Goal: Task Accomplishment & Management: Use online tool/utility

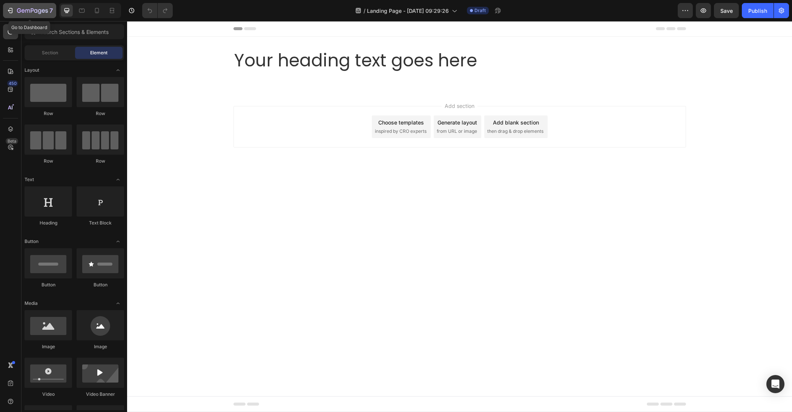
click at [11, 7] on icon "button" at bounding box center [10, 11] width 8 height 8
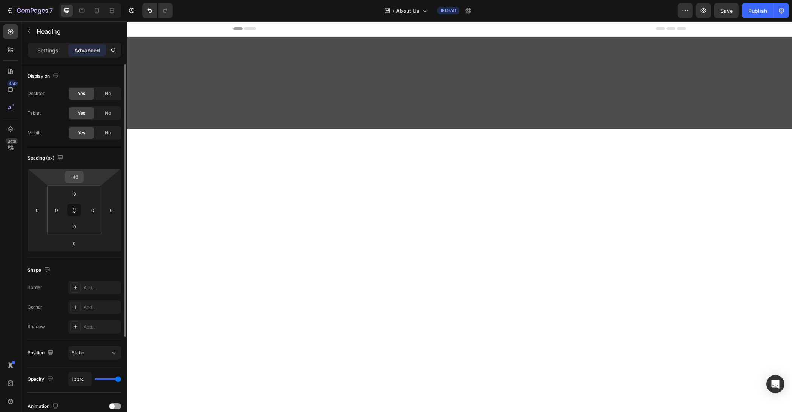
scroll to position [574, 0]
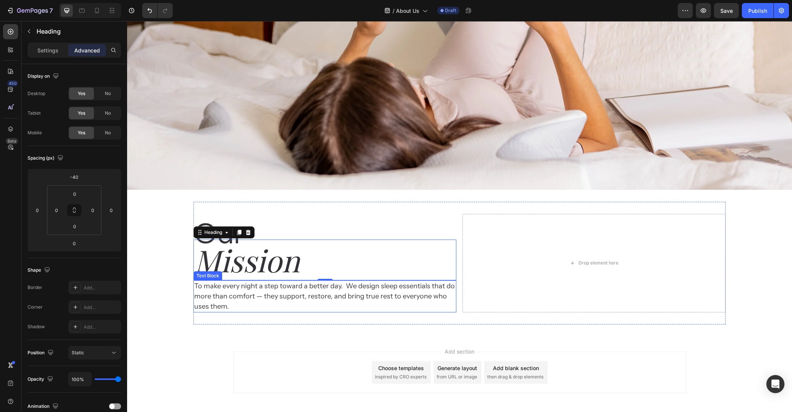
click at [236, 286] on p "To make every night a step toward a better day.  We design sleep essentials tha…" at bounding box center [324, 296] width 261 height 31
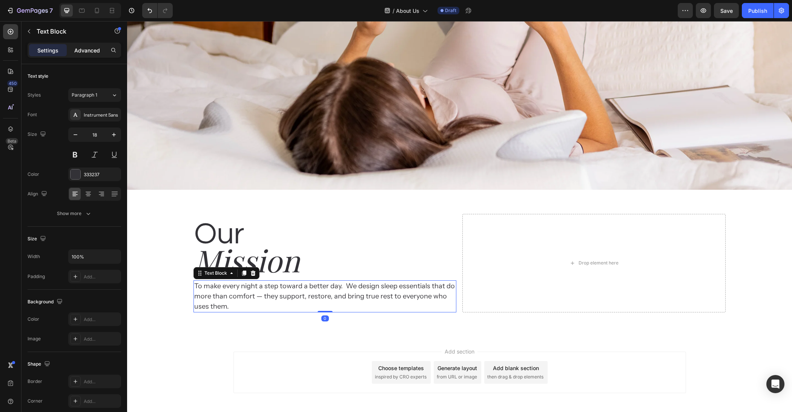
click at [89, 48] on p "Advanced" at bounding box center [87, 50] width 26 height 8
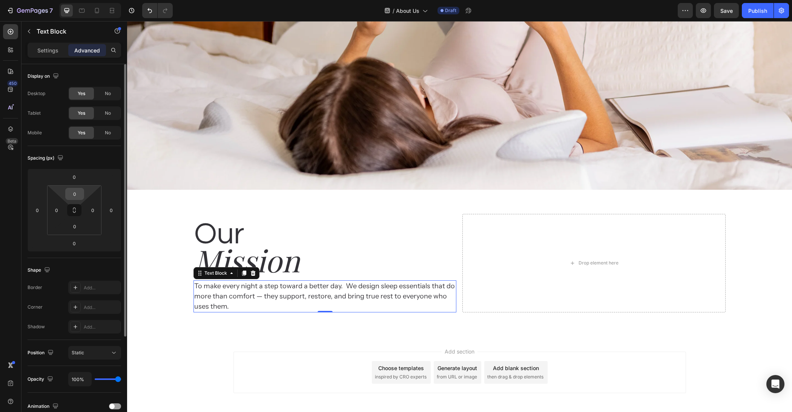
click at [78, 191] on input "0" at bounding box center [74, 193] width 15 height 11
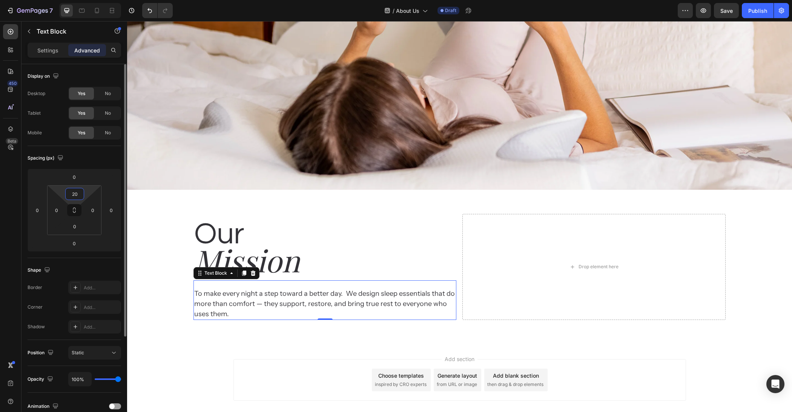
click at [79, 197] on input "20" at bounding box center [74, 193] width 15 height 11
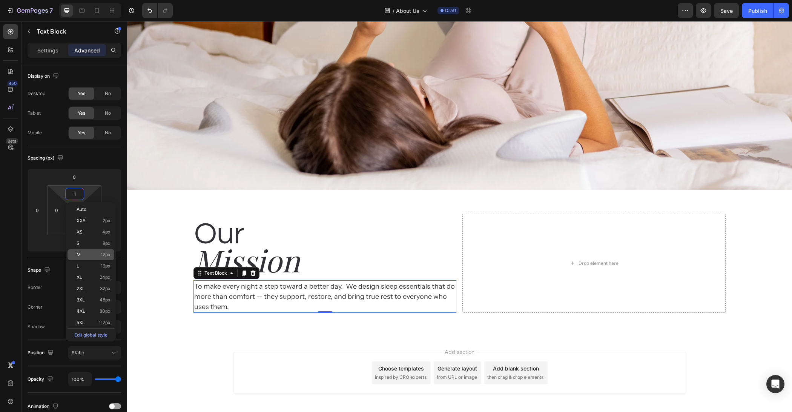
type input "12"
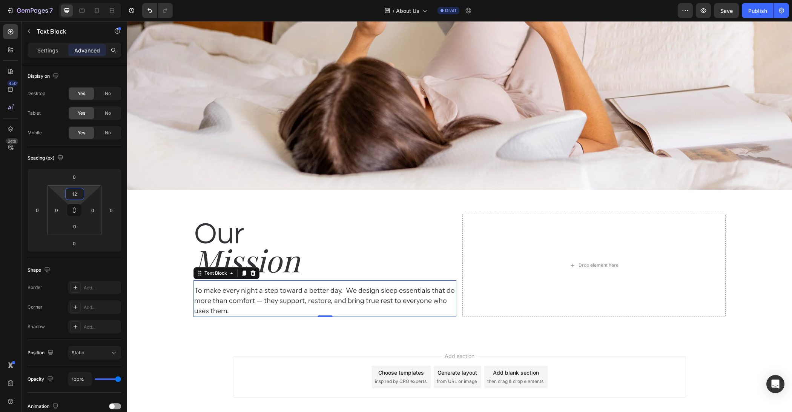
click at [229, 366] on div "Add section Choose templates inspired by CRO experts Generate layout from URL o…" at bounding box center [459, 387] width 665 height 93
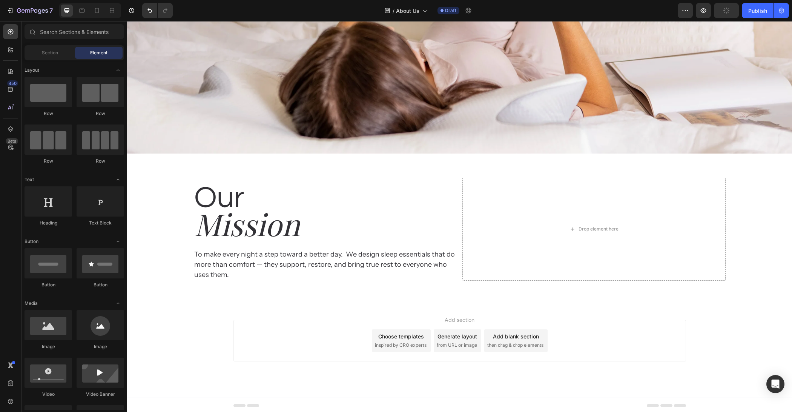
scroll to position [611, 0]
click at [340, 278] on p "To make every night a step toward a better day.  We design sleep essentials tha…" at bounding box center [324, 264] width 261 height 31
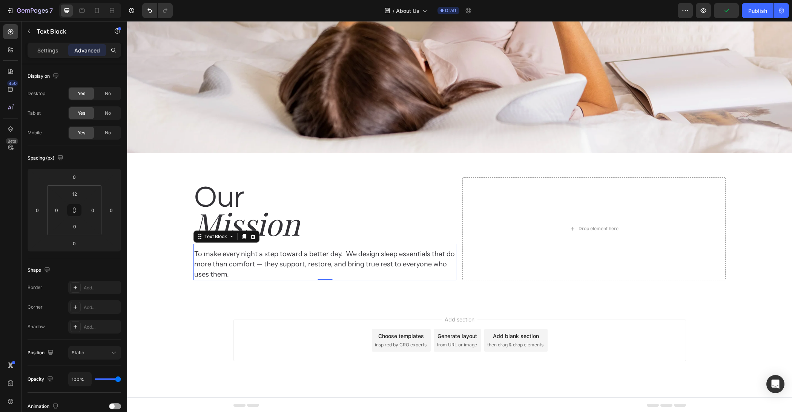
click at [342, 269] on p "To make every night a step toward a better day.  We design sleep essentials tha…" at bounding box center [324, 264] width 261 height 31
click at [276, 320] on div "Add section Choose templates inspired by CRO experts Generate layout from URL o…" at bounding box center [460, 341] width 453 height 42
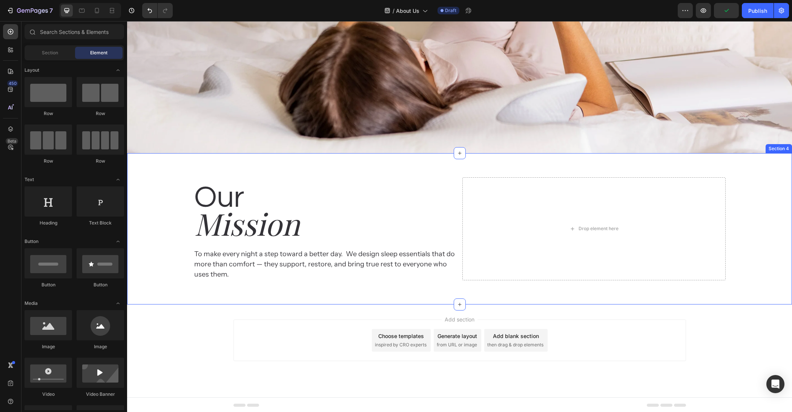
click at [292, 271] on p "To make every night a step toward a better day.  We design sleep essentials tha…" at bounding box center [324, 264] width 261 height 31
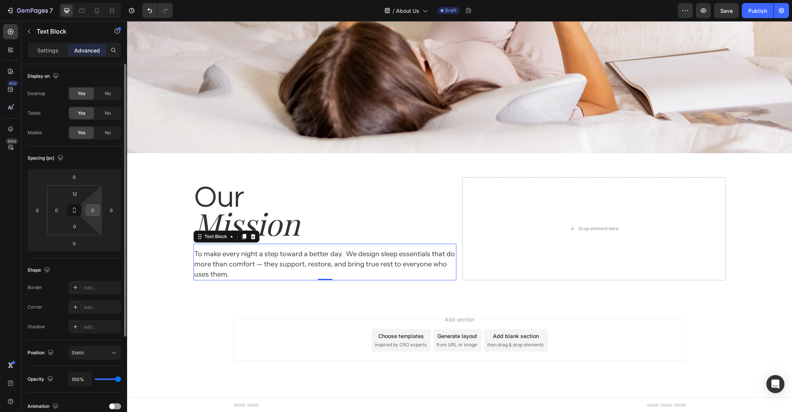
click at [95, 210] on input "0" at bounding box center [92, 210] width 11 height 11
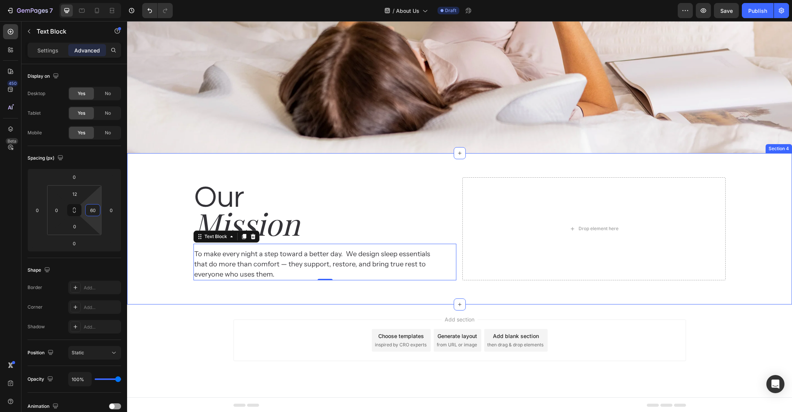
type input "6"
type input "80"
click at [167, 177] on div "Our Heading Mission Heading To make every night a step toward a better day.  We…" at bounding box center [459, 228] width 665 height 127
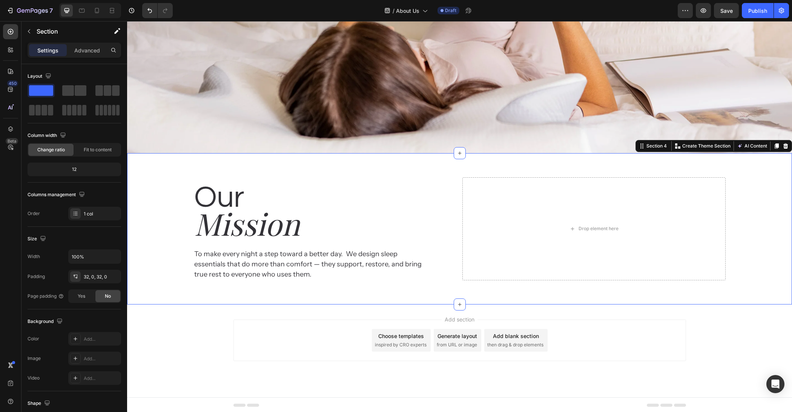
click at [167, 177] on div "Our Heading Mission Heading To make every night a step toward a better day.  We…" at bounding box center [459, 228] width 665 height 127
click at [224, 243] on h2 "Mission" at bounding box center [325, 223] width 263 height 41
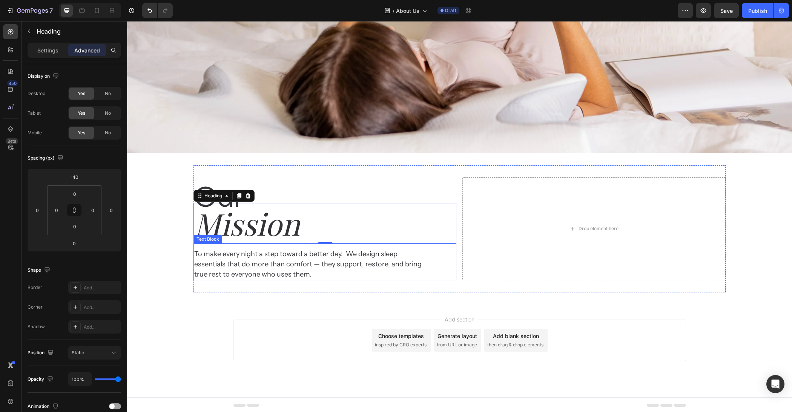
click at [225, 261] on p "To make every night a step toward a better day.  We design sleep essentials tha…" at bounding box center [309, 264] width 231 height 31
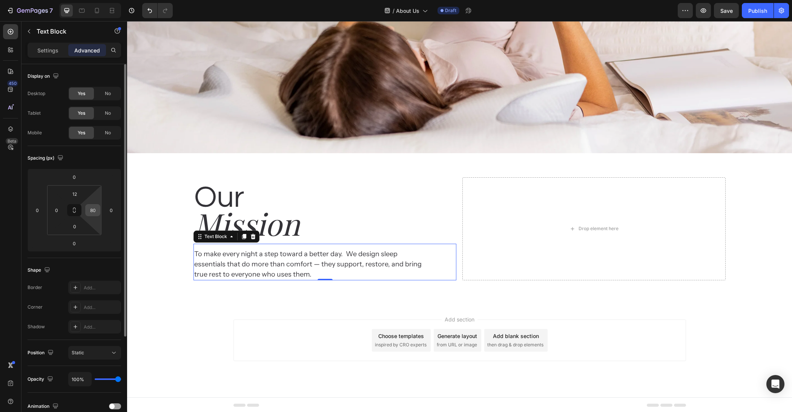
click at [95, 210] on input "80" at bounding box center [92, 210] width 11 height 11
type input "120"
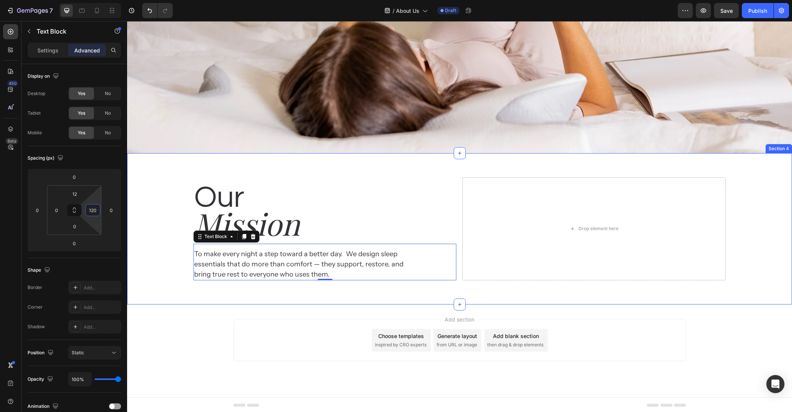
click at [219, 308] on div "Add section Choose templates inspired by CRO experts Generate layout from URL o…" at bounding box center [459, 350] width 665 height 93
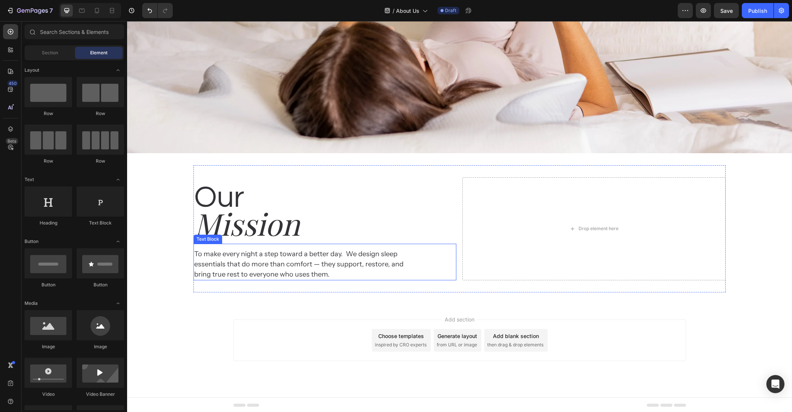
click at [283, 270] on p "To make every night a step toward a better day.  We design sleep essentials tha…" at bounding box center [302, 264] width 216 height 31
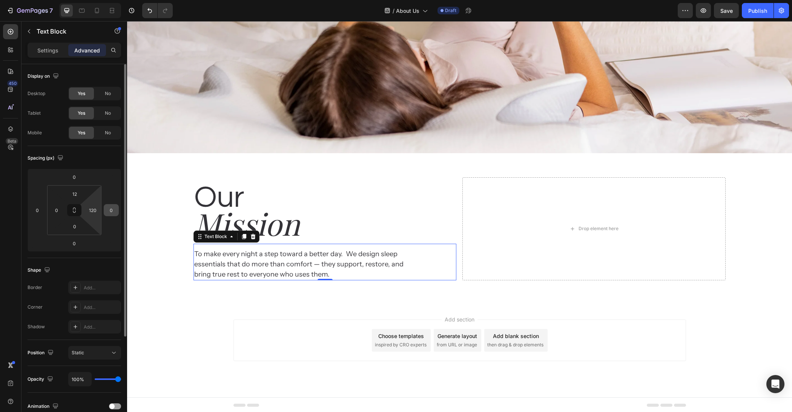
drag, startPoint x: 91, startPoint y: 209, endPoint x: 105, endPoint y: 210, distance: 14.7
click at [91, 209] on input "120" at bounding box center [92, 210] width 11 height 11
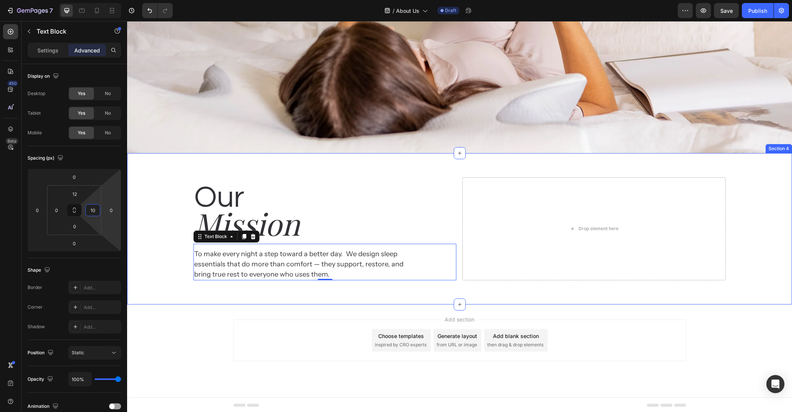
type input "160"
click at [212, 313] on div "Add section Choose templates inspired by CRO experts Generate layout from URL o…" at bounding box center [459, 350] width 665 height 93
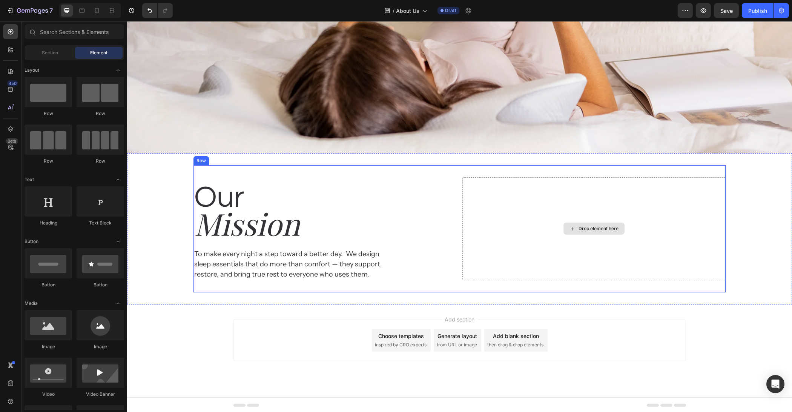
click at [484, 262] on div "Drop element here" at bounding box center [594, 228] width 263 height 103
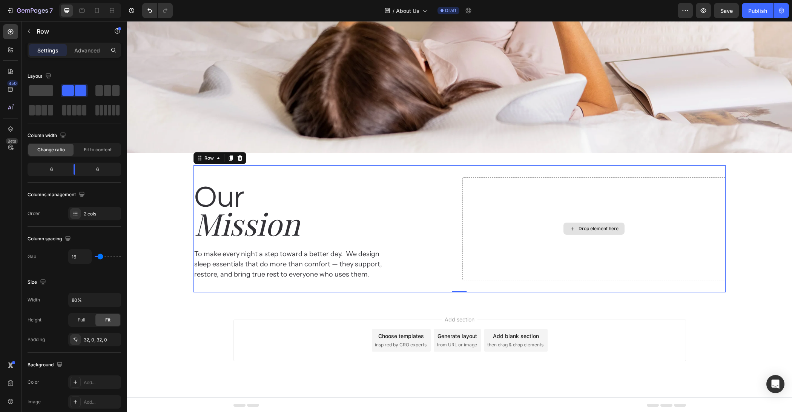
click at [576, 227] on div "Drop element here" at bounding box center [594, 229] width 61 height 12
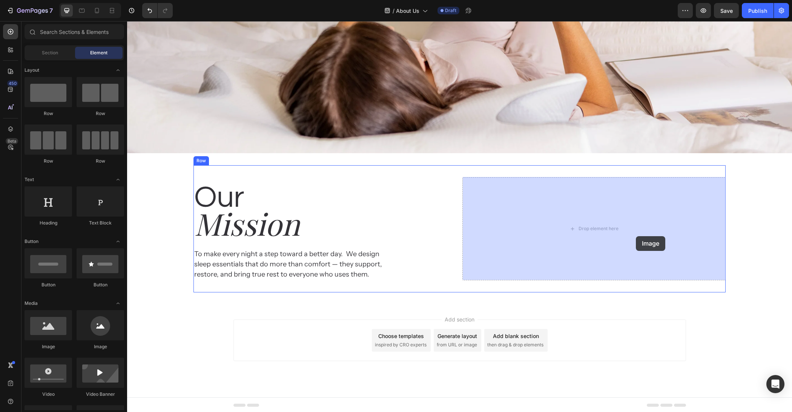
drag, startPoint x: 185, startPoint y: 348, endPoint x: 491, endPoint y: 264, distance: 317.7
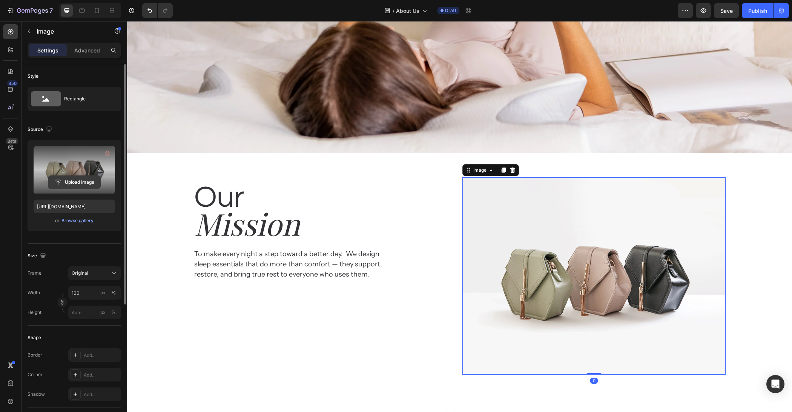
click at [83, 184] on input "file" at bounding box center [74, 182] width 52 height 13
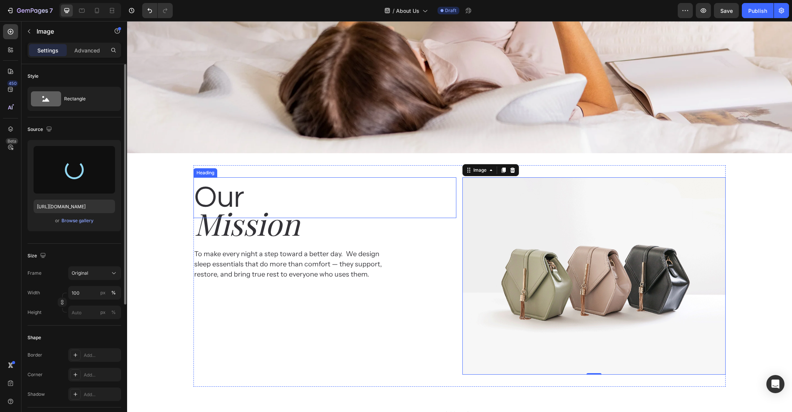
type input "https://cdn.shopify.com/s/files/1/0684/1480/0054/files/gempages_575956228132307…"
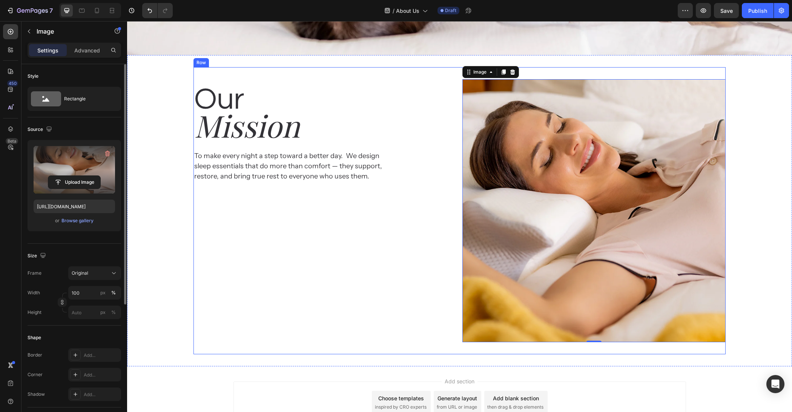
scroll to position [694, 0]
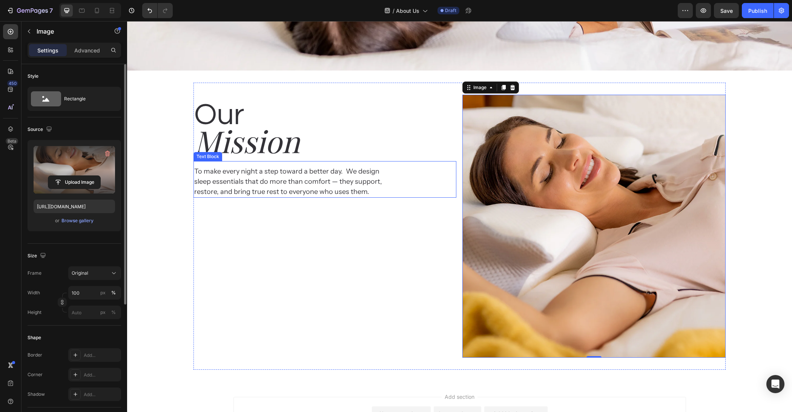
click at [409, 181] on div "To make every night a step toward a better day.  We design sleep essentials tha…" at bounding box center [325, 179] width 263 height 37
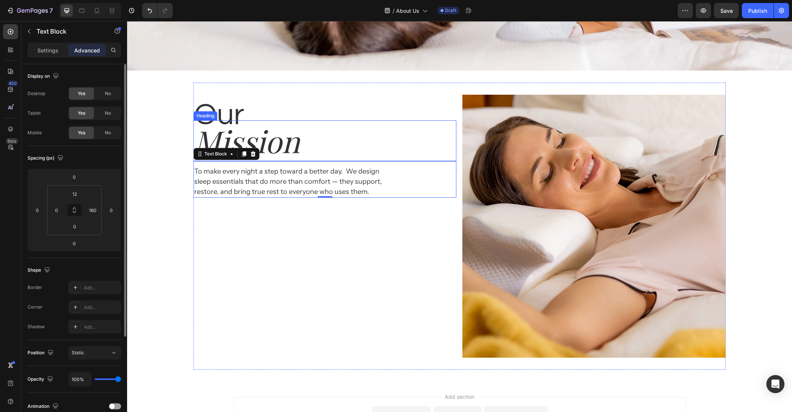
click at [395, 143] on h2 "Mission" at bounding box center [325, 140] width 263 height 41
click at [409, 109] on h2 "Our" at bounding box center [325, 115] width 263 height 41
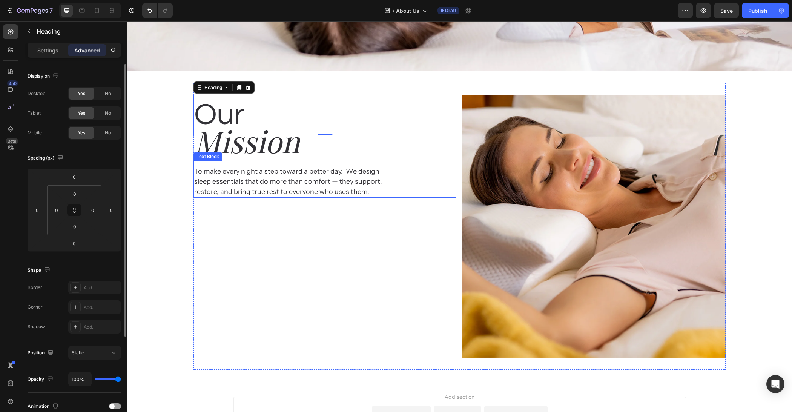
click at [427, 170] on div "To make every night a step toward a better day.  We design sleep essentials tha…" at bounding box center [325, 179] width 263 height 37
click at [421, 260] on div "Our Heading Mission Heading To make every night a step toward a better day.  We…" at bounding box center [325, 226] width 263 height 263
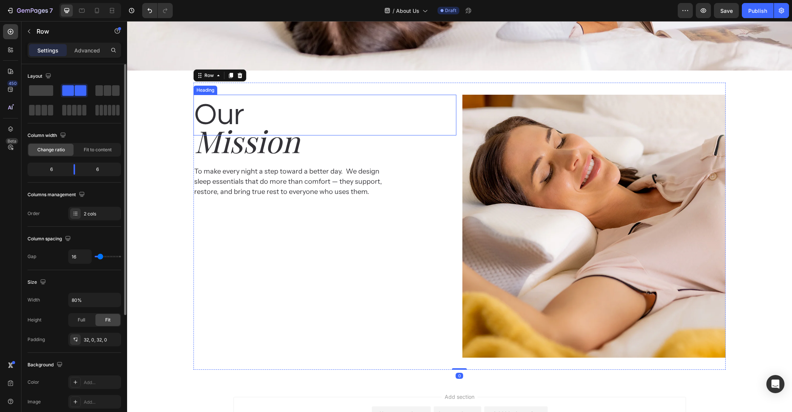
click at [349, 104] on h2 "Our" at bounding box center [325, 115] width 263 height 41
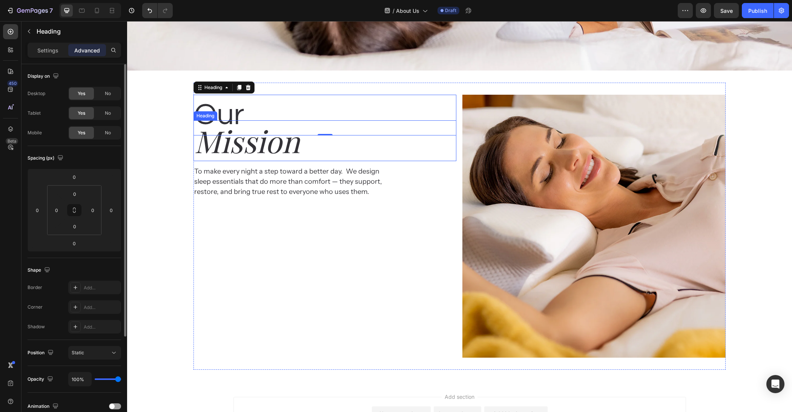
click at [331, 227] on div "Our Heading 0 Mission Heading To make every night a step toward a better day.  …" at bounding box center [325, 226] width 263 height 263
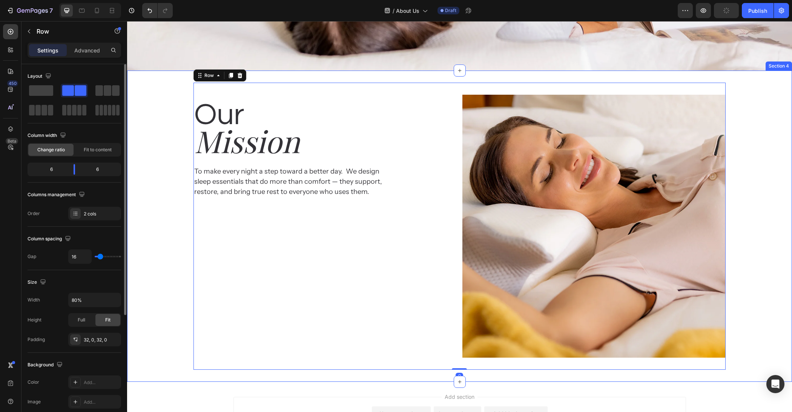
click at [158, 271] on div "Our Heading Mission Heading To make every night a step toward a better day.  We…" at bounding box center [459, 226] width 665 height 287
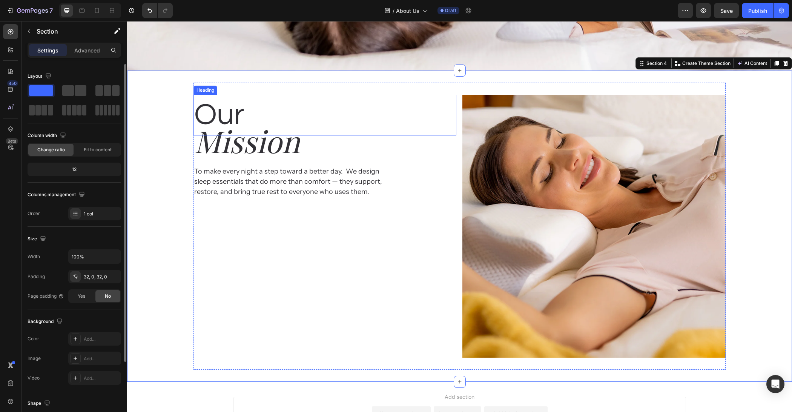
click at [255, 99] on h2 "Our" at bounding box center [325, 115] width 263 height 41
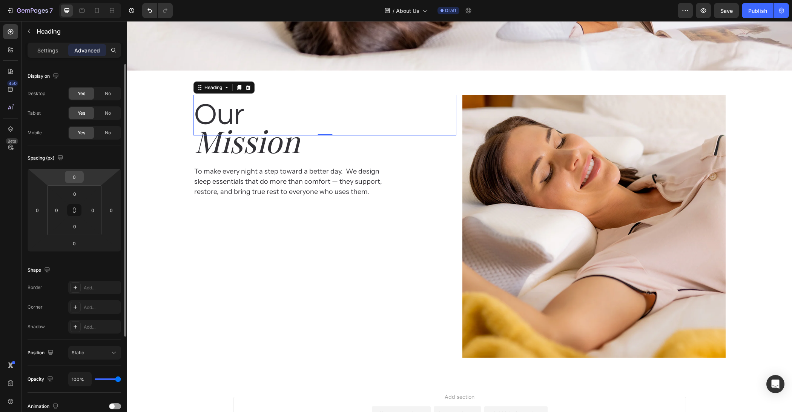
click at [78, 176] on input "0" at bounding box center [74, 176] width 15 height 11
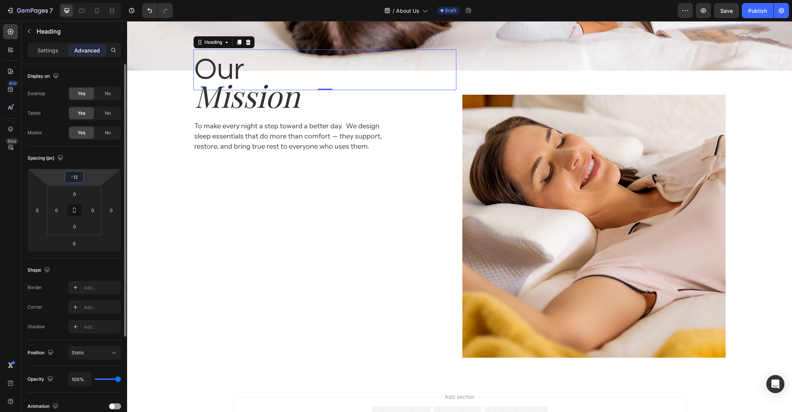
type input "-1"
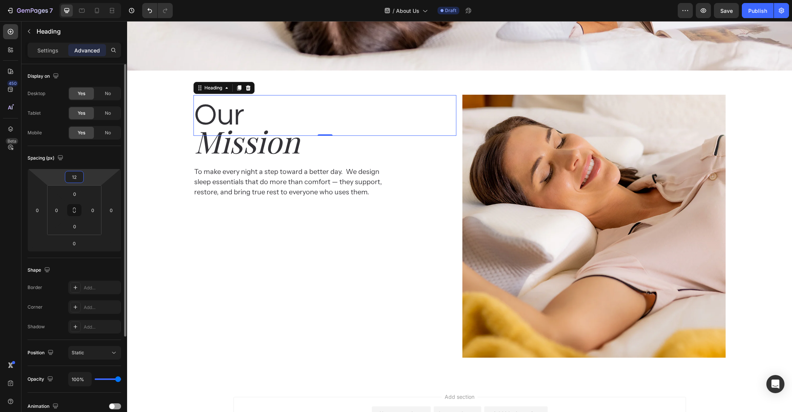
type input "120"
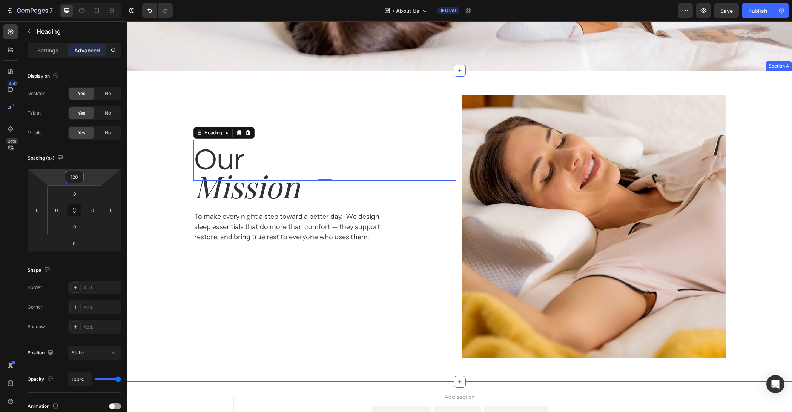
click at [156, 229] on div "Our Heading 0 Mission Heading To make every night a step toward a better day.  …" at bounding box center [459, 226] width 665 height 287
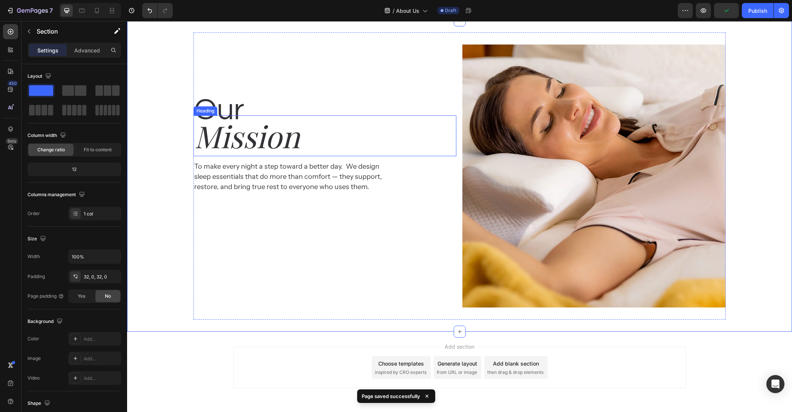
scroll to position [728, 0]
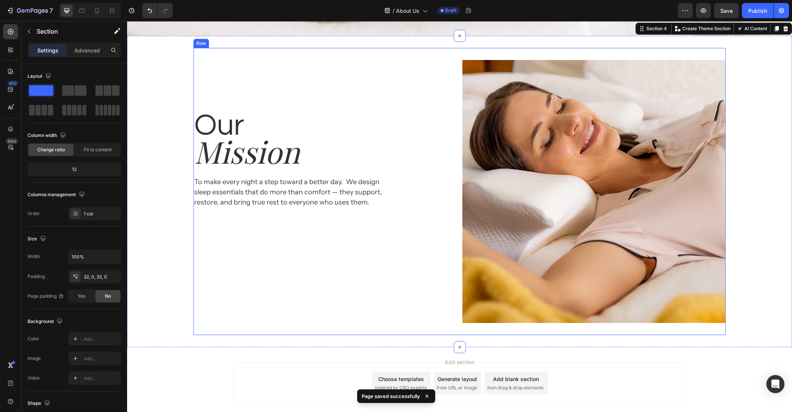
click at [434, 64] on div "Our Heading Mission Heading To make every night a step toward a better day.  We…" at bounding box center [325, 191] width 263 height 263
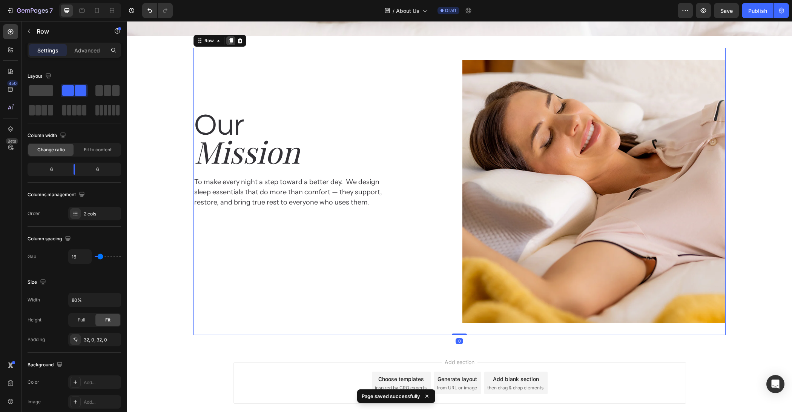
click at [228, 41] on icon at bounding box center [231, 41] width 6 height 6
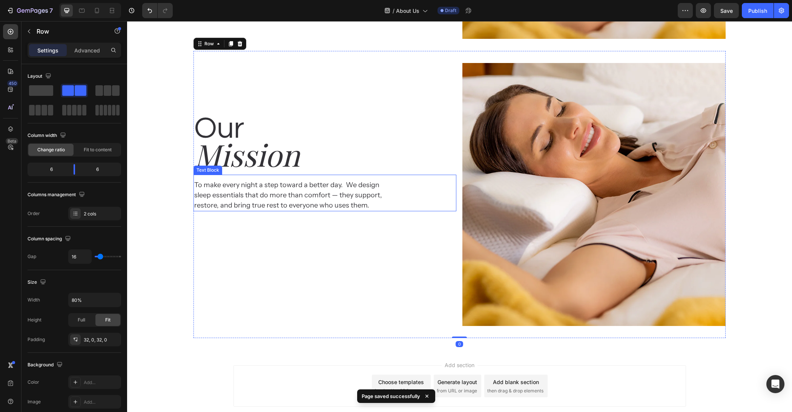
scroll to position [1015, 0]
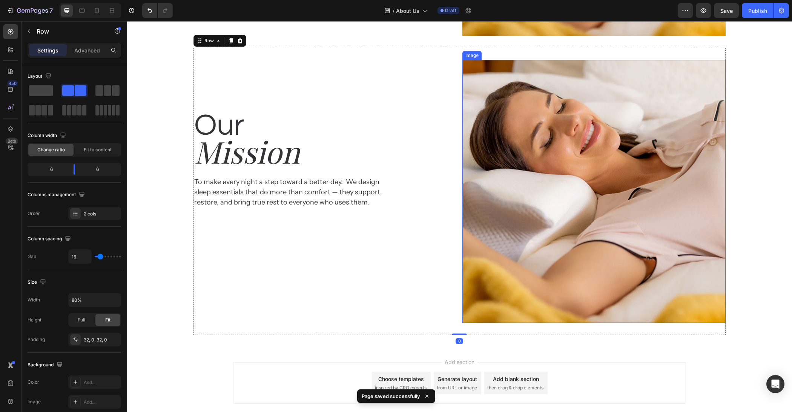
drag, startPoint x: 509, startPoint y: 182, endPoint x: 504, endPoint y: 181, distance: 4.9
click at [509, 181] on img at bounding box center [594, 191] width 263 height 263
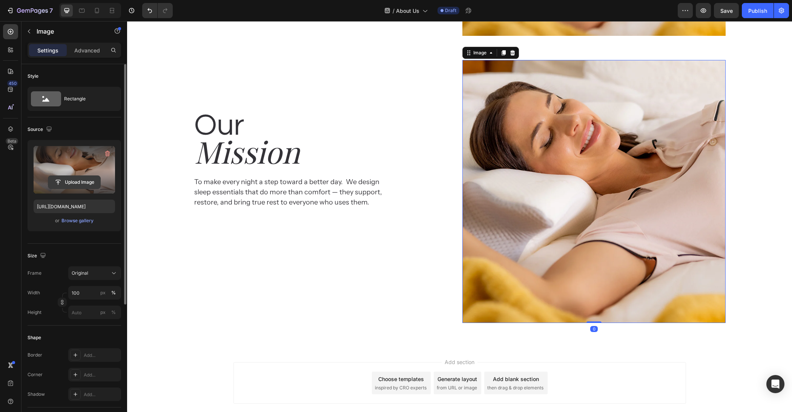
click at [55, 179] on input "file" at bounding box center [74, 182] width 52 height 13
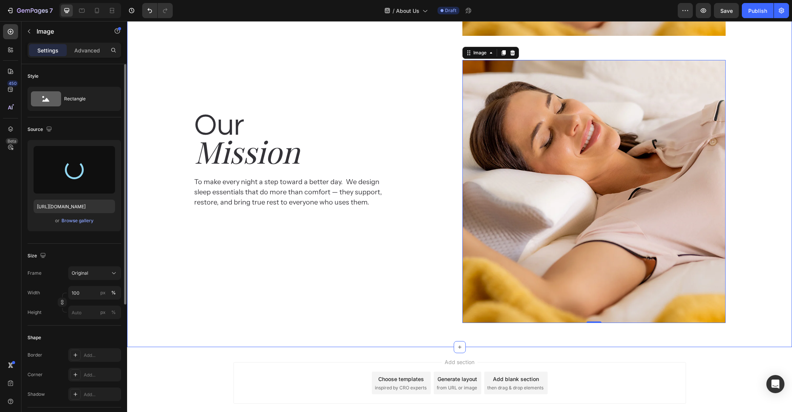
type input "https://cdn.shopify.com/s/files/1/0684/1480/0054/files/gempages_575956228132307…"
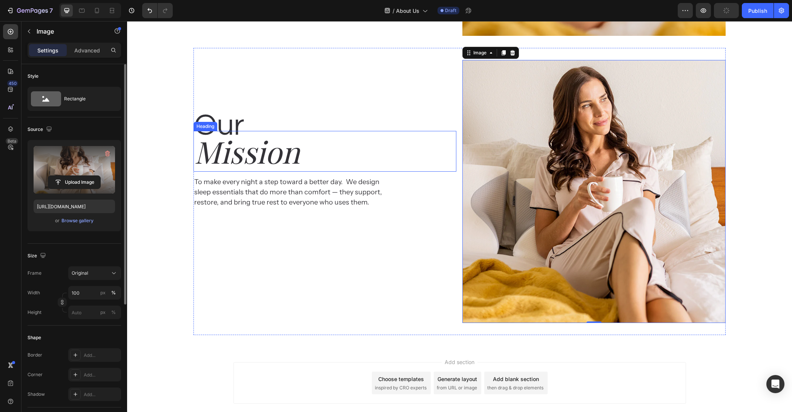
click at [260, 151] on h2 "Mission" at bounding box center [325, 151] width 263 height 41
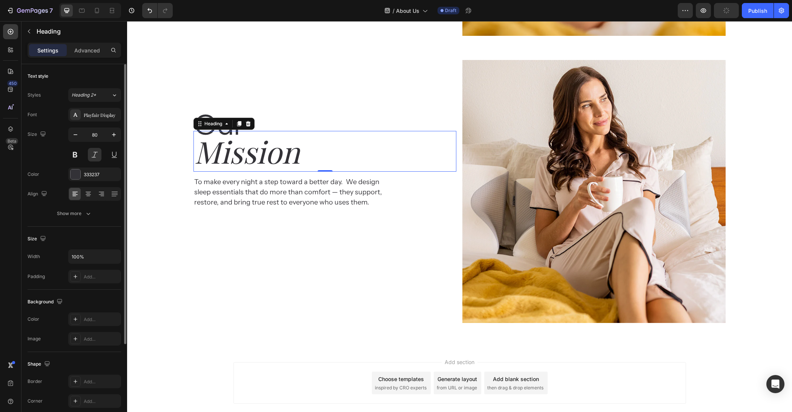
click at [260, 151] on h2 "Mission" at bounding box center [325, 151] width 263 height 41
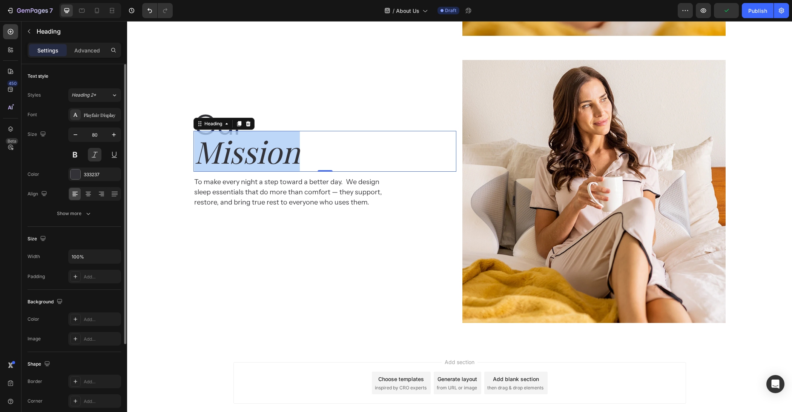
click at [260, 151] on p "Mission" at bounding box center [324, 151] width 261 height 39
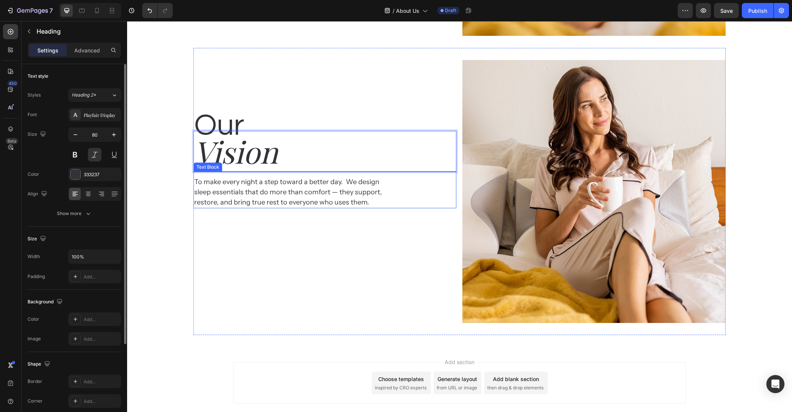
click at [310, 190] on p "To make every night a step toward a better day.  We design sleep essentials tha…" at bounding box center [294, 192] width 201 height 31
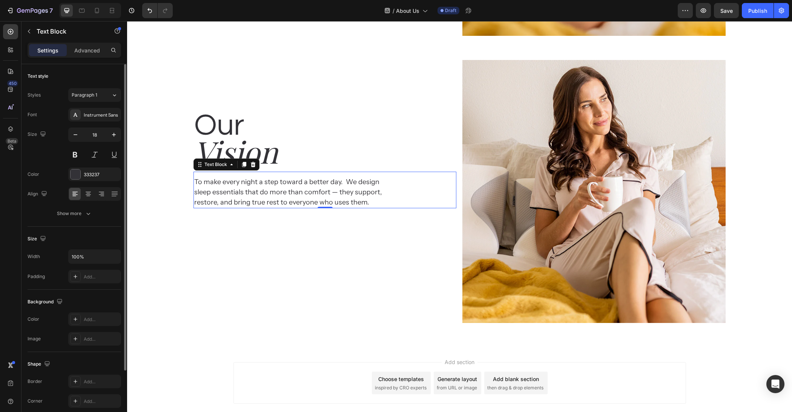
click at [310, 190] on p "To make every night a step toward a better day.  We design sleep essentials tha…" at bounding box center [294, 192] width 201 height 31
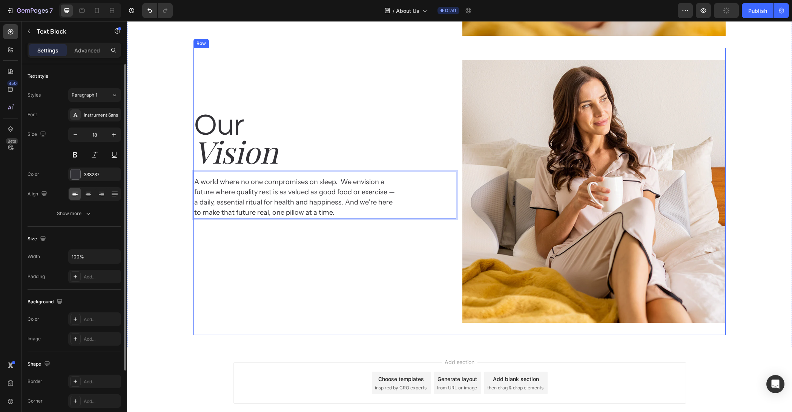
click at [264, 290] on div "Our Heading Vision Heading A world where no one compromises on sleep.  We envis…" at bounding box center [325, 191] width 263 height 263
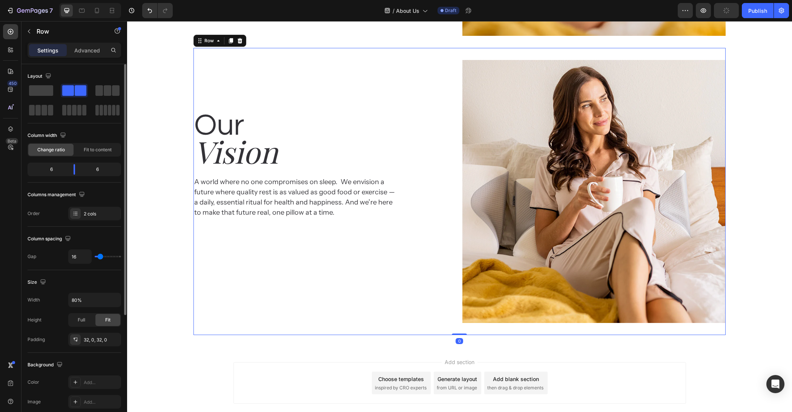
click at [202, 361] on div "Add section Choose templates inspired by CRO experts Generate layout from URL o…" at bounding box center [459, 393] width 665 height 93
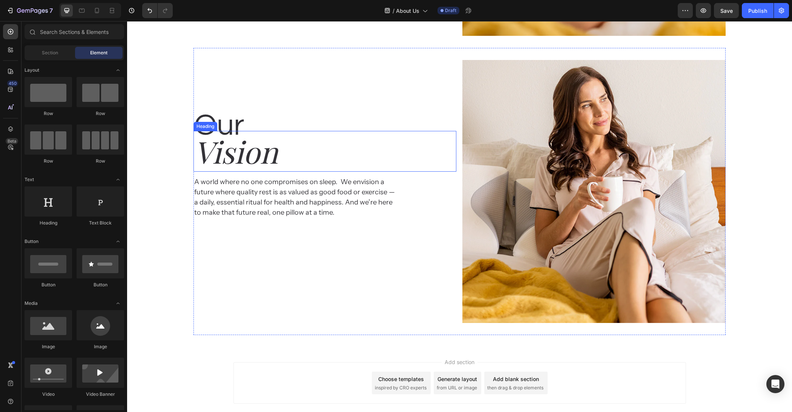
click at [229, 167] on p "Vision" at bounding box center [324, 151] width 261 height 39
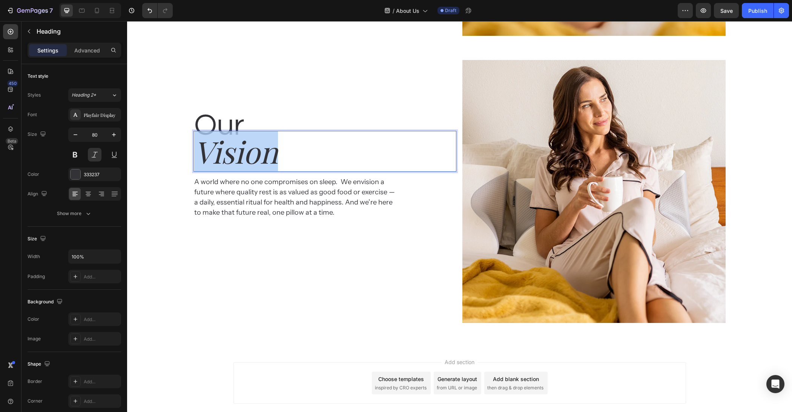
click at [200, 151] on p "Vision" at bounding box center [324, 151] width 261 height 39
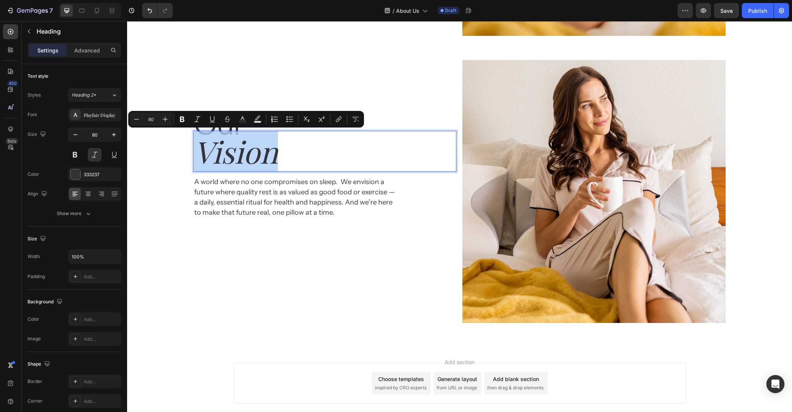
click at [206, 150] on p "Vision" at bounding box center [324, 151] width 261 height 39
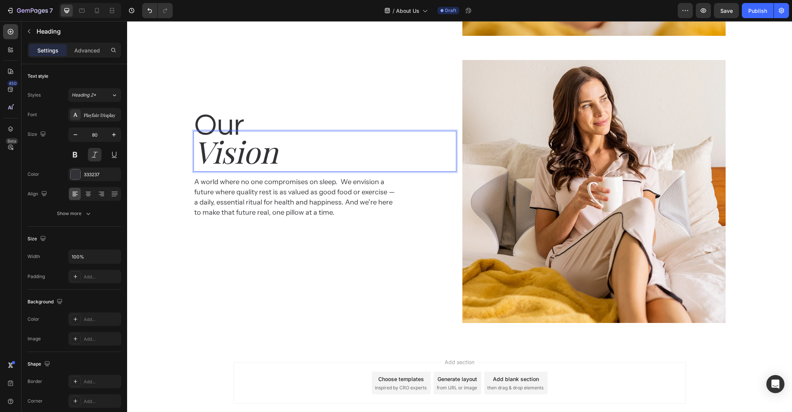
click at [202, 153] on p "Vision" at bounding box center [324, 151] width 261 height 39
click at [272, 349] on div "Add section Choose templates inspired by CRO experts Generate layout from URL o…" at bounding box center [459, 393] width 665 height 93
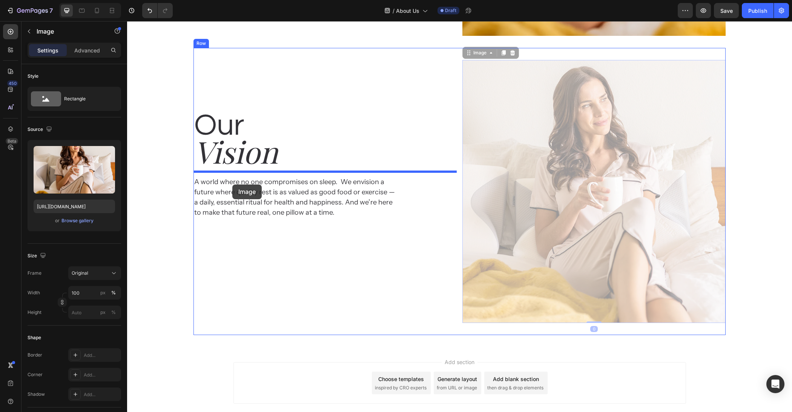
drag, startPoint x: 480, startPoint y: 206, endPoint x: 232, endPoint y: 185, distance: 248.9
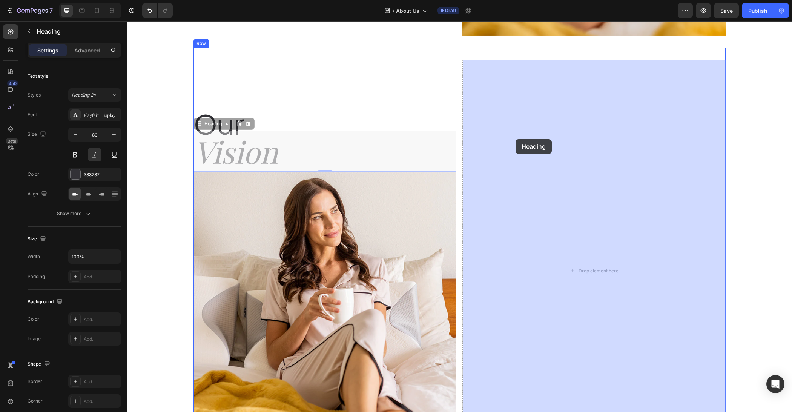
drag, startPoint x: 225, startPoint y: 133, endPoint x: 514, endPoint y: 141, distance: 289.2
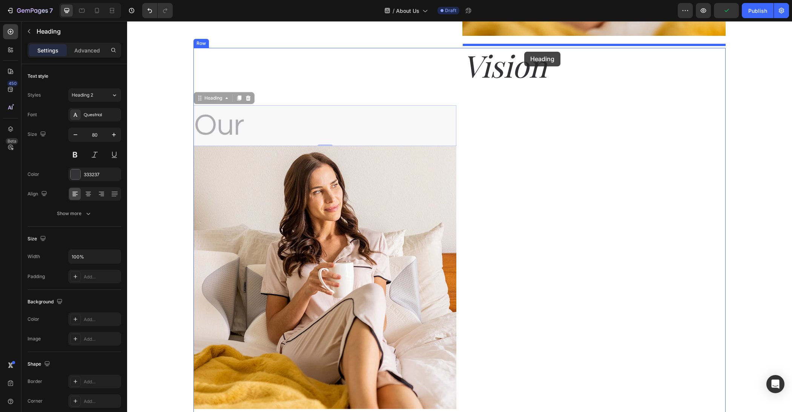
drag, startPoint x: 277, startPoint y: 117, endPoint x: 524, endPoint y: 52, distance: 256.1
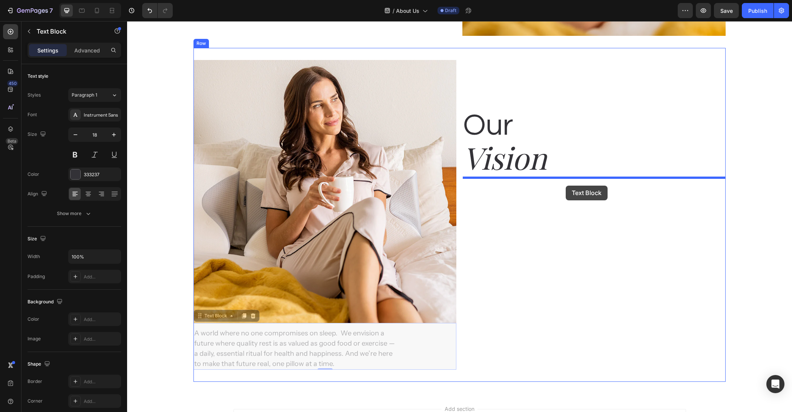
drag, startPoint x: 389, startPoint y: 324, endPoint x: 569, endPoint y: 190, distance: 224.0
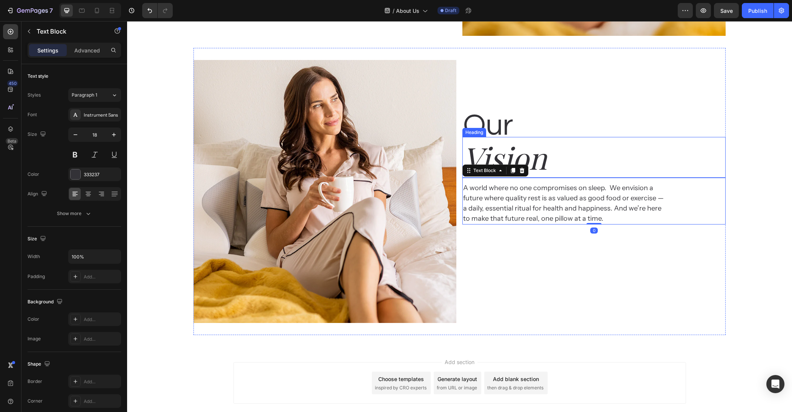
click at [542, 160] on h2 "Vision" at bounding box center [594, 157] width 263 height 41
click at [79, 53] on p "Advanced" at bounding box center [87, 50] width 26 height 8
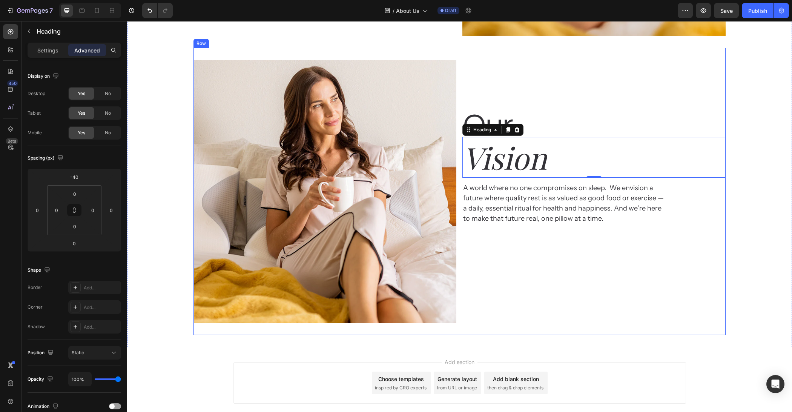
click at [552, 265] on div "Our Heading Vision Heading 0 A world where no one compromises on sleep.  We env…" at bounding box center [594, 191] width 263 height 263
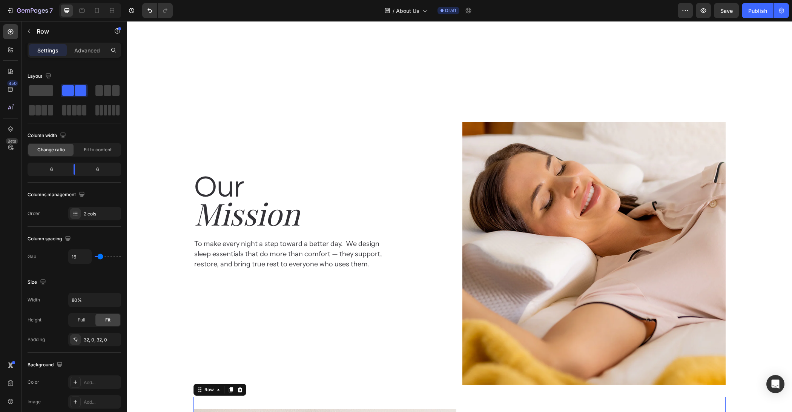
scroll to position [713, 0]
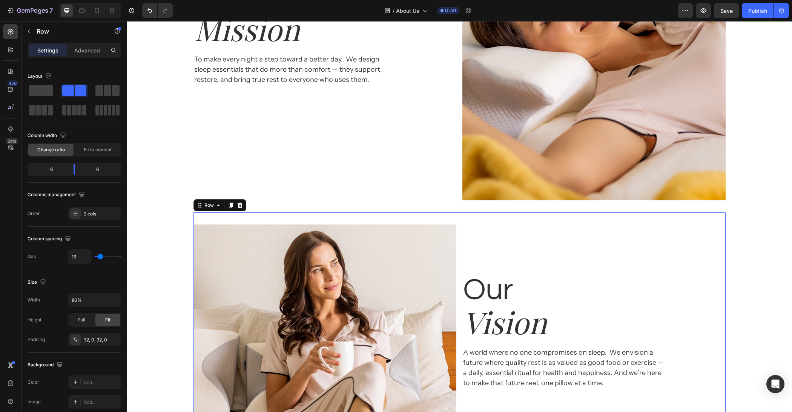
click at [499, 290] on h2 "Our" at bounding box center [594, 290] width 263 height 41
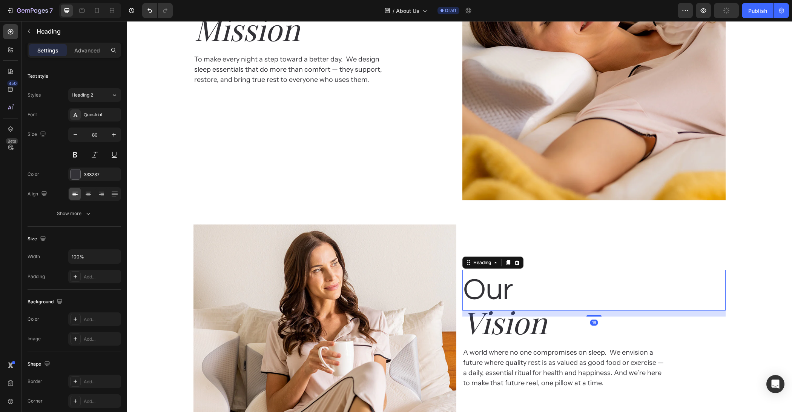
drag, startPoint x: 599, startPoint y: 315, endPoint x: 598, endPoint y: 294, distance: 20.8
click at [598, 289] on div "Our Heading 16" at bounding box center [594, 290] width 263 height 41
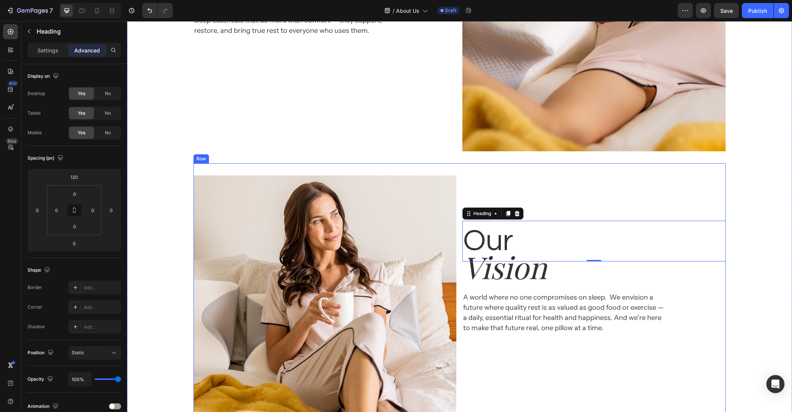
scroll to position [765, 0]
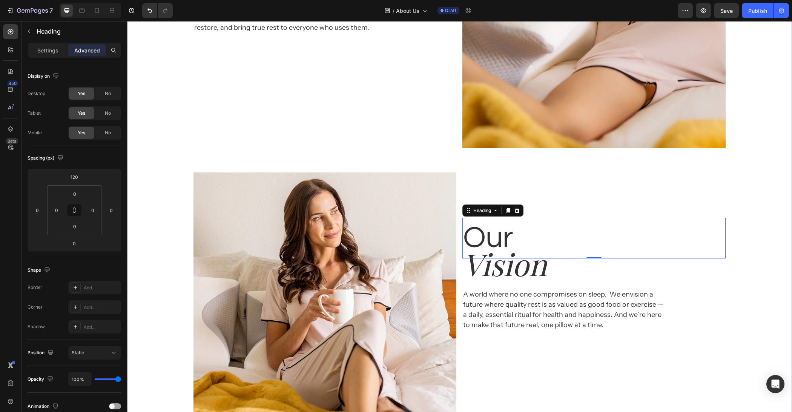
click at [752, 235] on div "Our Heading Mission Heading To make every night a step toward a better day.  We…" at bounding box center [459, 160] width 665 height 574
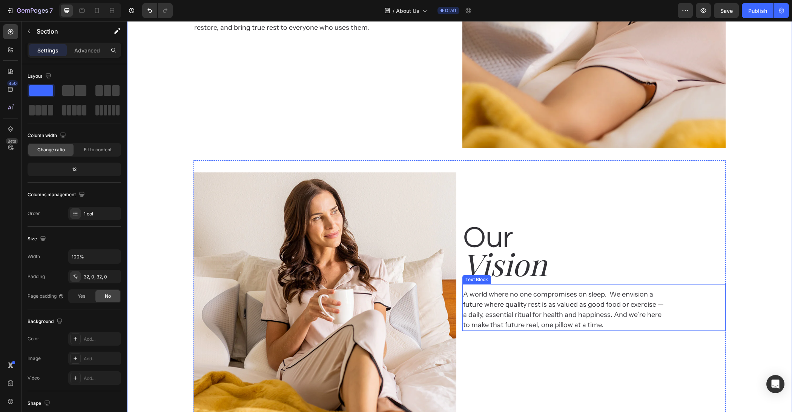
click at [626, 301] on p "A world where no one compromises on sleep.  We envision a future where quality …" at bounding box center [563, 309] width 201 height 41
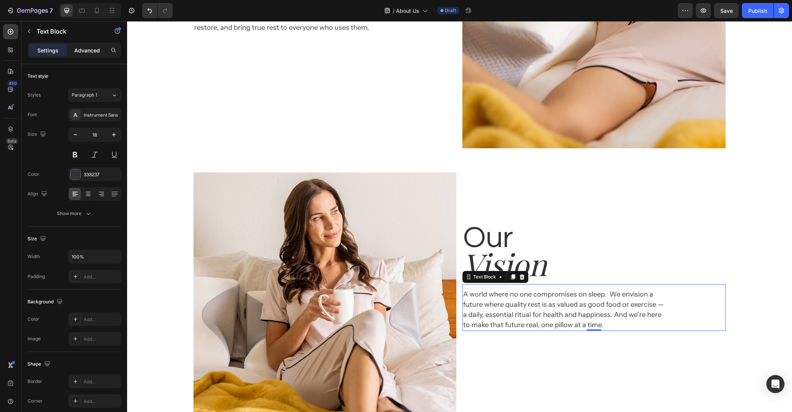
click at [79, 45] on div "Advanced" at bounding box center [87, 50] width 38 height 12
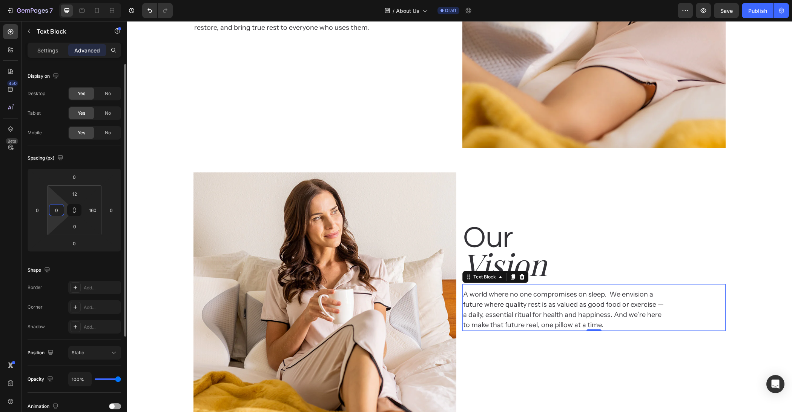
click at [60, 205] on input "0" at bounding box center [56, 210] width 11 height 11
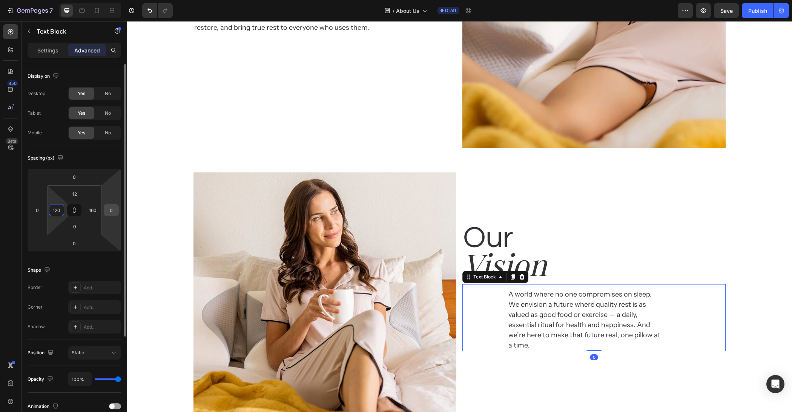
type input "120"
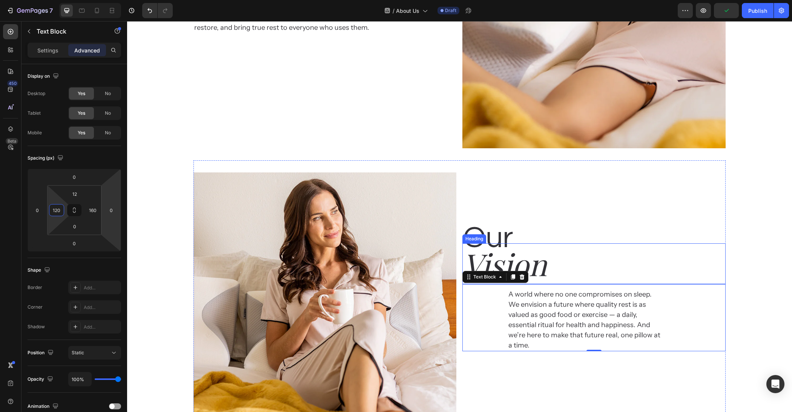
click at [550, 265] on h2 "Vision" at bounding box center [594, 263] width 263 height 41
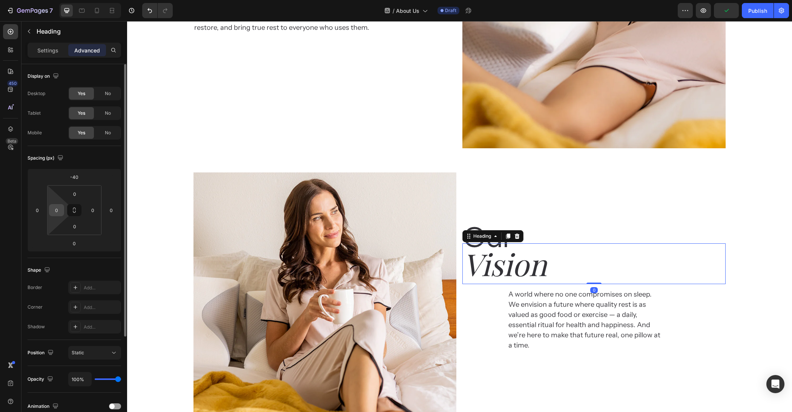
click at [62, 210] on div "0" at bounding box center [56, 210] width 15 height 12
click at [55, 212] on input "0" at bounding box center [56, 210] width 11 height 11
type input "120"
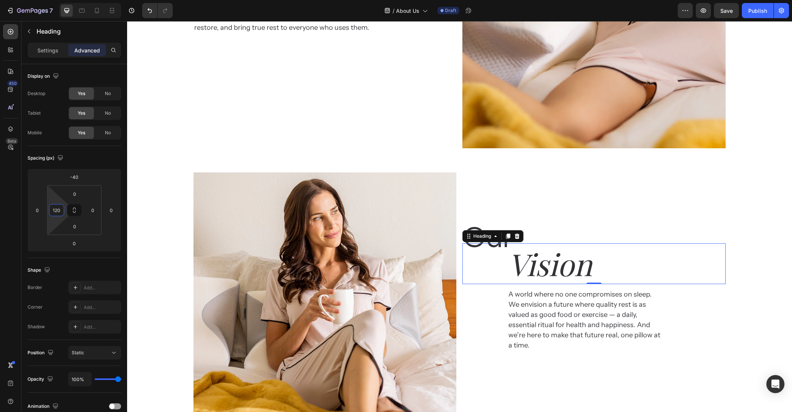
click at [576, 237] on h2 "Our" at bounding box center [594, 238] width 263 height 41
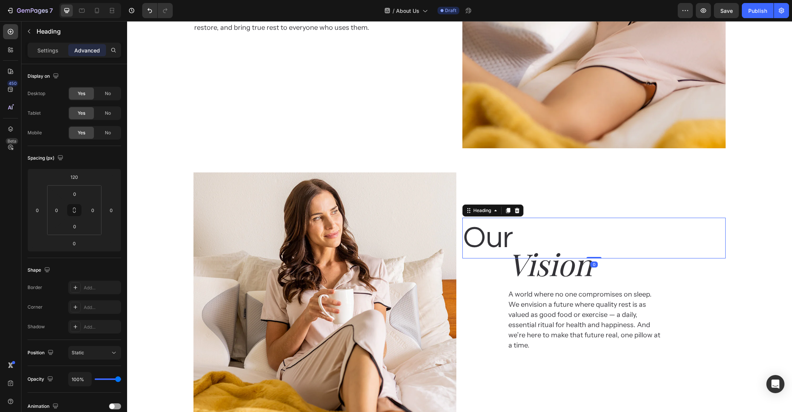
click at [494, 239] on h2 "Our" at bounding box center [594, 238] width 263 height 41
click at [565, 236] on p "Our" at bounding box center [593, 237] width 261 height 39
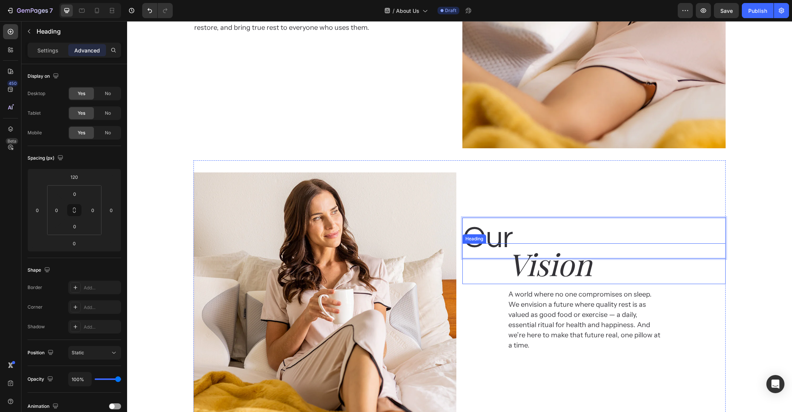
click at [509, 303] on p "A world where no one compromises on sleep.  We envision a future where quality …" at bounding box center [587, 319] width 156 height 61
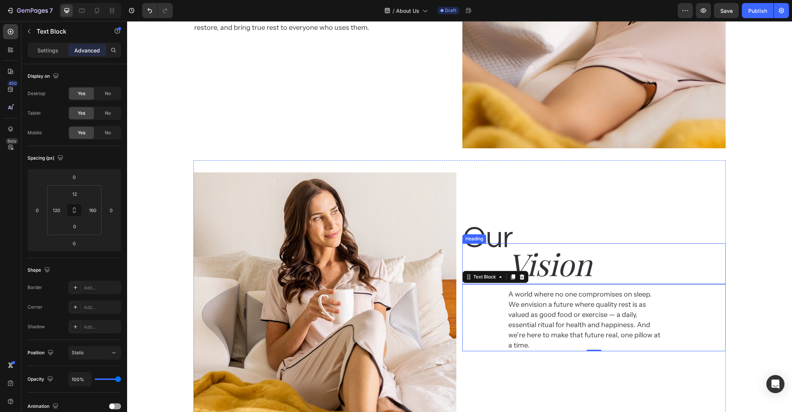
click at [583, 254] on h2 "Vision" at bounding box center [617, 263] width 218 height 41
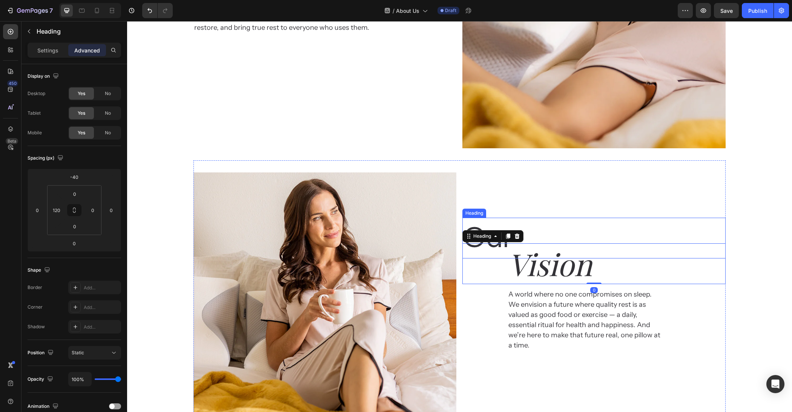
click at [624, 223] on p "Our" at bounding box center [593, 237] width 261 height 39
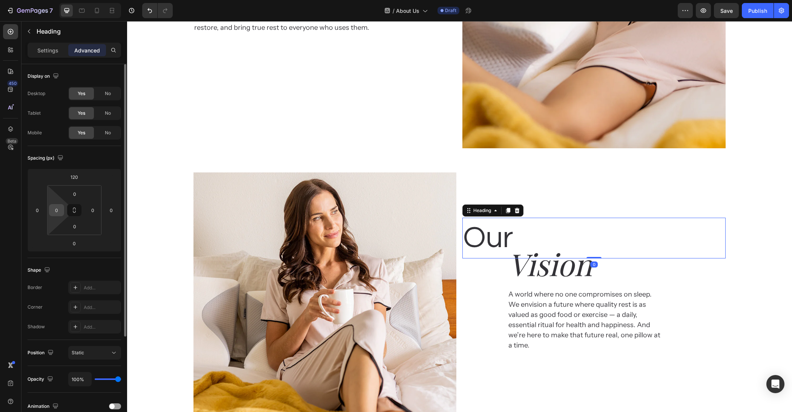
click at [58, 205] on input "0" at bounding box center [56, 210] width 11 height 11
type input "120"
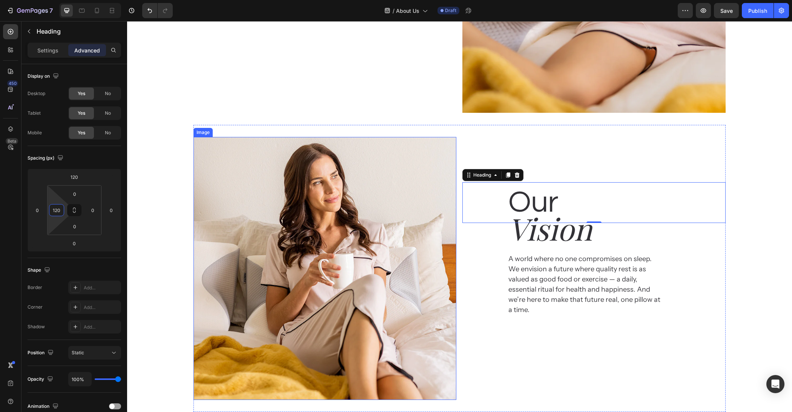
scroll to position [857, 0]
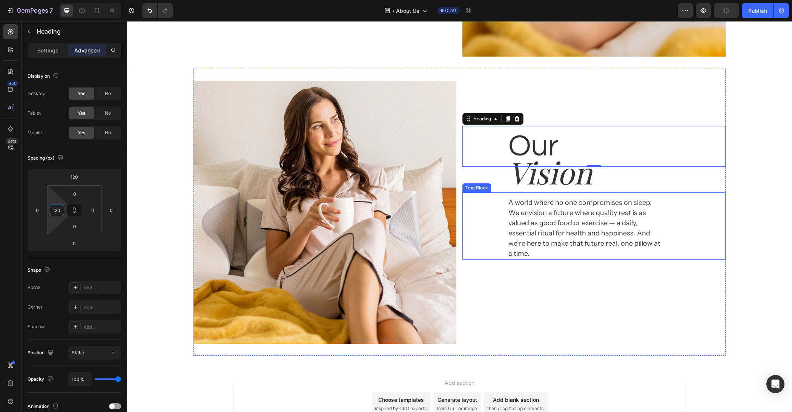
click at [755, 221] on div "Our Heading Mission Heading To make every night a step toward a better day.  We…" at bounding box center [459, 69] width 665 height 574
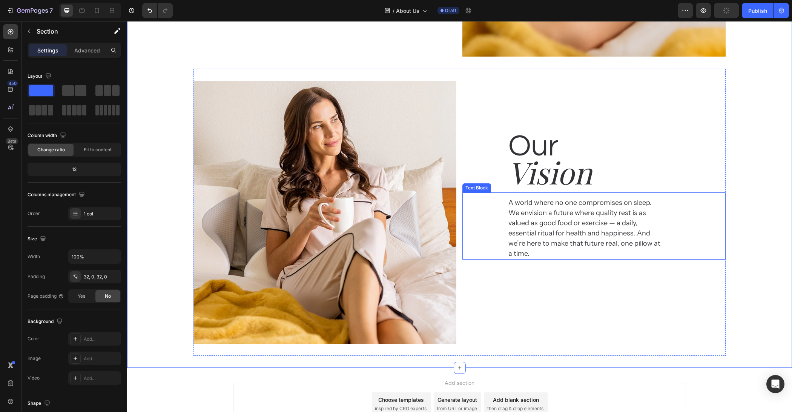
click at [586, 177] on h2 "Vision" at bounding box center [617, 172] width 218 height 41
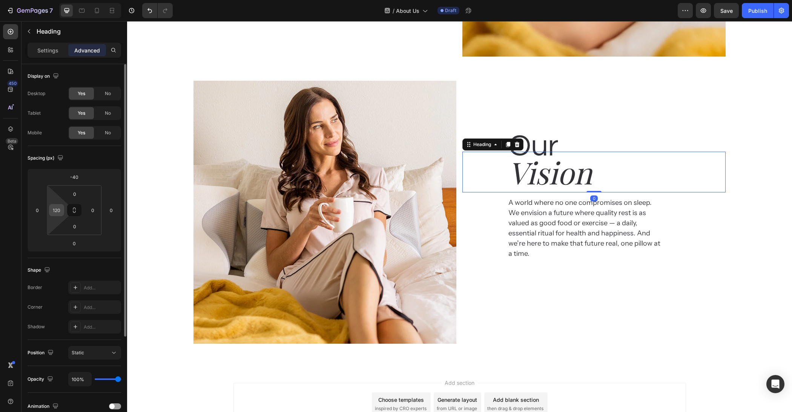
click at [53, 208] on input "120" at bounding box center [56, 210] width 11 height 11
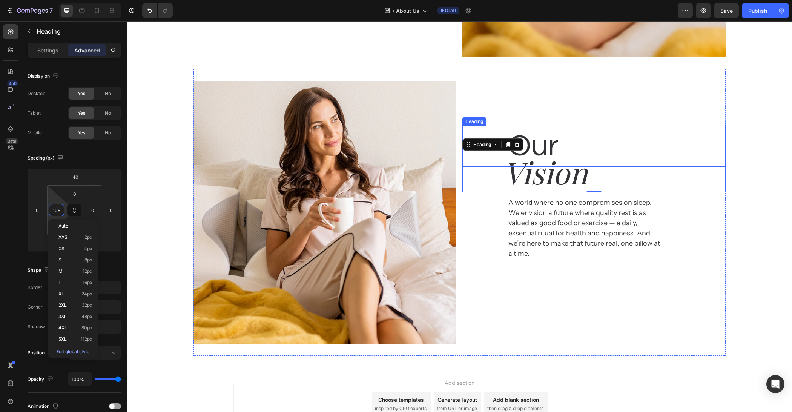
type input "107"
click at [747, 252] on div "Our Heading Mission Heading To make every night a step toward a better day.  We…" at bounding box center [459, 69] width 665 height 574
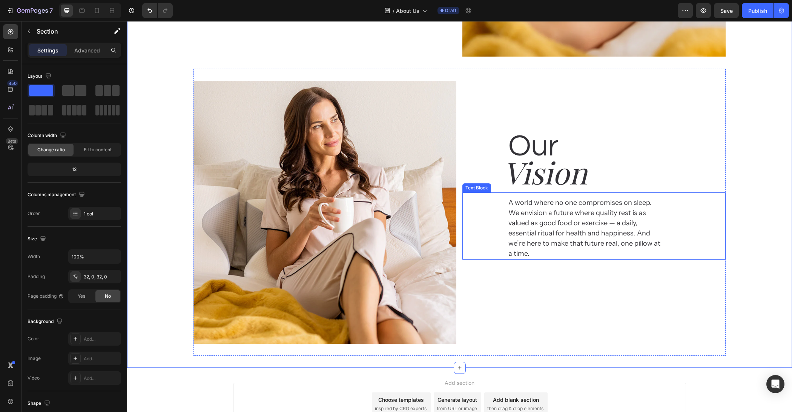
click at [555, 234] on p "A world where no one compromises on sleep.  We envision a future where quality …" at bounding box center [587, 228] width 156 height 61
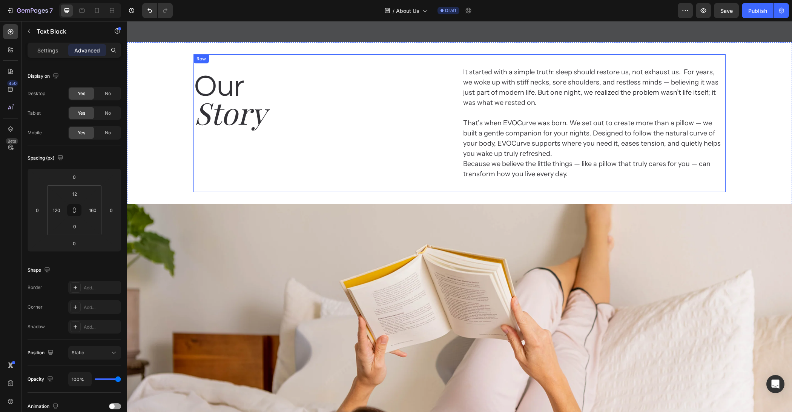
scroll to position [51, 0]
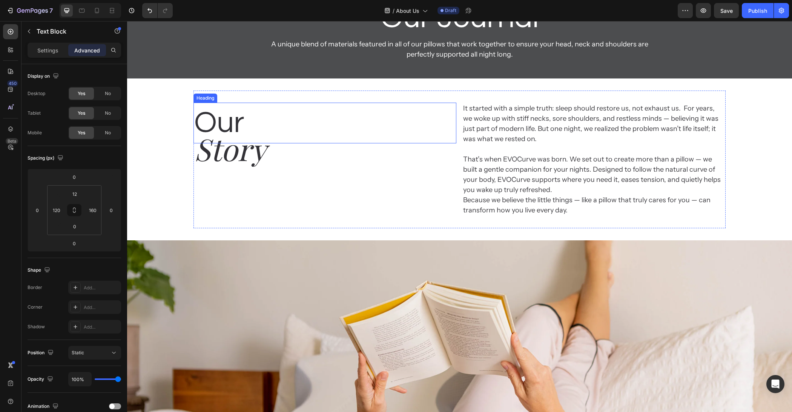
click at [244, 107] on h2 "Our" at bounding box center [325, 123] width 263 height 41
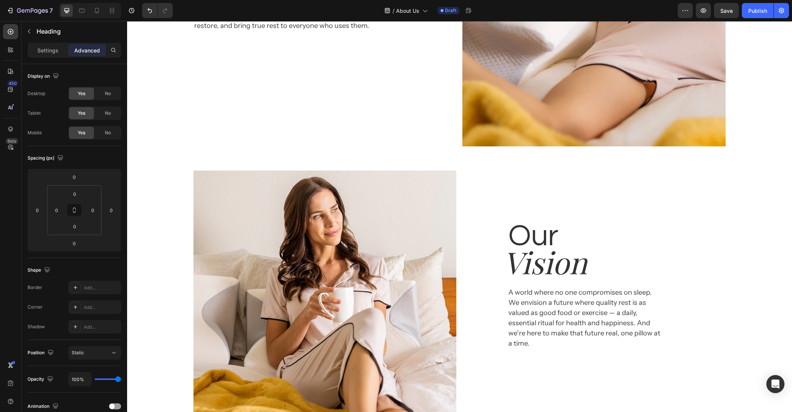
scroll to position [783, 0]
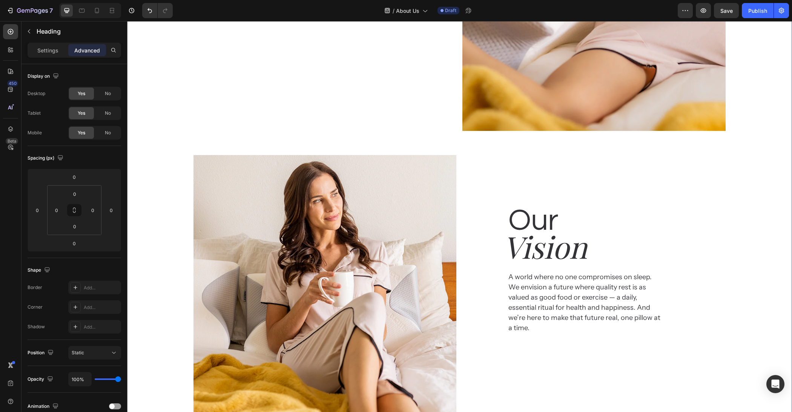
click at [768, 286] on div "Our Heading Mission Heading To make every night a step toward a better day.  We…" at bounding box center [459, 143] width 665 height 574
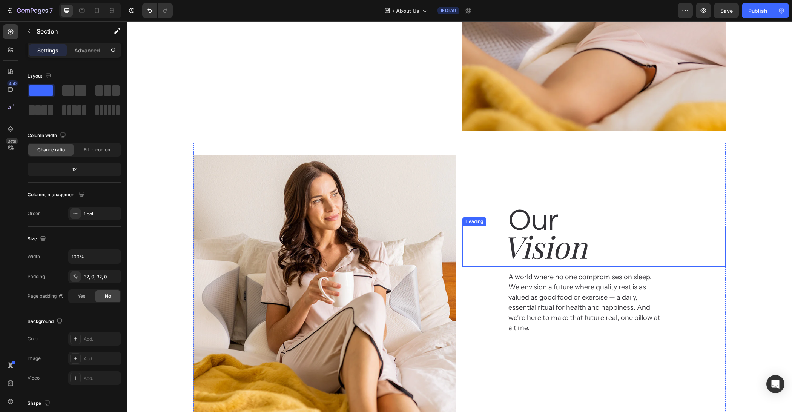
click at [566, 219] on h2 "Our" at bounding box center [617, 220] width 218 height 41
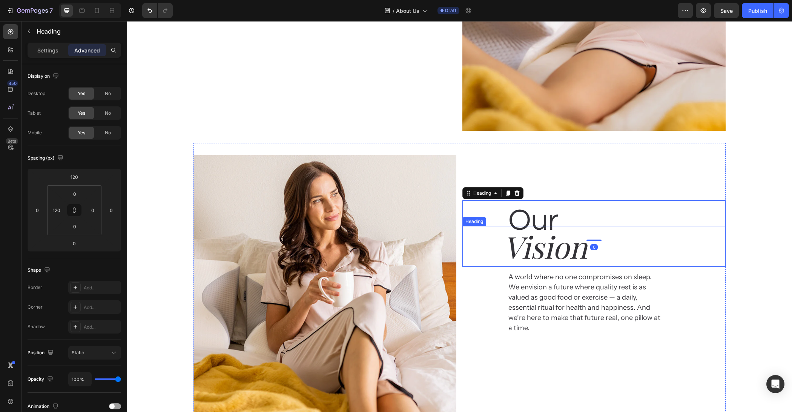
click at [546, 239] on h2 "Vision" at bounding box center [614, 246] width 223 height 41
click at [559, 220] on h2 "Our" at bounding box center [617, 220] width 218 height 41
click at [554, 255] on h2 "Vision" at bounding box center [614, 246] width 223 height 41
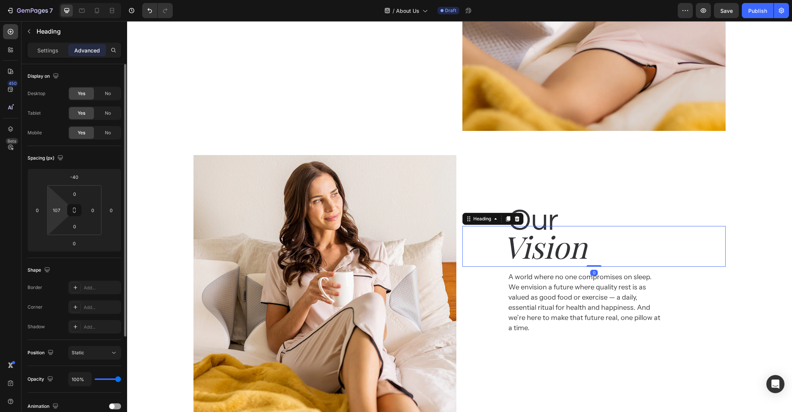
click at [66, 0] on html "7 Version history / About Us Draft Preview Save Publish 450 Beta Sections(18) E…" at bounding box center [396, 0] width 792 height 0
type input "110"
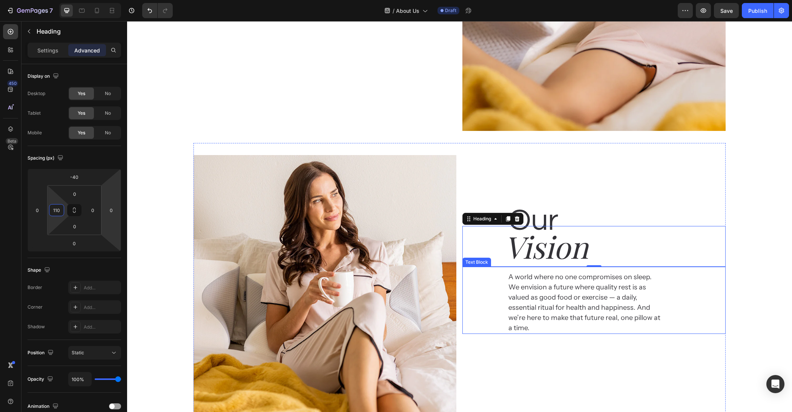
click at [739, 280] on div "Our Heading Mission Heading To make every night a step toward a better day.  We…" at bounding box center [459, 143] width 665 height 574
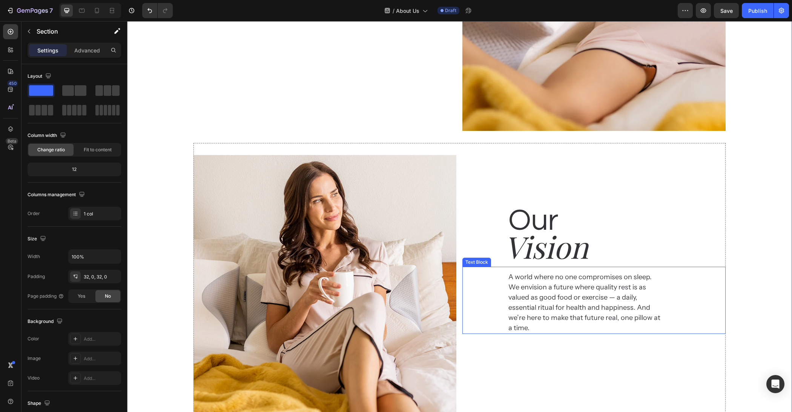
click at [624, 298] on p "A world where no one compromises on sleep.  We envision a future where quality …" at bounding box center [587, 302] width 156 height 61
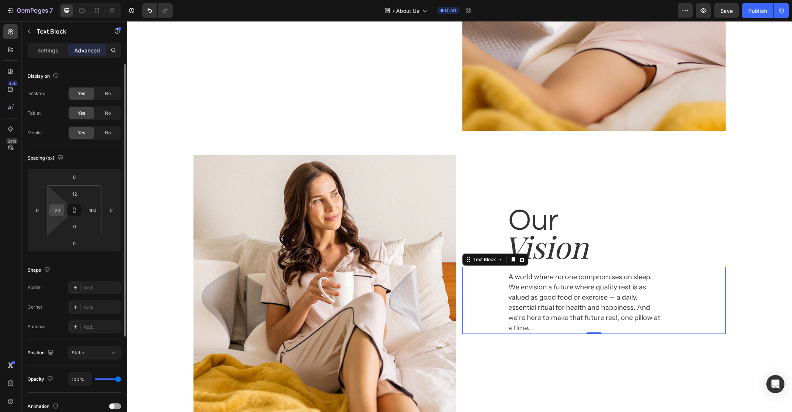
click at [57, 210] on input "120" at bounding box center [56, 210] width 11 height 11
type input "124"
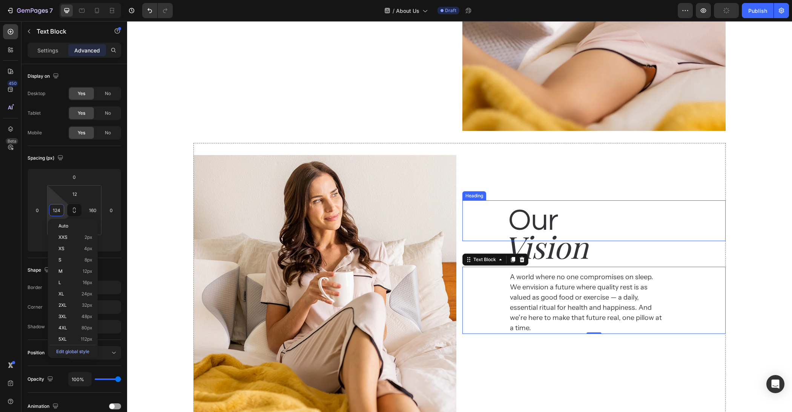
click at [563, 248] on h2 "Vision" at bounding box center [614, 246] width 221 height 41
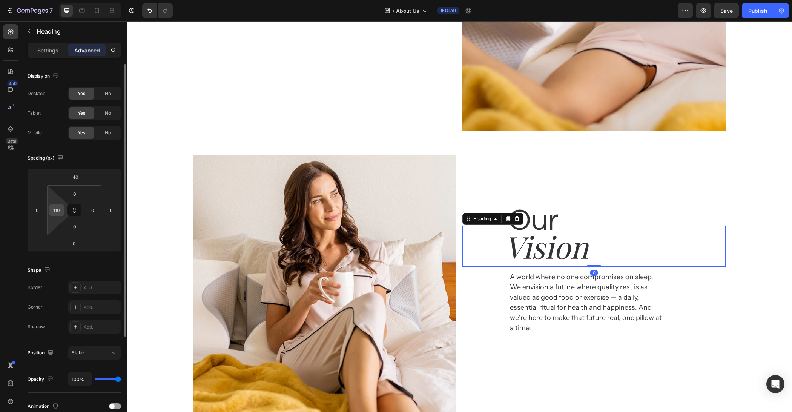
click at [56, 210] on input "110" at bounding box center [56, 210] width 11 height 11
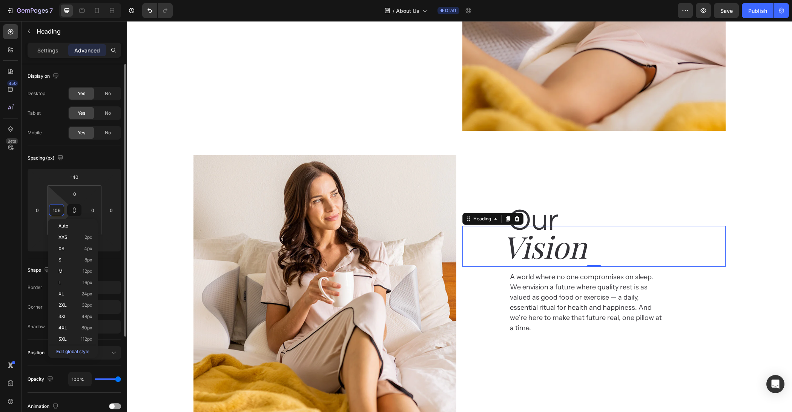
type input "105"
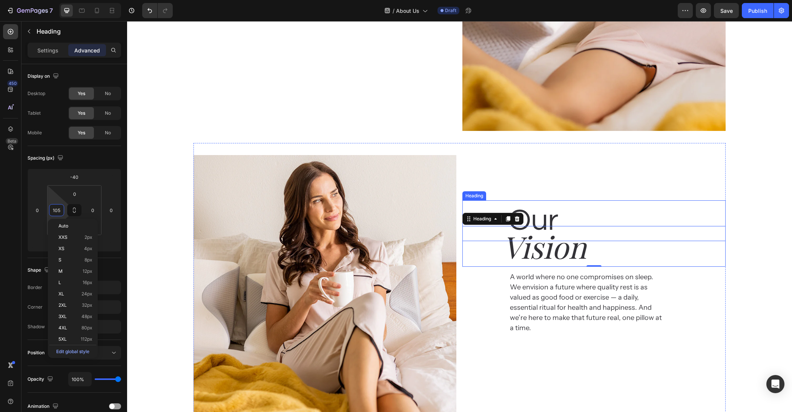
click at [552, 221] on h2 "Our" at bounding box center [617, 220] width 218 height 41
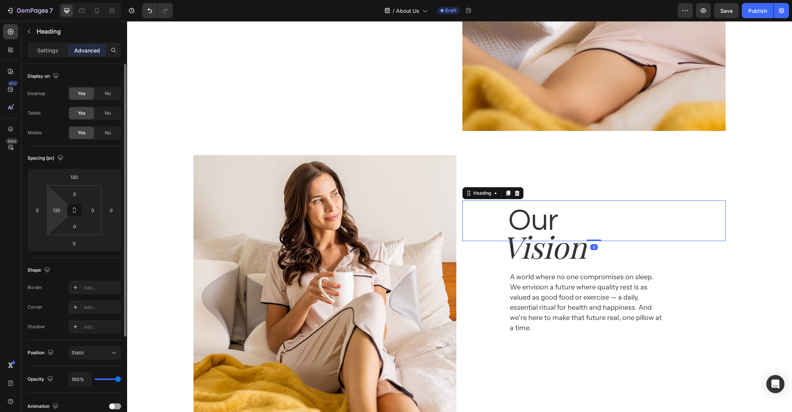
click at [66, 0] on html "7 Version history / About Us Draft Preview Save Publish 450 Beta Sections(18) E…" at bounding box center [396, 0] width 792 height 0
click at [59, 208] on input "120" at bounding box center [56, 210] width 11 height 11
click at [58, 209] on input "120" at bounding box center [56, 210] width 11 height 11
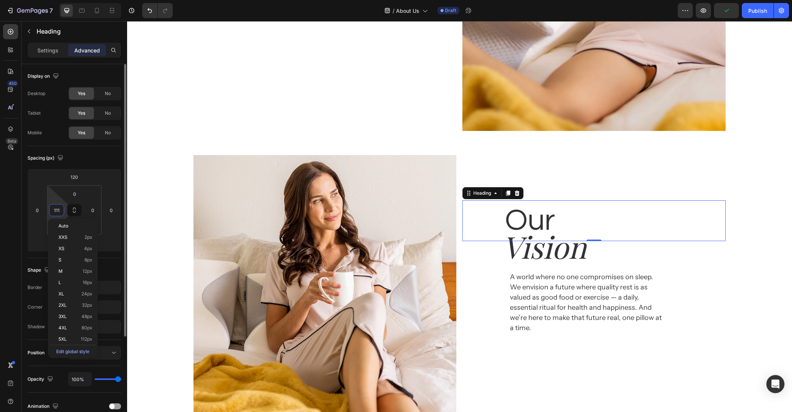
type input "110"
click at [781, 172] on div "Our Heading Mission Heading To make every night a step toward a better day.  We…" at bounding box center [459, 143] width 665 height 574
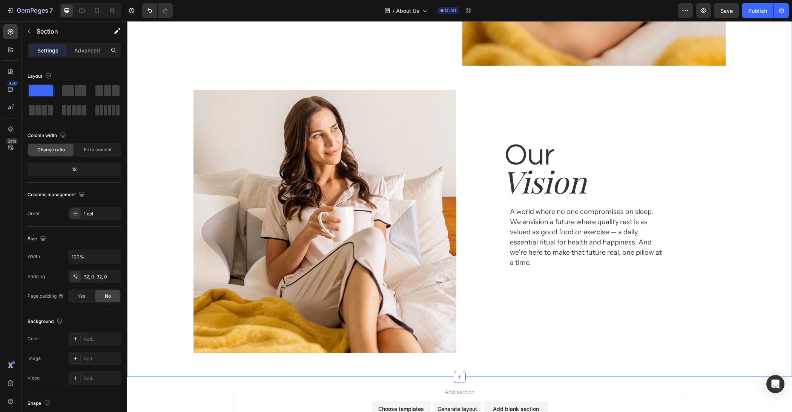
scroll to position [874, 0]
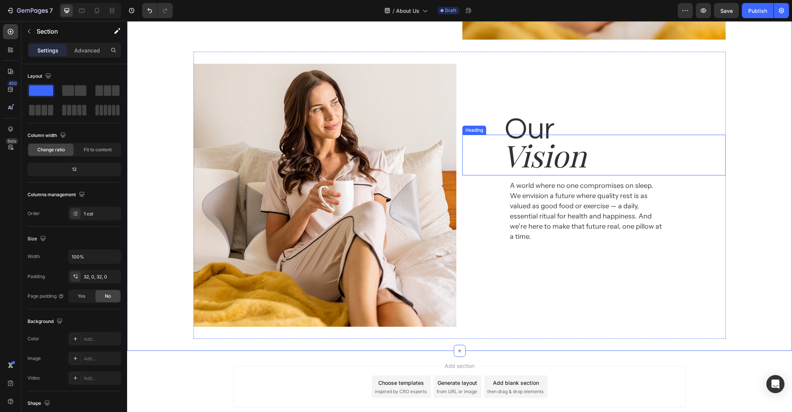
click at [570, 160] on h2 "Vision" at bounding box center [613, 155] width 223 height 41
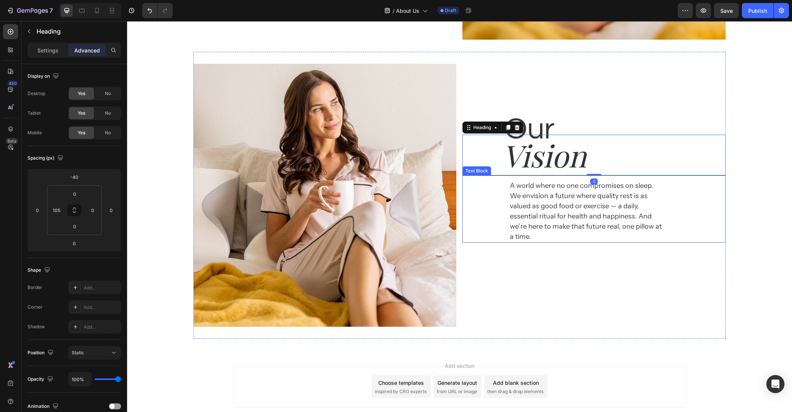
click at [574, 210] on p "A world where no one compromises on sleep.  We envision a future where quality …" at bounding box center [587, 211] width 154 height 61
click at [757, 218] on div "Our Heading Mission Heading To make every night a step toward a better day.  We…" at bounding box center [459, 52] width 665 height 574
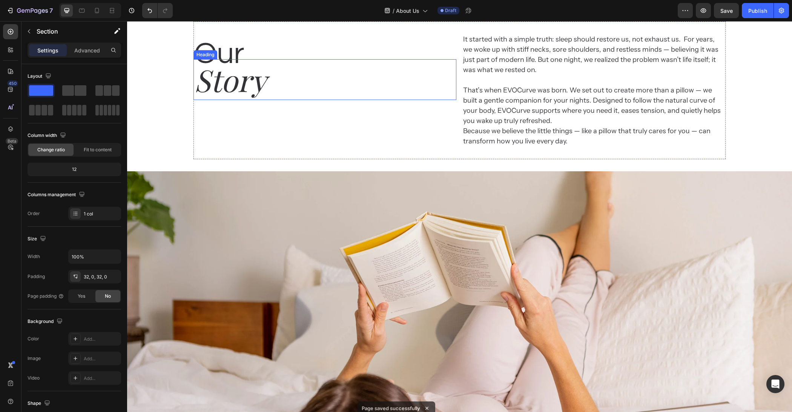
scroll to position [0, 0]
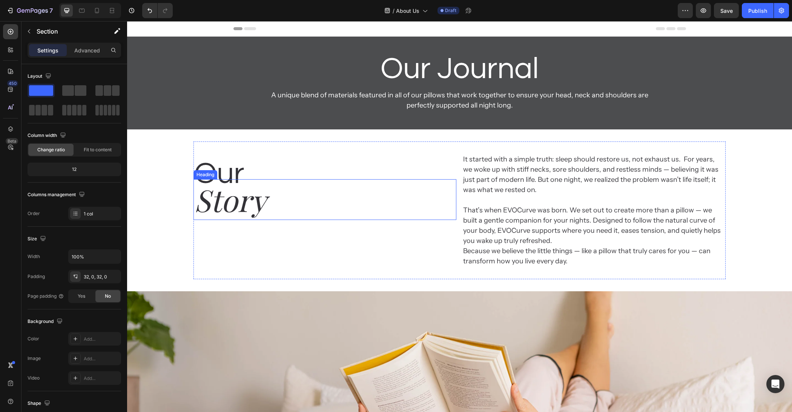
click at [254, 205] on h2 "Story" at bounding box center [325, 199] width 263 height 41
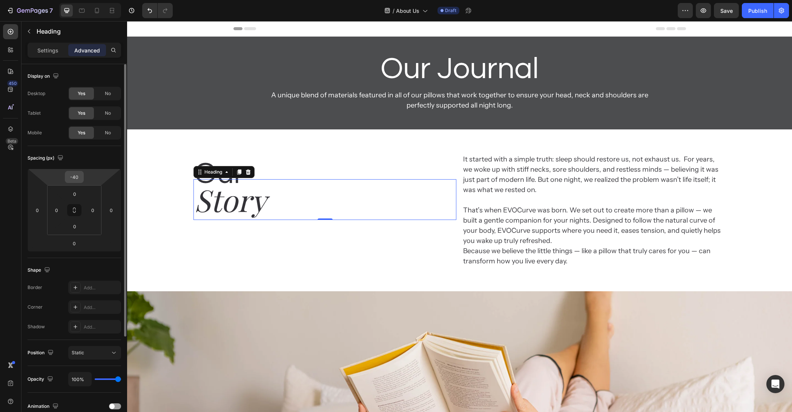
click at [83, 176] on div "-40" at bounding box center [74, 177] width 19 height 12
click at [80, 178] on input "-40" at bounding box center [74, 176] width 15 height 11
type input "-32"
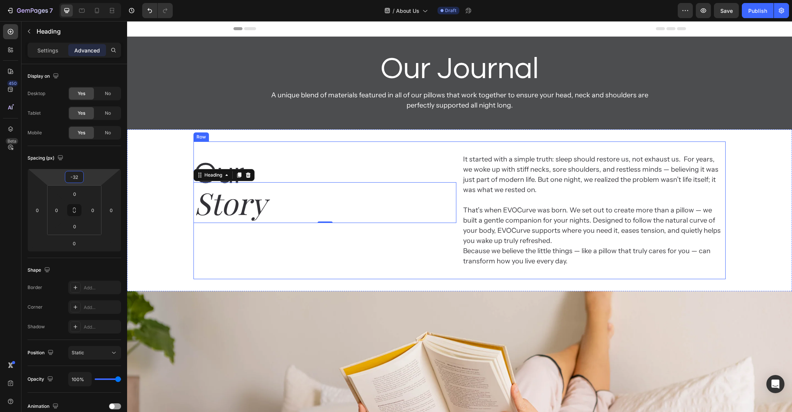
click at [272, 236] on div "Our Heading Story Heading 0" at bounding box center [325, 211] width 263 height 114
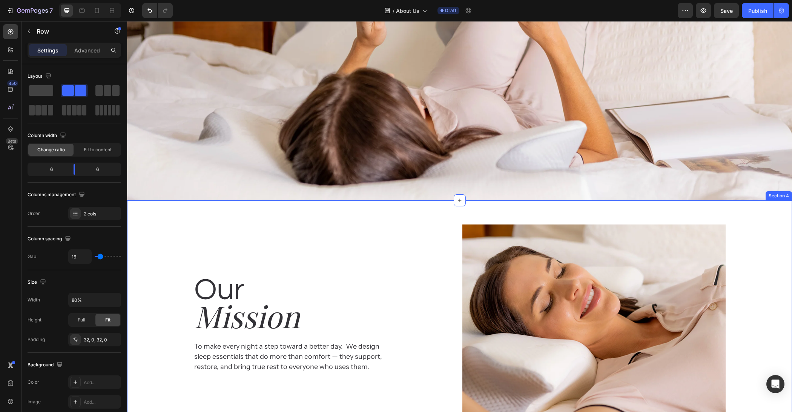
scroll to position [485, 0]
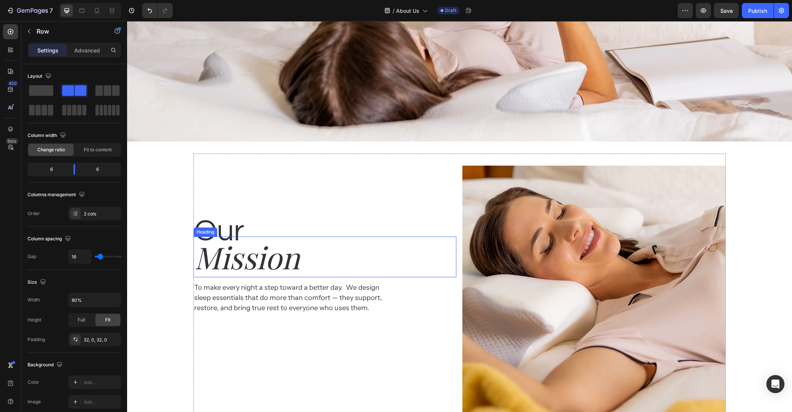
click at [242, 237] on h2 "Mission" at bounding box center [325, 257] width 263 height 41
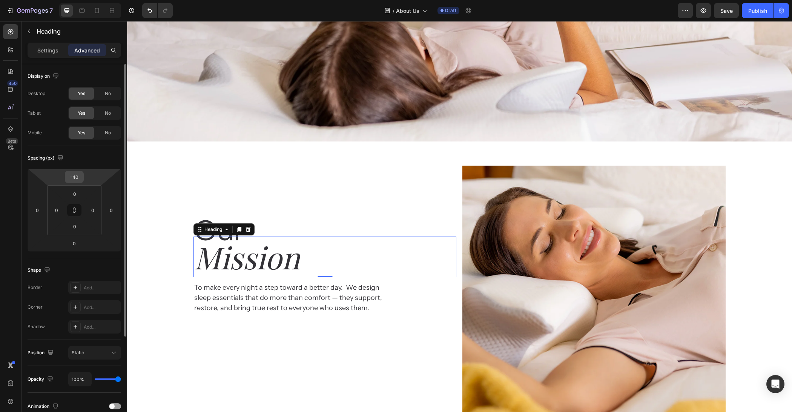
click at [78, 181] on input "-40" at bounding box center [74, 176] width 15 height 11
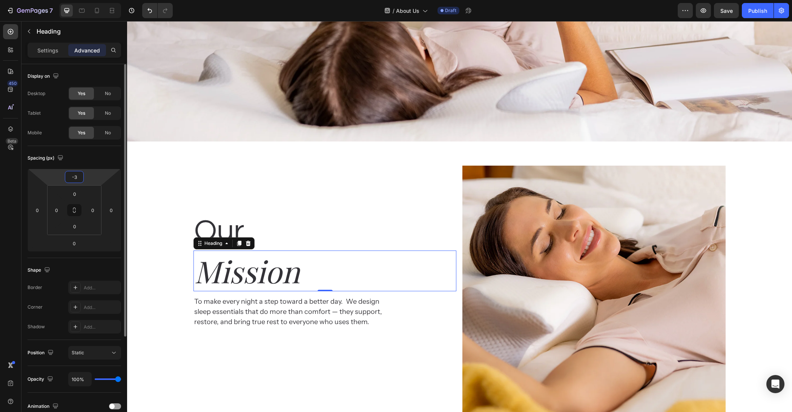
type input "-32"
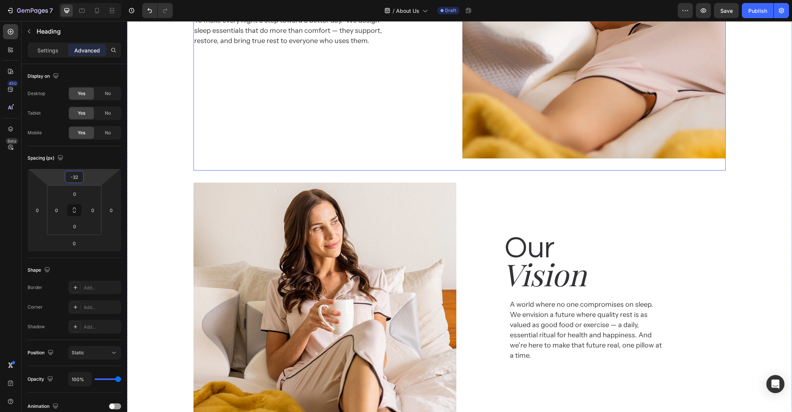
scroll to position [907, 0]
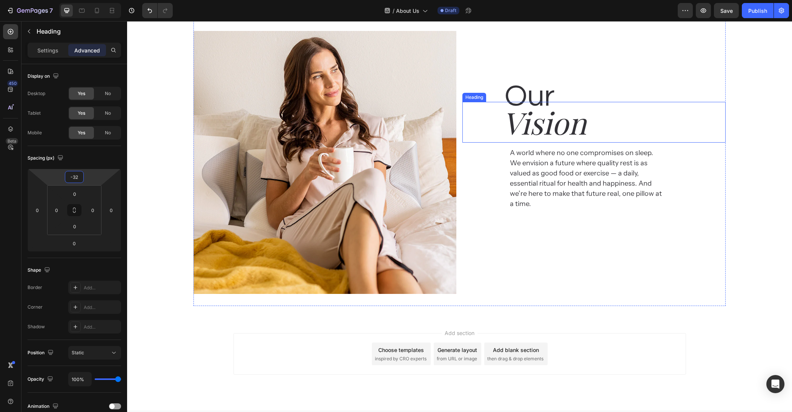
click at [565, 123] on h2 "Vision" at bounding box center [613, 122] width 223 height 41
click at [87, 0] on html "7 Version history / About Us Draft Preview Save Publish 450 Beta Sections(18) E…" at bounding box center [396, 0] width 792 height 0
type input "-32"
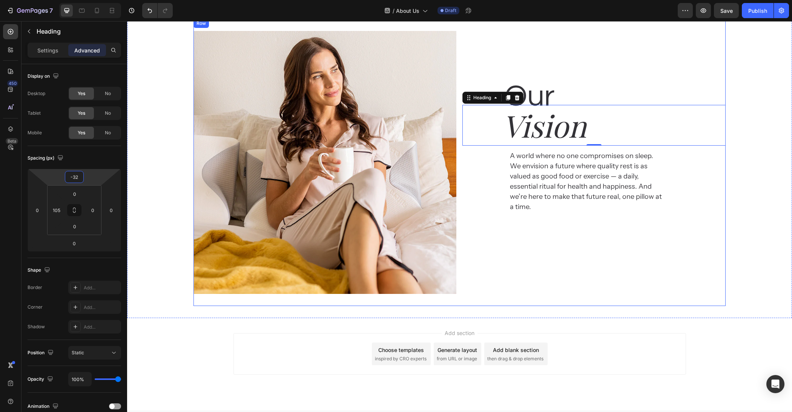
click at [504, 275] on div "Our Heading Vision Heading 0 A world where no one compromises on sleep.  We env…" at bounding box center [594, 162] width 263 height 263
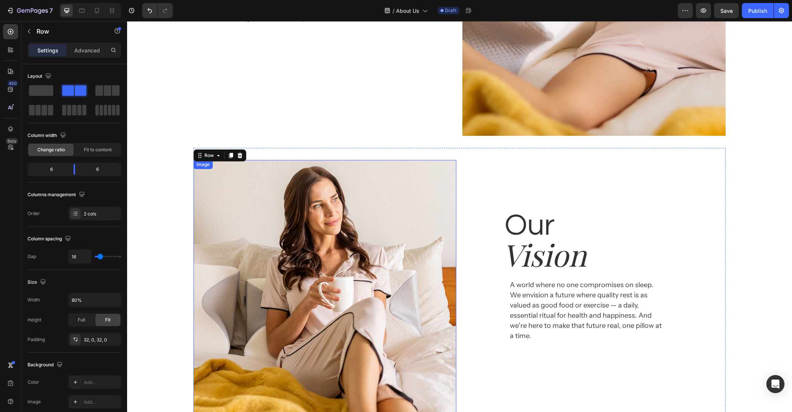
scroll to position [770, 0]
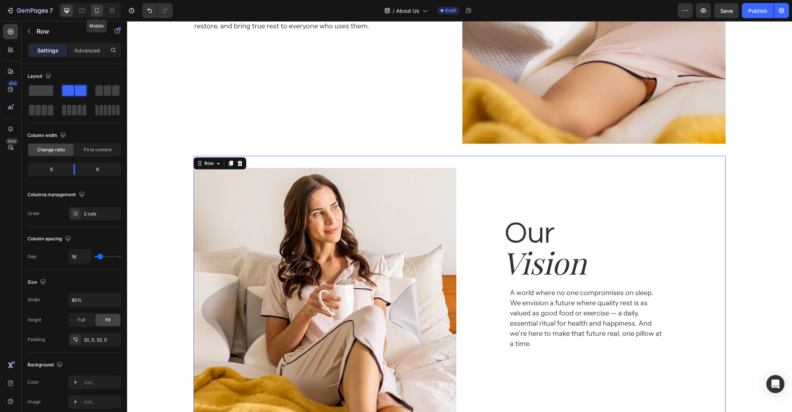
click at [96, 11] on icon at bounding box center [97, 11] width 8 height 8
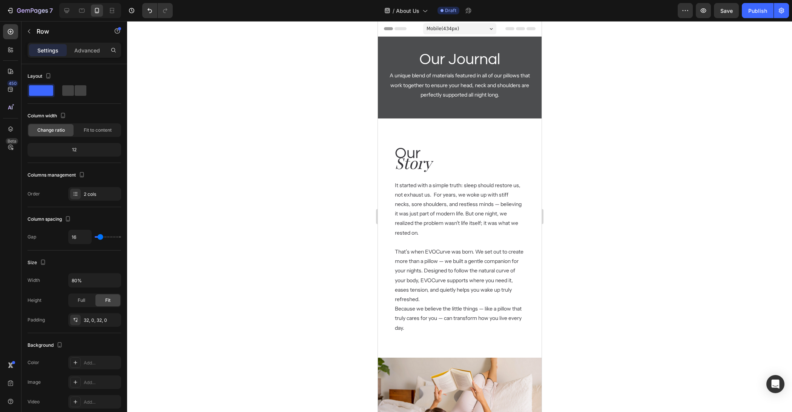
click at [678, 180] on div at bounding box center [459, 216] width 665 height 391
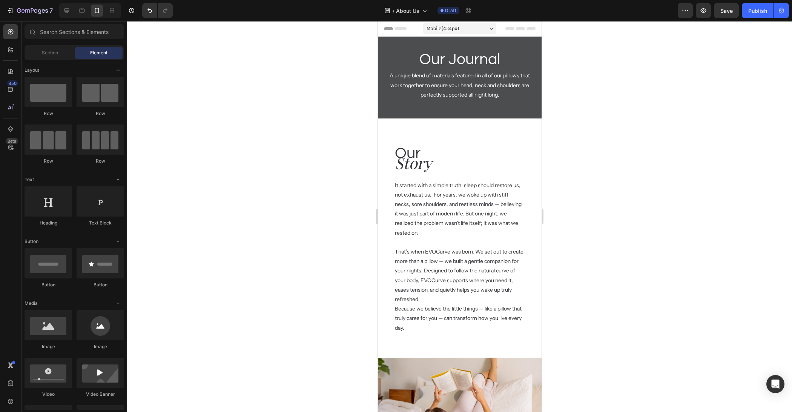
click at [678, 181] on div at bounding box center [459, 216] width 665 height 391
click at [418, 166] on h2 "Story" at bounding box center [459, 163] width 131 height 22
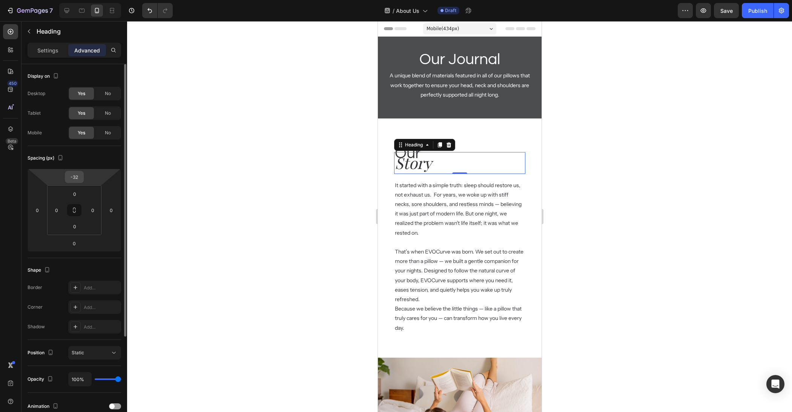
click at [76, 175] on input "-32" at bounding box center [74, 176] width 15 height 11
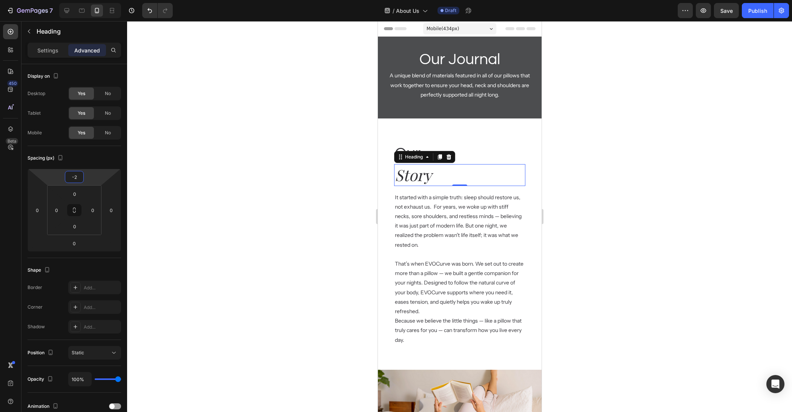
type input "-20"
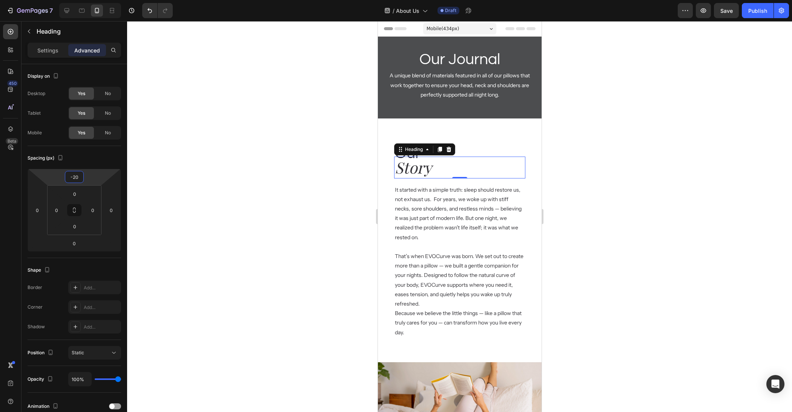
click at [272, 204] on div at bounding box center [459, 216] width 665 height 391
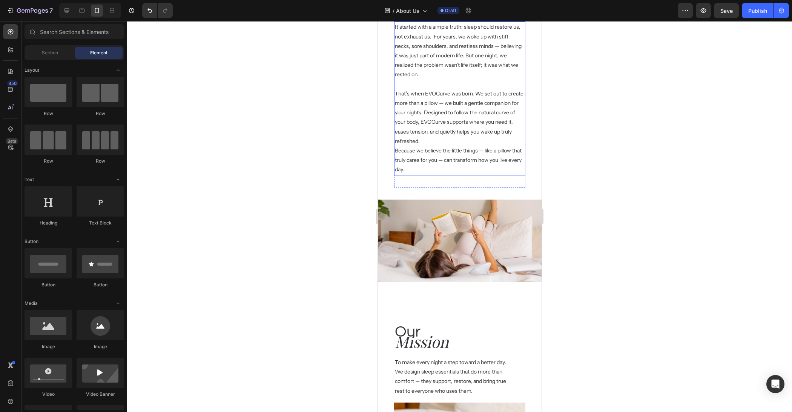
scroll to position [186, 0]
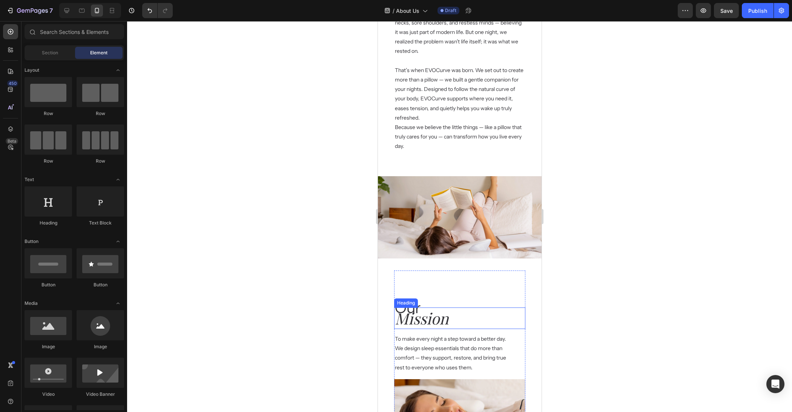
click at [419, 320] on h2 "Mission" at bounding box center [459, 319] width 131 height 22
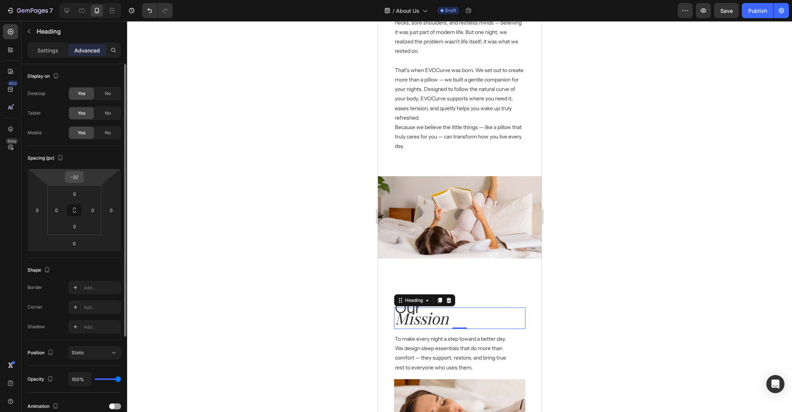
click at [81, 175] on input "-32" at bounding box center [74, 176] width 15 height 11
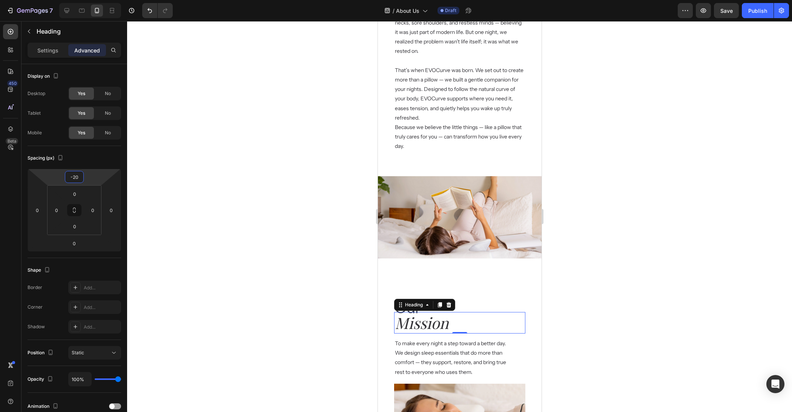
type input "-20"
click at [244, 210] on div at bounding box center [459, 216] width 665 height 391
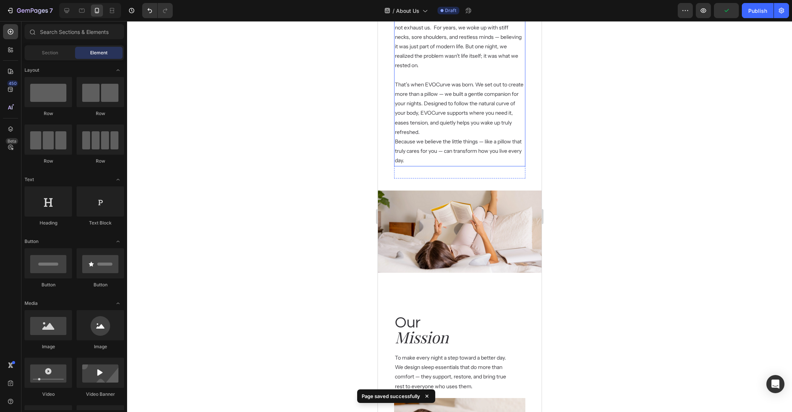
scroll to position [0, 0]
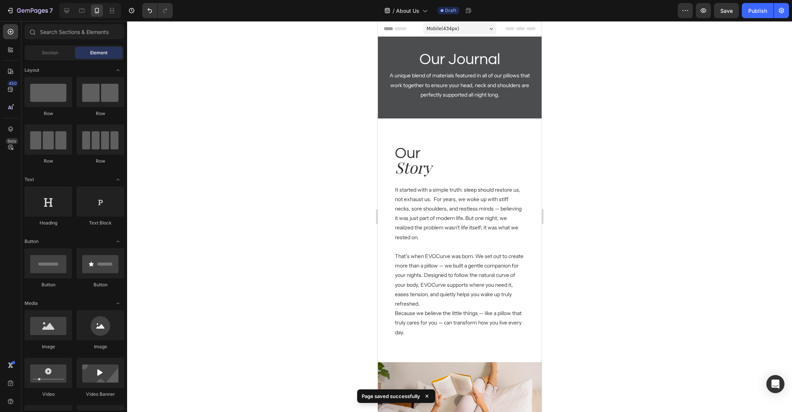
click at [273, 182] on div at bounding box center [459, 216] width 665 height 391
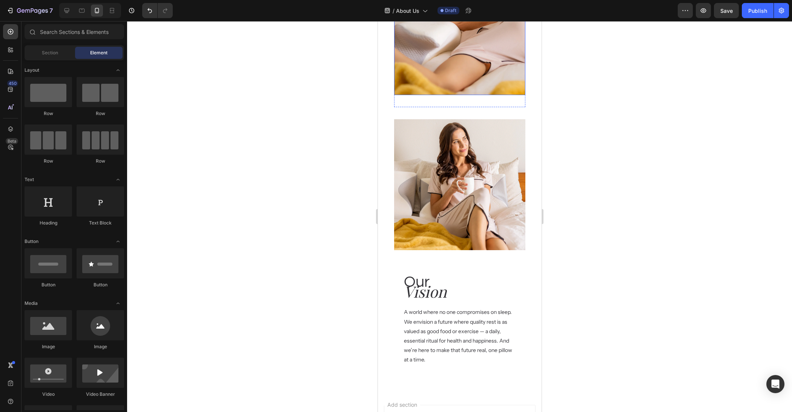
scroll to position [666, 0]
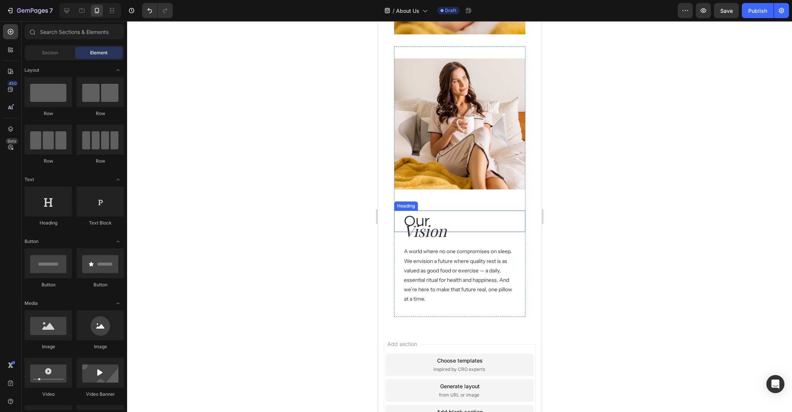
click at [422, 233] on h2 "Vision" at bounding box center [464, 231] width 122 height 22
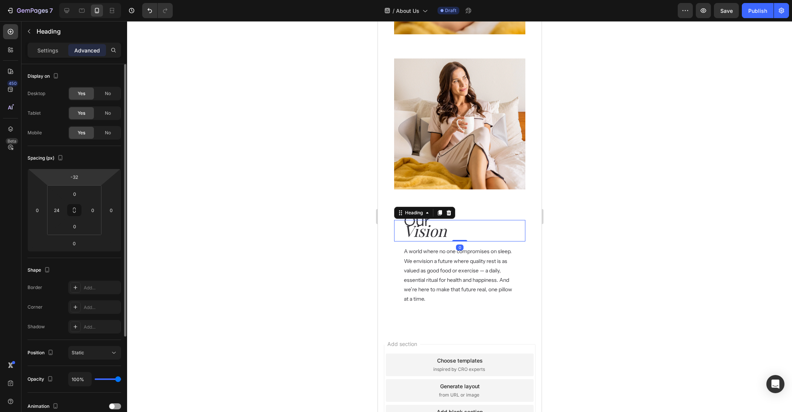
click at [85, 0] on html "7 Version history / About Us Draft Preview Save Publish 450 Beta Sections(18) E…" at bounding box center [396, 0] width 792 height 0
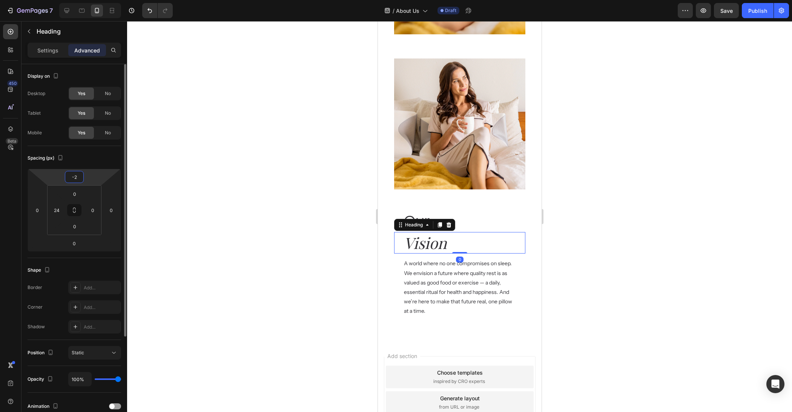
type input "-20"
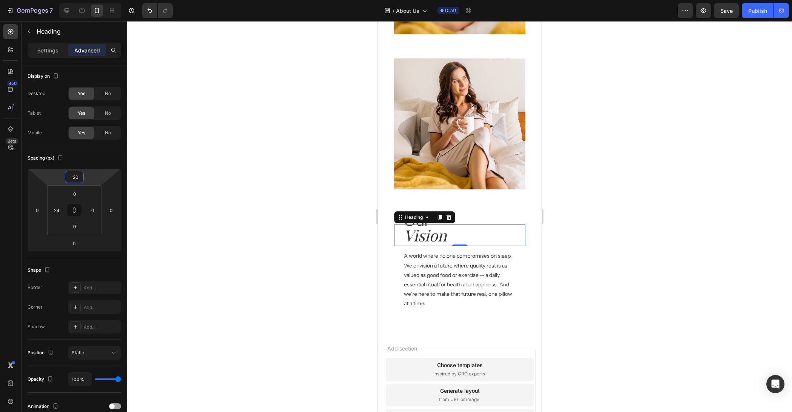
click at [214, 183] on div at bounding box center [459, 216] width 665 height 391
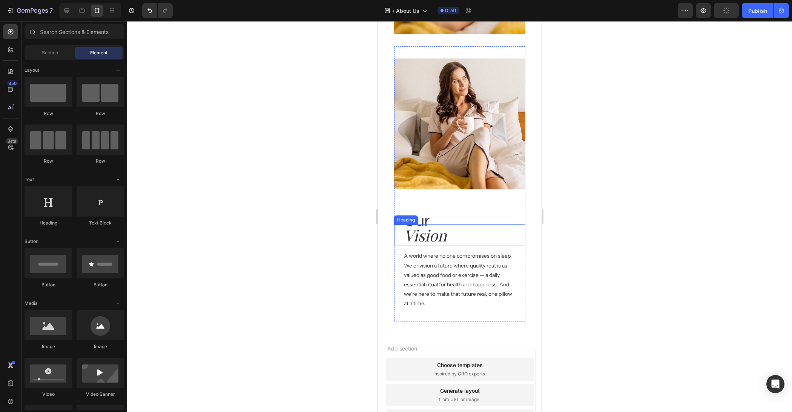
click at [422, 242] on h2 "Vision" at bounding box center [464, 236] width 122 height 22
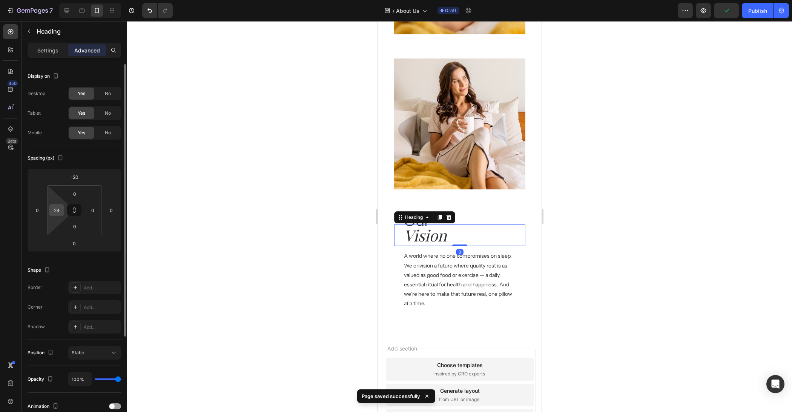
click at [61, 212] on input "24" at bounding box center [56, 210] width 11 height 11
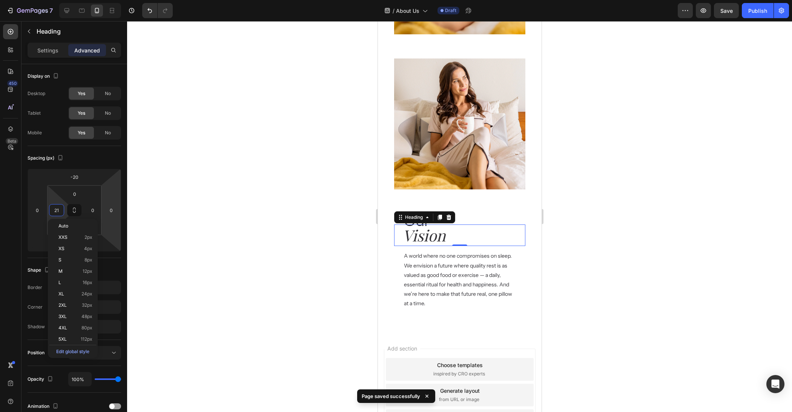
type input "20"
click at [417, 251] on p "A world where no one compromises on sleep.  We envision a future where quality …" at bounding box center [459, 279] width 111 height 57
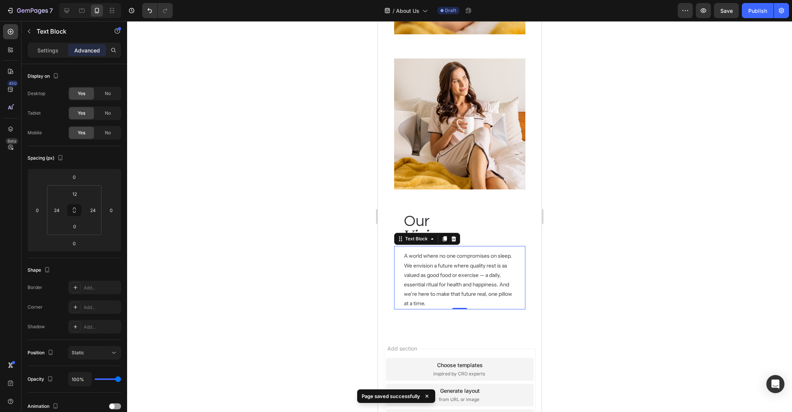
click at [562, 243] on div at bounding box center [459, 216] width 665 height 391
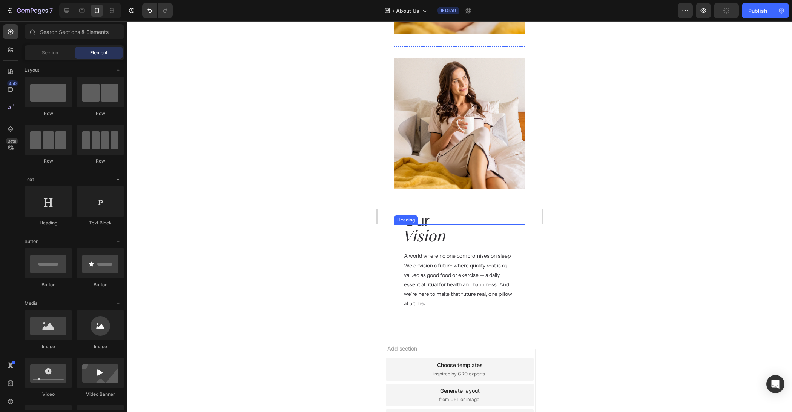
click at [446, 241] on h2 "Vision" at bounding box center [462, 236] width 123 height 22
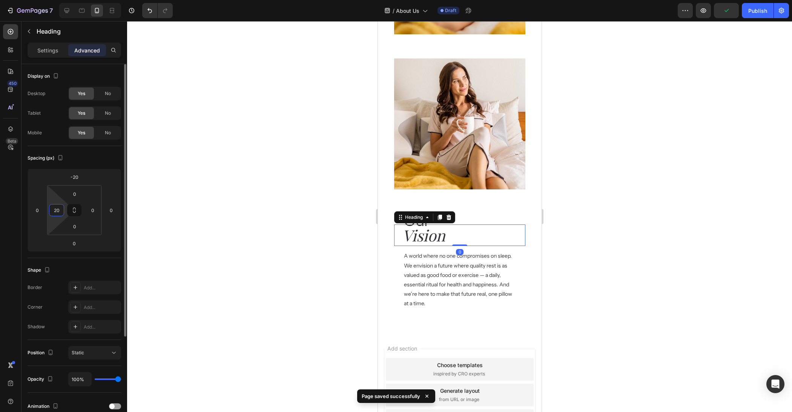
click at [55, 209] on input "20" at bounding box center [56, 210] width 11 height 11
type input "18"
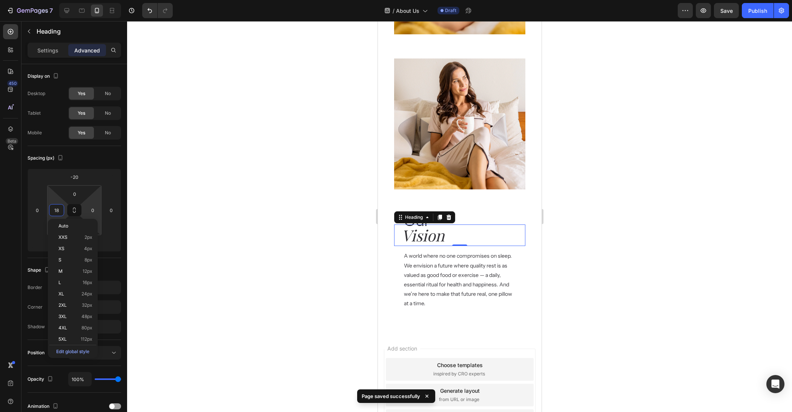
click at [135, 224] on div at bounding box center [459, 216] width 665 height 391
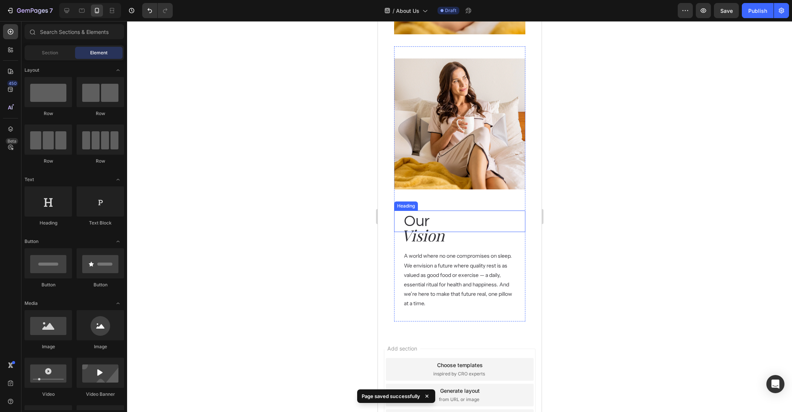
click at [432, 218] on h2 "Our" at bounding box center [464, 222] width 122 height 22
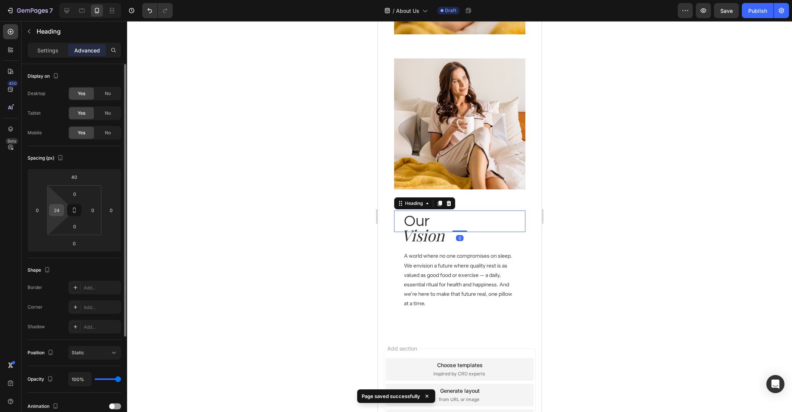
click at [60, 209] on input "24" at bounding box center [56, 210] width 11 height 11
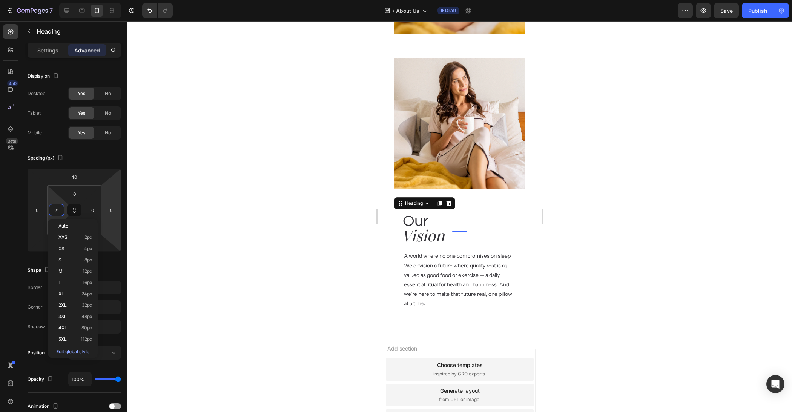
type input "22"
click at [308, 223] on div at bounding box center [459, 216] width 665 height 391
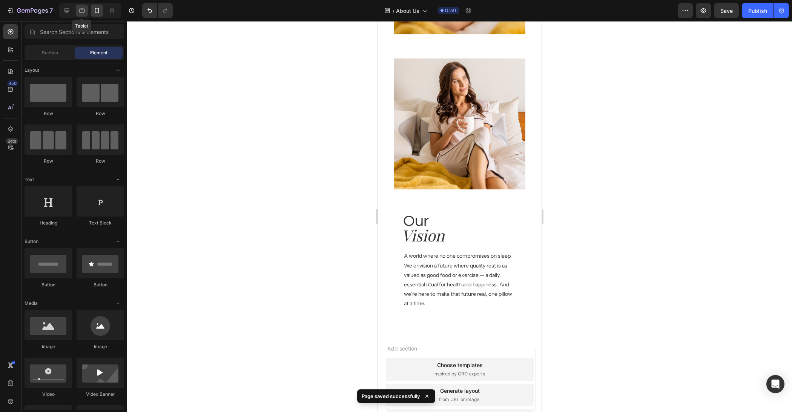
click at [80, 12] on icon at bounding box center [82, 11] width 8 height 8
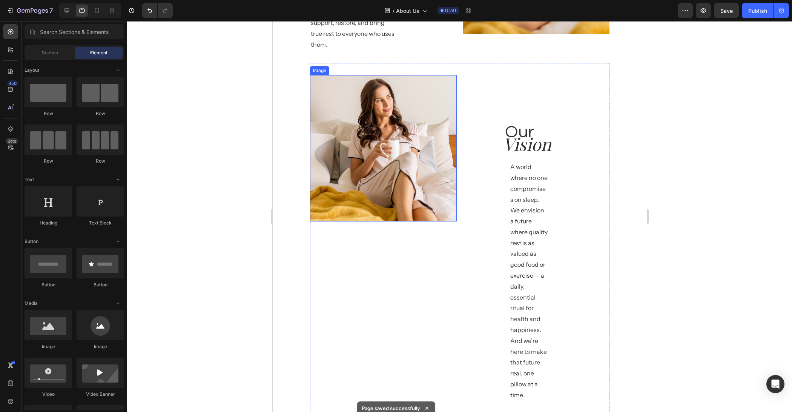
scroll to position [744, 0]
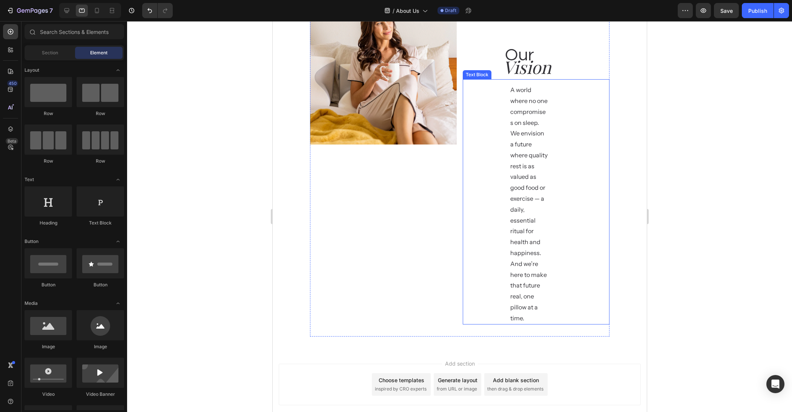
click at [545, 181] on p "A world where no one compromises on sleep.  We envision a future where quality …" at bounding box center [529, 204] width 38 height 239
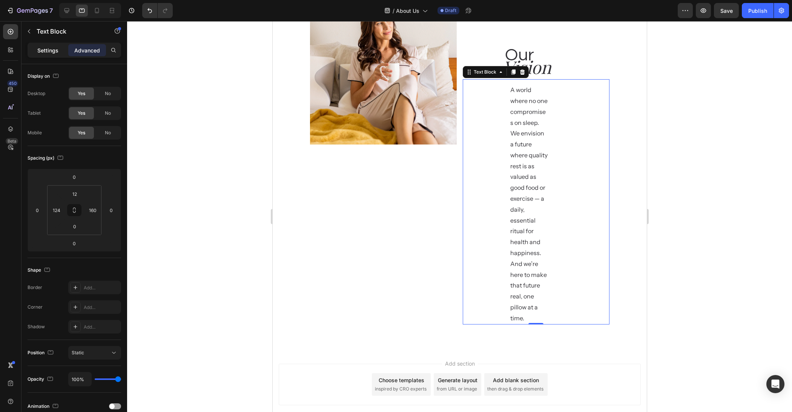
click at [52, 50] on p "Settings" at bounding box center [47, 50] width 21 height 8
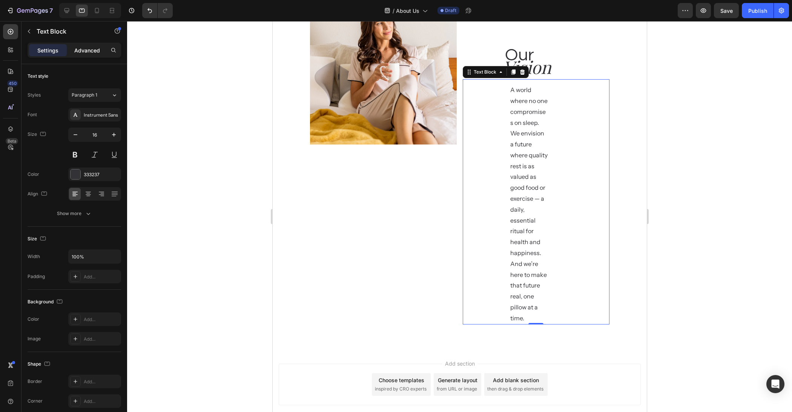
click at [96, 49] on p "Advanced" at bounding box center [87, 50] width 26 height 8
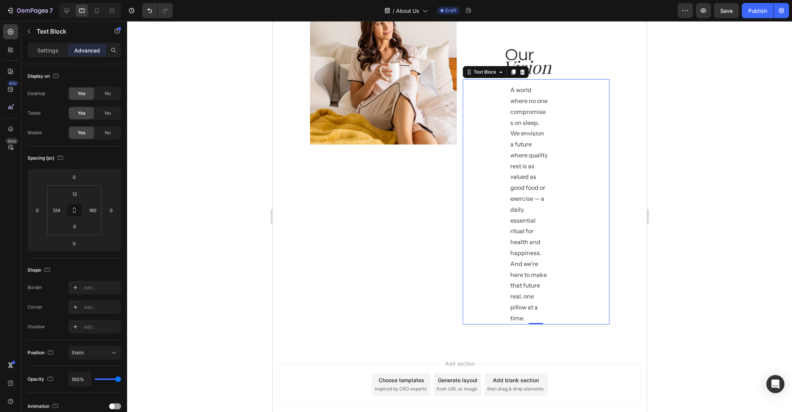
click at [232, 138] on div at bounding box center [459, 216] width 665 height 391
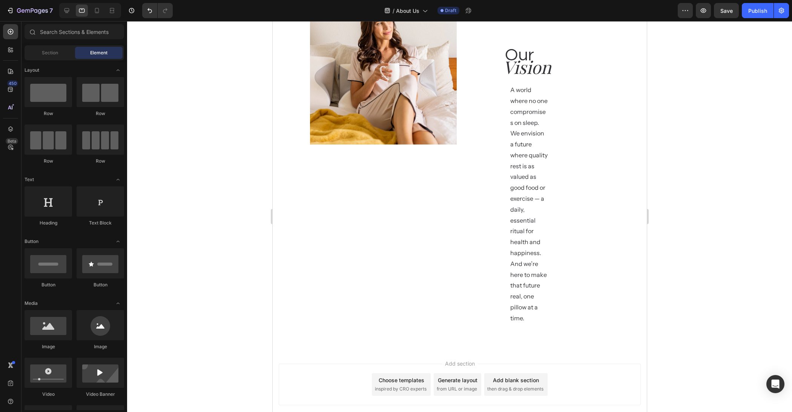
click at [215, 115] on div at bounding box center [459, 216] width 665 height 391
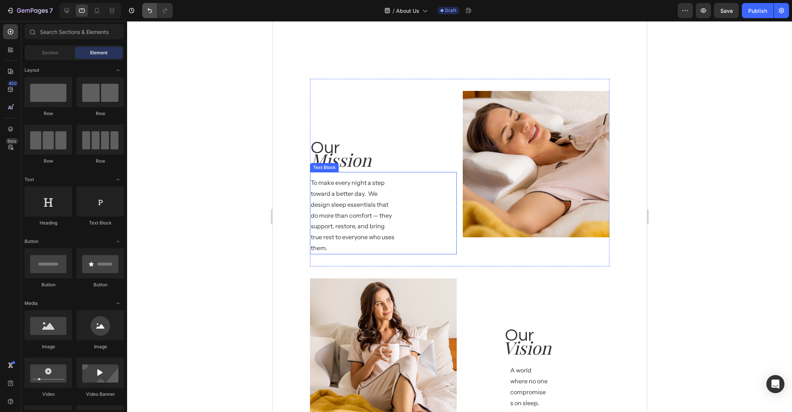
scroll to position [156, 0]
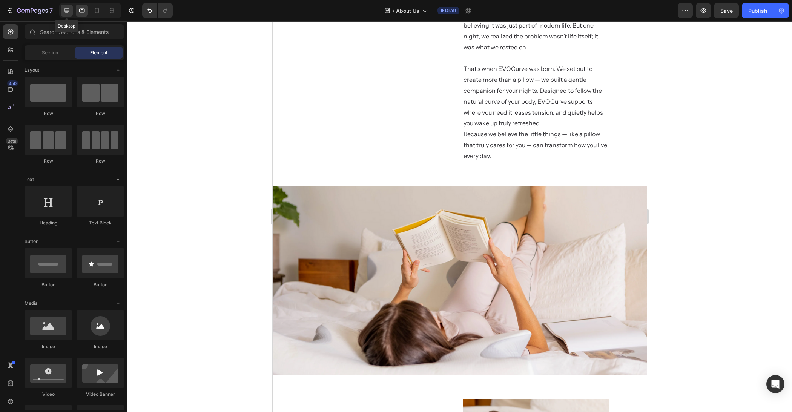
click at [66, 10] on icon at bounding box center [67, 11] width 8 height 8
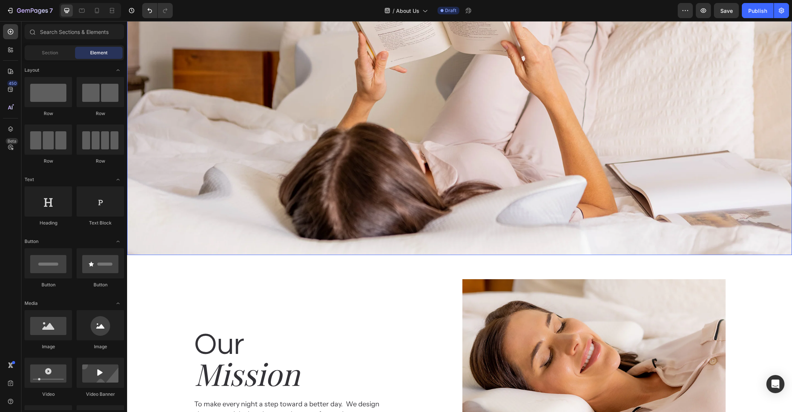
scroll to position [563, 0]
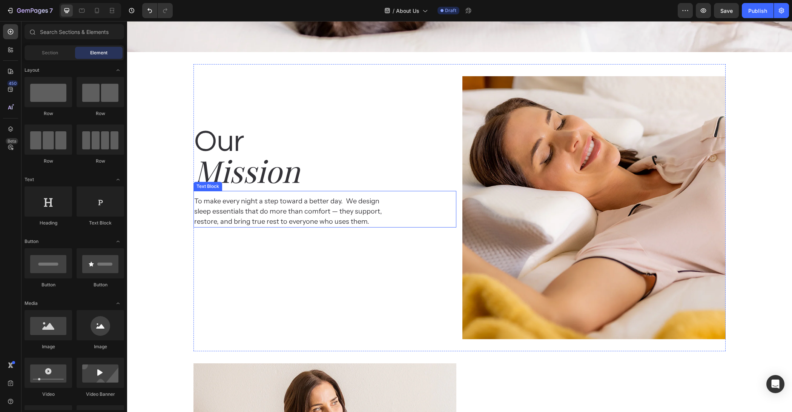
click at [262, 183] on h2 "Mission" at bounding box center [325, 170] width 263 height 41
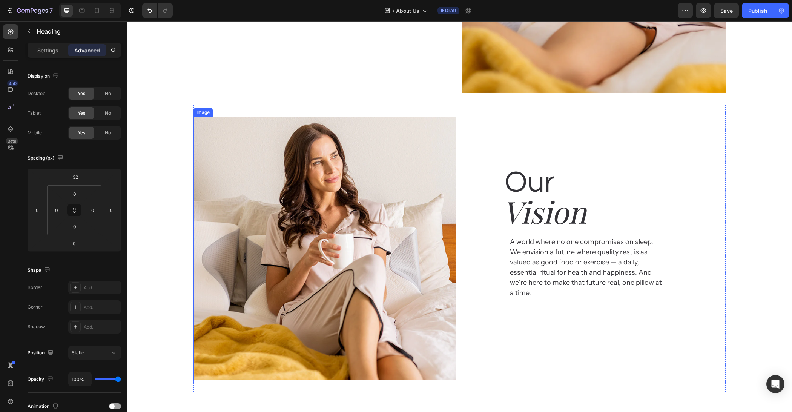
scroll to position [910, 0]
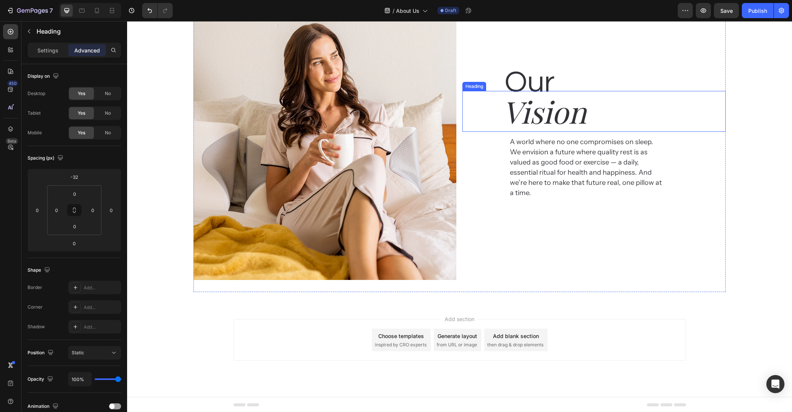
click at [583, 119] on h2 "Vision" at bounding box center [613, 111] width 223 height 41
click at [770, 136] on div "Our Heading Mission Heading To make every night a step toward a better day.  We…" at bounding box center [459, 5] width 665 height 574
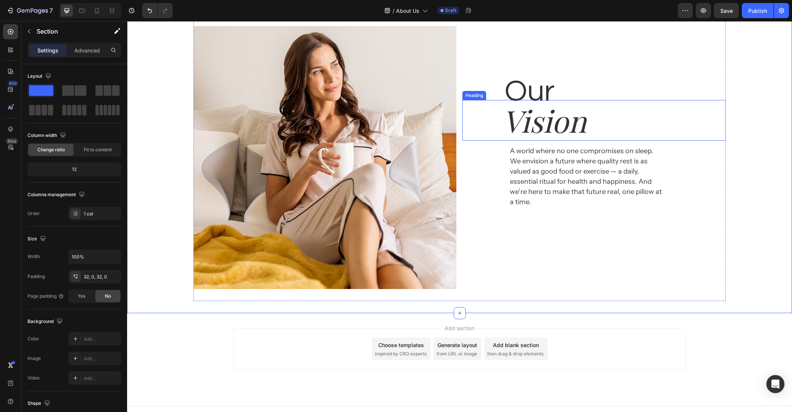
scroll to position [256, 0]
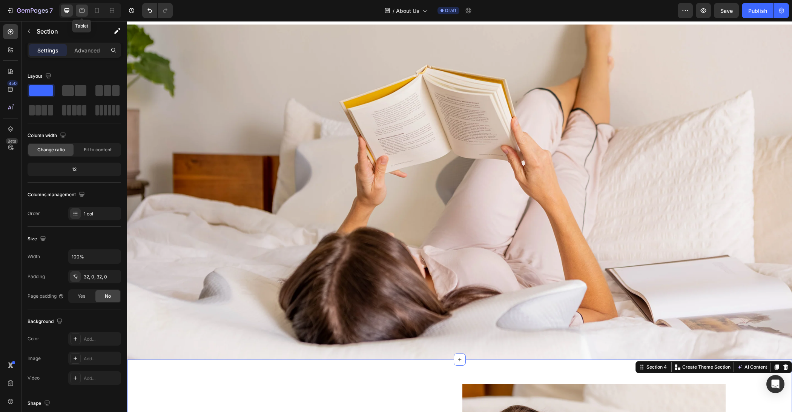
click at [87, 10] on div at bounding box center [82, 11] width 12 height 12
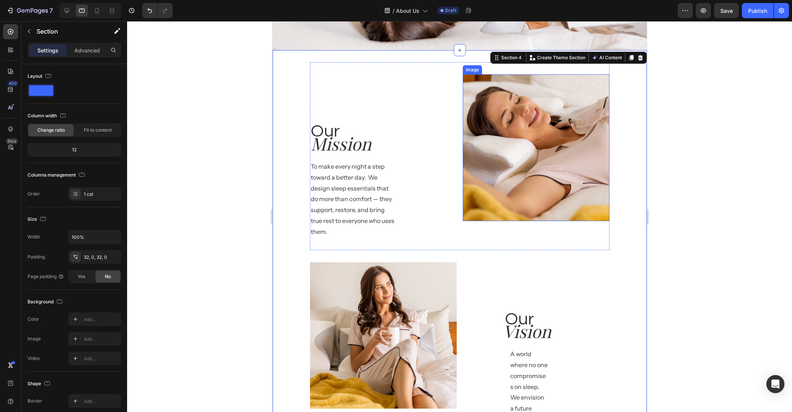
scroll to position [483, 0]
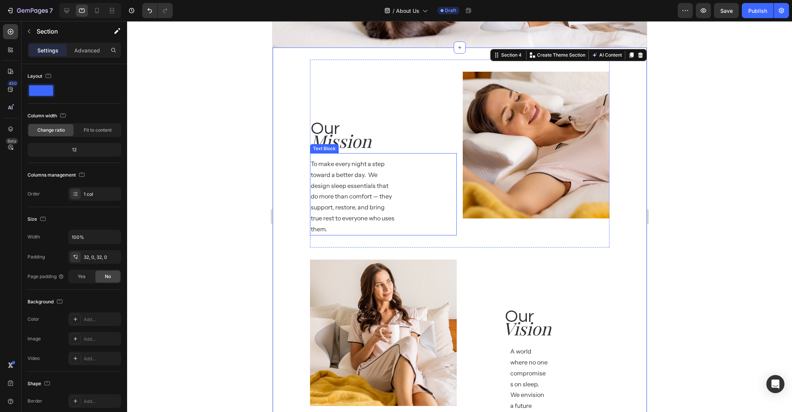
click at [360, 194] on p "To make every night a step toward a better day.  We design sleep essentials tha…" at bounding box center [353, 196] width 85 height 76
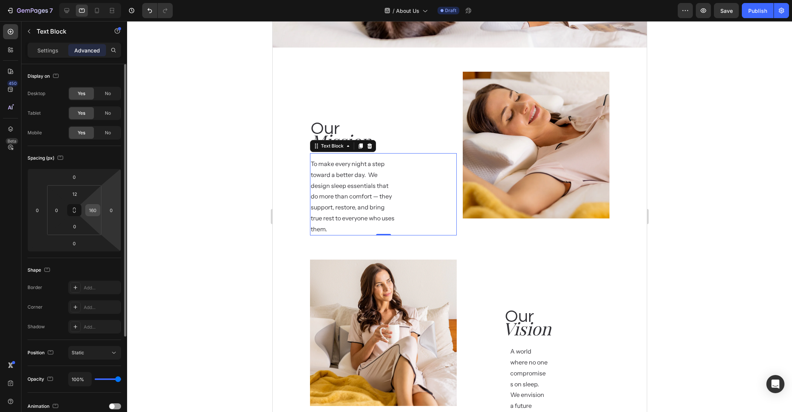
click at [95, 208] on input "160" at bounding box center [92, 210] width 11 height 11
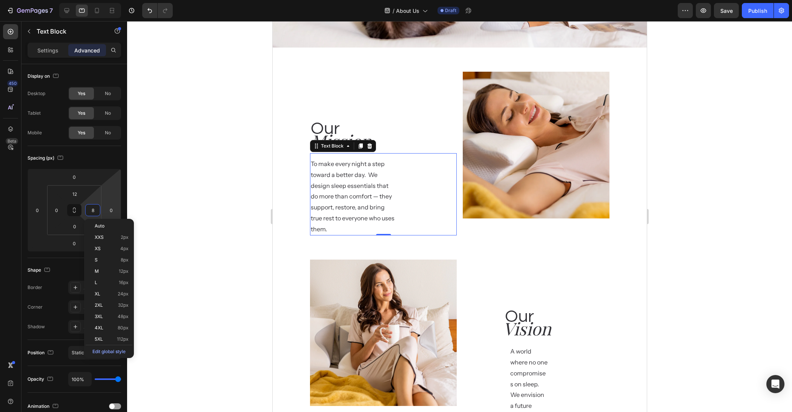
type input "80"
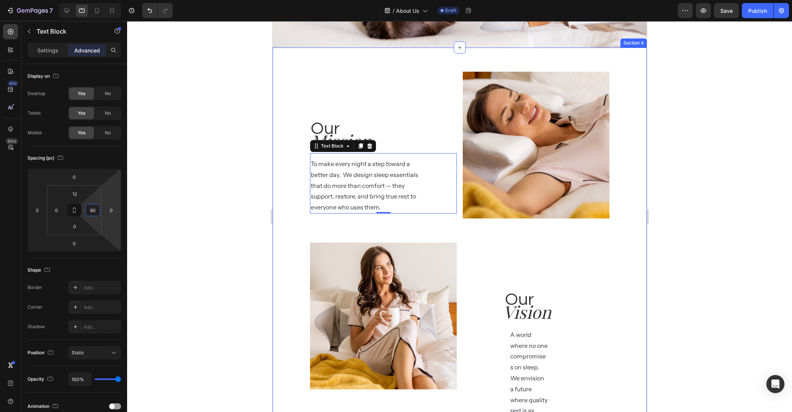
click at [699, 198] on div at bounding box center [459, 216] width 665 height 391
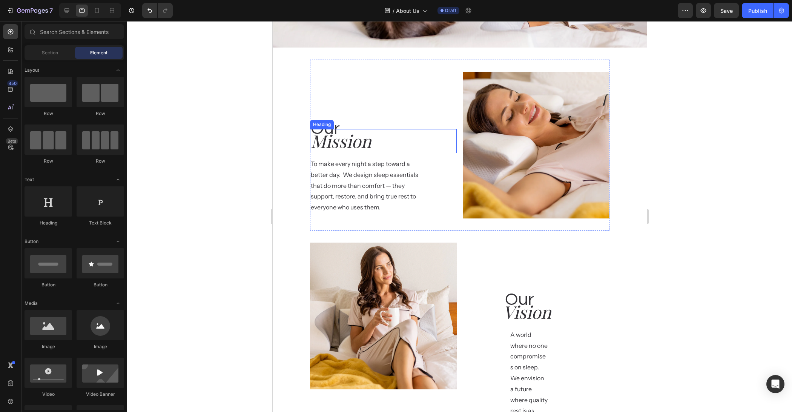
click at [363, 146] on h2 "Mission" at bounding box center [383, 141] width 147 height 24
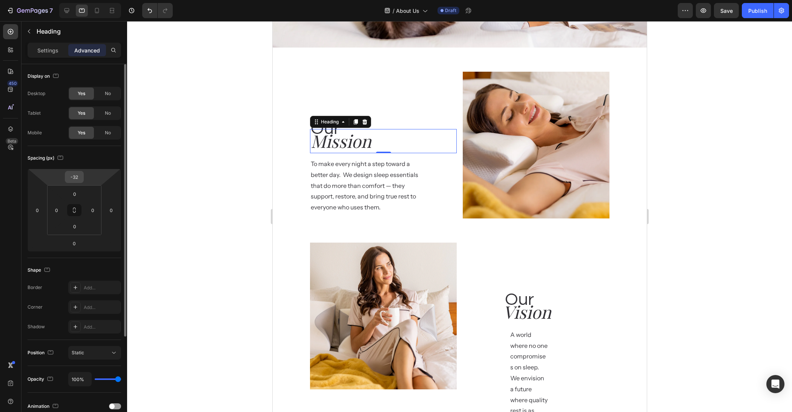
click at [79, 173] on input "-32" at bounding box center [74, 176] width 15 height 11
type input "-4"
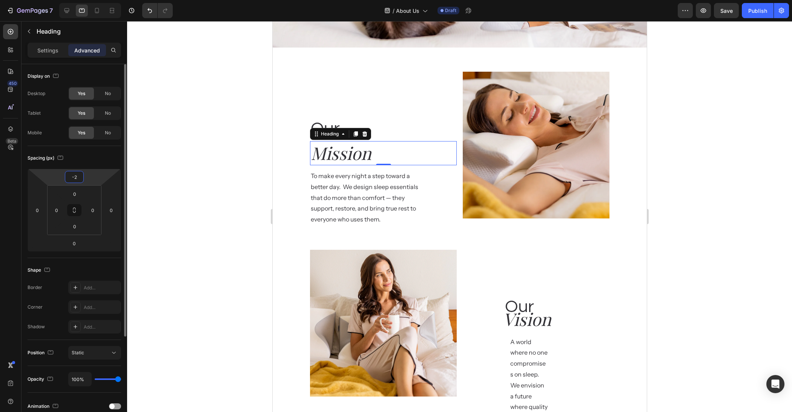
type input "-20"
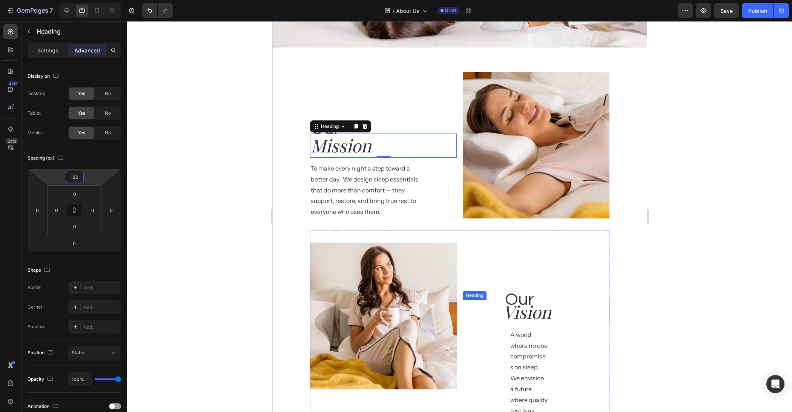
click at [523, 322] on h2 "Vision" at bounding box center [555, 312] width 107 height 24
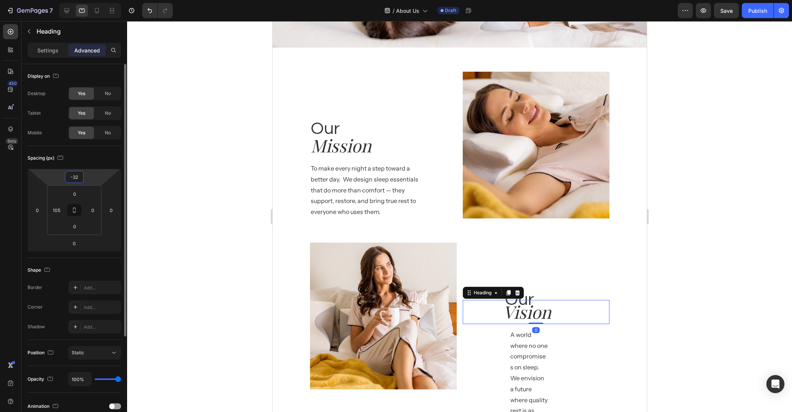
click at [76, 180] on input "-32" at bounding box center [74, 176] width 15 height 11
type input "-20"
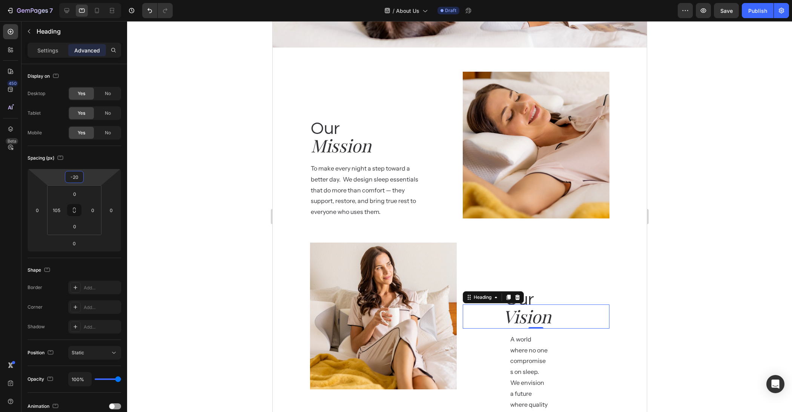
click at [173, 182] on div at bounding box center [459, 216] width 665 height 391
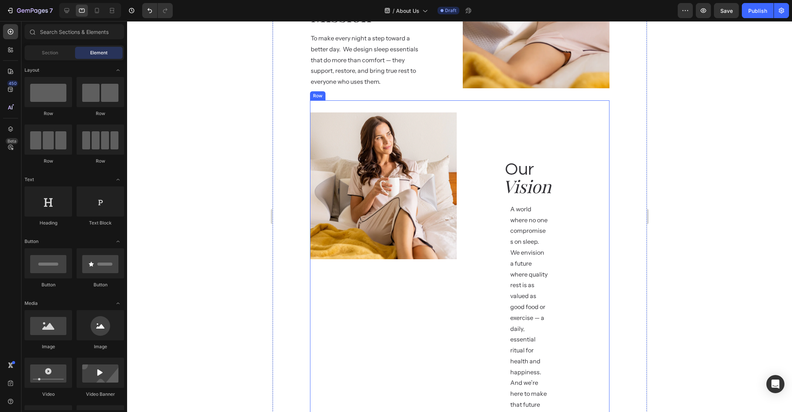
scroll to position [671, 0]
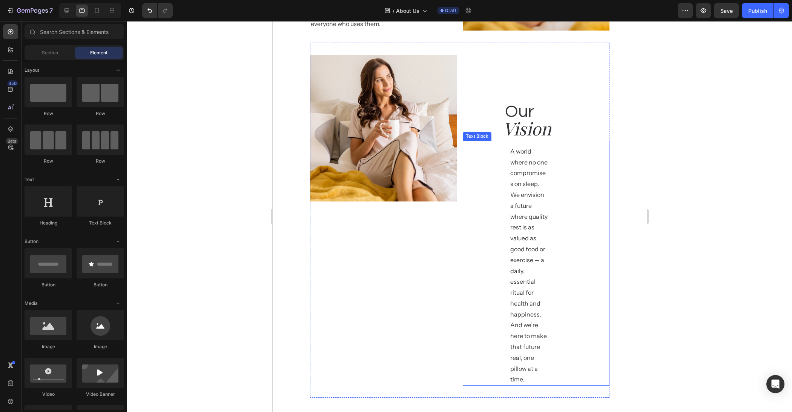
click at [488, 277] on div "A world where no one compromises on sleep.  We envision a future where quality …" at bounding box center [536, 263] width 147 height 245
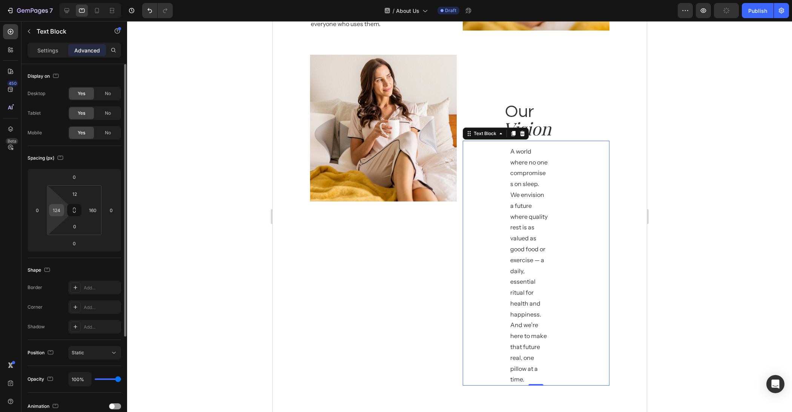
click at [60, 210] on input "124" at bounding box center [56, 210] width 11 height 11
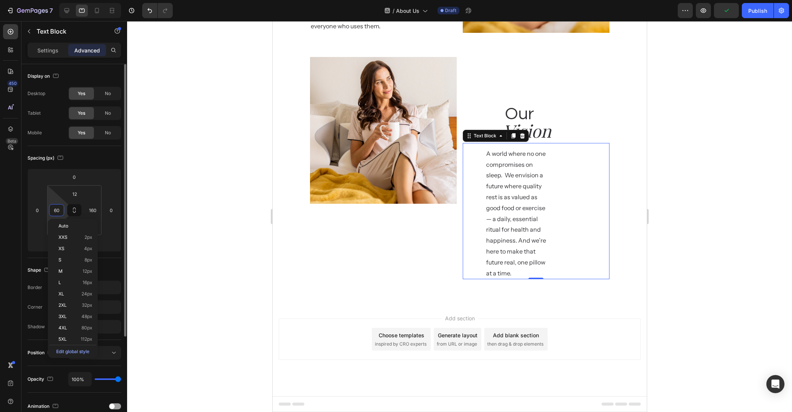
scroll to position [668, 0]
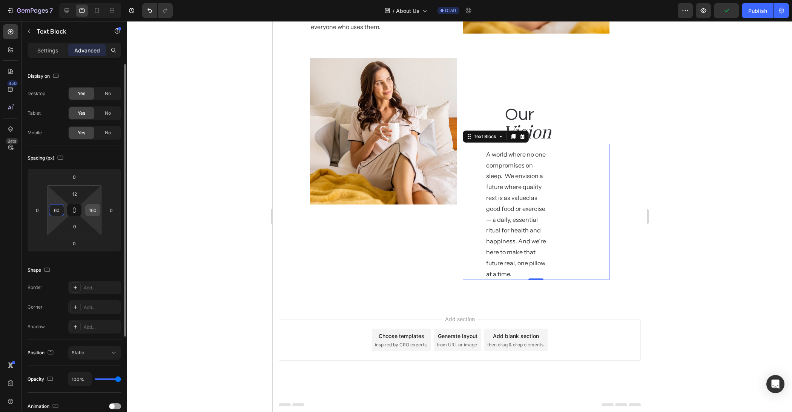
type input "60"
click at [91, 212] on input "160" at bounding box center [92, 210] width 11 height 11
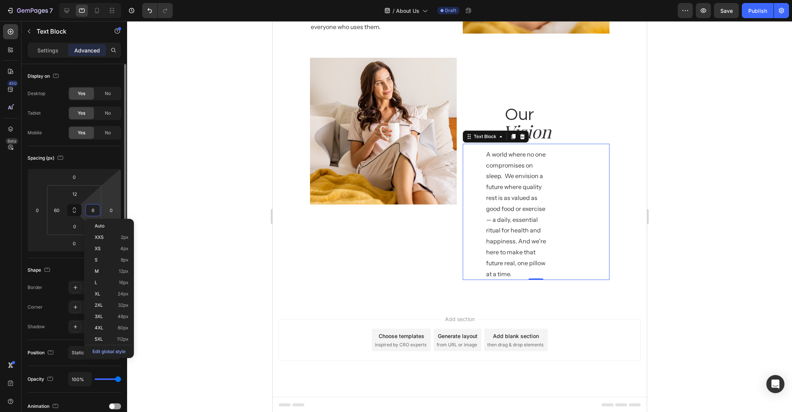
type input "60"
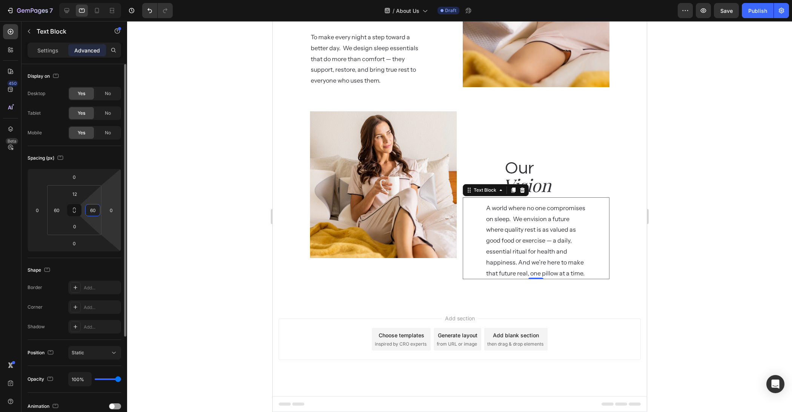
scroll to position [614, 0]
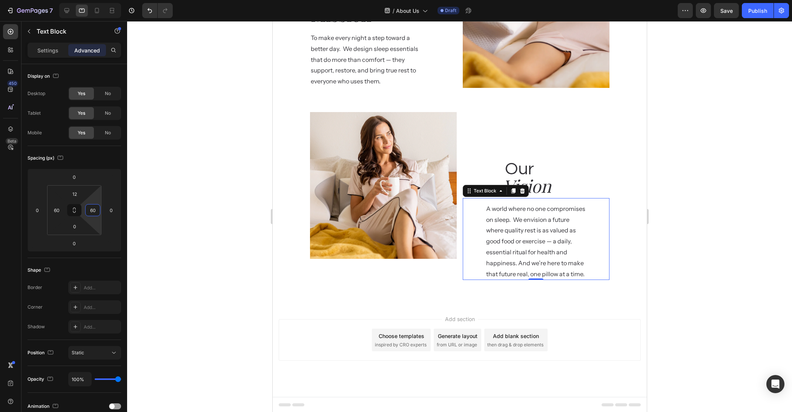
click at [713, 202] on div at bounding box center [459, 216] width 665 height 391
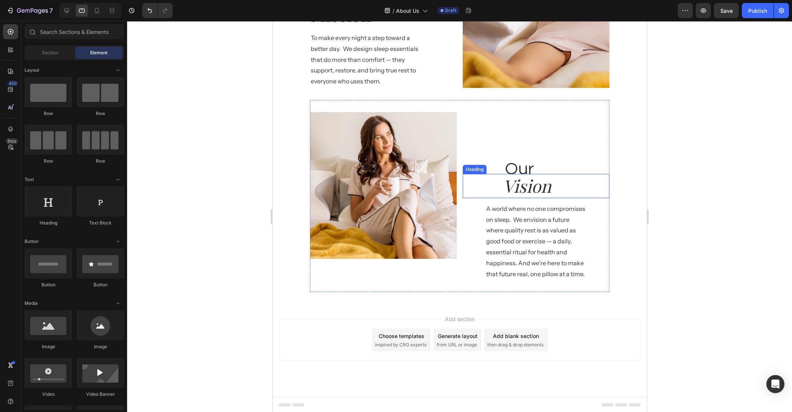
click at [554, 188] on h2 "Vision" at bounding box center [555, 186] width 107 height 24
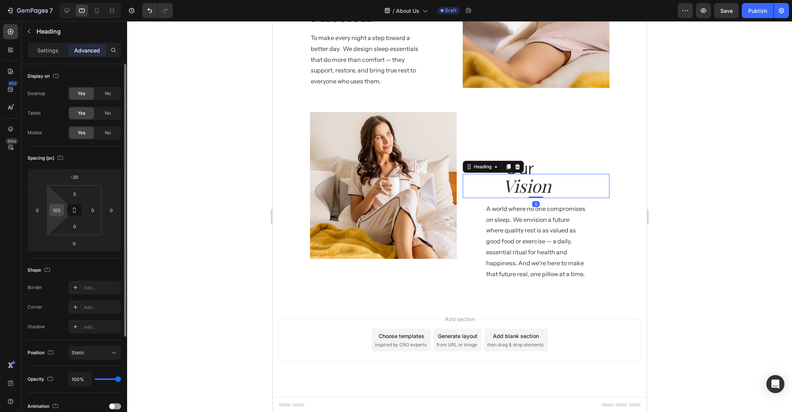
click at [51, 209] on input "105" at bounding box center [56, 210] width 11 height 11
type input "50"
click at [563, 170] on h2 "Our" at bounding box center [556, 169] width 105 height 24
click at [58, 209] on input "110" at bounding box center [56, 210] width 11 height 11
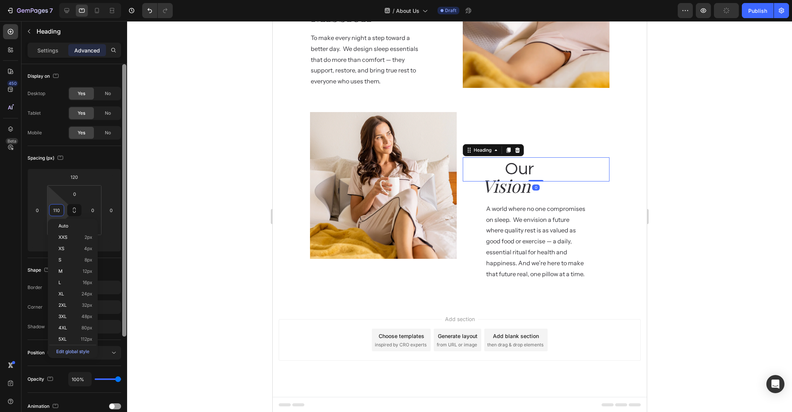
click at [123, 210] on div at bounding box center [124, 200] width 4 height 272
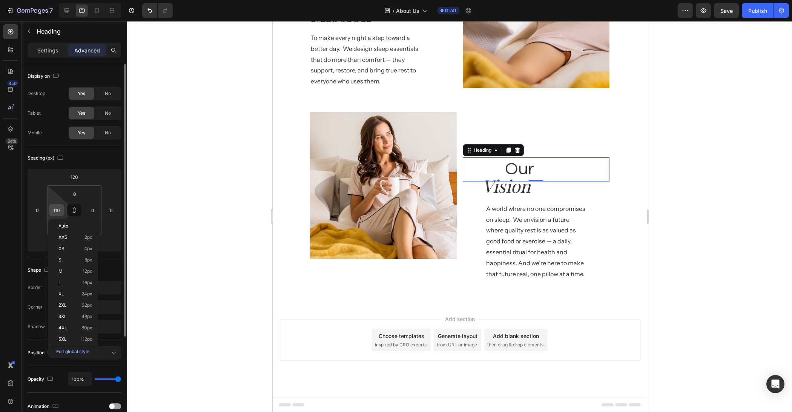
click at [58, 212] on input "110" at bounding box center [56, 210] width 11 height 11
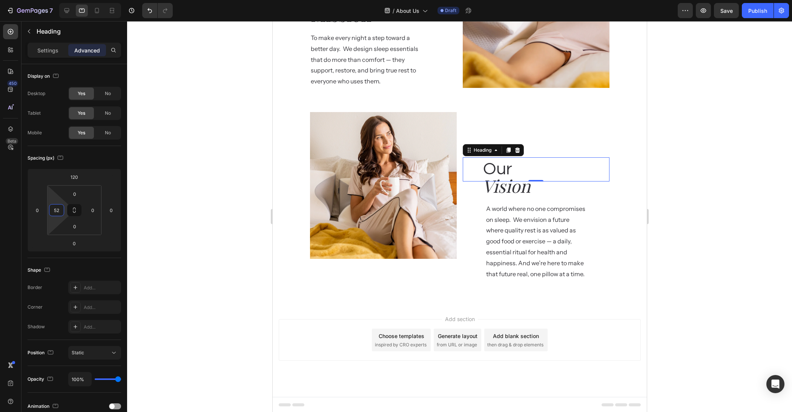
type input "52"
click at [706, 205] on div at bounding box center [459, 216] width 665 height 391
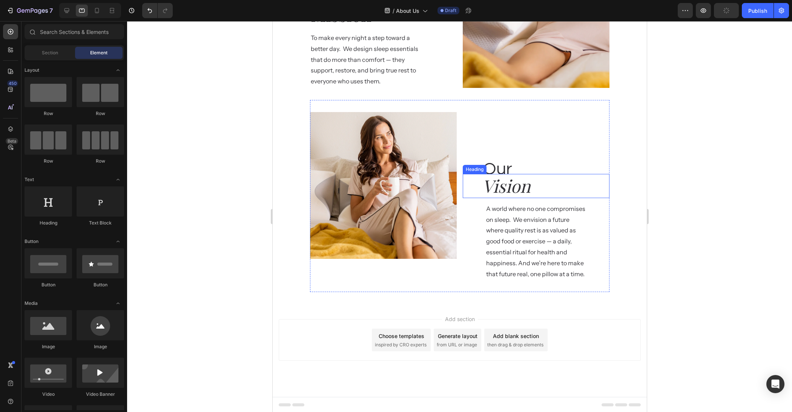
click at [575, 151] on div "Our Heading Vision Heading A world where no one compromises on sleep.  We envis…" at bounding box center [536, 196] width 147 height 168
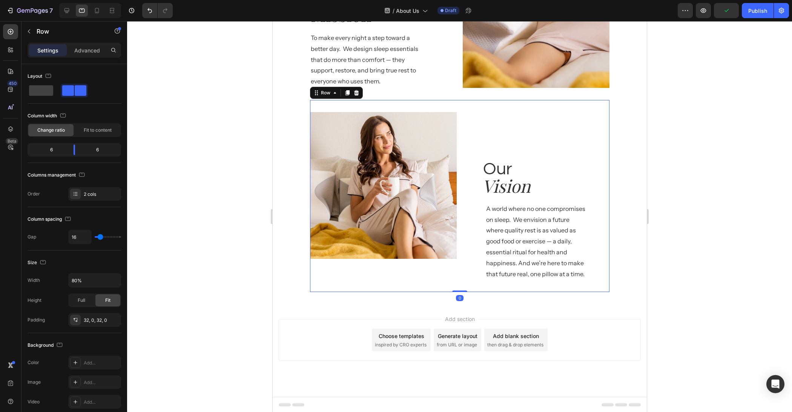
click at [500, 151] on div "Our Heading Vision Heading A world where no one compromises on sleep.  We envis…" at bounding box center [536, 196] width 147 height 168
click at [499, 167] on h2 "Our" at bounding box center [545, 169] width 127 height 24
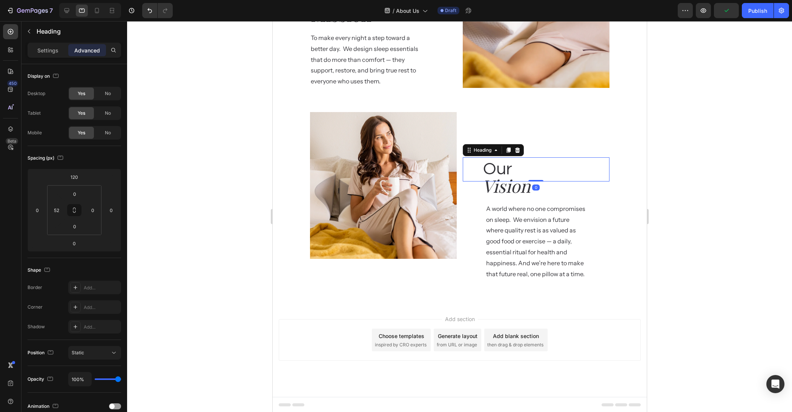
click at [550, 131] on div "Our Heading 0 Vision Heading A world where no one compromises on sleep.  We env…" at bounding box center [536, 196] width 147 height 168
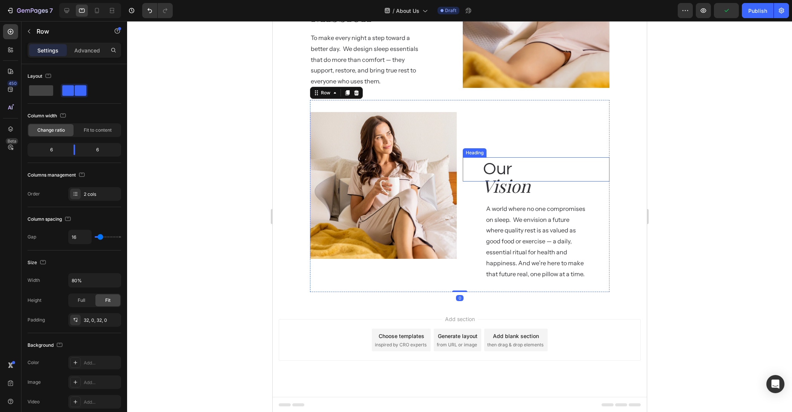
click at [498, 166] on h2 "Our" at bounding box center [545, 169] width 127 height 24
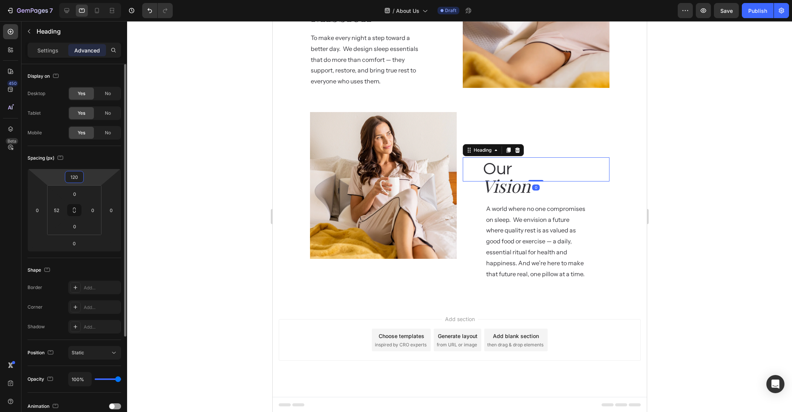
click at [78, 179] on input "120" at bounding box center [74, 176] width 15 height 11
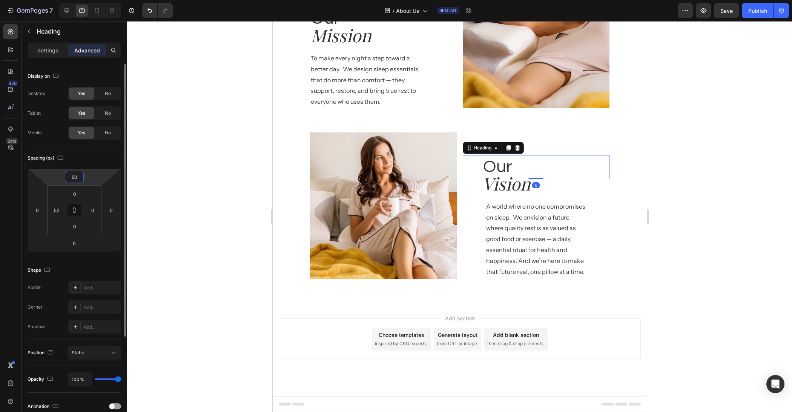
scroll to position [592, 0]
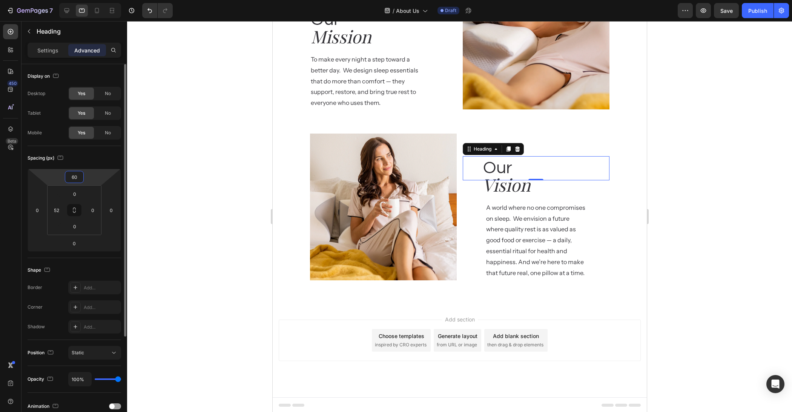
type input "6"
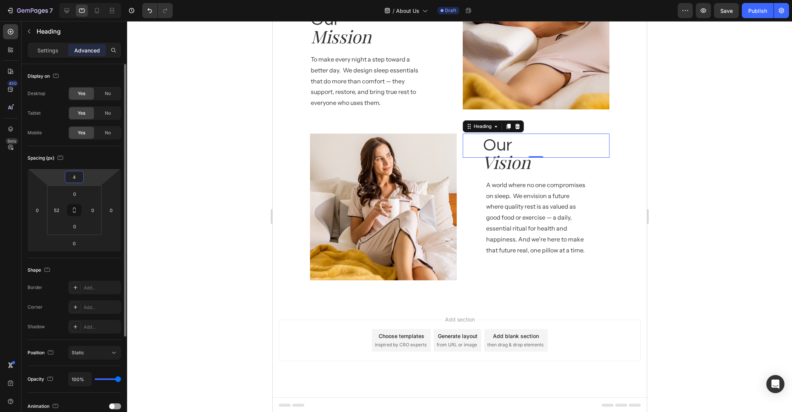
type input "40"
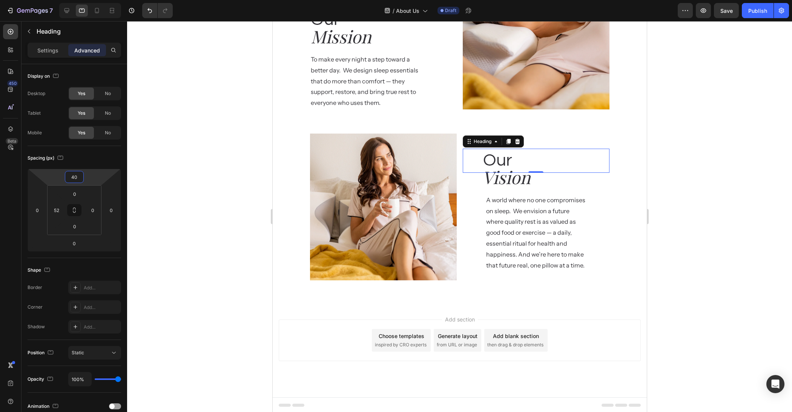
click at [198, 161] on div at bounding box center [459, 216] width 665 height 391
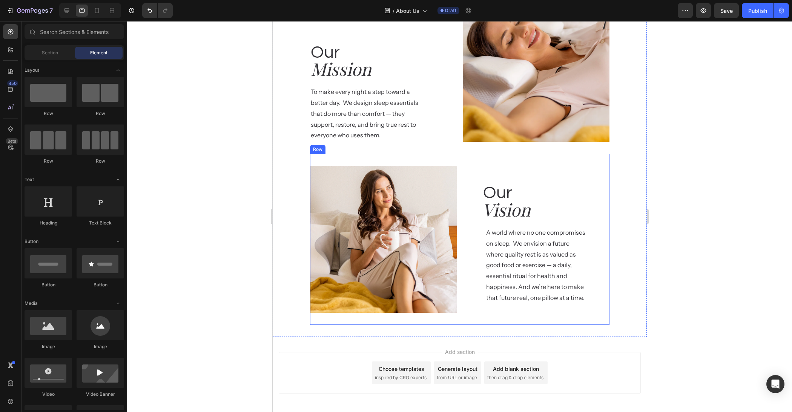
scroll to position [315, 0]
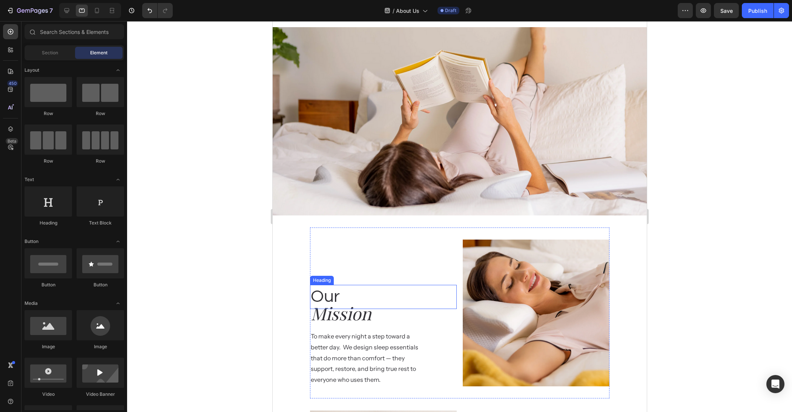
click at [328, 291] on h2 "Our" at bounding box center [383, 297] width 147 height 24
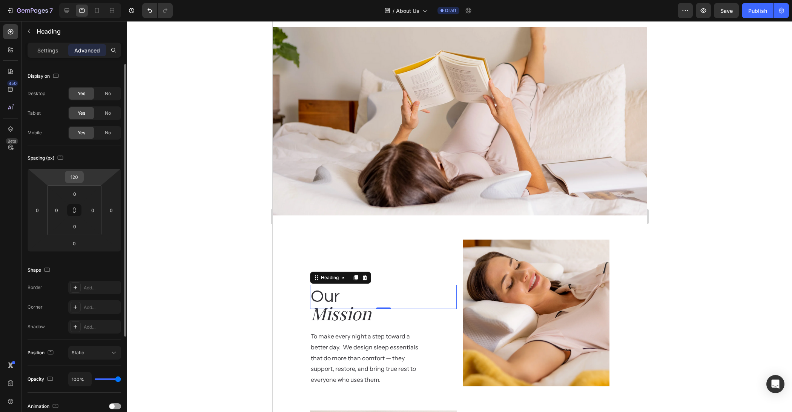
click at [73, 178] on input "120" at bounding box center [74, 176] width 15 height 11
type input "40"
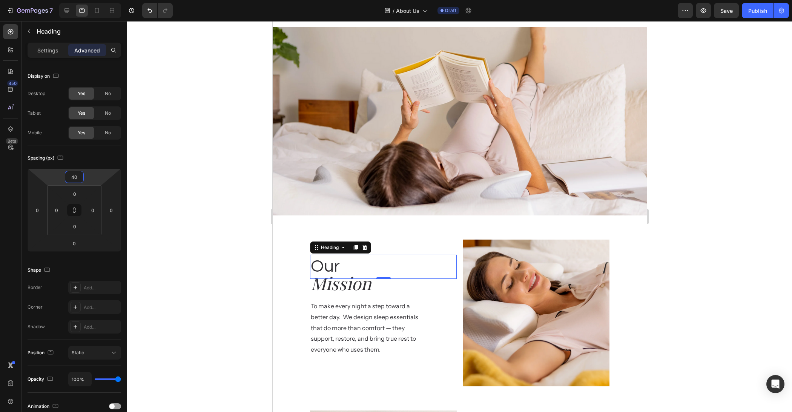
click at [211, 212] on div at bounding box center [459, 216] width 665 height 391
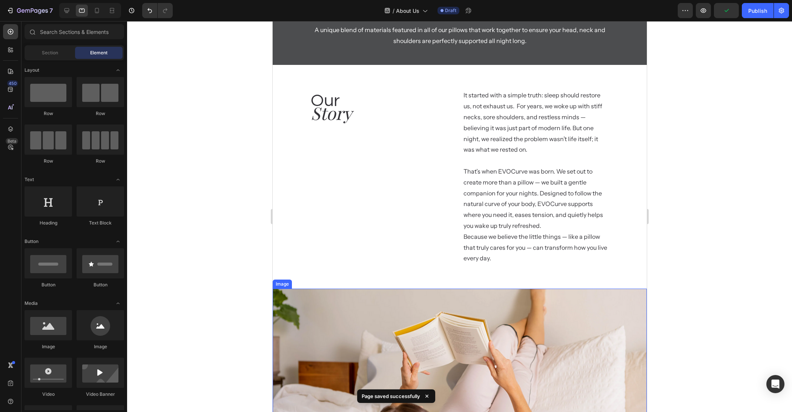
scroll to position [40, 0]
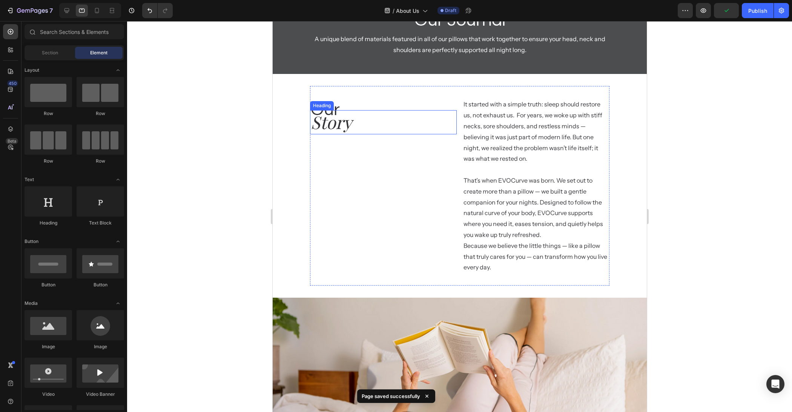
click at [341, 128] on h2 "Story" at bounding box center [383, 122] width 147 height 24
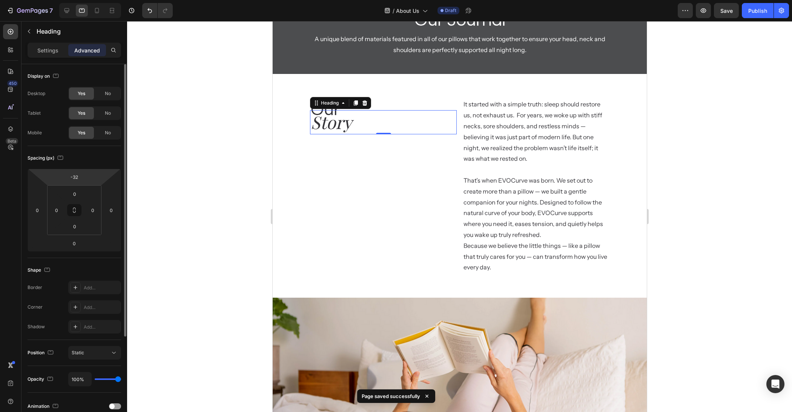
click at [86, 0] on html "7 Version history / About Us Draft Preview Save Publish 450 Beta Sections(18) E…" at bounding box center [396, 0] width 792 height 0
type input "-20"
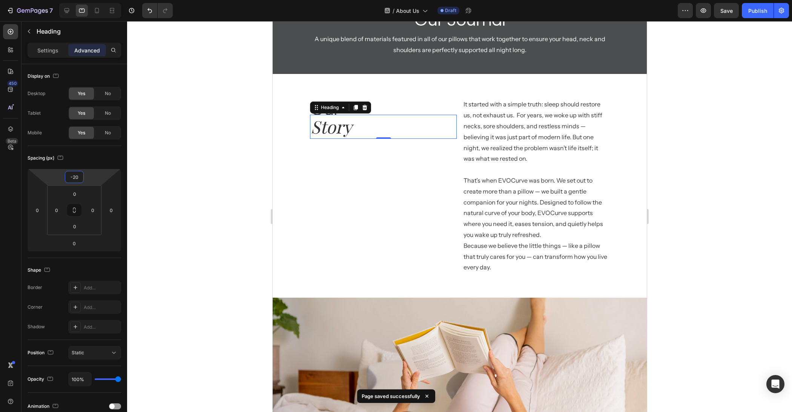
click at [190, 200] on div at bounding box center [459, 216] width 665 height 391
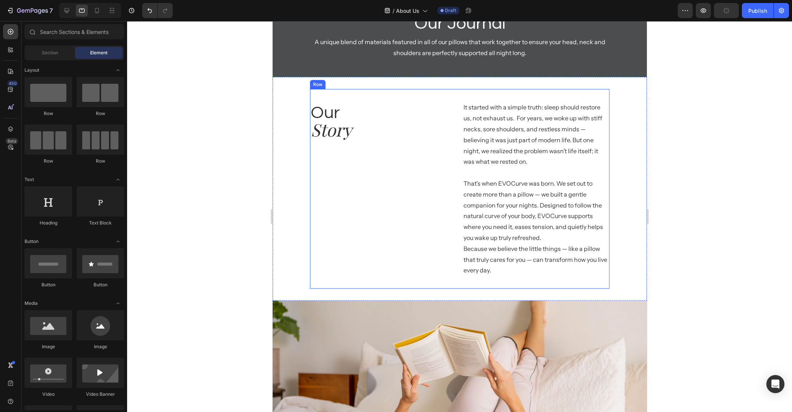
scroll to position [0, 0]
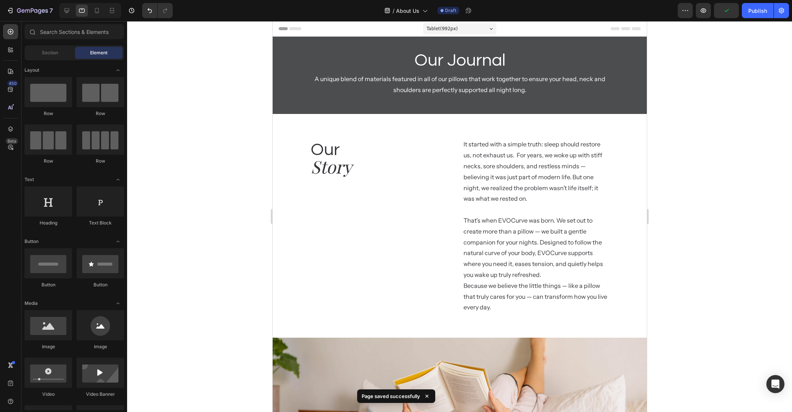
click at [668, 179] on div at bounding box center [459, 216] width 665 height 391
click at [492, 77] on p "A unique blend of materials featured in all of our pillows that work together t…" at bounding box center [459, 85] width 312 height 22
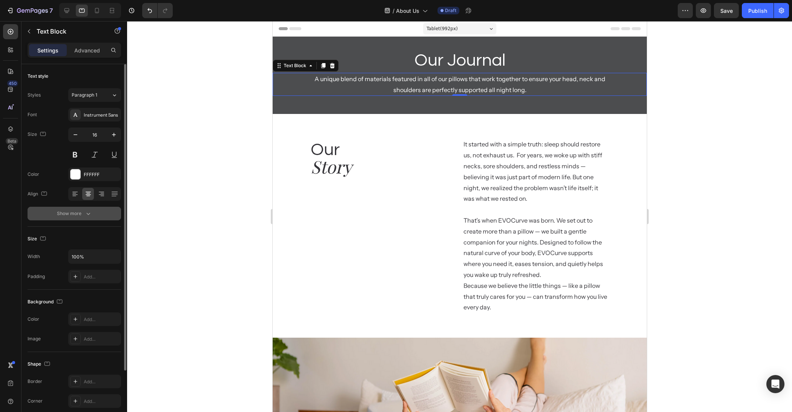
click at [71, 217] on button "Show more" at bounding box center [75, 214] width 94 height 14
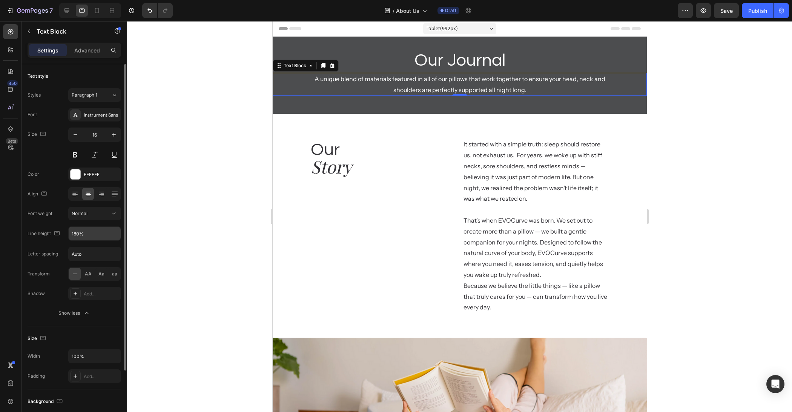
click at [105, 232] on input "180%" at bounding box center [95, 234] width 52 height 14
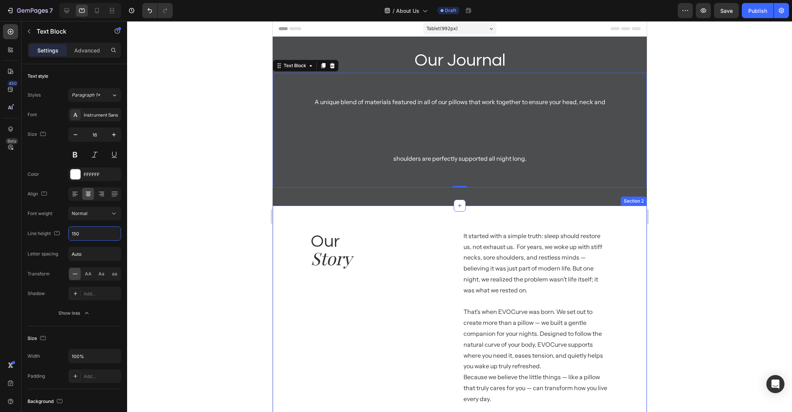
type input "150%"
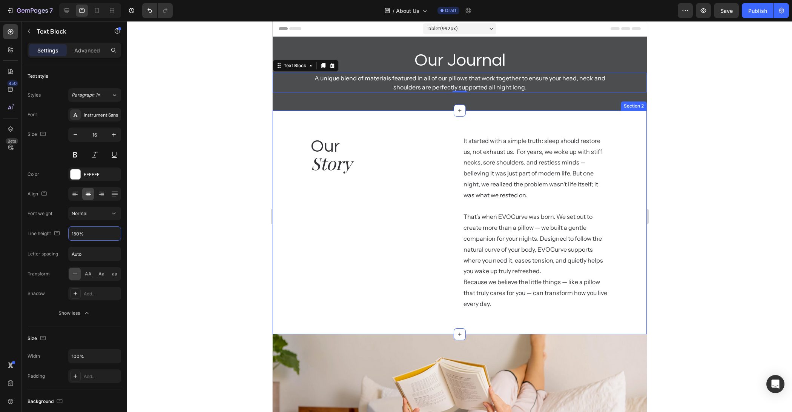
click at [218, 284] on div at bounding box center [459, 216] width 665 height 391
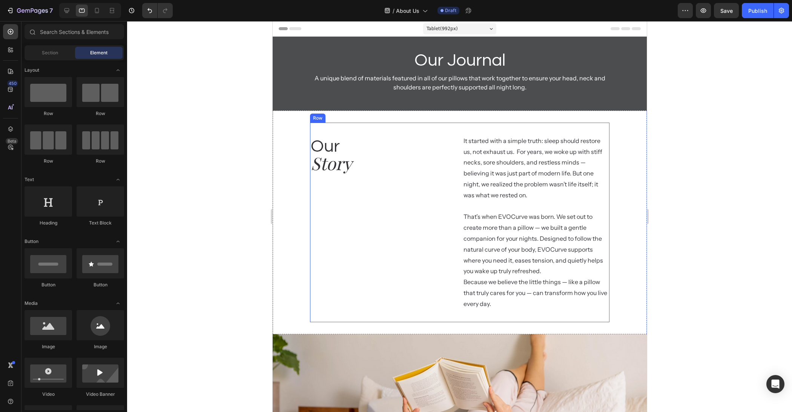
click at [446, 239] on div "Our Heading Story Heading" at bounding box center [383, 222] width 147 height 175
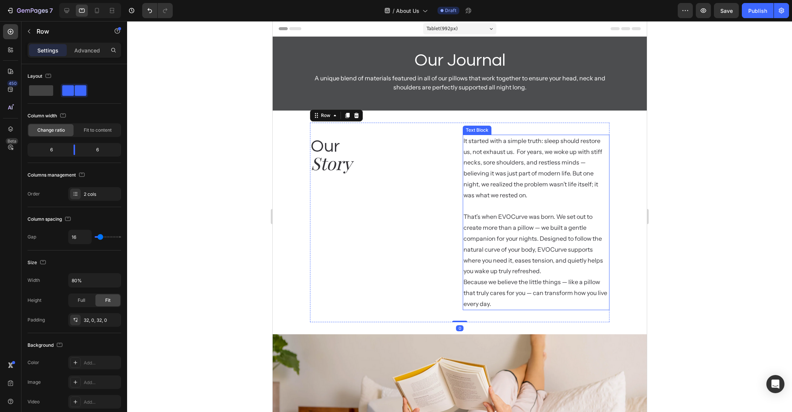
click at [493, 235] on p "It started with a simple truth: sleep should restore us, not exhaust us.  For y…" at bounding box center [535, 222] width 145 height 174
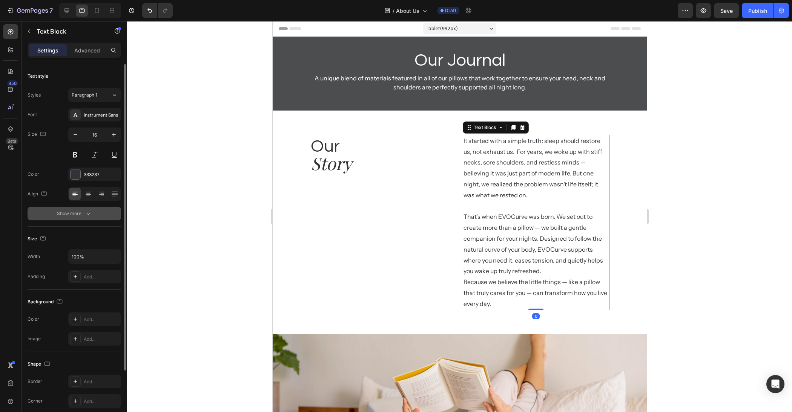
click at [98, 217] on button "Show more" at bounding box center [75, 214] width 94 height 14
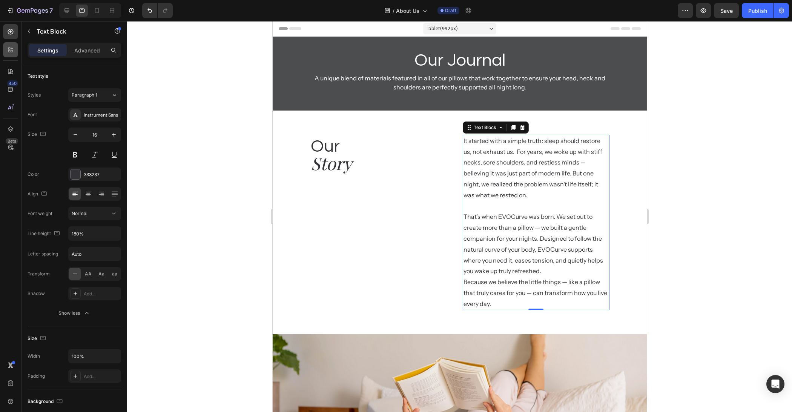
click at [9, 56] on div at bounding box center [10, 49] width 15 height 15
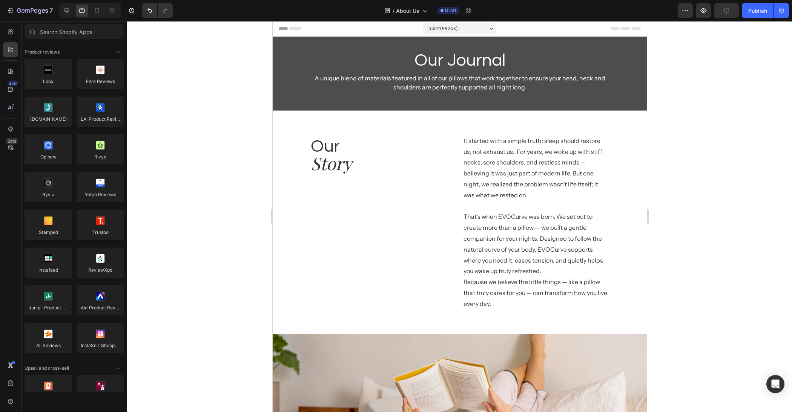
click at [10, 63] on div "450 Beta" at bounding box center [10, 191] width 15 height 334
click at [10, 66] on div at bounding box center [10, 71] width 15 height 15
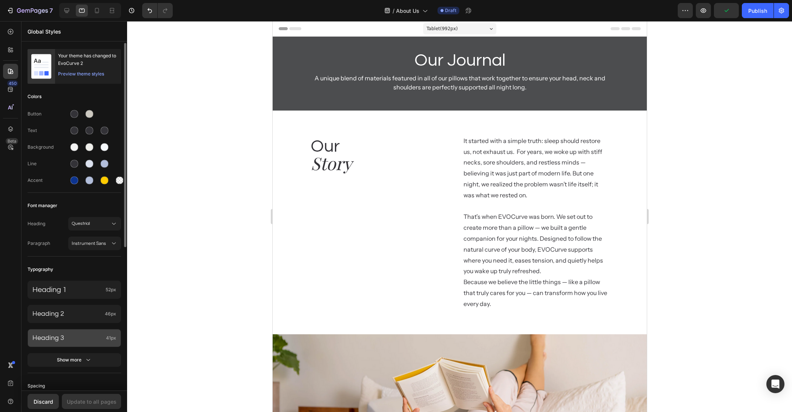
scroll to position [148, 0]
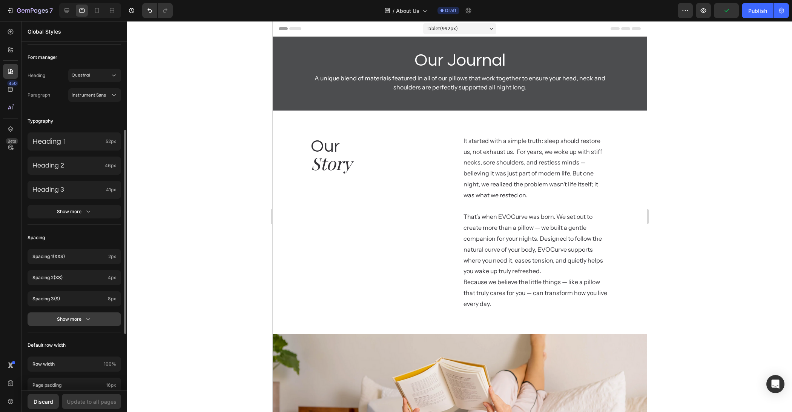
click at [86, 319] on icon "button" at bounding box center [89, 319] width 8 height 8
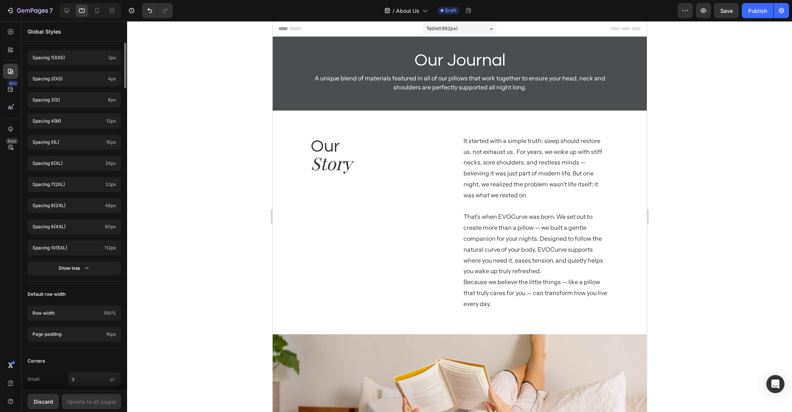
scroll to position [156, 0]
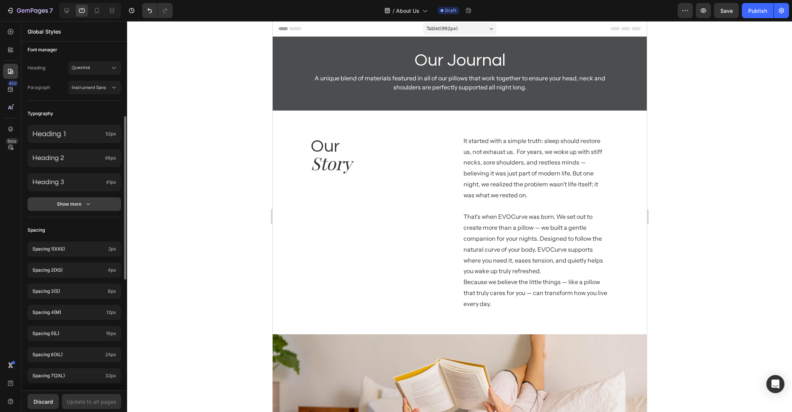
click at [91, 206] on icon "button" at bounding box center [89, 204] width 8 height 8
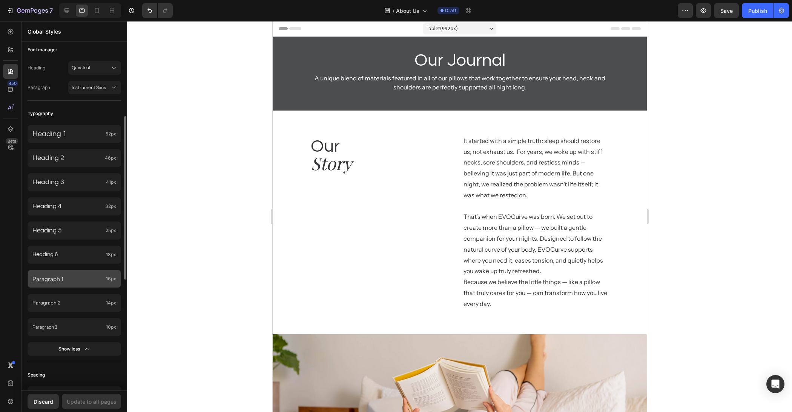
click at [94, 282] on p "Paragraph 1" at bounding box center [67, 279] width 71 height 10
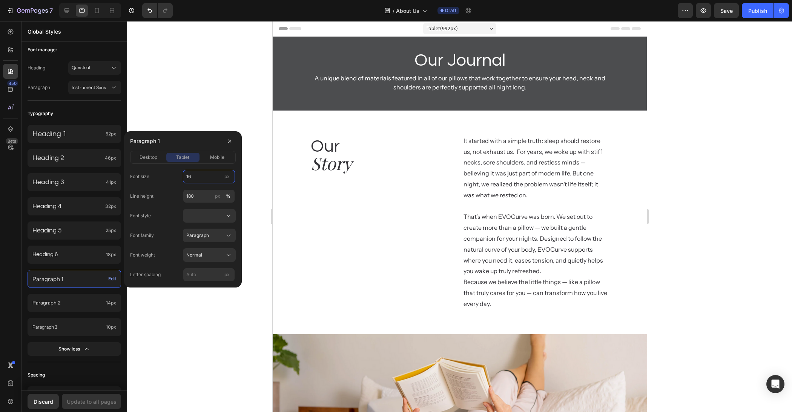
click at [199, 177] on input "16" at bounding box center [209, 177] width 52 height 14
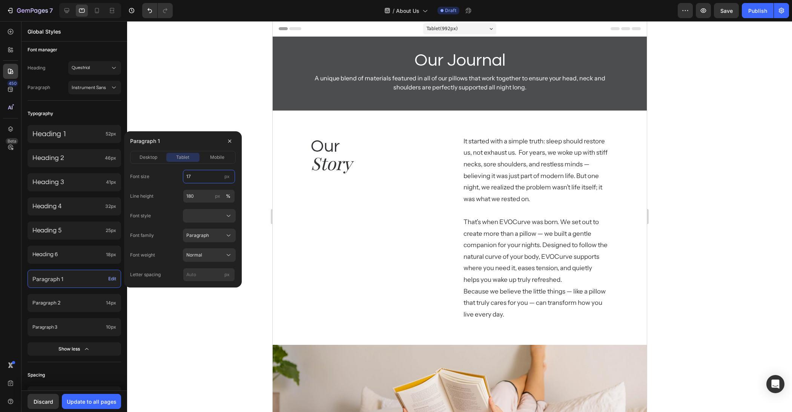
type input "18"
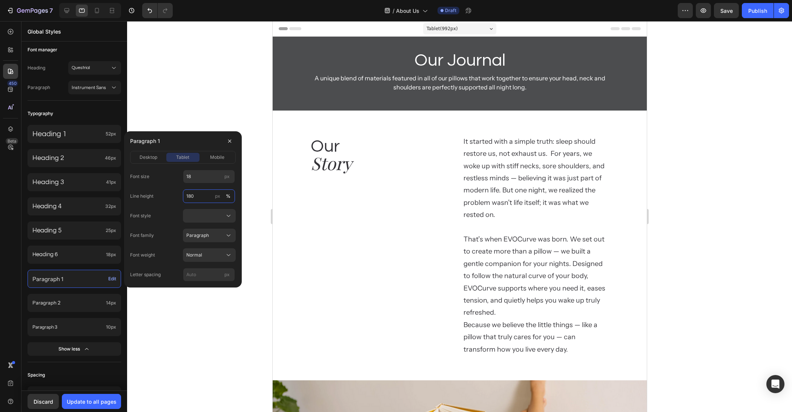
click at [205, 196] on input "180" at bounding box center [209, 196] width 52 height 14
type input "150"
click at [170, 230] on div "Font family Paragraph" at bounding box center [183, 236] width 106 height 14
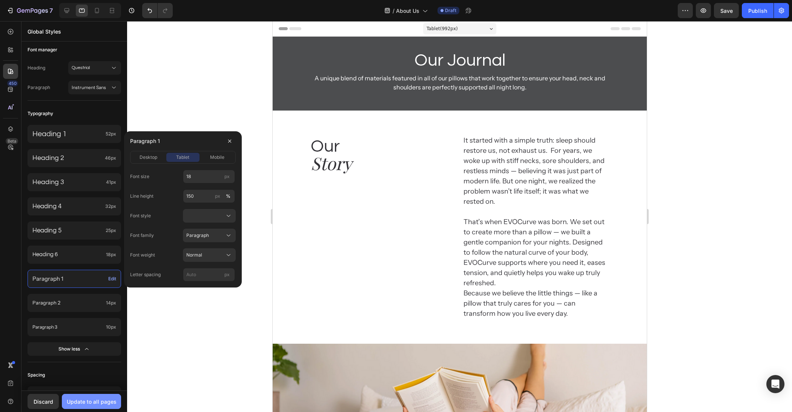
click at [91, 400] on div "Update to all pages" at bounding box center [92, 402] width 50 height 8
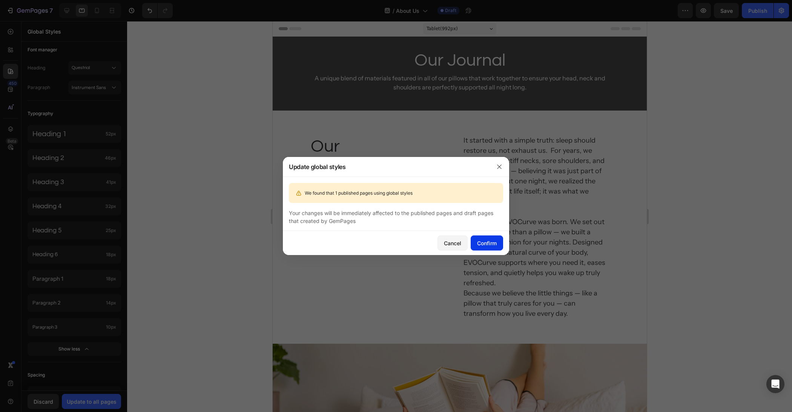
click at [491, 238] on button "Confirm" at bounding box center [487, 242] width 32 height 15
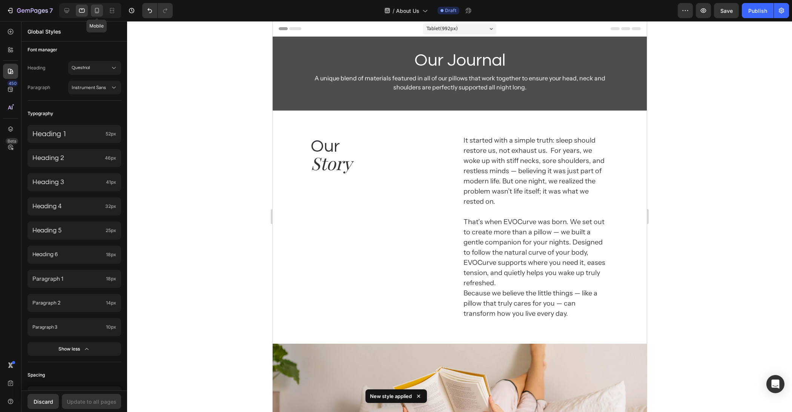
click at [97, 8] on icon at bounding box center [97, 10] width 4 height 5
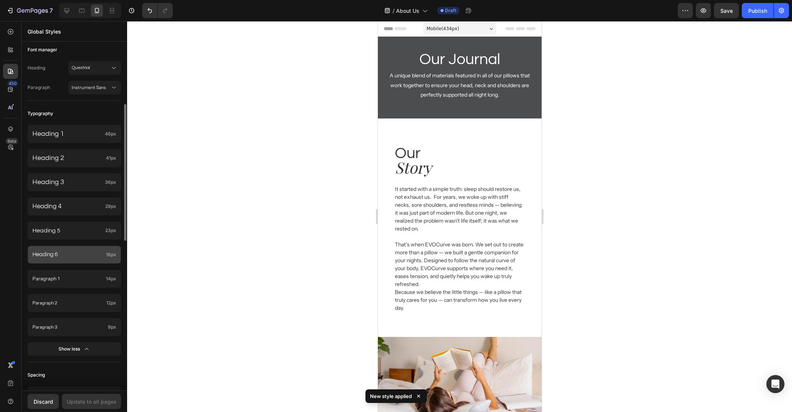
click at [105, 257] on div "Heading 6 16px" at bounding box center [75, 255] width 94 height 18
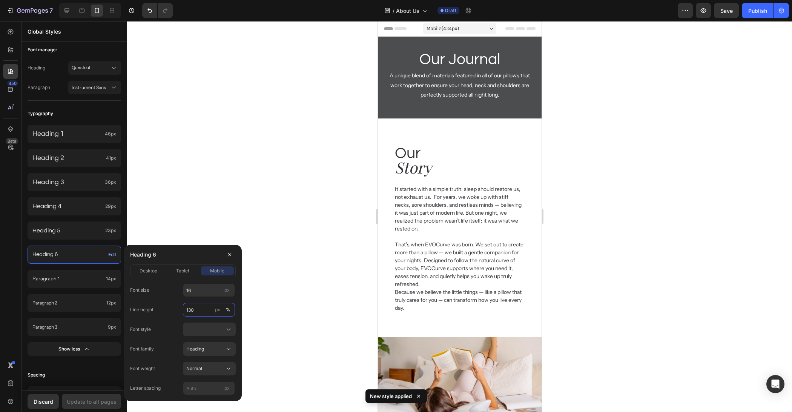
click at [201, 307] on input "130" at bounding box center [209, 310] width 52 height 14
click at [195, 257] on div "Heading 6" at bounding box center [183, 255] width 106 height 20
click at [199, 311] on input "150" at bounding box center [209, 310] width 52 height 14
type input "130"
click at [194, 257] on div "Heading 6" at bounding box center [183, 255] width 106 height 20
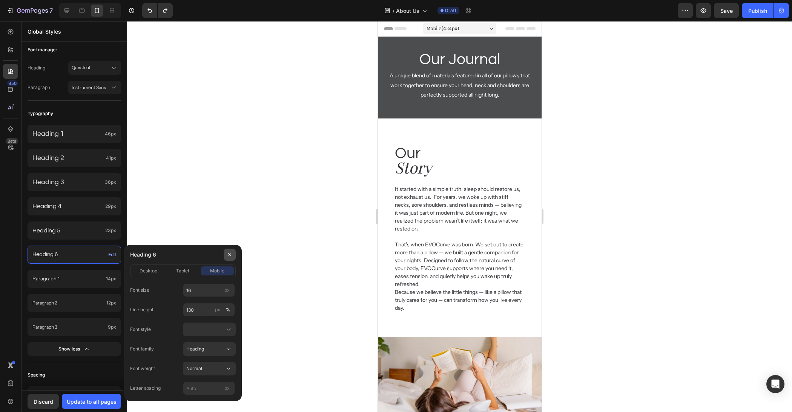
click at [230, 255] on icon "button" at bounding box center [230, 255] width 6 height 6
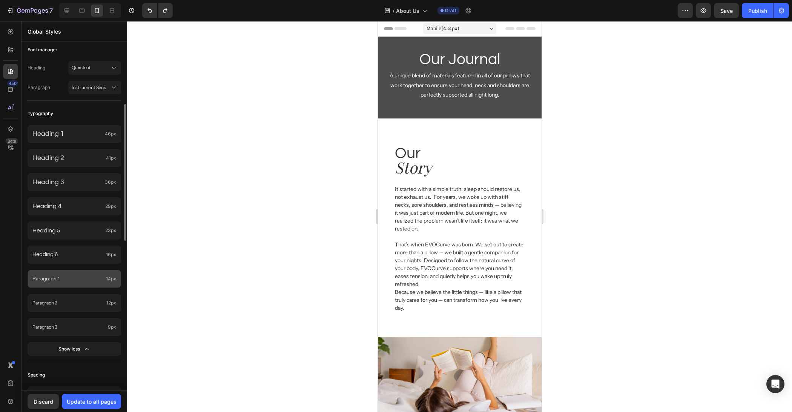
click at [58, 282] on div "Paragraph 1 14px" at bounding box center [75, 279] width 94 height 18
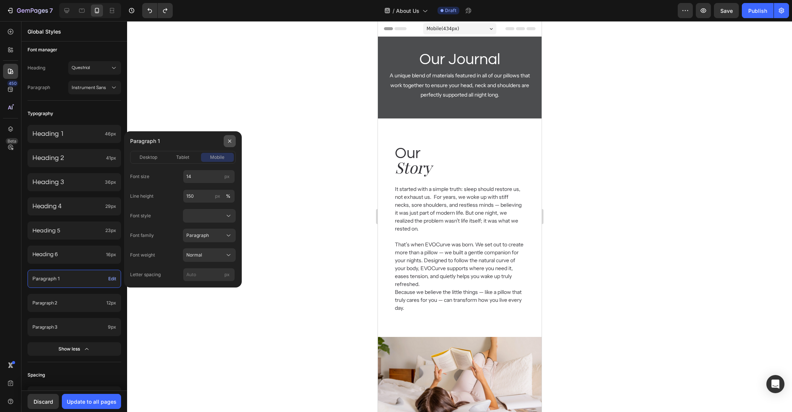
click at [232, 144] on button "button" at bounding box center [230, 141] width 12 height 12
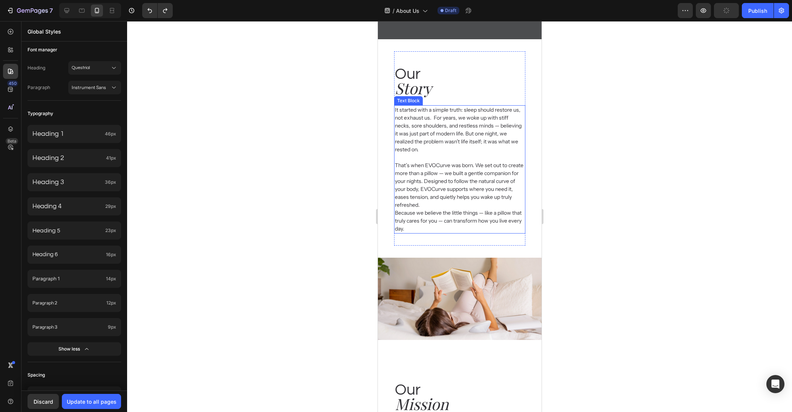
scroll to position [58, 0]
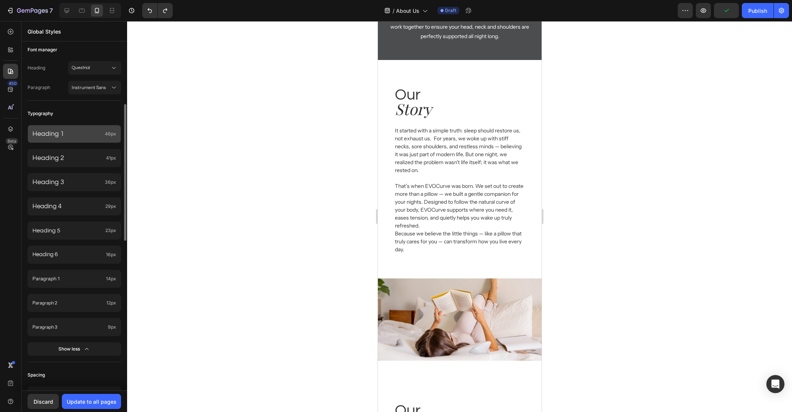
click at [72, 137] on p "Heading 1" at bounding box center [66, 133] width 69 height 9
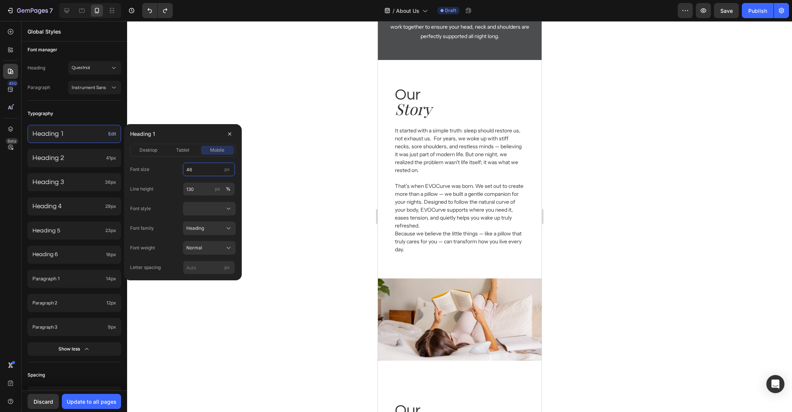
click at [212, 166] on input "46" at bounding box center [209, 170] width 52 height 14
click at [205, 167] on input "6040" at bounding box center [209, 170] width 52 height 14
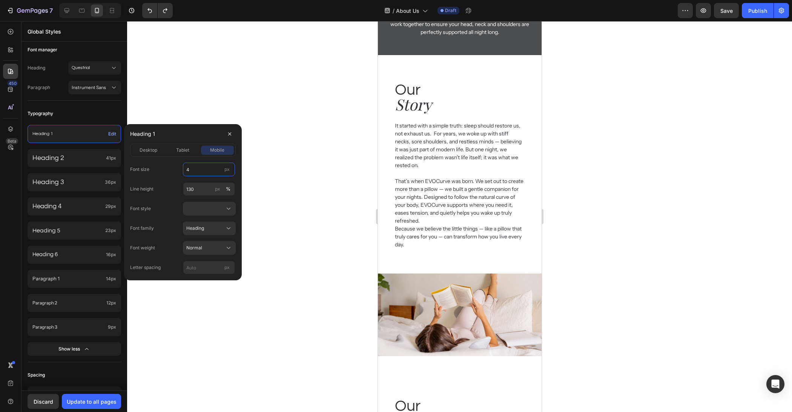
scroll to position [57, 0]
click at [189, 168] on input "6046" at bounding box center [209, 170] width 52 height 14
type input "46"
drag, startPoint x: 197, startPoint y: 126, endPoint x: 204, endPoint y: 129, distance: 7.6
click at [197, 125] on div "Heading 1" at bounding box center [183, 134] width 106 height 20
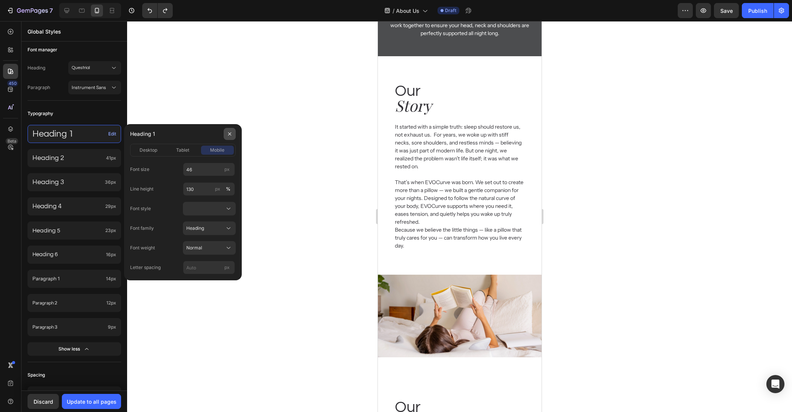
click at [226, 136] on button "button" at bounding box center [230, 134] width 12 height 12
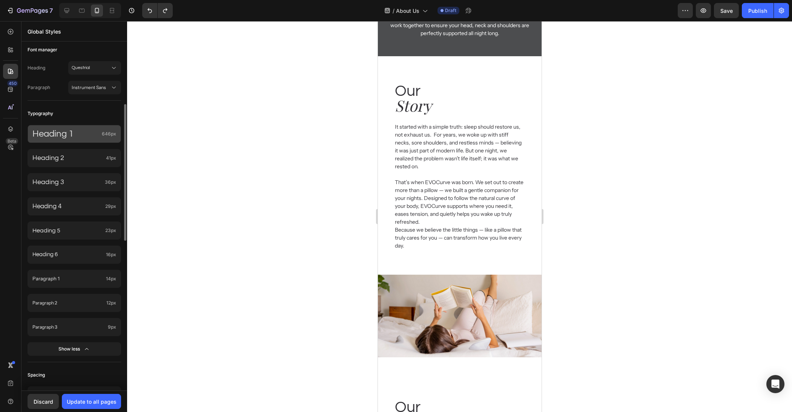
click at [115, 140] on div "Heading 1 646px" at bounding box center [75, 134] width 94 height 18
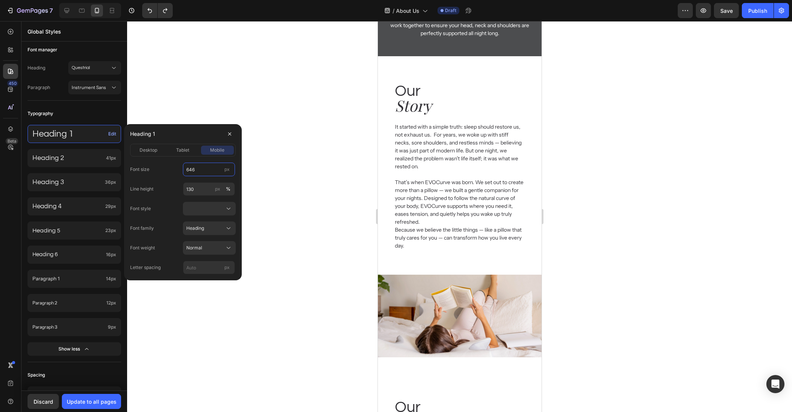
click at [205, 165] on input "646" at bounding box center [209, 170] width 52 height 14
click at [205, 168] on input "646" at bounding box center [209, 170] width 52 height 14
type input "46"
click at [146, 183] on div "Line height 130 px %" at bounding box center [183, 189] width 106 height 14
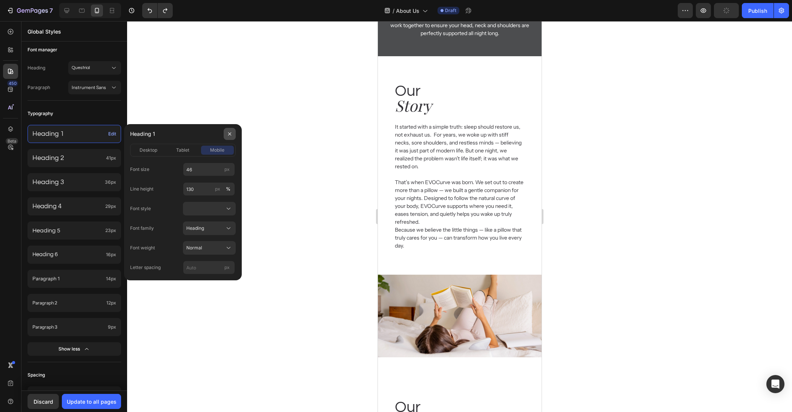
click at [234, 134] on button "button" at bounding box center [230, 134] width 12 height 12
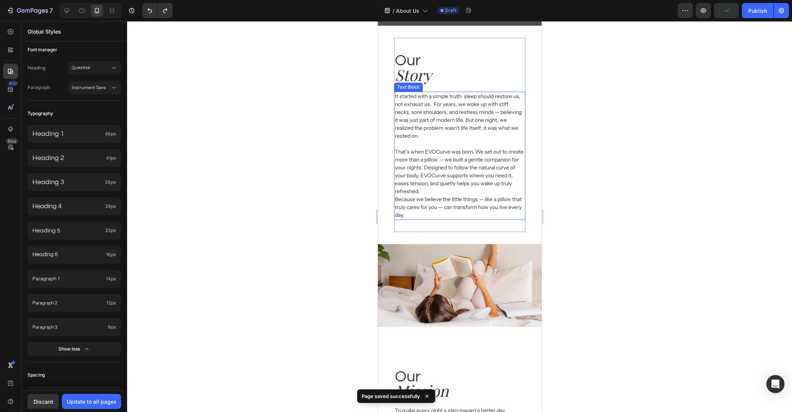
scroll to position [0, 0]
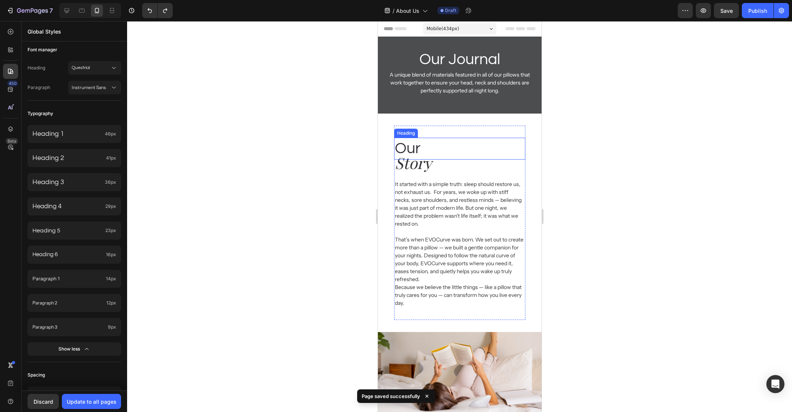
click at [456, 146] on h2 "Our" at bounding box center [459, 149] width 131 height 22
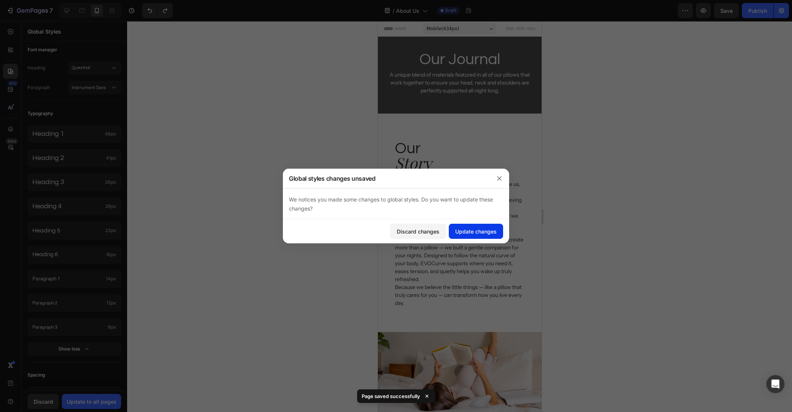
click at [460, 231] on div "Update changes" at bounding box center [476, 232] width 42 height 8
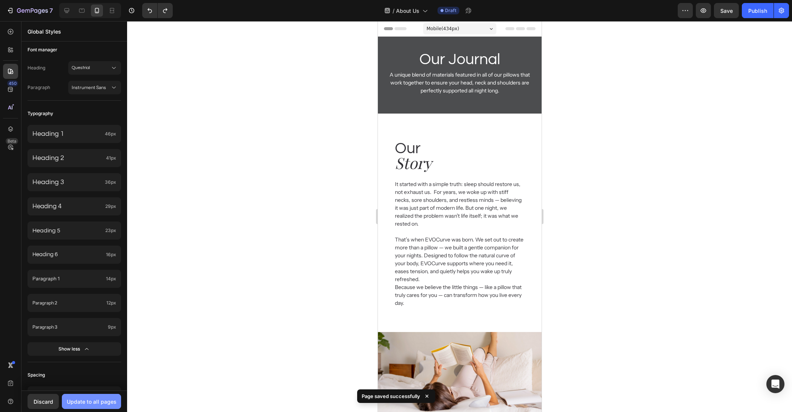
click at [97, 407] on button "Update to all pages" at bounding box center [91, 401] width 59 height 15
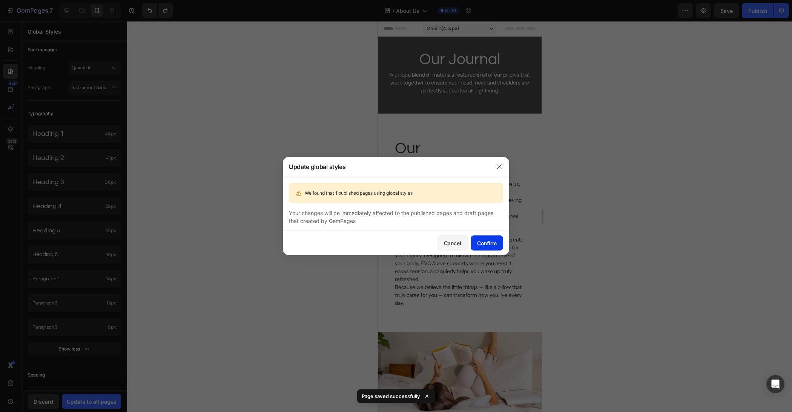
click at [478, 242] on div "Confirm" at bounding box center [487, 243] width 20 height 8
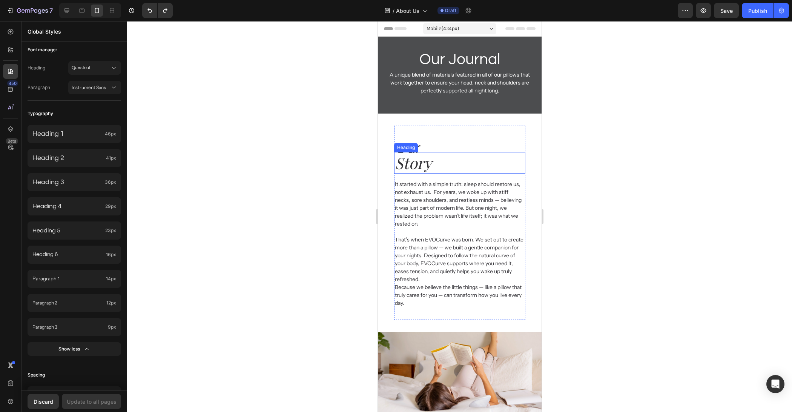
click at [609, 162] on div at bounding box center [459, 216] width 665 height 391
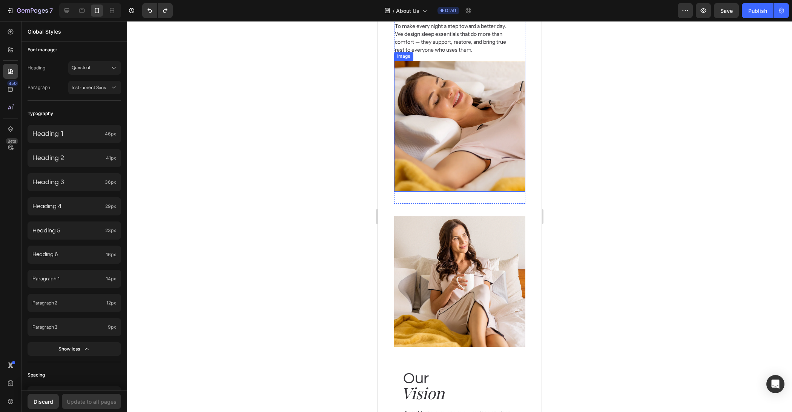
scroll to position [474, 0]
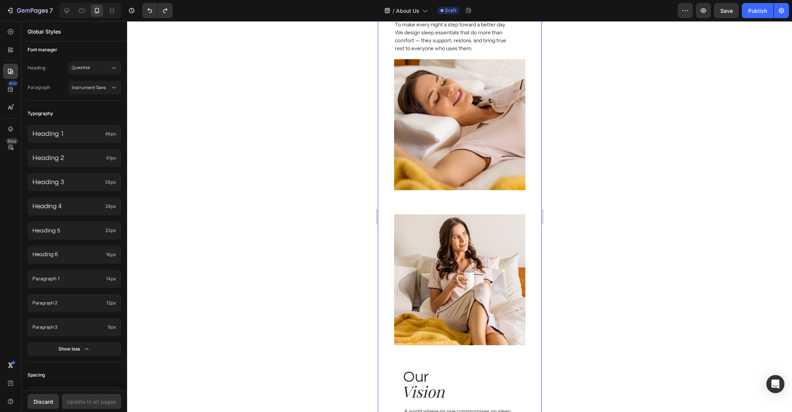
click at [601, 165] on div at bounding box center [459, 216] width 665 height 391
click at [474, 176] on img at bounding box center [459, 124] width 131 height 131
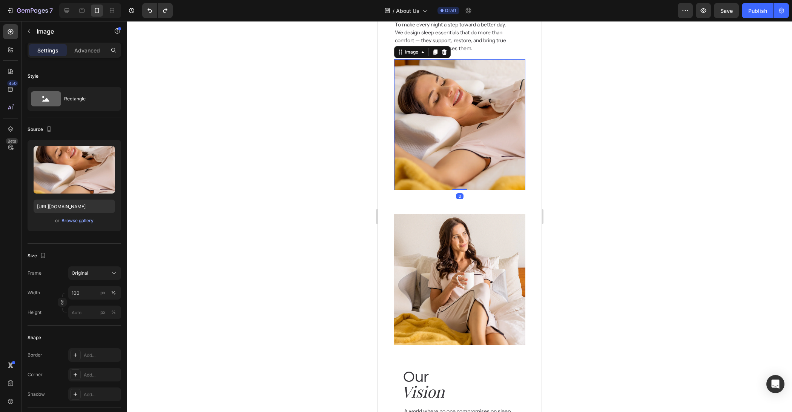
click at [566, 183] on div at bounding box center [459, 216] width 665 height 391
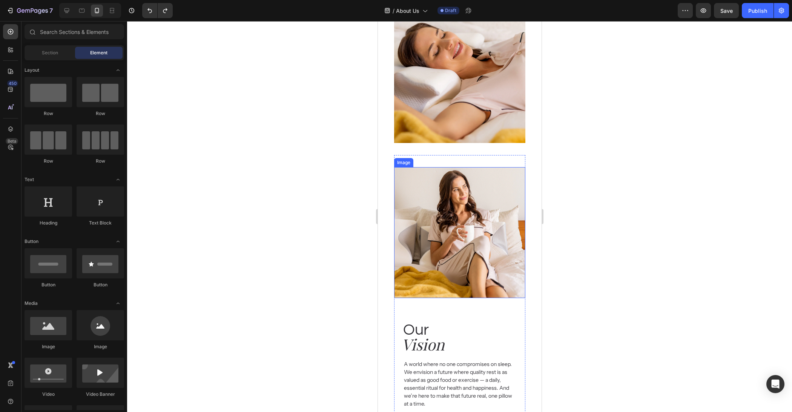
scroll to position [574, 0]
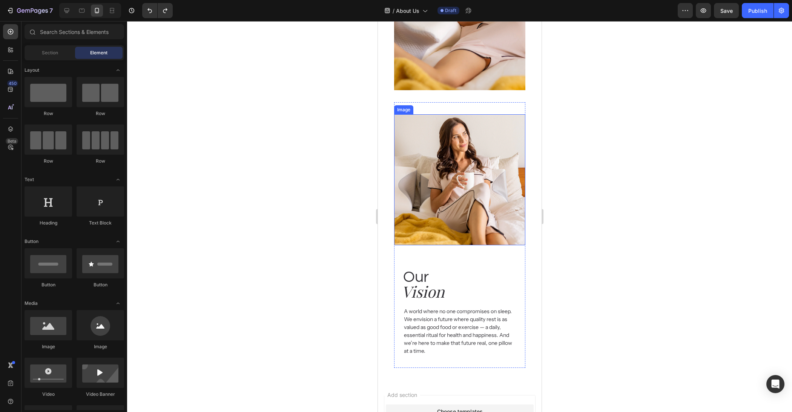
click at [439, 199] on img at bounding box center [459, 179] width 131 height 131
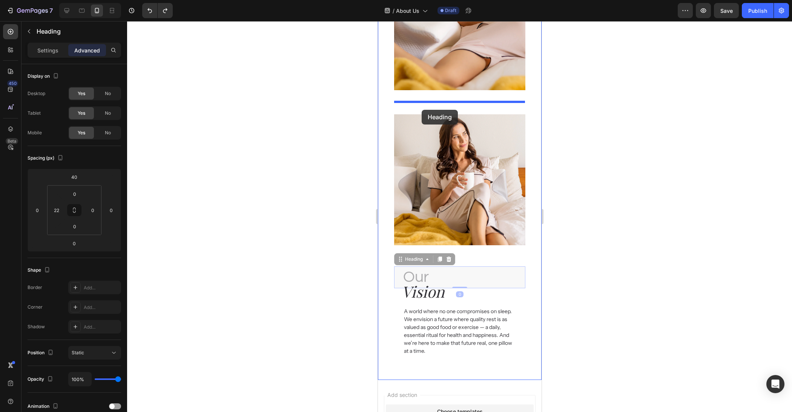
drag, startPoint x: 418, startPoint y: 277, endPoint x: 422, endPoint y: 110, distance: 167.2
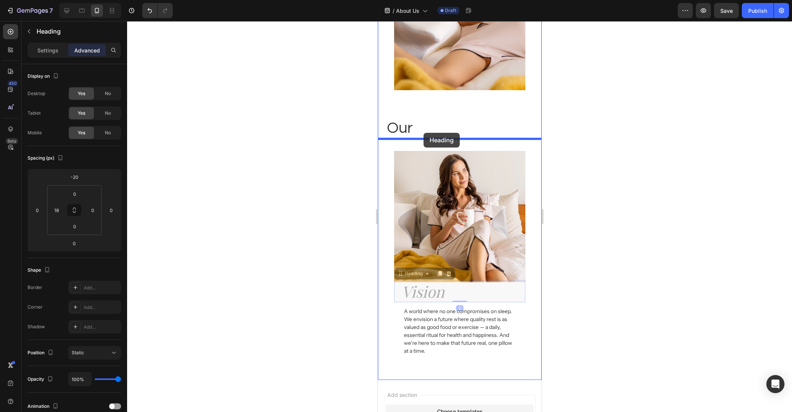
drag, startPoint x: 424, startPoint y: 238, endPoint x: 424, endPoint y: 133, distance: 105.3
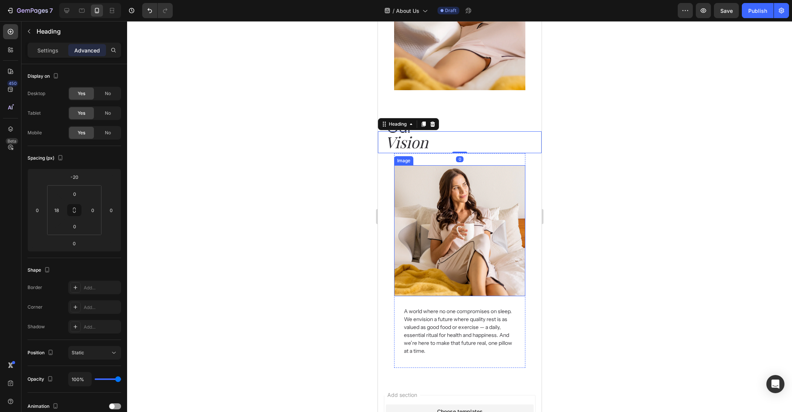
click at [533, 267] on div "Our Heading Mission Heading To make every night a step toward a better day.  We…" at bounding box center [460, 109] width 164 height 515
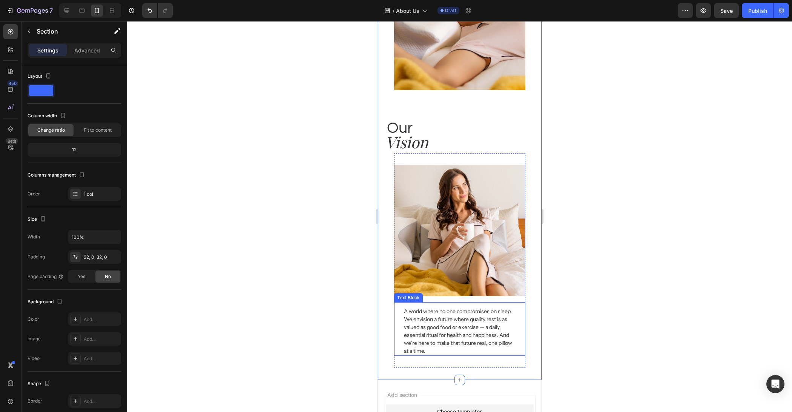
click at [471, 324] on p "A world where no one compromises on sleep.  We envision a future where quality …" at bounding box center [459, 332] width 111 height 48
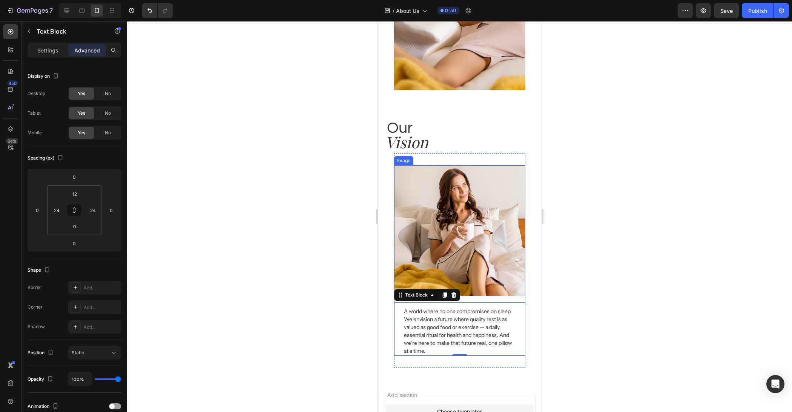
click at [489, 271] on img at bounding box center [459, 230] width 131 height 131
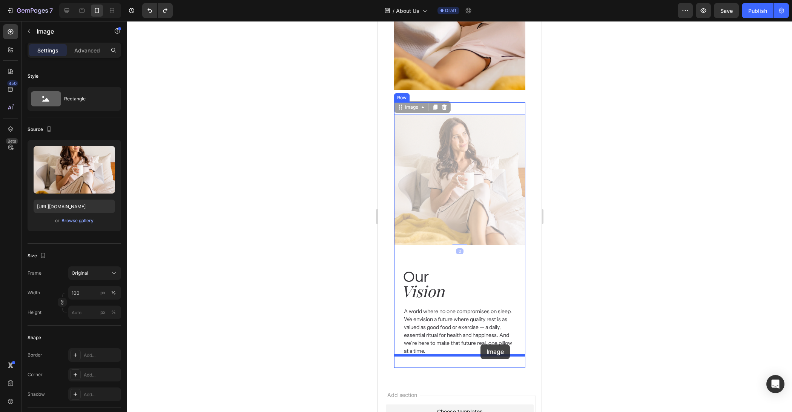
drag, startPoint x: 482, startPoint y: 201, endPoint x: 481, endPoint y: 344, distance: 143.8
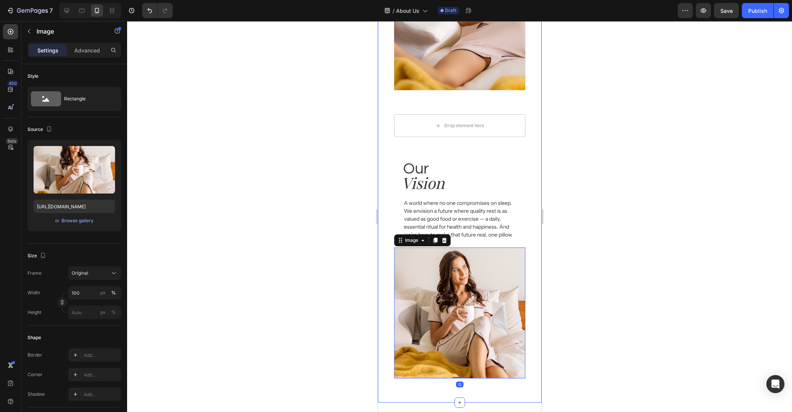
click at [615, 257] on div at bounding box center [459, 216] width 665 height 391
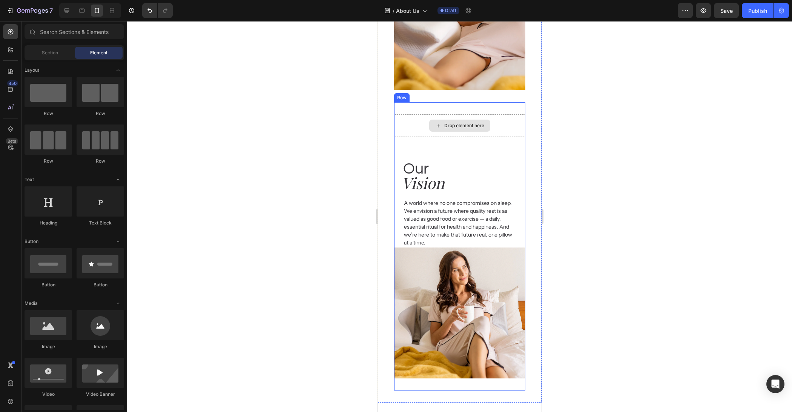
click at [471, 126] on div "Drop element here" at bounding box center [464, 126] width 40 height 6
click at [499, 124] on div "Drop element here" at bounding box center [459, 125] width 131 height 23
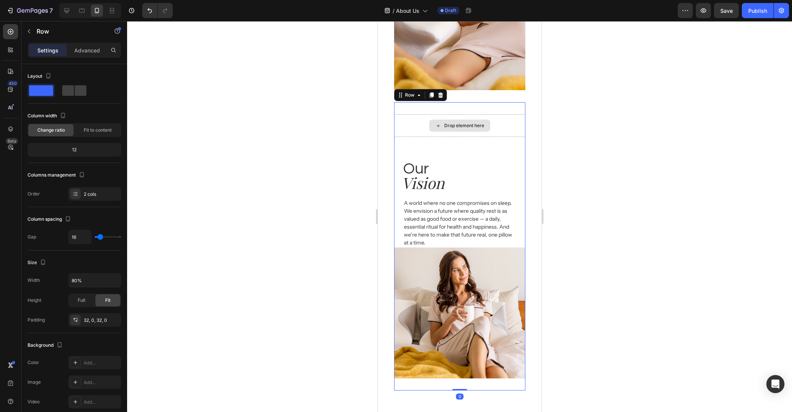
click at [494, 133] on div "Drop element here" at bounding box center [459, 125] width 131 height 23
click at [617, 135] on div at bounding box center [459, 216] width 665 height 391
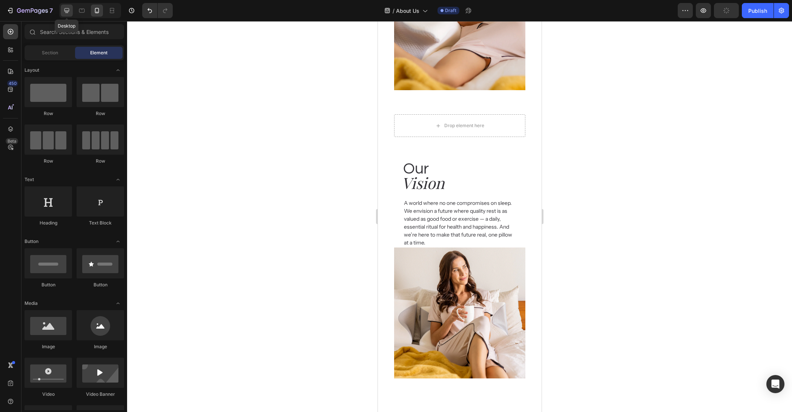
click at [64, 8] on icon at bounding box center [67, 11] width 8 height 8
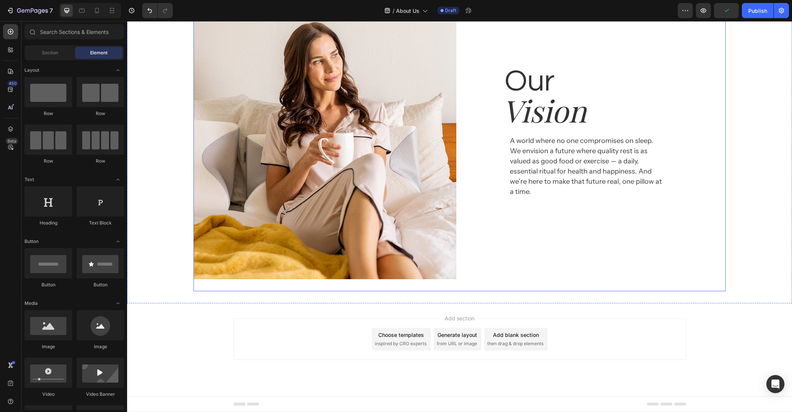
scroll to position [709, 0]
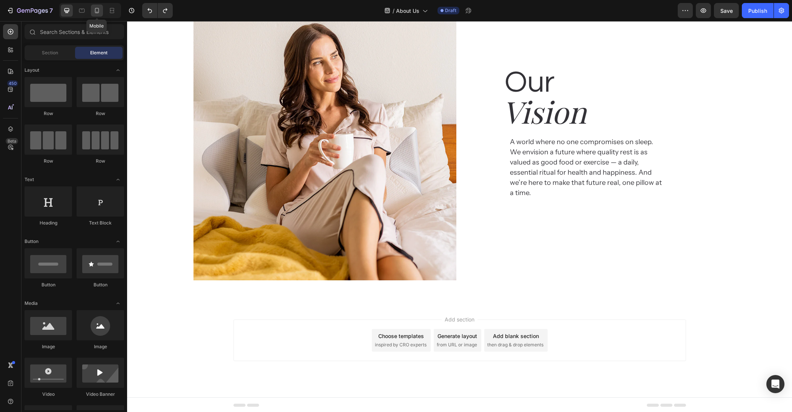
click at [97, 12] on icon at bounding box center [97, 11] width 8 height 8
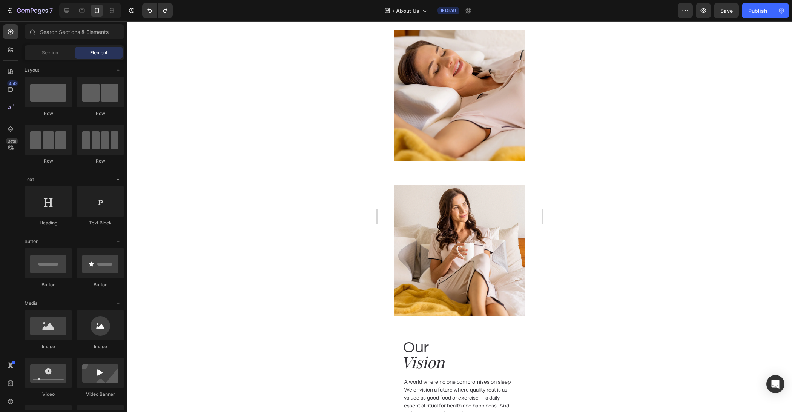
scroll to position [511, 0]
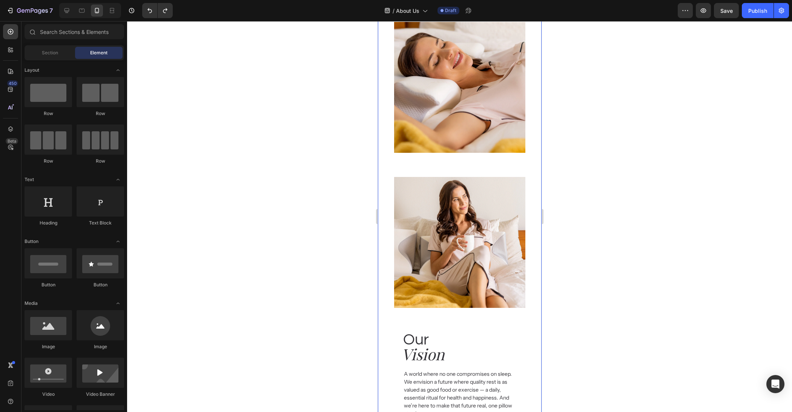
click at [638, 204] on div at bounding box center [459, 216] width 665 height 391
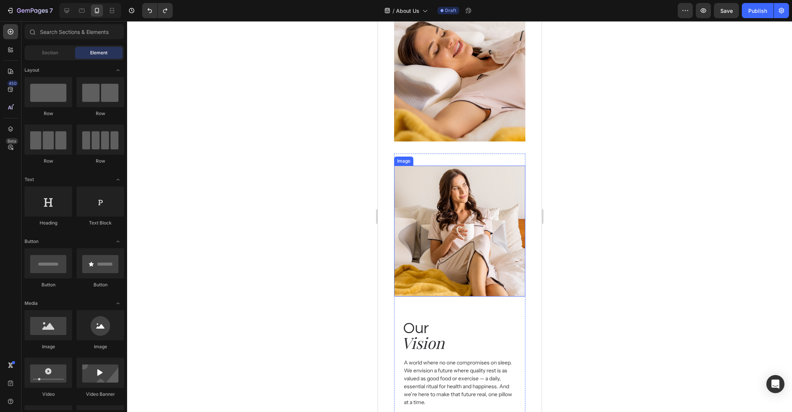
scroll to position [523, 0]
click at [485, 158] on div "Image Our Heading Vision Heading A world where no one compromises on sleep.  We…" at bounding box center [459, 286] width 131 height 266
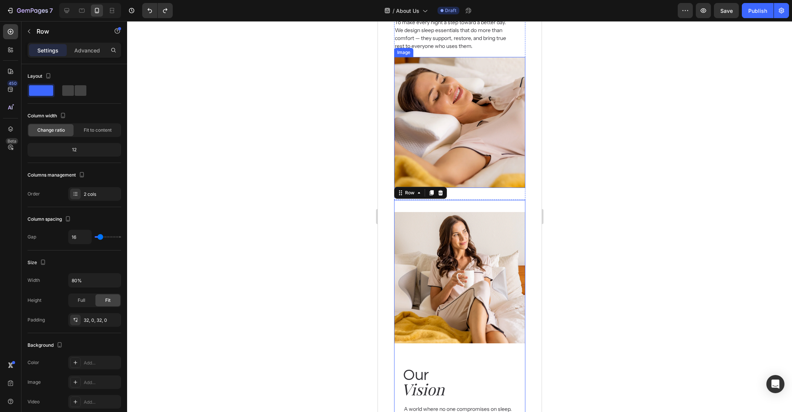
scroll to position [321, 0]
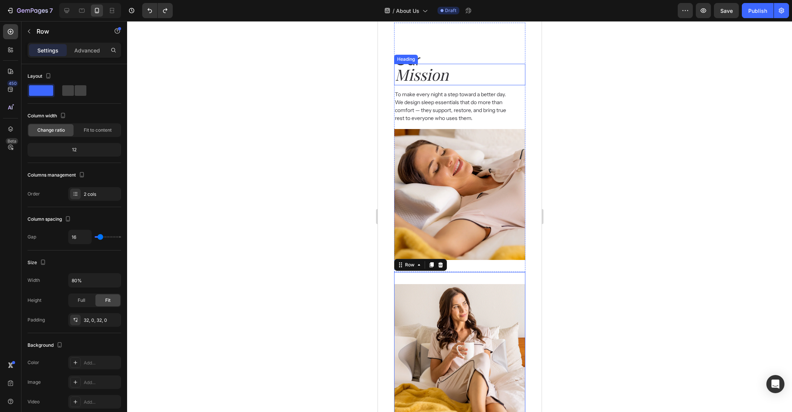
click at [512, 63] on h2 "Our" at bounding box center [459, 61] width 131 height 22
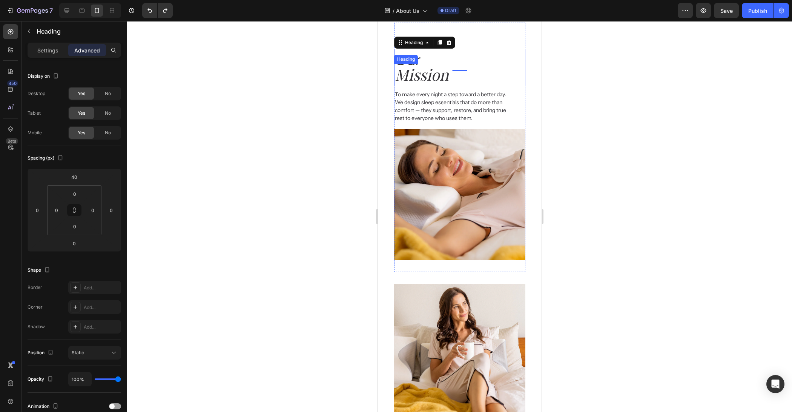
click at [518, 78] on h2 "Mission" at bounding box center [459, 75] width 131 height 22
click at [520, 114] on div "To make every night a step toward a better day.  We design sleep essentials tha…" at bounding box center [459, 104] width 131 height 38
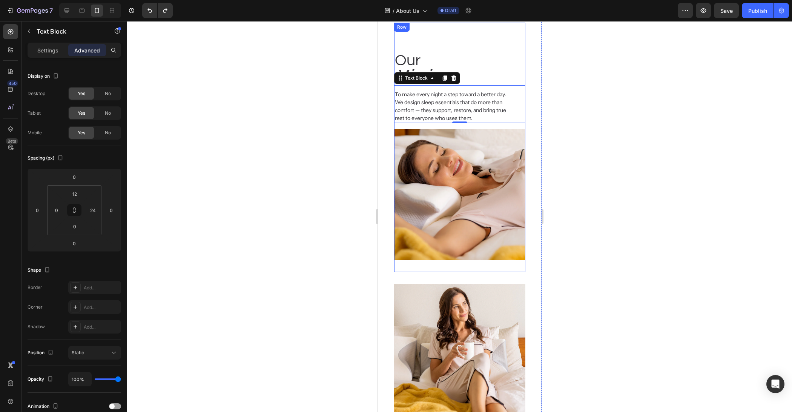
click at [520, 127] on div "Our Heading Mission Heading To make every night a step toward a better day.  We…" at bounding box center [459, 148] width 131 height 250
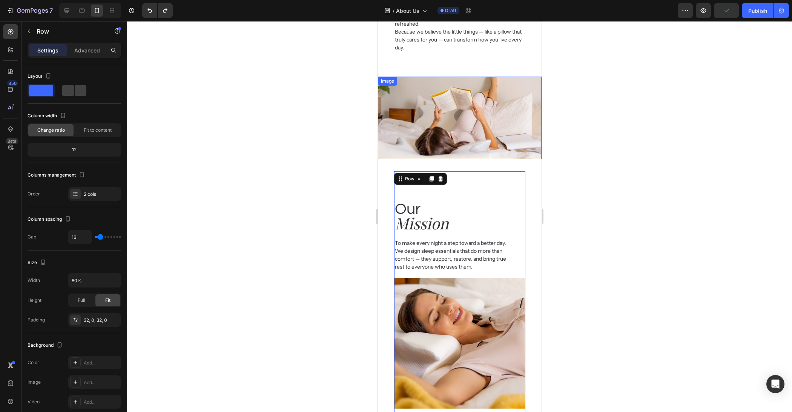
scroll to position [263, 0]
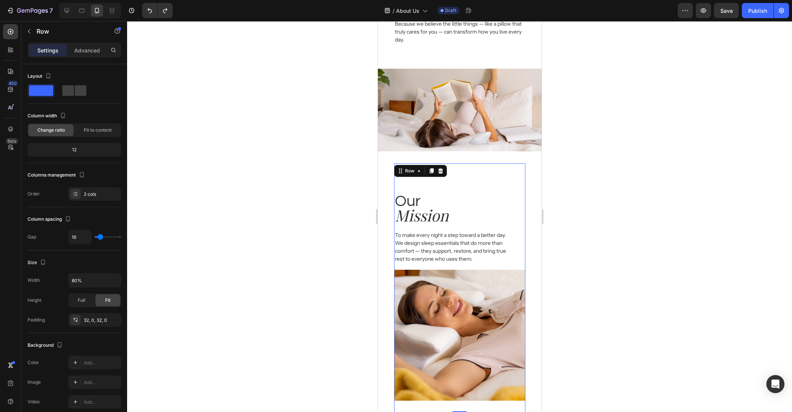
click at [432, 170] on icon at bounding box center [431, 170] width 4 height 5
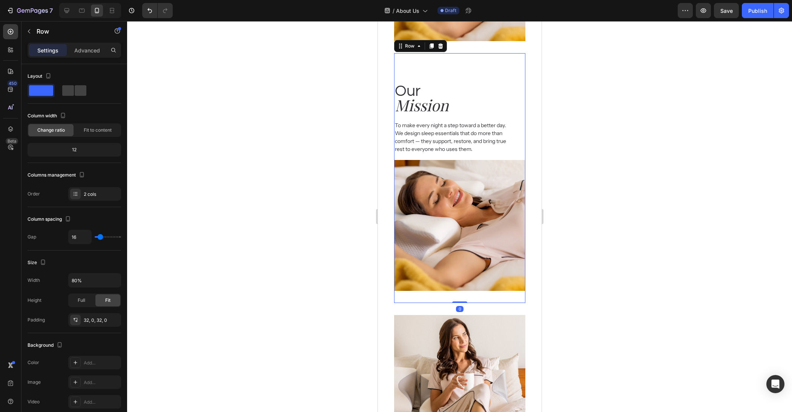
scroll to position [615, 0]
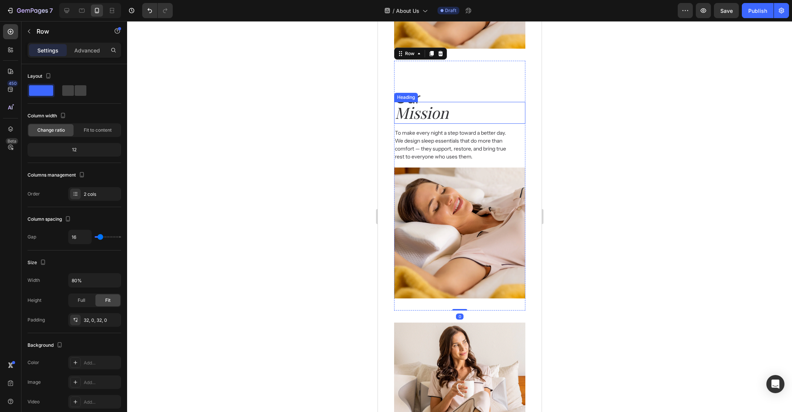
click at [428, 113] on h2 "Mission" at bounding box center [459, 113] width 131 height 22
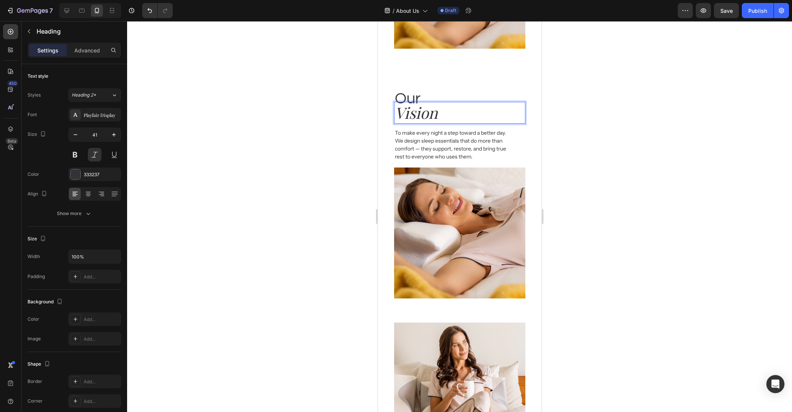
click at [589, 169] on div at bounding box center [459, 216] width 665 height 391
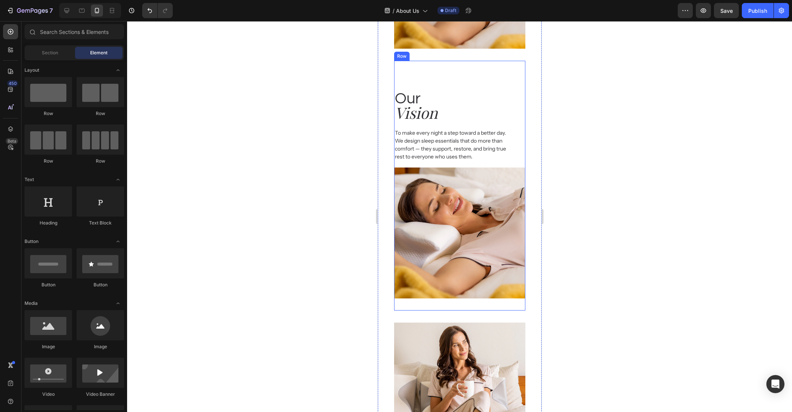
click at [500, 74] on div "Our Heading Vision Heading To make every night a step toward a better day.  We …" at bounding box center [459, 117] width 131 height 89
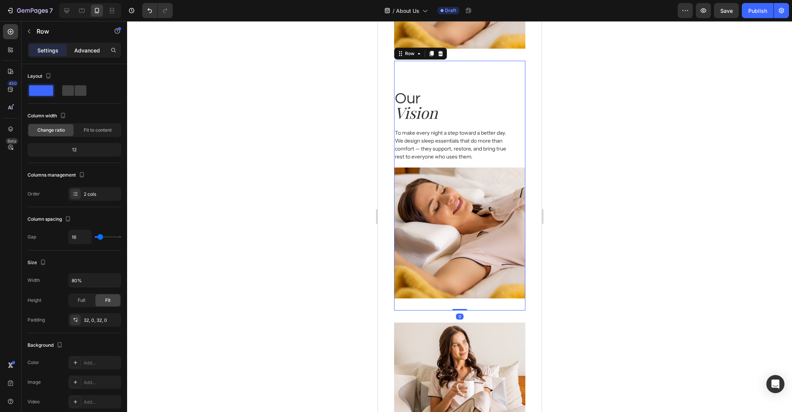
click at [91, 46] on div "Advanced" at bounding box center [87, 50] width 38 height 12
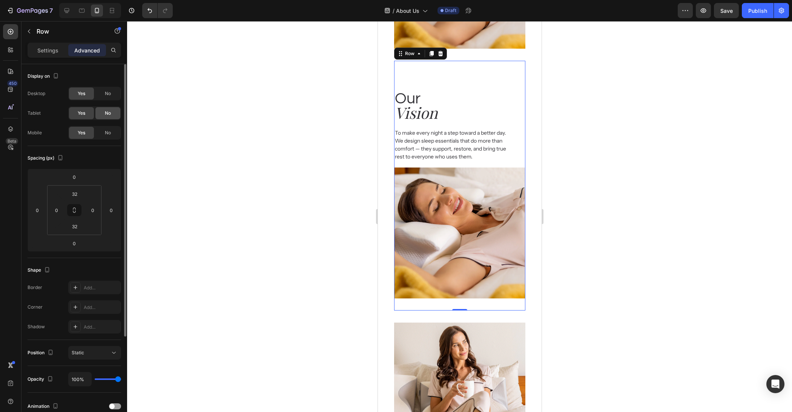
click at [109, 113] on span "No" at bounding box center [108, 113] width 6 height 7
click at [111, 91] on span "No" at bounding box center [108, 93] width 6 height 7
click at [645, 127] on div at bounding box center [459, 216] width 665 height 391
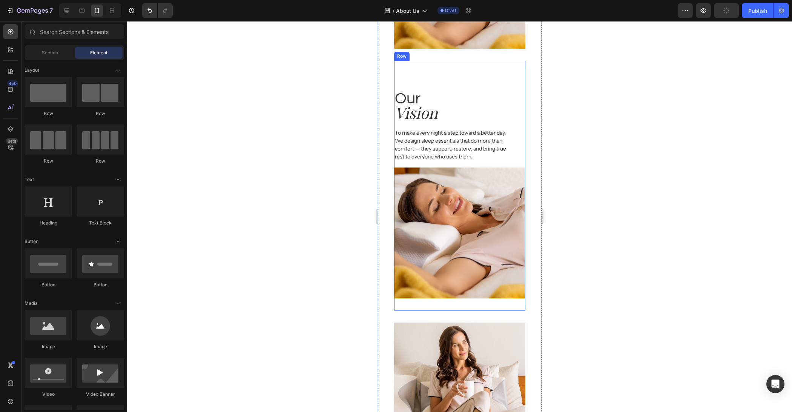
click at [515, 83] on div "Our Heading Vision Heading To make every night a step toward a better day.  We …" at bounding box center [459, 117] width 131 height 89
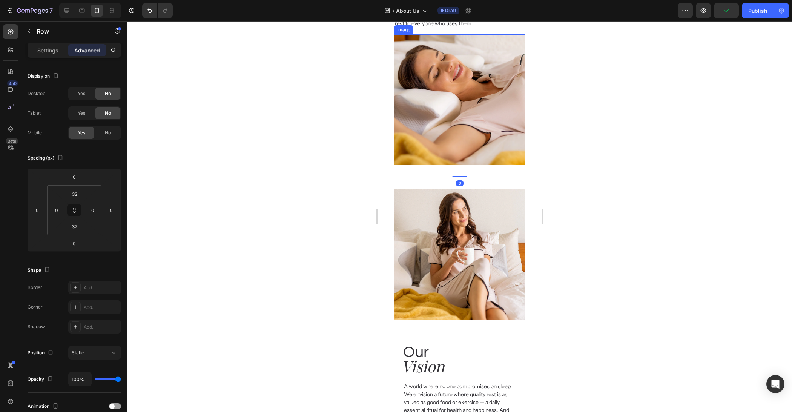
scroll to position [818, 0]
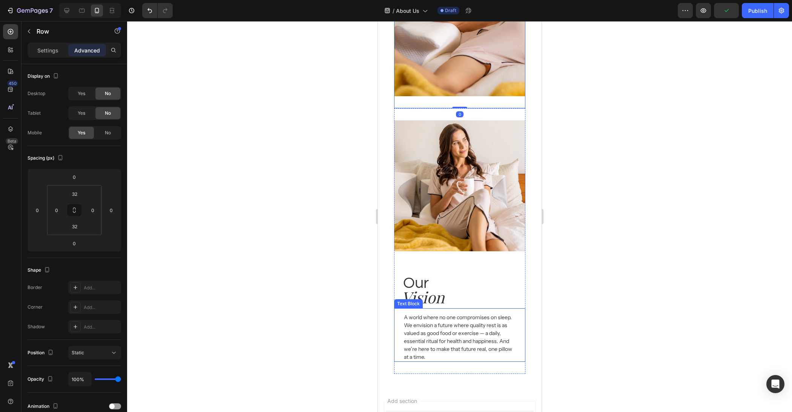
click at [455, 325] on p "A world where no one compromises on sleep.  We envision a future where quality …" at bounding box center [459, 338] width 111 height 48
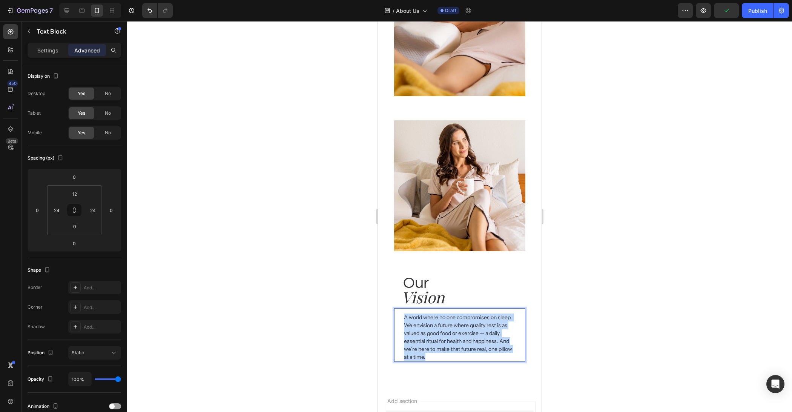
click at [455, 325] on p "A world where no one compromises on sleep.  We envision a future where quality …" at bounding box center [459, 338] width 111 height 48
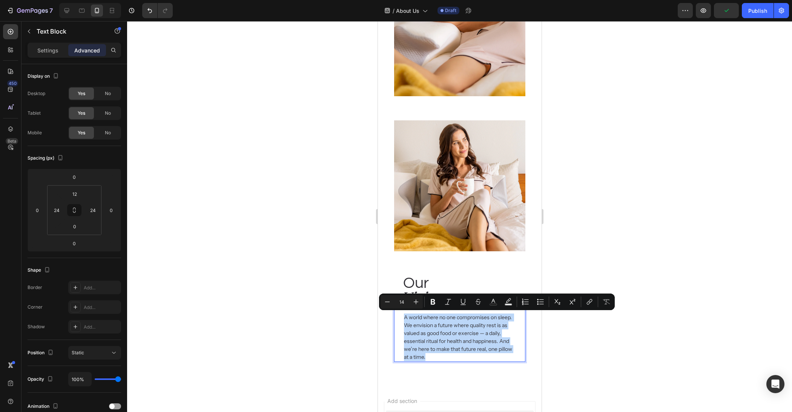
copy p "A world where no one compromises on sleep.  We envision a future where quality …"
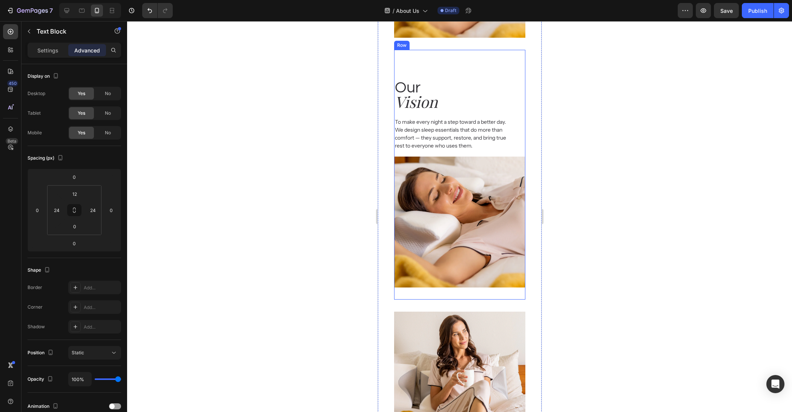
scroll to position [620, 0]
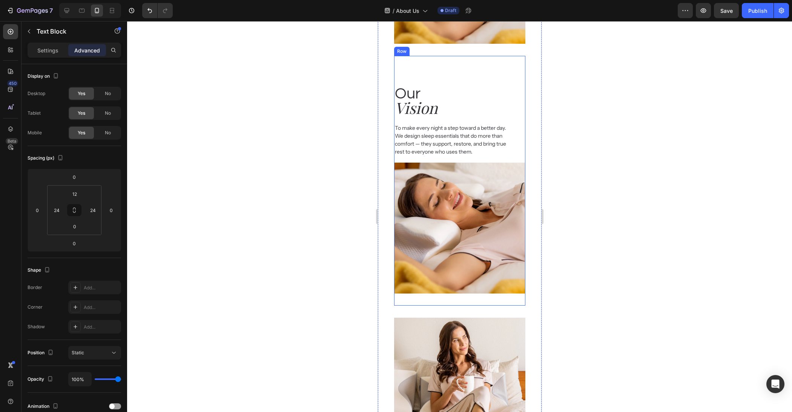
click at [435, 141] on p "To make every night a step toward a better day.  We design sleep essentials tha…" at bounding box center [455, 140] width 120 height 32
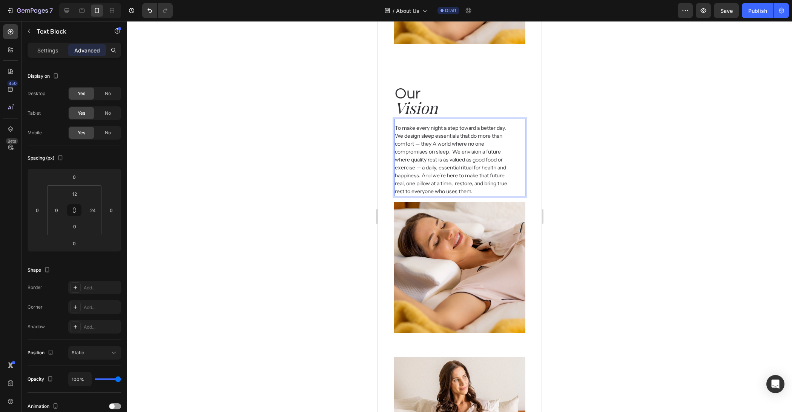
click at [437, 146] on p "To make every night a step toward a better day.  We design sleep essentials tha…" at bounding box center [455, 159] width 120 height 71
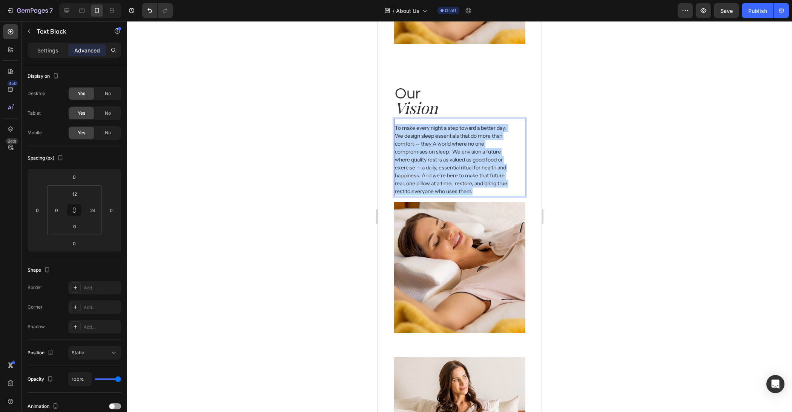
click at [437, 146] on p "To make every night a step toward a better day.  We design sleep essentials tha…" at bounding box center [455, 159] width 120 height 71
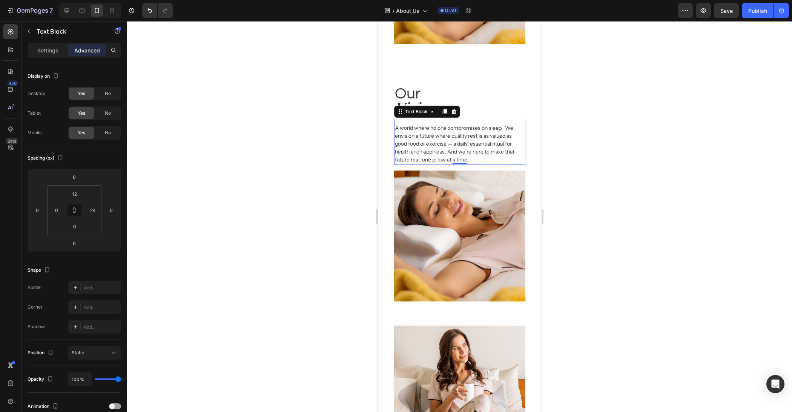
click at [638, 184] on div at bounding box center [459, 216] width 665 height 391
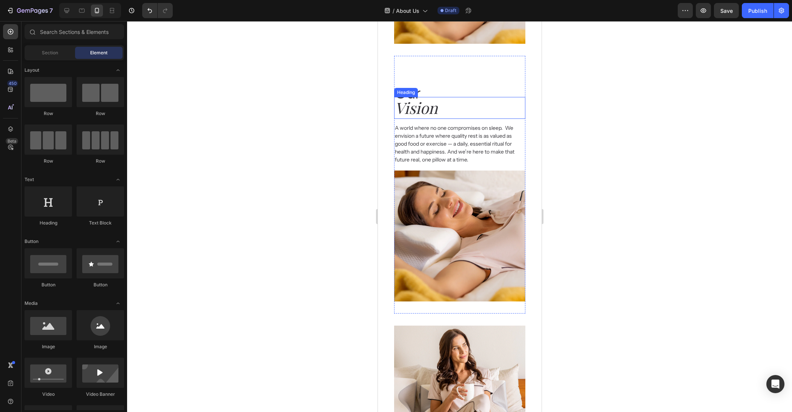
click at [418, 103] on p "Vision" at bounding box center [459, 108] width 129 height 20
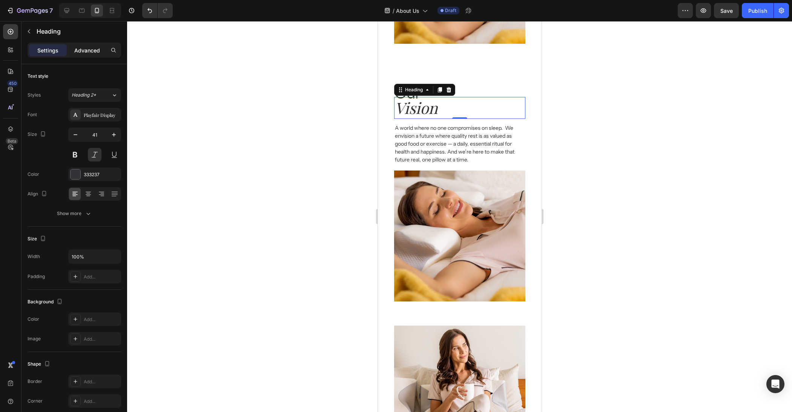
click at [83, 49] on p "Advanced" at bounding box center [87, 50] width 26 height 8
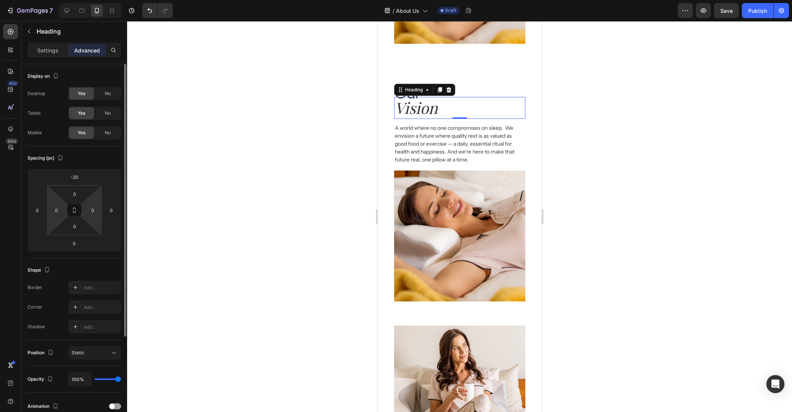
click at [60, 214] on input "0" at bounding box center [56, 210] width 11 height 11
click at [42, 210] on input "0" at bounding box center [37, 210] width 11 height 11
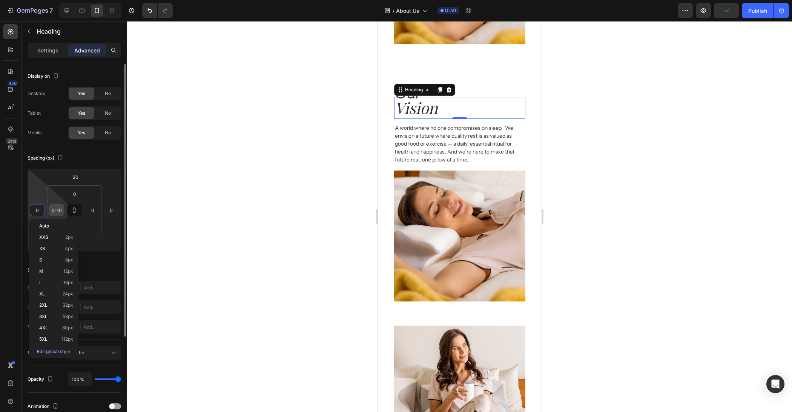
click at [53, 211] on input "0-10" at bounding box center [56, 210] width 11 height 11
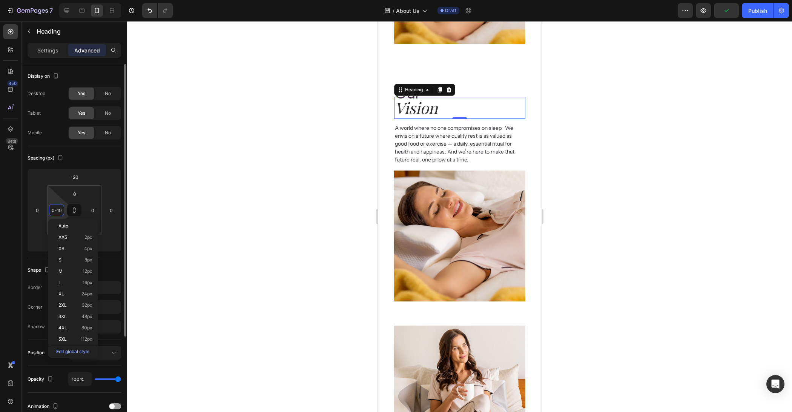
click at [55, 210] on input "0-10" at bounding box center [56, 210] width 11 height 11
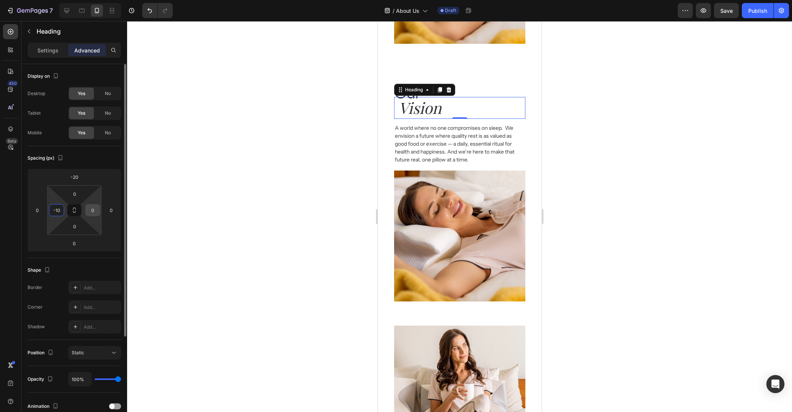
type input "10"
click at [95, 208] on input "0" at bounding box center [92, 210] width 11 height 11
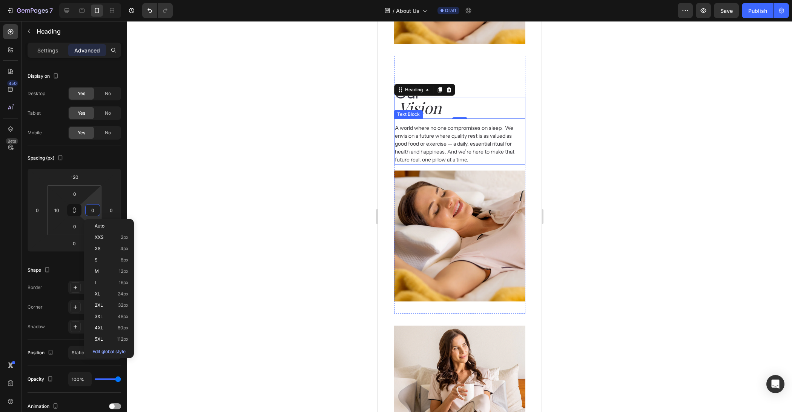
click at [646, 143] on div at bounding box center [459, 216] width 665 height 391
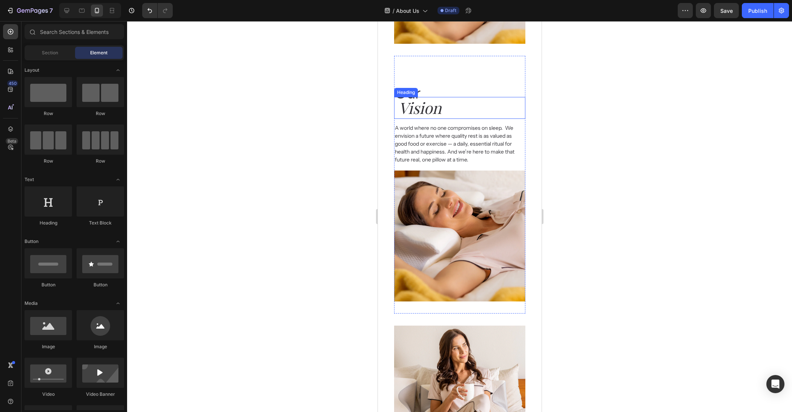
drag, startPoint x: 428, startPoint y: 114, endPoint x: 408, endPoint y: 128, distance: 24.9
click at [429, 114] on h2 "Vision" at bounding box center [461, 108] width 127 height 22
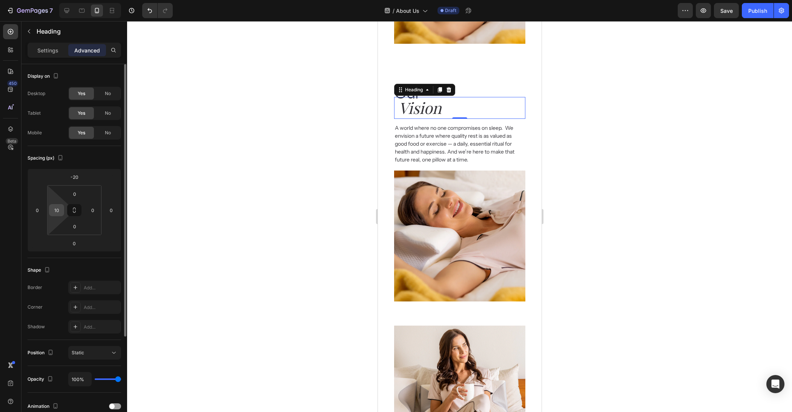
click at [54, 211] on input "10" at bounding box center [56, 210] width 11 height 11
click at [37, 208] on input "0" at bounding box center [37, 210] width 11 height 11
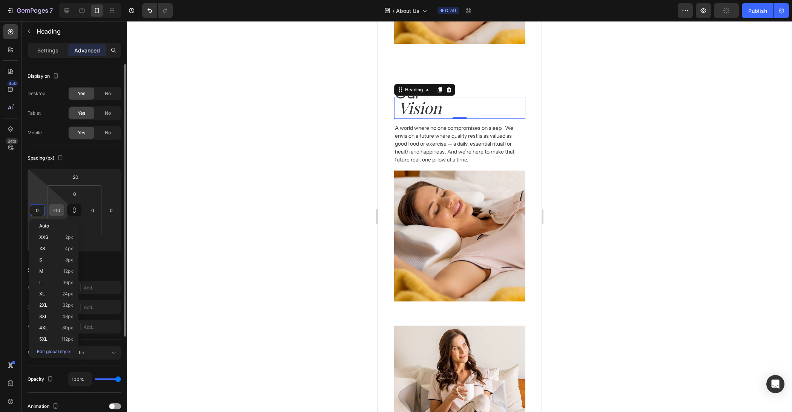
click at [58, 209] on input "-10" at bounding box center [56, 210] width 11 height 11
click at [58, 208] on input "-10" at bounding box center [56, 210] width 11 height 11
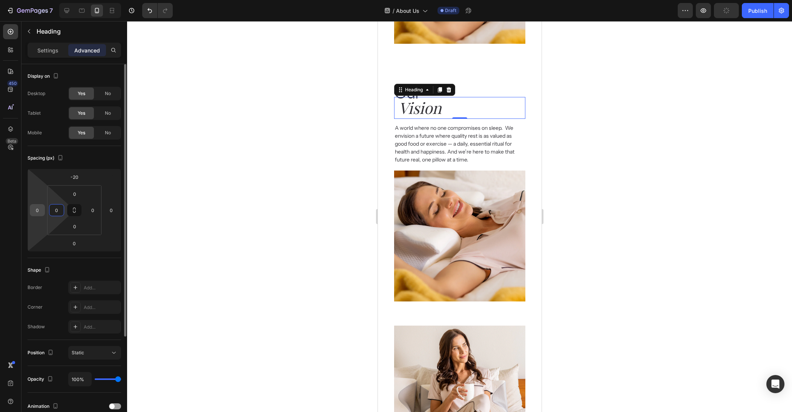
type input "0"
click at [34, 210] on input "0" at bounding box center [37, 210] width 11 height 11
type input "-6"
click at [252, 167] on div at bounding box center [459, 216] width 665 height 391
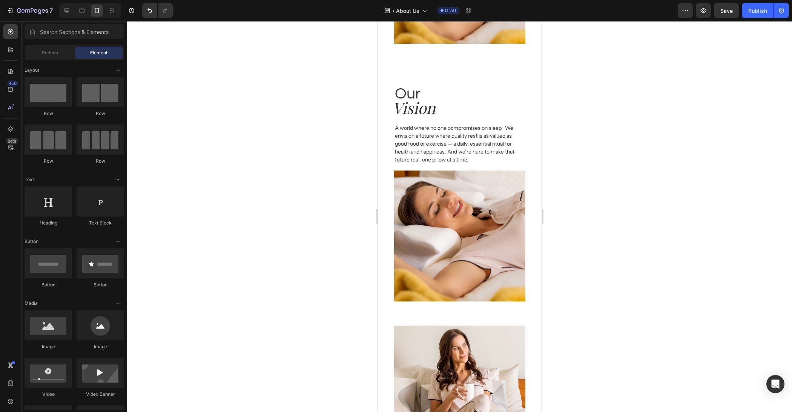
click at [586, 171] on div at bounding box center [459, 216] width 665 height 391
click at [424, 107] on h2 "Vision" at bounding box center [457, 108] width 131 height 22
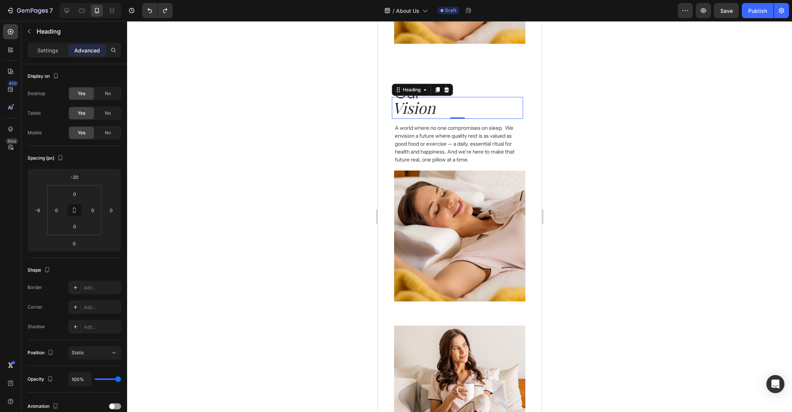
click at [582, 110] on div at bounding box center [459, 216] width 665 height 391
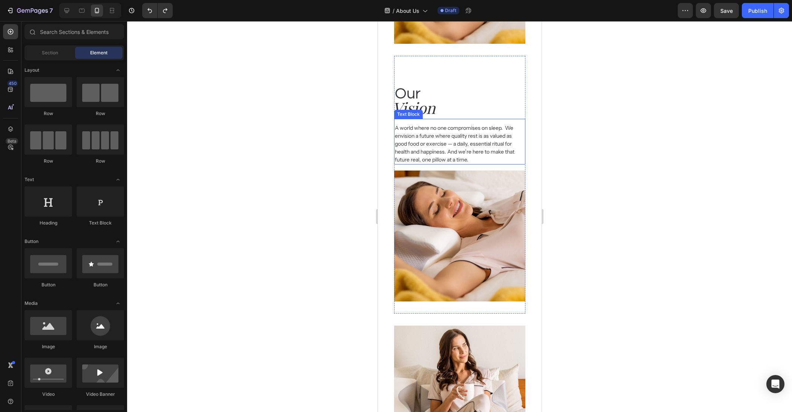
click at [495, 139] on p "A world where no one compromises on sleep.  We envision a future where quality …" at bounding box center [455, 144] width 120 height 40
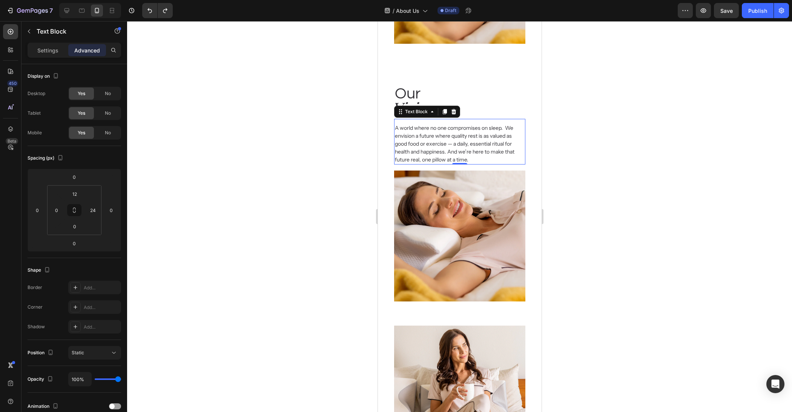
click at [461, 217] on img at bounding box center [459, 236] width 131 height 131
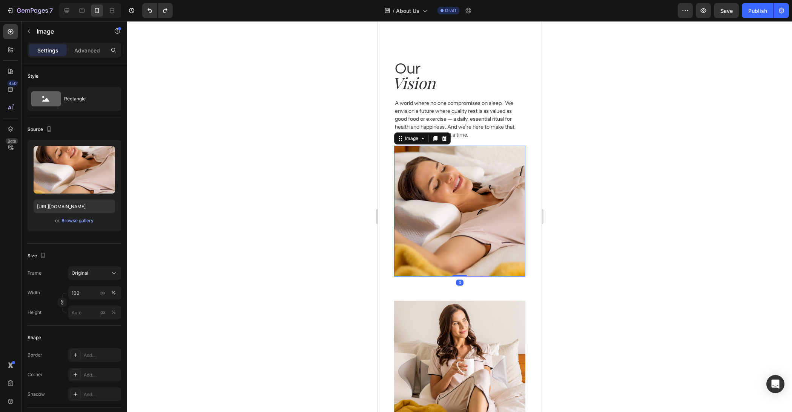
scroll to position [662, 0]
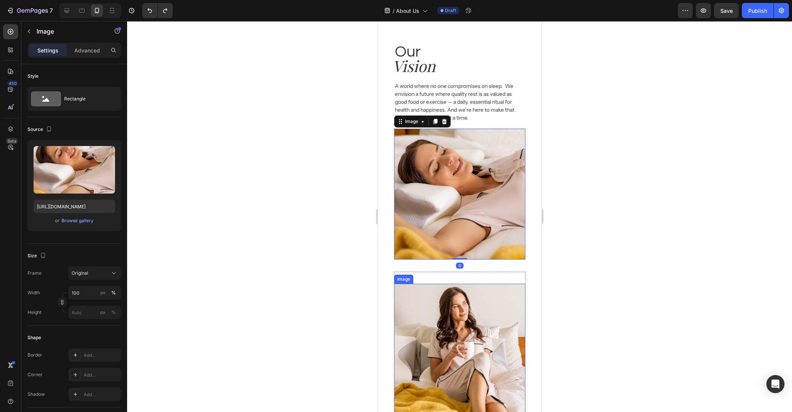
click at [460, 312] on img at bounding box center [459, 349] width 131 height 131
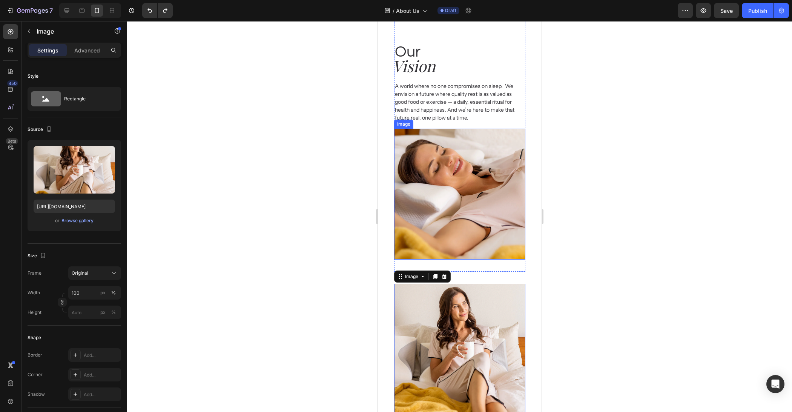
click at [486, 217] on img at bounding box center [459, 194] width 131 height 131
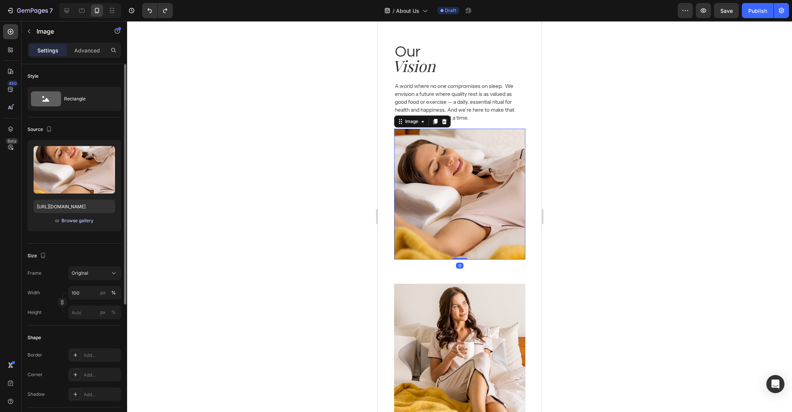
click at [79, 221] on div "Browse gallery" at bounding box center [78, 220] width 32 height 7
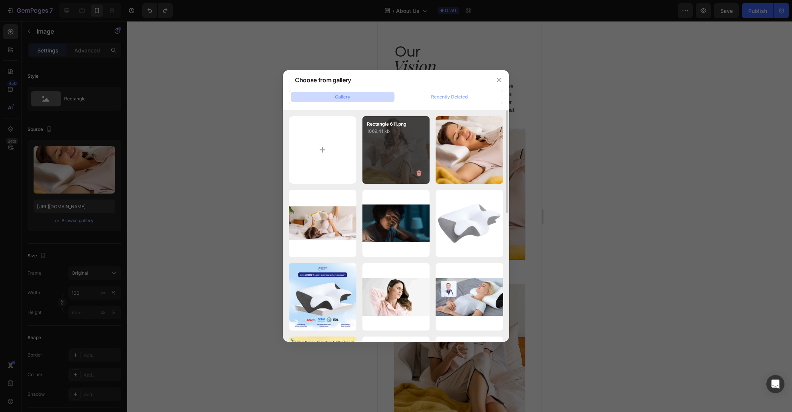
click at [420, 152] on div "Rectangle 611.png 1069.41 kb" at bounding box center [397, 150] width 68 height 68
type input "https://cdn.shopify.com/s/files/1/0684/1480/0054/files/gempages_575956228132307…"
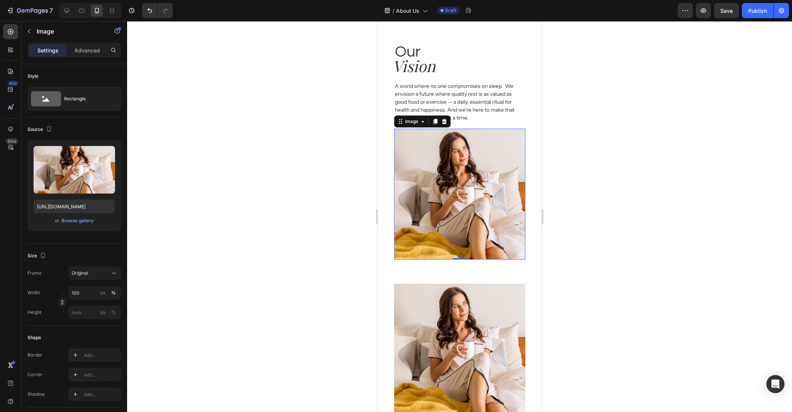
click at [604, 247] on div at bounding box center [459, 216] width 665 height 391
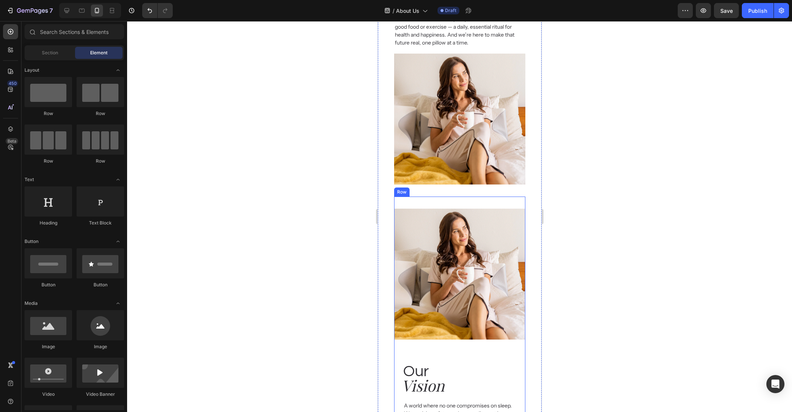
scroll to position [837, 0]
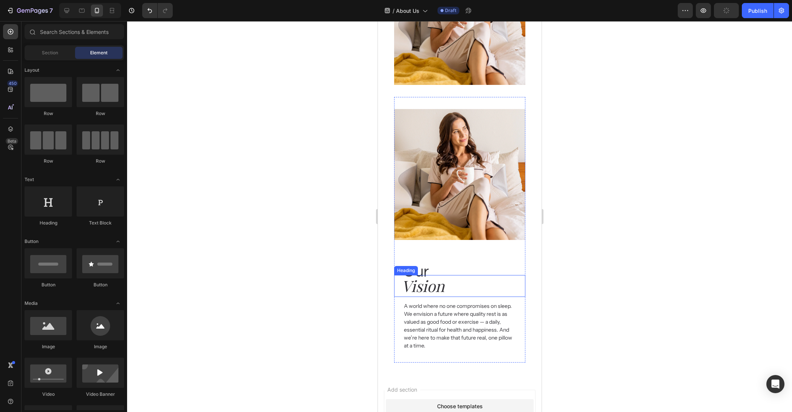
click at [477, 217] on img at bounding box center [459, 174] width 131 height 131
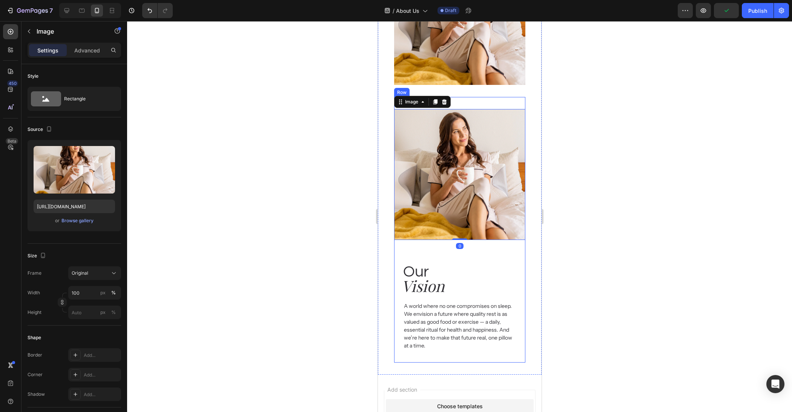
click at [513, 258] on div "Our Heading Vision Heading A world where no one compromises on sleep.  We envis…" at bounding box center [459, 298] width 131 height 105
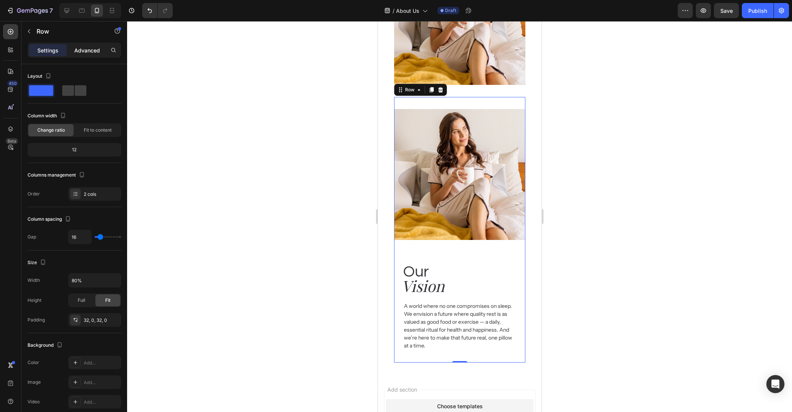
click at [78, 49] on p "Advanced" at bounding box center [87, 50] width 26 height 8
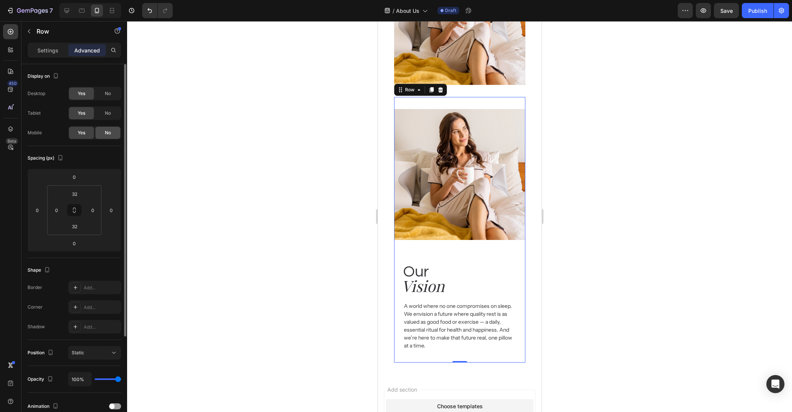
click at [108, 134] on span "No" at bounding box center [108, 132] width 6 height 7
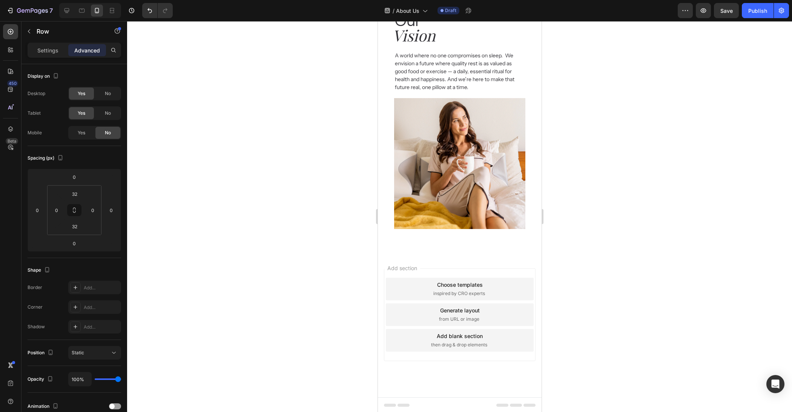
click at [287, 188] on div at bounding box center [459, 216] width 665 height 391
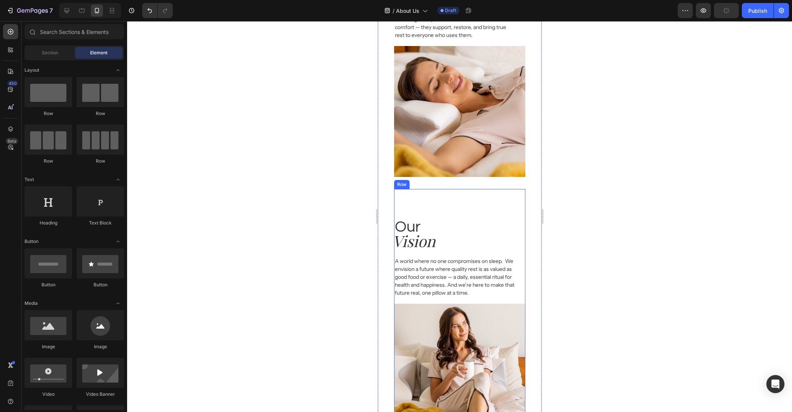
click at [458, 211] on div "Our Heading Vision Heading A world where no one compromises on sleep.  We envis…" at bounding box center [459, 249] width 131 height 97
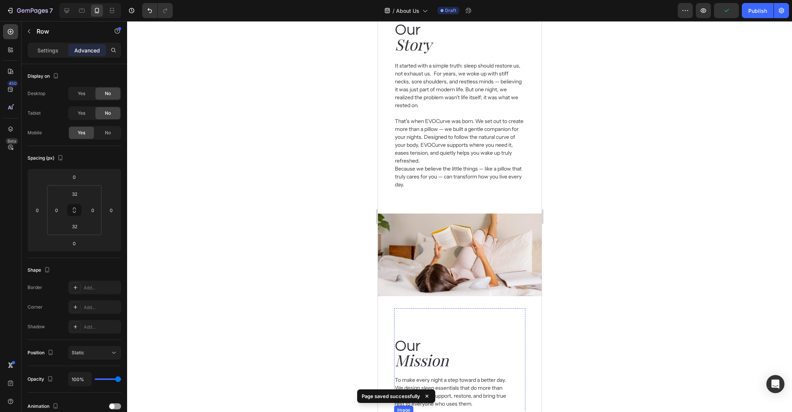
scroll to position [51, 0]
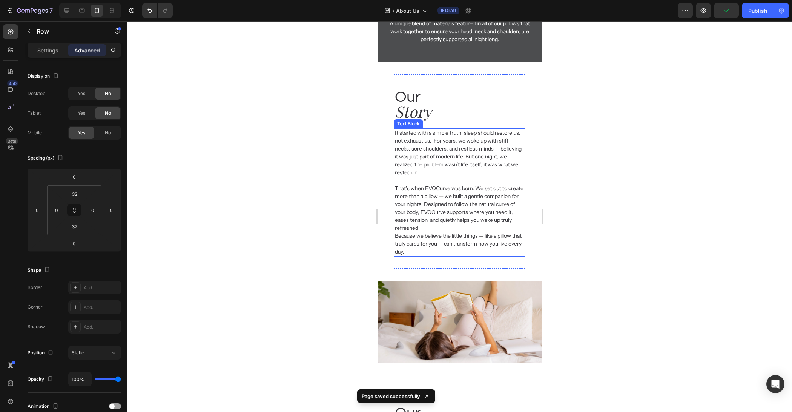
click at [624, 247] on div at bounding box center [459, 216] width 665 height 391
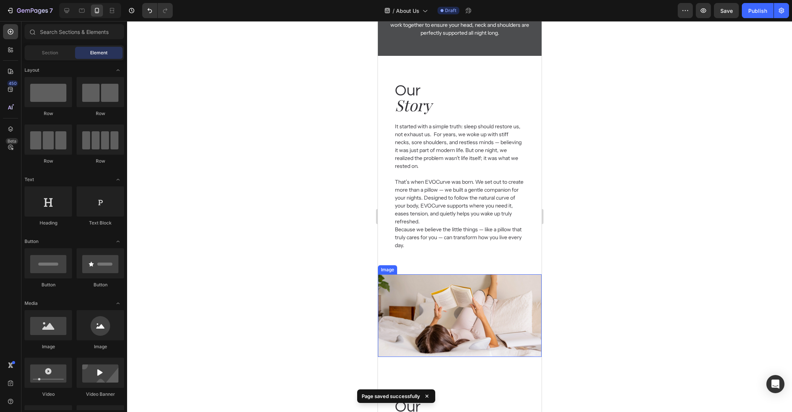
scroll to position [137, 0]
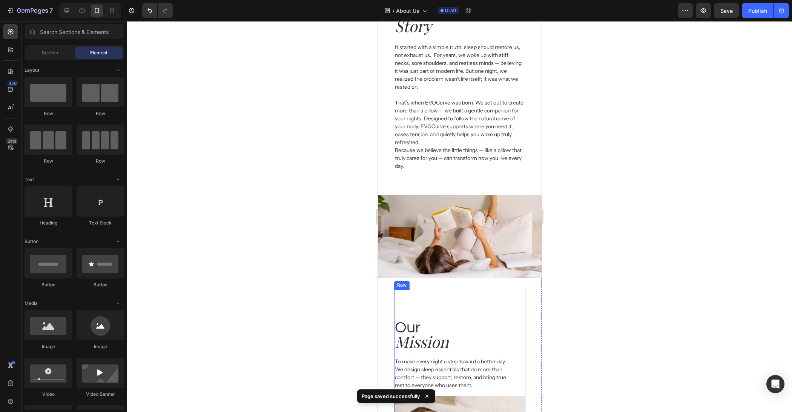
click at [482, 298] on div "Our Heading Mission Heading To make every night a step toward a better day.  We…" at bounding box center [459, 415] width 131 height 250
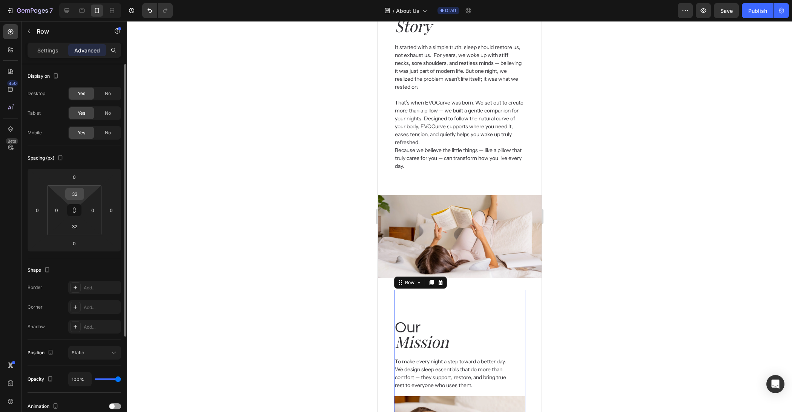
click at [83, 191] on div "32" at bounding box center [74, 194] width 19 height 12
click at [81, 191] on input "32" at bounding box center [74, 193] width 15 height 11
type input "0"
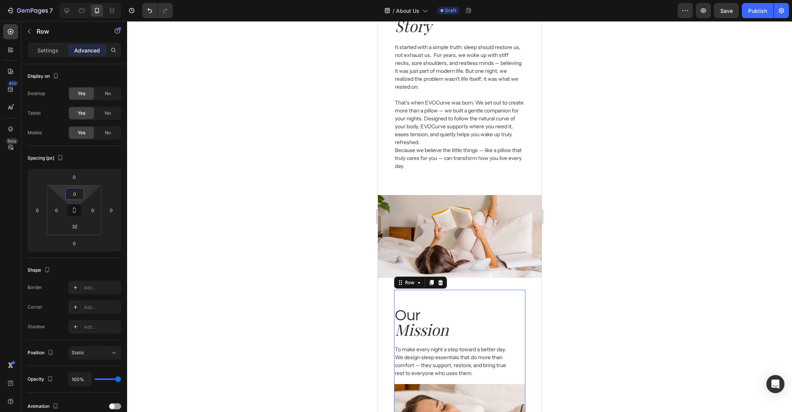
click at [238, 219] on div at bounding box center [459, 216] width 665 height 391
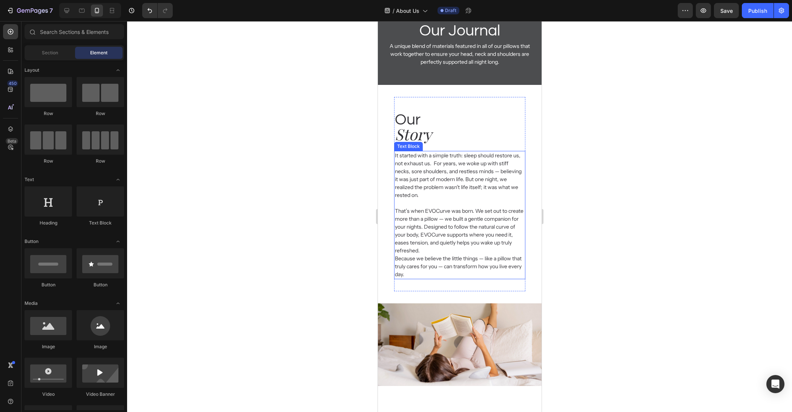
scroll to position [21, 0]
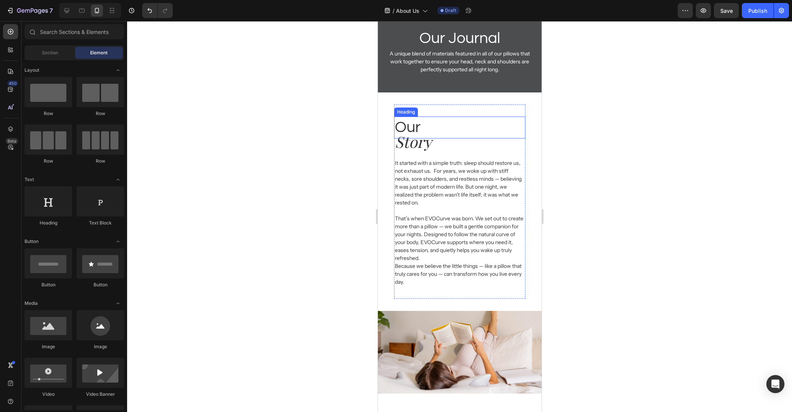
click at [484, 125] on h2 "Our" at bounding box center [459, 128] width 131 height 22
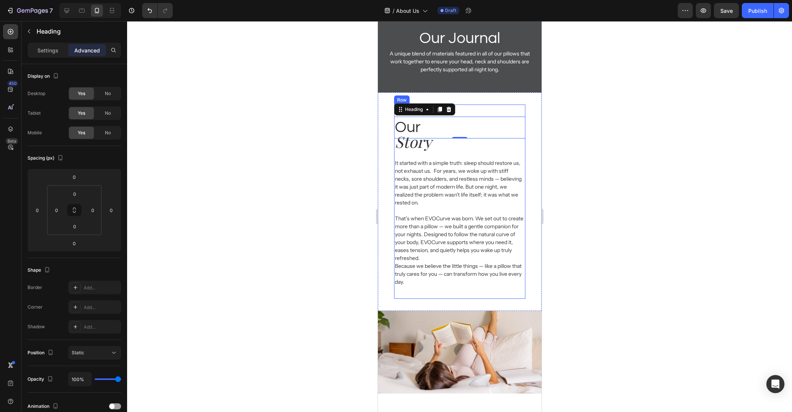
click at [480, 108] on div "Our Heading 0 Story Heading It started with a simple truth: sleep should restor…" at bounding box center [459, 202] width 131 height 194
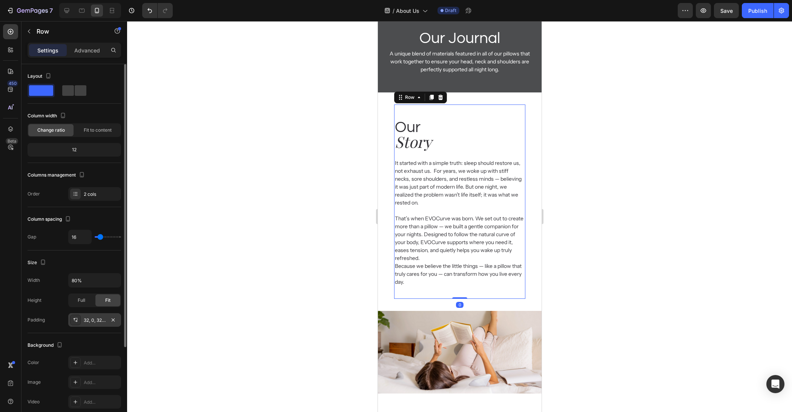
click at [84, 317] on div "32, 0, 32, 0" at bounding box center [95, 320] width 22 height 7
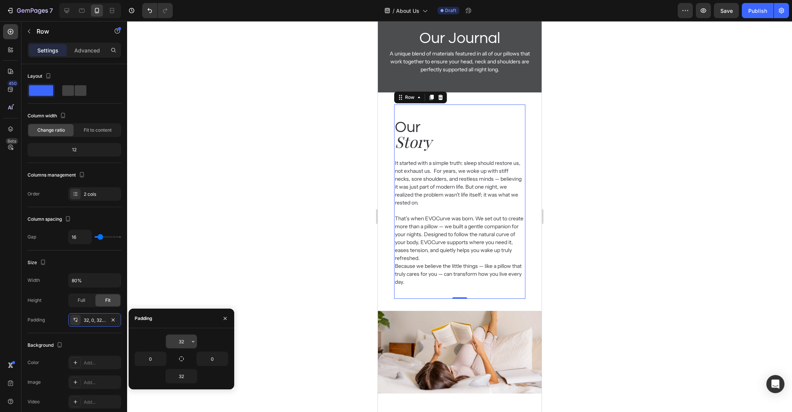
click at [185, 342] on input "32" at bounding box center [181, 342] width 31 height 14
type input "0"
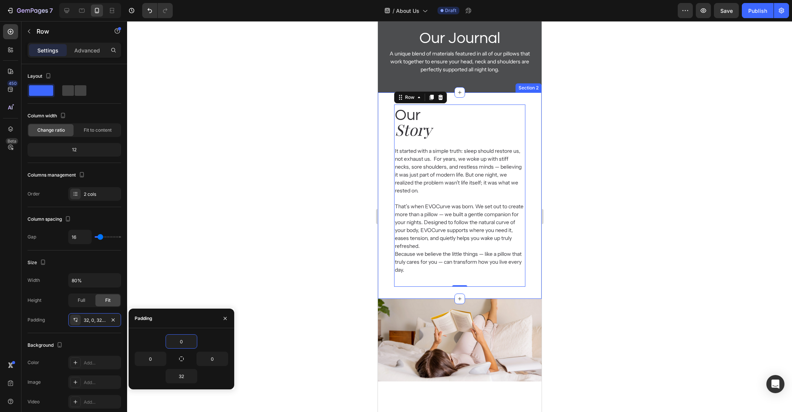
click at [597, 247] on div at bounding box center [459, 216] width 665 height 391
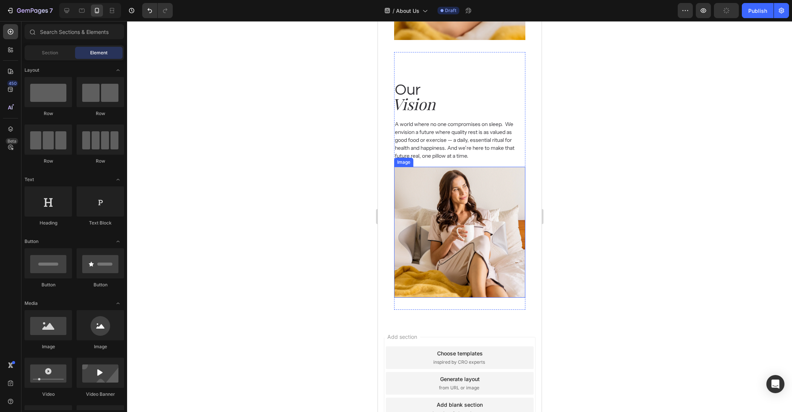
scroll to position [612, 0]
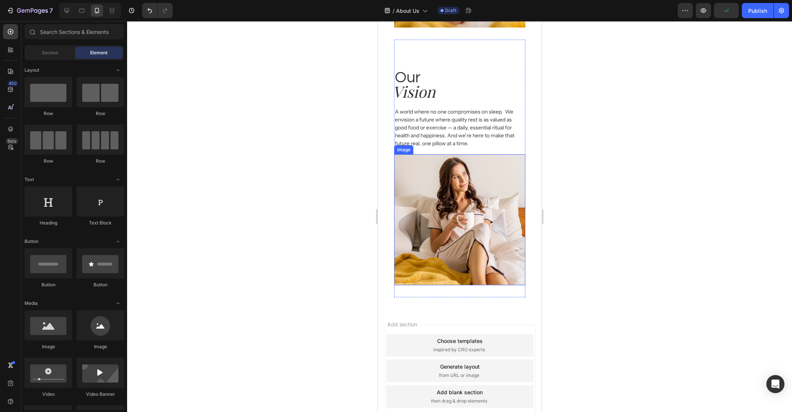
click at [494, 211] on img at bounding box center [459, 219] width 131 height 131
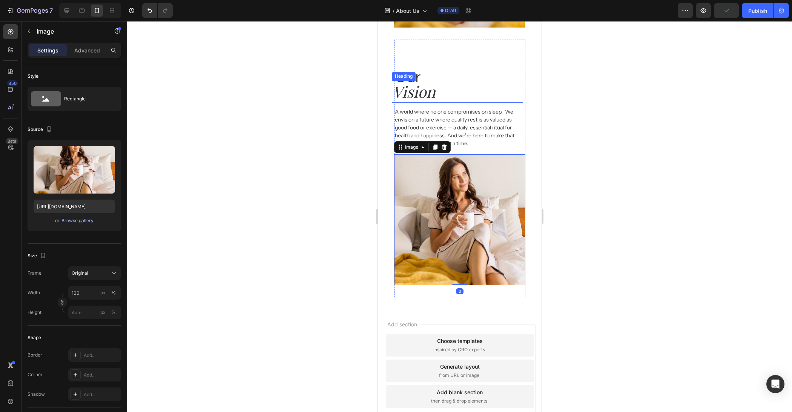
click at [502, 91] on h2 "Vision" at bounding box center [457, 92] width 131 height 22
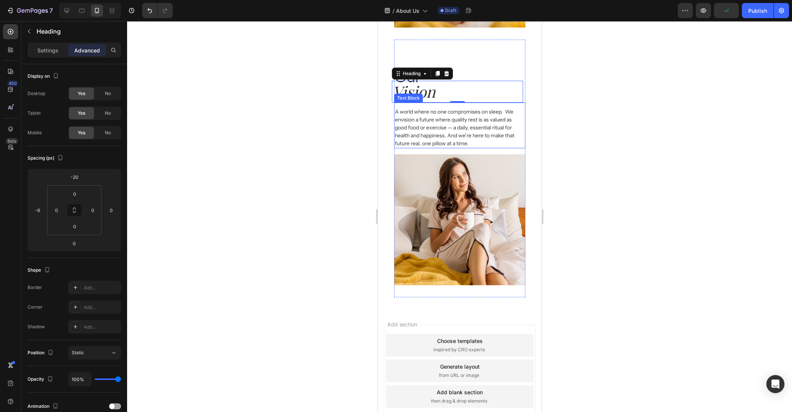
click at [518, 104] on div "A world where no one compromises on sleep.  We envision a future where quality …" at bounding box center [459, 126] width 131 height 46
click at [522, 101] on h2 "Vision" at bounding box center [457, 92] width 131 height 22
click at [523, 100] on div "Our Heading Vision Heading 0 A world where no one compromises on sleep.  We env…" at bounding box center [459, 100] width 131 height 97
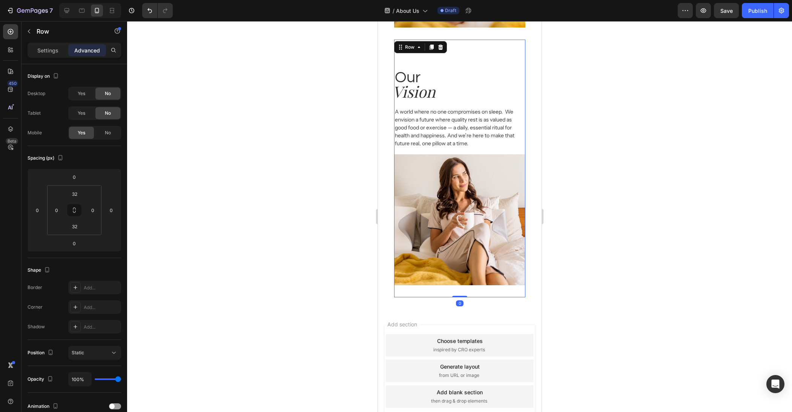
click at [523, 105] on div "A world where no one compromises on sleep.  We envision a future where quality …" at bounding box center [459, 126] width 131 height 46
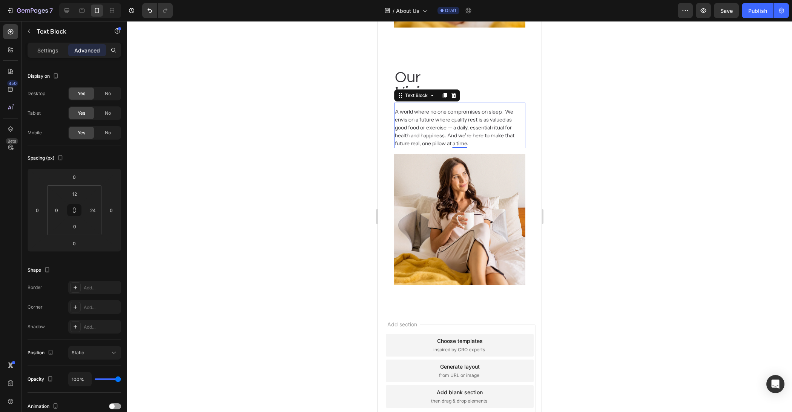
click at [524, 100] on div "Our Heading Vision Heading A world where no one compromises on sleep.  We envis…" at bounding box center [459, 100] width 131 height 97
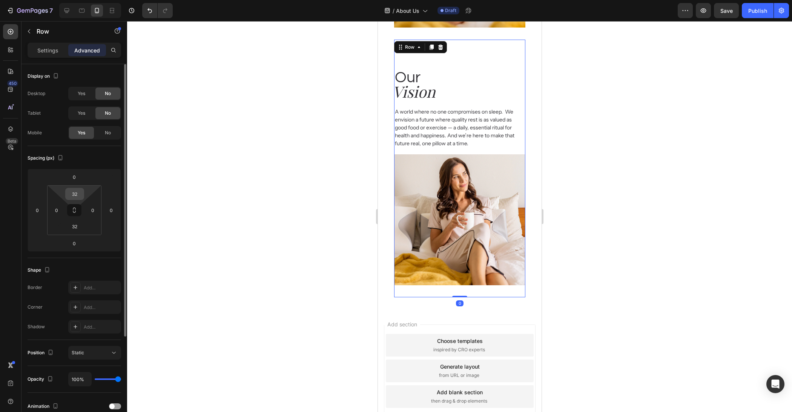
click at [75, 197] on input "32" at bounding box center [74, 193] width 15 height 11
type input "0"
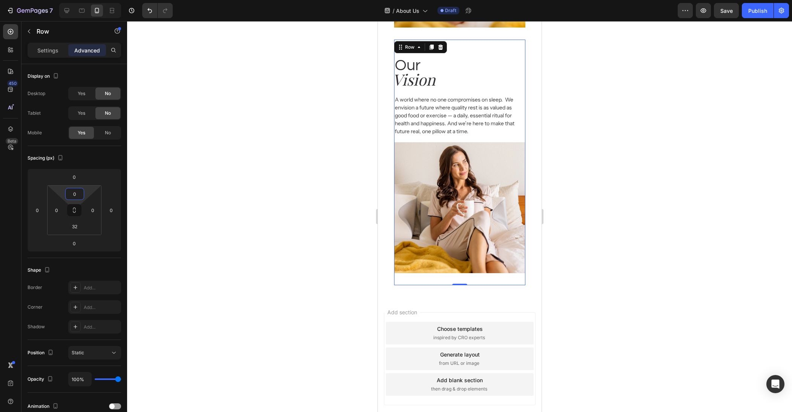
click at [253, 226] on div at bounding box center [459, 216] width 665 height 391
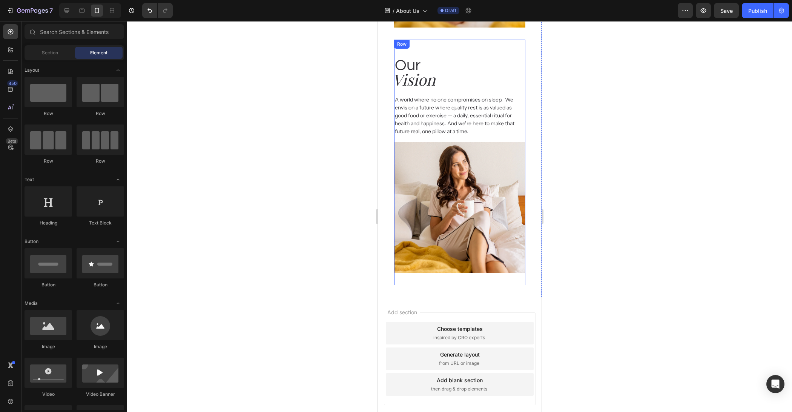
click at [514, 276] on div "Our Heading Vision Heading A world where no one compromises on sleep.  We envis…" at bounding box center [459, 163] width 131 height 246
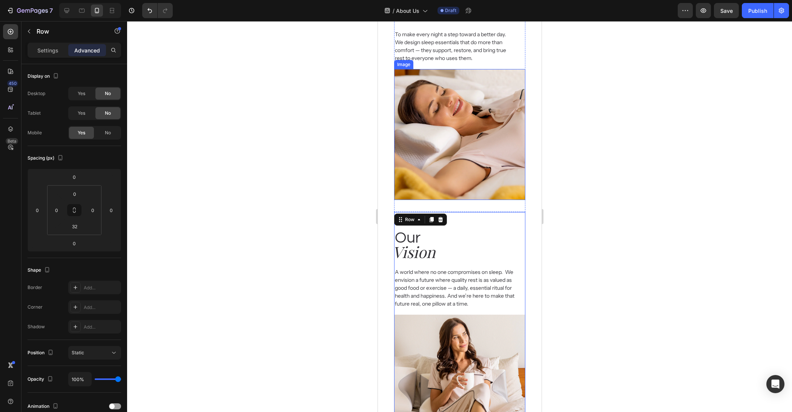
scroll to position [403, 0]
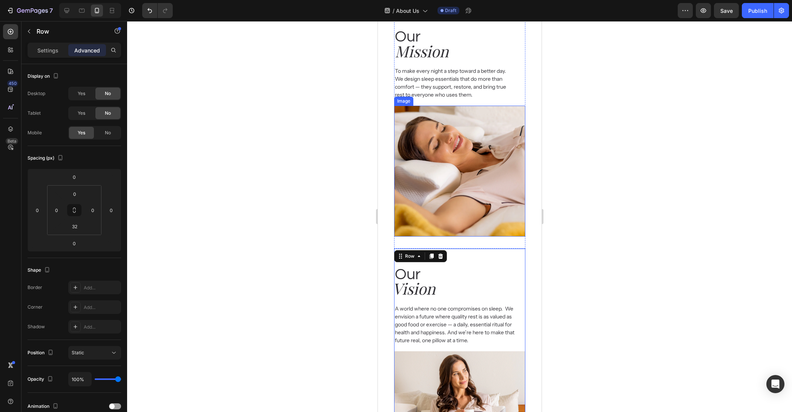
click at [484, 223] on img at bounding box center [459, 171] width 131 height 131
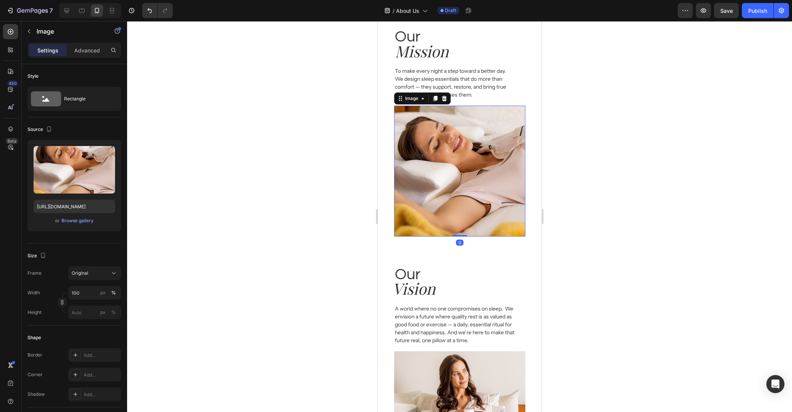
click at [475, 241] on div "Our Heading Mission Heading To make every night a step toward a better day.  We…" at bounding box center [459, 130] width 131 height 238
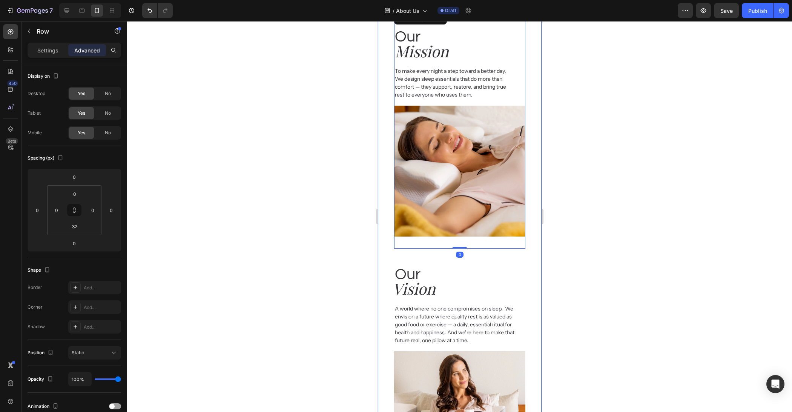
click at [605, 223] on div at bounding box center [459, 216] width 665 height 391
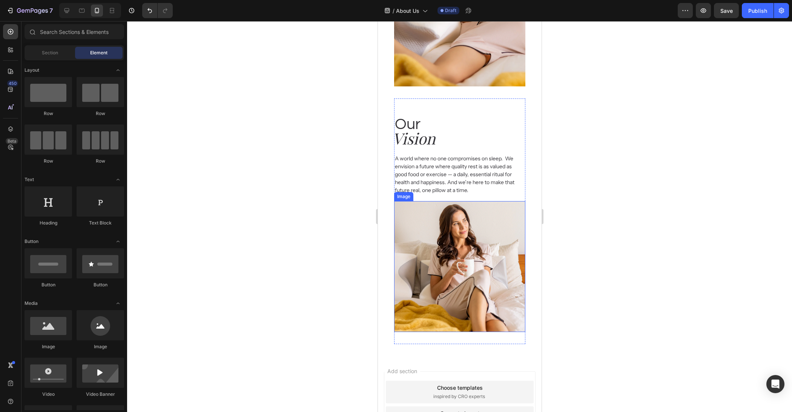
scroll to position [608, 0]
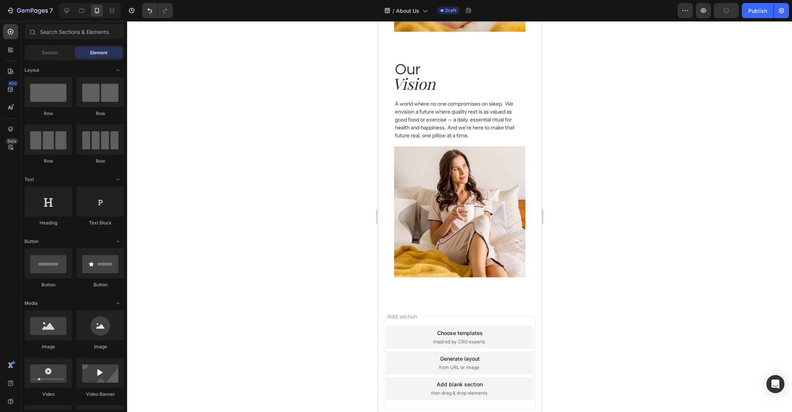
click at [611, 259] on div at bounding box center [459, 216] width 665 height 391
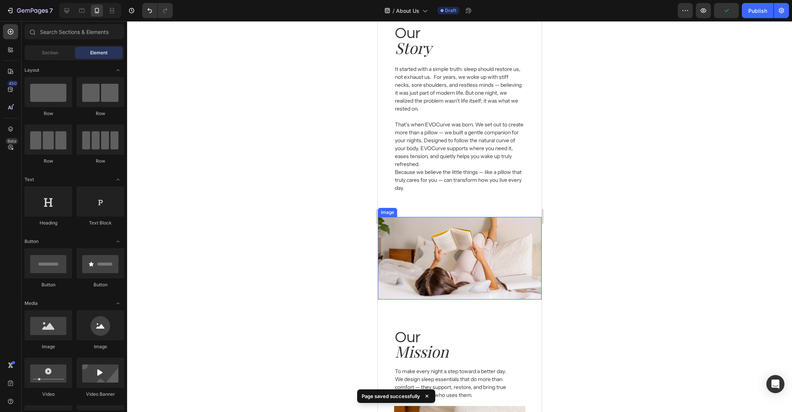
scroll to position [0, 0]
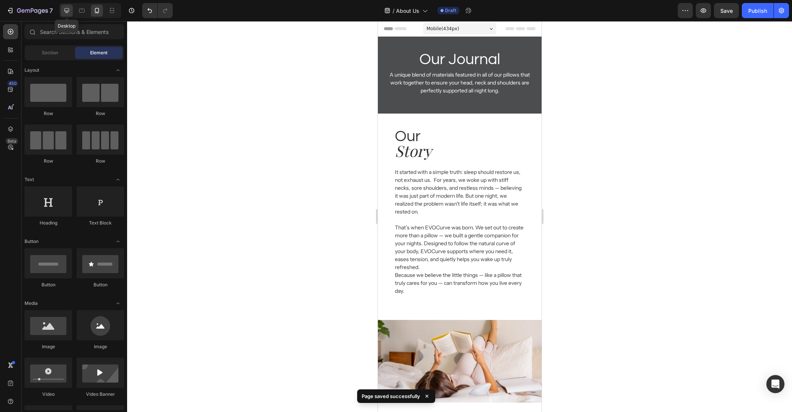
click at [66, 8] on icon at bounding box center [67, 10] width 5 height 5
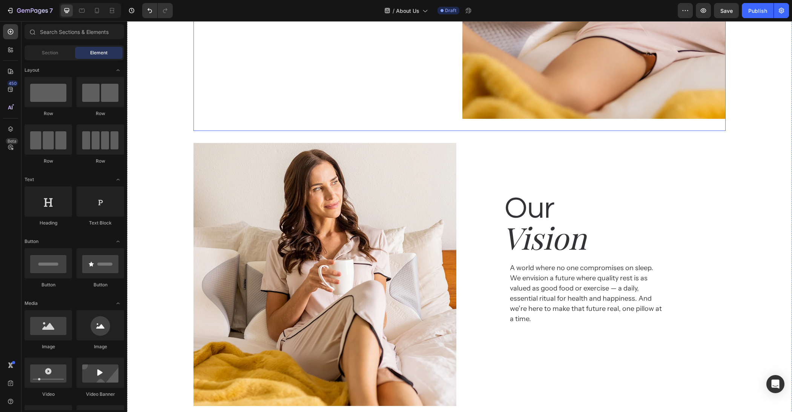
scroll to position [921, 0]
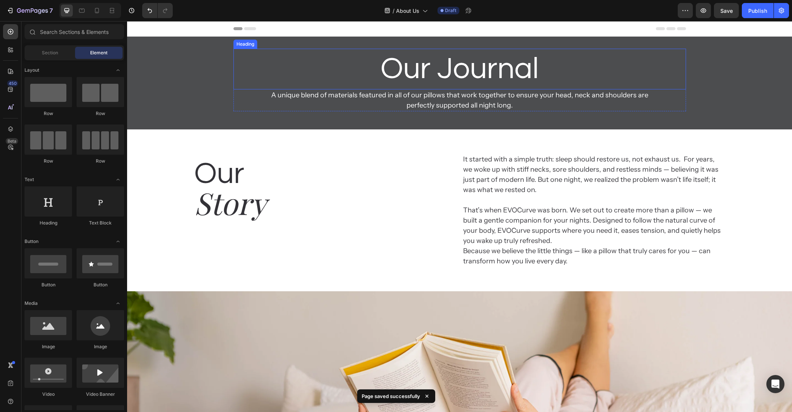
click at [416, 78] on h2 "Our Journal" at bounding box center [460, 69] width 453 height 41
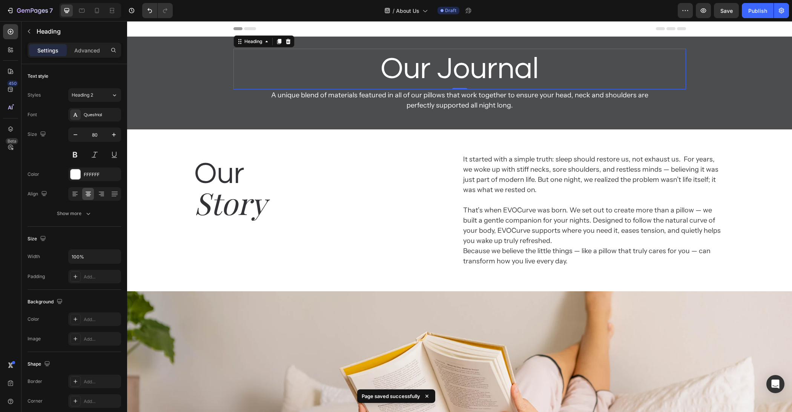
click at [482, 74] on h2 "Our Journal" at bounding box center [460, 69] width 453 height 41
click at [95, 52] on p "Advanced" at bounding box center [87, 50] width 26 height 8
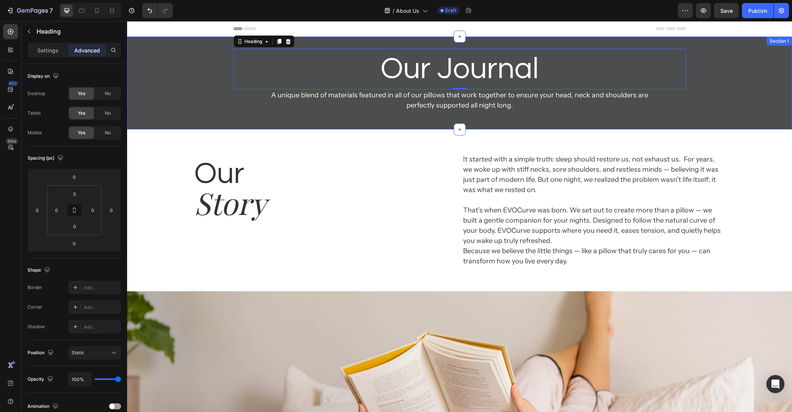
click at [150, 126] on div "Our Journal Heading 0 A unique blend of materials featured in all of our pillow…" at bounding box center [459, 83] width 665 height 93
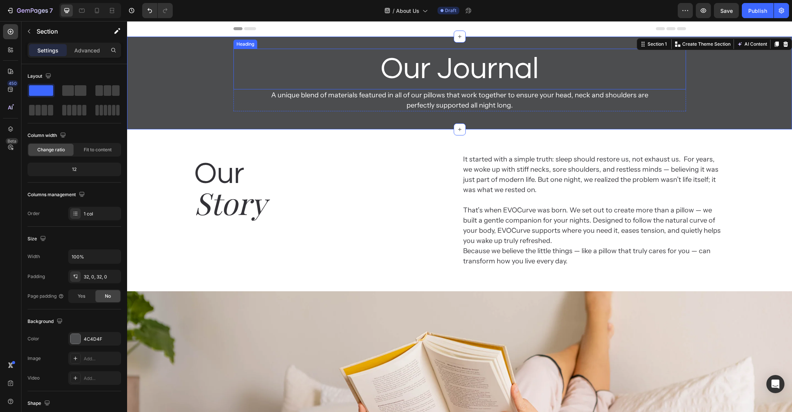
drag, startPoint x: 206, startPoint y: 112, endPoint x: 397, endPoint y: 81, distance: 193.7
click at [75, 92] on span at bounding box center [81, 90] width 12 height 11
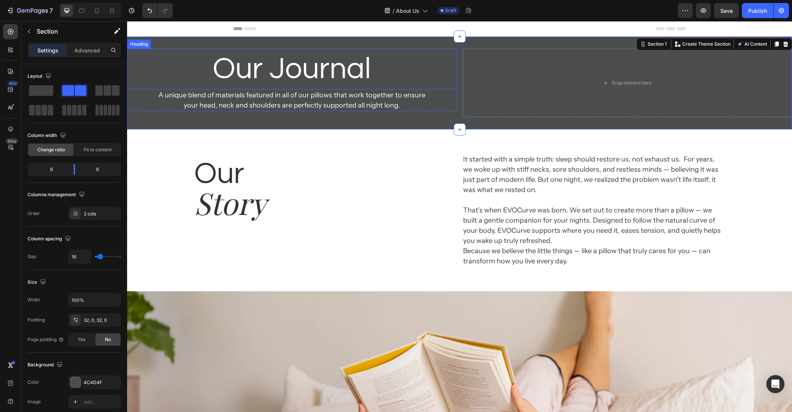
click at [295, 81] on p "Our Journal" at bounding box center [292, 68] width 328 height 39
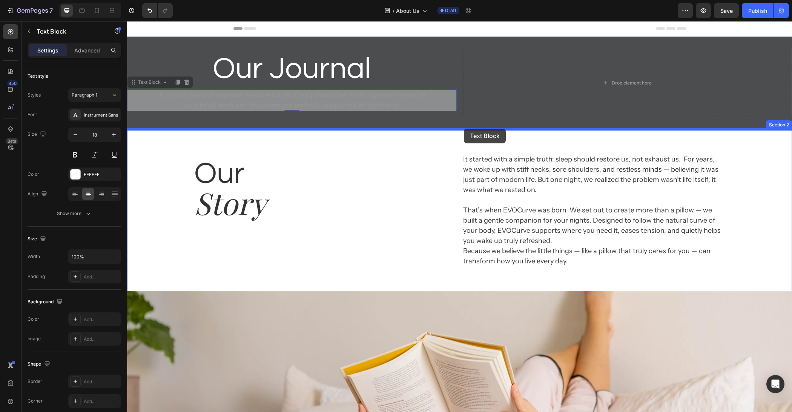
drag, startPoint x: 300, startPoint y: 101, endPoint x: 464, endPoint y: 129, distance: 166.4
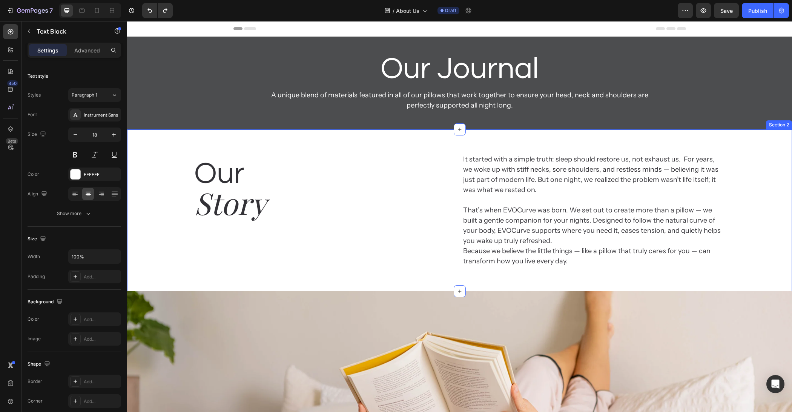
click at [343, 178] on h2 "Our" at bounding box center [325, 174] width 263 height 41
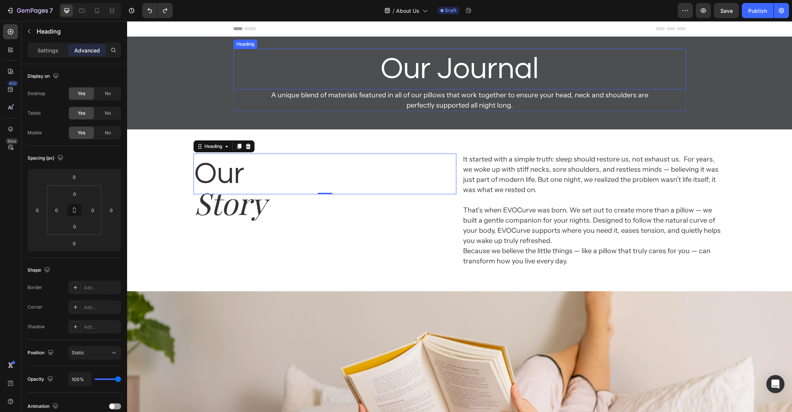
click at [463, 74] on p "Our Journal" at bounding box center [459, 68] width 451 height 39
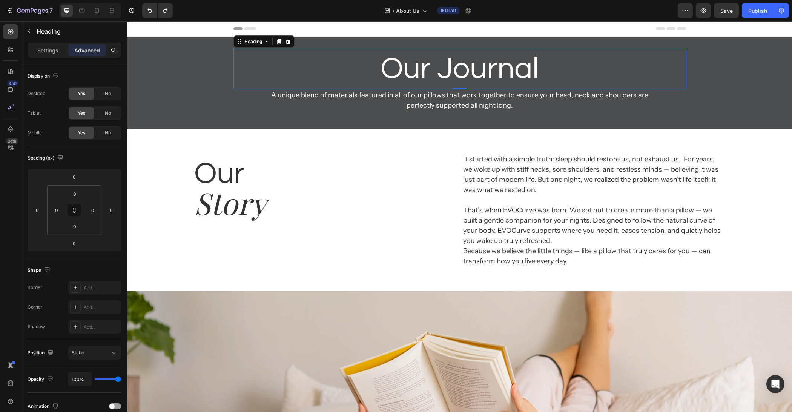
click at [463, 74] on p "Our Journal" at bounding box center [459, 68] width 451 height 39
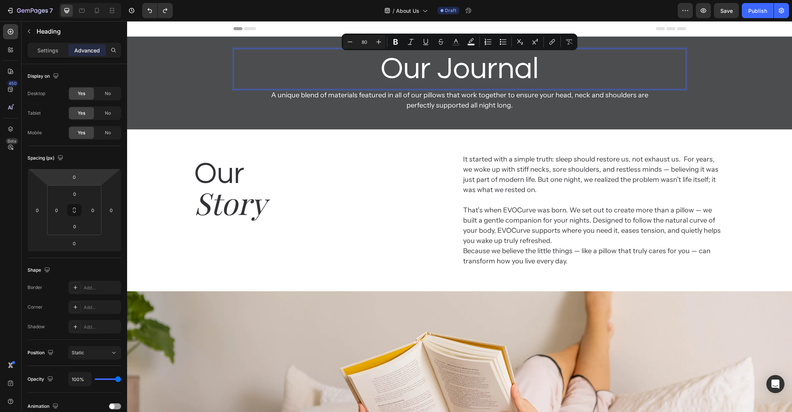
click at [463, 89] on div "A unique blend of materials featured in all of our pillows that work together t…" at bounding box center [460, 100] width 392 height 22
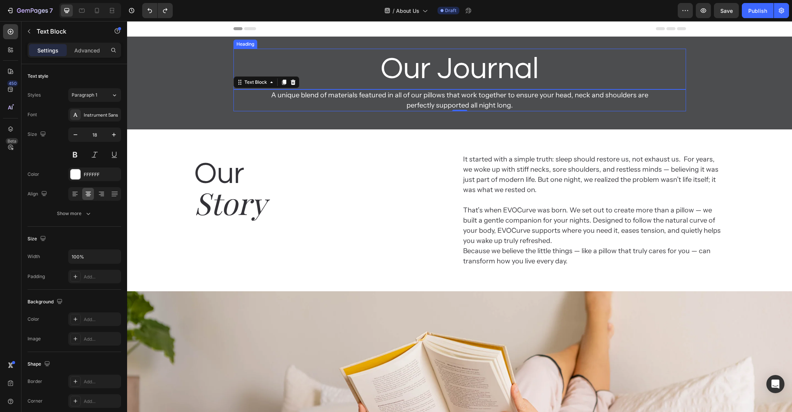
click at [438, 69] on p "Our Journal" at bounding box center [459, 68] width 451 height 39
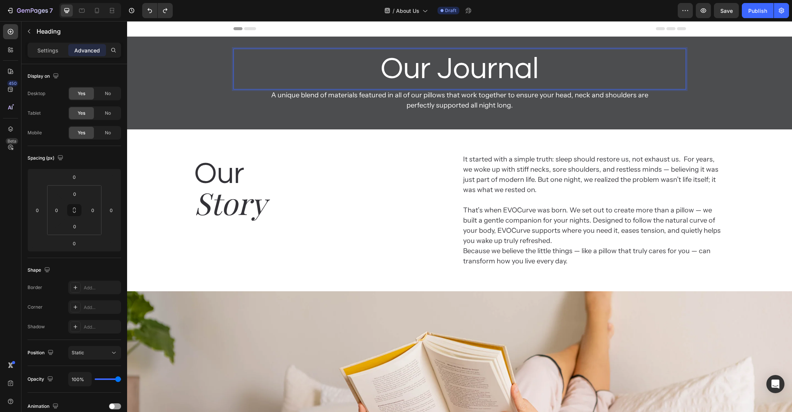
click at [473, 75] on p "Our Journal" at bounding box center [459, 68] width 451 height 39
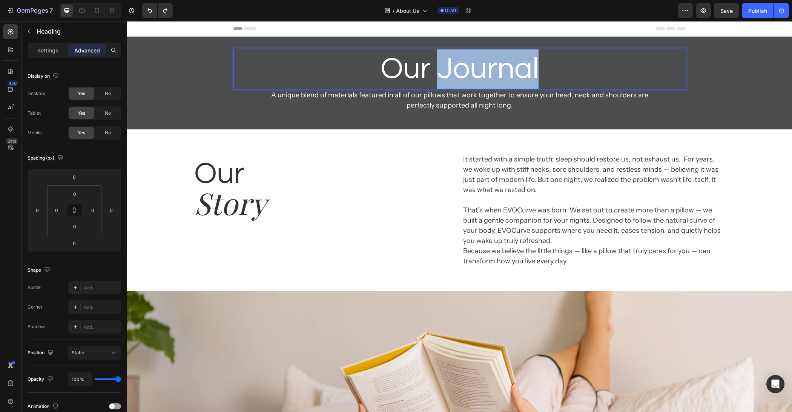
click at [473, 75] on p "Our Journal" at bounding box center [459, 68] width 451 height 39
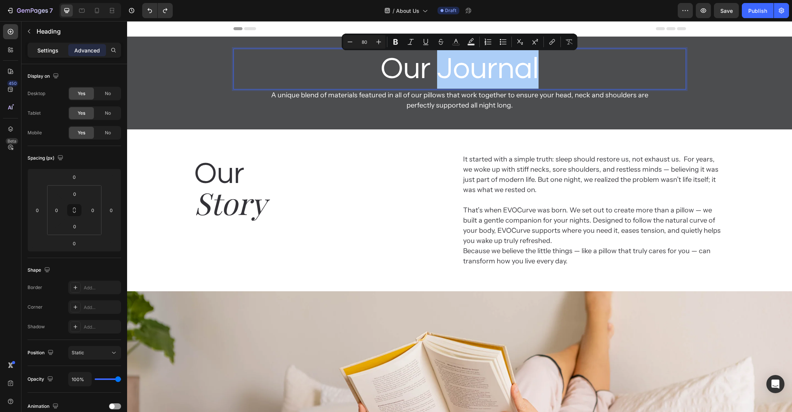
click at [49, 47] on p "Settings" at bounding box center [47, 50] width 21 height 8
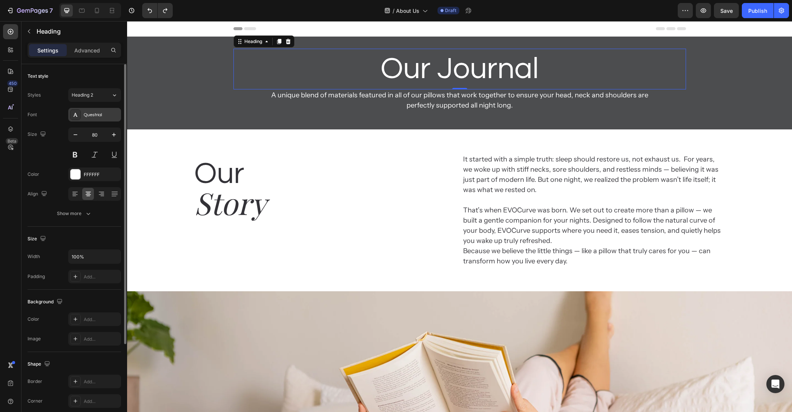
click at [93, 114] on div "Questrial" at bounding box center [101, 115] width 35 height 7
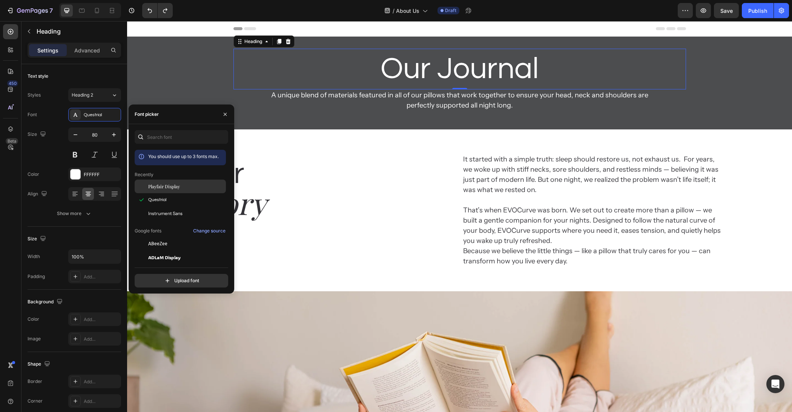
click at [177, 237] on div "Playfair Display" at bounding box center [180, 244] width 91 height 14
click at [397, 264] on div "Our Heading Story Heading" at bounding box center [325, 211] width 263 height 114
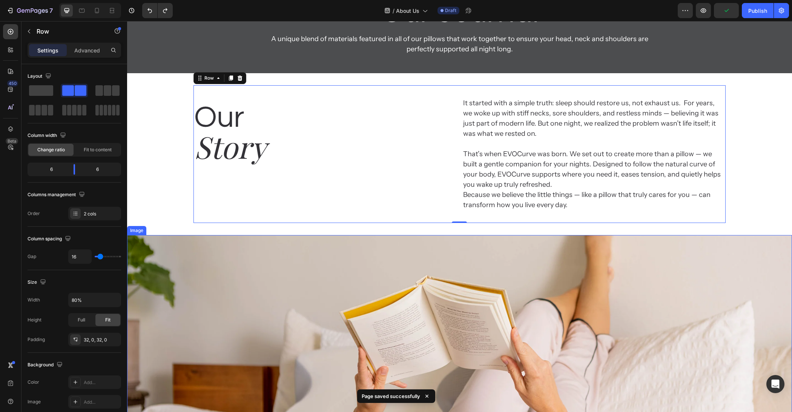
scroll to position [5, 0]
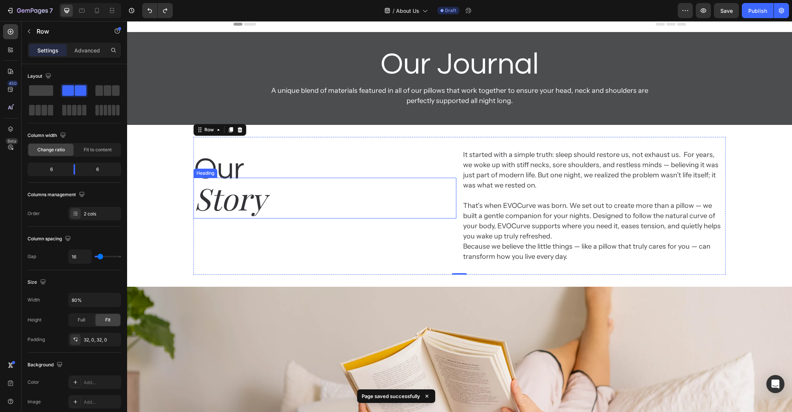
click at [247, 200] on h2 "Story" at bounding box center [325, 198] width 263 height 41
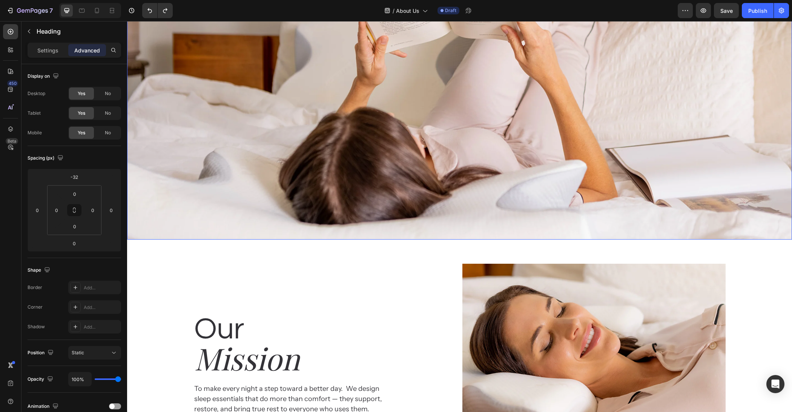
scroll to position [324, 0]
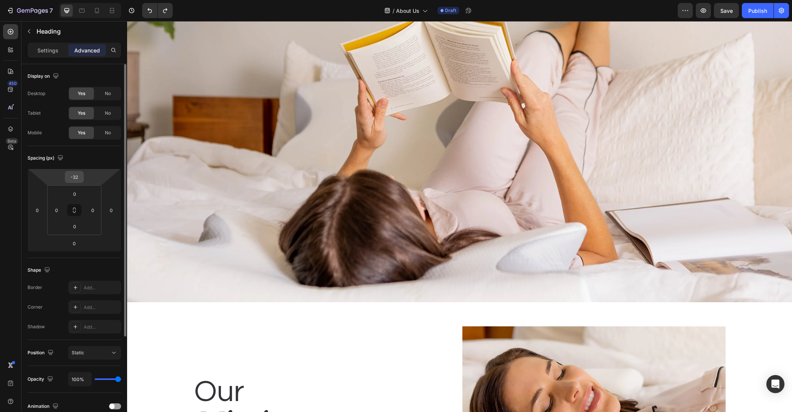
click at [82, 176] on input "-32" at bounding box center [74, 176] width 15 height 11
type input "-36"
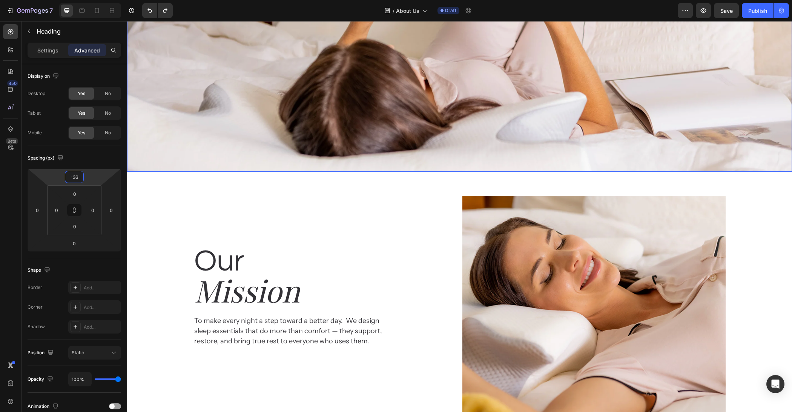
scroll to position [459, 0]
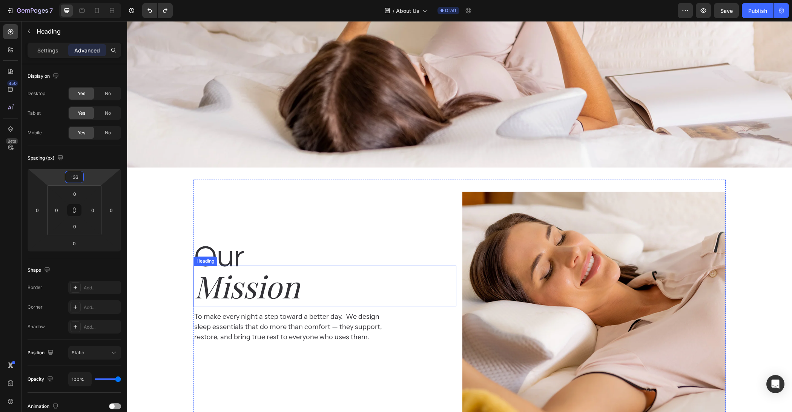
click at [235, 295] on h2 "Mission" at bounding box center [325, 286] width 263 height 41
click at [81, 177] on input "-32" at bounding box center [74, 176] width 15 height 11
type input "-36"
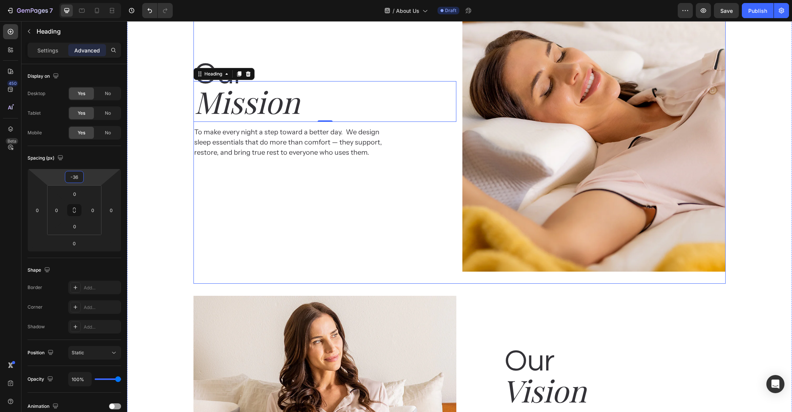
scroll to position [829, 0]
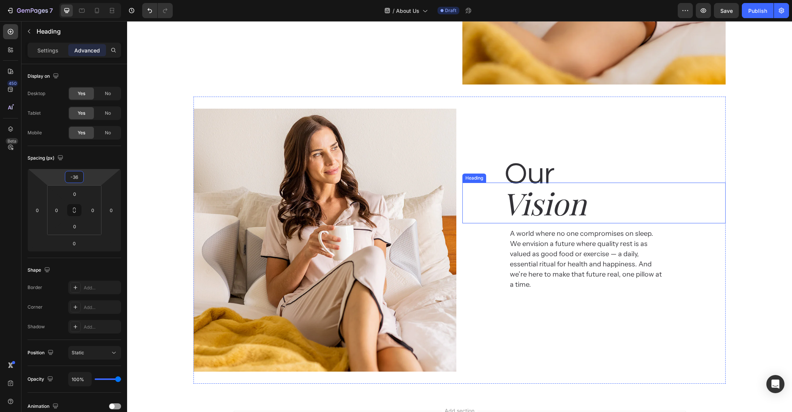
click at [542, 205] on h2 "Vision" at bounding box center [613, 203] width 223 height 41
click at [78, 178] on input "-32" at bounding box center [74, 176] width 15 height 11
type input "-36"
click at [740, 203] on div "Our Heading Mission Heading To make every night a step toward a better day.  We…" at bounding box center [459, 96] width 665 height 574
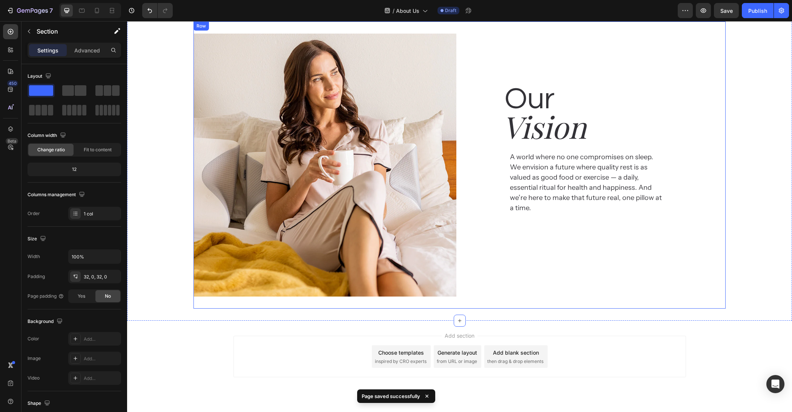
scroll to position [921, 0]
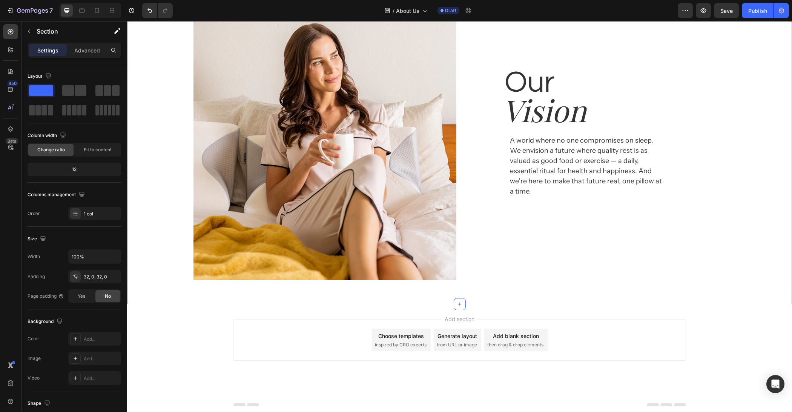
click at [93, 54] on div "Advanced" at bounding box center [87, 50] width 38 height 12
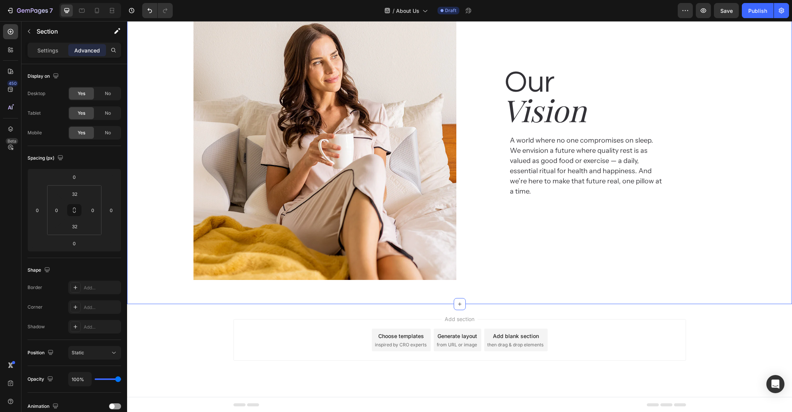
click at [139, 131] on div "Our Heading Mission Heading To make every night a step toward a better day.  We…" at bounding box center [459, 5] width 665 height 574
click at [152, 340] on div "Add section Choose templates inspired by CRO experts Generate layout from URL o…" at bounding box center [459, 350] width 665 height 93
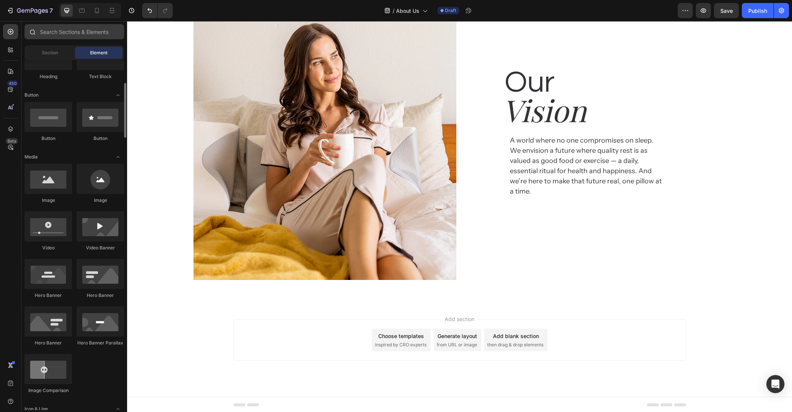
scroll to position [0, 0]
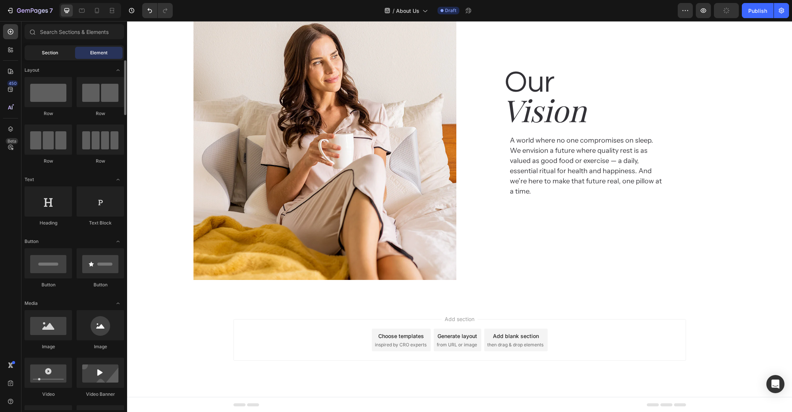
click at [54, 52] on span "Section" at bounding box center [50, 52] width 16 height 7
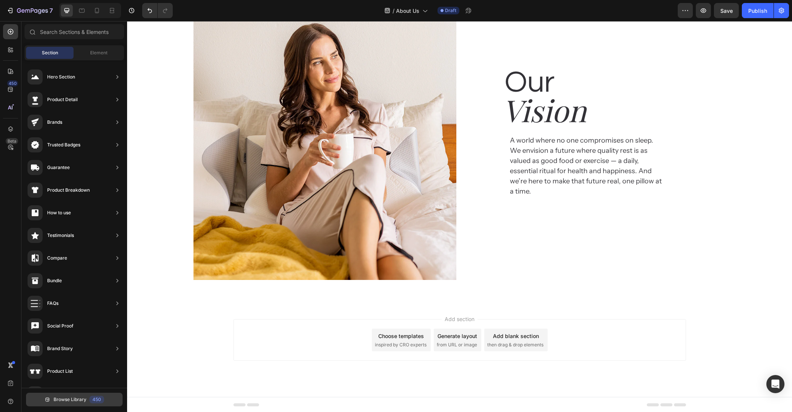
click at [66, 401] on span "Browse Library" at bounding box center [70, 399] width 33 height 7
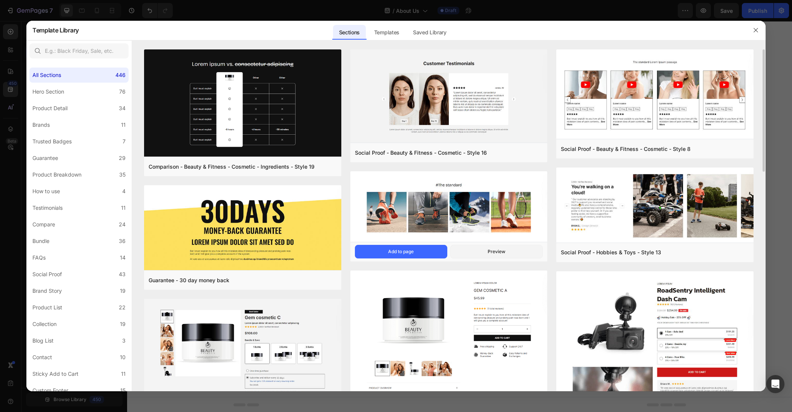
scroll to position [200, 0]
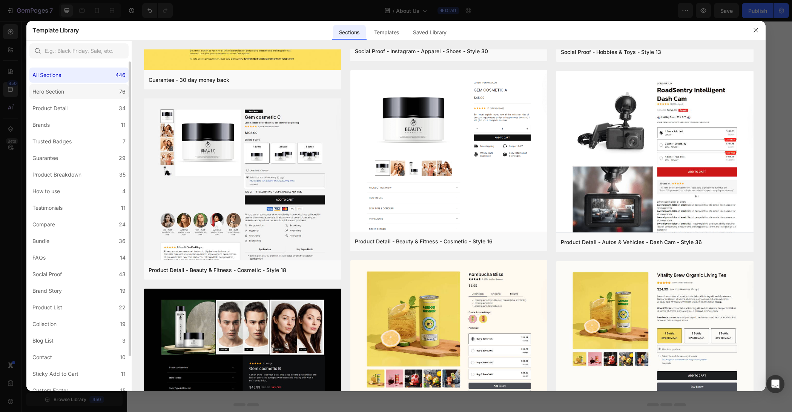
click at [43, 92] on div "Hero Section" at bounding box center [48, 91] width 32 height 9
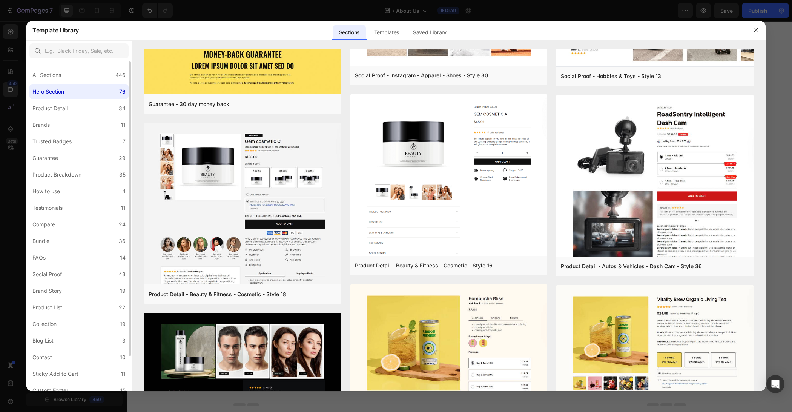
scroll to position [0, 0]
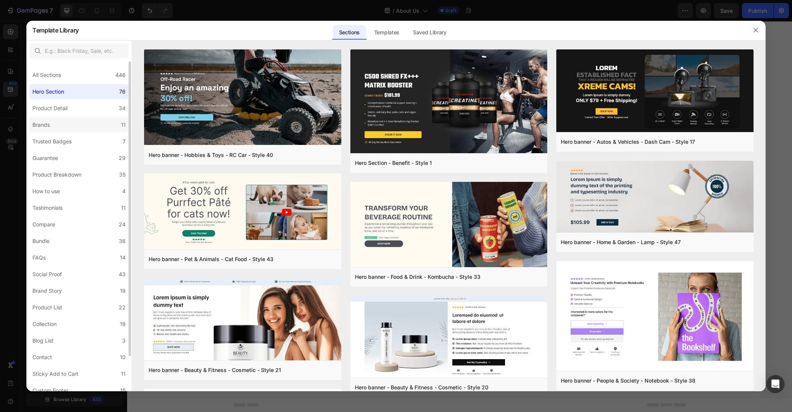
click at [66, 117] on label "Brands 11" at bounding box center [78, 124] width 99 height 15
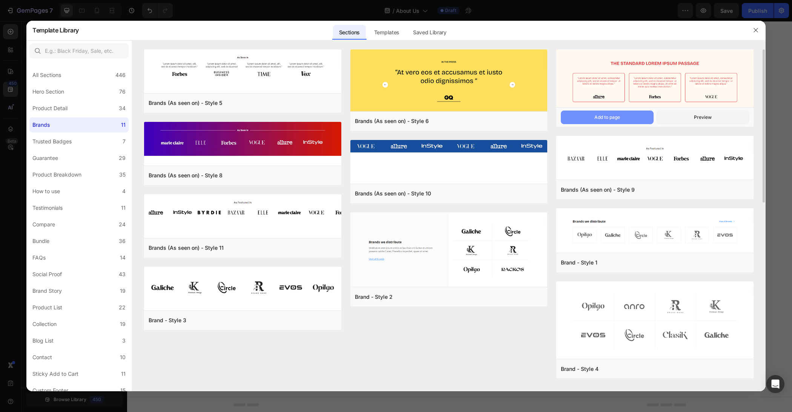
click at [605, 117] on div "Add to page" at bounding box center [608, 117] width 26 height 7
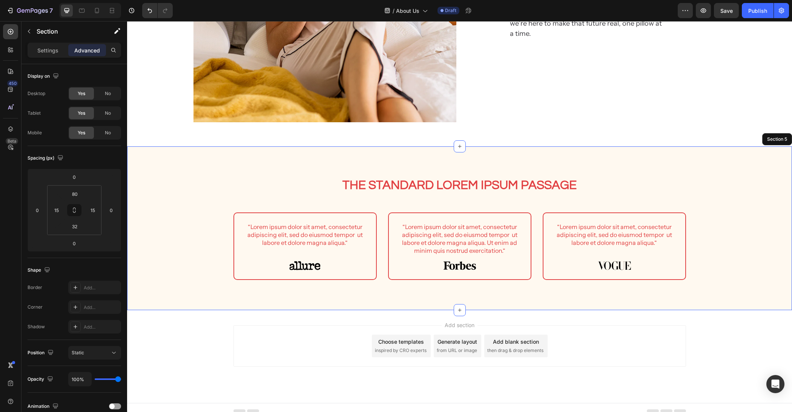
scroll to position [1084, 0]
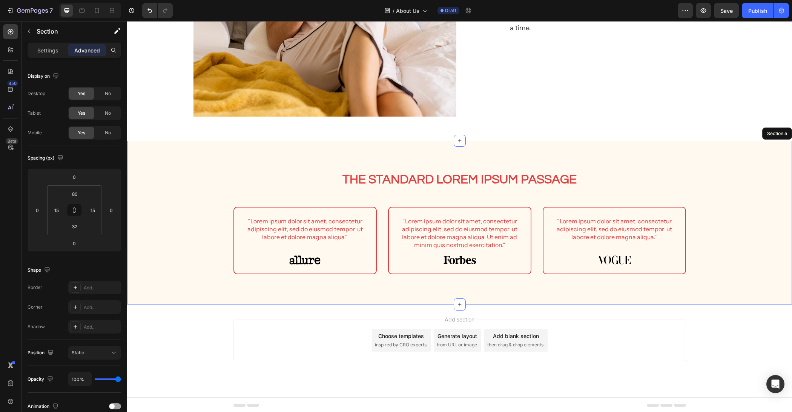
click at [475, 191] on div "The standard Lorem Ipsum passage Heading" at bounding box center [460, 183] width 453 height 24
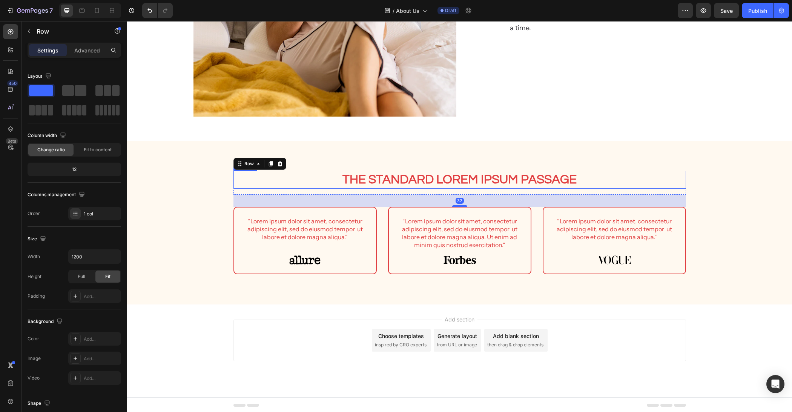
click at [480, 181] on h2 "The standard Lorem Ipsum passage" at bounding box center [460, 180] width 453 height 18
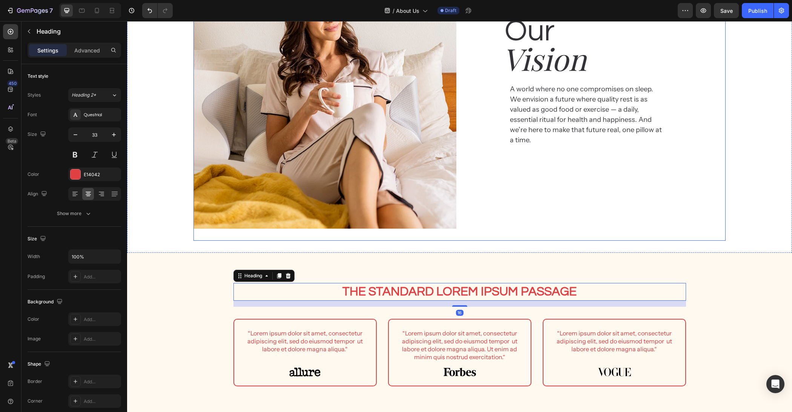
scroll to position [1010, 0]
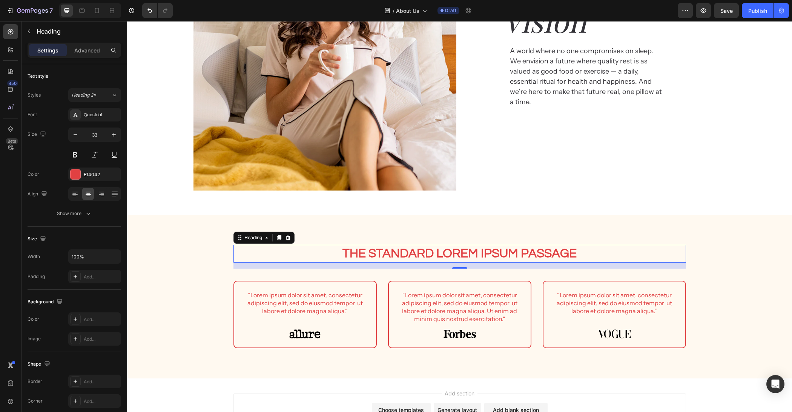
click at [293, 240] on div "Heading" at bounding box center [264, 238] width 61 height 12
click at [291, 239] on div at bounding box center [288, 237] width 9 height 9
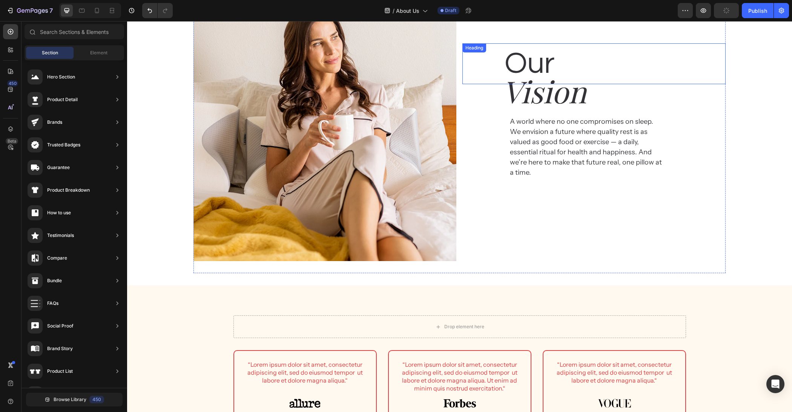
scroll to position [906, 0]
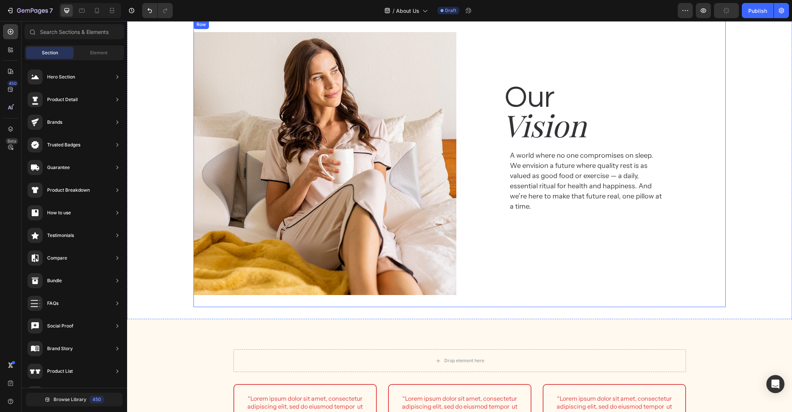
click at [538, 85] on h2 "Our" at bounding box center [614, 97] width 221 height 41
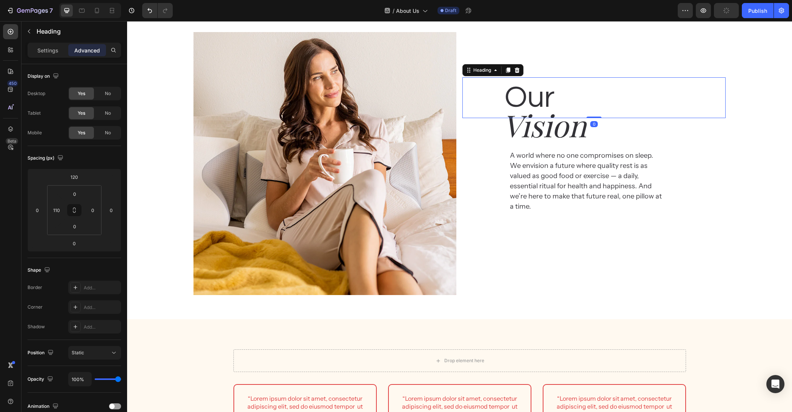
click at [510, 74] on div at bounding box center [508, 70] width 9 height 9
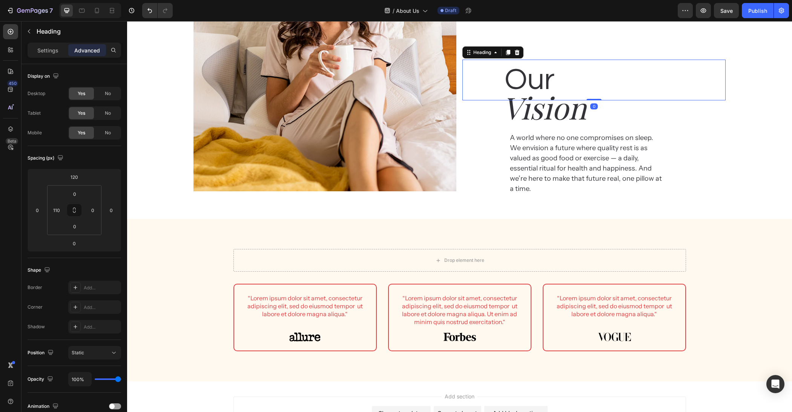
scroll to position [971, 0]
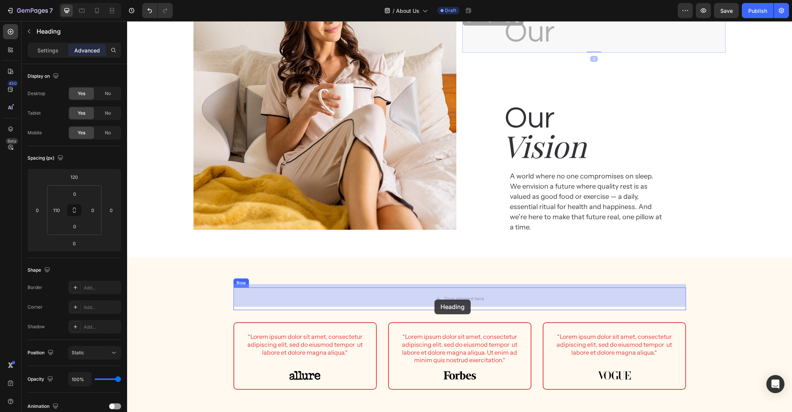
drag, startPoint x: 539, startPoint y: 35, endPoint x: 435, endPoint y: 299, distance: 283.4
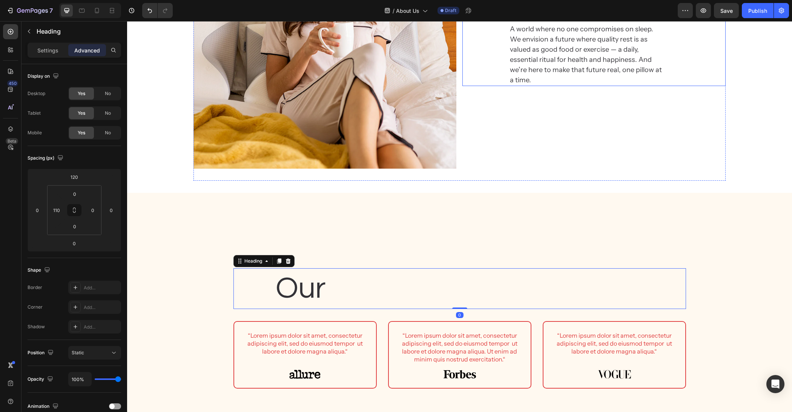
scroll to position [1038, 0]
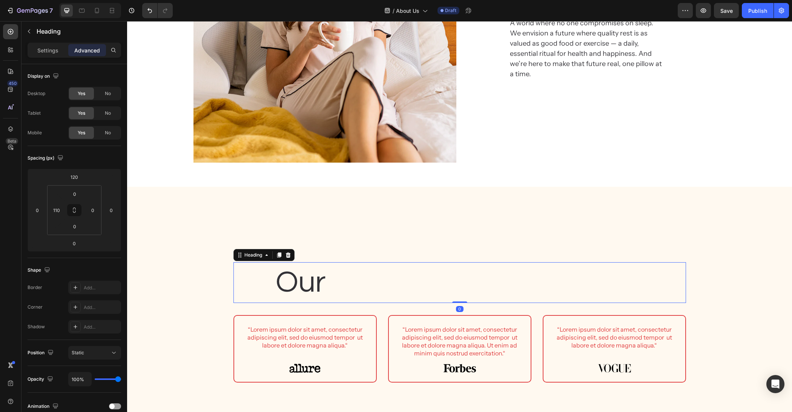
click at [437, 287] on h2 "Our" at bounding box center [480, 282] width 411 height 41
click at [61, 208] on input "110" at bounding box center [56, 210] width 11 height 11
type input "0"
click at [271, 292] on p "Our" at bounding box center [459, 282] width 451 height 39
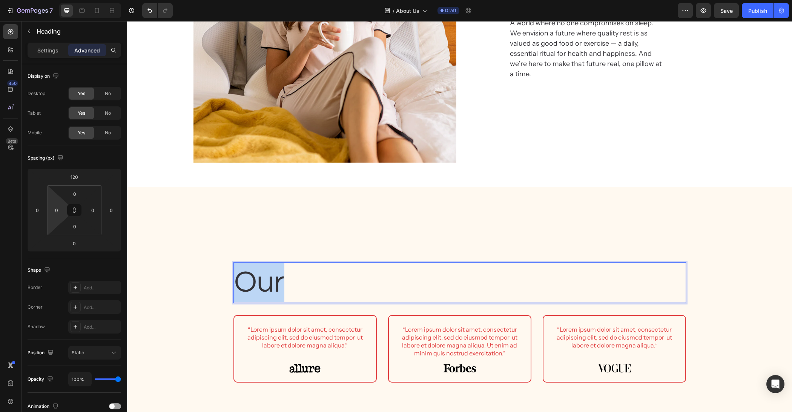
click at [271, 292] on p "Our" at bounding box center [459, 282] width 451 height 39
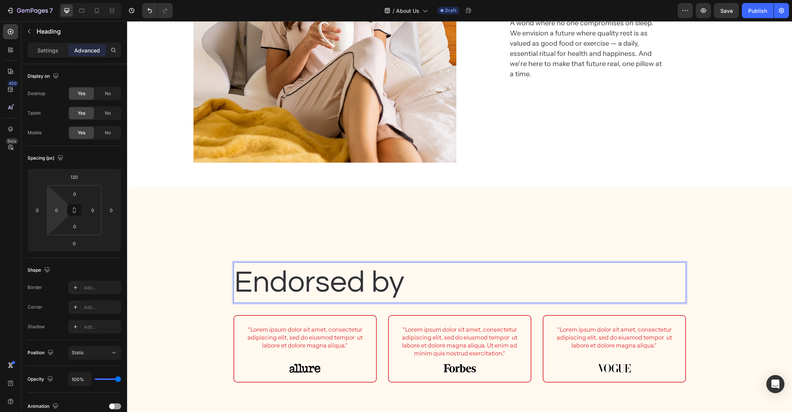
click at [509, 239] on div "Endorsed by Heading 0" at bounding box center [460, 260] width 453 height 86
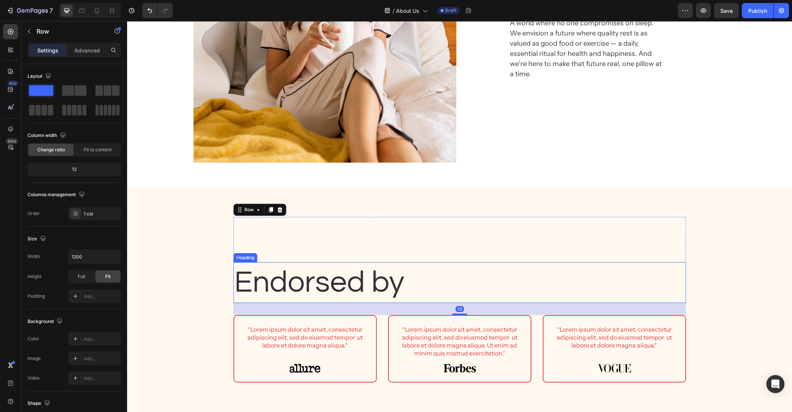
click at [508, 277] on p "Endorsed by" at bounding box center [459, 282] width 451 height 39
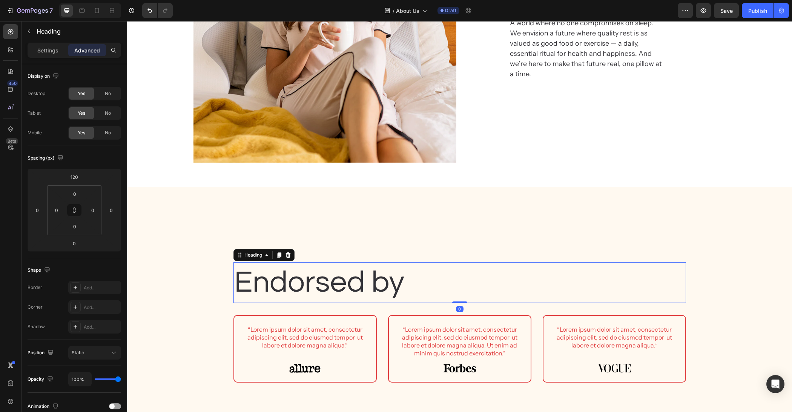
click at [445, 245] on div "Endorsed by Heading 0" at bounding box center [460, 260] width 453 height 86
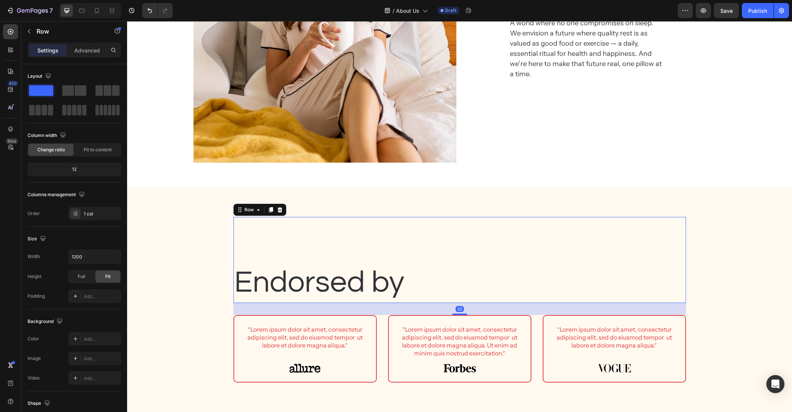
click at [464, 298] on p "Endorsed by" at bounding box center [459, 282] width 451 height 39
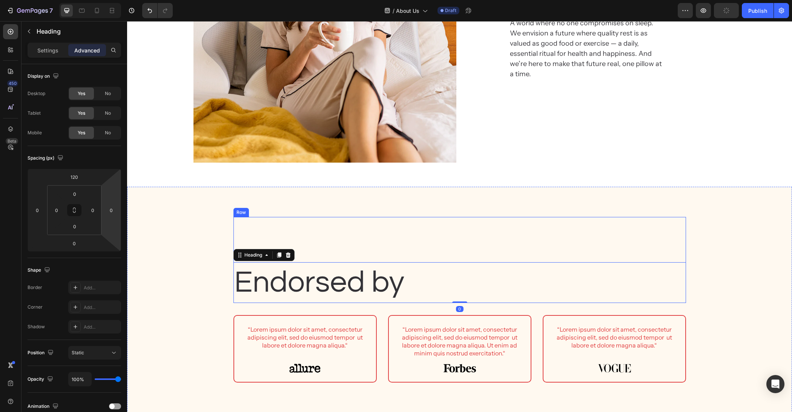
click at [401, 240] on div "Endorsed by Heading 0" at bounding box center [460, 260] width 453 height 86
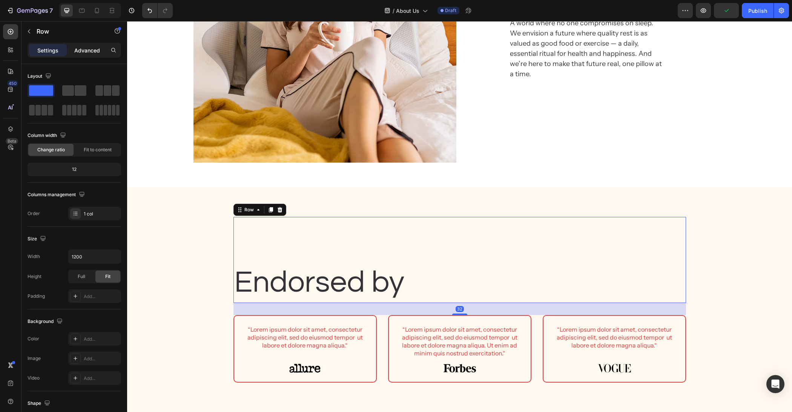
click at [85, 46] on p "Advanced" at bounding box center [87, 50] width 26 height 8
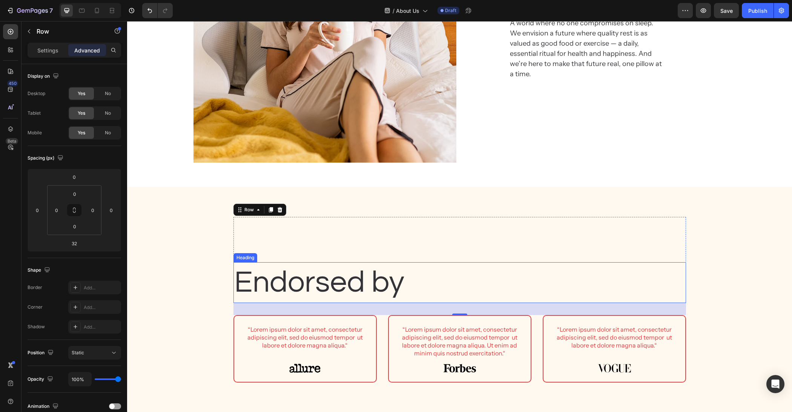
click at [352, 274] on p "Endorsed by" at bounding box center [459, 282] width 451 height 39
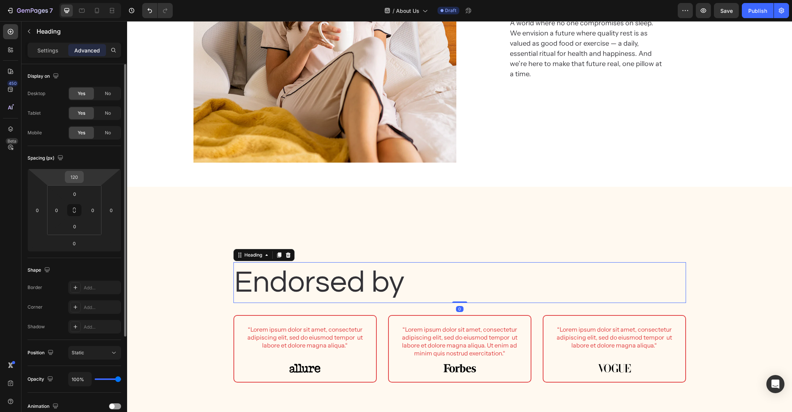
click at [72, 177] on input "120" at bounding box center [74, 176] width 15 height 11
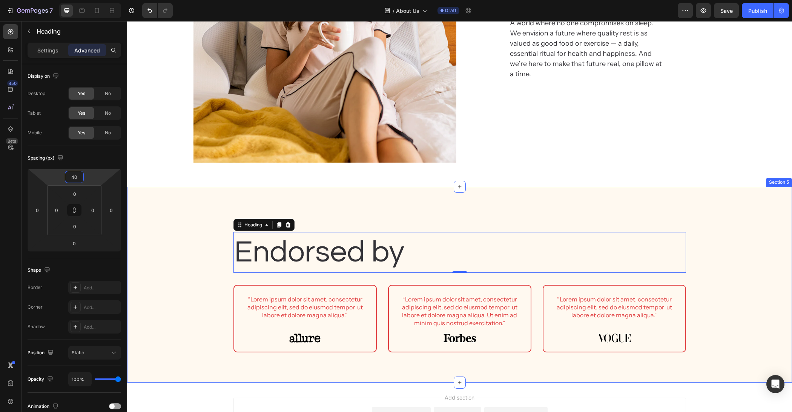
type input "4"
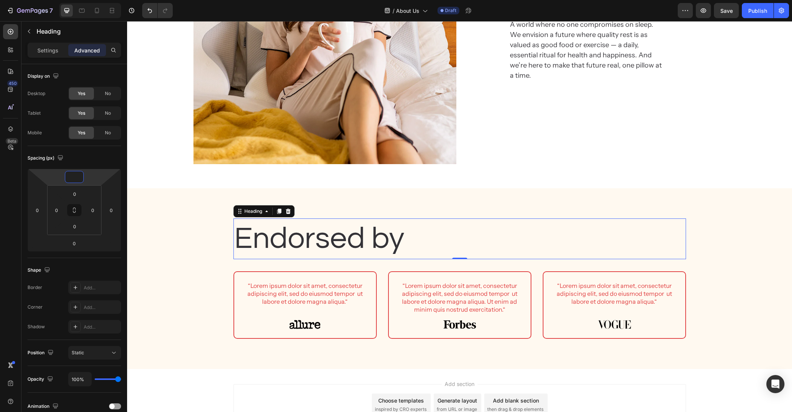
scroll to position [1036, 0]
click at [276, 215] on div at bounding box center [279, 211] width 9 height 9
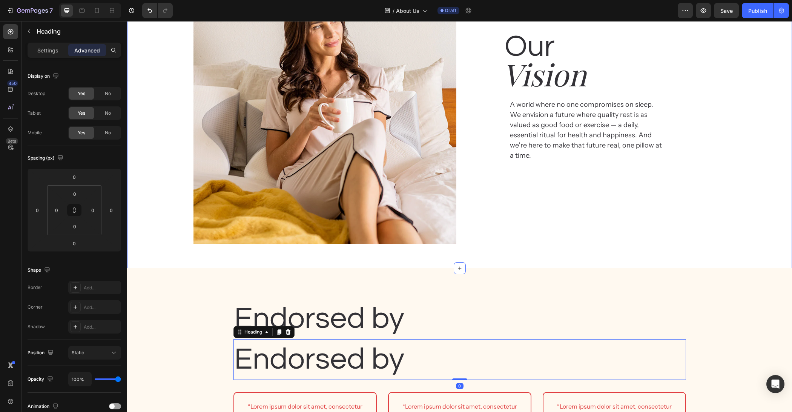
scroll to position [889, 0]
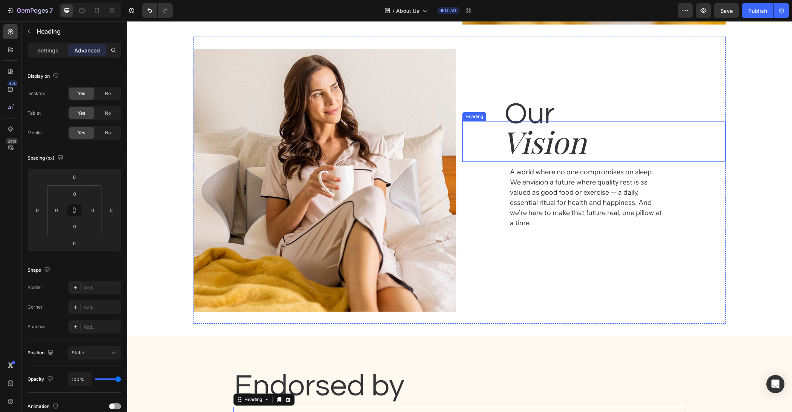
click at [566, 141] on h2 "Vision" at bounding box center [613, 141] width 223 height 41
click at [512, 117] on div at bounding box center [508, 113] width 9 height 9
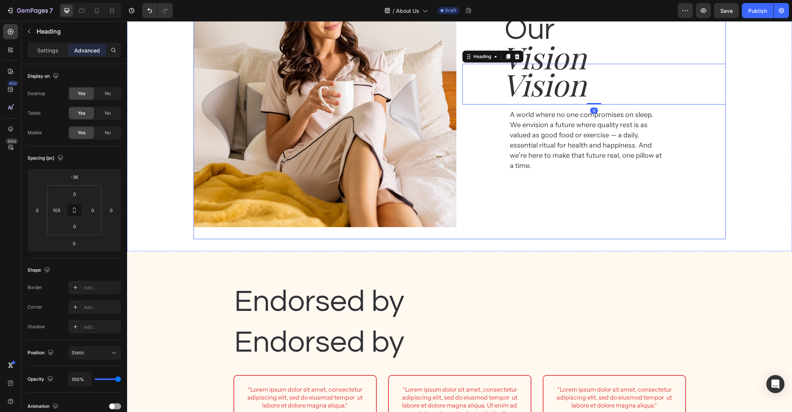
scroll to position [975, 0]
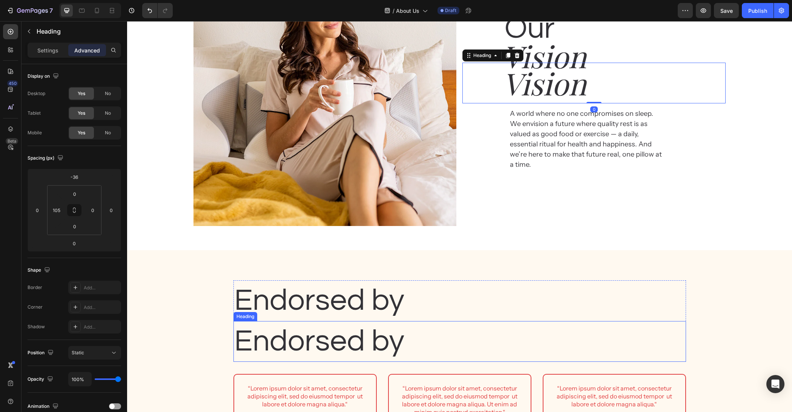
click at [333, 338] on h2 "Endorsed by" at bounding box center [460, 341] width 453 height 41
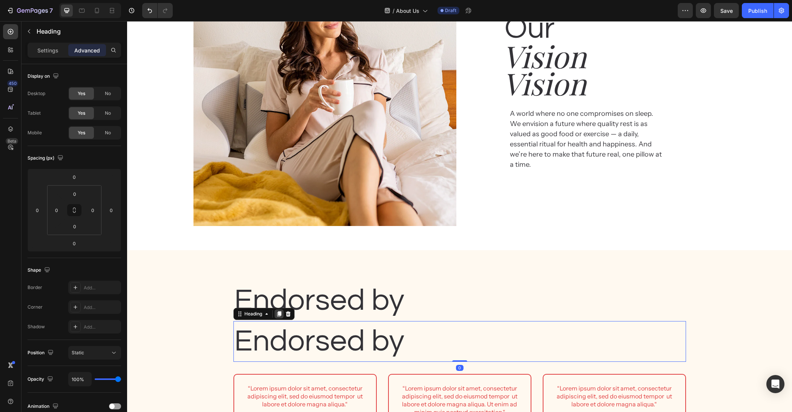
click at [278, 315] on icon at bounding box center [279, 314] width 6 height 6
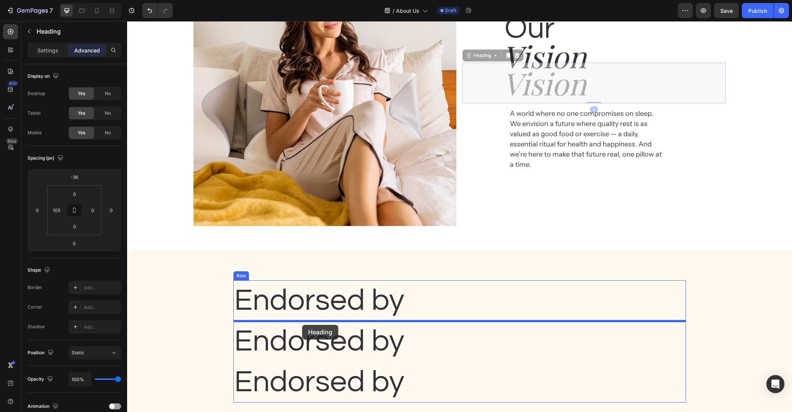
drag, startPoint x: 539, startPoint y: 93, endPoint x: 302, endPoint y: 325, distance: 331.1
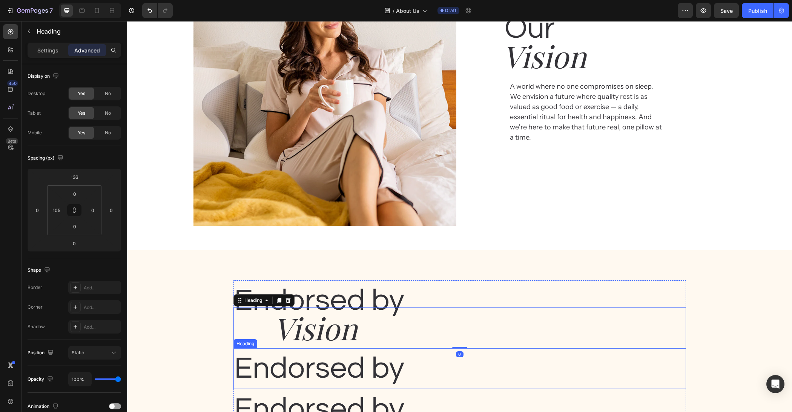
click at [314, 366] on h2 "Endorsed by" at bounding box center [460, 368] width 453 height 41
click at [290, 339] on icon at bounding box center [288, 341] width 6 height 6
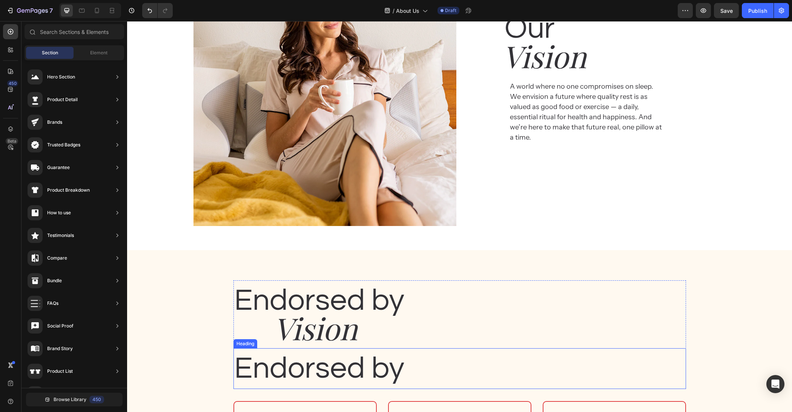
click at [309, 370] on h2 "Endorsed by" at bounding box center [460, 368] width 453 height 41
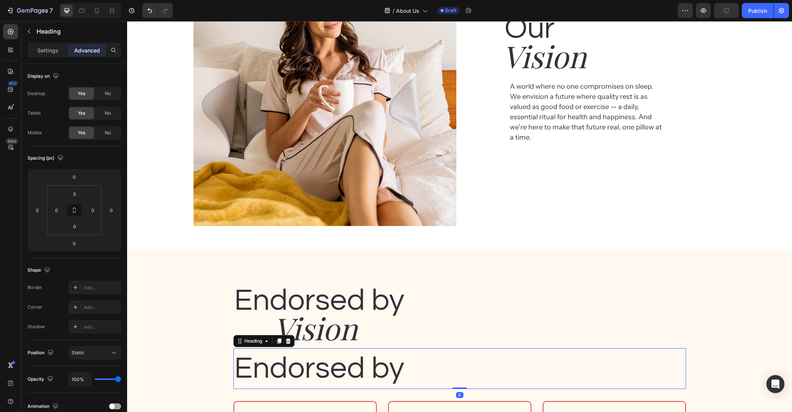
click at [290, 341] on icon at bounding box center [288, 340] width 5 height 5
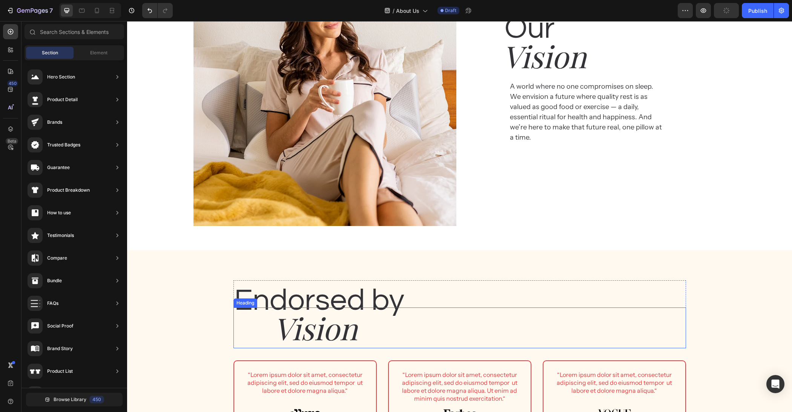
click at [335, 333] on h2 "Vision" at bounding box center [479, 328] width 413 height 41
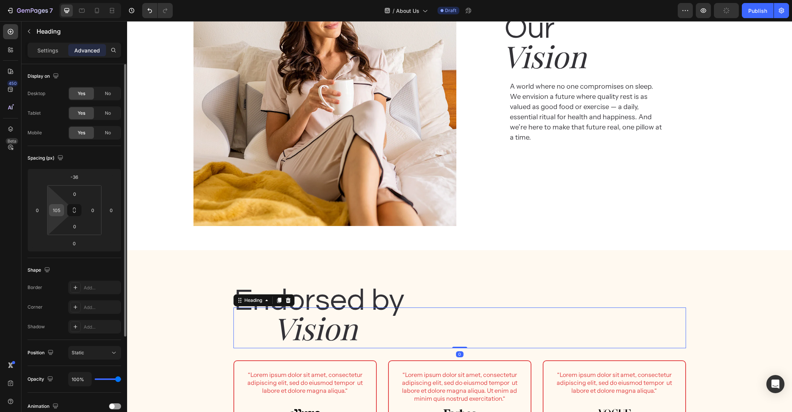
click at [60, 210] on input "105" at bounding box center [56, 210] width 11 height 11
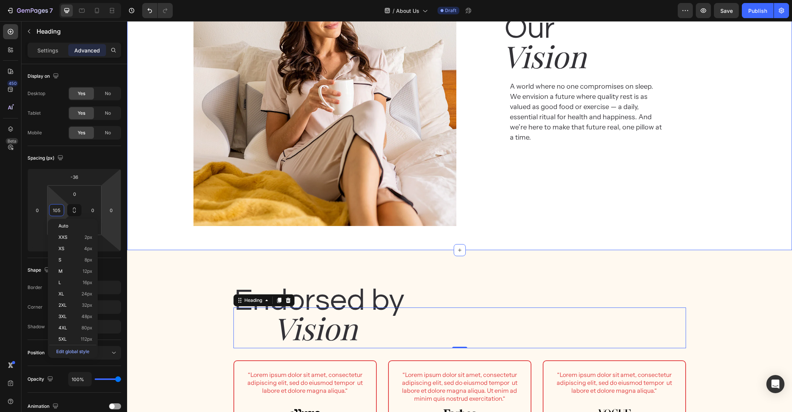
type input "0"
click at [168, 282] on div "Endorsed by Heading Vision Heading 0 Row “Lorem ipsum dolor sit amet, consectet…" at bounding box center [460, 363] width 654 height 166
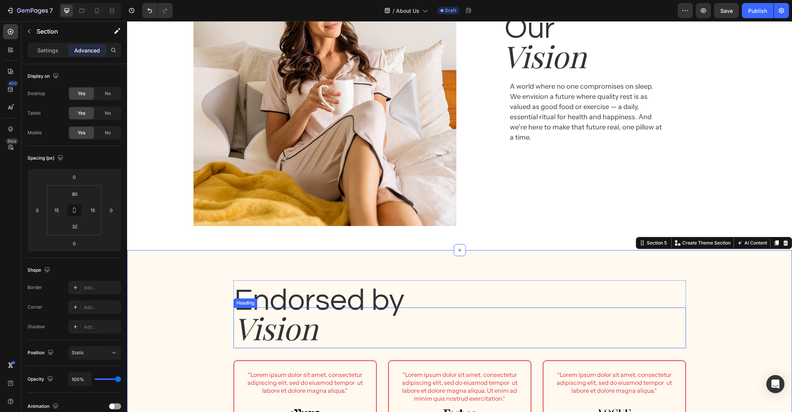
click at [300, 328] on h2 "Vision" at bounding box center [460, 328] width 453 height 41
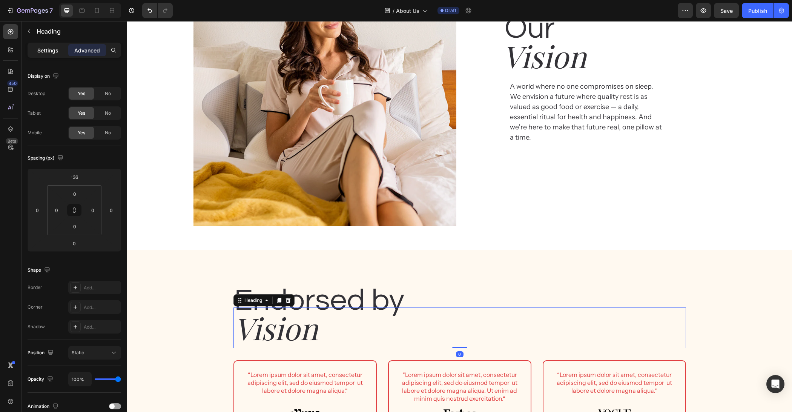
click at [42, 50] on p "Settings" at bounding box center [47, 50] width 21 height 8
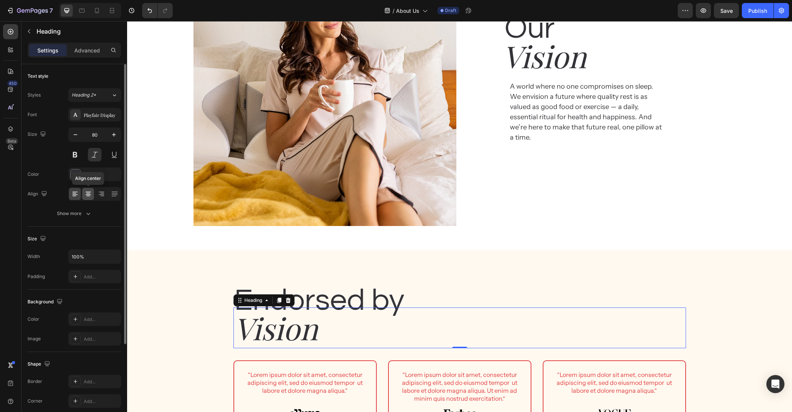
drag, startPoint x: 87, startPoint y: 195, endPoint x: 125, endPoint y: 242, distance: 60.6
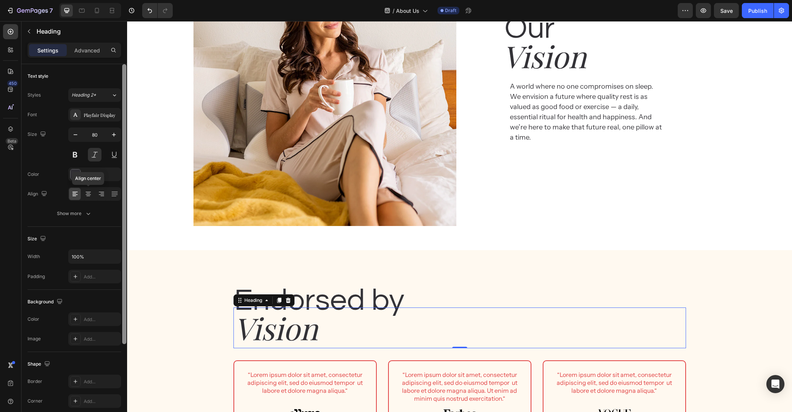
click at [88, 195] on icon at bounding box center [89, 194] width 8 height 8
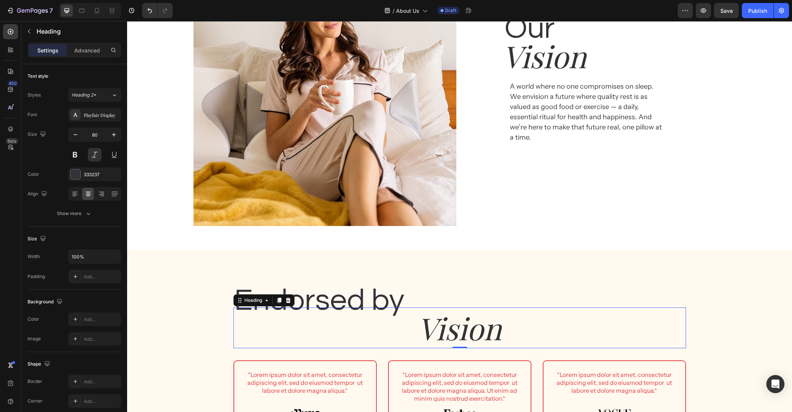
click at [371, 301] on p "Endorsed by" at bounding box center [459, 300] width 451 height 39
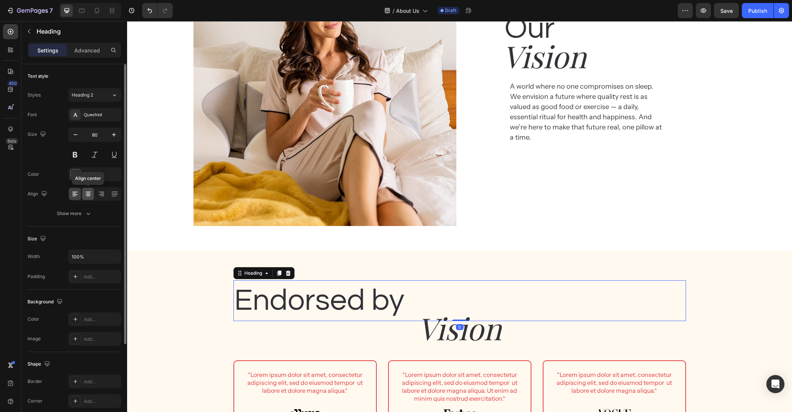
click at [88, 195] on icon at bounding box center [89, 194] width 8 height 8
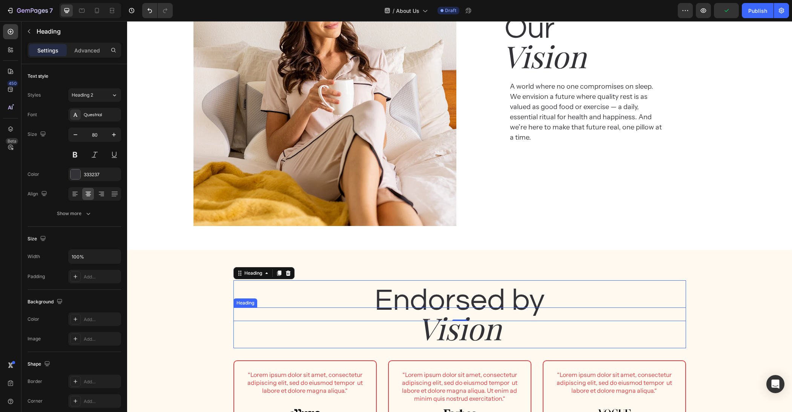
click at [482, 327] on h2 "Vision" at bounding box center [460, 328] width 453 height 41
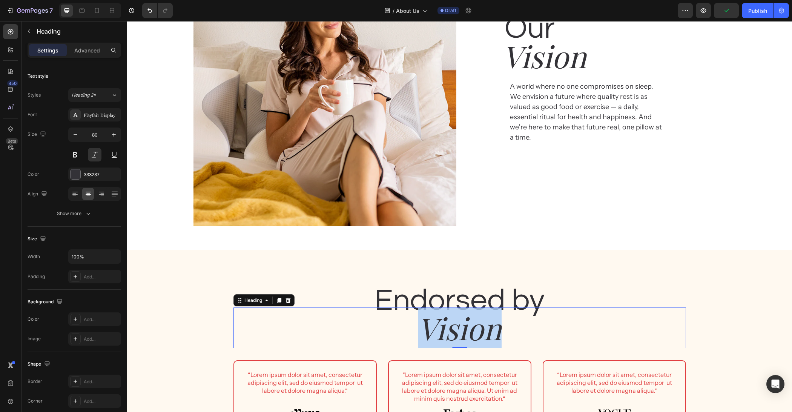
click at [482, 327] on p "Vision" at bounding box center [459, 327] width 451 height 39
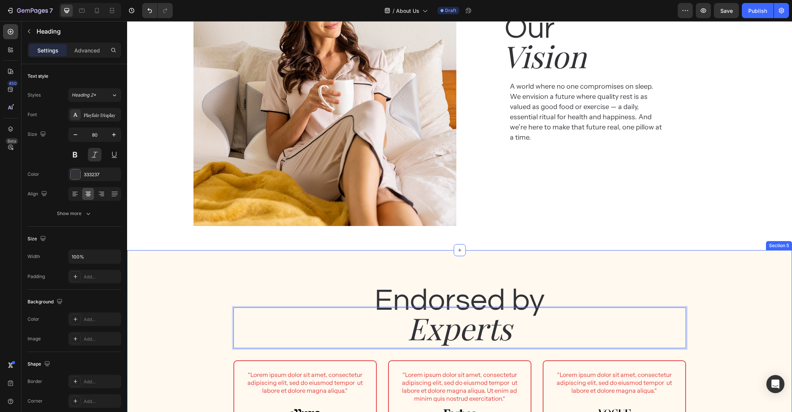
click at [751, 317] on div "Endorsed by Heading Experts Heading 0 Row “Lorem ipsum dolor sit amet, consecte…" at bounding box center [460, 363] width 654 height 166
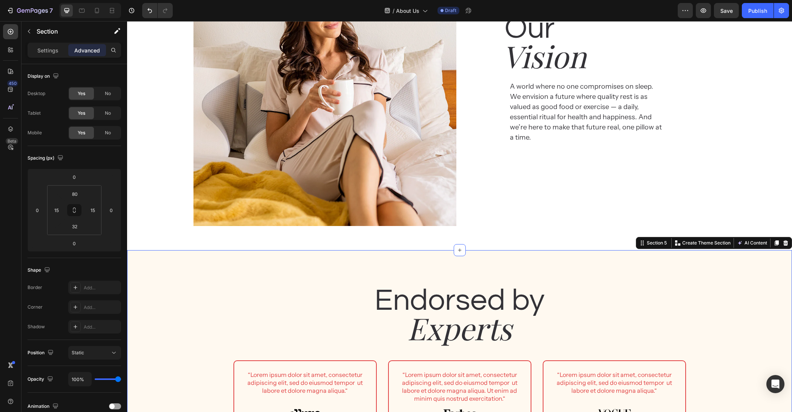
click at [705, 294] on div "Endorsed by Heading Experts Heading Row “Lorem ipsum dolor sit amet, consectetu…" at bounding box center [460, 363] width 654 height 166
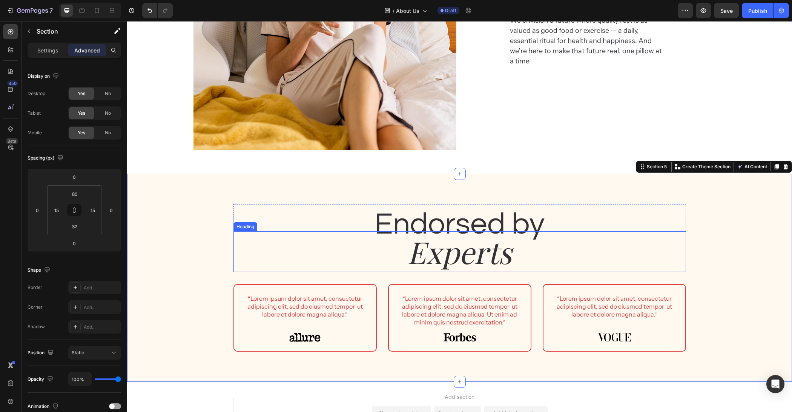
scroll to position [1109, 0]
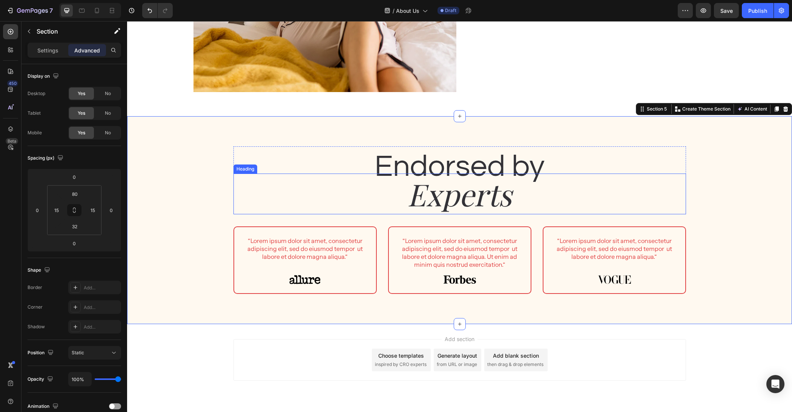
click at [661, 177] on p "Experts" at bounding box center [459, 193] width 451 height 39
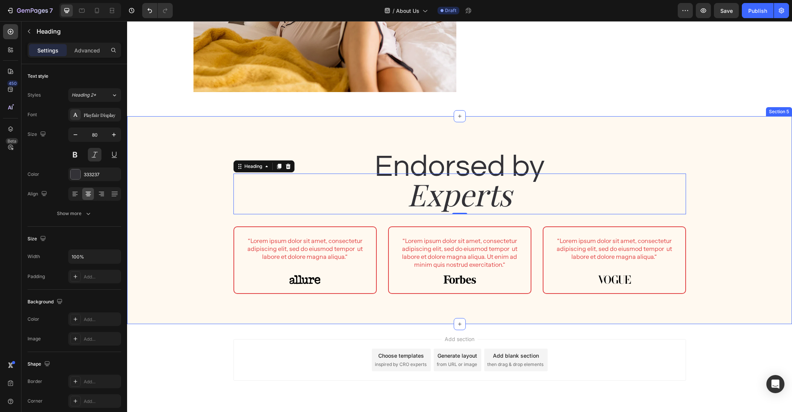
click at [723, 170] on div "Endorsed by Heading Experts Heading 0 Row “Lorem ipsum dolor sit amet, consecte…" at bounding box center [460, 229] width 654 height 166
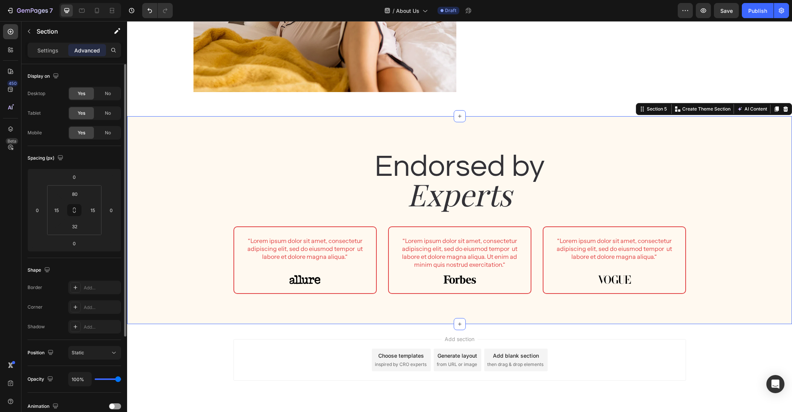
scroll to position [132, 0]
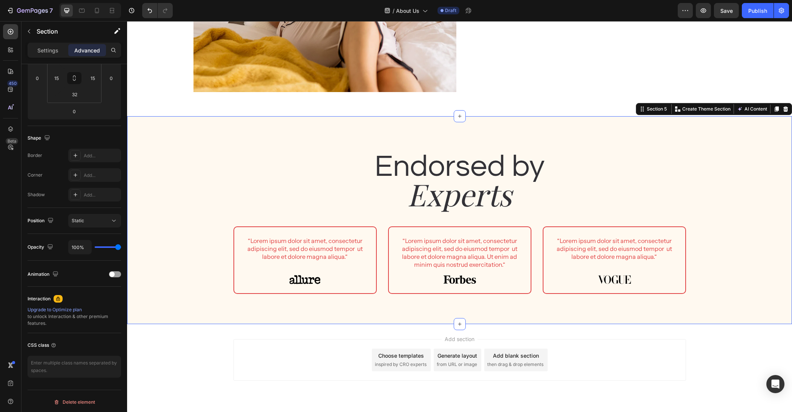
drag, startPoint x: 48, startPoint y: 52, endPoint x: 51, endPoint y: 61, distance: 9.1
click at [48, 52] on p "Settings" at bounding box center [47, 50] width 21 height 8
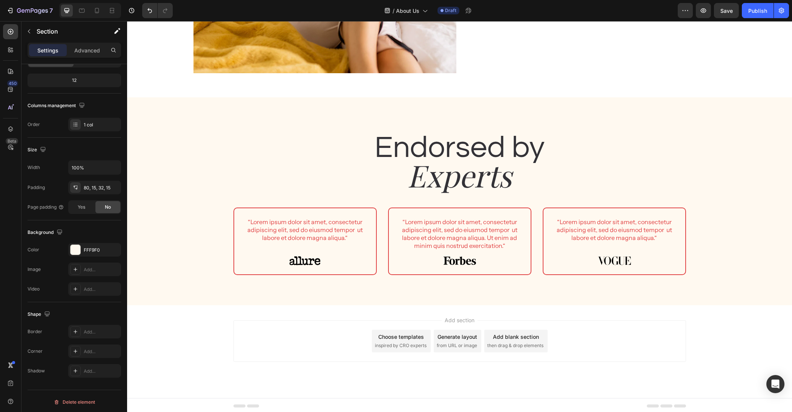
scroll to position [1128, 0]
click at [243, 186] on h2 "Experts" at bounding box center [460, 174] width 453 height 41
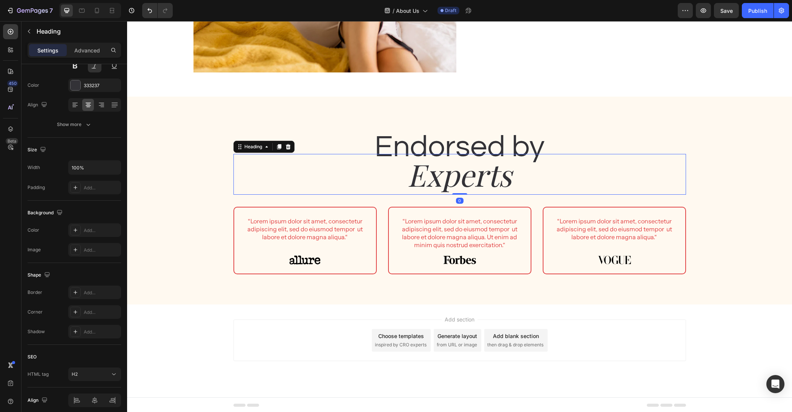
scroll to position [0, 0]
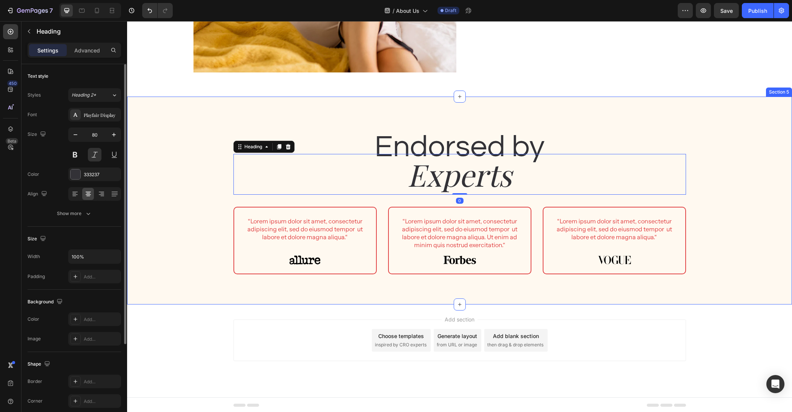
click at [235, 195] on div "Endorsed by Heading Experts Heading 0 Row “Lorem ipsum dolor sit amet, consecte…" at bounding box center [460, 210] width 654 height 166
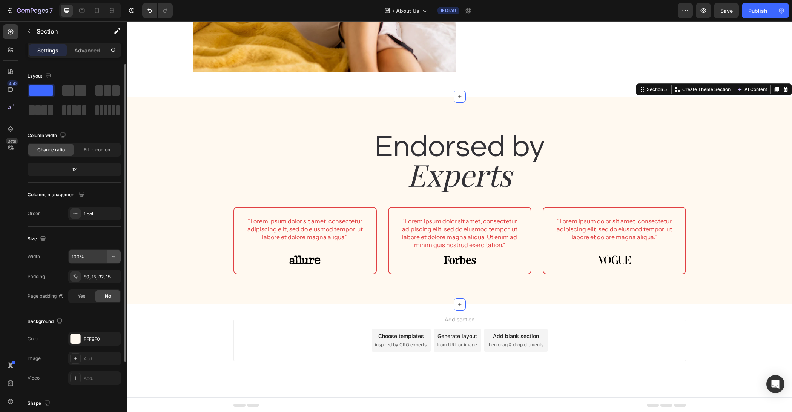
click at [109, 259] on button "button" at bounding box center [114, 257] width 14 height 14
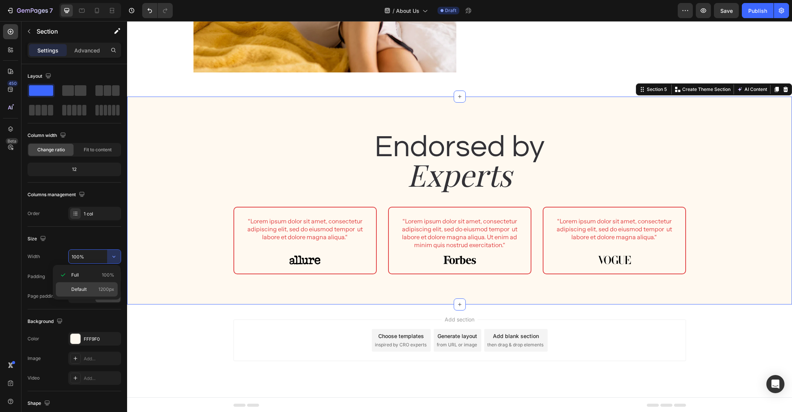
click at [105, 284] on div "Default 1200px" at bounding box center [87, 289] width 62 height 14
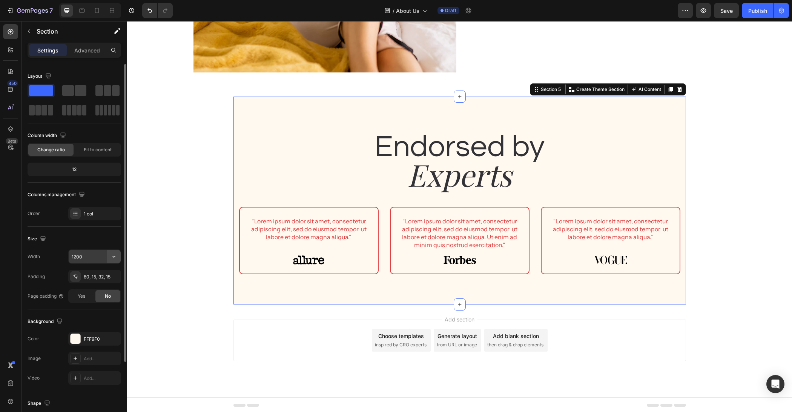
click at [112, 257] on icon "button" at bounding box center [114, 257] width 8 height 8
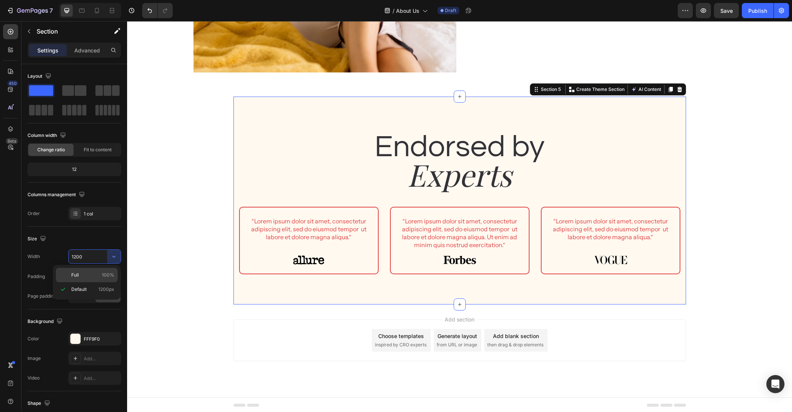
click at [106, 268] on div "Full 100%" at bounding box center [87, 275] width 62 height 14
type input "100%"
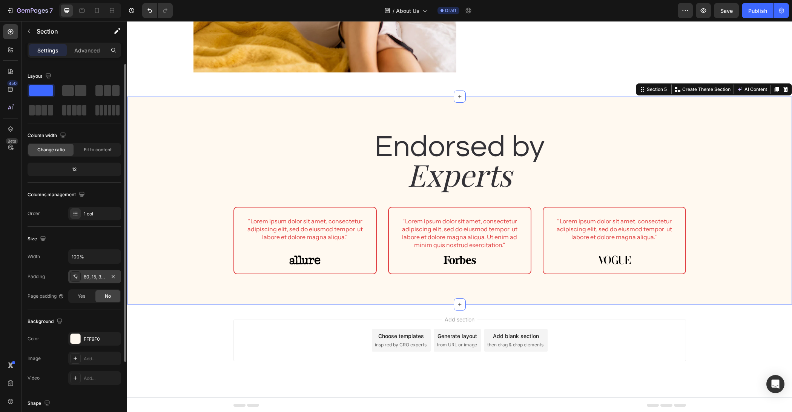
click at [97, 277] on div "80, 15, 32, 15" at bounding box center [95, 277] width 22 height 7
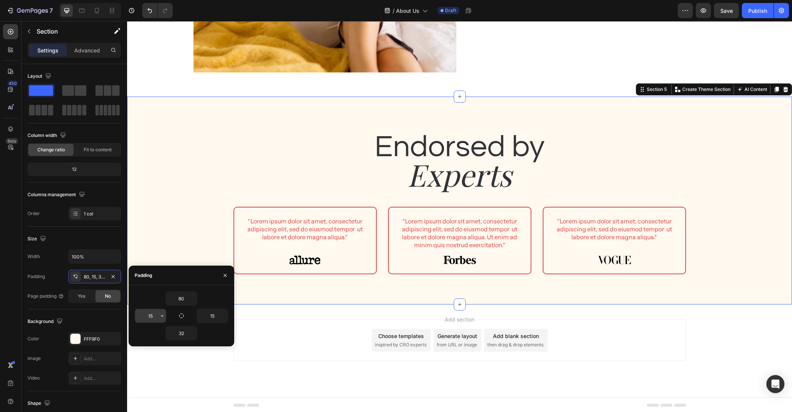
click at [157, 315] on input "15" at bounding box center [150, 316] width 31 height 14
type input "0"
click at [210, 314] on input "15" at bounding box center [212, 316] width 31 height 14
click at [216, 316] on input "15" at bounding box center [212, 316] width 31 height 14
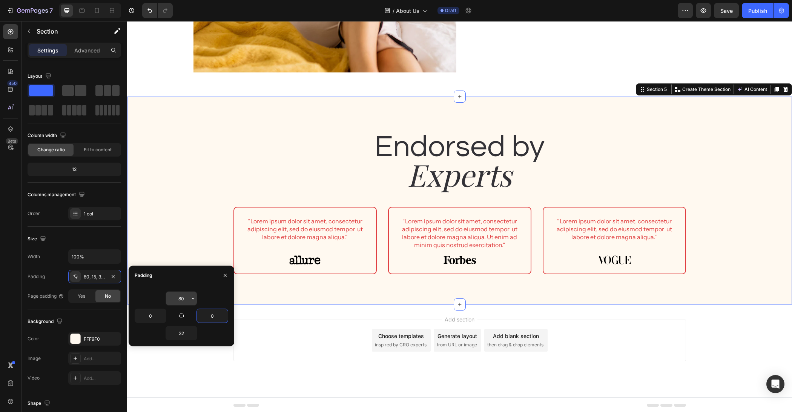
type input "0"
click at [179, 297] on input "80" at bounding box center [181, 299] width 31 height 14
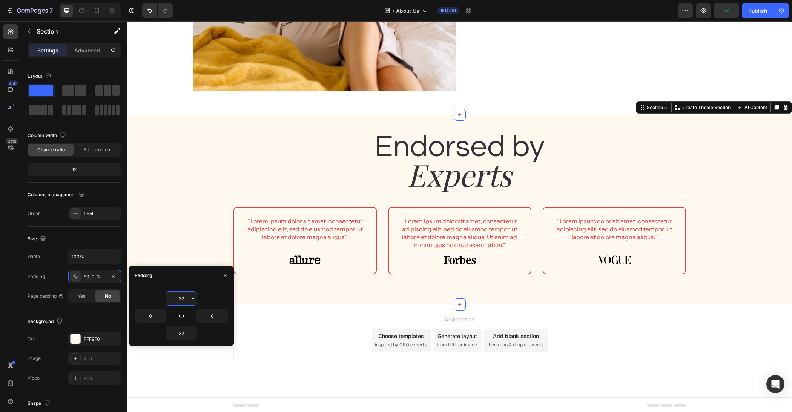
type input "3"
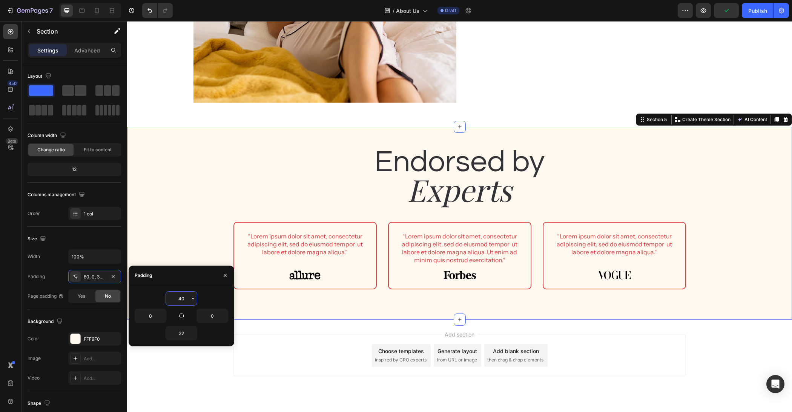
scroll to position [1113, 0]
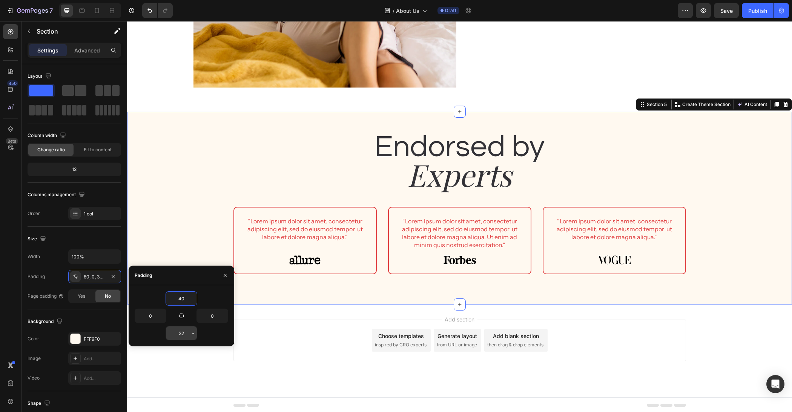
type input "40"
click at [181, 330] on input "32" at bounding box center [181, 333] width 31 height 14
click at [323, 353] on div "Add section Choose templates inspired by CRO experts Generate layout from URL o…" at bounding box center [460, 341] width 453 height 42
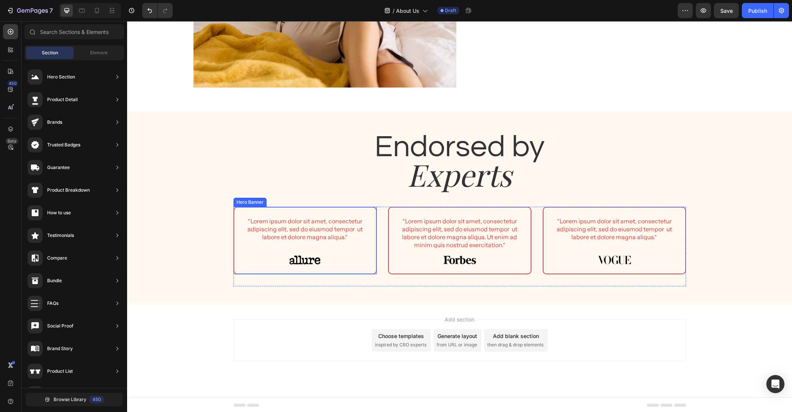
click at [374, 212] on div "“Lorem ipsum dolor sit amet, consectetur adipiscing elit, sed do eiusmod tempor…" at bounding box center [305, 241] width 142 height 66
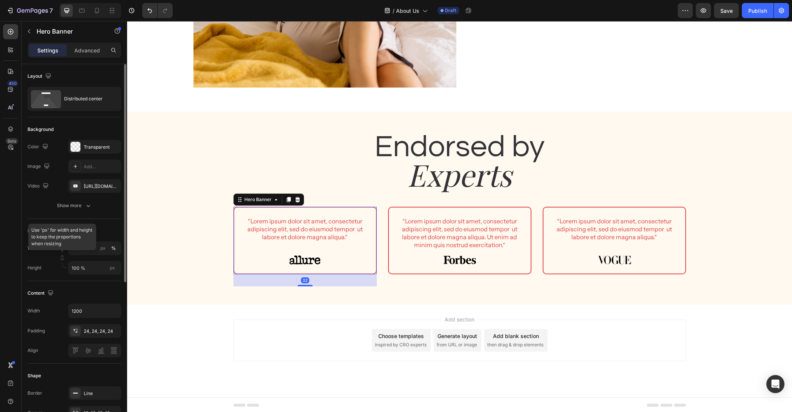
scroll to position [202, 0]
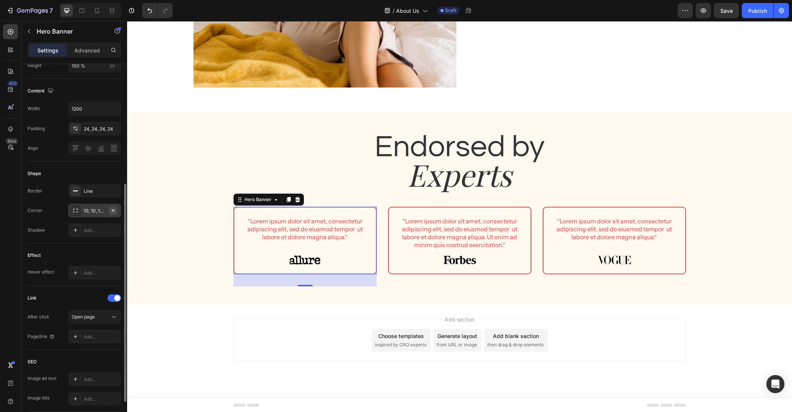
click at [115, 211] on icon "button" at bounding box center [113, 211] width 6 height 6
click at [531, 211] on div "“Lorem ipsum dolor sit amet, consectetur adipiscing elit, sed do eiusmod tempor…" at bounding box center [459, 241] width 143 height 68
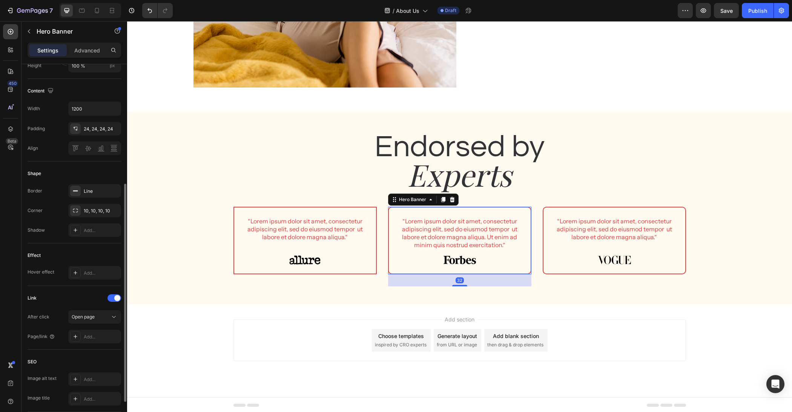
click at [441, 200] on icon at bounding box center [443, 200] width 6 height 6
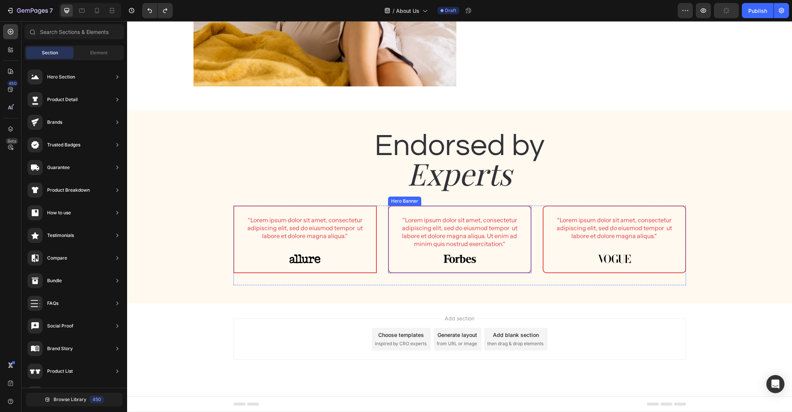
scroll to position [1113, 0]
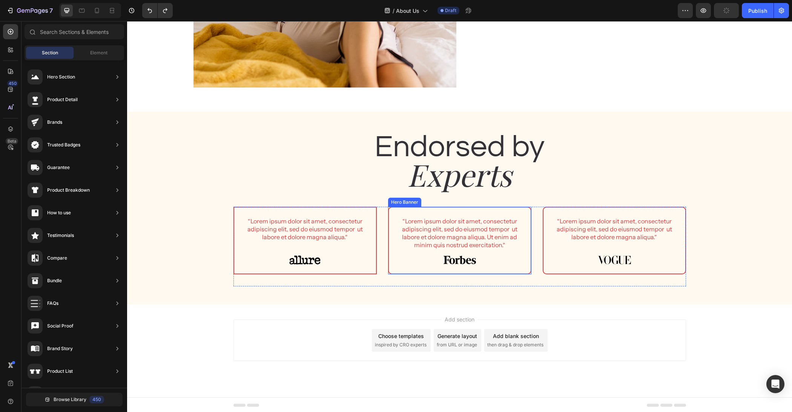
click at [527, 215] on div "“Lorem ipsum dolor sit amet, consectetur adipiscing elit, sed do eiusmod tempor…" at bounding box center [460, 241] width 142 height 66
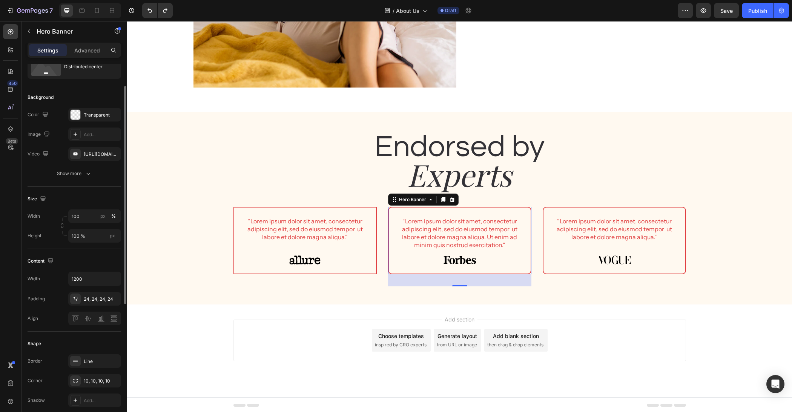
scroll to position [34, 0]
click at [116, 376] on icon "button" at bounding box center [113, 379] width 6 height 6
click at [684, 248] on div "“Lorem ipsum dolor sit amet, consectetur adipiscing elit, sed do eiusmod tempor…" at bounding box center [615, 241] width 142 height 66
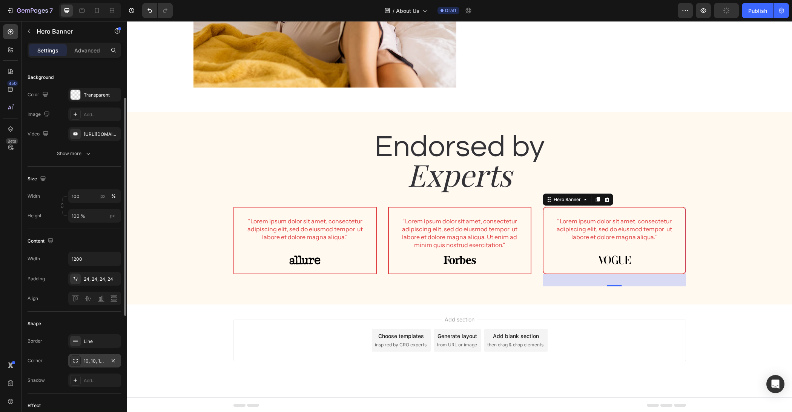
scroll to position [129, 0]
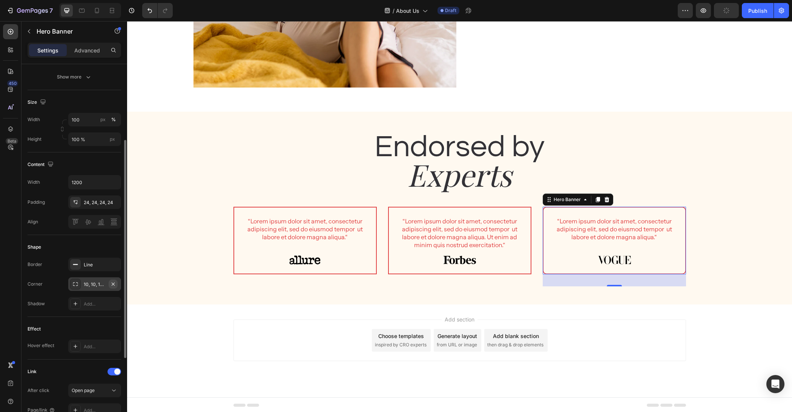
click at [112, 283] on icon "button" at bounding box center [113, 284] width 6 height 6
click at [278, 240] on p "“Lorem ipsum dolor sit amet, consectetur adipiscing elit, sed do eiusmod tempor…" at bounding box center [305, 228] width 122 height 23
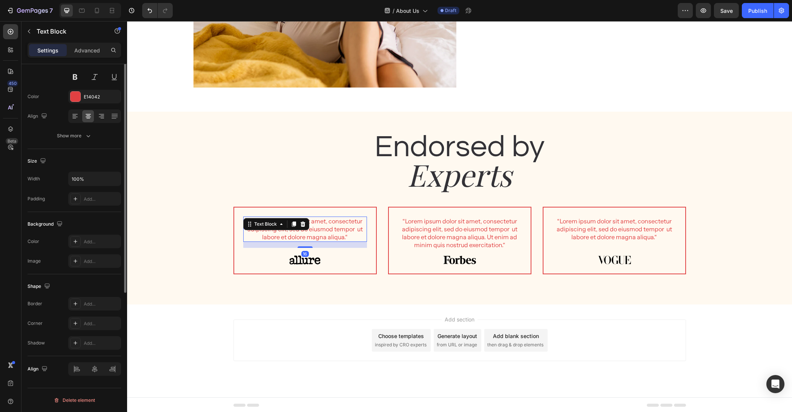
scroll to position [0, 0]
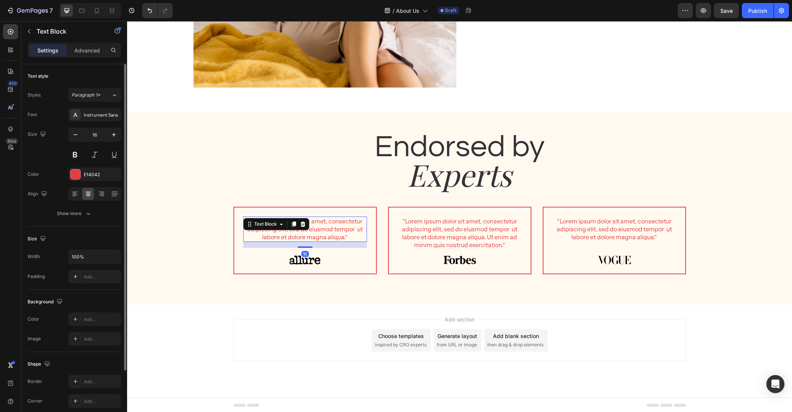
click at [285, 229] on div "Text Block" at bounding box center [276, 224] width 66 height 12
click at [293, 235] on p "“Lorem ipsum dolor sit amet, consectetur adipiscing elit, sed do eiusmod tempor…" at bounding box center [305, 228] width 122 height 23
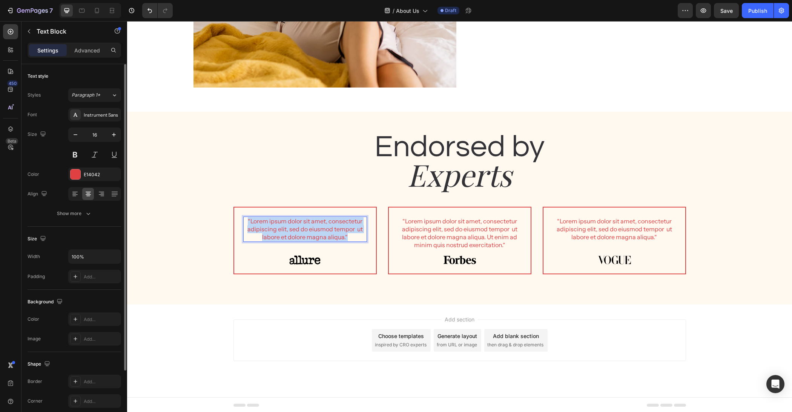
click at [293, 235] on p "“Lorem ipsum dolor sit amet, consectetur adipiscing elit, sed do eiusmod tempor…" at bounding box center [305, 228] width 122 height 23
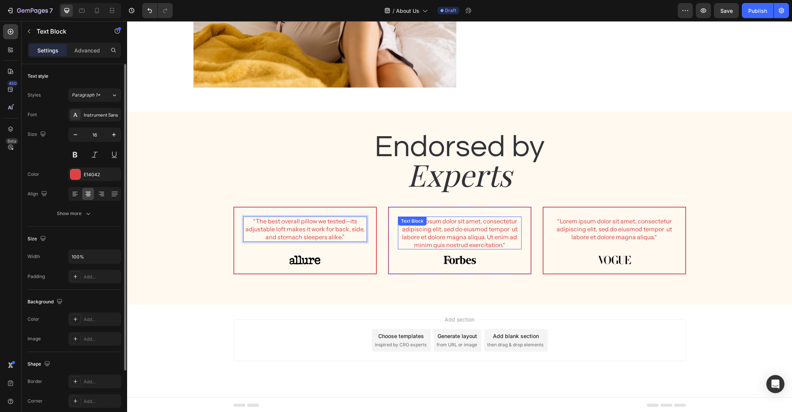
click at [438, 222] on p "“Lorem ipsum dolor sit amet, consectetur adipiscing elit, sed do eiusmod tempor…" at bounding box center [460, 232] width 122 height 31
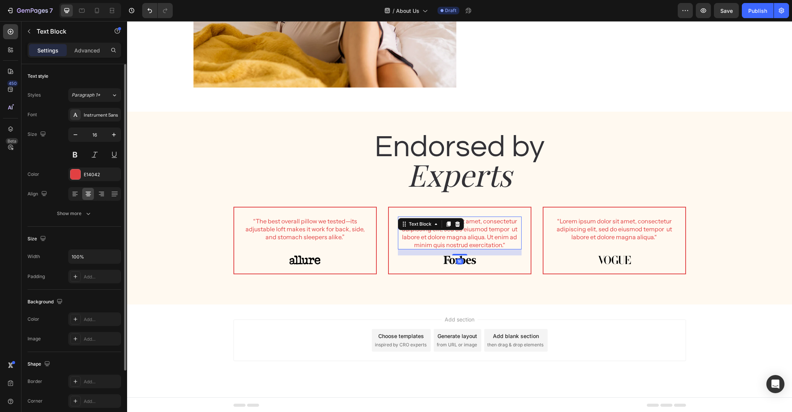
click at [438, 222] on icon at bounding box center [436, 224] width 6 height 6
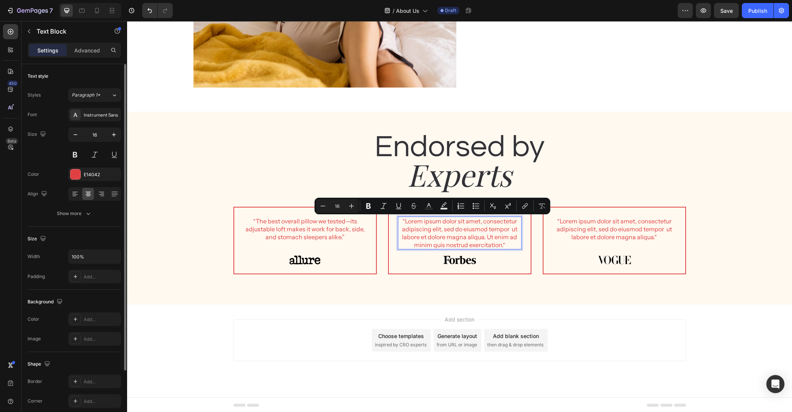
click at [452, 244] on p "“Lorem ipsum dolor sit amet, consectetur adipiscing elit, sed do eiusmod tempor…" at bounding box center [460, 232] width 122 height 31
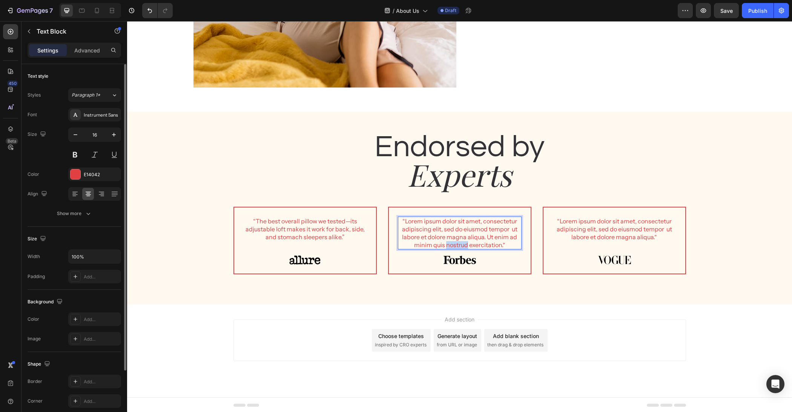
click at [452, 244] on p "“Lorem ipsum dolor sit amet, consectetur adipiscing elit, sed do eiusmod tempor…" at bounding box center [460, 232] width 122 height 31
copy p "“Lorem ipsum dolor sit amet, consectetur adipiscing elit, sed do eiusmod tempor…"
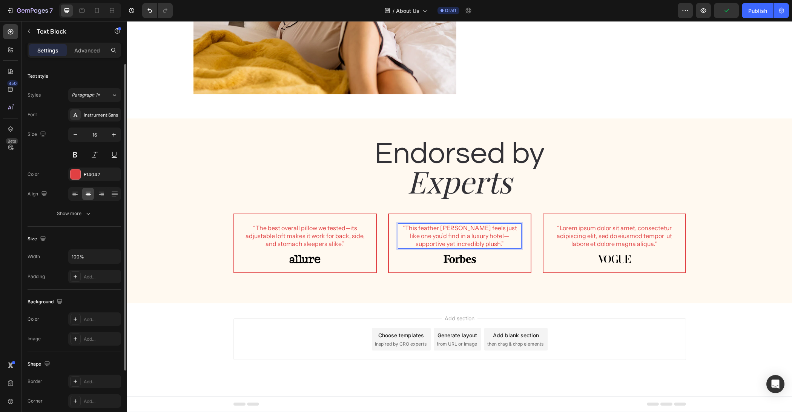
scroll to position [1106, 0]
click at [606, 240] on p "“Lorem ipsum dolor sit amet, consectetur adipiscing elit, sed do eiusmod tempor…" at bounding box center [615, 236] width 122 height 23
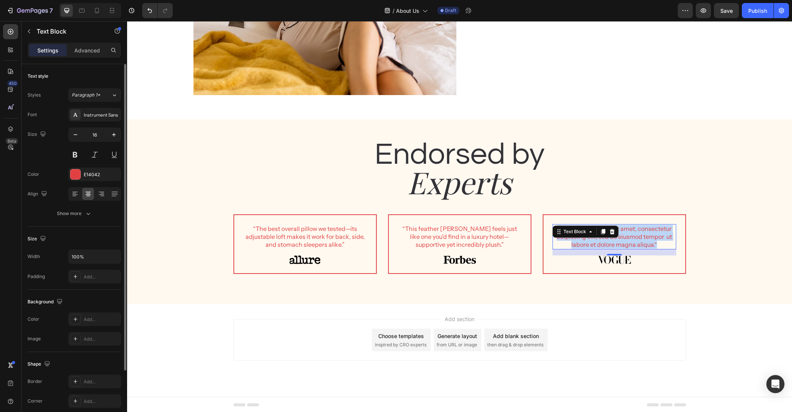
click at [606, 240] on p "“Lorem ipsum dolor sit amet, consectetur adipiscing elit, sed do eiusmod tempor…" at bounding box center [615, 236] width 122 height 23
click at [725, 250] on div "Endorsed by Heading Experts Heading Row “The best overall pillow we tested—its …" at bounding box center [459, 213] width 665 height 158
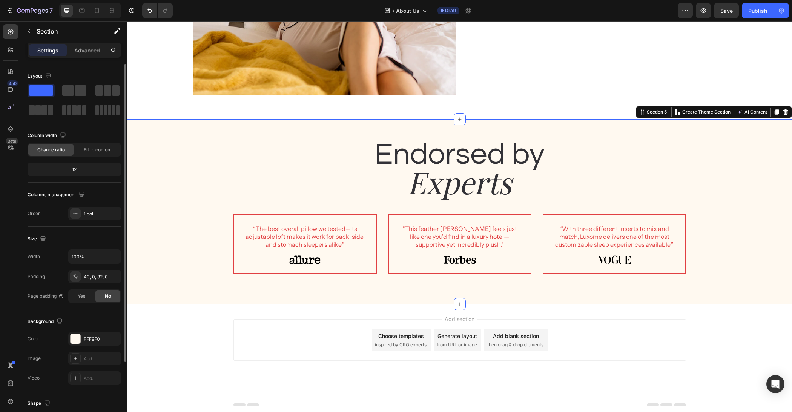
click at [645, 345] on div "Add section Choose templates inspired by CRO experts Generate layout from URL o…" at bounding box center [460, 340] width 453 height 42
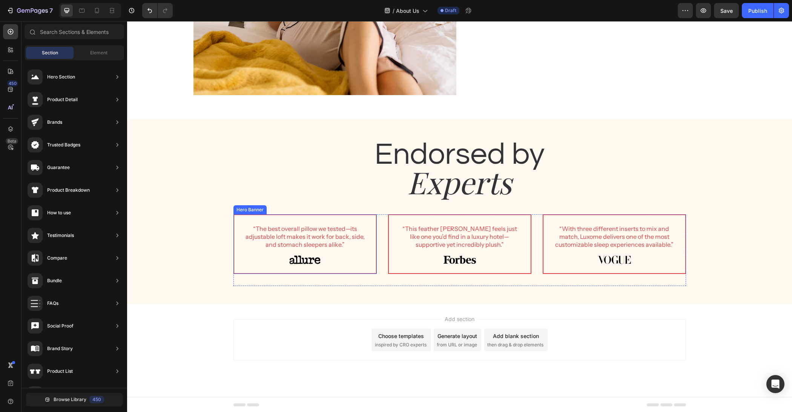
click at [375, 257] on div "“The best overall pillow we tested—its adjustable loft makes it work for back, …" at bounding box center [305, 244] width 142 height 58
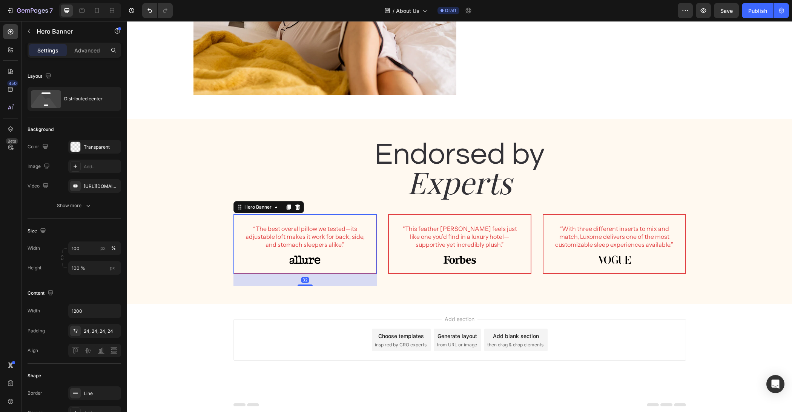
click at [294, 338] on div "Add section Choose templates inspired by CRO experts Generate layout from URL o…" at bounding box center [460, 340] width 453 height 42
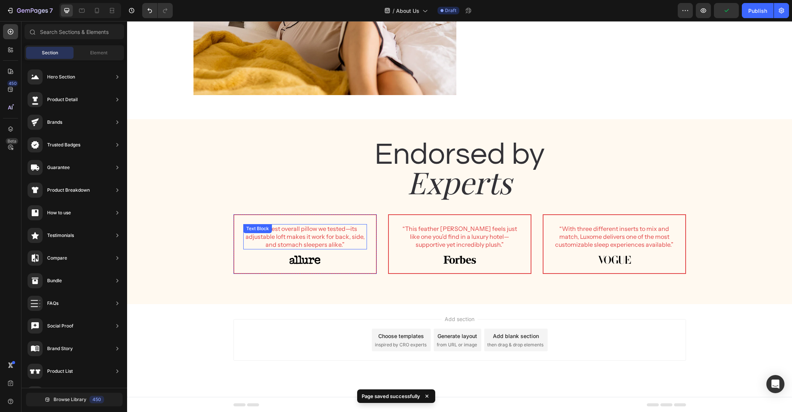
click at [323, 238] on p "“The best overall pillow we tested—its adjustable loft makes it work for back, …" at bounding box center [305, 236] width 122 height 23
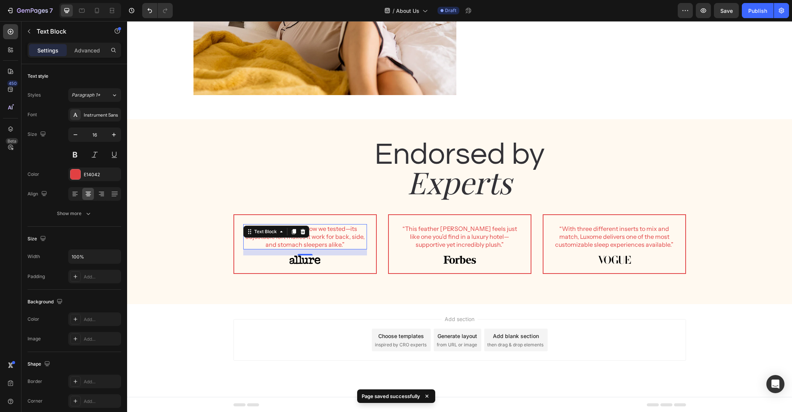
click at [200, 358] on div "Add section Choose templates inspired by CRO experts Generate layout from URL o…" at bounding box center [459, 350] width 665 height 93
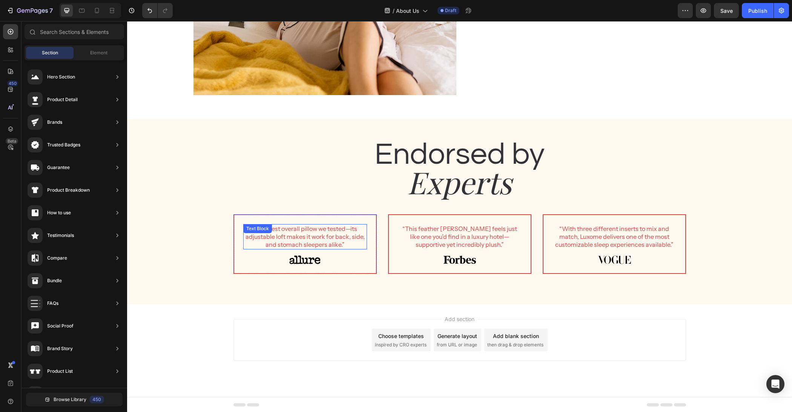
click at [321, 234] on p "“The best overall pillow we tested—its adjustable loft makes it work for back, …" at bounding box center [305, 236] width 122 height 23
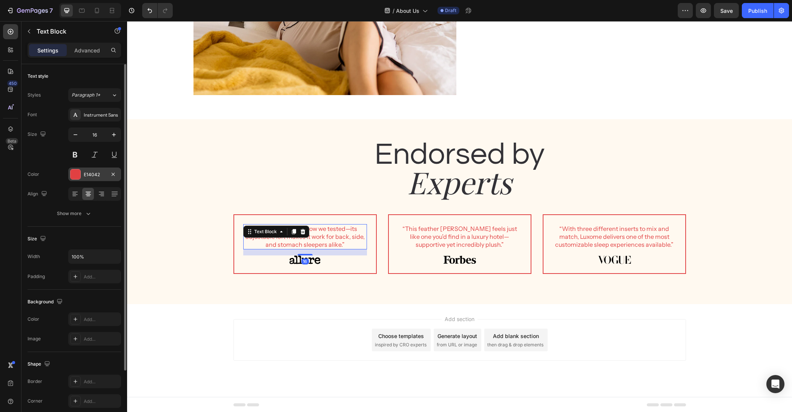
click at [81, 175] on div "E14042" at bounding box center [94, 175] width 53 height 14
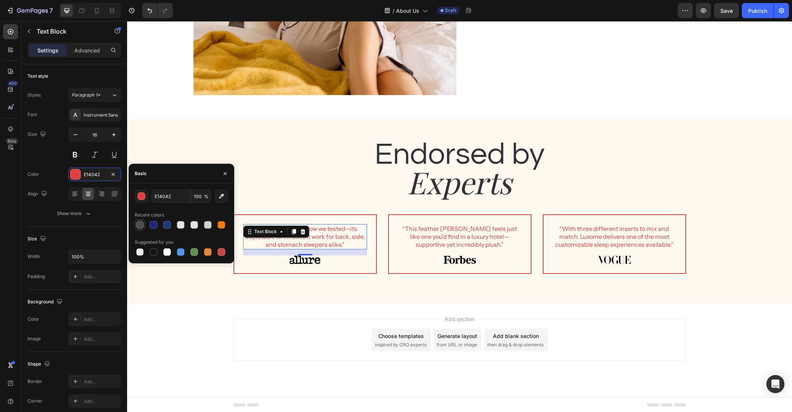
click at [142, 228] on div at bounding box center [140, 225] width 8 height 8
click at [170, 255] on div at bounding box center [167, 252] width 8 height 8
type input "FFFFFF"
click at [453, 234] on p "“This feather [PERSON_NAME] feels just like one you’d find in a luxury hotel—su…" at bounding box center [460, 236] width 122 height 23
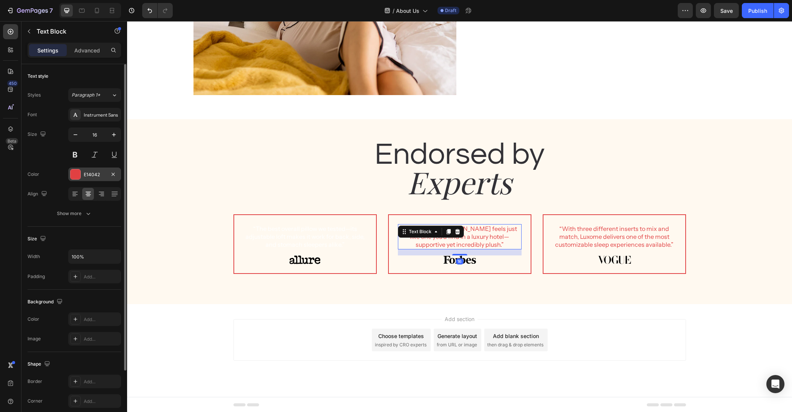
click at [72, 172] on div at bounding box center [76, 174] width 10 height 10
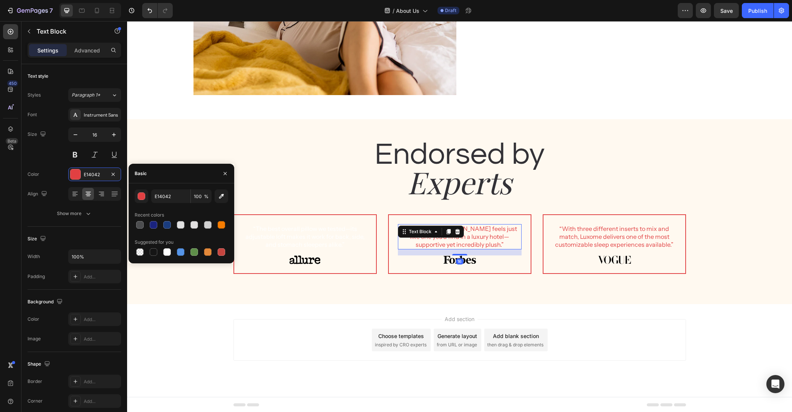
drag, startPoint x: 170, startPoint y: 251, endPoint x: 232, endPoint y: 243, distance: 62.0
click at [170, 251] on div at bounding box center [167, 252] width 8 height 8
type input "FFFFFF"
click at [600, 237] on p "“With three different inserts to mix and match, Luxome delivers one of the most…" at bounding box center [615, 236] width 122 height 23
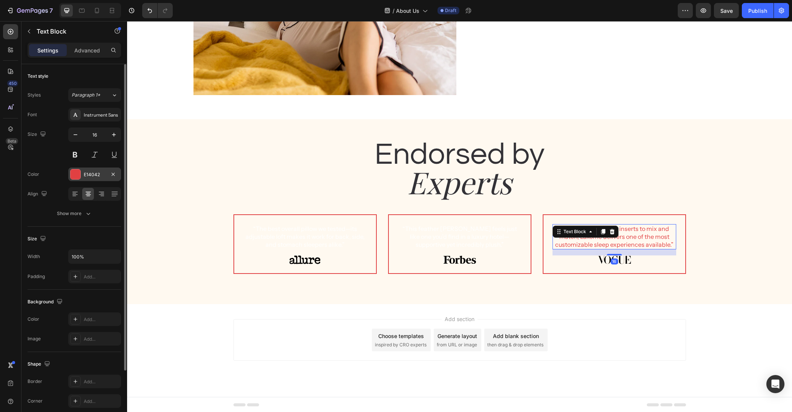
click at [71, 175] on div at bounding box center [76, 174] width 10 height 10
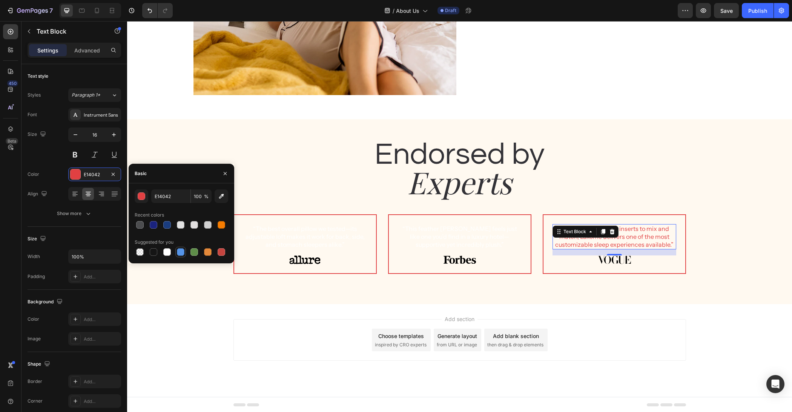
drag, startPoint x: 167, startPoint y: 252, endPoint x: 179, endPoint y: 252, distance: 12.1
click at [168, 252] on div at bounding box center [167, 252] width 8 height 8
type input "FFFFFF"
click at [310, 259] on img at bounding box center [304, 259] width 31 height 9
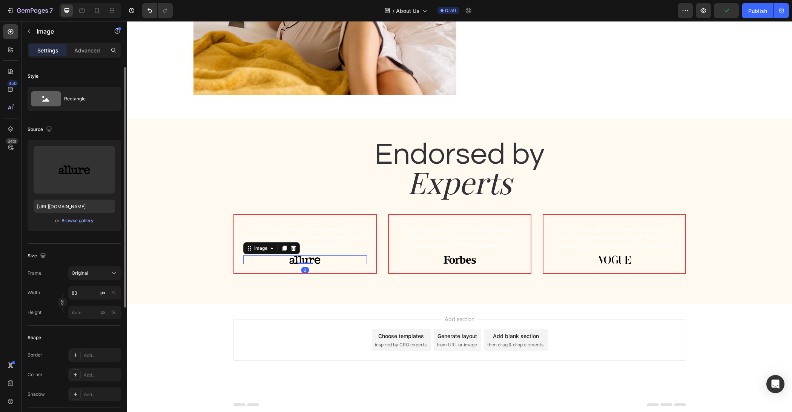
scroll to position [14, 0]
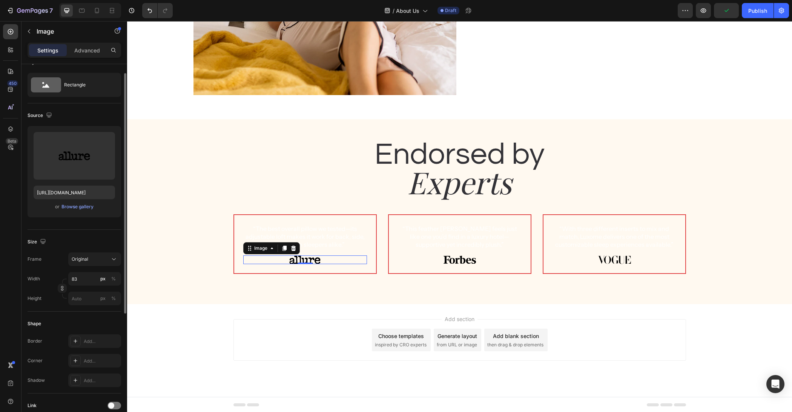
click at [279, 327] on div "Add section Choose templates inspired by CRO experts Generate layout from URL o…" at bounding box center [460, 340] width 453 height 42
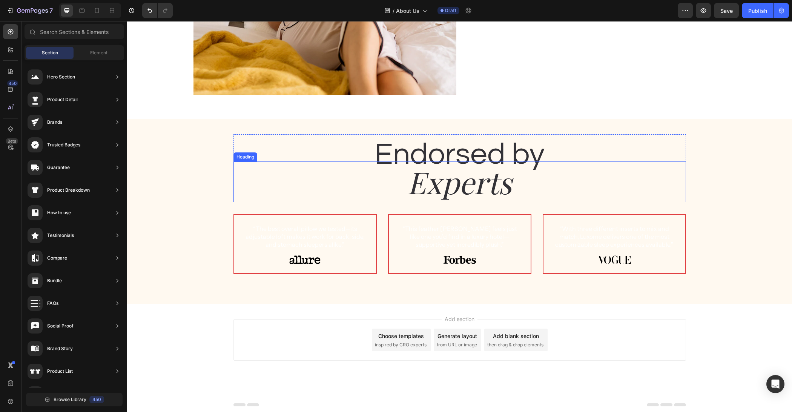
click at [437, 186] on h2 "Experts" at bounding box center [460, 181] width 453 height 41
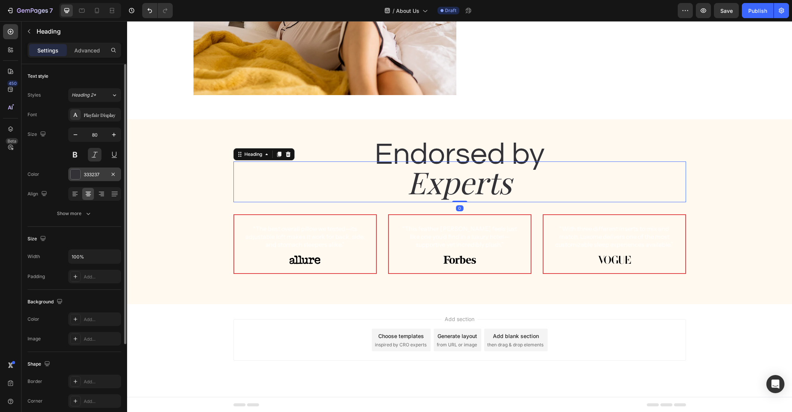
click at [77, 172] on div at bounding box center [76, 174] width 10 height 10
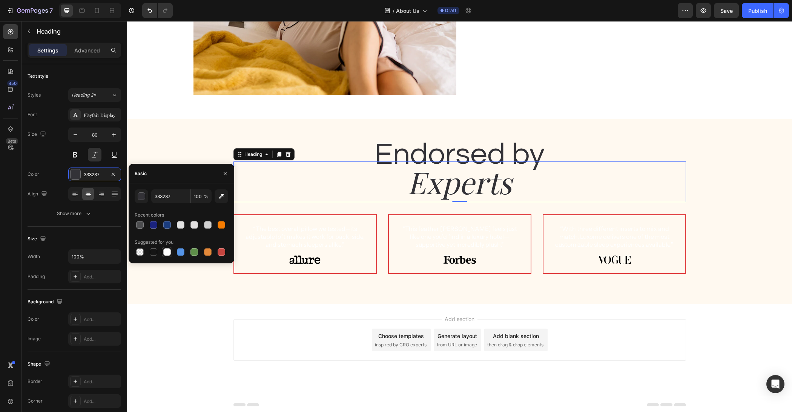
click at [165, 251] on div at bounding box center [167, 252] width 8 height 8
type input "FFFFFF"
click at [489, 152] on h2 "Endorsed by" at bounding box center [460, 154] width 453 height 41
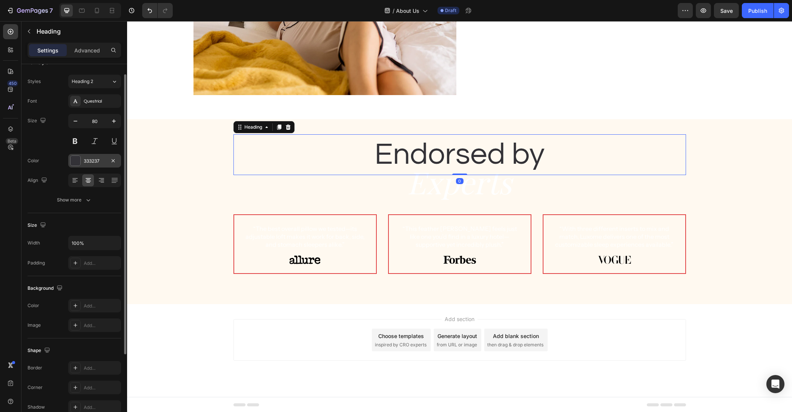
click at [75, 165] on div at bounding box center [76, 161] width 10 height 10
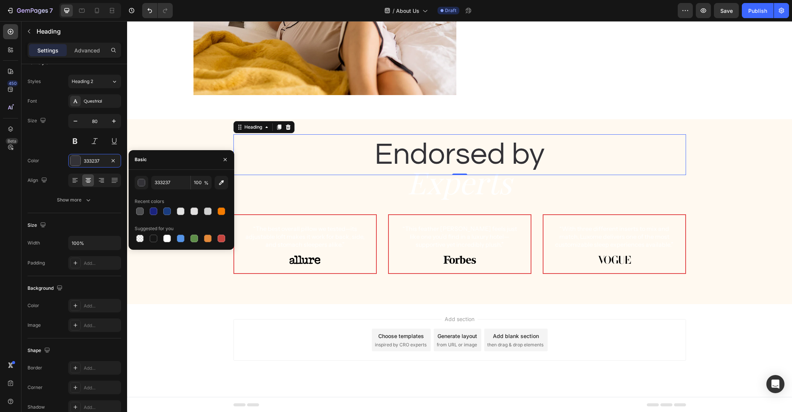
drag, startPoint x: 168, startPoint y: 238, endPoint x: 232, endPoint y: 248, distance: 65.3
click at [168, 238] on div at bounding box center [167, 239] width 8 height 8
type input "FFFFFF"
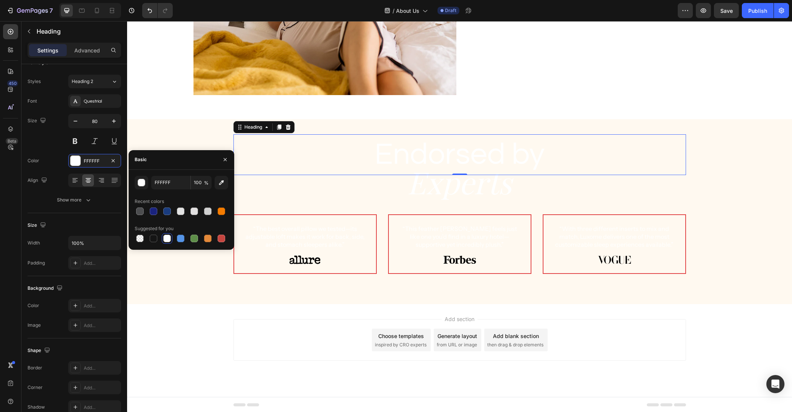
click at [346, 348] on div "Add section Choose templates inspired by CRO experts Generate layout from URL o…" at bounding box center [460, 340] width 453 height 42
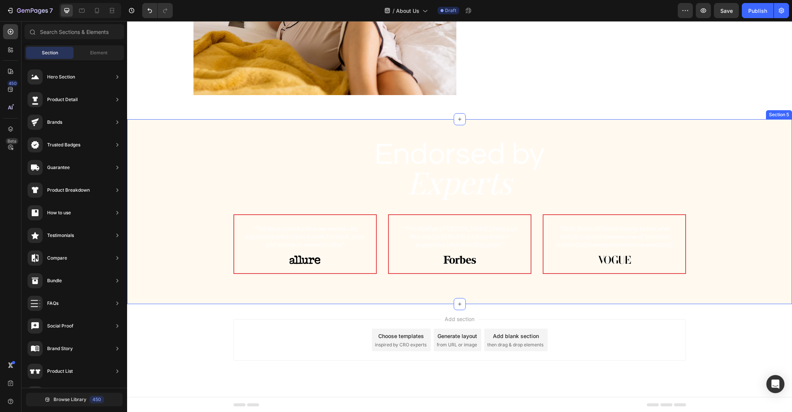
click at [168, 261] on div "Endorsed by Heading Experts Heading Row “The best overall pillow we tested—its …" at bounding box center [459, 213] width 665 height 158
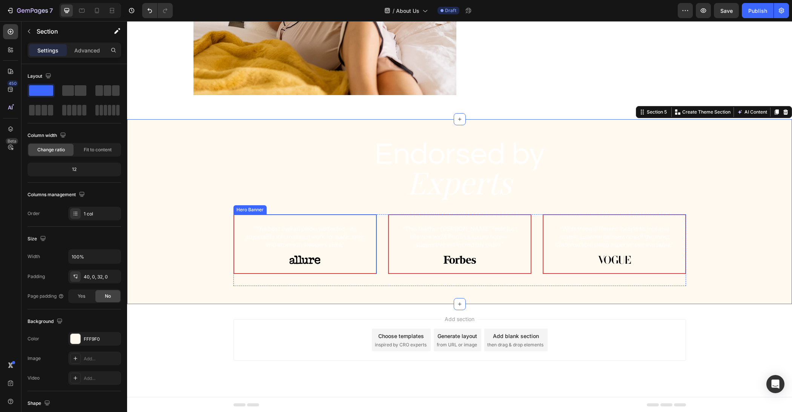
click at [235, 232] on div "“The best overall pillow we tested—its adjustable loft makes it work for back, …" at bounding box center [305, 244] width 142 height 58
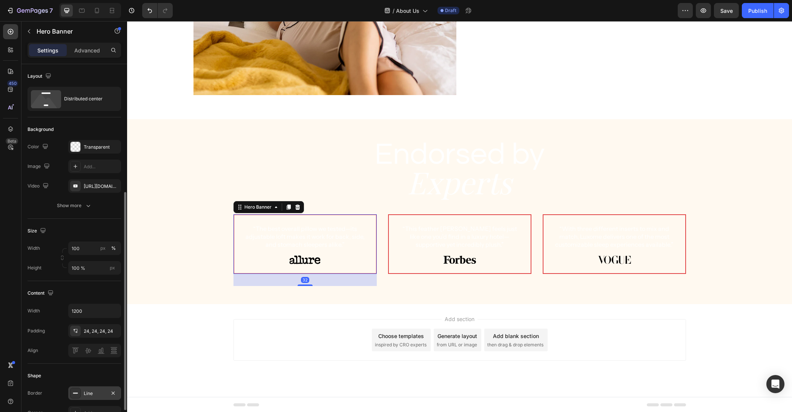
scroll to position [80, 0]
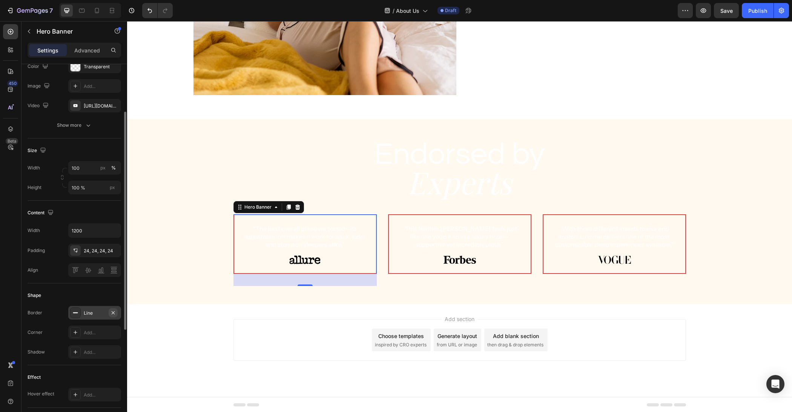
click at [116, 312] on icon "button" at bounding box center [113, 313] width 6 height 6
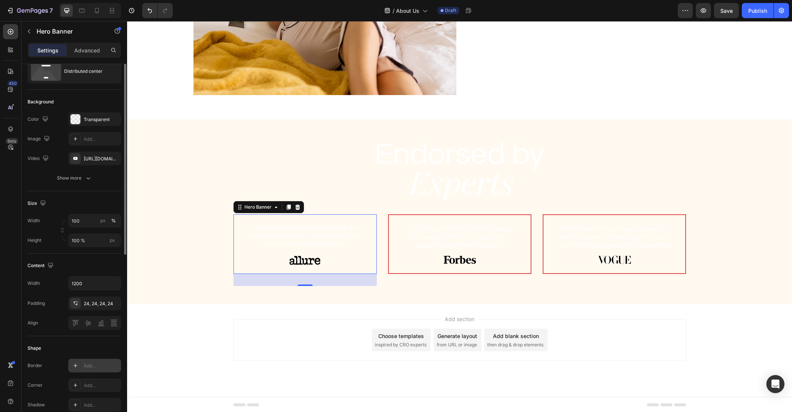
scroll to position [0, 0]
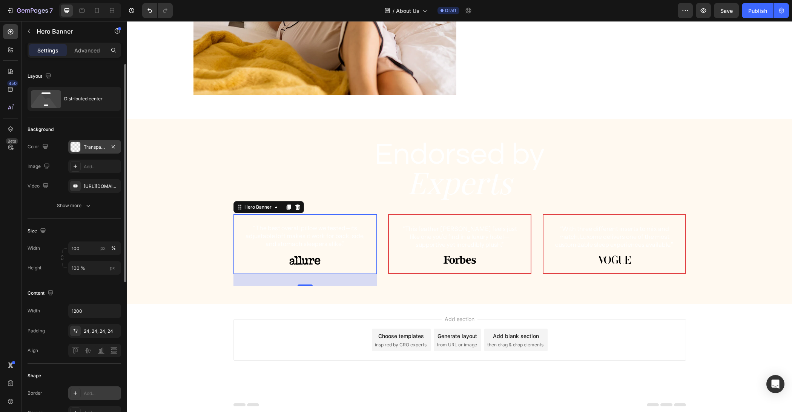
click at [90, 141] on div "Transparent" at bounding box center [94, 147] width 53 height 14
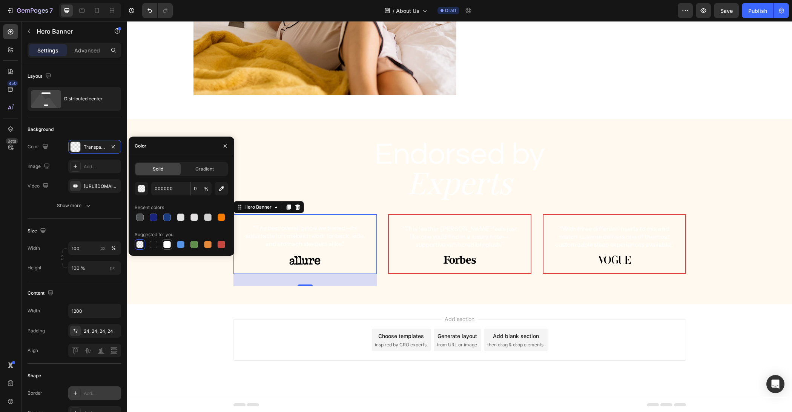
click at [166, 246] on div at bounding box center [167, 245] width 8 height 8
type input "FFFFFF"
type input "100"
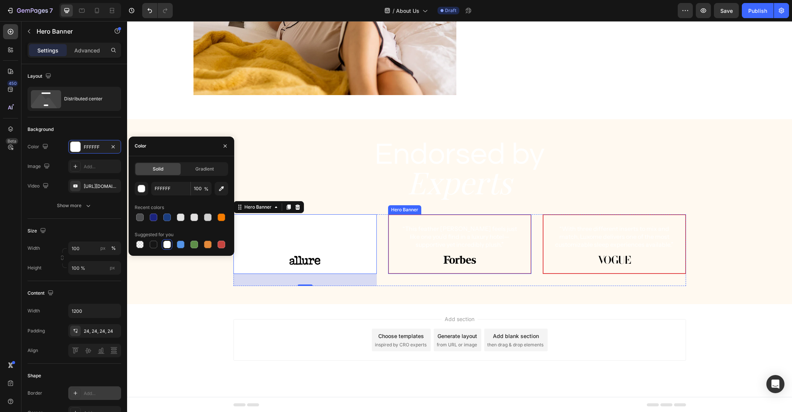
click at [528, 257] on div "“This feather pillow feels just like one you’d find in a luxury hotel—supportiv…" at bounding box center [460, 244] width 142 height 58
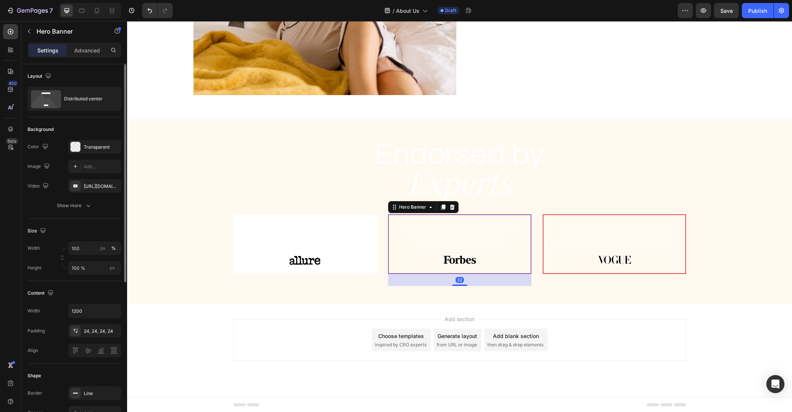
scroll to position [84, 0]
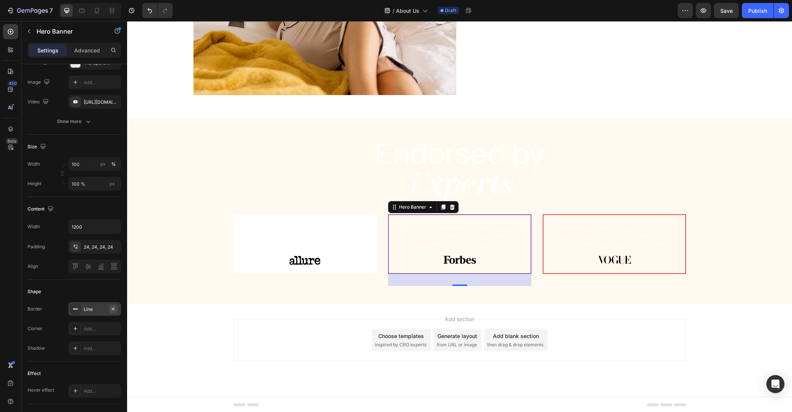
click at [117, 309] on button "button" at bounding box center [113, 308] width 9 height 9
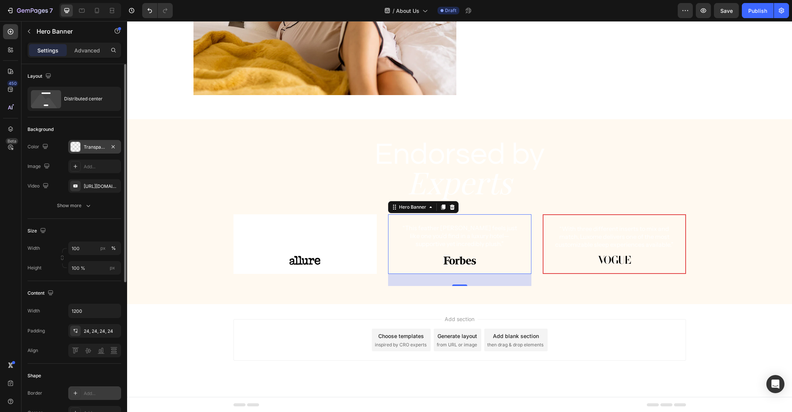
click at [84, 144] on div "Transparent" at bounding box center [95, 147] width 22 height 7
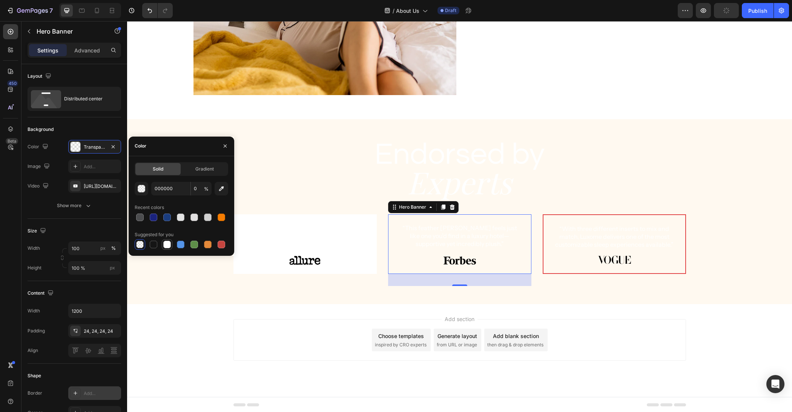
click at [168, 246] on div at bounding box center [167, 245] width 8 height 8
type input "FFFFFF"
type input "100"
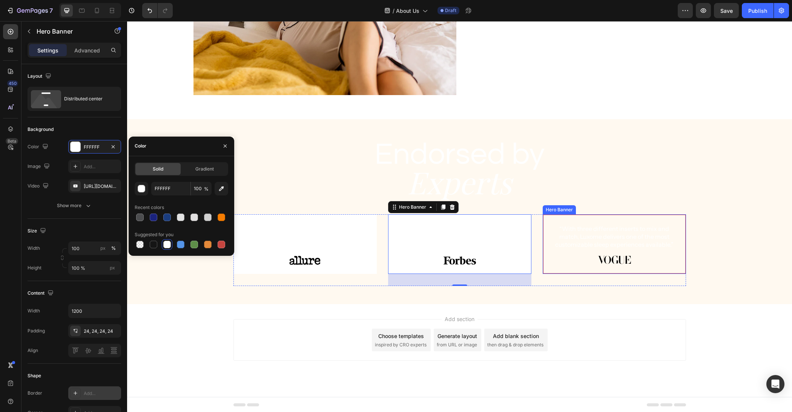
click at [685, 245] on div "“With three different inserts to mix and match, Luxome delivers one of the most…" at bounding box center [615, 244] width 142 height 58
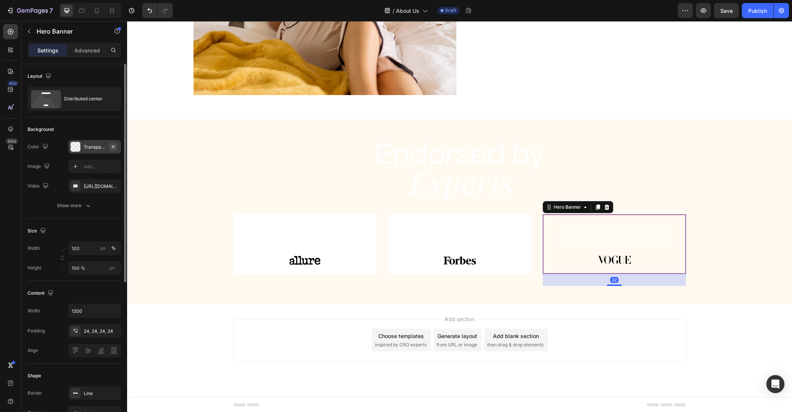
click at [115, 146] on icon "button" at bounding box center [113, 147] width 6 height 6
click at [77, 148] on icon at bounding box center [75, 147] width 6 height 6
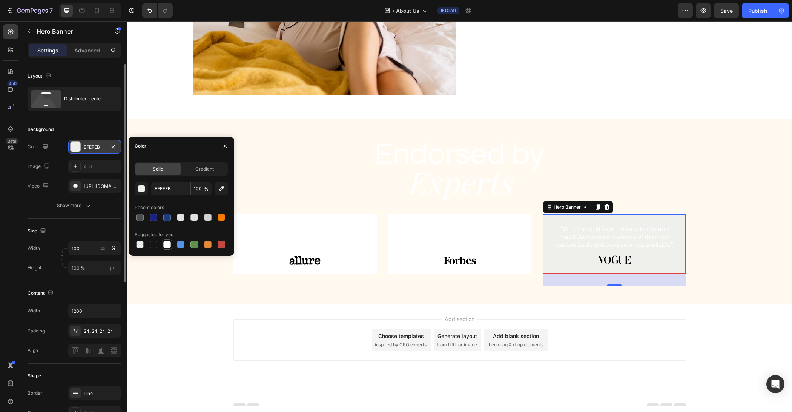
click at [167, 247] on div at bounding box center [167, 245] width 8 height 8
type input "FFFFFF"
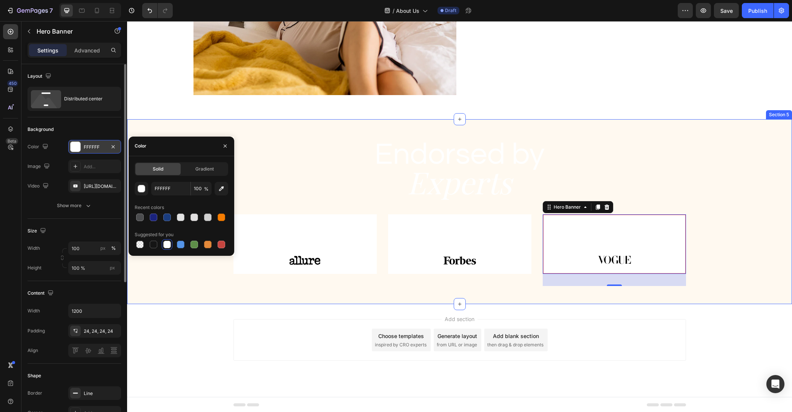
click at [257, 340] on div "Add section Choose templates inspired by CRO experts Generate layout from URL o…" at bounding box center [460, 340] width 453 height 42
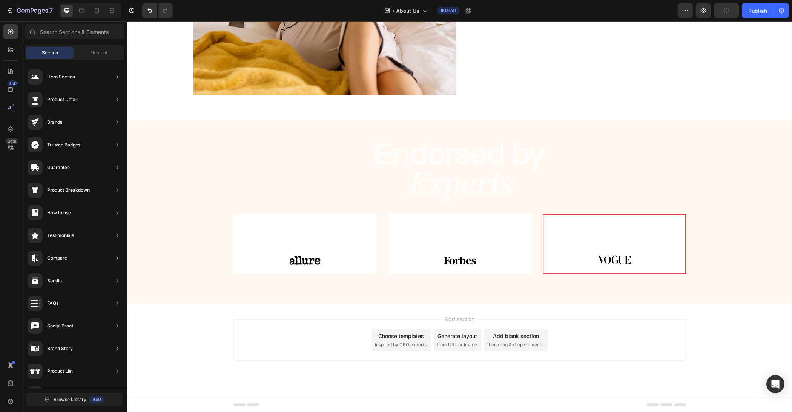
click at [295, 348] on div "Add section Choose templates inspired by CRO experts Generate layout from URL o…" at bounding box center [460, 340] width 453 height 42
click at [190, 198] on div "Endorsed by Heading Experts Heading Row “The best overall pillow we tested—its …" at bounding box center [459, 213] width 665 height 158
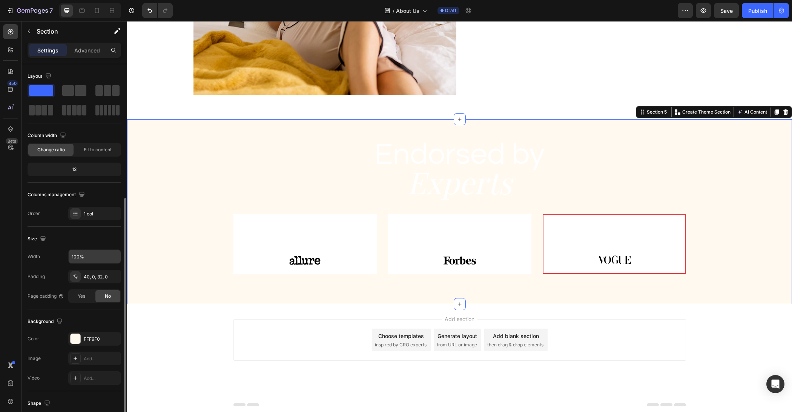
scroll to position [74, 0]
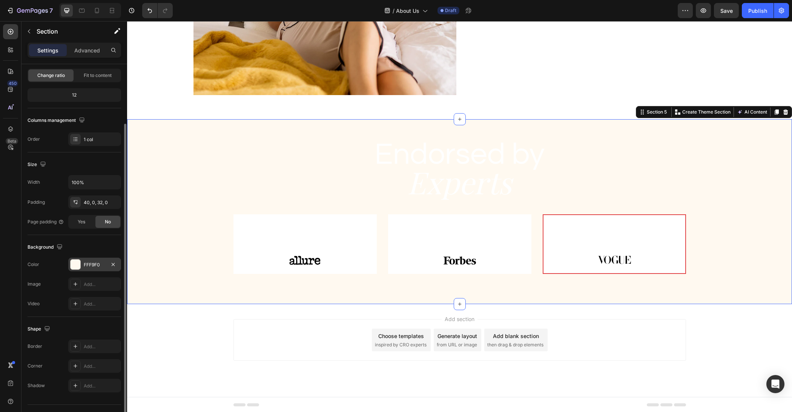
click at [76, 264] on div at bounding box center [76, 265] width 10 height 10
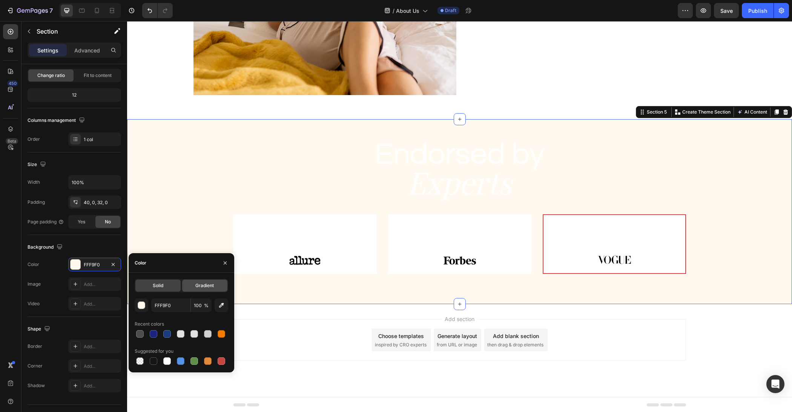
click at [198, 289] on div "Gradient" at bounding box center [204, 286] width 45 height 12
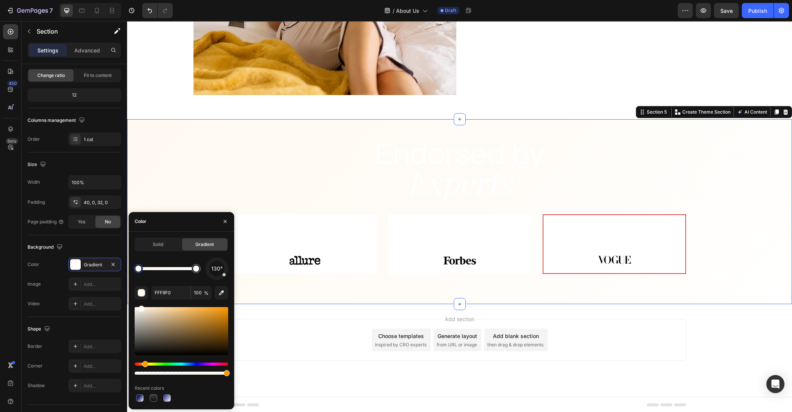
click at [138, 271] on div at bounding box center [138, 269] width 6 height 6
drag, startPoint x: 196, startPoint y: 269, endPoint x: 190, endPoint y: 280, distance: 13.2
click at [197, 269] on div at bounding box center [196, 269] width 6 height 6
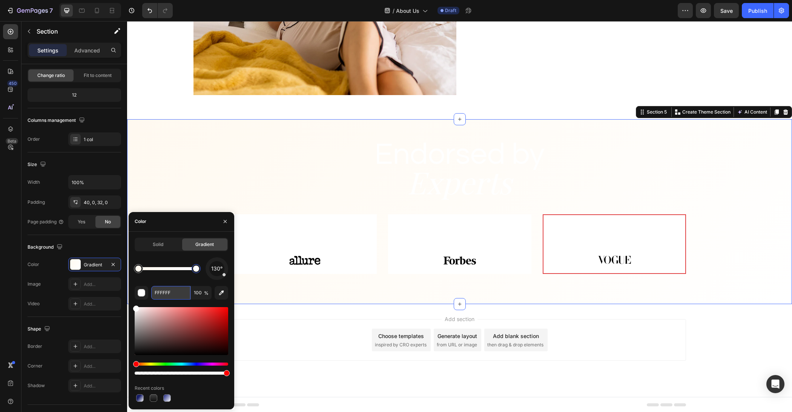
click at [171, 298] on input "FFFFFF" at bounding box center [170, 293] width 39 height 14
paste input "36353A"
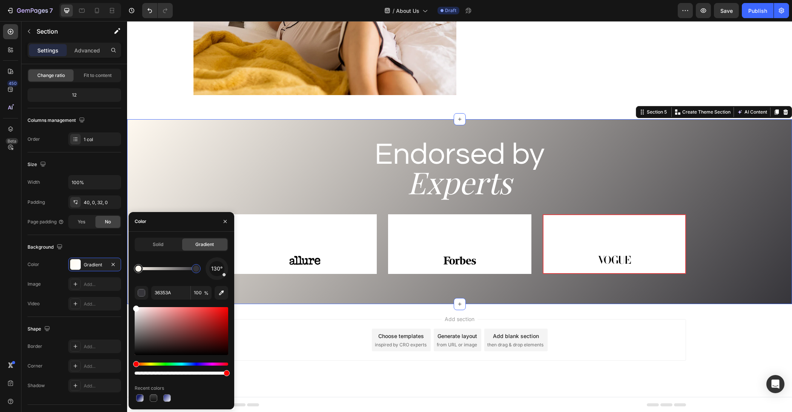
click at [177, 259] on div "130°" at bounding box center [182, 268] width 94 height 23
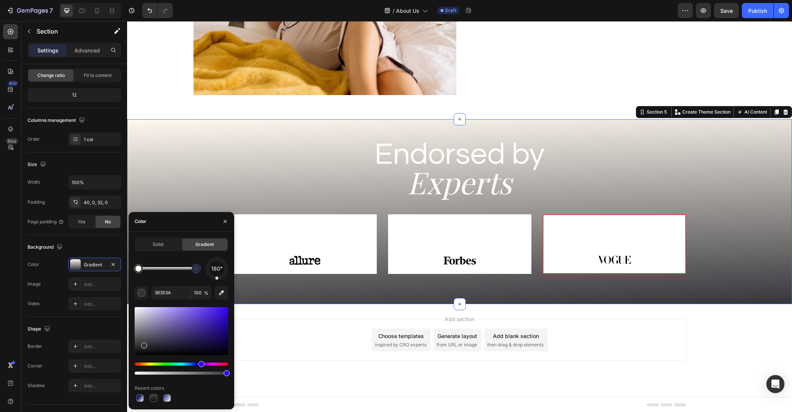
drag, startPoint x: 223, startPoint y: 277, endPoint x: 217, endPoint y: 282, distance: 8.3
click at [217, 282] on div "180° 36353A 100 % Recent colors" at bounding box center [182, 330] width 94 height 146
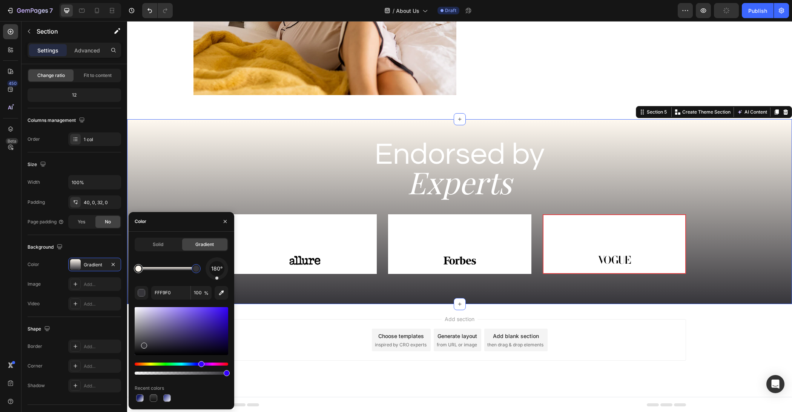
click at [140, 272] on div at bounding box center [138, 268] width 9 height 9
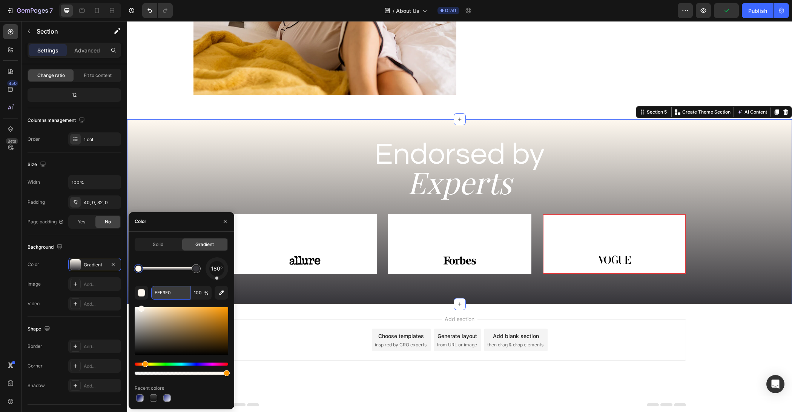
click at [162, 288] on input "FFF9F0" at bounding box center [170, 293] width 39 height 14
click at [165, 291] on input "FFF9F0" at bounding box center [170, 293] width 39 height 14
paste input "4C4D4F"
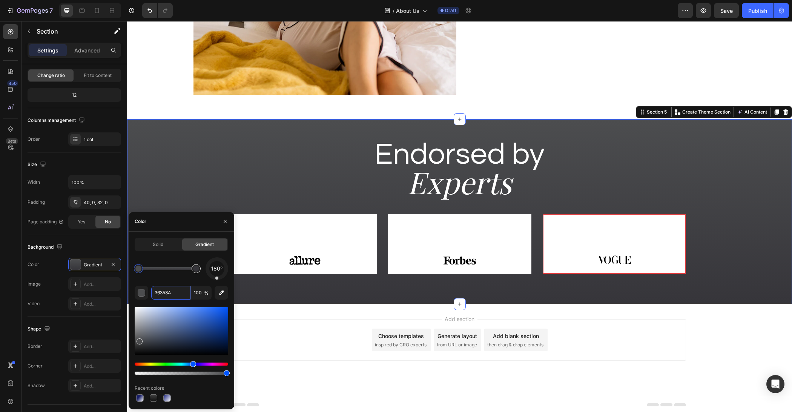
click at [198, 271] on div at bounding box center [196, 269] width 6 height 6
click at [174, 292] on input "36353A" at bounding box center [170, 293] width 39 height 14
paste input "EFEFEB"
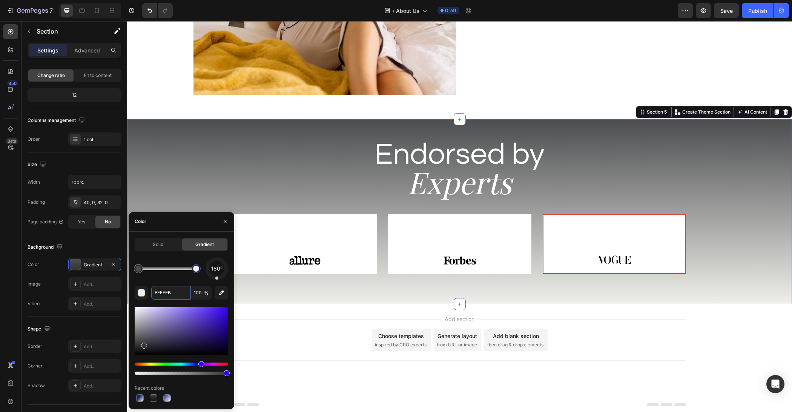
type input "EFEFEB"
click at [176, 256] on div "Solid Gradient 180° EFEFEB 100 % Recent colors" at bounding box center [182, 321] width 94 height 166
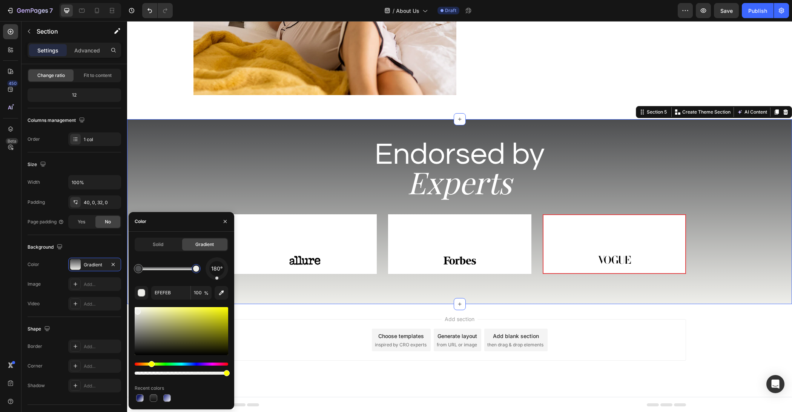
click at [298, 338] on div "Add section Choose templates inspired by CRO experts Generate layout from URL o…" at bounding box center [460, 340] width 453 height 42
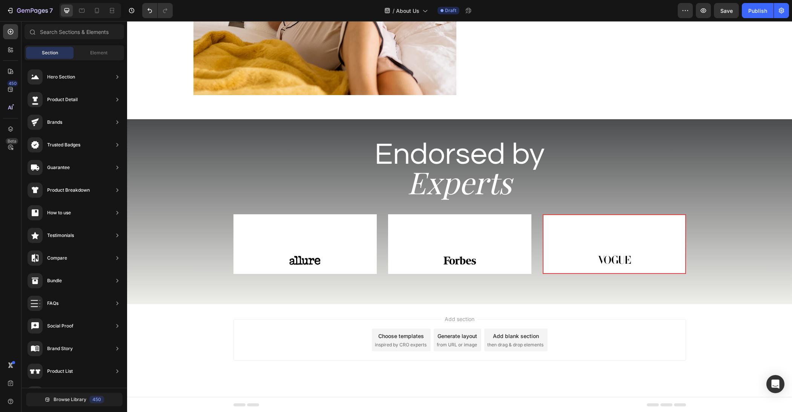
click at [299, 337] on div "Add section Choose templates inspired by CRO experts Generate layout from URL o…" at bounding box center [460, 340] width 453 height 42
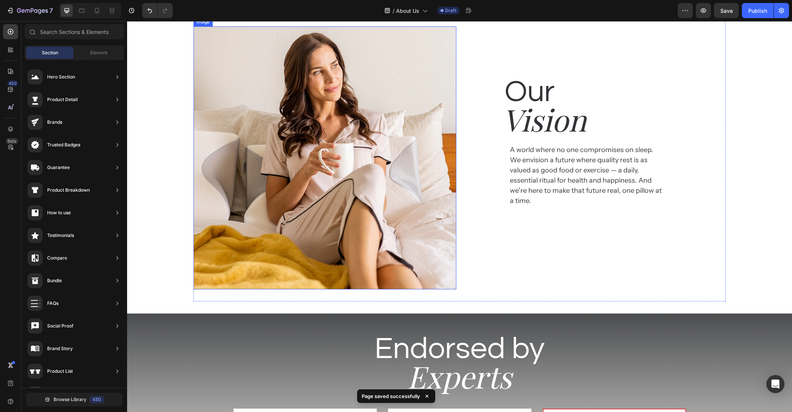
scroll to position [1106, 0]
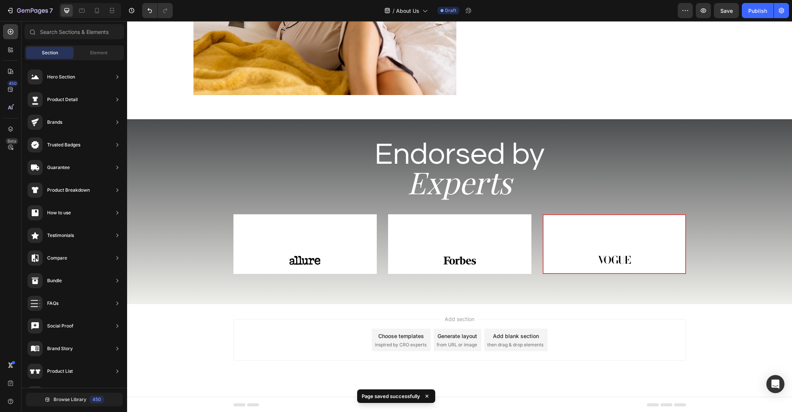
click at [662, 344] on div "Add section Choose templates inspired by CRO experts Generate layout from URL o…" at bounding box center [460, 340] width 453 height 42
click at [525, 260] on div "“This feather pillow feels just like one you’d find in a luxury hotel—supportiv…" at bounding box center [459, 244] width 143 height 60
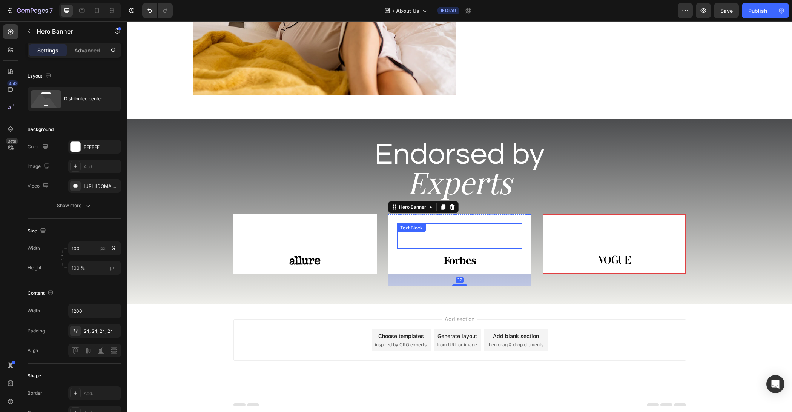
click at [483, 235] on p "“This feather [PERSON_NAME] feels just like one you’d find in a luxury hotel—su…" at bounding box center [460, 235] width 124 height 23
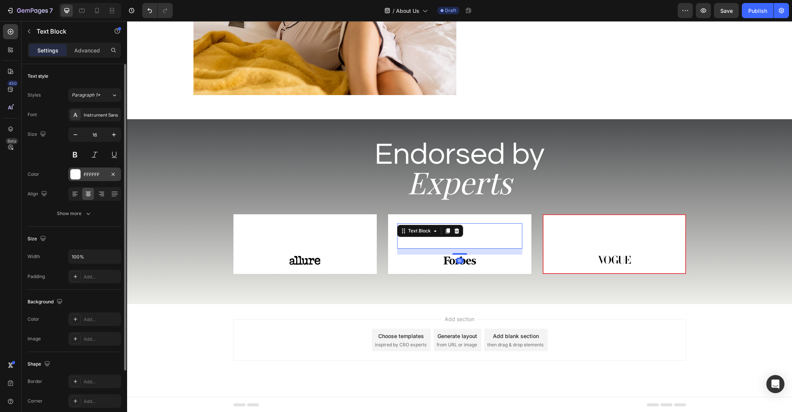
click at [79, 178] on div at bounding box center [76, 174] width 10 height 10
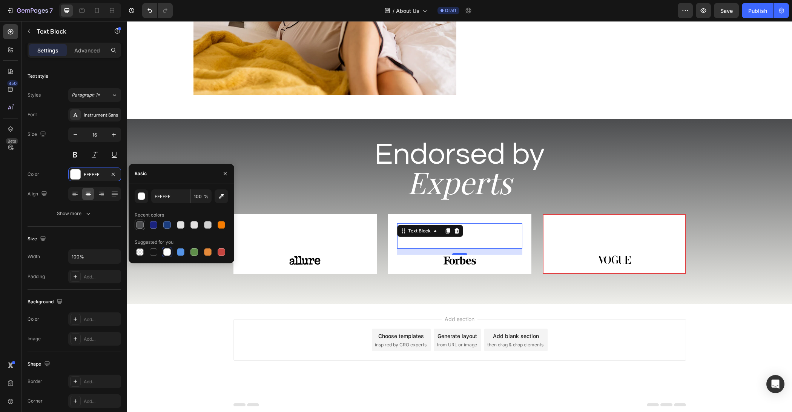
click at [140, 226] on div at bounding box center [140, 225] width 8 height 8
type input "4C4D4F"
click at [295, 235] on p "“The best overall pillow we tested—its adjustable loft makes it work for back, …" at bounding box center [305, 235] width 124 height 23
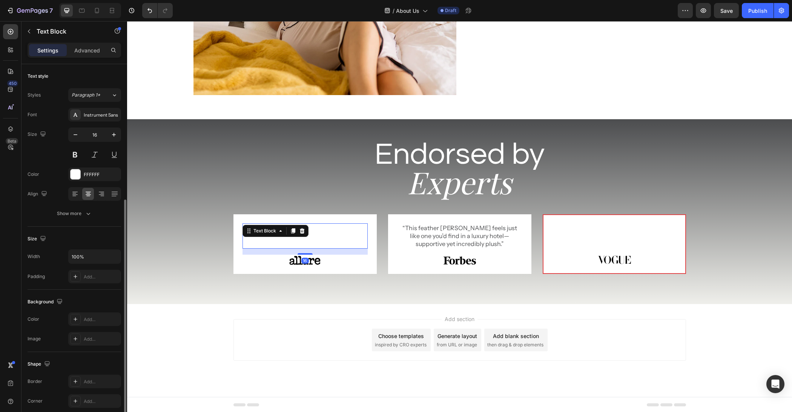
scroll to position [74, 0]
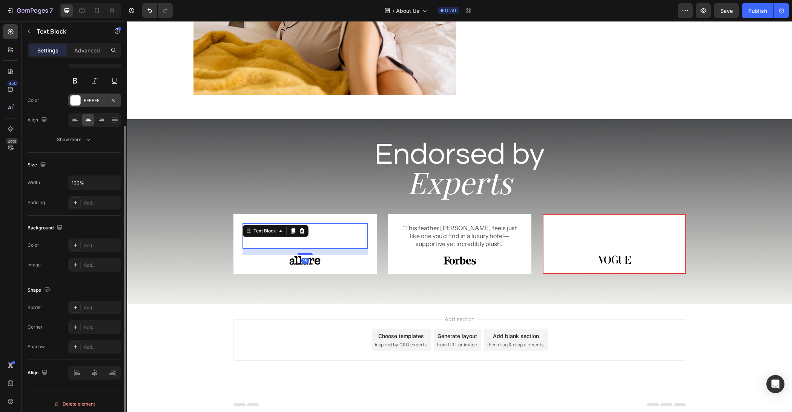
click at [74, 100] on div at bounding box center [76, 100] width 10 height 10
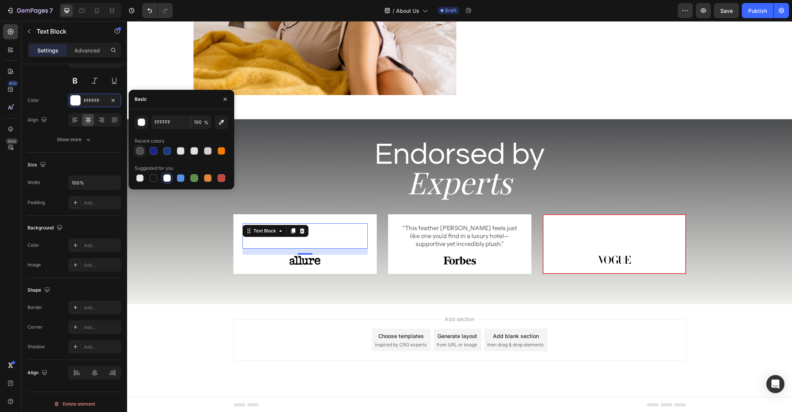
click at [138, 152] on div at bounding box center [140, 151] width 8 height 8
type input "4C4D4F"
click at [609, 239] on p "“With three different inserts to mix and match, Luxome delivers one of the most…" at bounding box center [615, 236] width 122 height 23
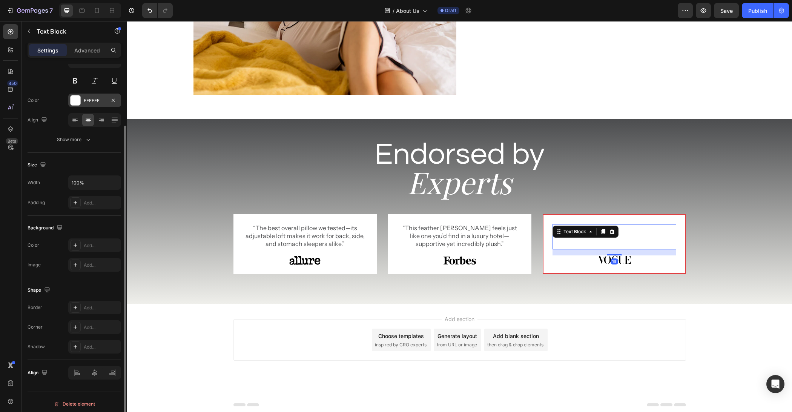
click at [72, 99] on div at bounding box center [76, 100] width 10 height 10
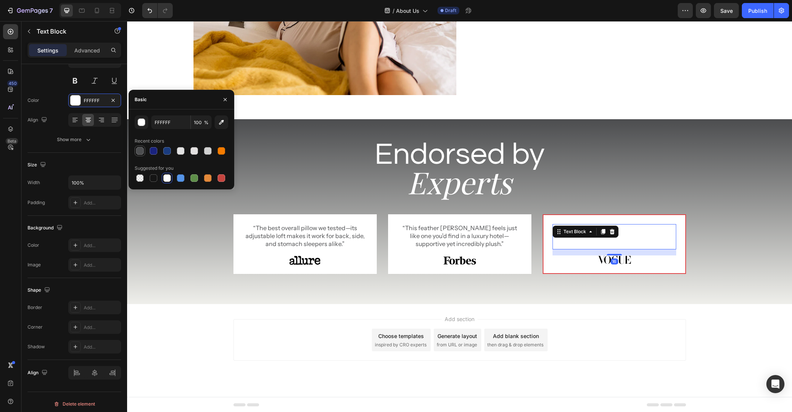
click at [139, 151] on div at bounding box center [140, 151] width 8 height 8
type input "4C4D4F"
click at [188, 378] on div "Add section Choose templates inspired by CRO experts Generate layout from URL o…" at bounding box center [459, 350] width 665 height 93
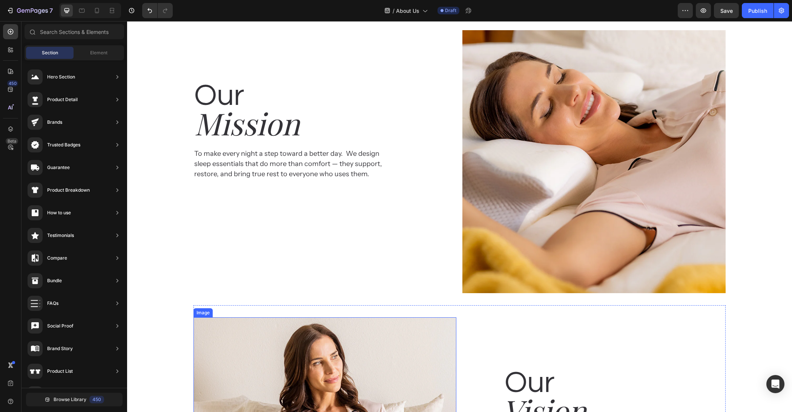
scroll to position [481, 0]
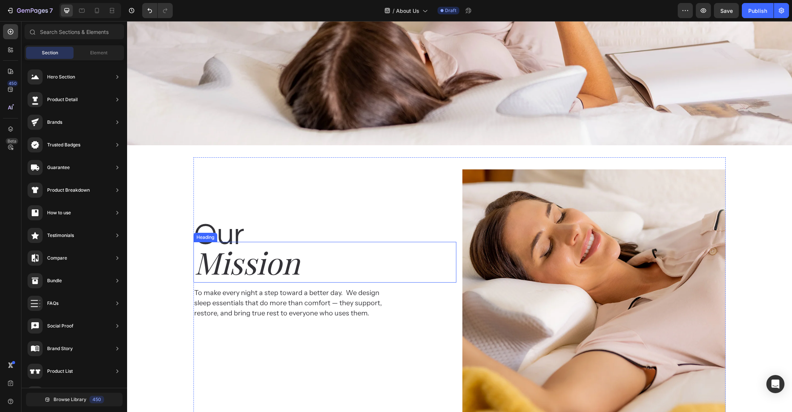
click at [337, 293] on p "To make every night a step toward a better day.  We design sleep essentials tha…" at bounding box center [294, 303] width 201 height 31
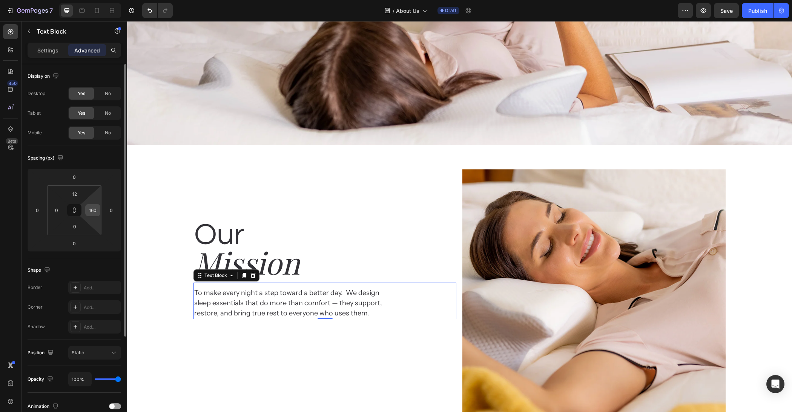
click at [95, 214] on input "160" at bounding box center [92, 210] width 11 height 11
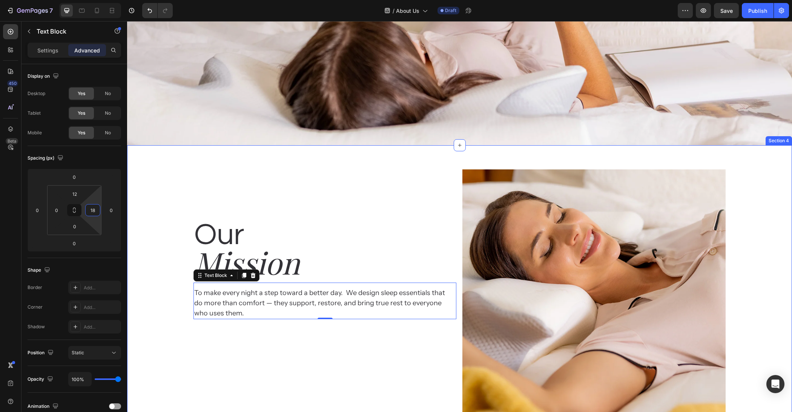
type input "180"
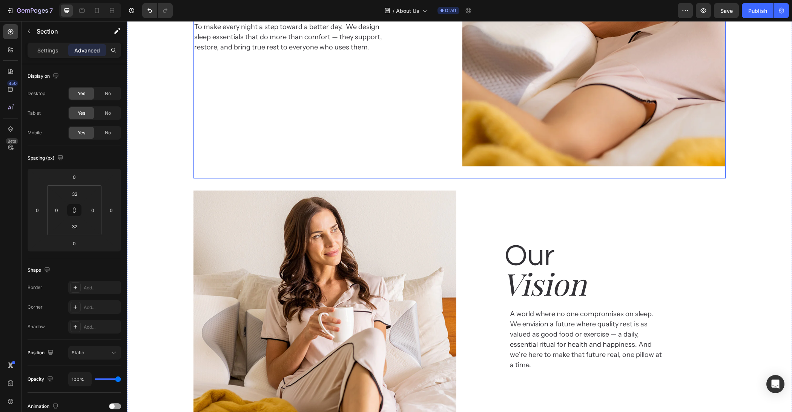
scroll to position [817, 0]
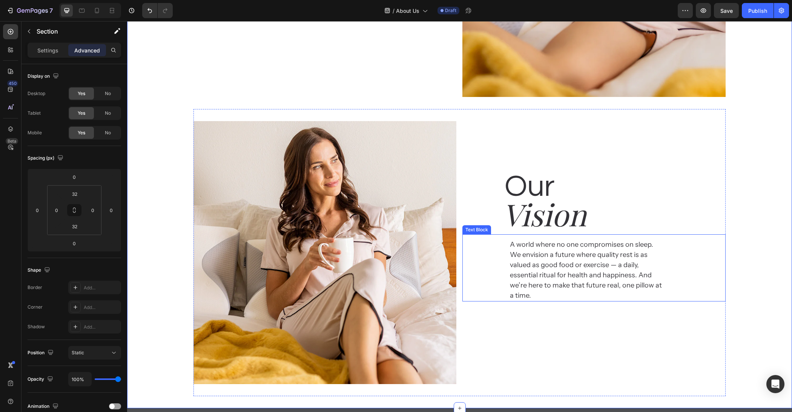
click at [582, 275] on p "A world where no one compromises on sleep.  We envision a future where quality …" at bounding box center [587, 270] width 154 height 61
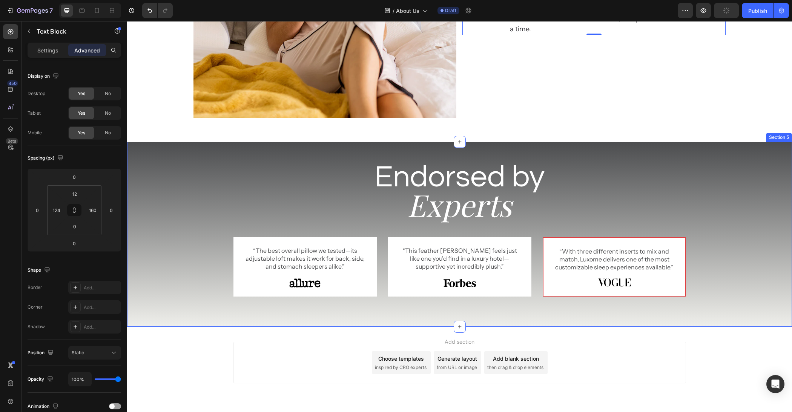
scroll to position [1106, 0]
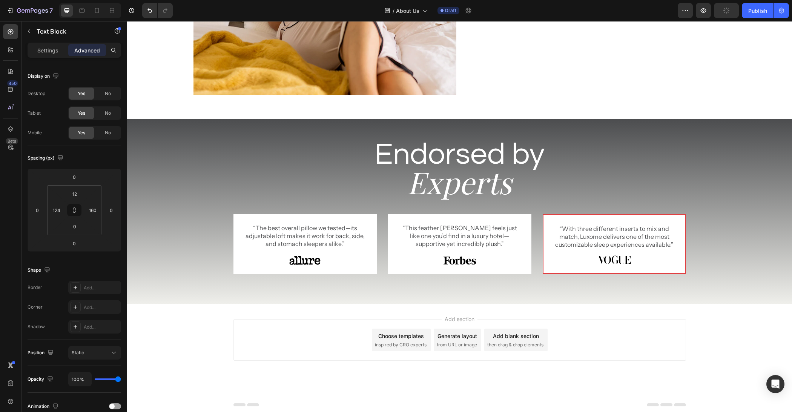
click at [650, 356] on div "Add section Choose templates inspired by CRO experts Generate layout from URL o…" at bounding box center [460, 340] width 453 height 42
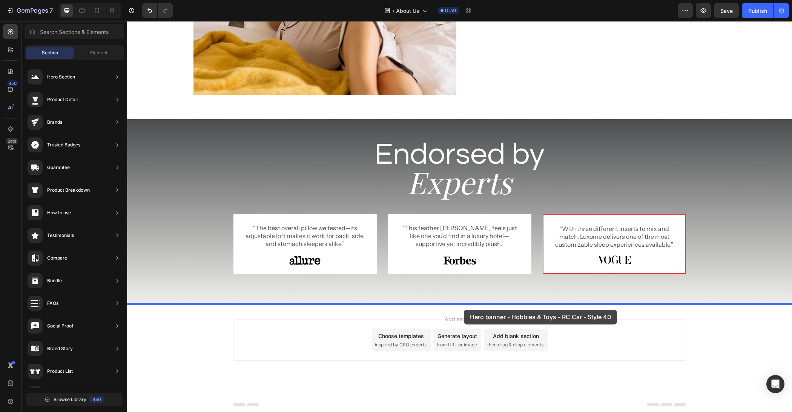
drag, startPoint x: 343, startPoint y: 131, endPoint x: 464, endPoint y: 310, distance: 215.8
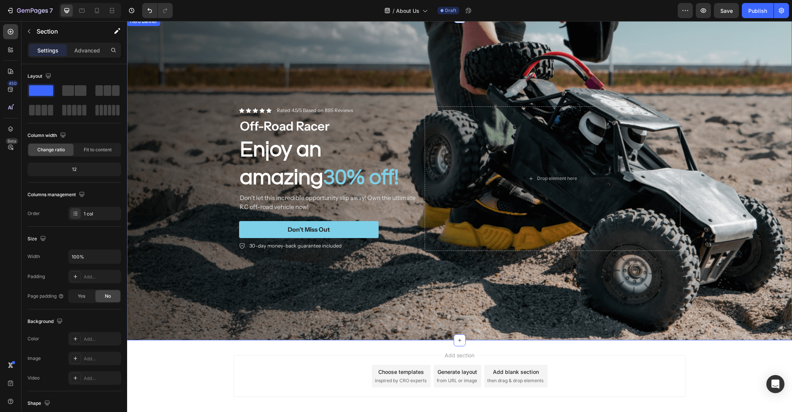
scroll to position [1318, 0]
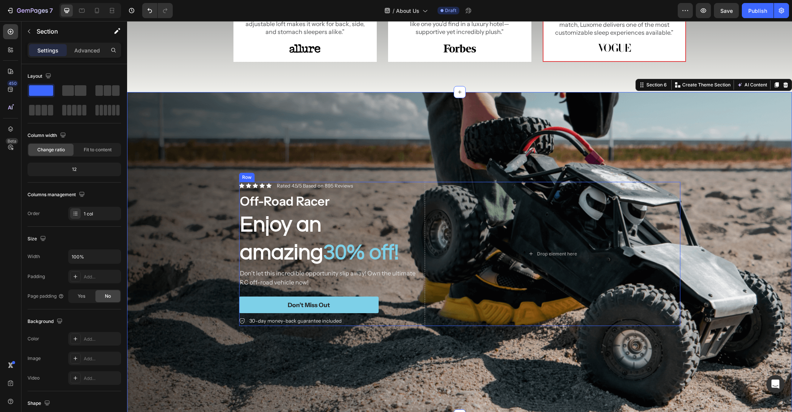
click at [358, 313] on div "Don’t Miss Out Button" at bounding box center [330, 307] width 183 height 20
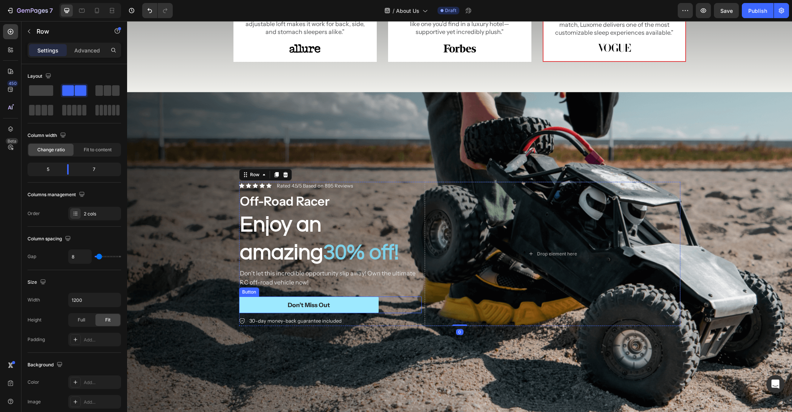
click at [362, 310] on button "Don’t Miss Out" at bounding box center [309, 305] width 140 height 17
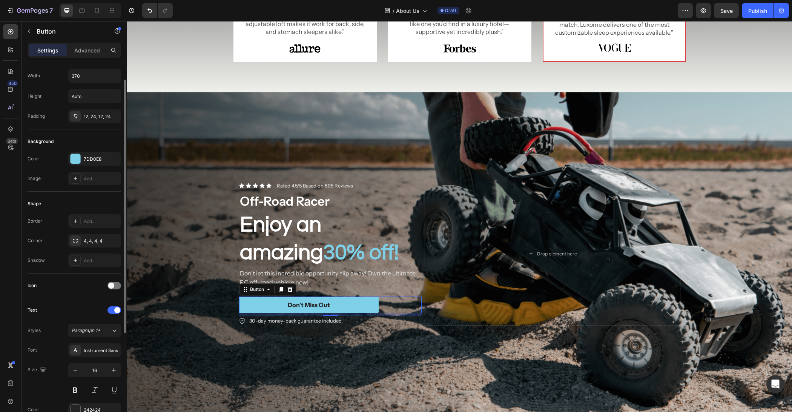
scroll to position [91, 0]
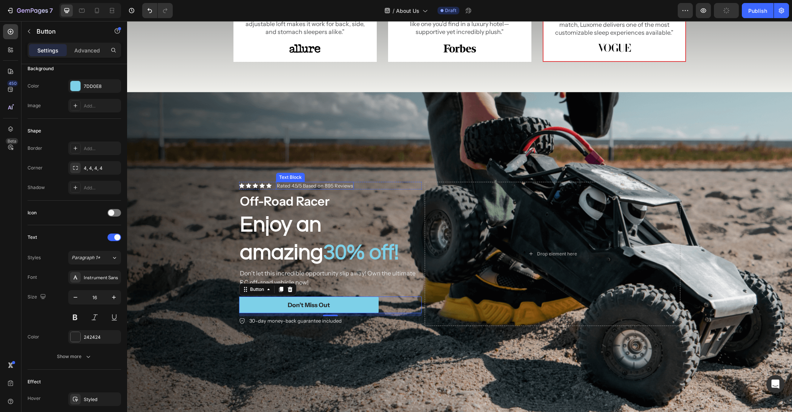
click at [291, 186] on p "Rated 4.5/5 Based on 895 Reviews" at bounding box center [315, 186] width 76 height 6
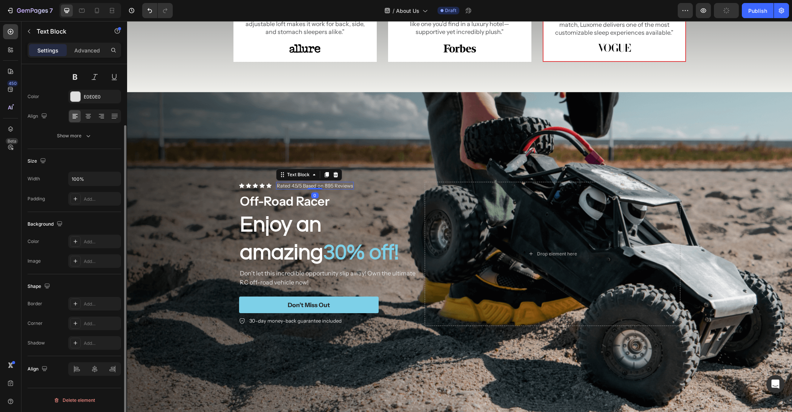
scroll to position [0, 0]
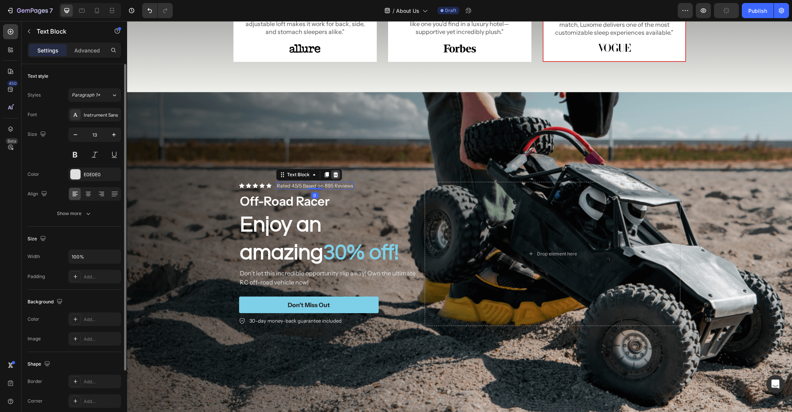
click at [334, 176] on icon at bounding box center [335, 174] width 5 height 5
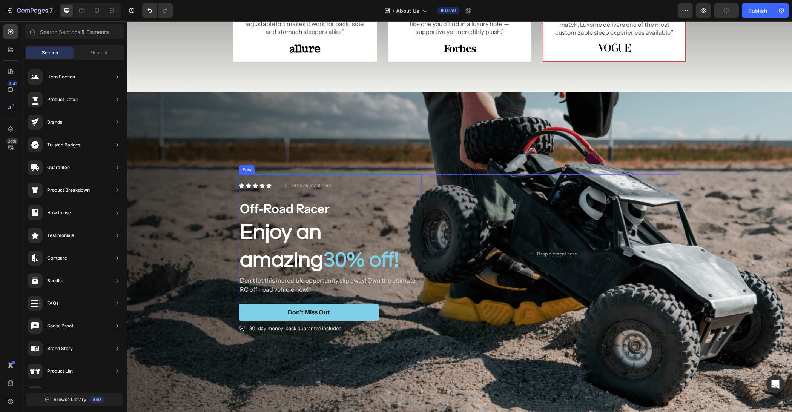
click at [268, 189] on div "Icon Icon Icon Icon Icon Icon List" at bounding box center [255, 185] width 32 height 23
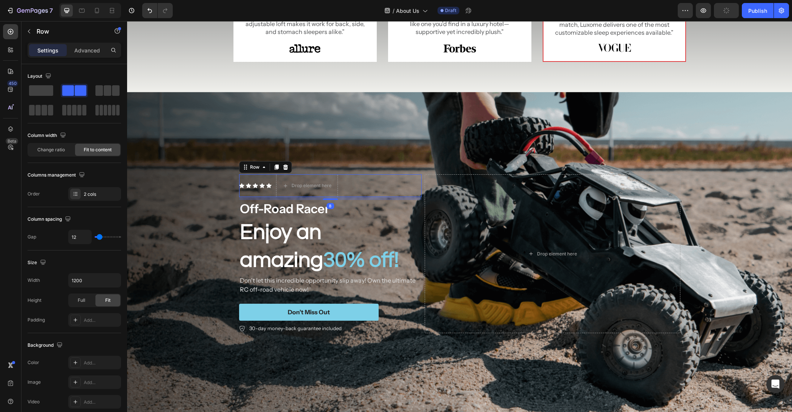
click at [285, 168] on icon at bounding box center [285, 167] width 5 height 5
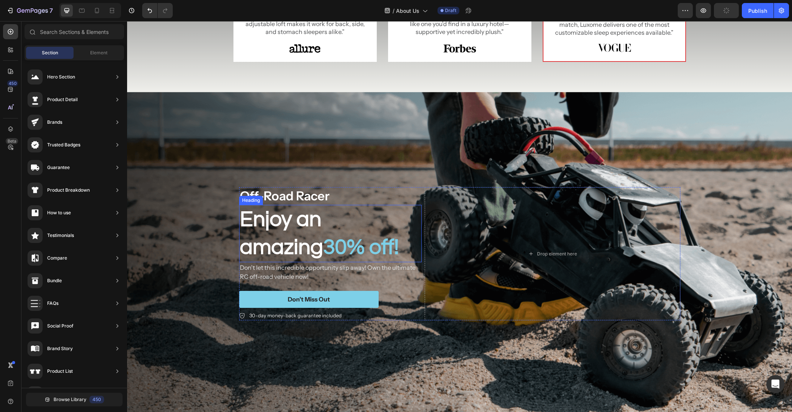
click at [287, 214] on h2 "Enjoy an amazing 30% off!" at bounding box center [330, 233] width 183 height 57
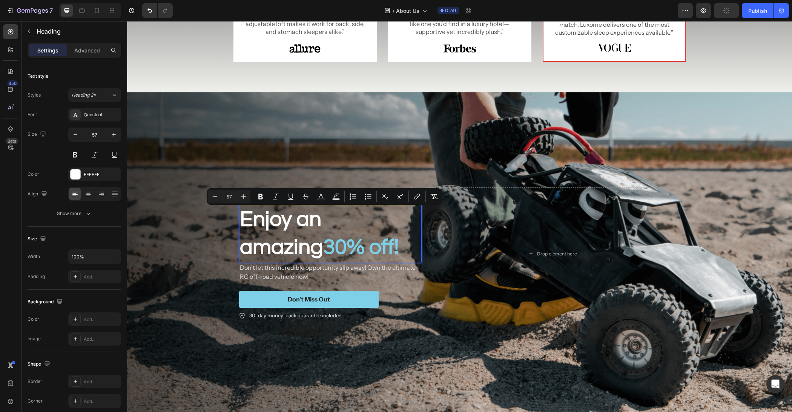
click at [293, 217] on p "Enjoy an amazing 30% off!" at bounding box center [330, 234] width 181 height 56
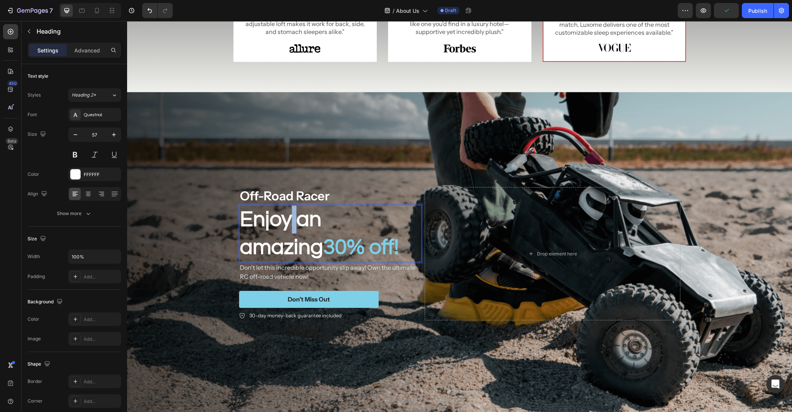
click at [294, 217] on p "Enjoy an amazing 30% off!" at bounding box center [330, 234] width 181 height 56
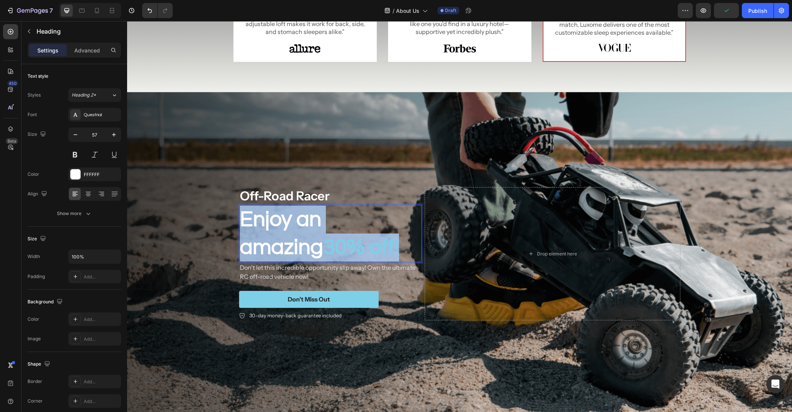
click at [294, 217] on p "Enjoy an amazing 30% off!" at bounding box center [330, 234] width 181 height 56
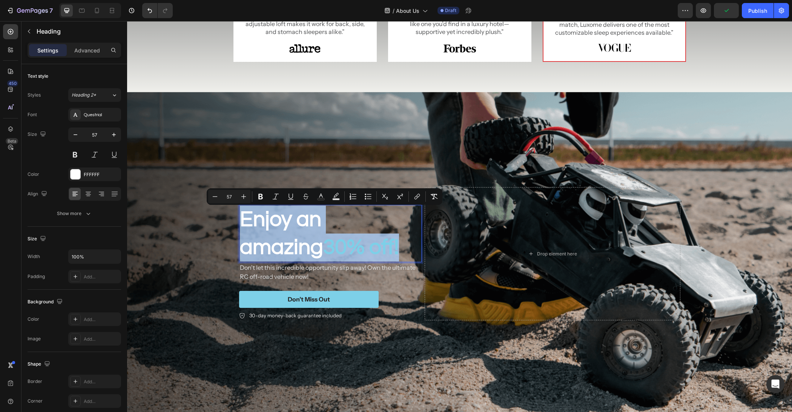
click at [297, 225] on p "Enjoy an amazing 30% off!" at bounding box center [330, 234] width 181 height 56
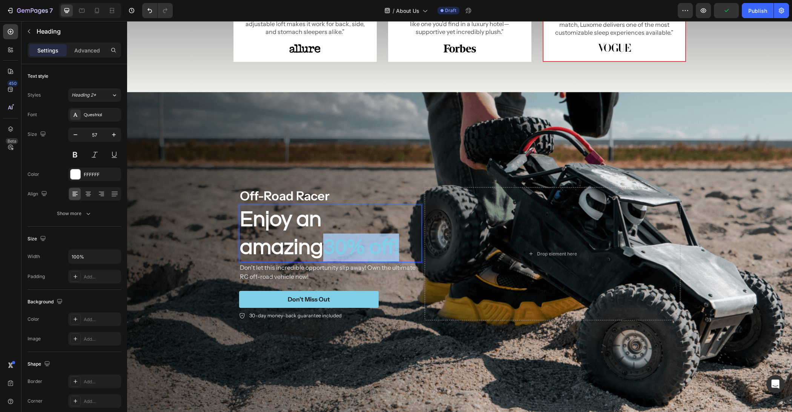
drag, startPoint x: 217, startPoint y: 259, endPoint x: 194, endPoint y: 259, distance: 23.0
click at [195, 259] on div "Off-Road Racer Text Block Enjoy an amazing 30% off! Heading 0 Don't let this in…" at bounding box center [459, 253] width 665 height 323
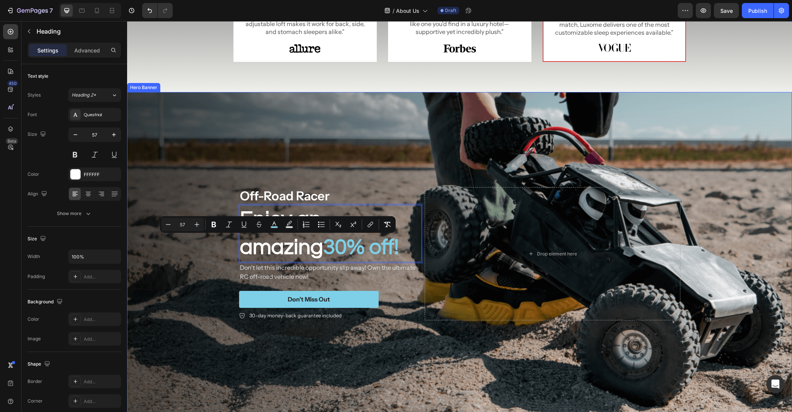
scroll to position [1332, 0]
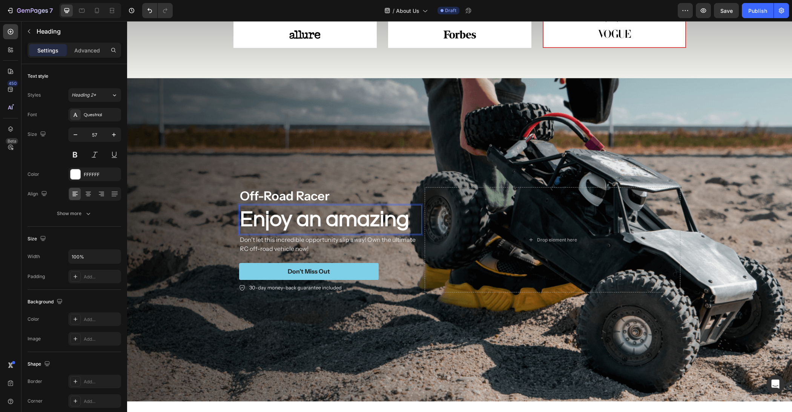
click at [353, 210] on p "Enjoy an amazing" at bounding box center [330, 220] width 181 height 28
click at [355, 218] on p "Enjoy an amazing" at bounding box center [330, 220] width 181 height 28
click at [270, 338] on div "Background Image" at bounding box center [459, 239] width 665 height 323
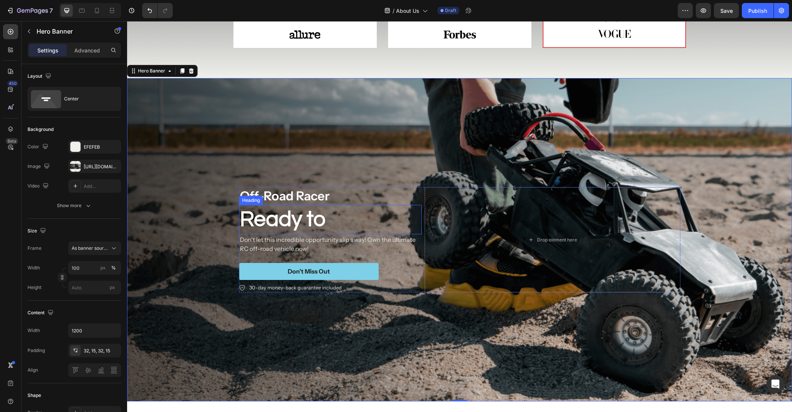
click at [294, 223] on p "Ready to" at bounding box center [330, 220] width 181 height 28
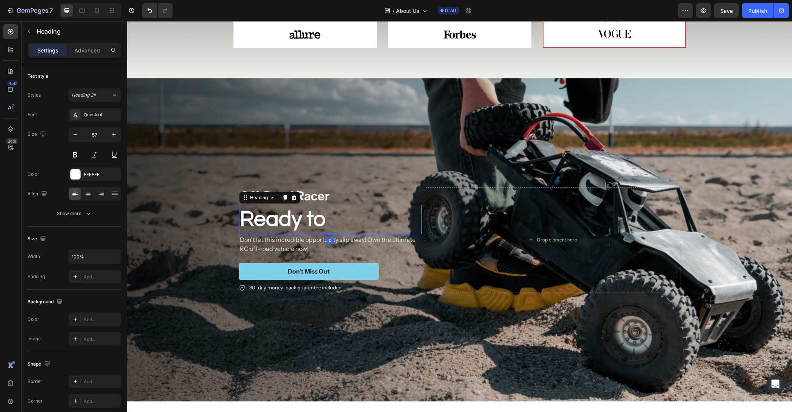
click at [284, 196] on icon at bounding box center [285, 197] width 4 height 5
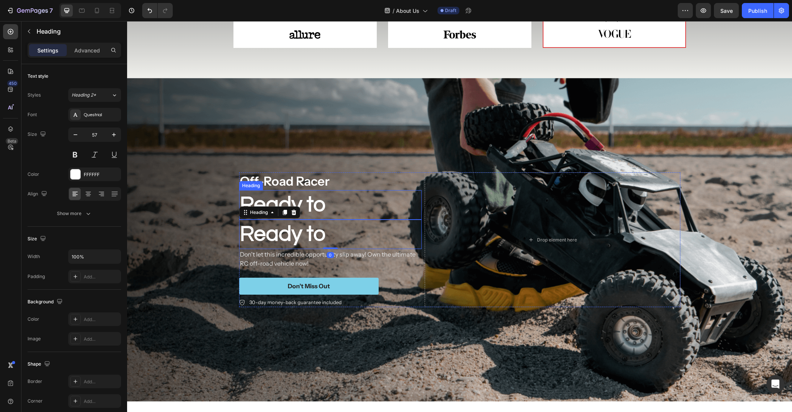
click at [355, 208] on p "Ready to" at bounding box center [330, 205] width 181 height 28
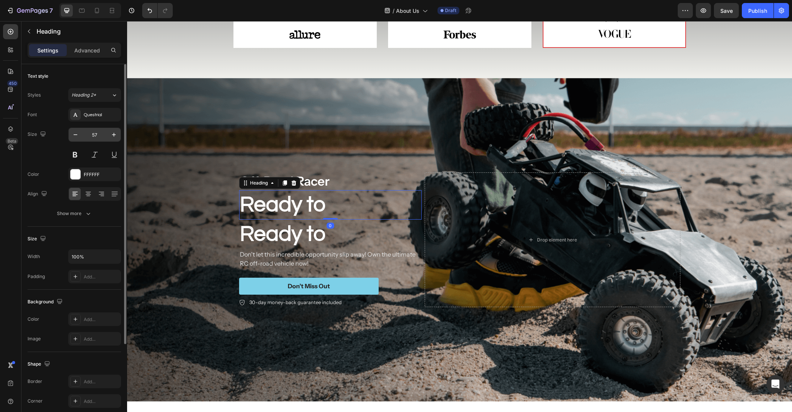
click at [97, 136] on input "57" at bounding box center [94, 135] width 25 height 14
type input "80"
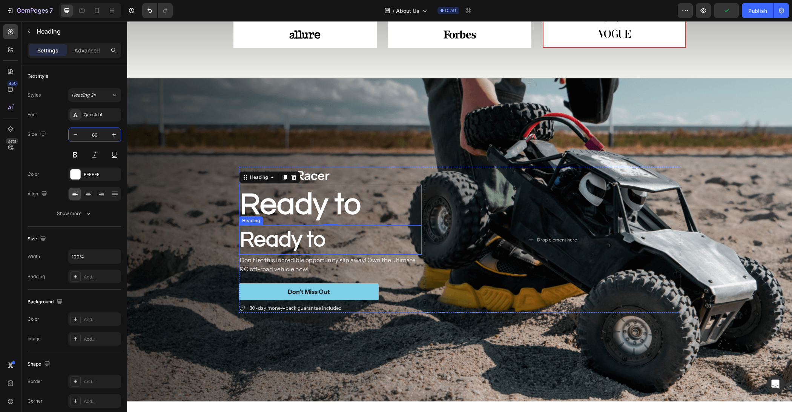
click at [286, 240] on h2 "Ready to" at bounding box center [330, 239] width 183 height 29
click at [282, 215] on icon at bounding box center [285, 218] width 6 height 6
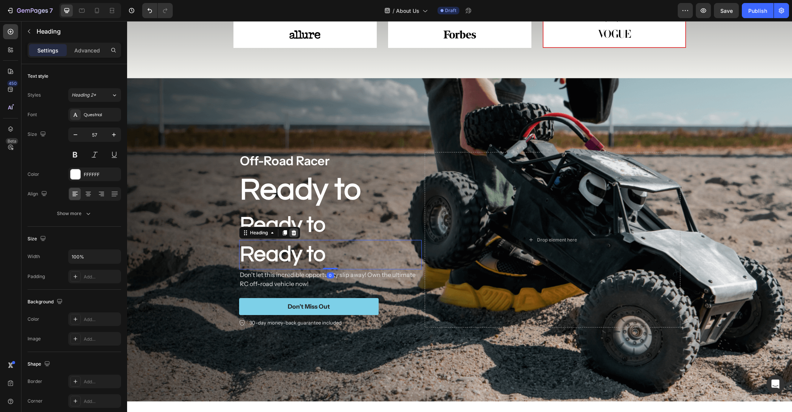
click at [294, 236] on div at bounding box center [293, 232] width 9 height 9
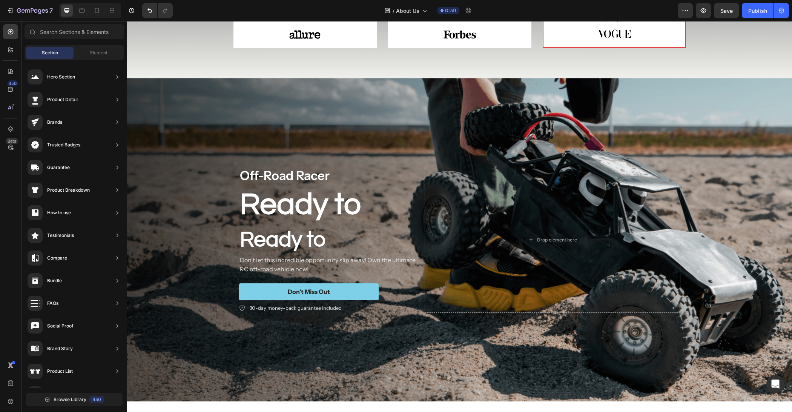
click at [294, 236] on h2 "Ready to" at bounding box center [330, 239] width 183 height 29
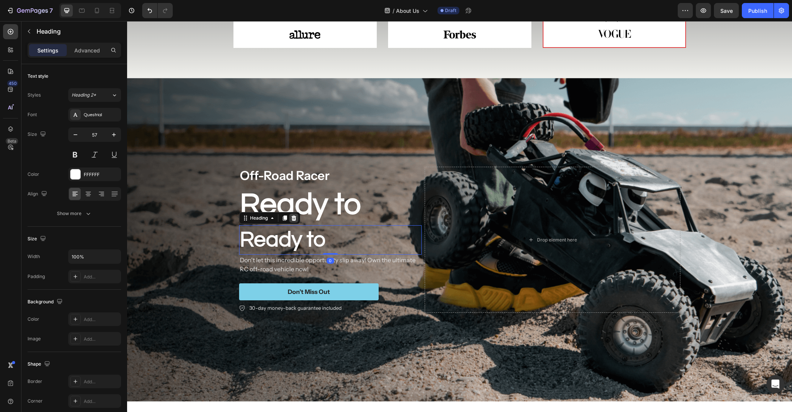
click at [293, 222] on div "Heading" at bounding box center [269, 218] width 61 height 12
click at [293, 218] on icon at bounding box center [294, 218] width 6 height 6
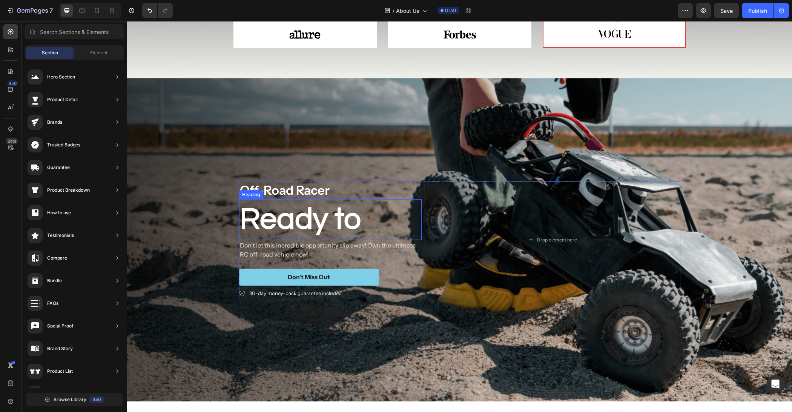
click at [313, 217] on p "Ready to" at bounding box center [330, 219] width 181 height 39
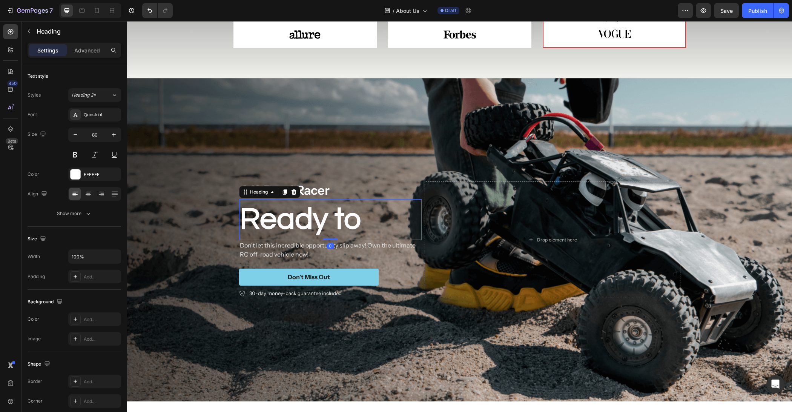
click at [283, 191] on icon at bounding box center [285, 192] width 6 height 6
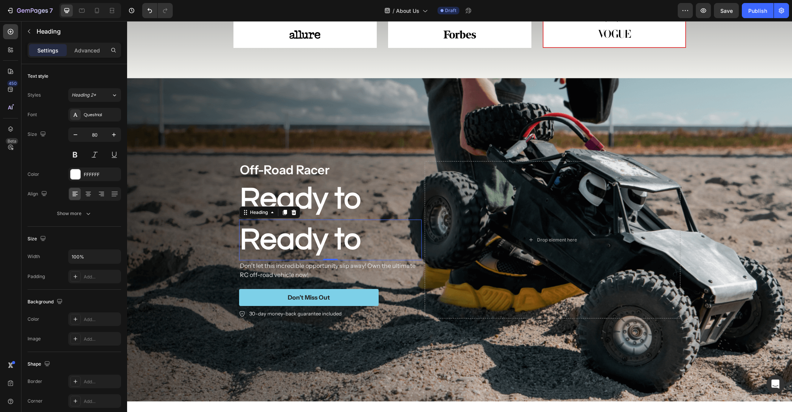
click at [308, 242] on h2 "Ready to" at bounding box center [330, 240] width 183 height 41
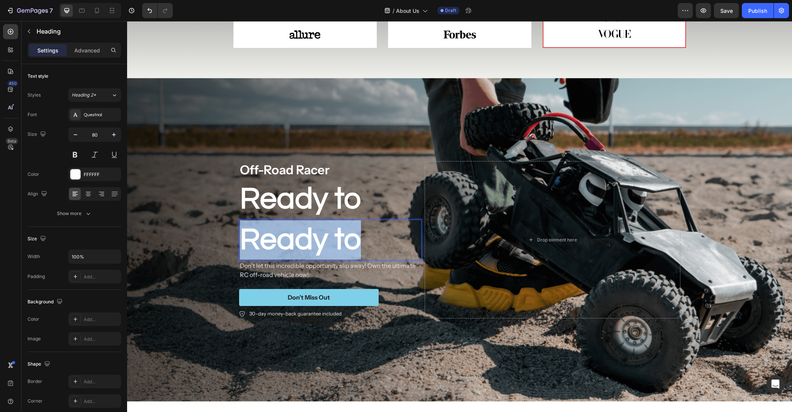
click at [308, 242] on p "Ready to" at bounding box center [330, 239] width 181 height 39
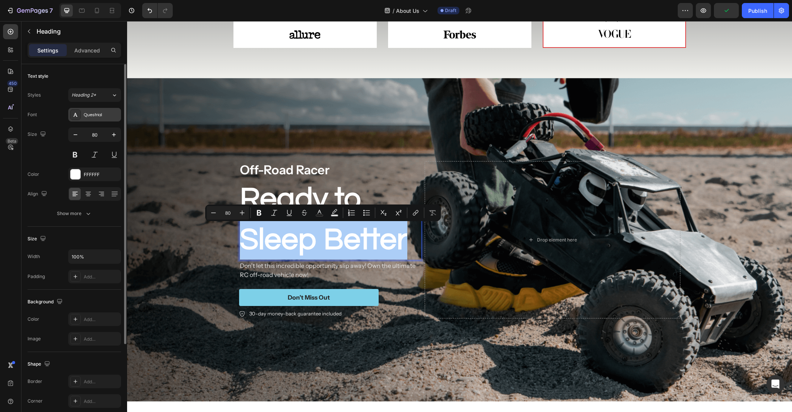
click at [85, 109] on div "Questrial" at bounding box center [94, 115] width 53 height 14
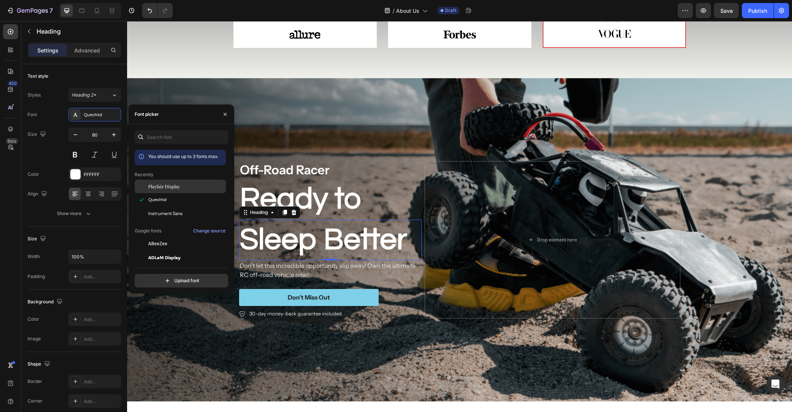
click at [178, 183] on span "Playfair Display" at bounding box center [164, 186] width 32 height 7
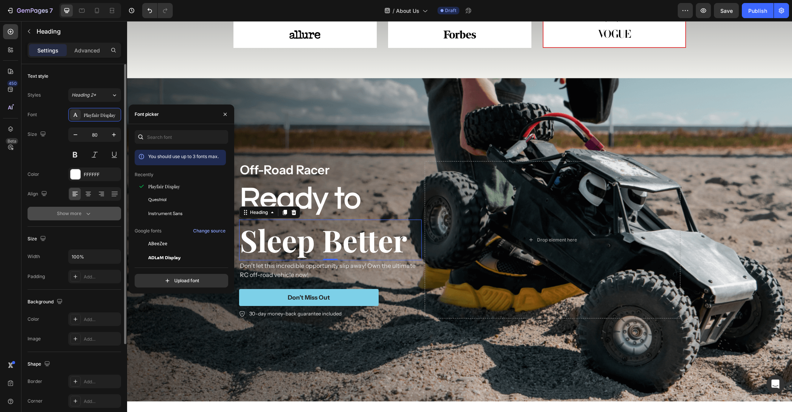
click at [79, 215] on div "Show more" at bounding box center [74, 214] width 35 height 8
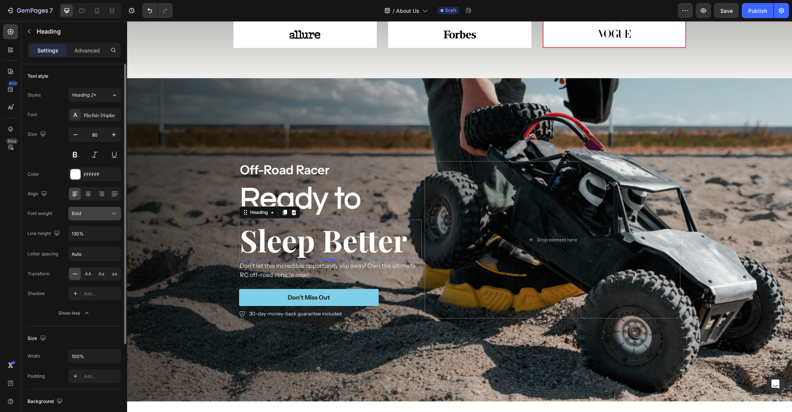
click at [86, 218] on button "Bold" at bounding box center [94, 214] width 53 height 14
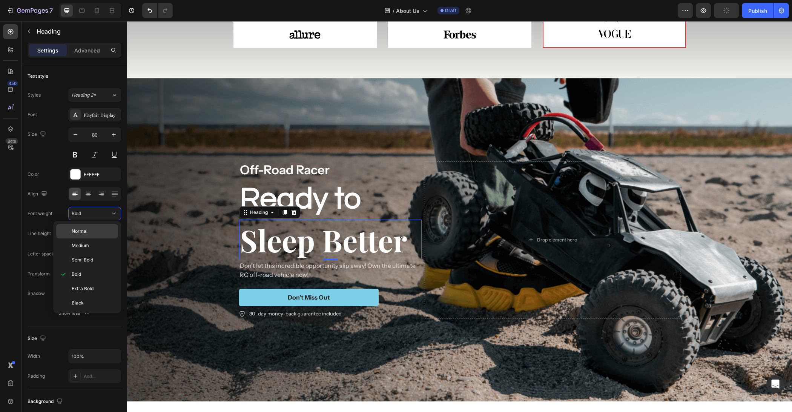
click at [91, 238] on div "Normal" at bounding box center [87, 245] width 62 height 14
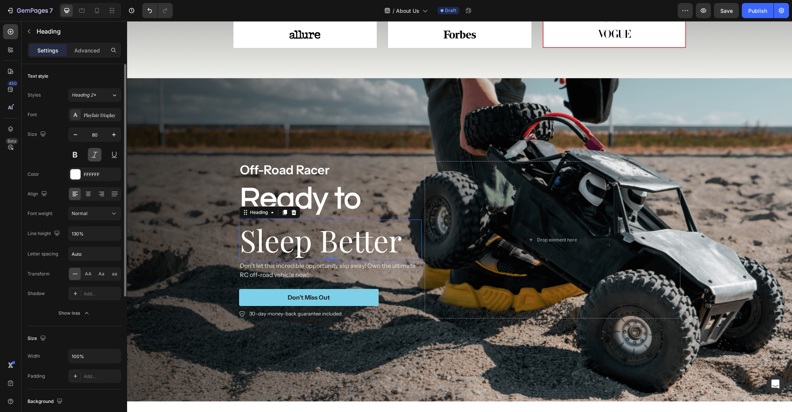
click at [93, 154] on button at bounding box center [95, 155] width 14 height 14
click at [166, 292] on div "Background Image" at bounding box center [459, 239] width 665 height 323
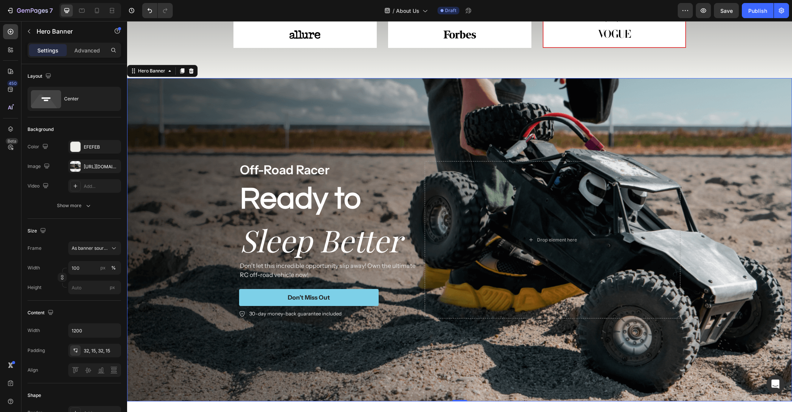
click at [260, 264] on p "Don't let this incredible opportunity slip away! Own the ultimate RC off-road v…" at bounding box center [330, 270] width 181 height 18
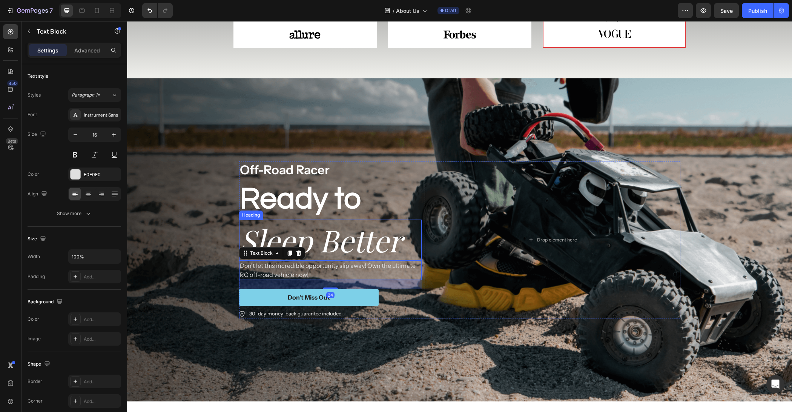
click at [287, 236] on p "Sleep Better" at bounding box center [330, 239] width 181 height 39
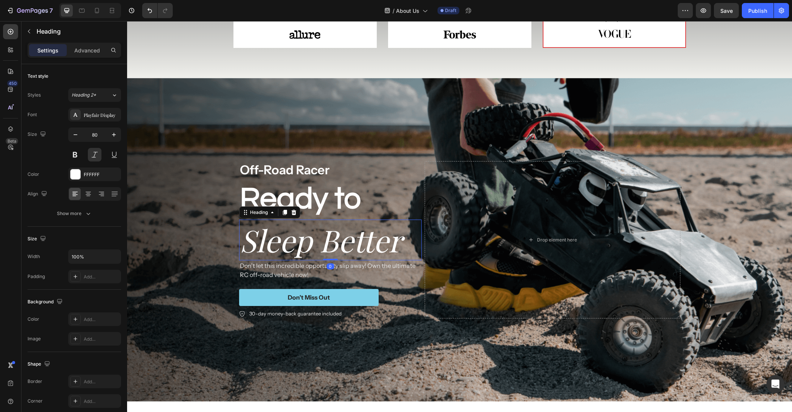
click at [82, 55] on div "Advanced" at bounding box center [87, 50] width 38 height 12
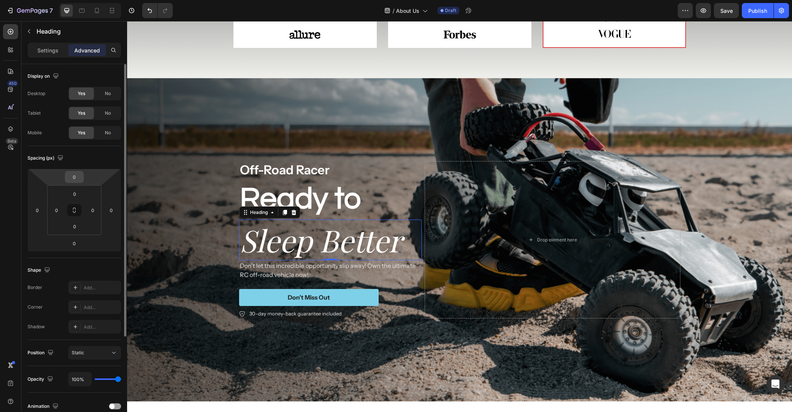
click at [77, 177] on input "0" at bounding box center [74, 176] width 15 height 11
type input "-36"
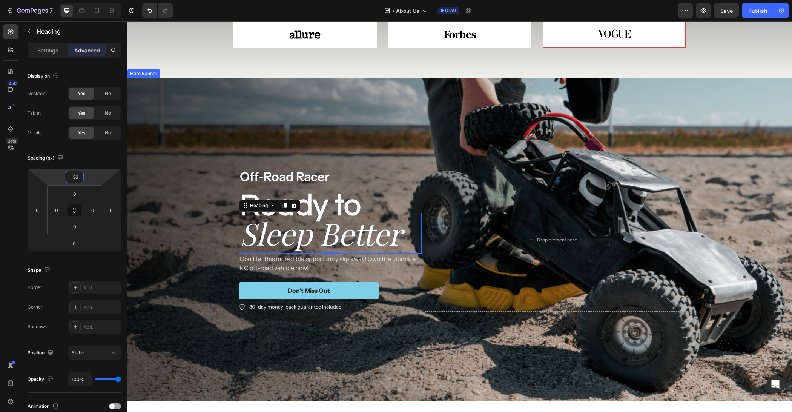
click at [196, 275] on div "Background Image" at bounding box center [459, 239] width 665 height 323
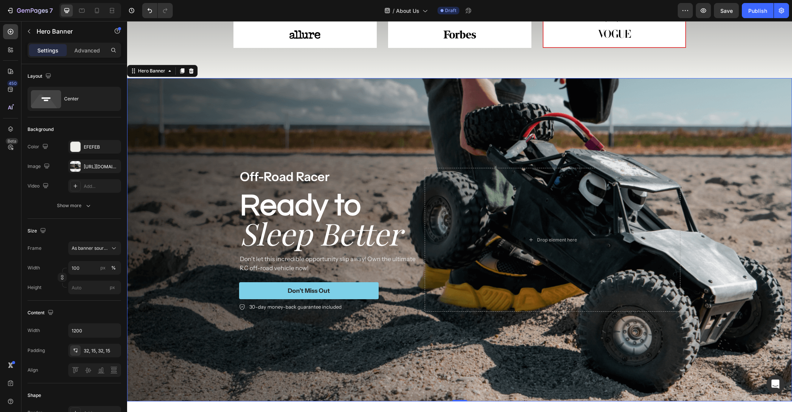
click at [200, 305] on div "Background Image" at bounding box center [459, 239] width 665 height 323
click at [421, 261] on div "Off-Road Racer Text Block Ready to Heading Sleep Better Heading Don't let this …" at bounding box center [459, 240] width 441 height 144
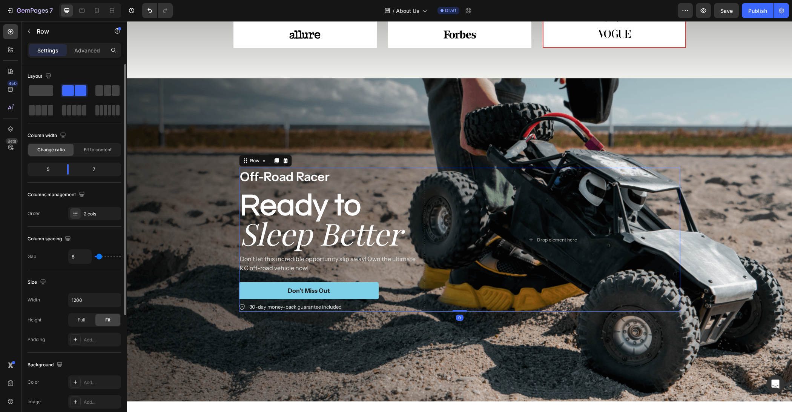
type input "14"
type input "7"
type input "0"
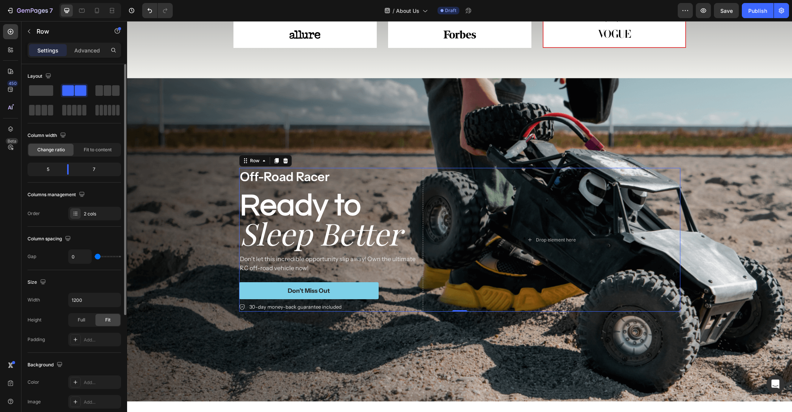
drag, startPoint x: 100, startPoint y: 257, endPoint x: 72, endPoint y: 258, distance: 28.7
type input "0"
click at [95, 257] on input "range" at bounding box center [108, 257] width 26 height 2
click at [100, 325] on div "Full 100%" at bounding box center [87, 332] width 62 height 14
click at [109, 300] on button "button" at bounding box center [114, 300] width 14 height 14
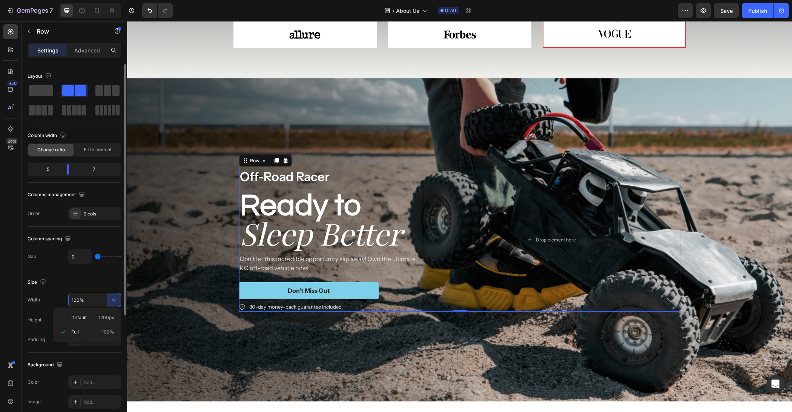
click at [97, 315] on p "Default 1200px" at bounding box center [92, 317] width 43 height 7
type input "1200"
click at [92, 319] on div "Full" at bounding box center [81, 320] width 25 height 12
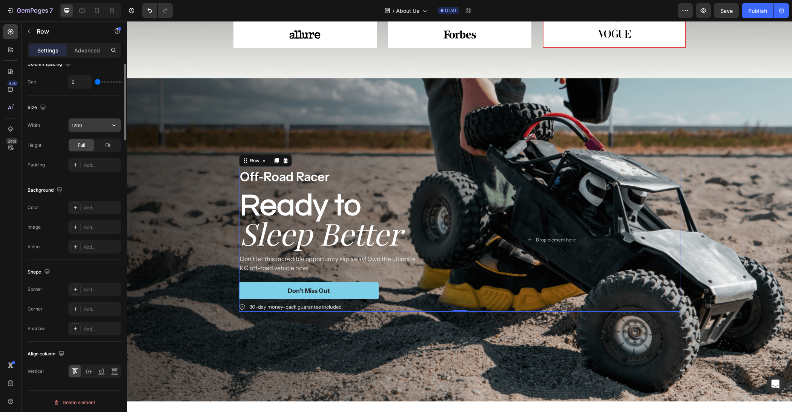
scroll to position [0, 0]
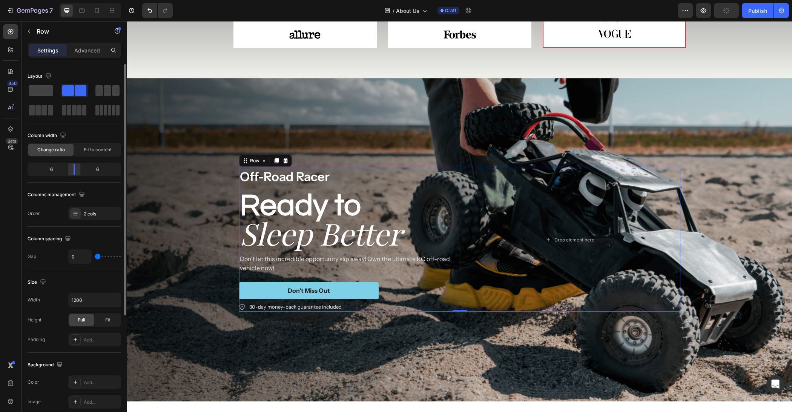
drag, startPoint x: 71, startPoint y: 171, endPoint x: 78, endPoint y: 171, distance: 7.6
click at [78, 171] on div at bounding box center [75, 169] width 14 height 11
click at [84, 54] on div "Advanced" at bounding box center [87, 50] width 38 height 12
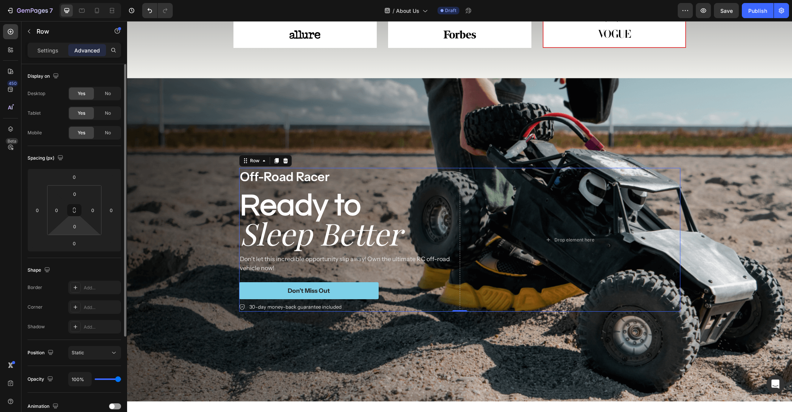
scroll to position [132, 0]
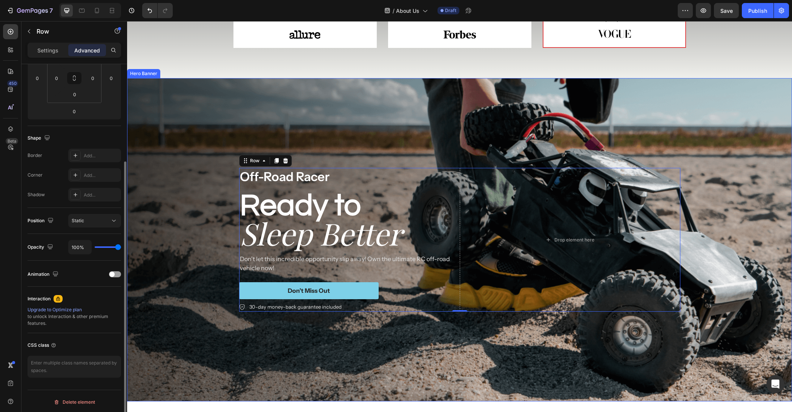
click at [192, 301] on div "Background Image" at bounding box center [459, 239] width 665 height 323
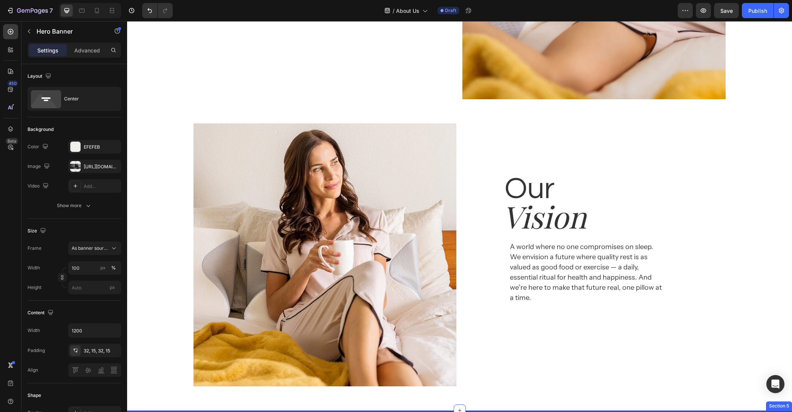
scroll to position [1114, 0]
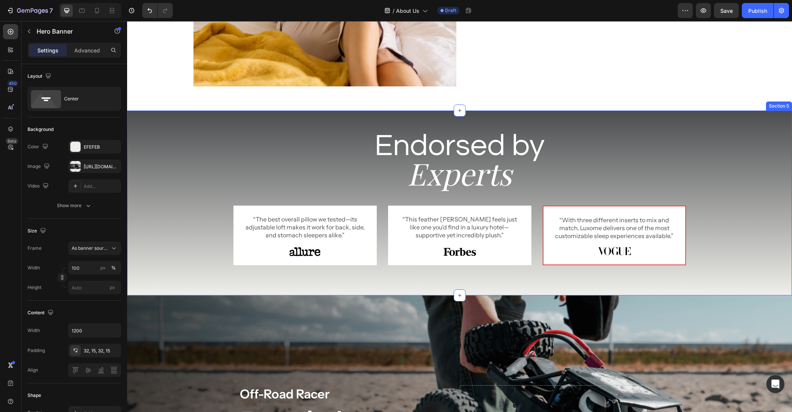
click at [370, 202] on div "Endorsed by Heading Experts Heading Row “The best overall pillow we tested—its …" at bounding box center [459, 205] width 665 height 158
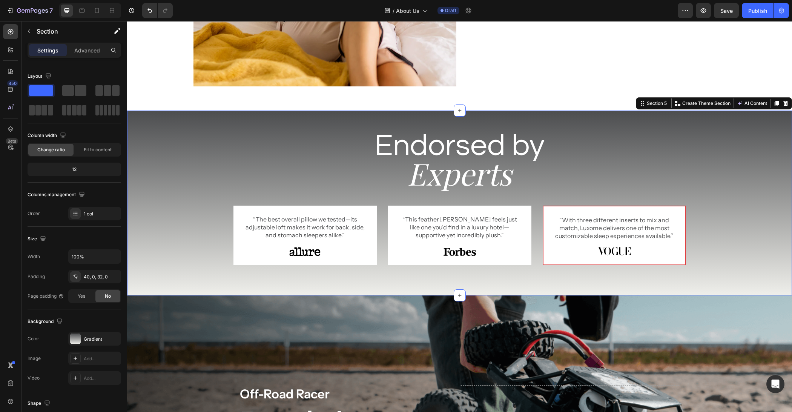
click at [383, 192] on h2 "Experts" at bounding box center [460, 173] width 453 height 41
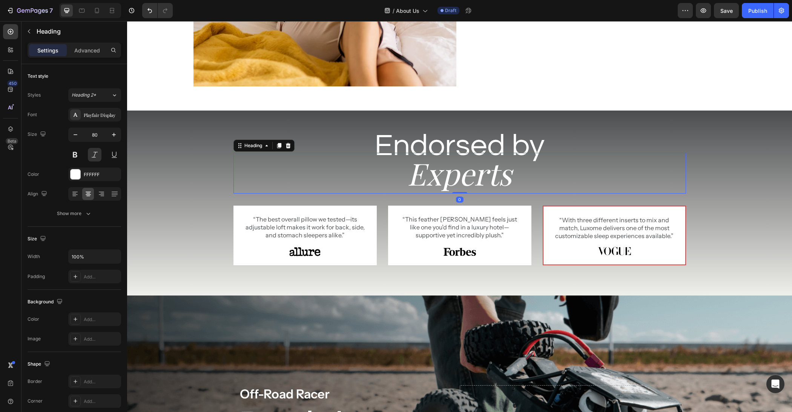
click at [383, 199] on div "Endorsed by Heading Experts Heading 0 Row “The best overall pillow we tested—it…" at bounding box center [459, 205] width 665 height 158
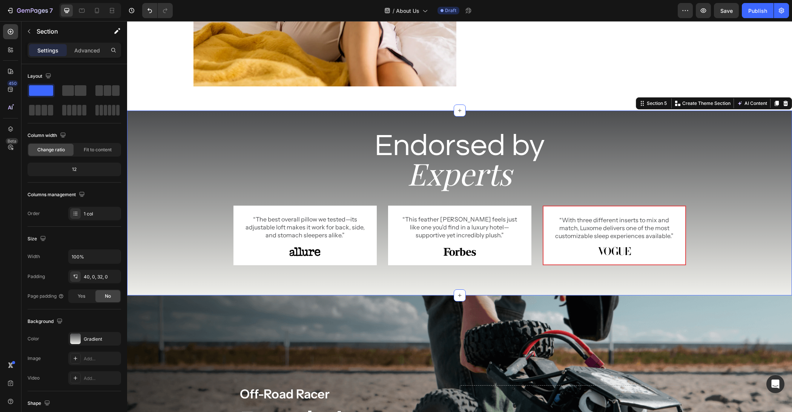
click at [381, 212] on div "“The best overall pillow we tested—its adjustable loft makes it work for back, …" at bounding box center [460, 242] width 453 height 72
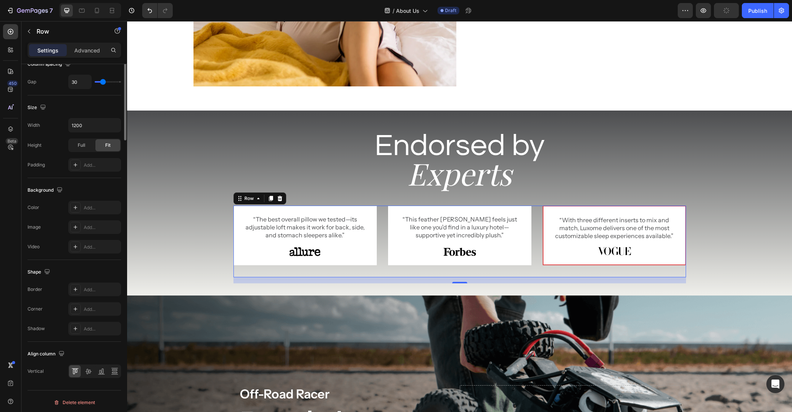
scroll to position [0, 0]
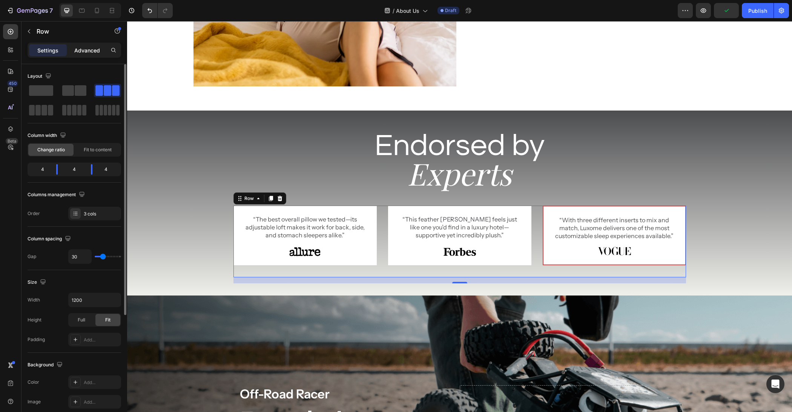
click at [80, 49] on p "Advanced" at bounding box center [87, 50] width 26 height 8
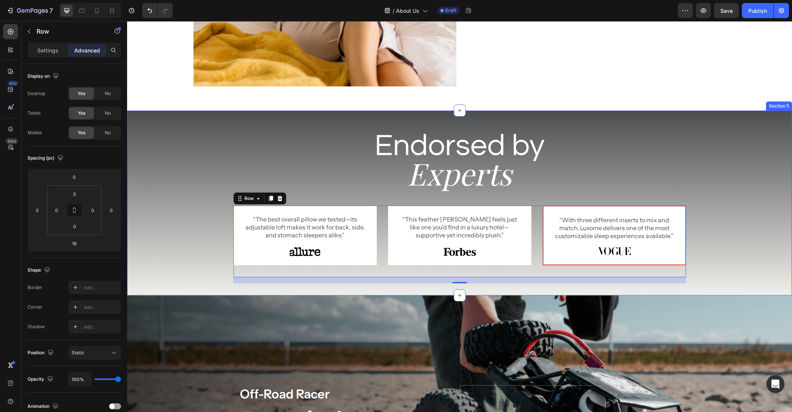
scroll to position [1257, 0]
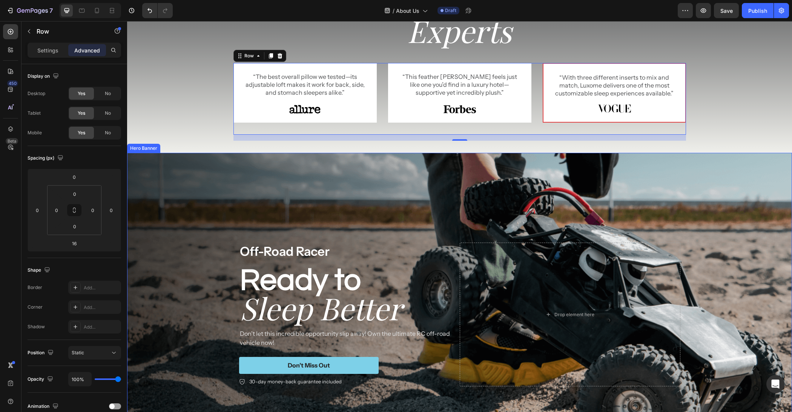
click at [272, 205] on div "Background Image" at bounding box center [459, 314] width 665 height 323
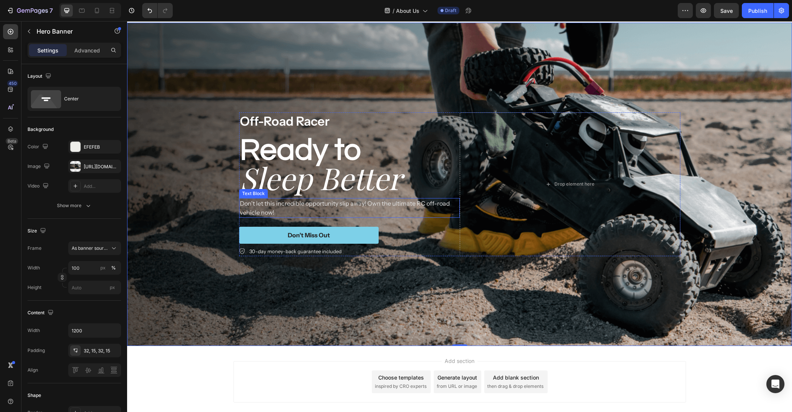
scroll to position [1429, 0]
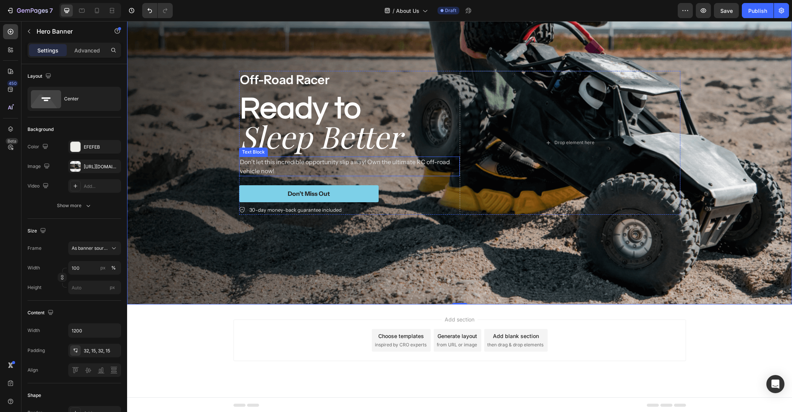
click at [324, 158] on p "Don't let this incredible opportunity slip away! Own the ultimate RC off-road v…" at bounding box center [349, 166] width 219 height 18
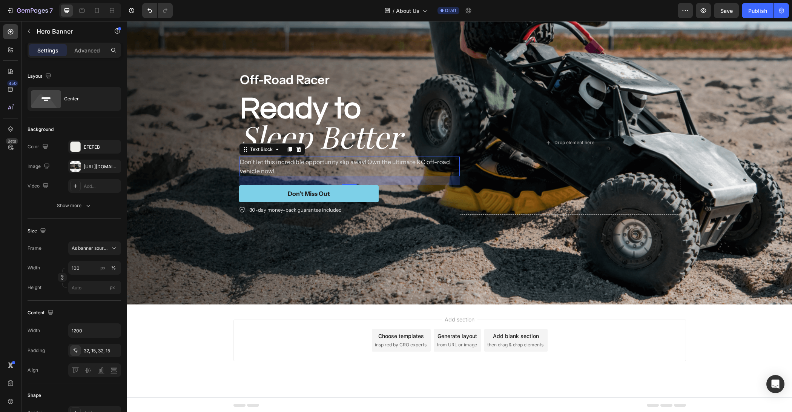
click at [324, 158] on p "Don't let this incredible opportunity slip away! Own the ultimate RC off-road v…" at bounding box center [349, 166] width 219 height 18
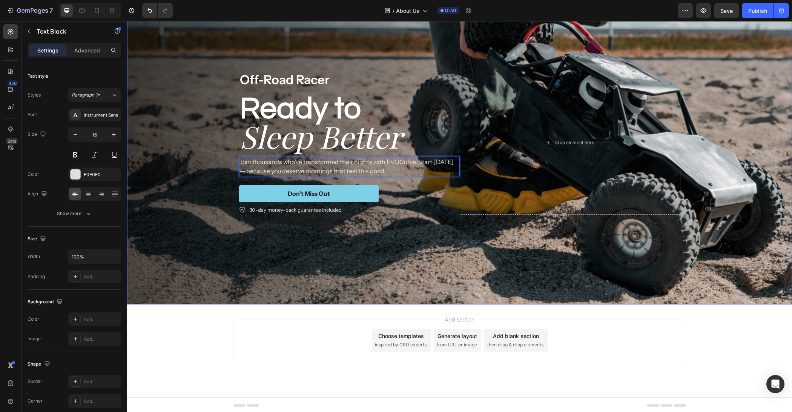
click at [208, 171] on div "Background Image" at bounding box center [459, 142] width 665 height 323
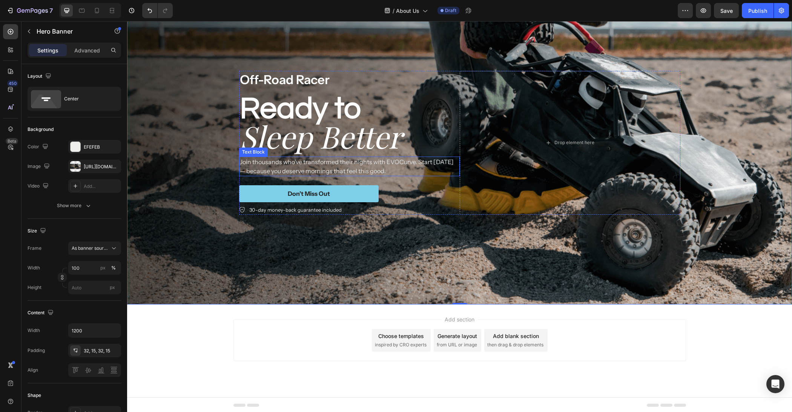
click at [279, 163] on p "Join thousands who’ve transformed their nights with EVOCurve. Start [DATE] — be…" at bounding box center [349, 166] width 219 height 18
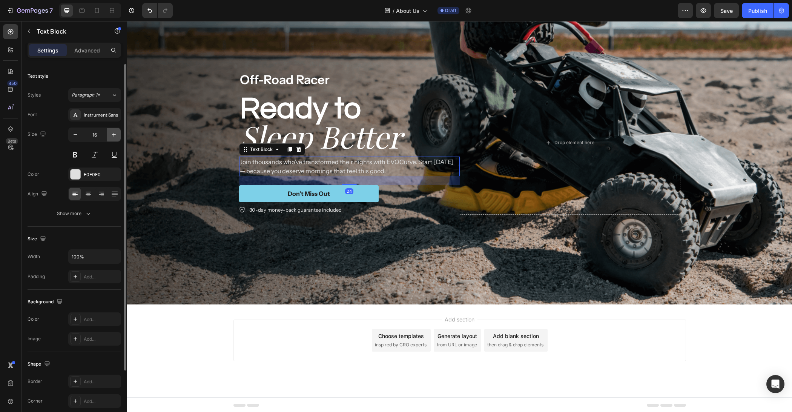
click at [112, 138] on button "button" at bounding box center [114, 135] width 14 height 14
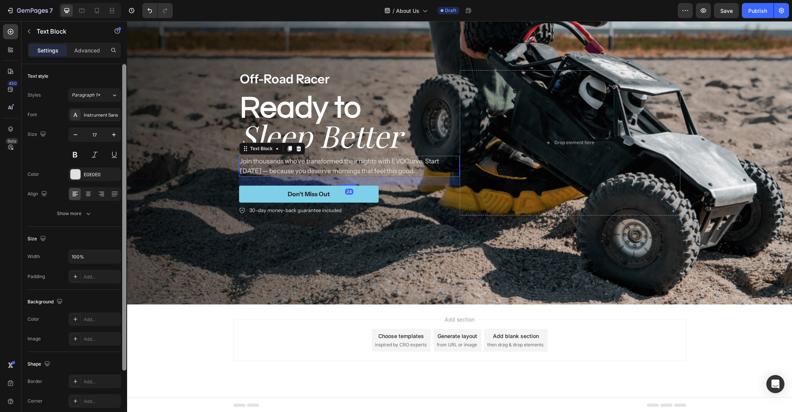
type input "18"
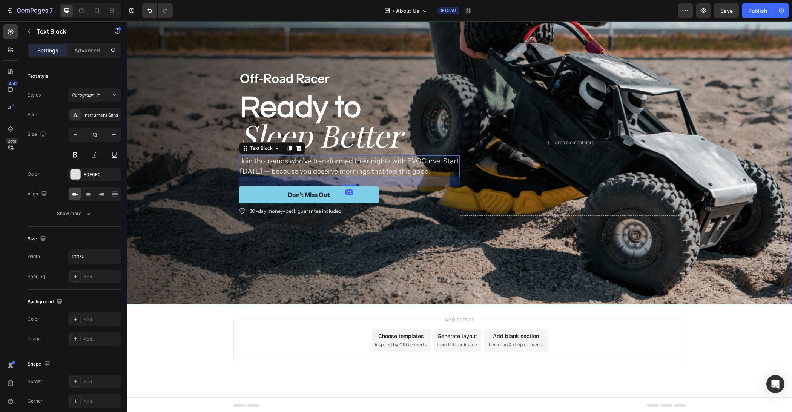
click at [204, 248] on div "Background Image" at bounding box center [459, 142] width 665 height 323
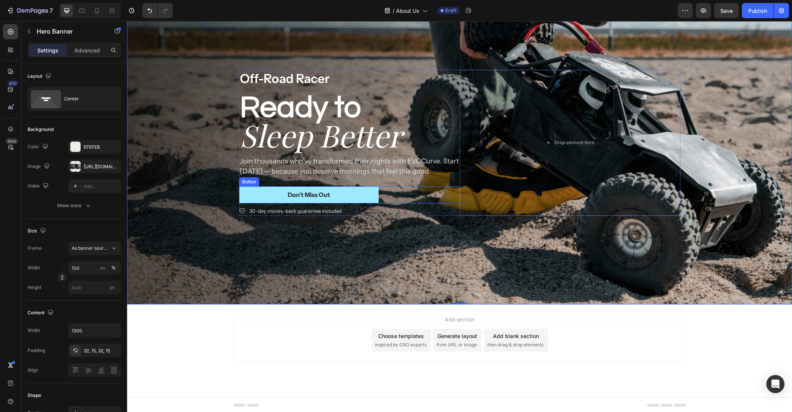
click at [351, 190] on button "Don’t Miss Out" at bounding box center [309, 194] width 140 height 17
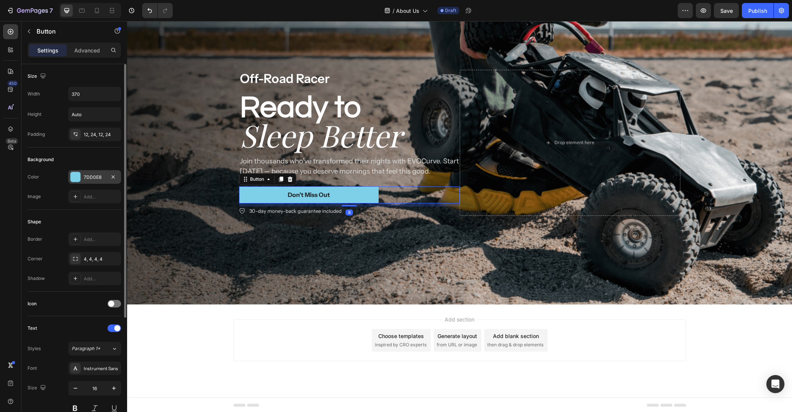
click at [75, 176] on div at bounding box center [76, 177] width 10 height 10
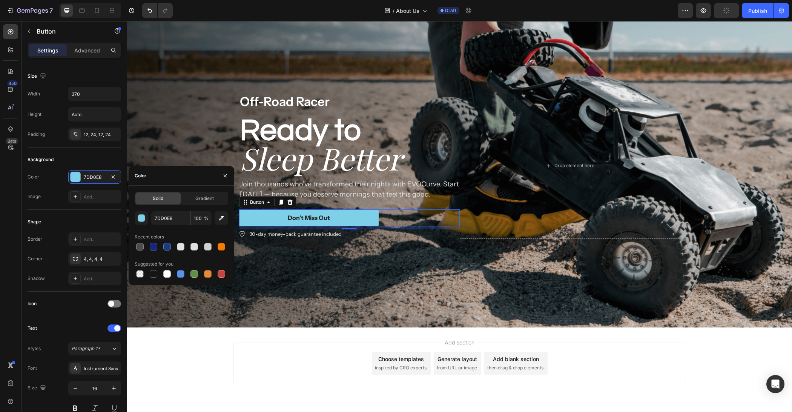
scroll to position [1395, 0]
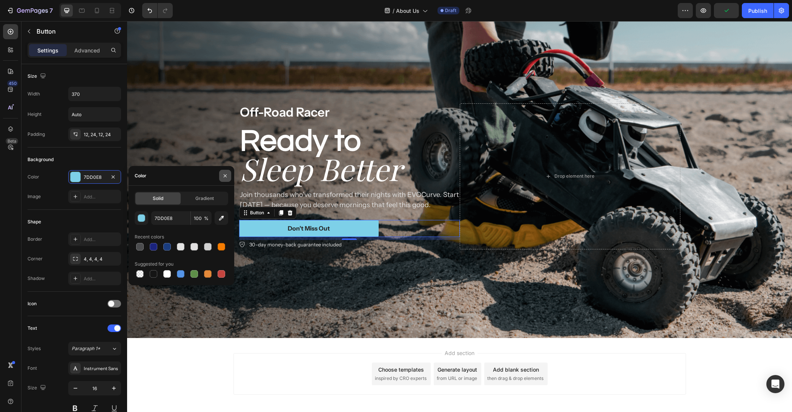
click at [222, 172] on button "button" at bounding box center [225, 176] width 12 height 12
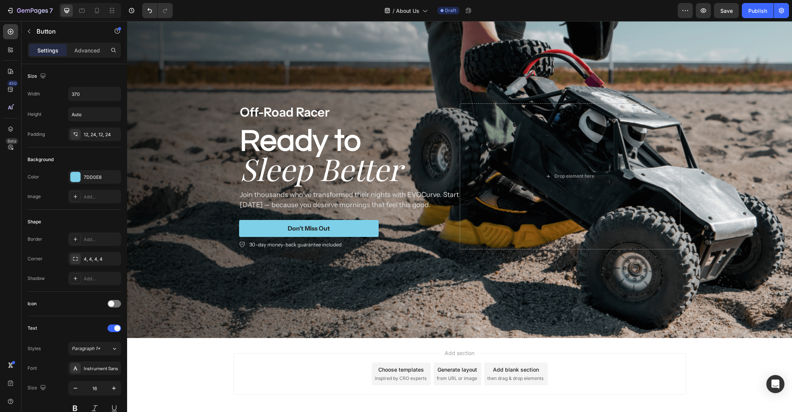
click at [175, 369] on div "Add section Choose templates inspired by CRO experts Generate layout from URL o…" at bounding box center [459, 384] width 665 height 93
click at [174, 369] on div "Add section Choose templates inspired by CRO experts Generate layout from URL o…" at bounding box center [459, 384] width 665 height 93
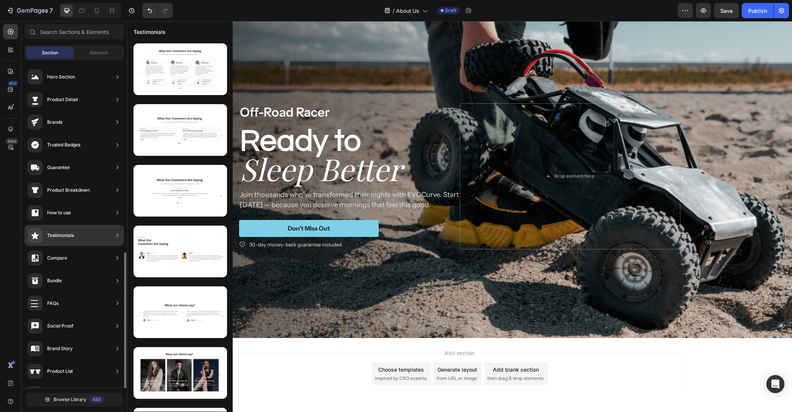
scroll to position [110, 0]
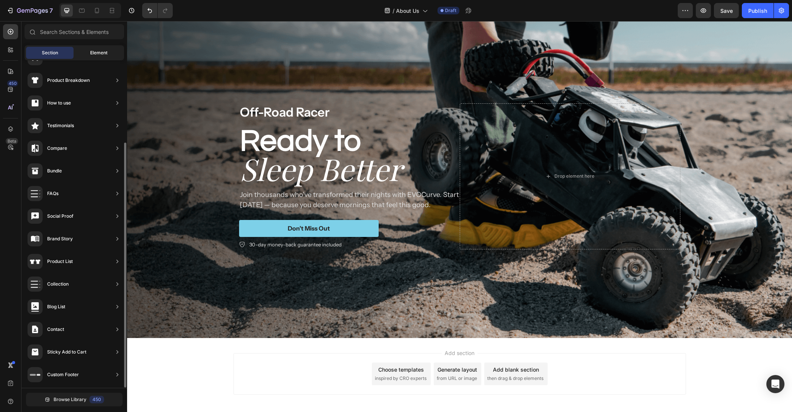
click at [92, 51] on span "Element" at bounding box center [98, 52] width 17 height 7
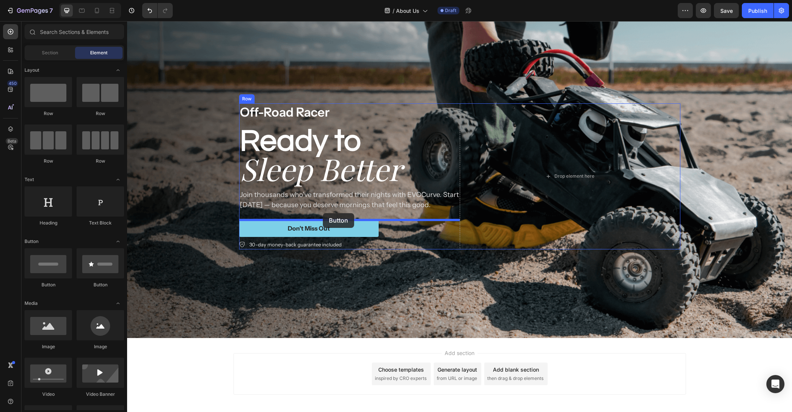
drag, startPoint x: 238, startPoint y: 280, endPoint x: 323, endPoint y: 213, distance: 107.7
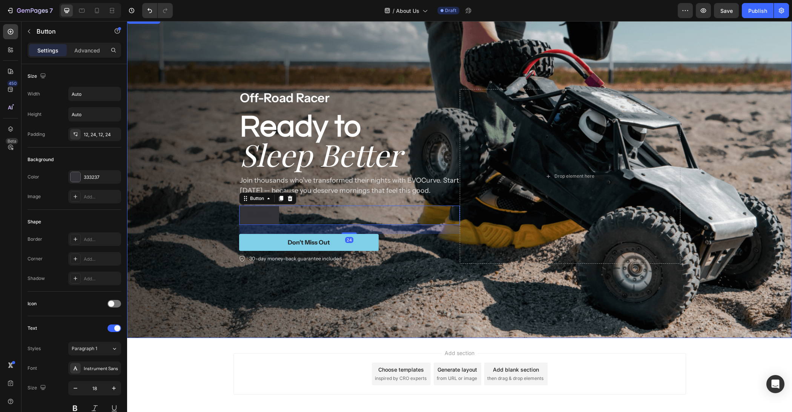
click at [226, 354] on div "Add section Choose templates inspired by CRO experts Generate layout from URL o…" at bounding box center [459, 384] width 665 height 93
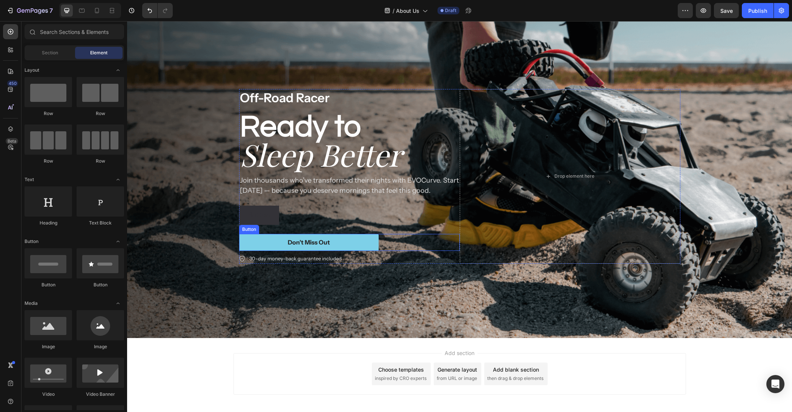
click at [385, 238] on div "Don’t Miss Out Button" at bounding box center [349, 242] width 221 height 17
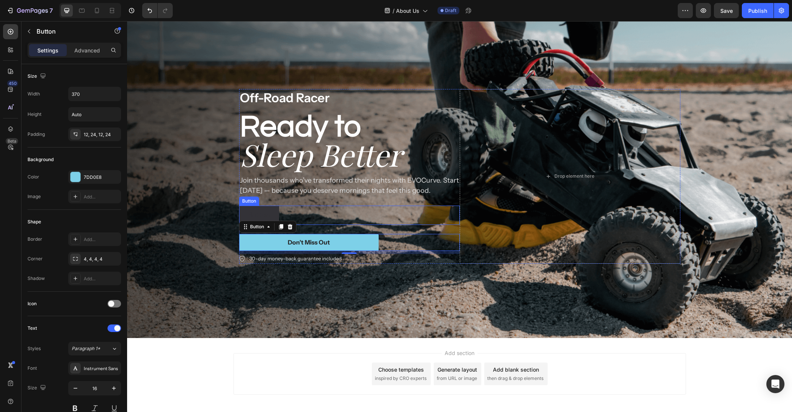
click at [285, 209] on div "Button Button" at bounding box center [349, 215] width 221 height 19
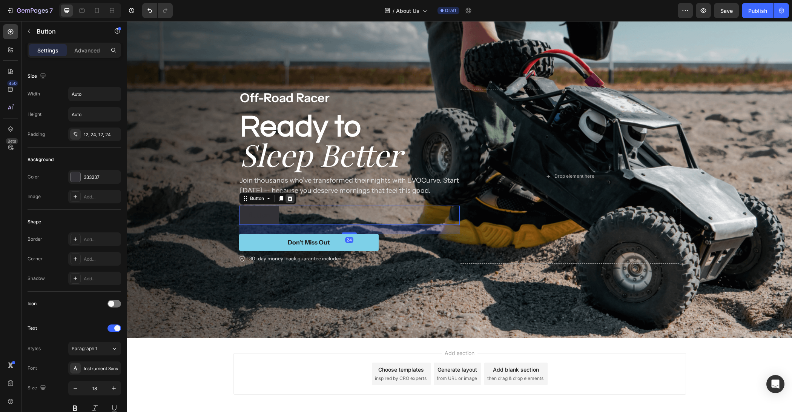
click at [288, 199] on icon at bounding box center [290, 198] width 5 height 5
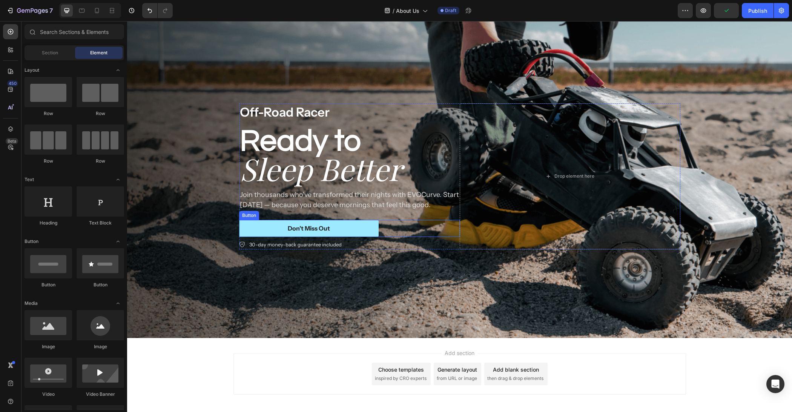
click at [384, 232] on div "Don’t Miss Out Button" at bounding box center [349, 228] width 221 height 17
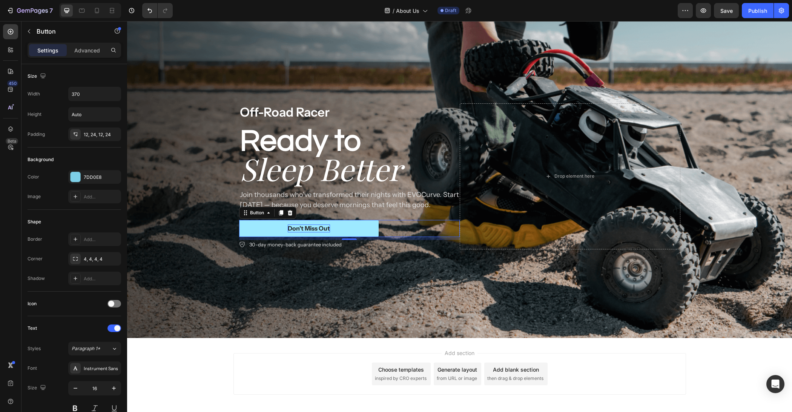
click at [313, 228] on div "Don’t Miss Out" at bounding box center [309, 229] width 42 height 8
click at [313, 228] on p "Don’t Miss Out" at bounding box center [309, 229] width 42 height 8
click at [75, 47] on p "Advanced" at bounding box center [87, 50] width 26 height 8
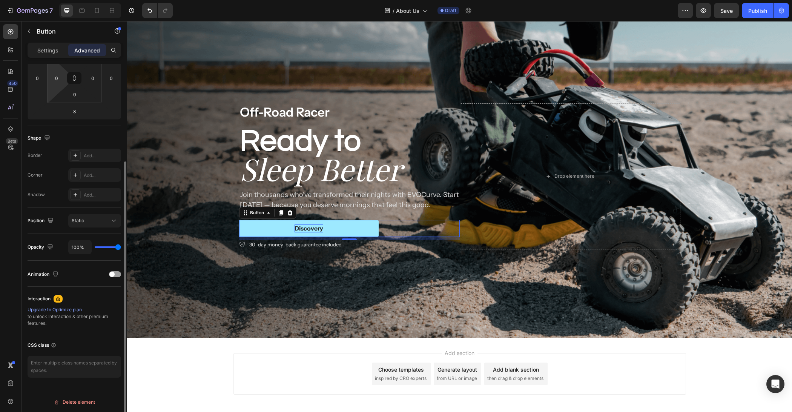
scroll to position [0, 0]
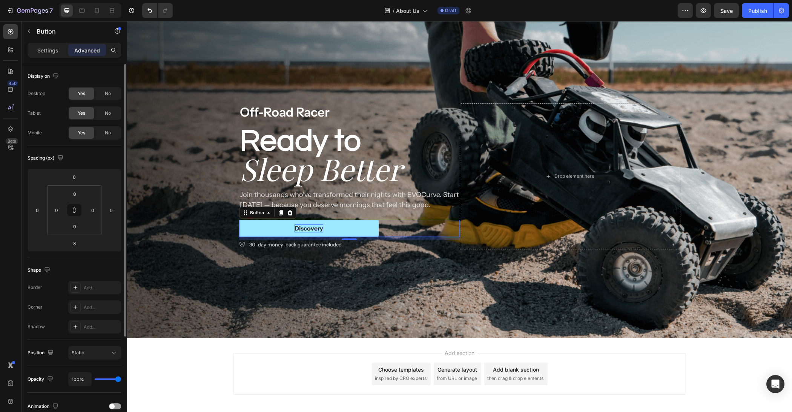
click at [43, 62] on div "Settings Advanced" at bounding box center [75, 54] width 106 height 22
click at [44, 60] on div "Settings Advanced" at bounding box center [75, 54] width 106 height 22
click at [47, 55] on div "Settings Advanced" at bounding box center [75, 50] width 94 height 15
click at [48, 55] on div "Settings" at bounding box center [48, 50] width 38 height 12
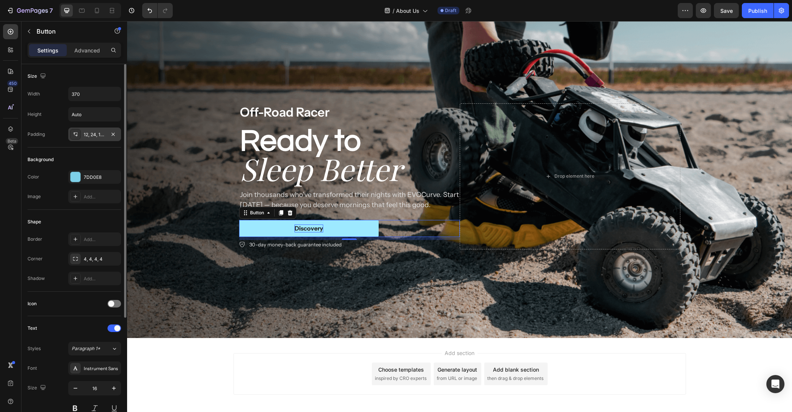
click at [95, 135] on div "12, 24, 12, 24" at bounding box center [95, 134] width 22 height 7
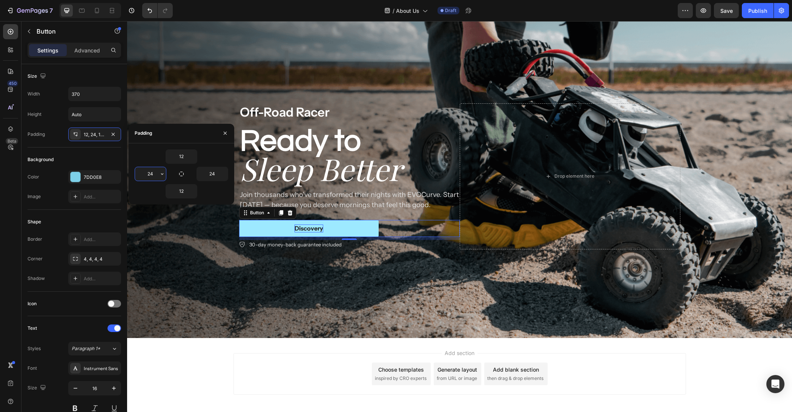
click at [155, 173] on input "24" at bounding box center [150, 174] width 31 height 14
type input "12"
click at [214, 175] on input "24" at bounding box center [212, 174] width 31 height 14
click at [214, 176] on input "124" at bounding box center [212, 174] width 31 height 14
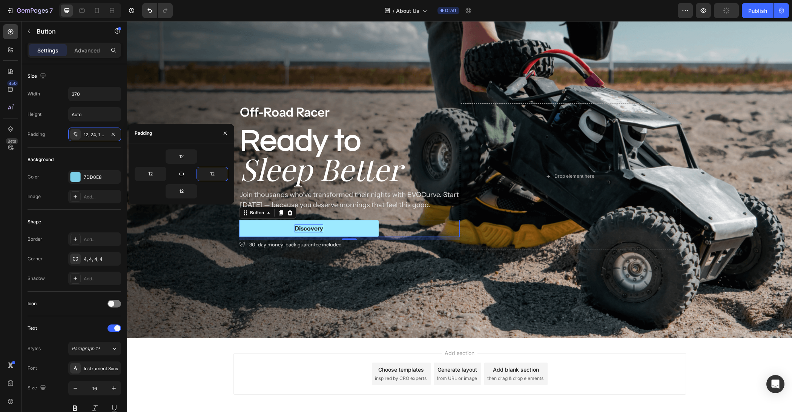
type input "12"
click at [332, 227] on button "Discovery" at bounding box center [309, 228] width 140 height 17
click at [350, 229] on button "Discovery" at bounding box center [309, 228] width 140 height 17
click at [226, 135] on icon "button" at bounding box center [225, 133] width 6 height 6
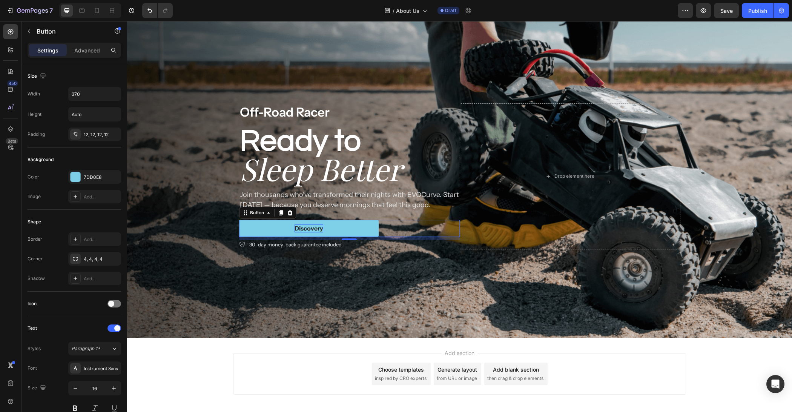
click at [402, 228] on div "Discovery Button 8" at bounding box center [349, 228] width 221 height 17
click at [113, 392] on button "button" at bounding box center [114, 388] width 14 height 14
type input "18"
click at [321, 231] on p "Discovery" at bounding box center [309, 228] width 32 height 9
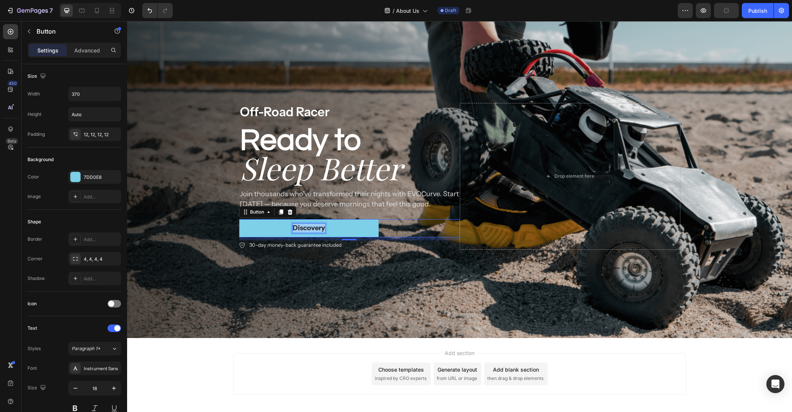
click at [321, 231] on p "Discovery" at bounding box center [309, 228] width 32 height 9
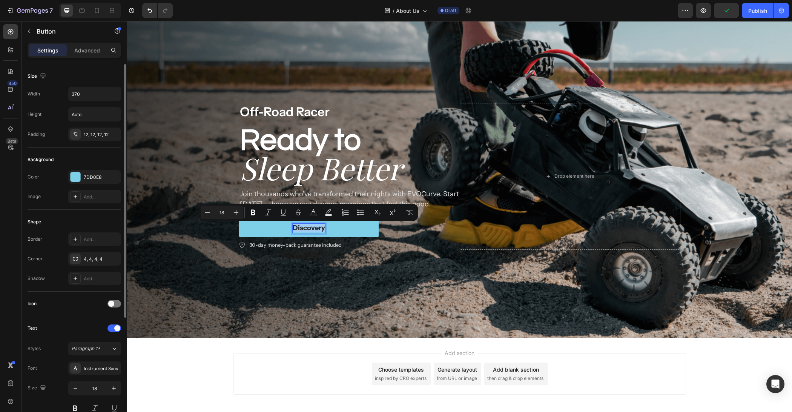
scroll to position [99, 0]
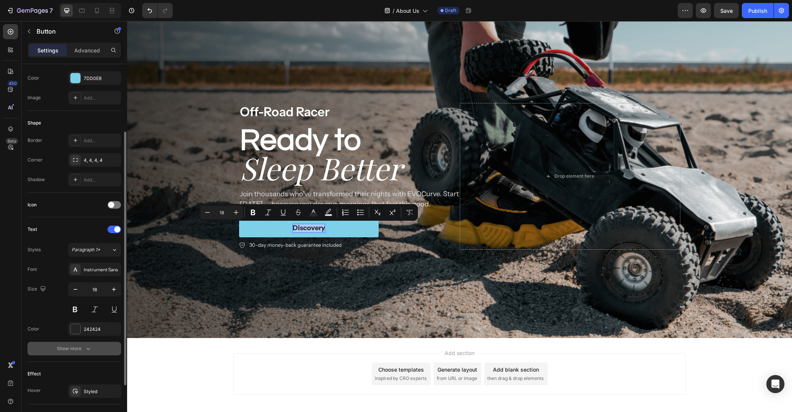
click at [73, 342] on button "Show more" at bounding box center [75, 349] width 94 height 14
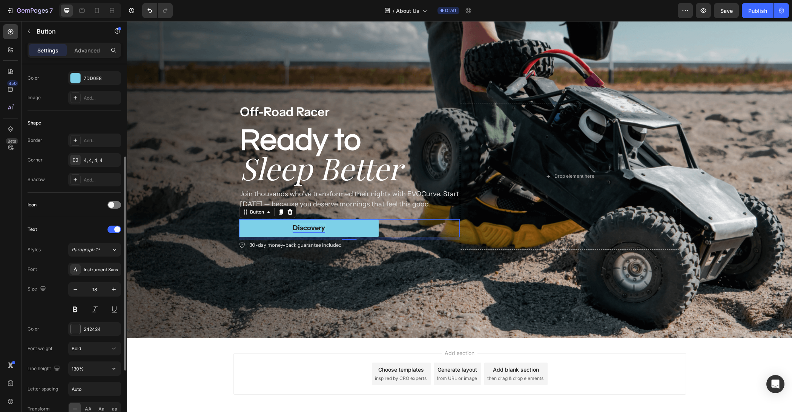
scroll to position [187, 0]
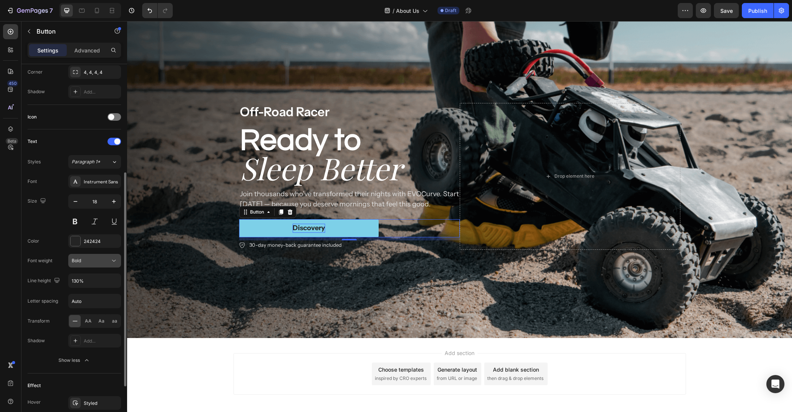
click at [94, 265] on button "Bold" at bounding box center [94, 261] width 53 height 14
click at [91, 280] on p "Normal" at bounding box center [93, 277] width 43 height 7
click at [87, 321] on span "AA" at bounding box center [88, 321] width 7 height 7
click at [55, 225] on div "Size 18" at bounding box center [75, 211] width 94 height 34
click at [252, 298] on div "Background Image" at bounding box center [459, 176] width 665 height 323
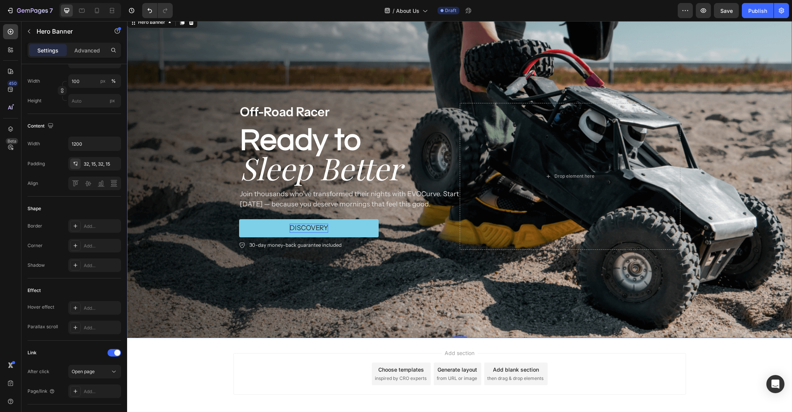
scroll to position [0, 0]
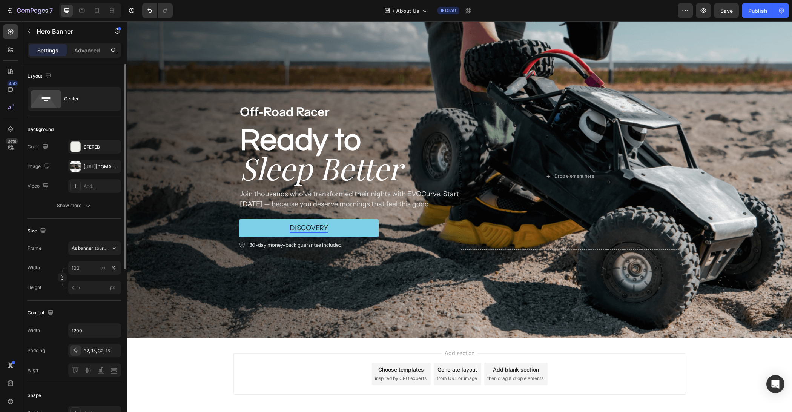
click at [245, 386] on div "Add section Choose templates inspired by CRO experts Generate layout from URL o…" at bounding box center [460, 374] width 453 height 42
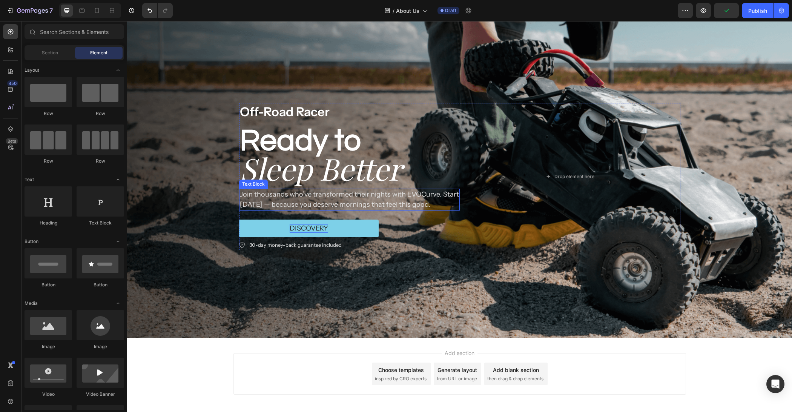
scroll to position [1311, 0]
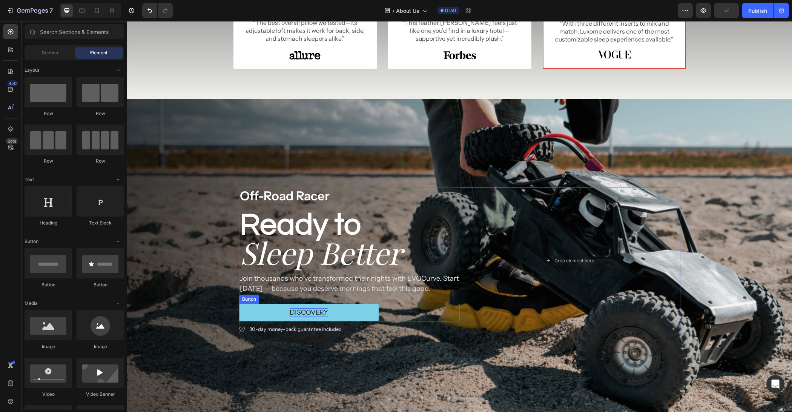
click at [314, 309] on p "Discovery" at bounding box center [309, 312] width 38 height 9
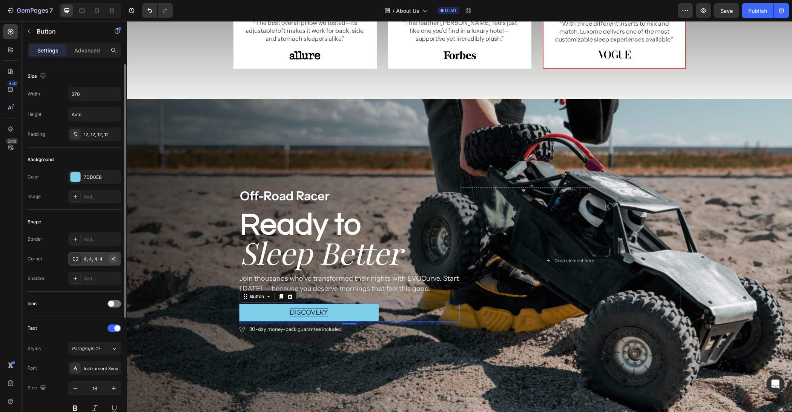
click at [112, 257] on icon "button" at bounding box center [113, 259] width 6 height 6
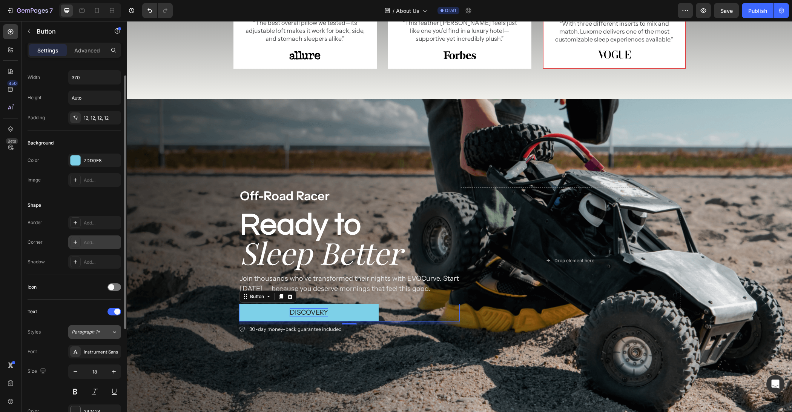
scroll to position [34, 0]
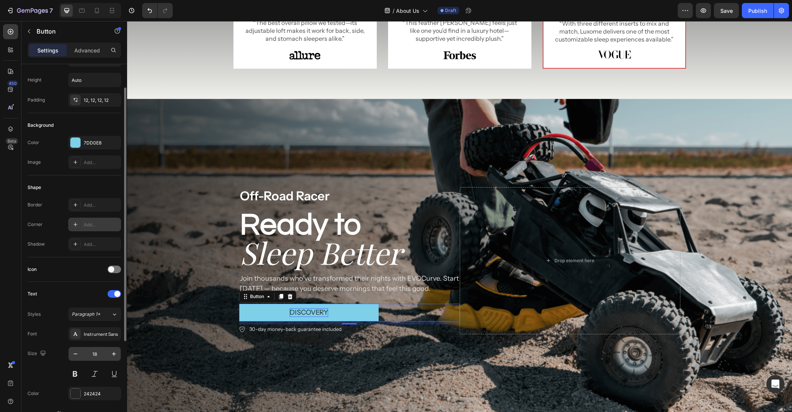
click at [94, 352] on input "18" at bounding box center [94, 354] width 25 height 14
type input "16"
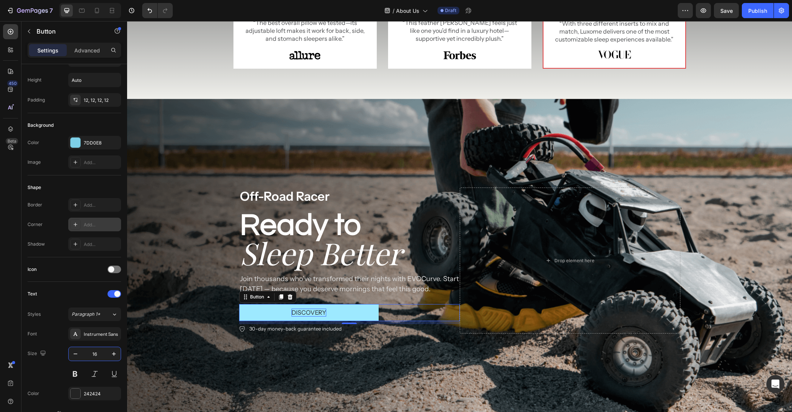
click at [367, 312] on button "Discovery" at bounding box center [309, 312] width 140 height 17
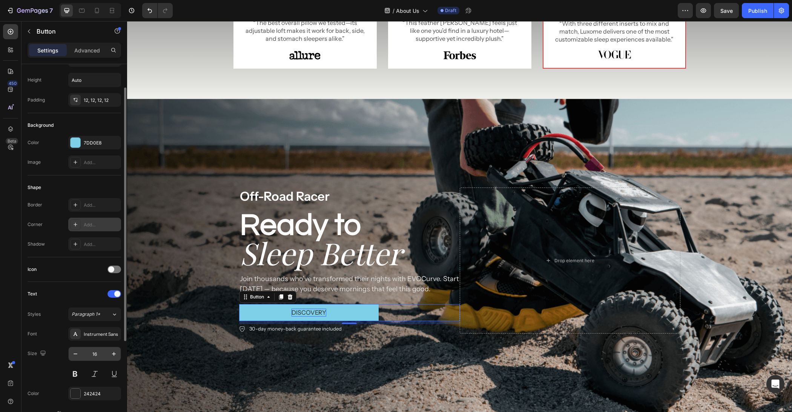
scroll to position [45, 0]
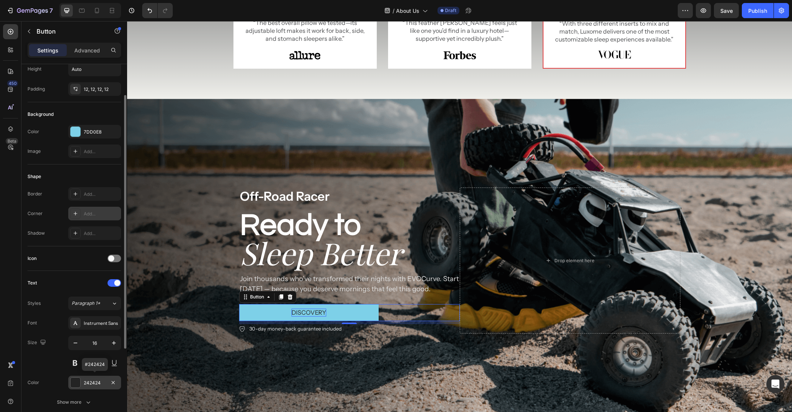
click at [73, 380] on div at bounding box center [76, 383] width 10 height 10
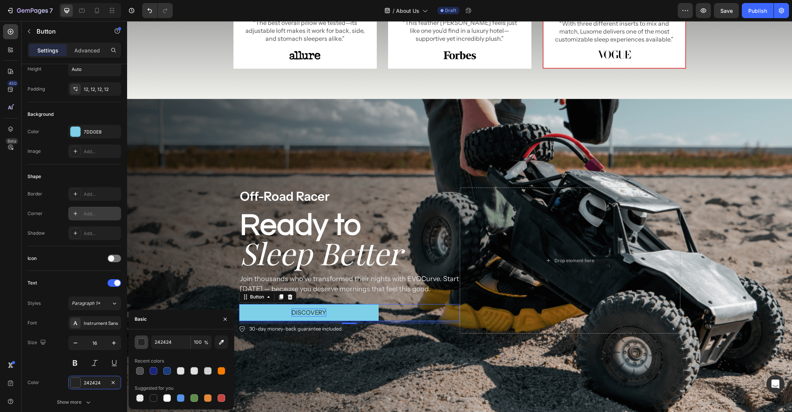
click at [142, 342] on div "button" at bounding box center [142, 343] width 8 height 8
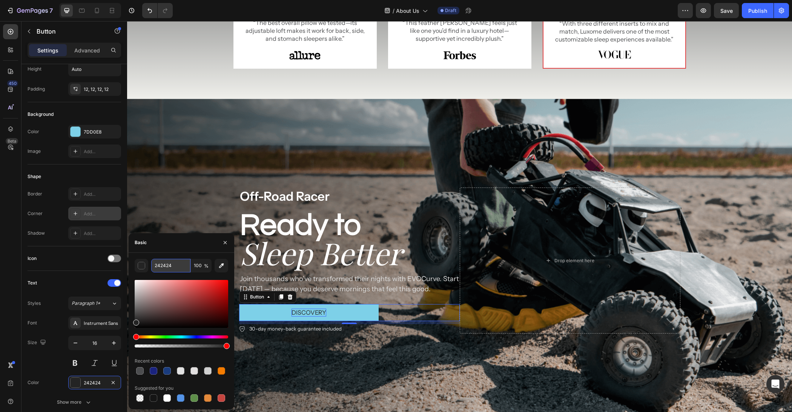
click at [168, 271] on input "242424" at bounding box center [170, 266] width 39 height 14
paste input "333237"
type input "333237"
click at [180, 247] on div "Basic" at bounding box center [182, 243] width 106 height 20
click at [223, 243] on icon "button" at bounding box center [225, 243] width 6 height 6
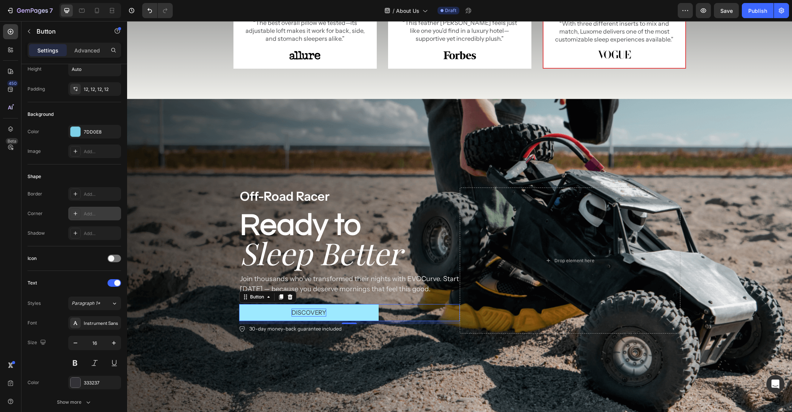
click at [375, 313] on button "Discovery" at bounding box center [309, 312] width 140 height 17
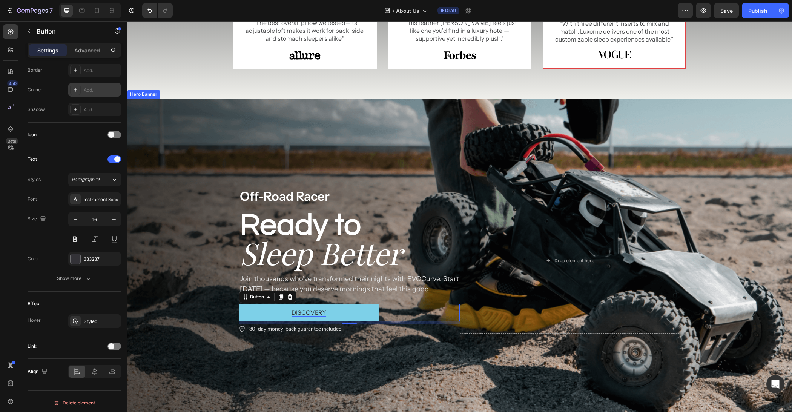
click at [190, 363] on div "Background Image" at bounding box center [459, 260] width 665 height 323
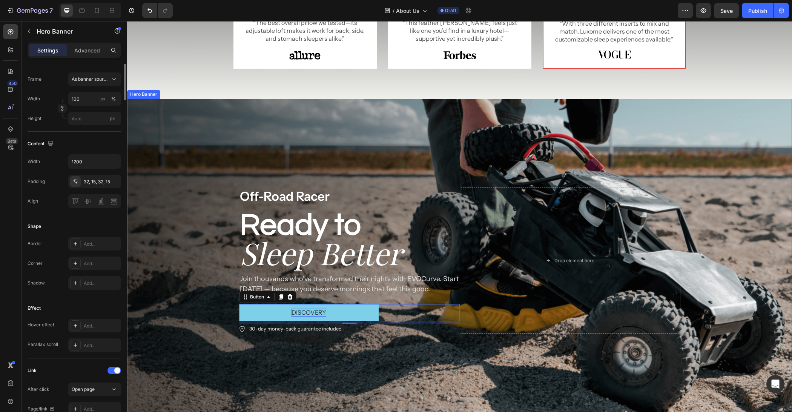
scroll to position [0, 0]
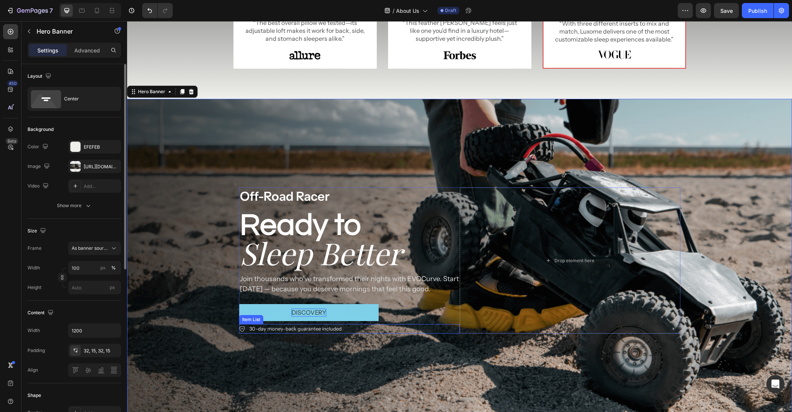
click at [398, 323] on div "Discovery Button" at bounding box center [349, 314] width 221 height 20
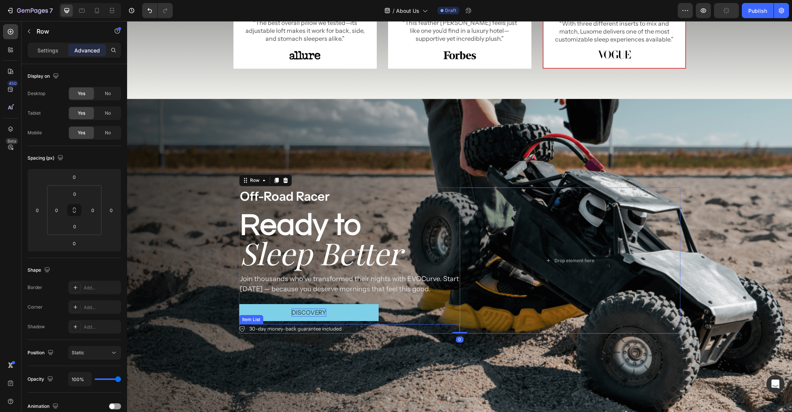
click at [309, 329] on p "30-day money-back guarantee included" at bounding box center [295, 329] width 92 height 8
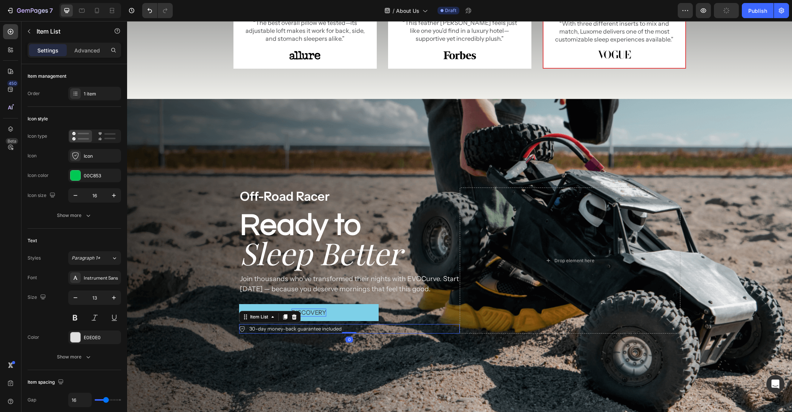
click at [293, 316] on icon at bounding box center [294, 316] width 5 height 5
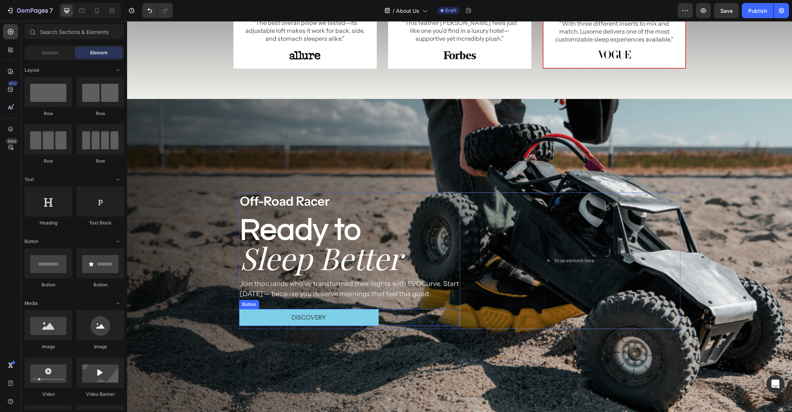
click at [398, 320] on div "Discovery Button" at bounding box center [349, 317] width 221 height 17
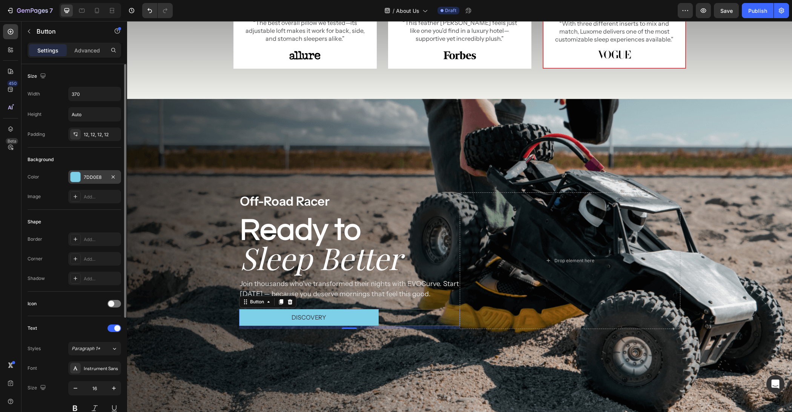
click at [75, 178] on div at bounding box center [76, 177] width 10 height 10
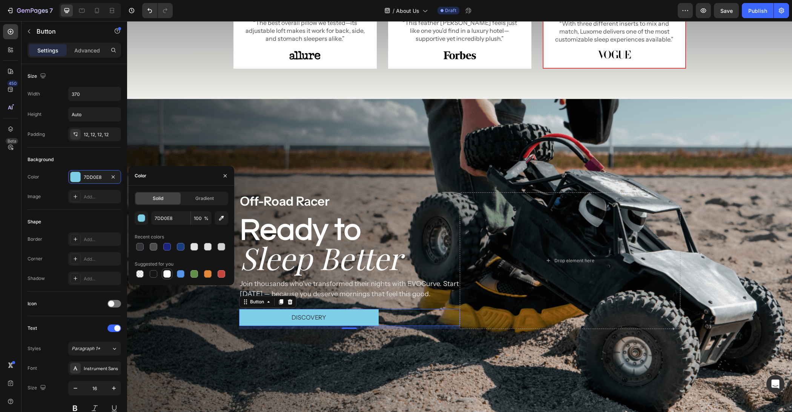
click at [168, 274] on div at bounding box center [167, 274] width 8 height 8
type input "FFFFFF"
click at [194, 180] on div "Color" at bounding box center [182, 176] width 106 height 20
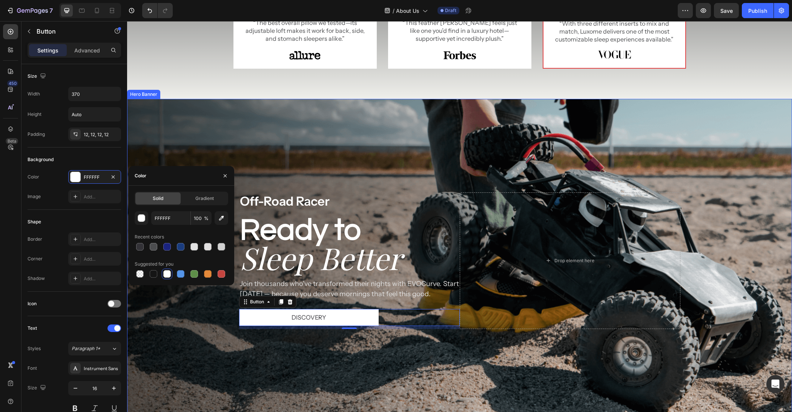
click at [258, 355] on div "Background Image" at bounding box center [459, 260] width 665 height 323
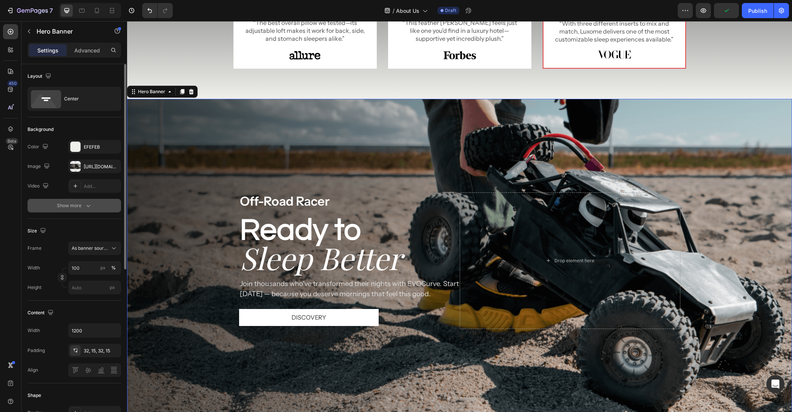
click at [74, 204] on div "Show more" at bounding box center [74, 206] width 35 height 8
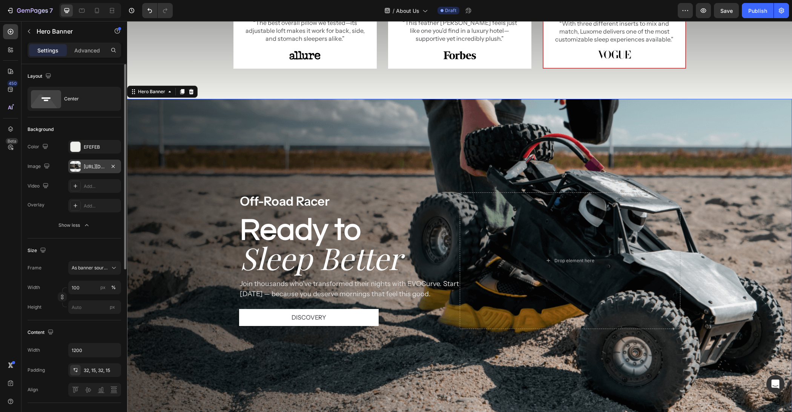
click at [80, 167] on div at bounding box center [75, 166] width 11 height 11
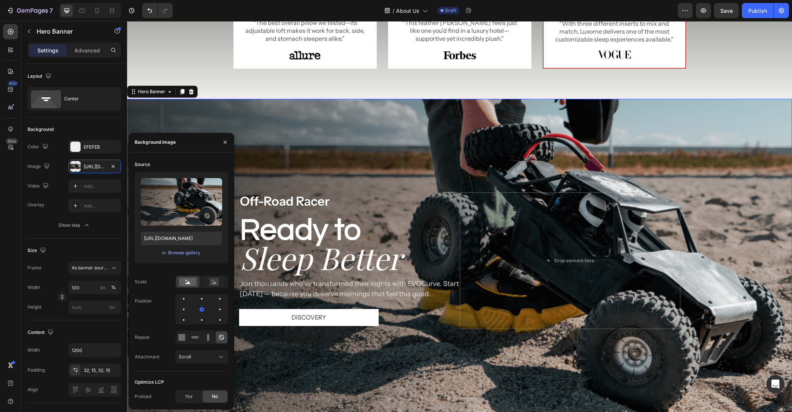
click at [326, 134] on div "Background Image" at bounding box center [459, 260] width 665 height 323
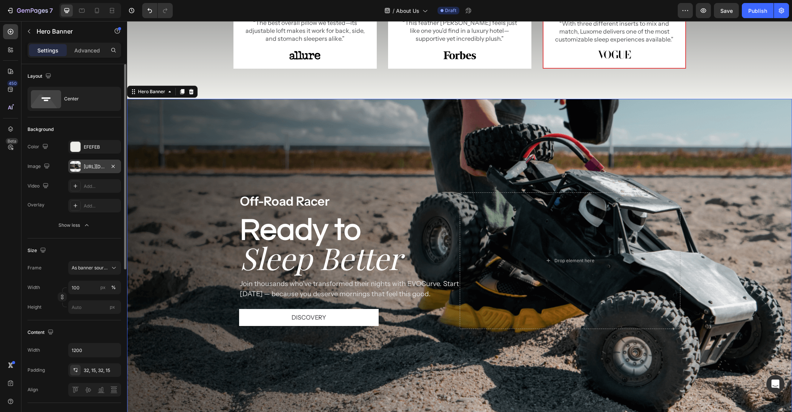
click at [87, 169] on div "https://cdn.shopify.com/s/files/1/0684/1480/0054/files/gempages_575956228132307…" at bounding box center [95, 166] width 22 height 7
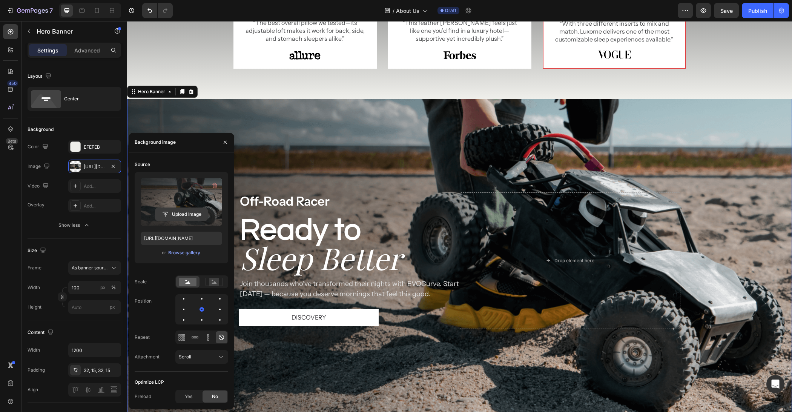
click at [192, 214] on input "file" at bounding box center [181, 214] width 52 height 13
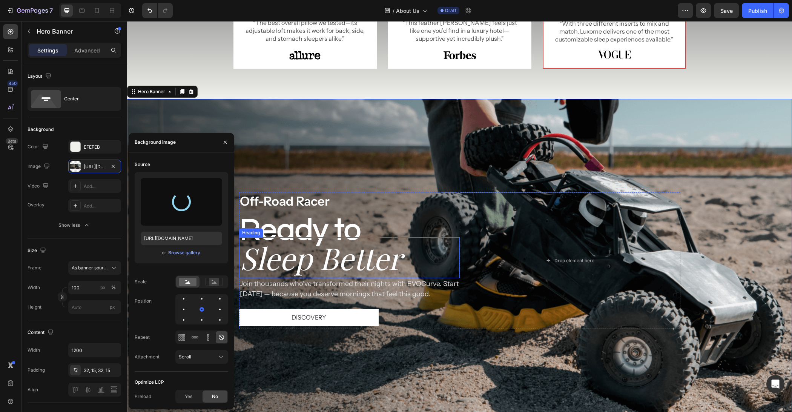
type input "https://cdn.shopify.com/s/files/1/0684/1480/0054/files/gempages_575956228132307…"
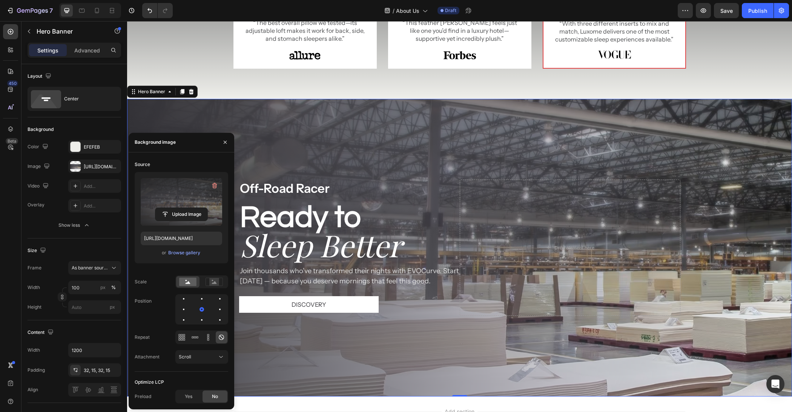
click at [431, 128] on div "Background Image" at bounding box center [459, 248] width 665 height 298
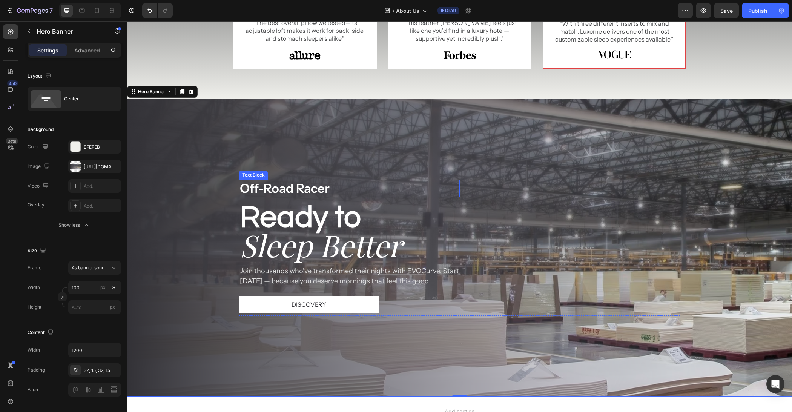
click at [311, 184] on p "Off-Road Racer" at bounding box center [349, 188] width 219 height 16
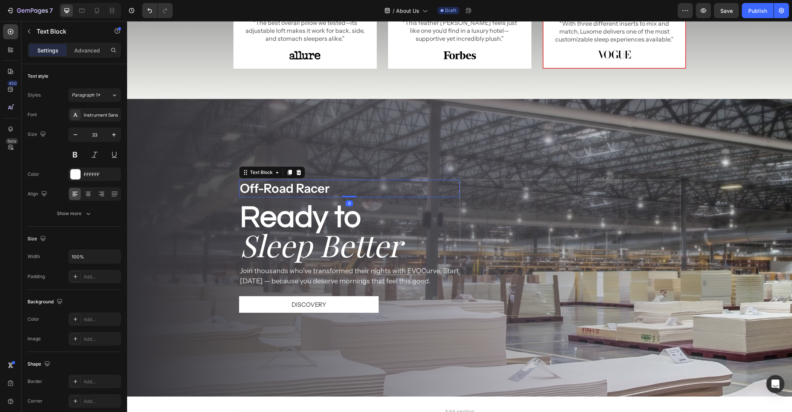
click at [298, 169] on icon at bounding box center [299, 172] width 6 height 6
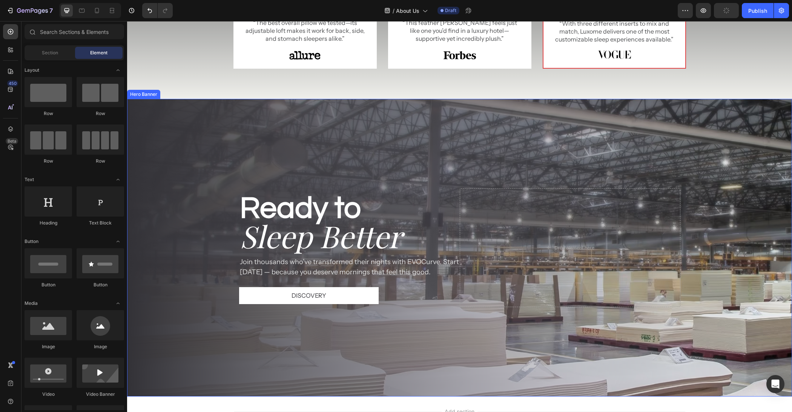
click at [484, 121] on div "Background Image" at bounding box center [459, 248] width 665 height 298
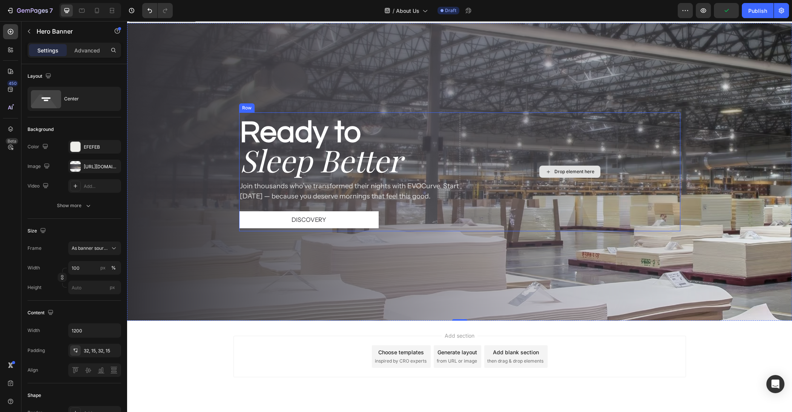
scroll to position [1321, 0]
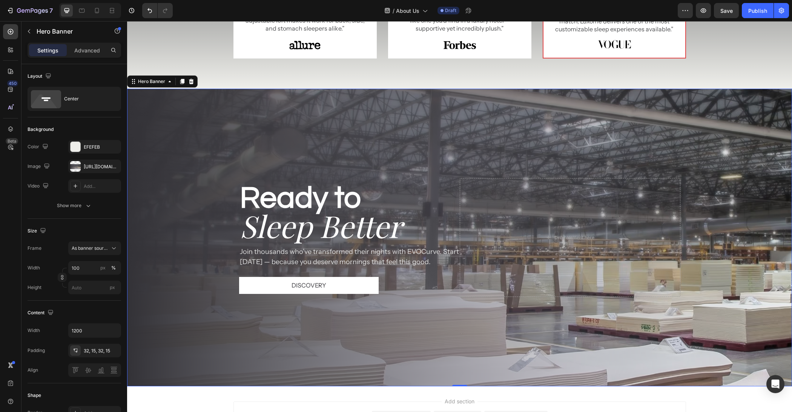
click at [512, 109] on div "Background Image" at bounding box center [459, 238] width 665 height 298
click at [97, 247] on span "As banner source" at bounding box center [90, 248] width 37 height 7
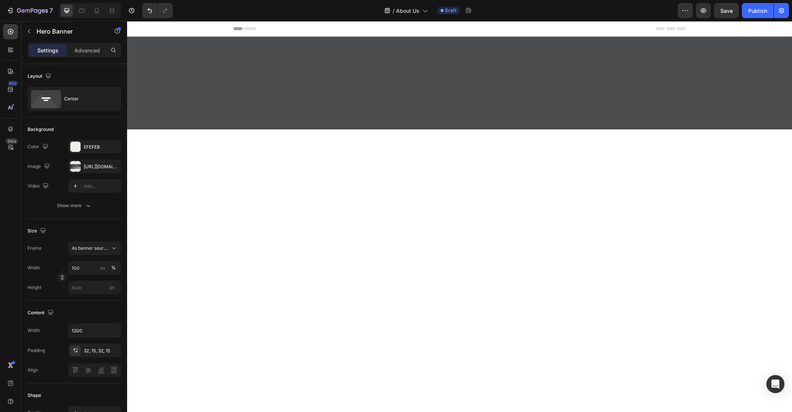
scroll to position [1321, 0]
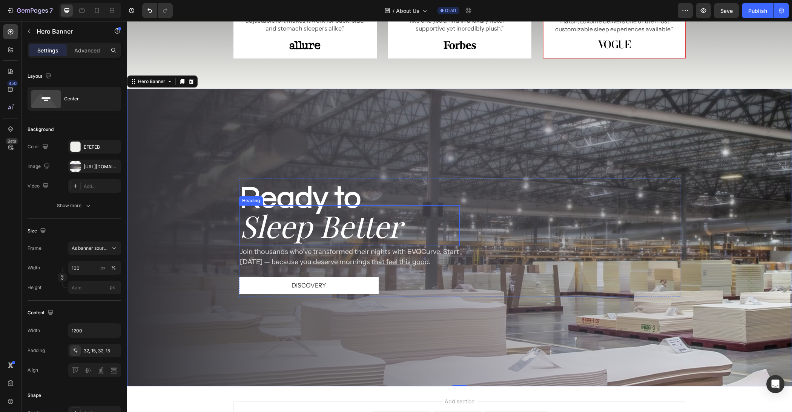
click at [455, 201] on h2 "Ready to" at bounding box center [349, 198] width 221 height 41
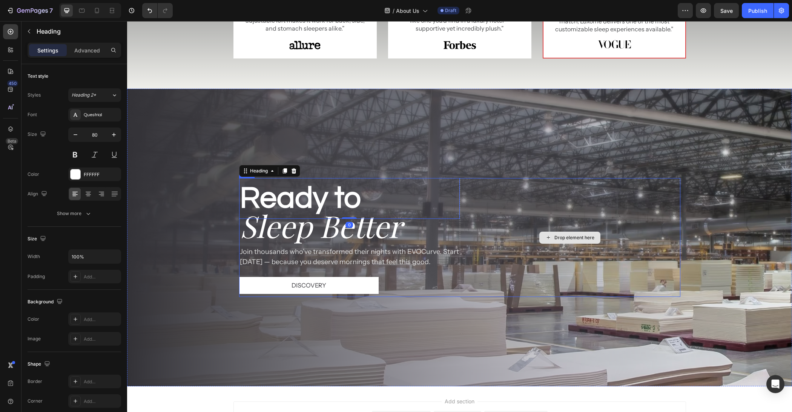
click at [460, 201] on div "Drop element here" at bounding box center [570, 237] width 221 height 119
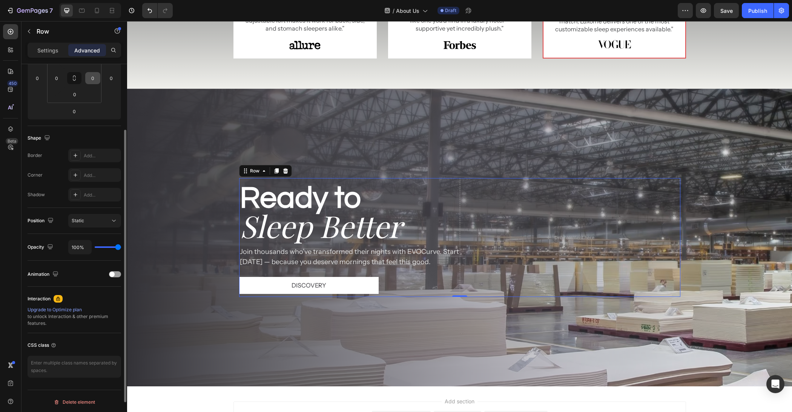
scroll to position [0, 0]
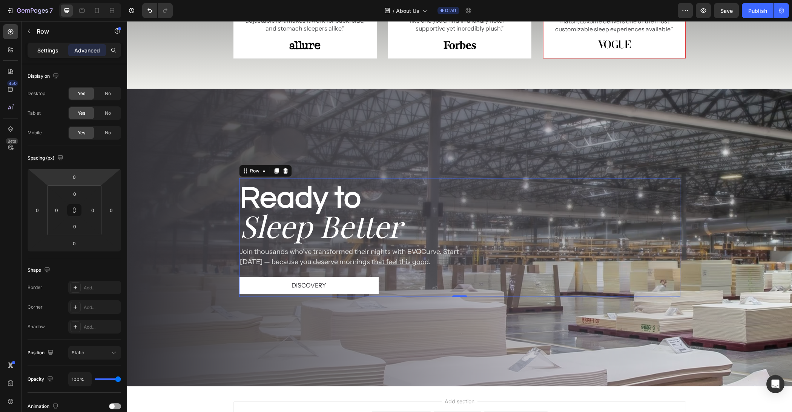
click at [56, 48] on p "Settings" at bounding box center [47, 50] width 21 height 8
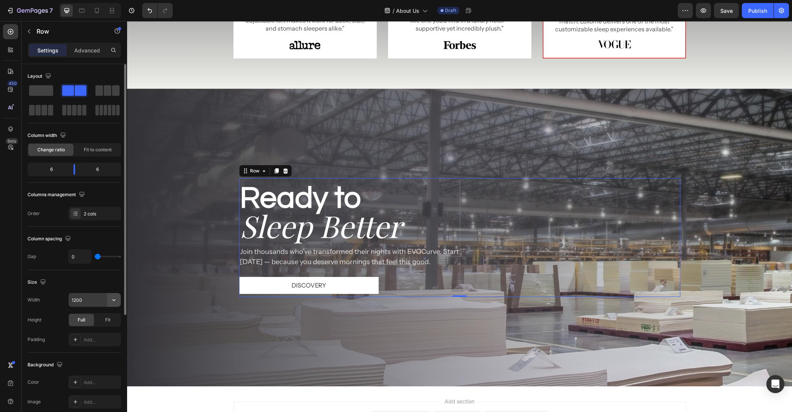
click at [110, 296] on icon "button" at bounding box center [114, 300] width 8 height 8
click at [107, 329] on span "100%" at bounding box center [108, 332] width 12 height 7
type input "100%"
click at [441, 332] on div "Background Image" at bounding box center [459, 238] width 665 height 298
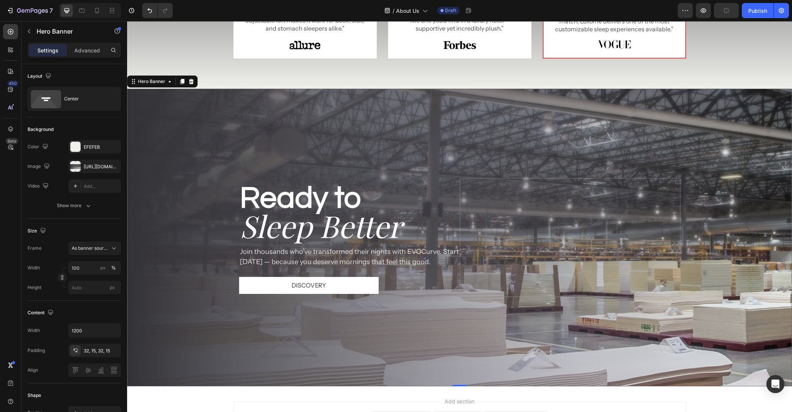
click at [260, 186] on h2 "Ready to" at bounding box center [349, 198] width 221 height 41
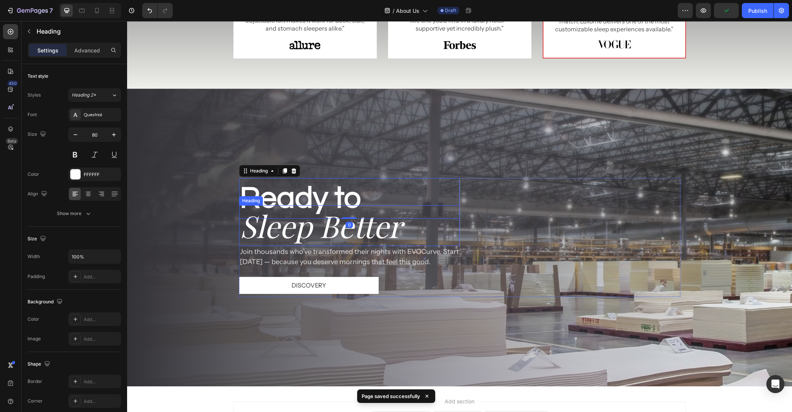
click at [278, 238] on h2 "Sleep Better" at bounding box center [349, 225] width 221 height 41
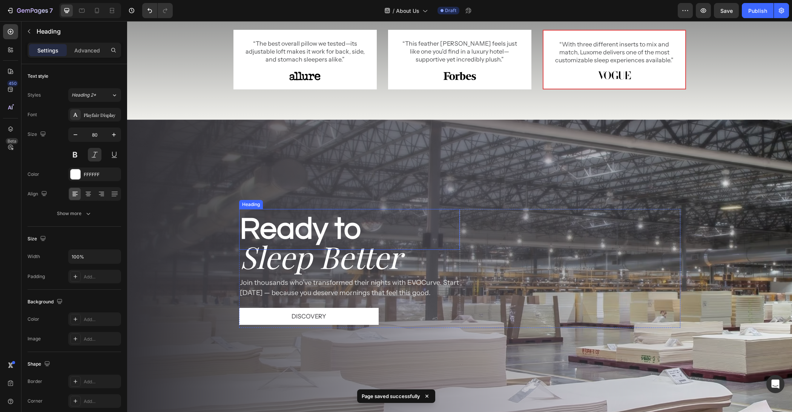
scroll to position [1337, 0]
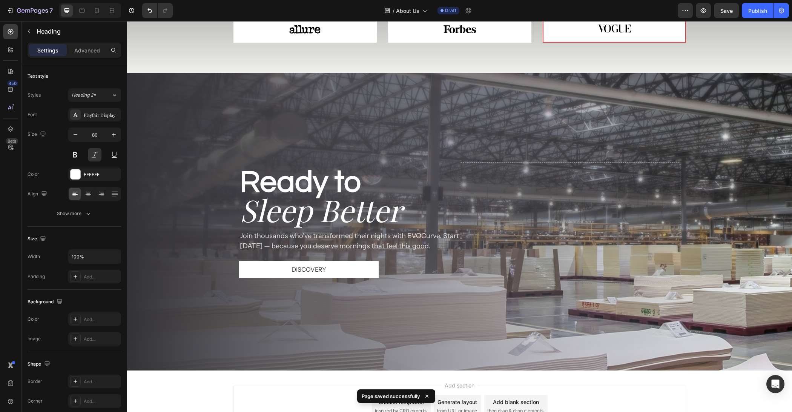
click at [309, 197] on h2 "Sleep Better" at bounding box center [349, 209] width 221 height 41
click at [324, 174] on h2 "Ready to" at bounding box center [349, 182] width 221 height 41
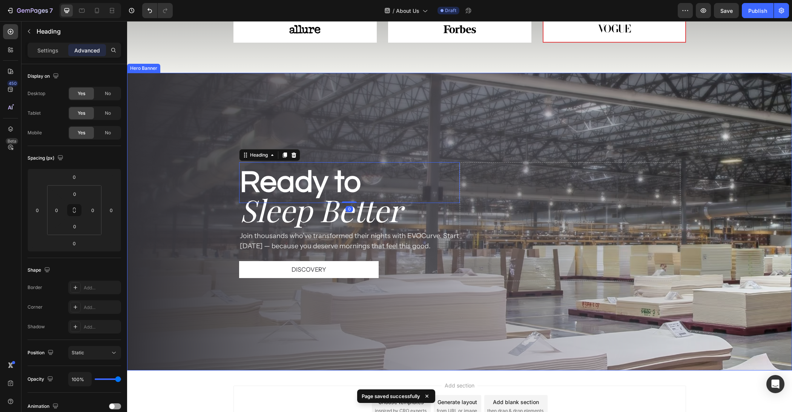
click at [222, 189] on div "Background Image" at bounding box center [459, 222] width 665 height 298
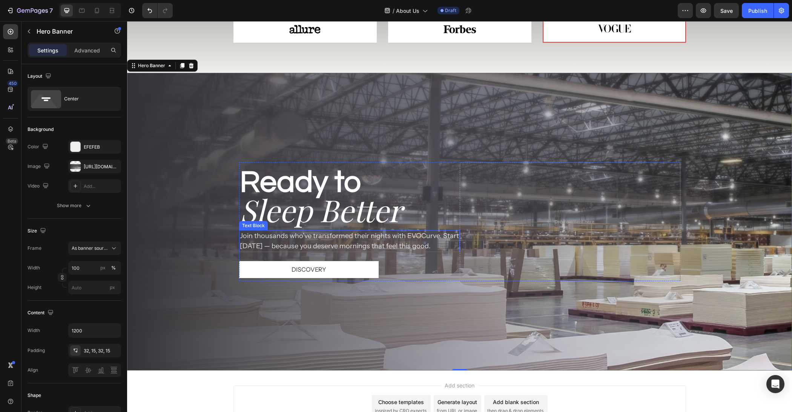
click at [321, 245] on p "Join thousands who’ve transformed their nights with EVOCurve. Start [DATE] — be…" at bounding box center [349, 241] width 219 height 20
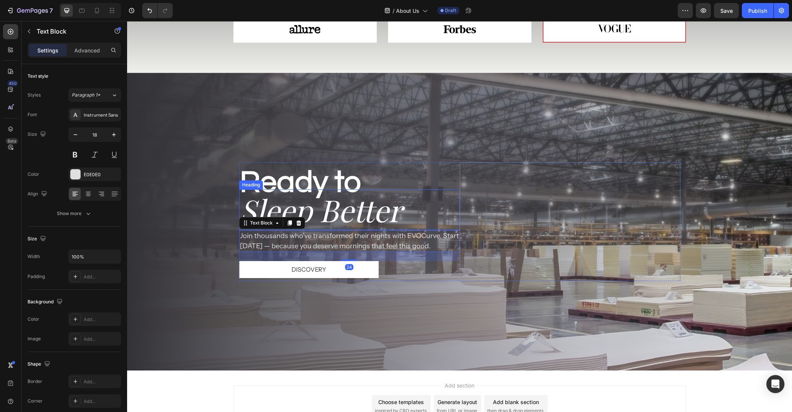
click at [348, 202] on p "Sleep Better" at bounding box center [349, 209] width 219 height 39
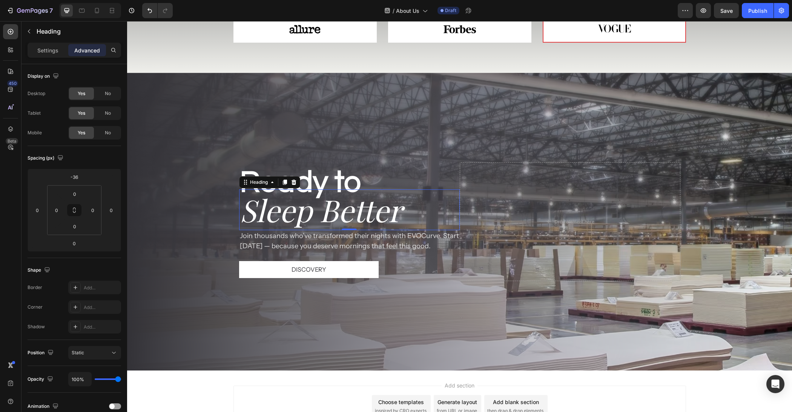
click at [380, 238] on p "Join thousands who’ve transformed their nights with EVOCurve. Start [DATE] — be…" at bounding box center [349, 241] width 219 height 20
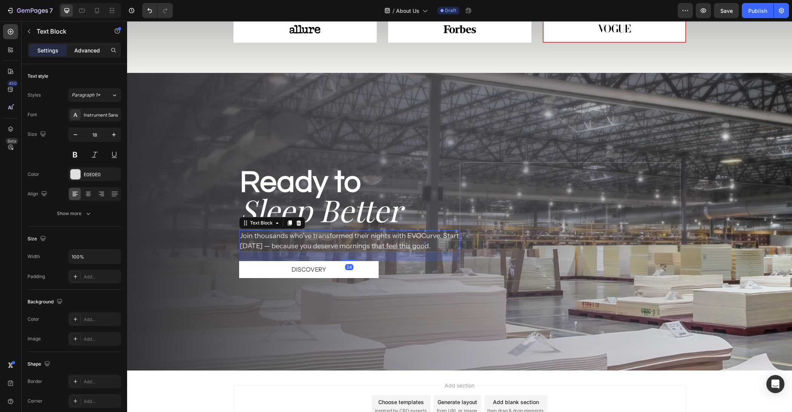
click at [71, 52] on div "Advanced" at bounding box center [87, 50] width 38 height 12
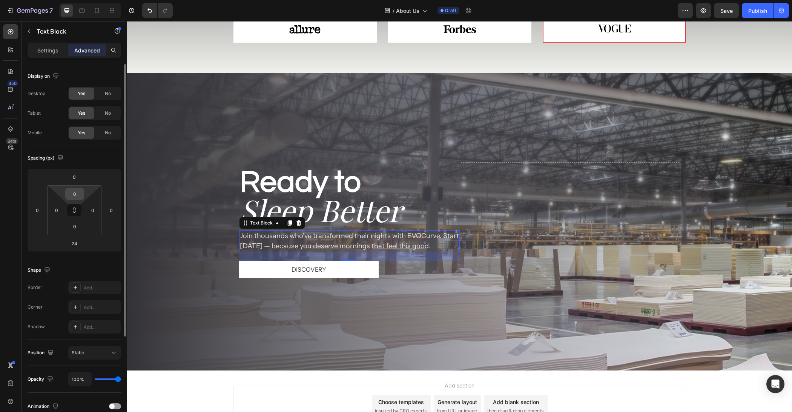
click at [78, 195] on input "0" at bounding box center [74, 193] width 15 height 11
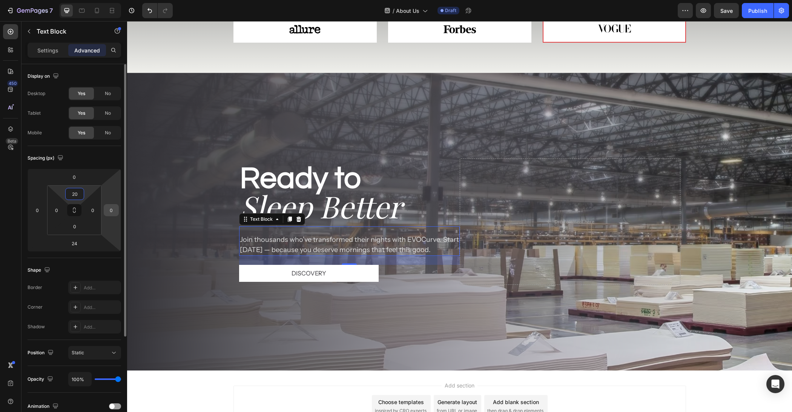
type input "2"
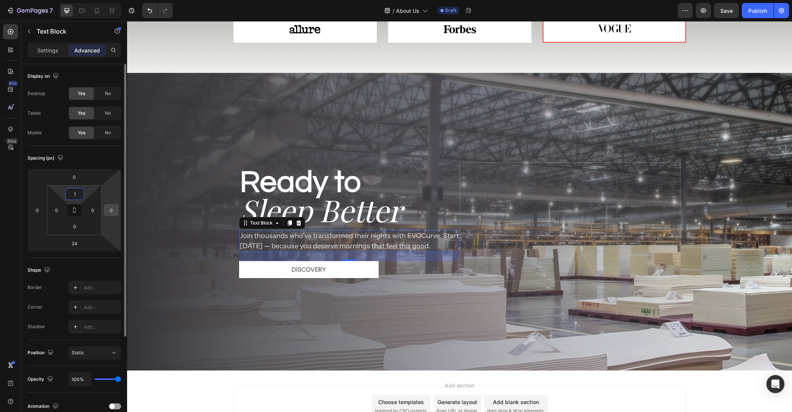
type input "12"
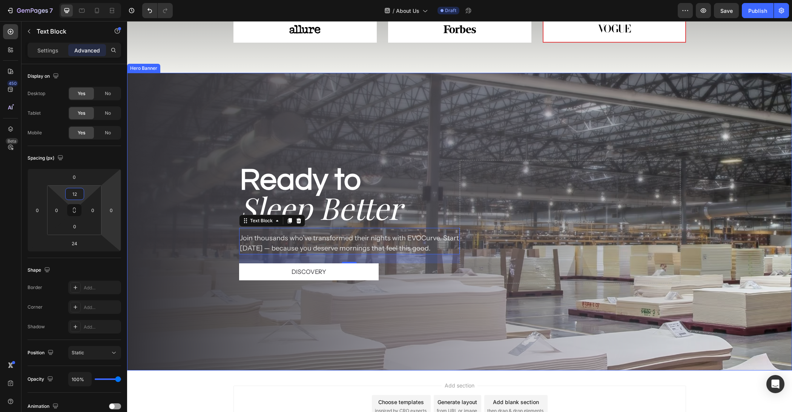
click at [243, 315] on div "Background Image" at bounding box center [459, 222] width 665 height 298
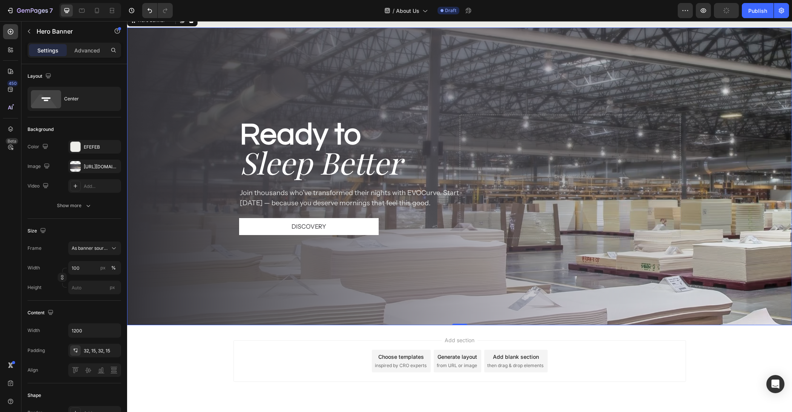
scroll to position [1333, 0]
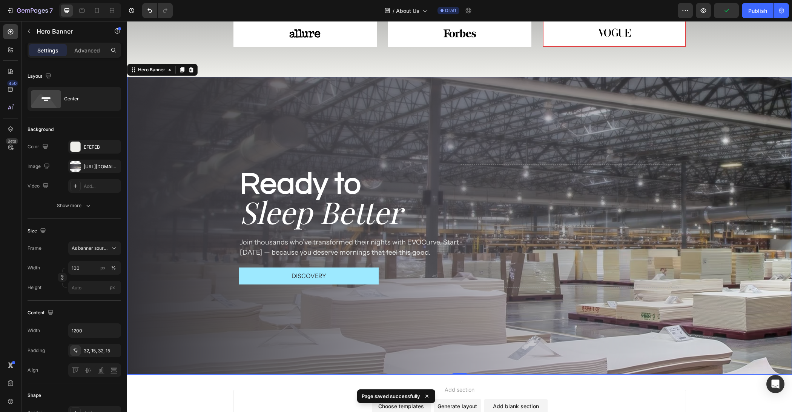
click at [358, 272] on button "Discovery" at bounding box center [309, 276] width 140 height 17
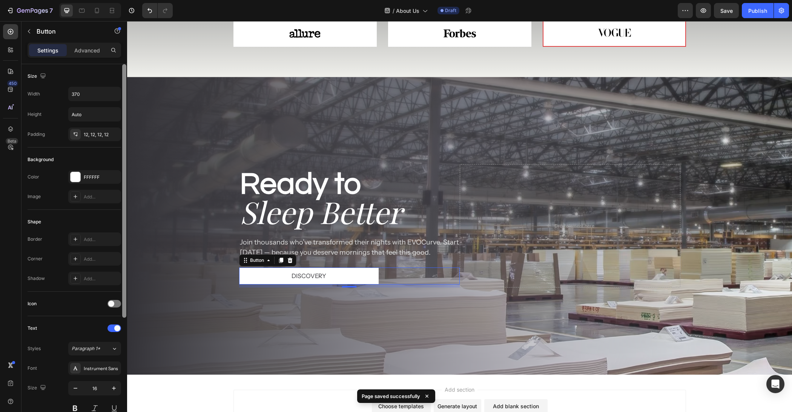
scroll to position [17, 0]
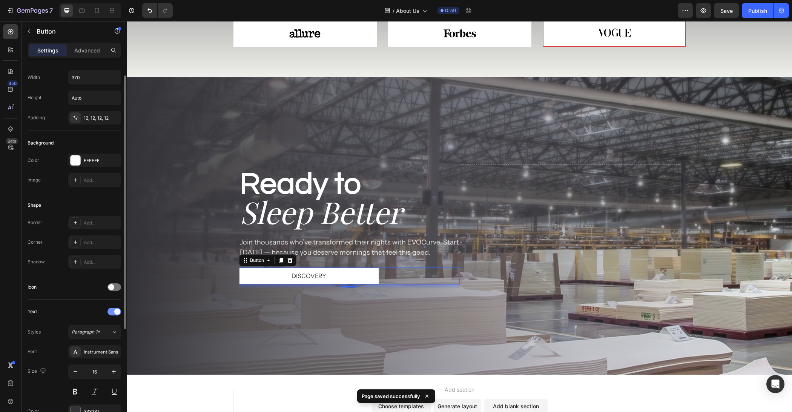
click at [111, 308] on div at bounding box center [115, 312] width 14 height 8
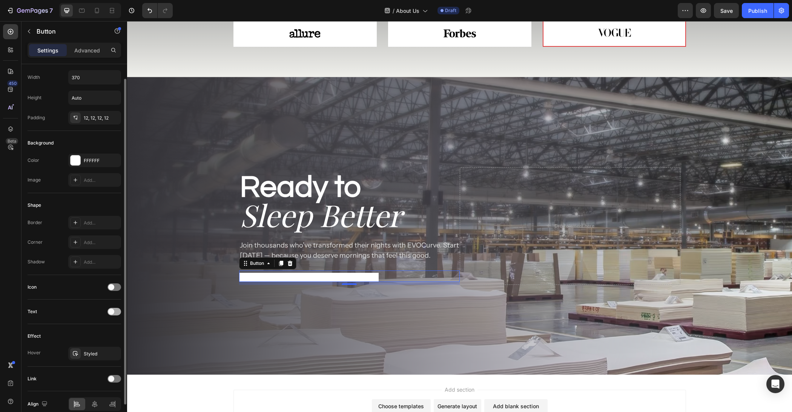
click at [115, 311] on div at bounding box center [115, 312] width 14 height 8
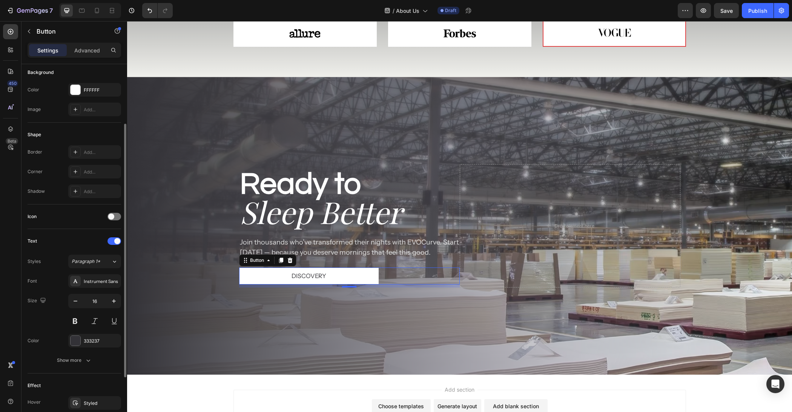
scroll to position [159, 0]
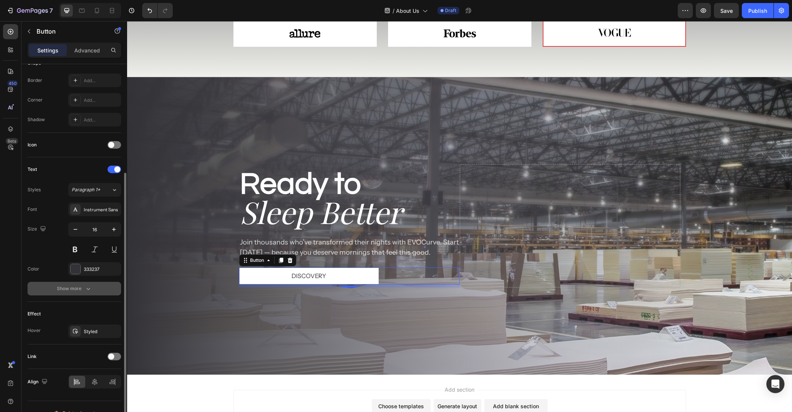
click at [81, 288] on div "Show more" at bounding box center [74, 289] width 35 height 8
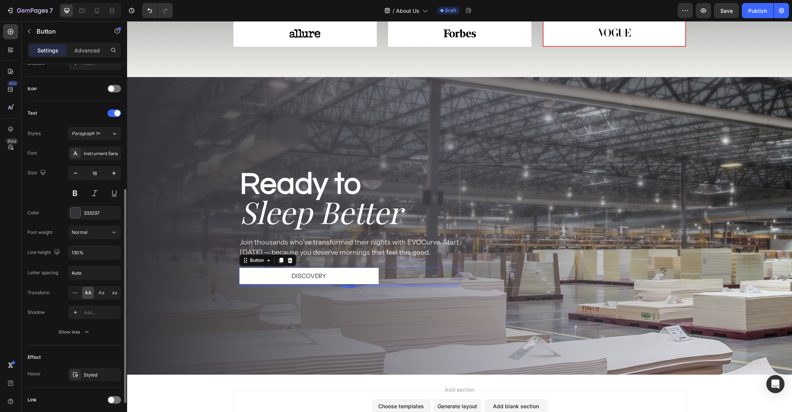
scroll to position [268, 0]
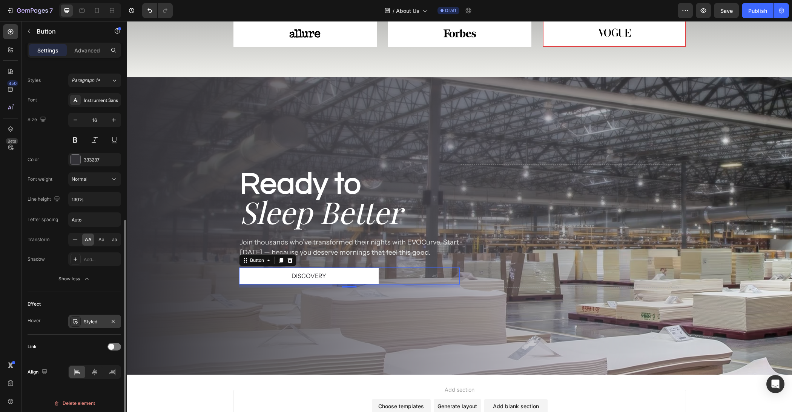
click at [100, 323] on div "Styled" at bounding box center [94, 322] width 53 height 14
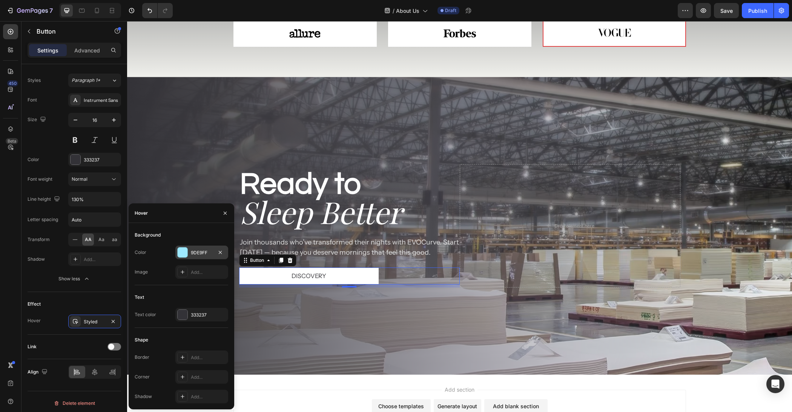
click at [186, 254] on div at bounding box center [183, 253] width 10 height 10
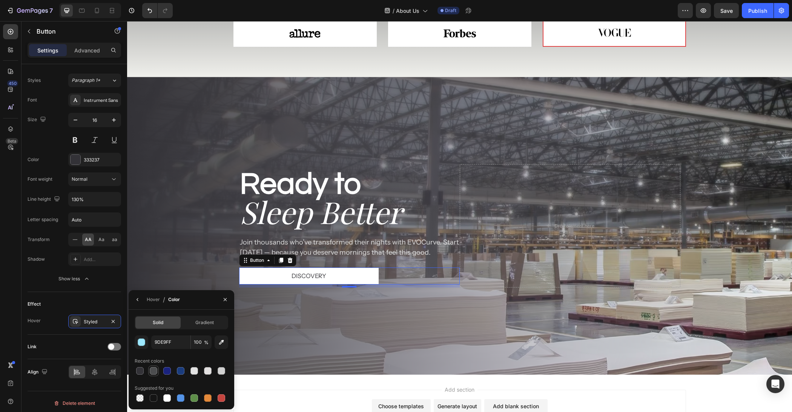
click at [155, 373] on div at bounding box center [154, 371] width 8 height 8
click at [140, 372] on div at bounding box center [140, 371] width 8 height 8
type input "333237"
click at [199, 340] on input "100" at bounding box center [201, 342] width 21 height 14
type input "10"
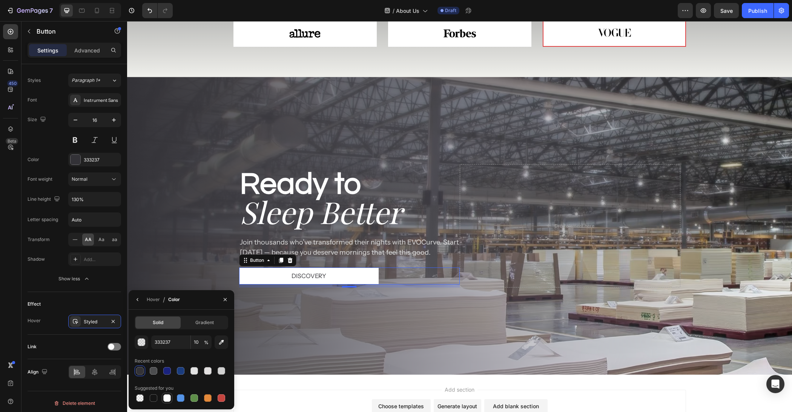
click at [168, 399] on div at bounding box center [167, 398] width 8 height 8
type input "FFFFFF"
type input "100"
click at [207, 372] on div at bounding box center [208, 371] width 8 height 8
drag, startPoint x: 224, startPoint y: 370, endPoint x: 233, endPoint y: 363, distance: 10.8
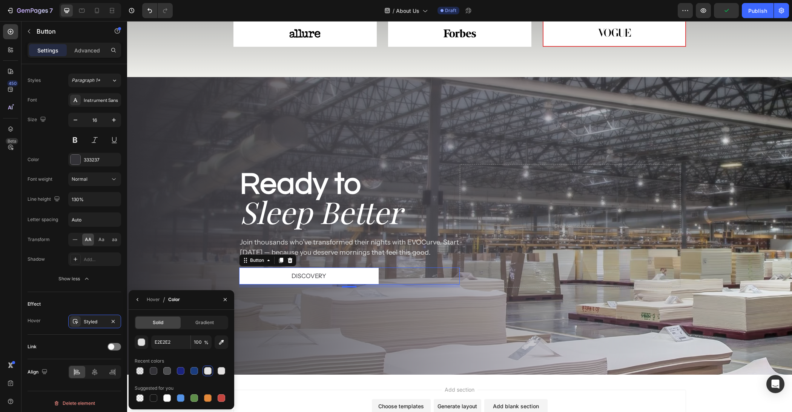
click at [224, 369] on div at bounding box center [222, 371] width 8 height 8
type input "E2E0E0"
click at [212, 302] on div "Hover / Color" at bounding box center [182, 300] width 106 height 20
click at [227, 297] on icon "button" at bounding box center [225, 300] width 6 height 6
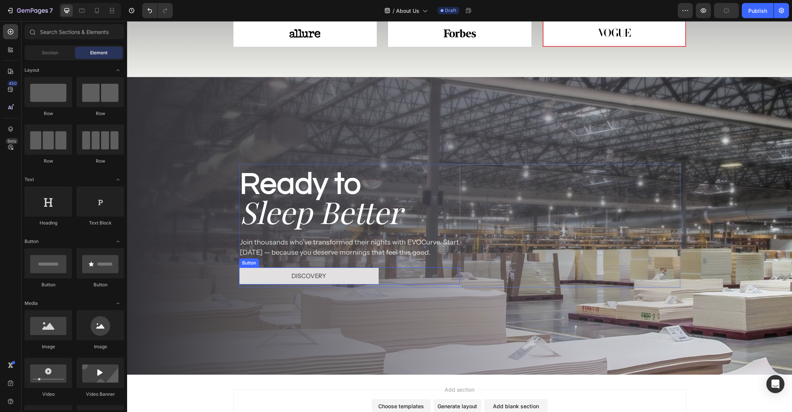
click at [374, 277] on button "Discovery" at bounding box center [309, 276] width 140 height 17
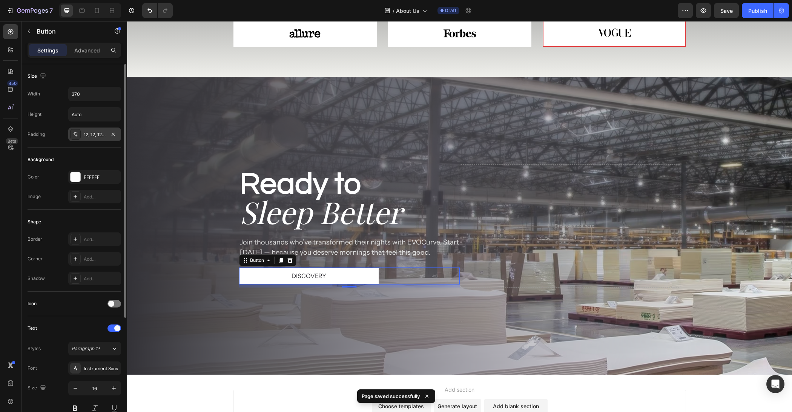
click at [89, 131] on div "12, 12, 12, 12" at bounding box center [95, 134] width 22 height 7
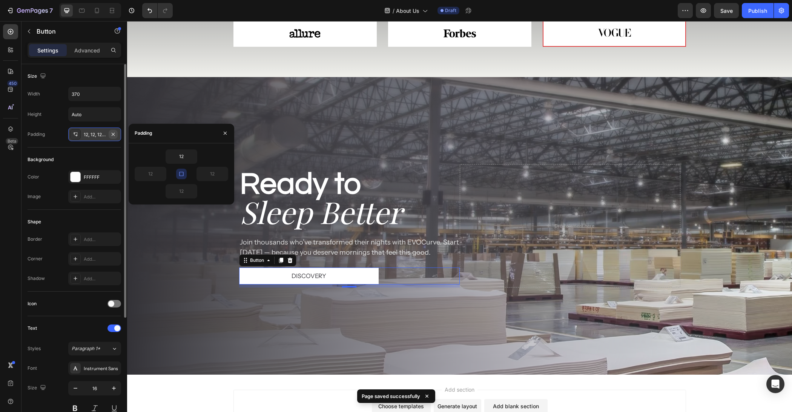
click at [115, 133] on icon "button" at bounding box center [113, 134] width 6 height 6
type input "0"
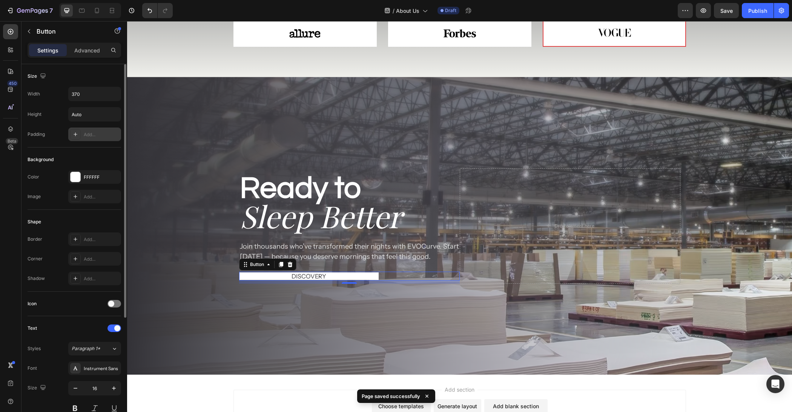
type input "12"
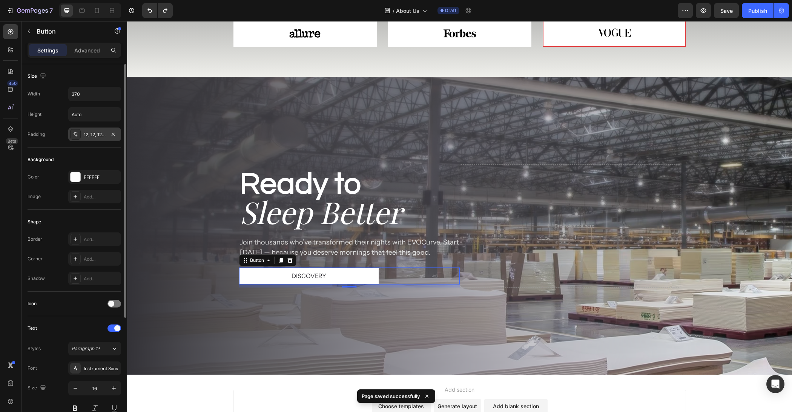
click at [97, 134] on div "12, 12, 12, 12" at bounding box center [95, 134] width 22 height 7
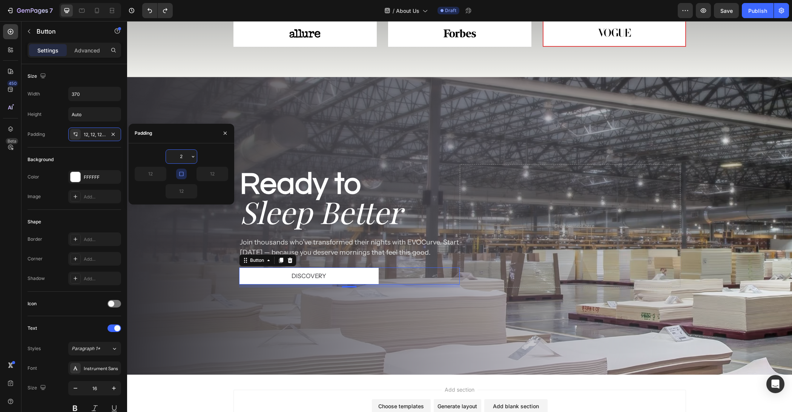
type input "20"
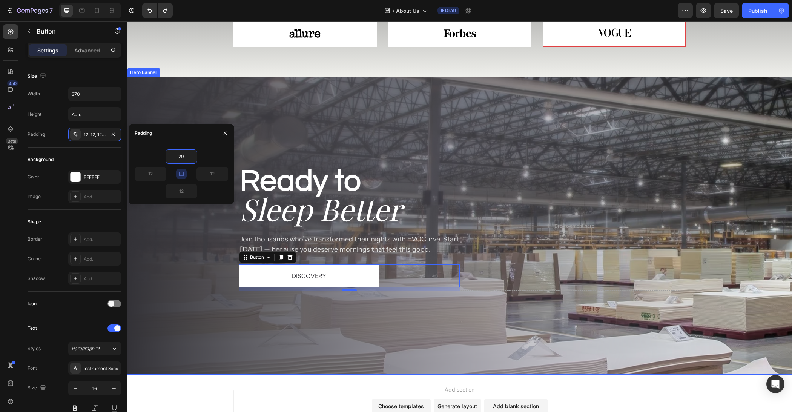
click at [215, 314] on div "Background Image" at bounding box center [459, 226] width 665 height 298
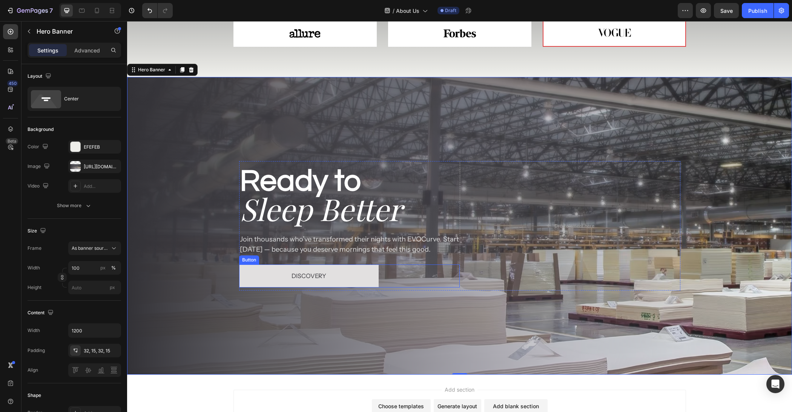
click at [367, 272] on button "Discovery" at bounding box center [309, 275] width 140 height 23
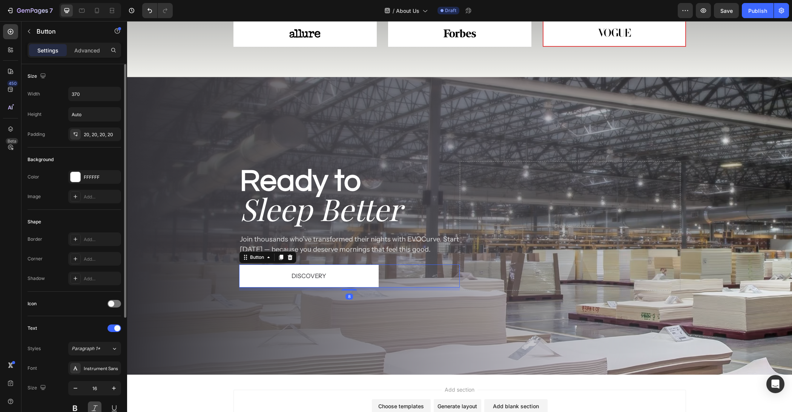
scroll to position [169, 0]
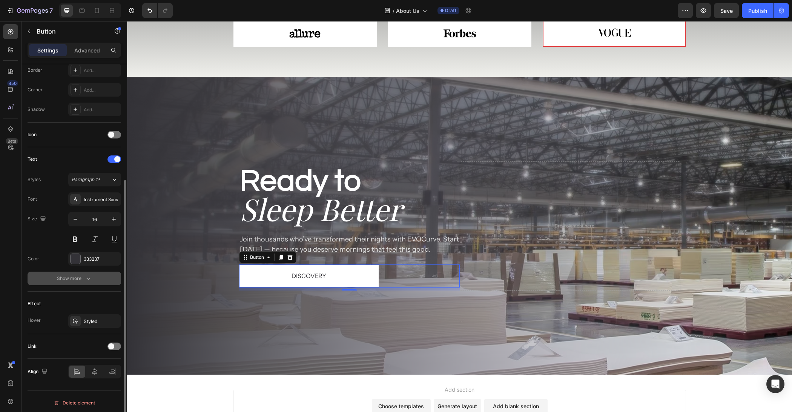
click at [86, 272] on button "Show more" at bounding box center [75, 279] width 94 height 14
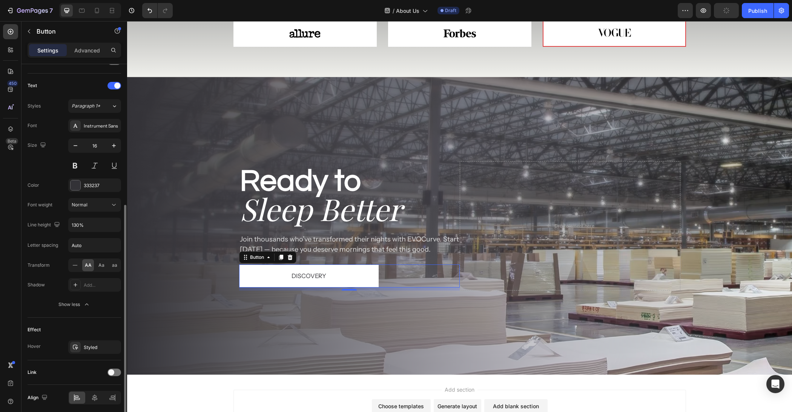
scroll to position [253, 0]
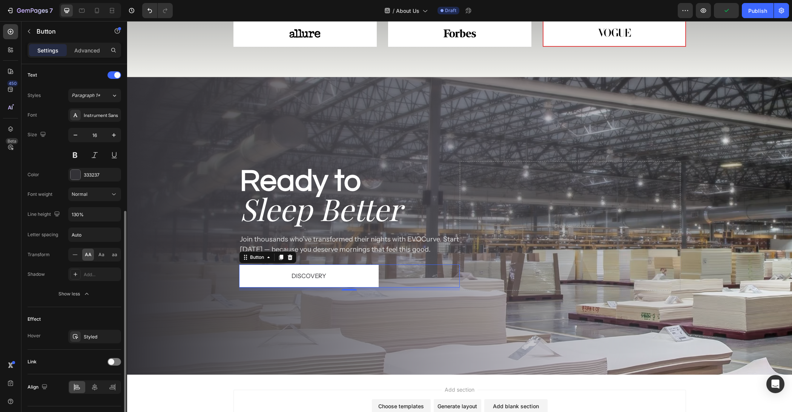
click at [106, 307] on div "Effect Hover Styled" at bounding box center [75, 328] width 94 height 43
click at [97, 350] on div "Link" at bounding box center [75, 362] width 94 height 25
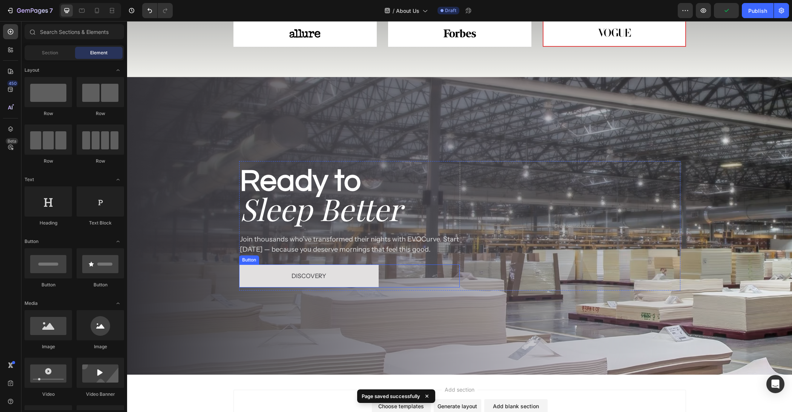
click at [372, 267] on button "Discovery" at bounding box center [309, 275] width 140 height 23
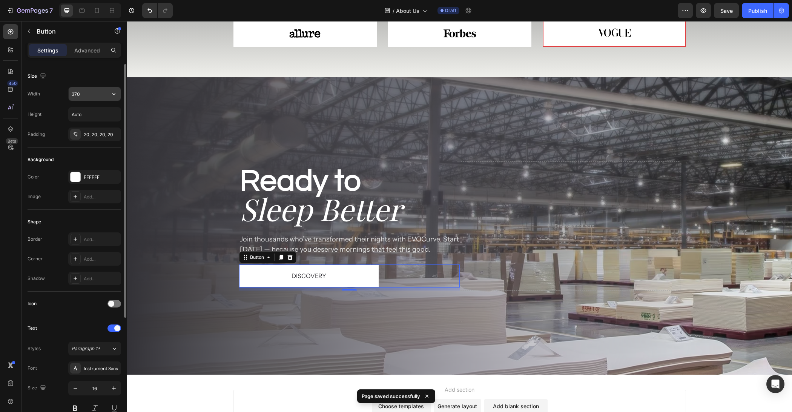
click at [89, 93] on input "370" at bounding box center [95, 94] width 52 height 14
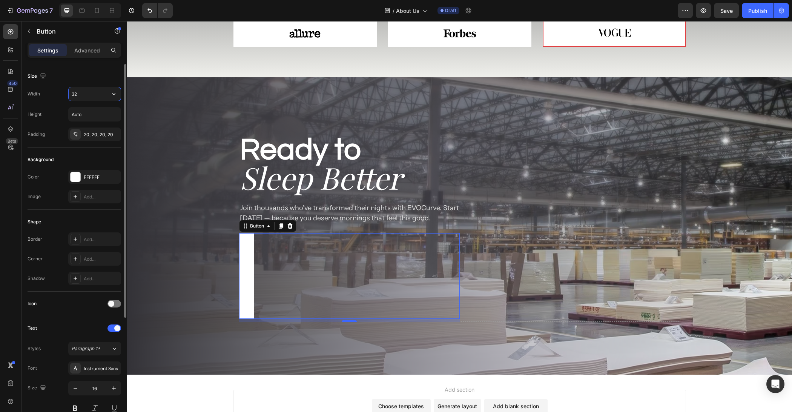
type input "3"
type input "240"
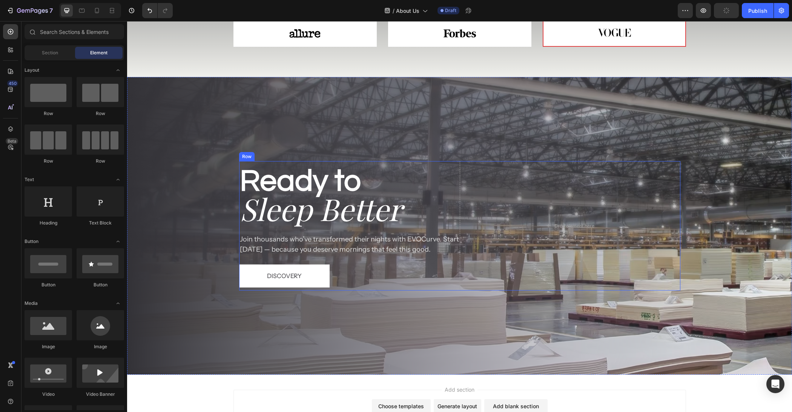
click at [333, 251] on p "Join thousands who’ve transformed their nights with EVOCurve. Start [DATE] — be…" at bounding box center [349, 244] width 219 height 20
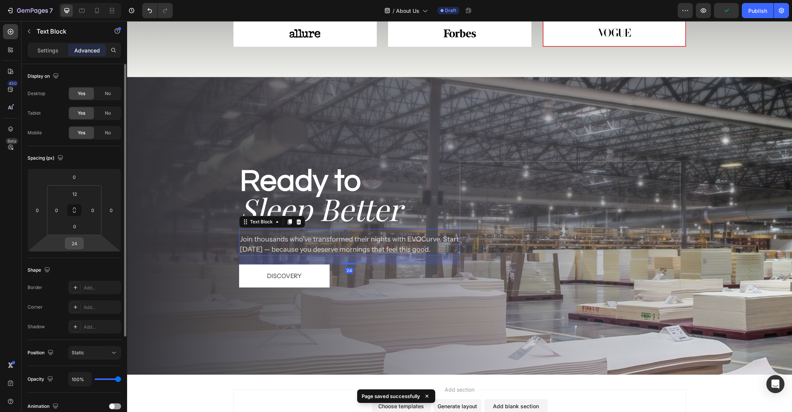
click at [77, 242] on input "24" at bounding box center [74, 243] width 15 height 11
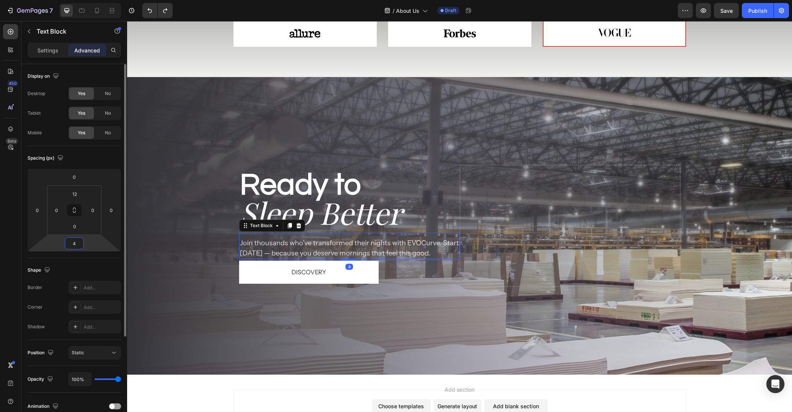
type input "40"
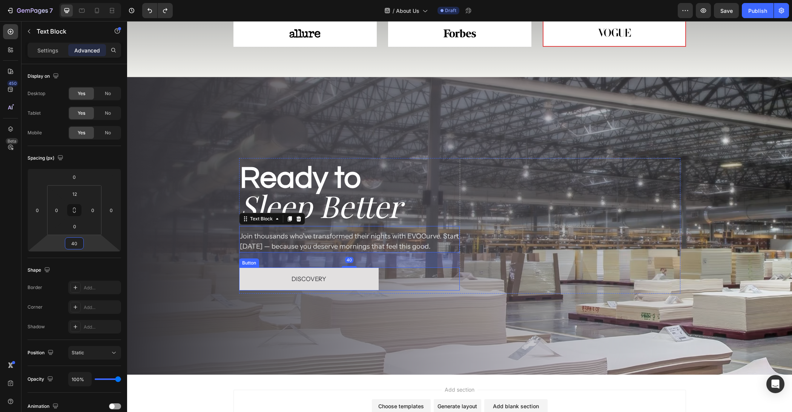
click at [362, 286] on button "Discovery" at bounding box center [309, 279] width 140 height 23
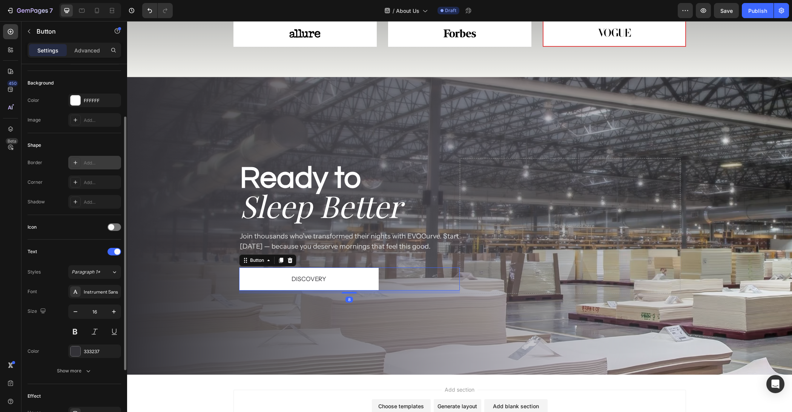
scroll to position [0, 0]
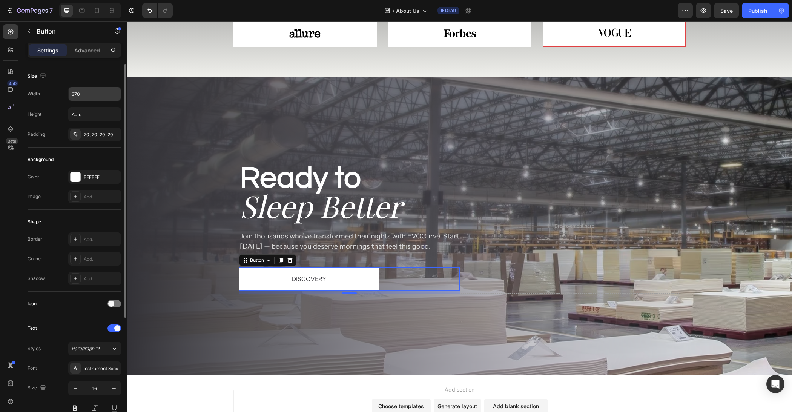
click at [93, 94] on input "370" at bounding box center [95, 94] width 52 height 14
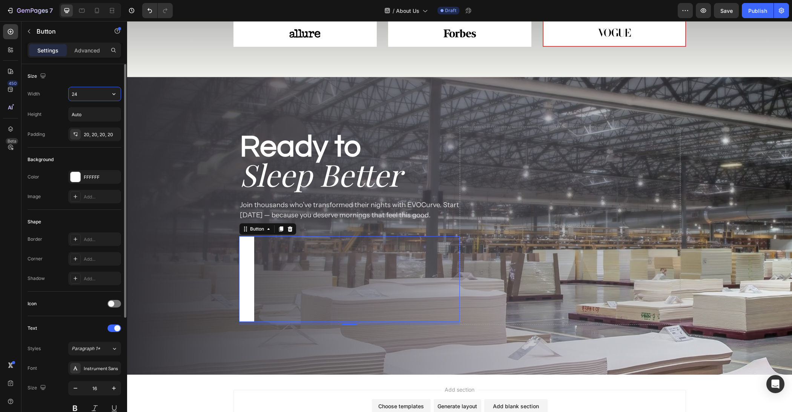
type input "240"
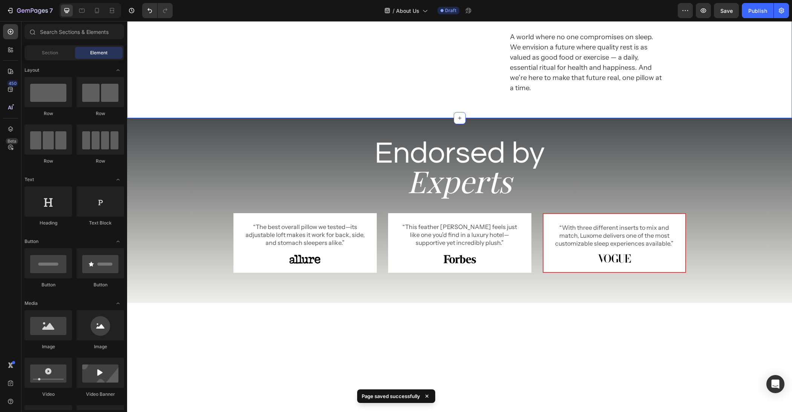
scroll to position [655, 0]
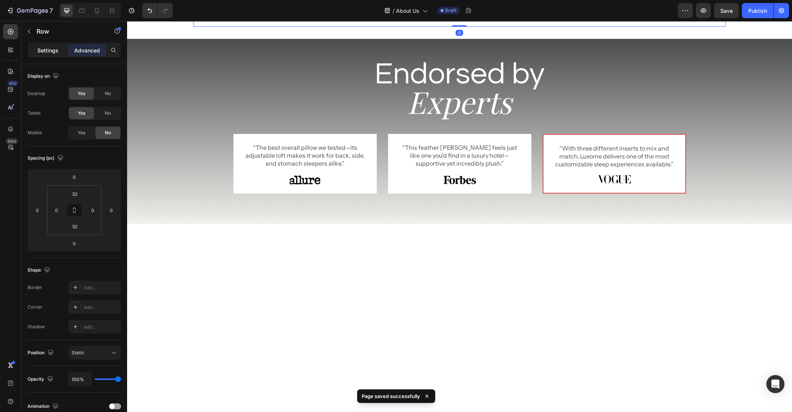
click at [55, 54] on div "Settings" at bounding box center [48, 50] width 38 height 12
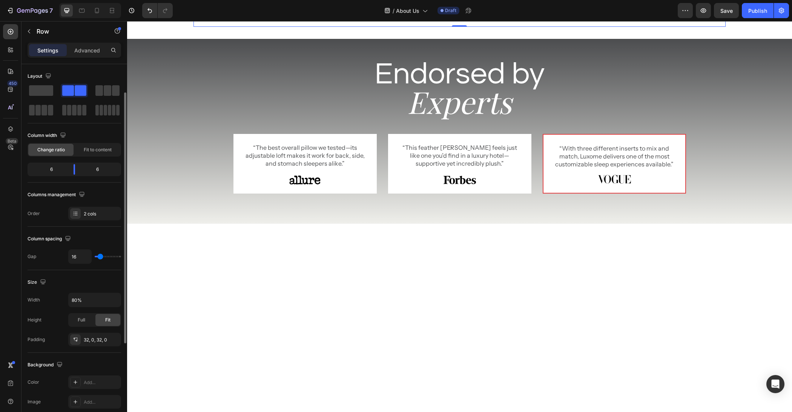
scroll to position [75, 0]
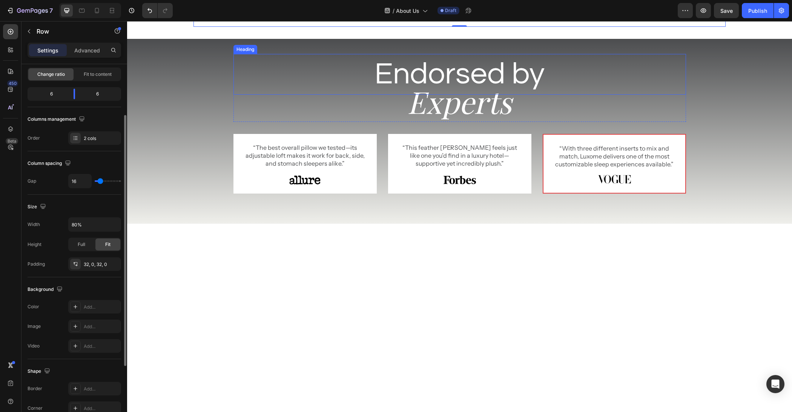
click at [232, 212] on div "Endorsed by Heading Experts Heading Row “The best overall pillow we tested—its …" at bounding box center [459, 133] width 665 height 158
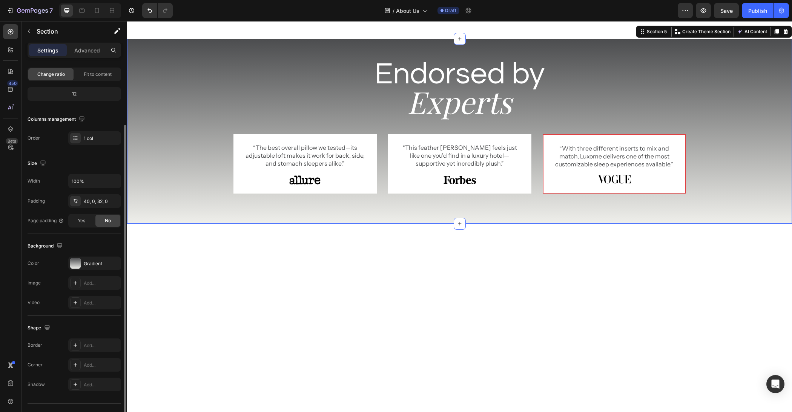
scroll to position [0, 0]
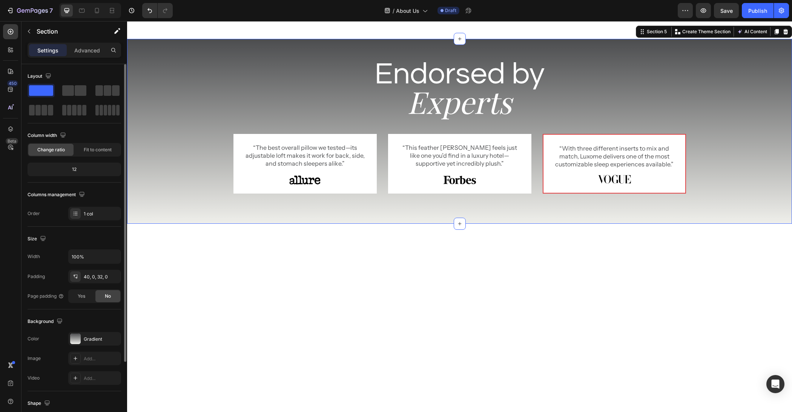
click at [295, 122] on h2 "Experts" at bounding box center [460, 101] width 453 height 41
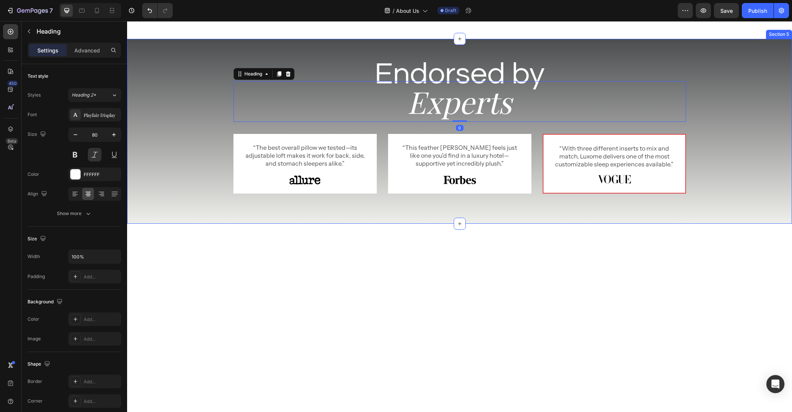
scroll to position [739, 0]
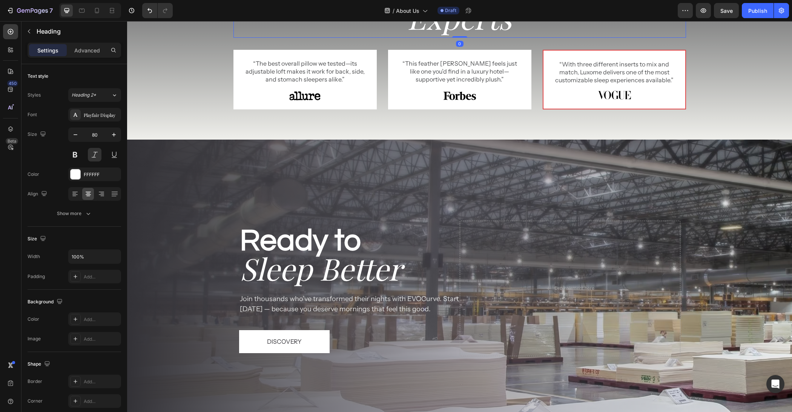
click at [574, 38] on h2 "Experts" at bounding box center [460, 17] width 453 height 41
click at [723, 128] on div "Endorsed by Heading Experts Heading 0 Row “The best overall pillow we tested—it…" at bounding box center [459, 49] width 665 height 158
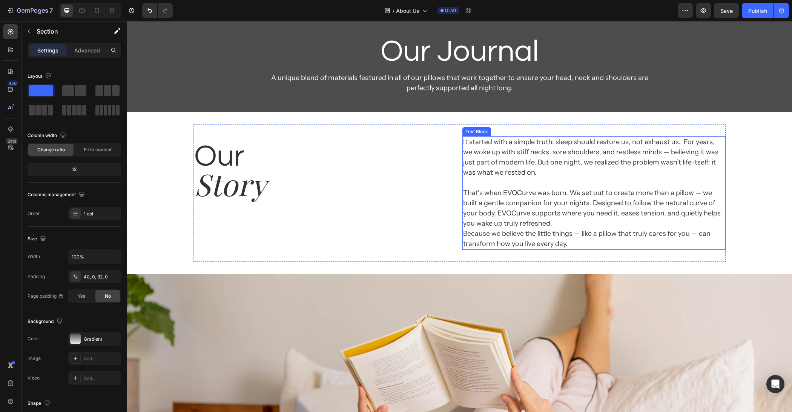
scroll to position [0, 0]
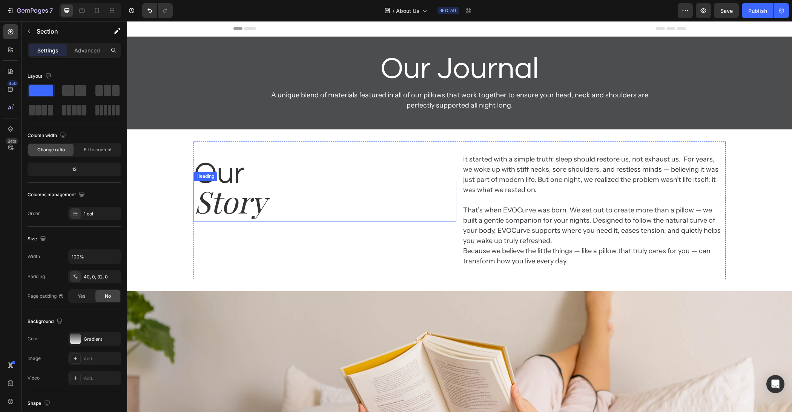
click at [440, 189] on h2 "Story" at bounding box center [325, 201] width 263 height 41
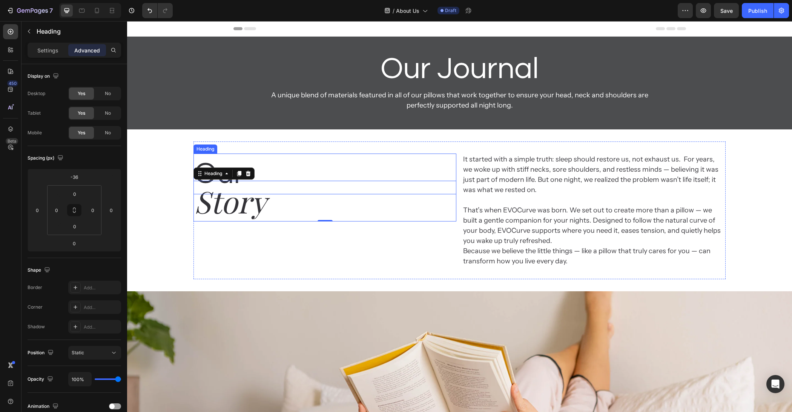
click at [454, 172] on h2 "Our" at bounding box center [325, 174] width 263 height 41
click at [457, 171] on div "Our Heading 0 Story Heading It started with a simple truth: sleep should restor…" at bounding box center [460, 210] width 532 height 138
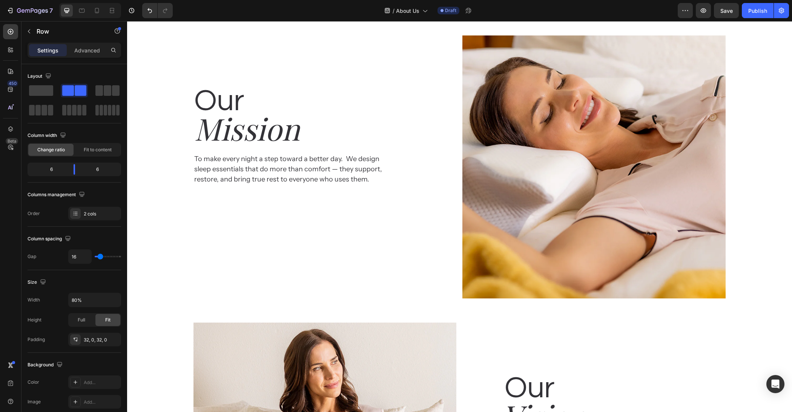
scroll to position [767, 0]
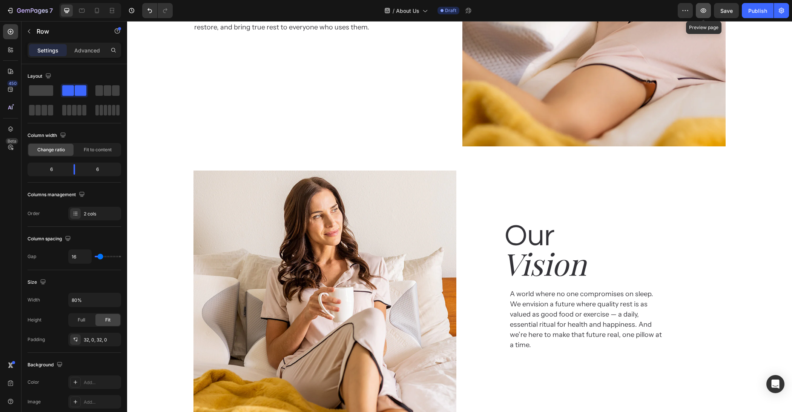
click at [704, 12] on icon "button" at bounding box center [704, 10] width 6 height 5
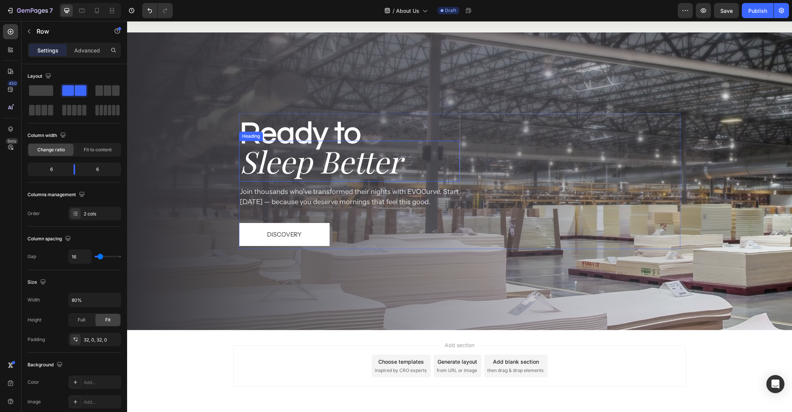
scroll to position [1403, 0]
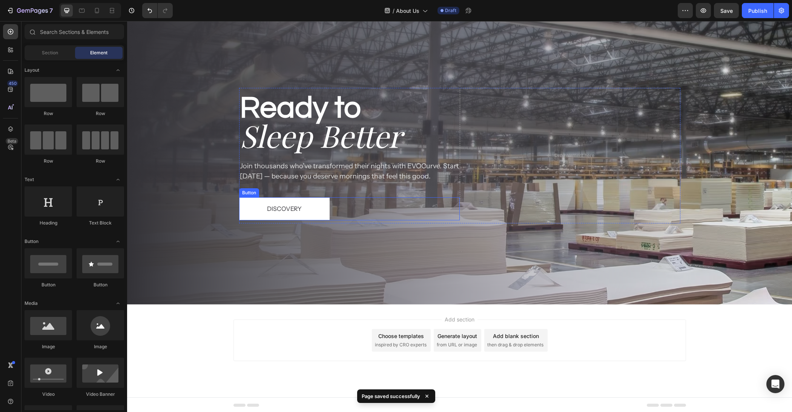
click at [443, 248] on div "Background Image" at bounding box center [459, 156] width 665 height 298
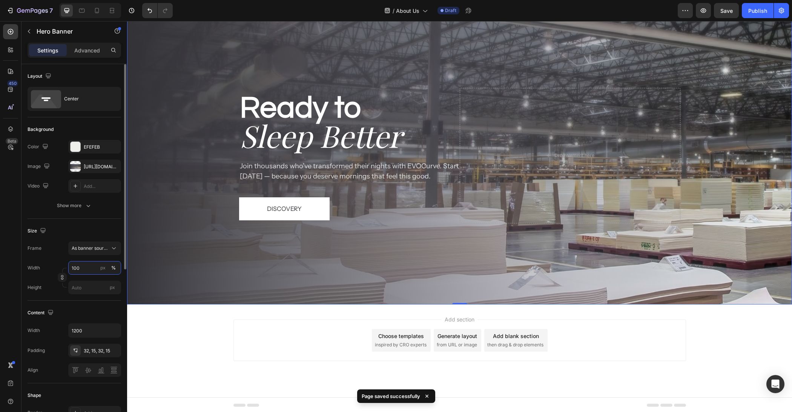
click at [93, 271] on input "100" at bounding box center [94, 268] width 53 height 14
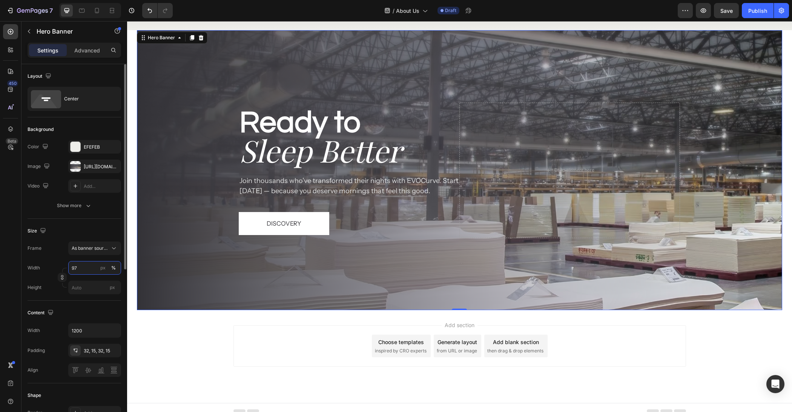
scroll to position [1385, 0]
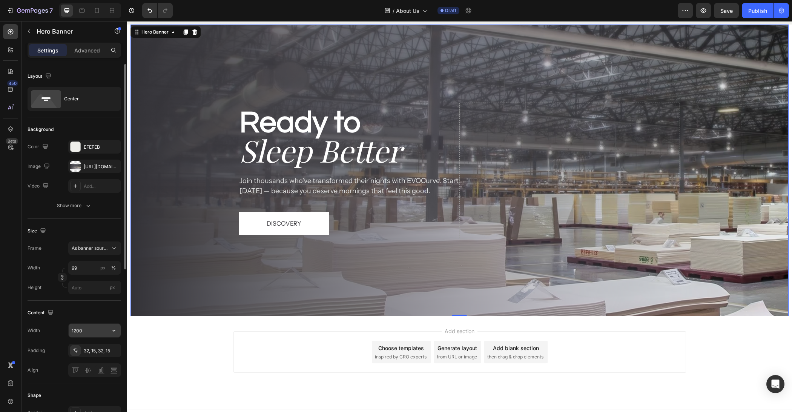
click at [105, 328] on input "1200" at bounding box center [95, 331] width 52 height 14
click at [89, 267] on input "99" at bounding box center [94, 268] width 53 height 14
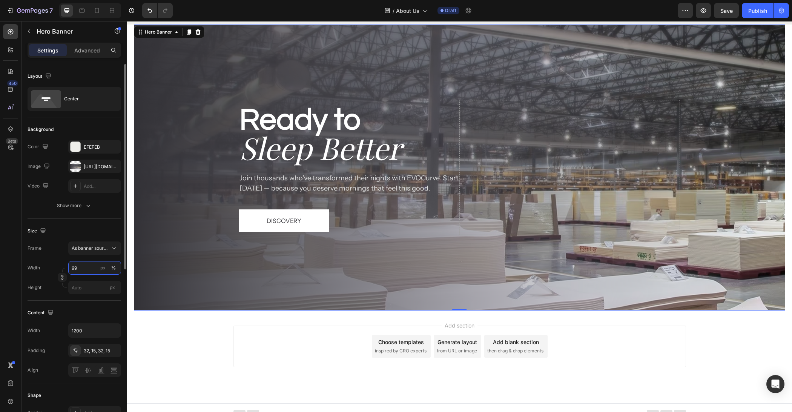
type input "100"
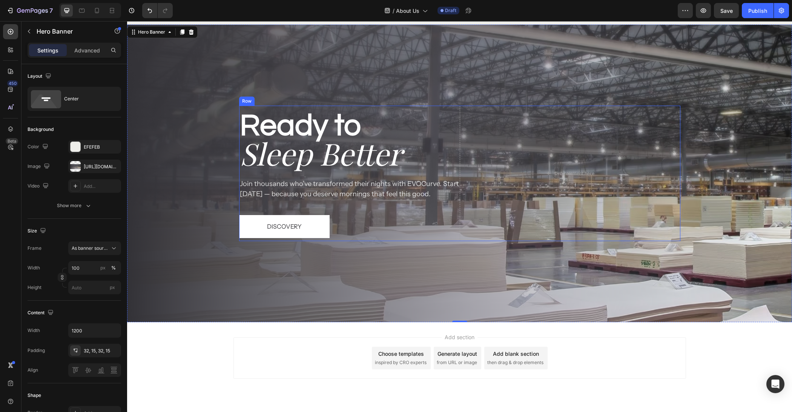
click at [411, 208] on div "Ready to Heading Sleep Better Heading Join thousands who’ve transformed their n…" at bounding box center [349, 173] width 221 height 135
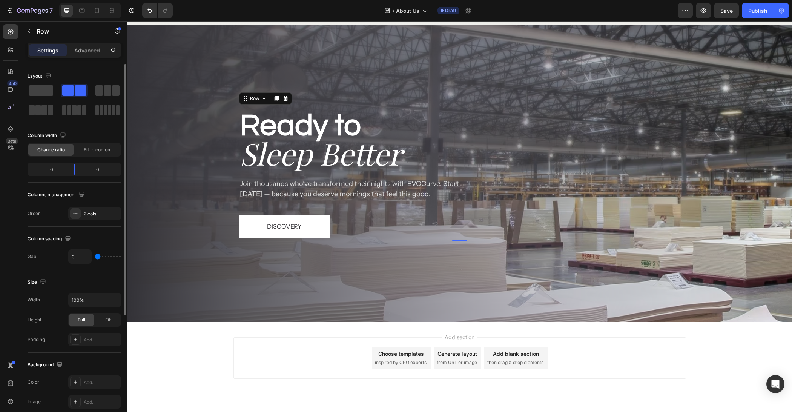
type input "60"
type input "90"
type input "120"
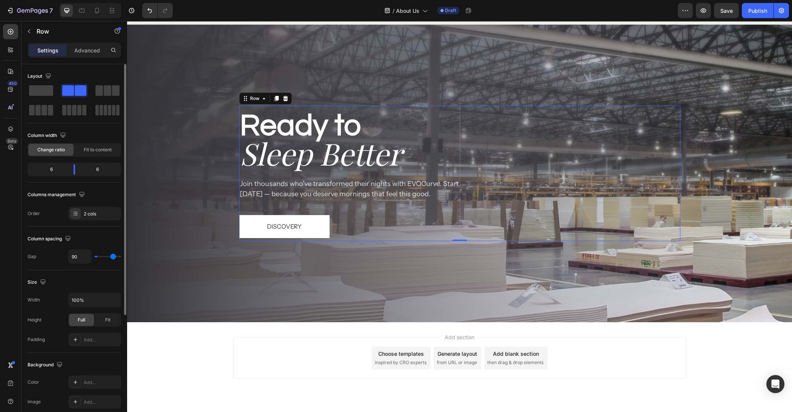
type input "120"
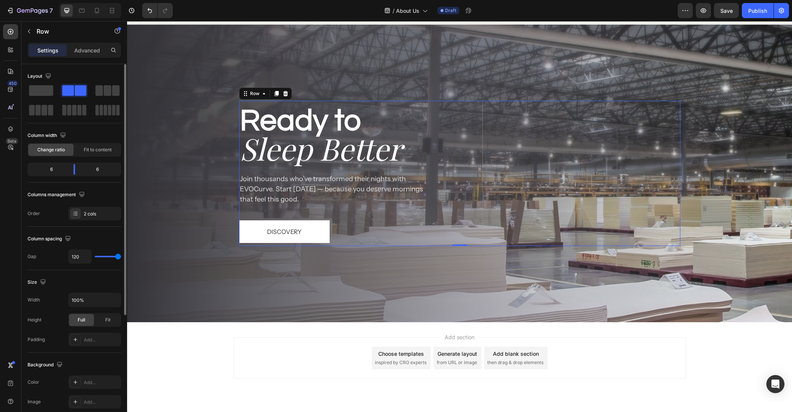
type input "0"
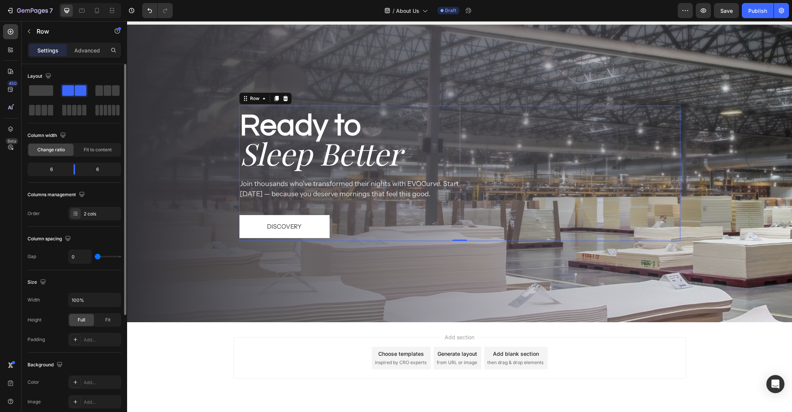
drag, startPoint x: 96, startPoint y: 256, endPoint x: 0, endPoint y: 259, distance: 95.9
click at [95, 257] on input "range" at bounding box center [108, 257] width 26 height 2
click at [94, 216] on div "2 cols" at bounding box center [101, 214] width 35 height 7
drag, startPoint x: 72, startPoint y: 166, endPoint x: 77, endPoint y: 172, distance: 7.5
click at [77, 172] on div at bounding box center [75, 169] width 14 height 11
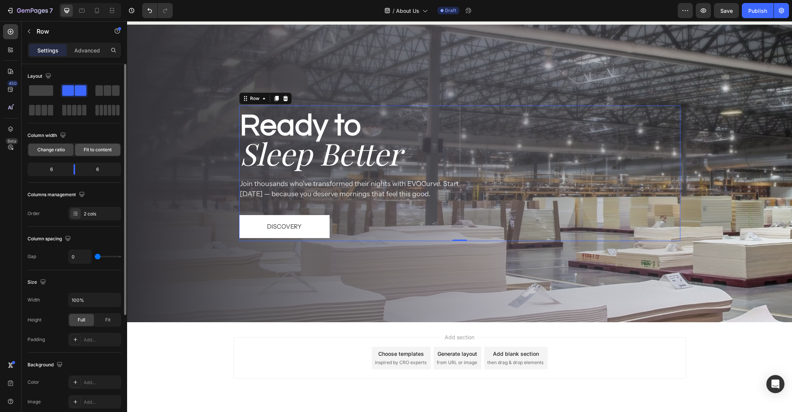
click at [92, 152] on div "Fit to content" at bounding box center [97, 150] width 45 height 12
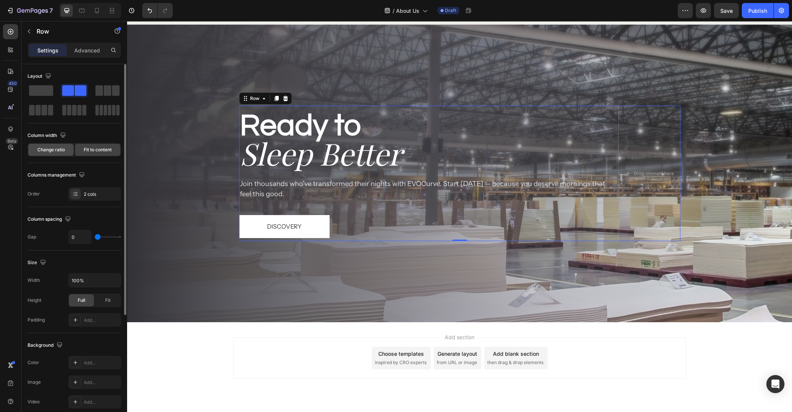
click at [67, 155] on div "Change ratio" at bounding box center [50, 150] width 45 height 12
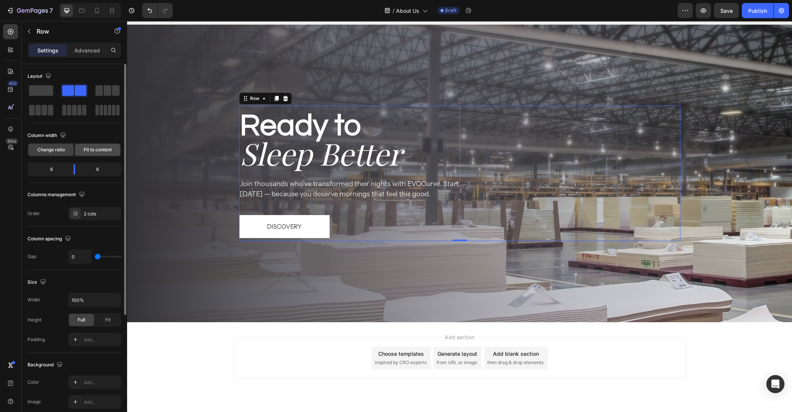
click at [88, 152] on span "Fit to content" at bounding box center [98, 149] width 28 height 7
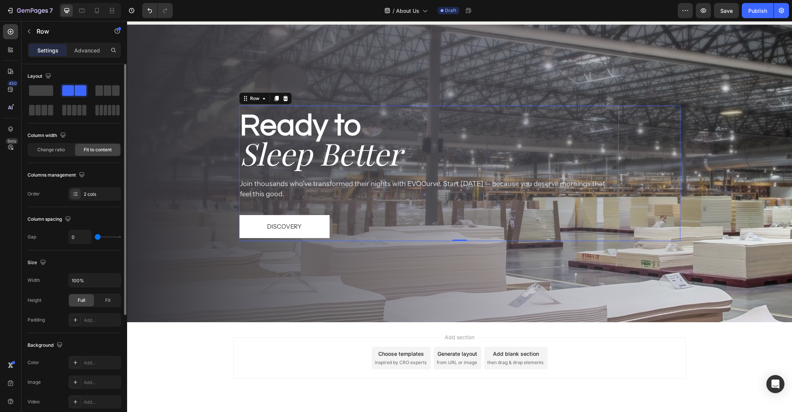
click at [52, 156] on div "Change ratio Fit to content" at bounding box center [75, 150] width 94 height 14
click at [52, 153] on div "Change ratio" at bounding box center [50, 150] width 45 height 12
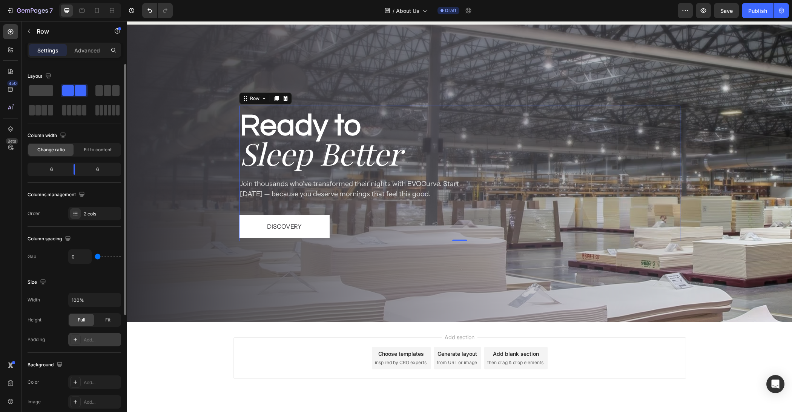
click at [107, 337] on div "Add..." at bounding box center [101, 340] width 35 height 7
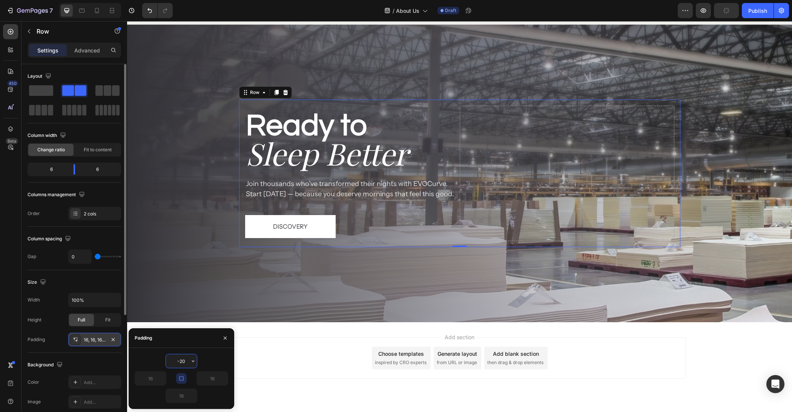
type input "16"
click at [112, 338] on icon "button" at bounding box center [113, 340] width 6 height 6
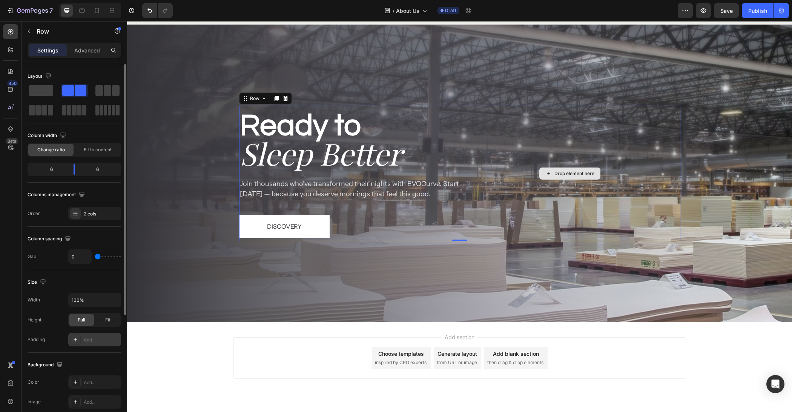
click at [463, 111] on div "Drop element here" at bounding box center [570, 173] width 221 height 135
click at [88, 49] on p "Advanced" at bounding box center [87, 50] width 26 height 8
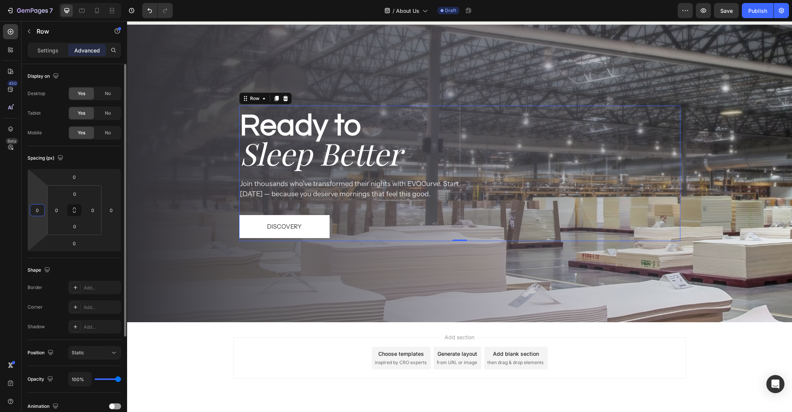
click at [40, 209] on input "0" at bounding box center [37, 210] width 11 height 11
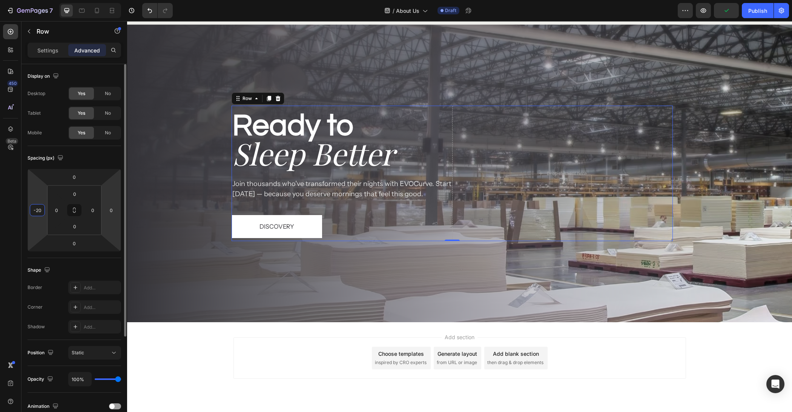
type input "-2"
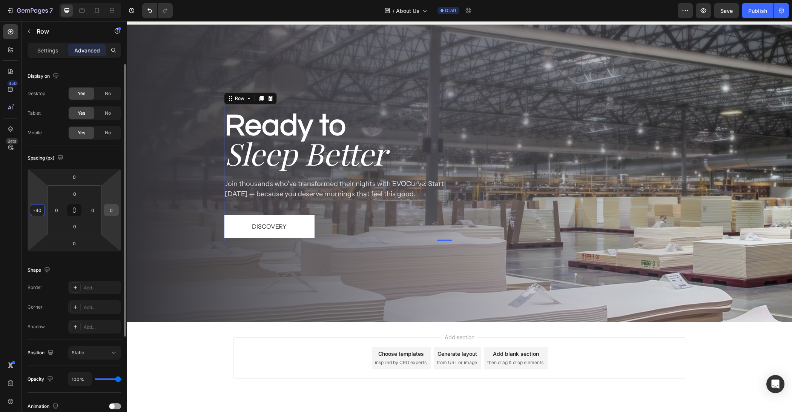
type input "-40"
click at [111, 212] on input "0" at bounding box center [111, 210] width 11 height 11
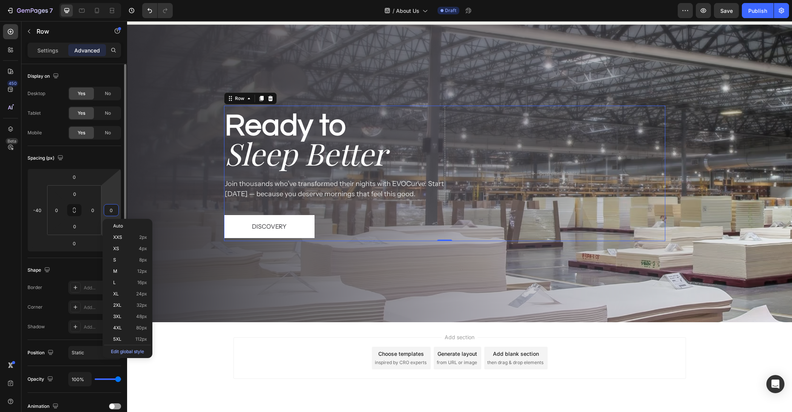
paste input "-4"
type input "-40"
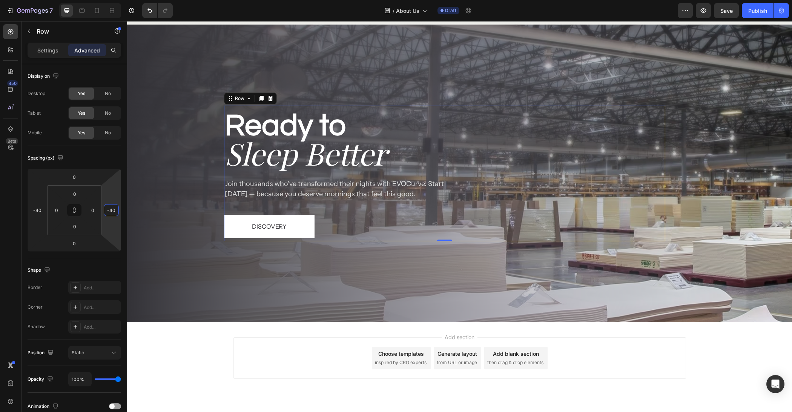
click at [277, 376] on div "Add section Choose templates inspired by CRO experts Generate layout from URL o…" at bounding box center [460, 358] width 453 height 42
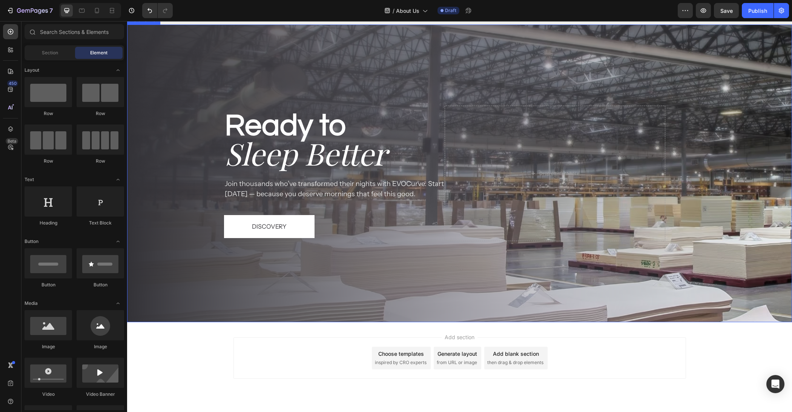
scroll to position [1183, 0]
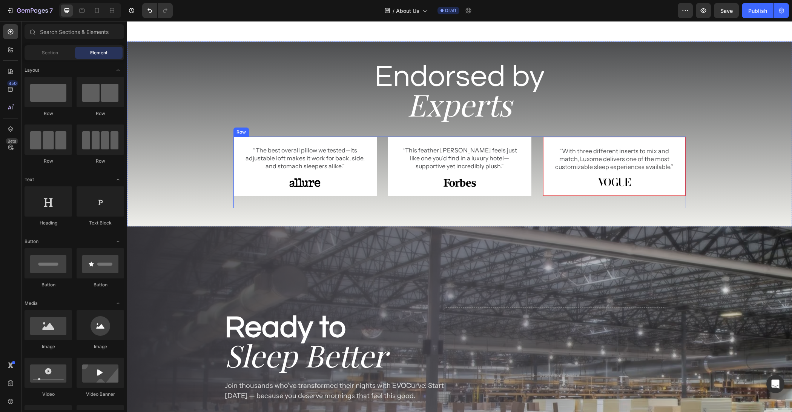
click at [381, 156] on div "“The best overall pillow we tested—its adjustable loft makes it work for back, …" at bounding box center [460, 173] width 453 height 72
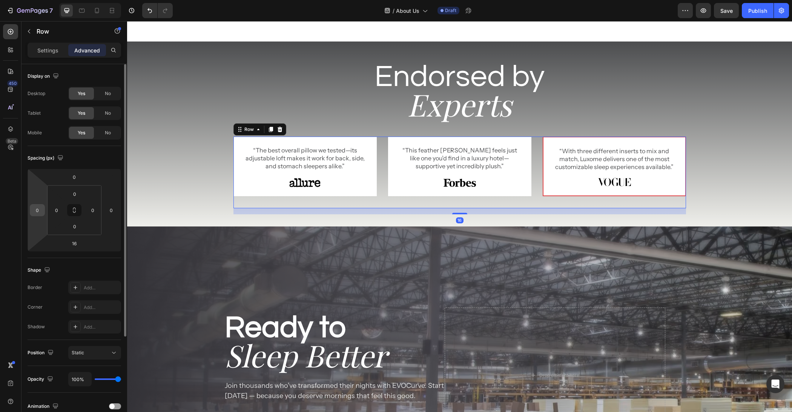
click at [38, 210] on input "0" at bounding box center [37, 210] width 11 height 11
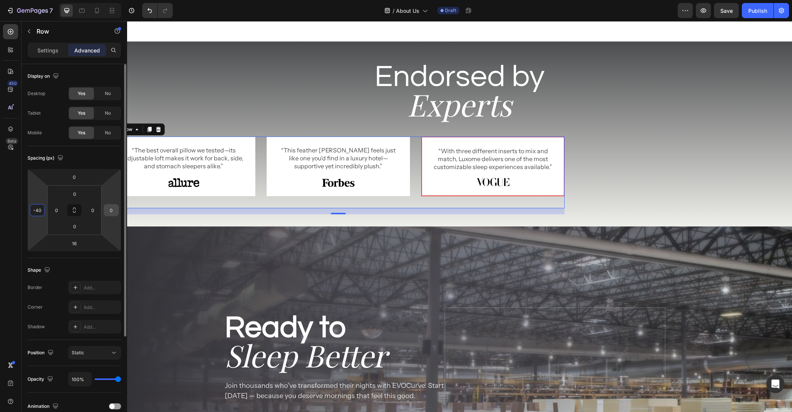
type input "-40"
click at [117, 211] on div "0" at bounding box center [111, 210] width 15 height 12
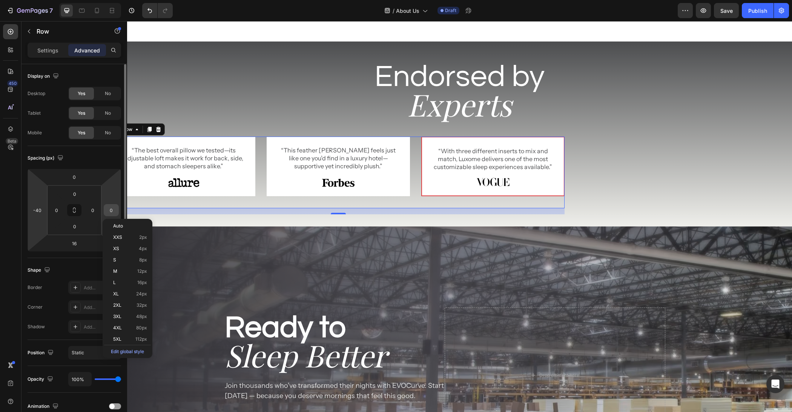
click at [116, 211] on input "0" at bounding box center [111, 210] width 11 height 11
paste input "-4"
type input "-40"
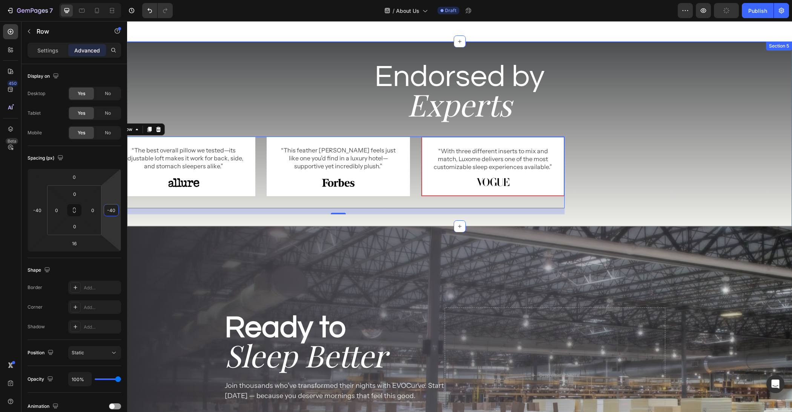
click at [626, 171] on div "Endorsed by Heading Experts Heading Row “The best overall pillow we tested—its …" at bounding box center [459, 136] width 665 height 158
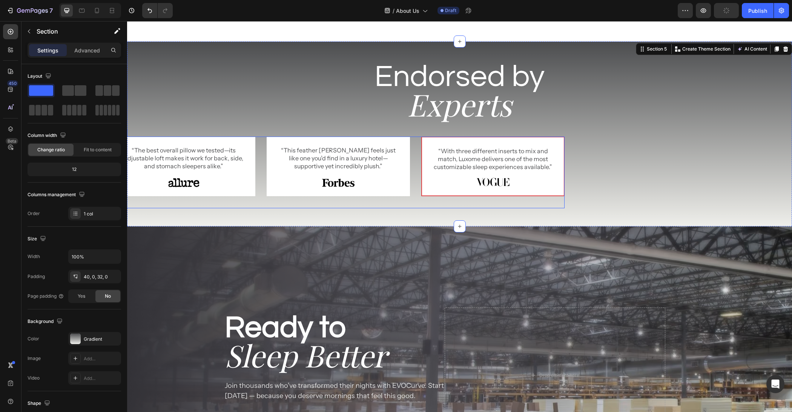
click at [419, 171] on div "“The best overall pillow we tested—its adjustable loft makes it work for back, …" at bounding box center [338, 173] width 453 height 72
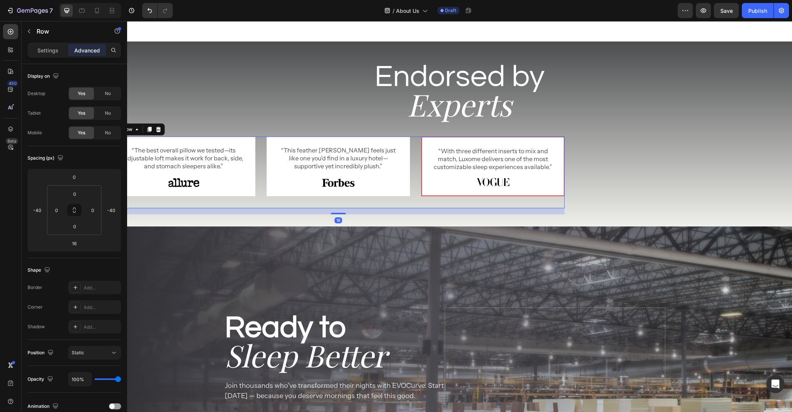
type input "0"
click at [34, 206] on input "-40" at bounding box center [37, 210] width 11 height 11
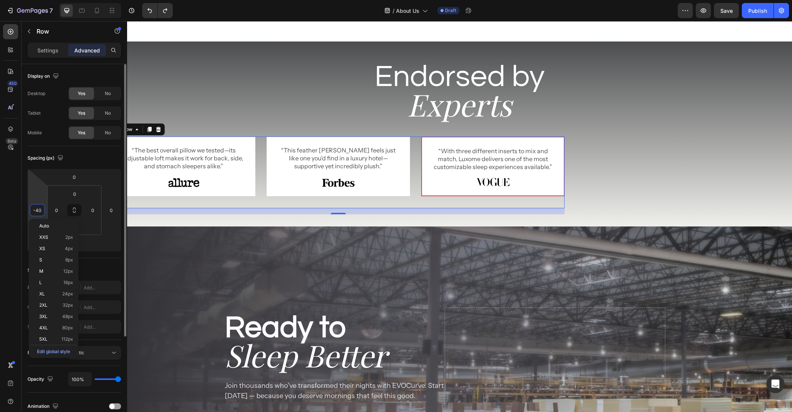
click at [38, 208] on input "-40" at bounding box center [37, 210] width 11 height 11
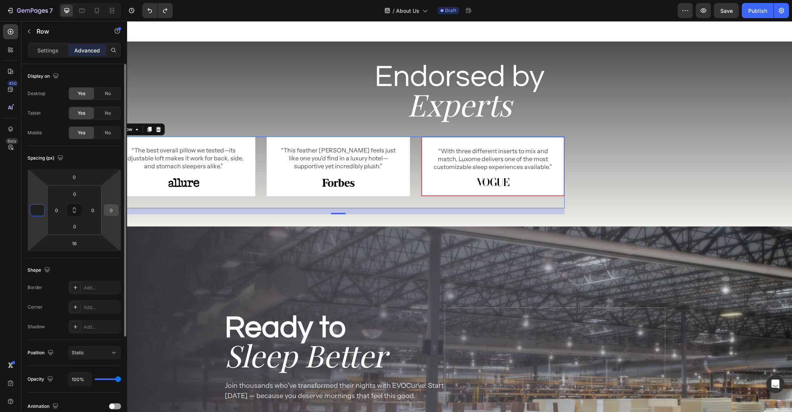
type input "0"
click at [116, 212] on input "0" at bounding box center [111, 210] width 11 height 11
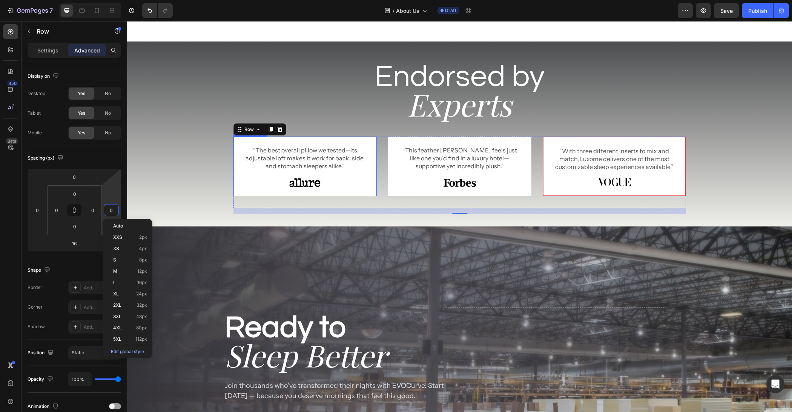
click at [189, 153] on div "Endorsed by Heading Experts Heading Row “The best overall pillow we tested—its …" at bounding box center [459, 136] width 665 height 158
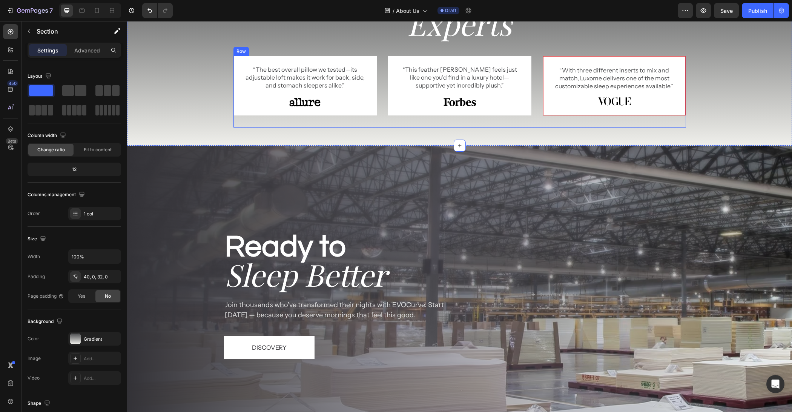
scroll to position [1264, 0]
click at [385, 107] on div "“The best overall pillow we tested—its adjustable loft makes it work for back, …" at bounding box center [460, 92] width 453 height 72
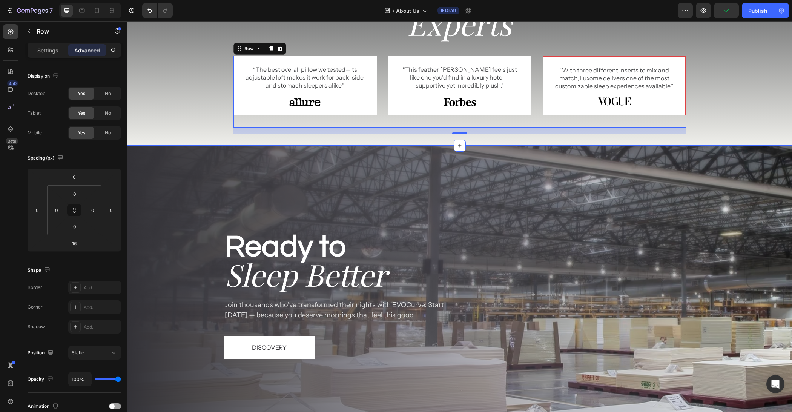
click at [644, 142] on div "Endorsed by Heading Experts Heading Row “The best overall pillow we tested—its …" at bounding box center [459, 53] width 665 height 185
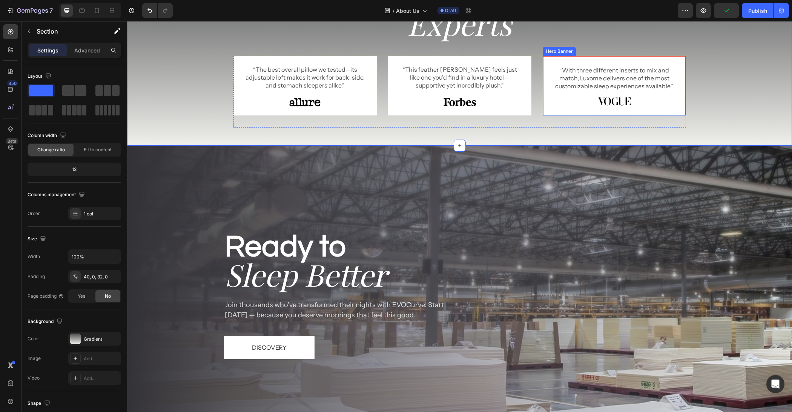
click at [540, 105] on div "“The best overall pillow we tested—its adjustable loft makes it work for back, …" at bounding box center [460, 92] width 453 height 72
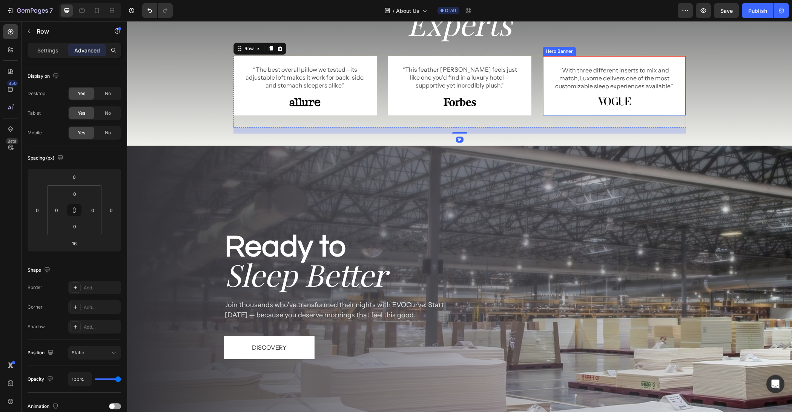
click at [561, 101] on div at bounding box center [615, 101] width 124 height 9
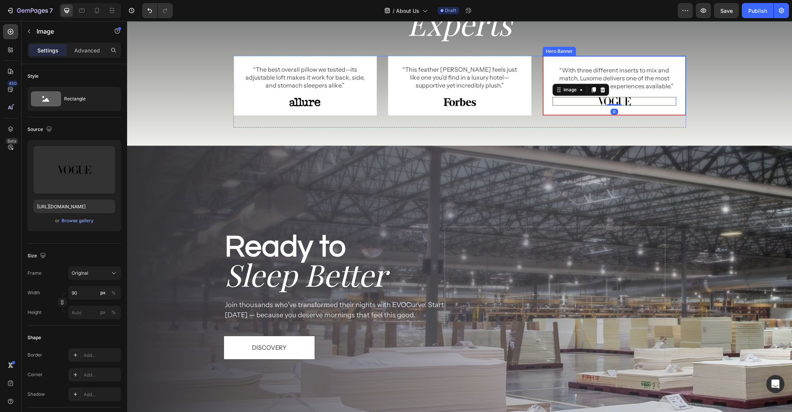
click at [683, 86] on div "“With three different inserts to mix and match, Luxome delivers one of the most…" at bounding box center [615, 86] width 142 height 58
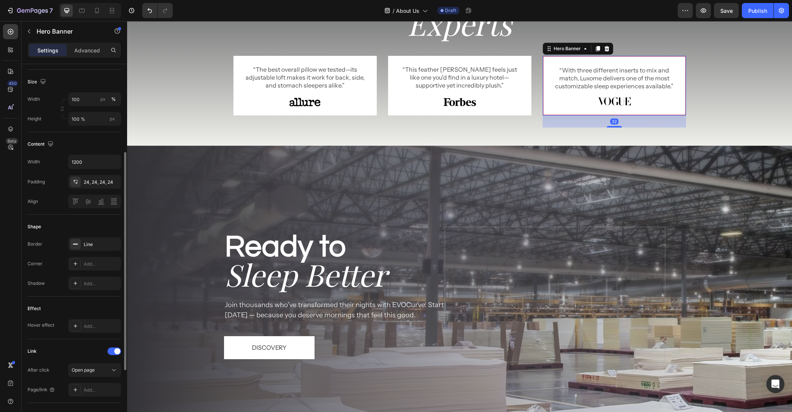
scroll to position [236, 0]
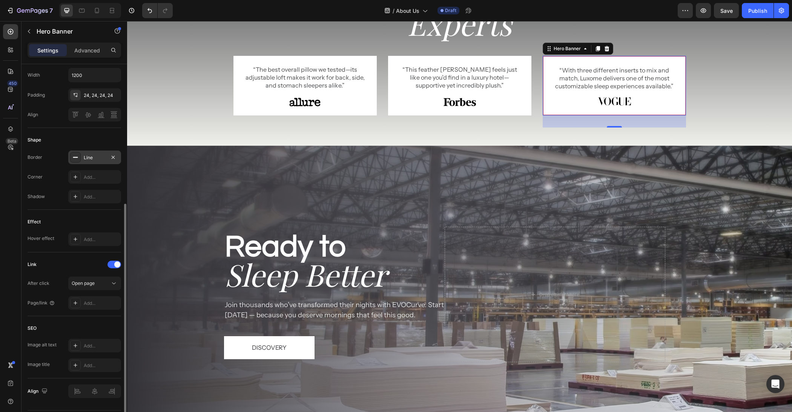
drag, startPoint x: 115, startPoint y: 155, endPoint x: 120, endPoint y: 158, distance: 5.4
click at [115, 155] on icon "button" at bounding box center [113, 157] width 6 height 6
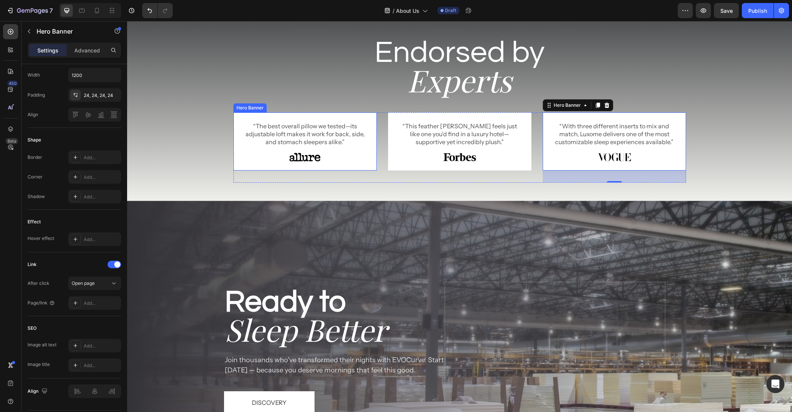
scroll to position [1155, 0]
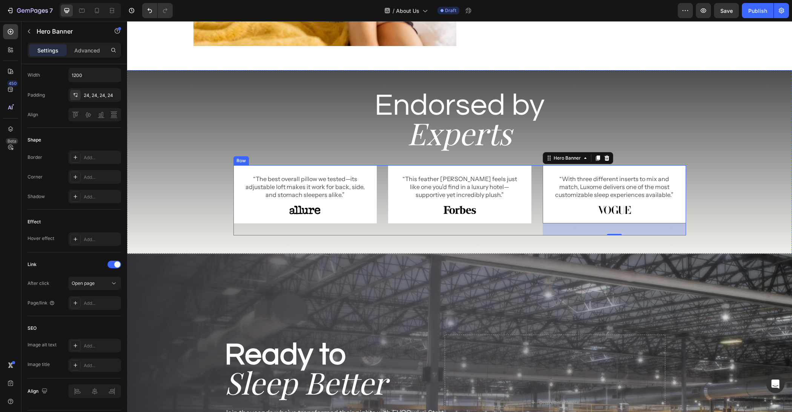
click at [379, 166] on div "“The best overall pillow we tested—its adjustable loft makes it work for back, …" at bounding box center [460, 200] width 453 height 70
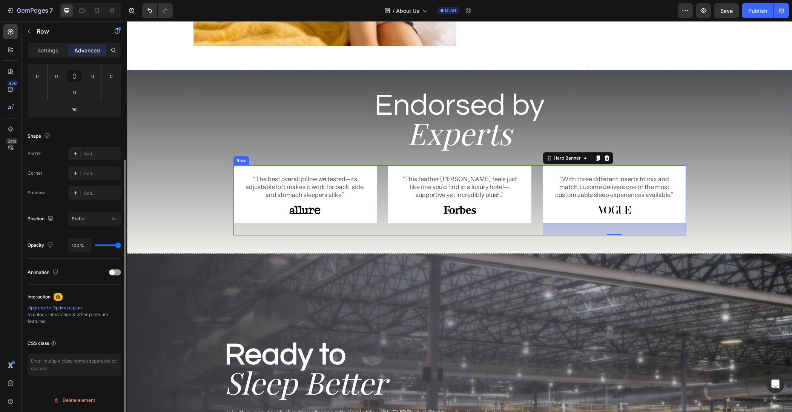
scroll to position [0, 0]
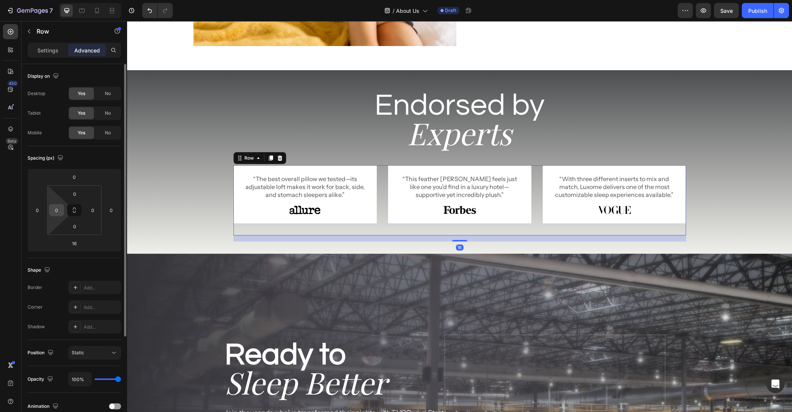
click at [62, 209] on input "0" at bounding box center [56, 210] width 11 height 11
type input "0"
type input "-"
click at [38, 212] on input "0" at bounding box center [37, 210] width 11 height 11
type input "0"
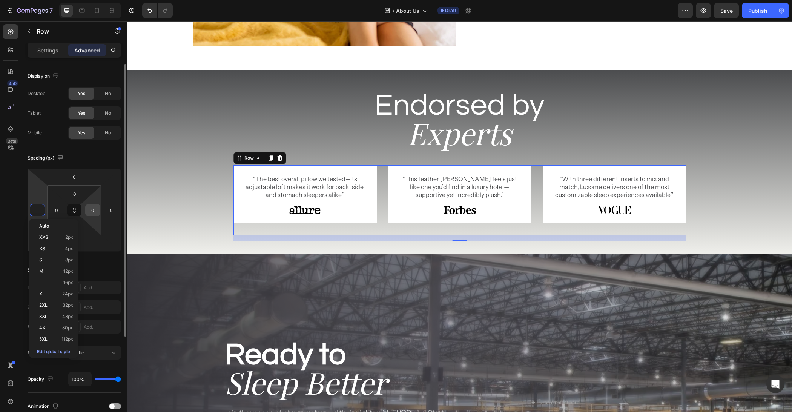
type input "-2"
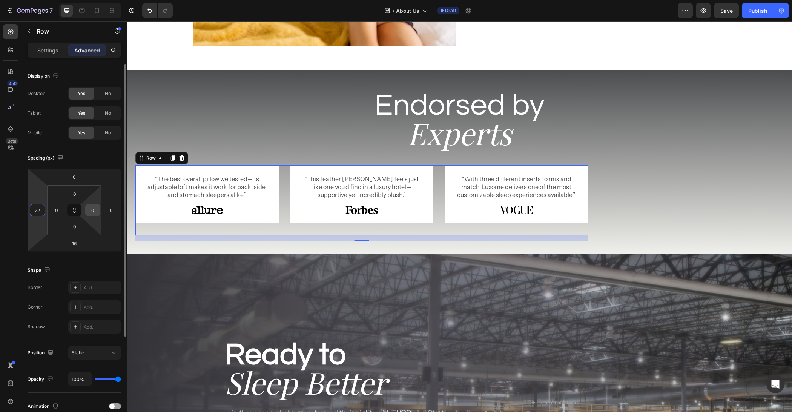
type input "2"
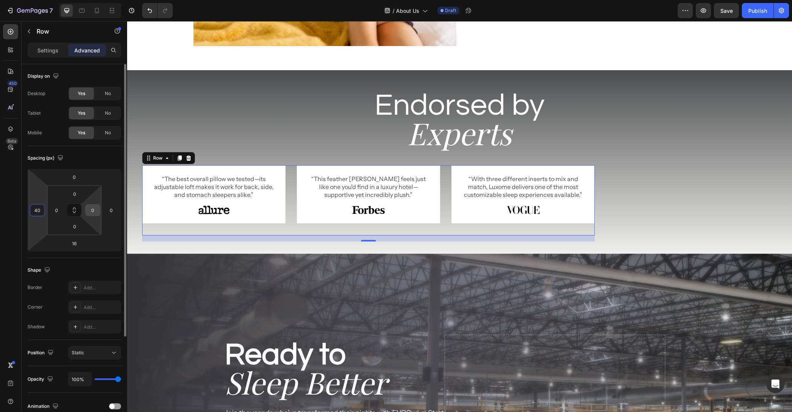
type input "4"
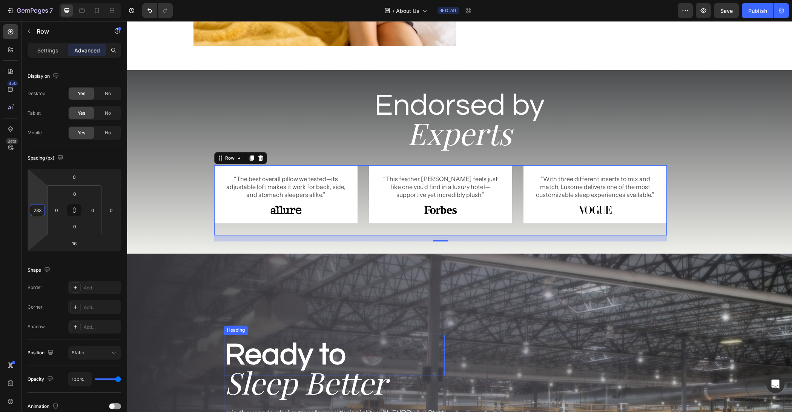
type input "234"
click at [36, 210] on input "234" at bounding box center [37, 210] width 11 height 11
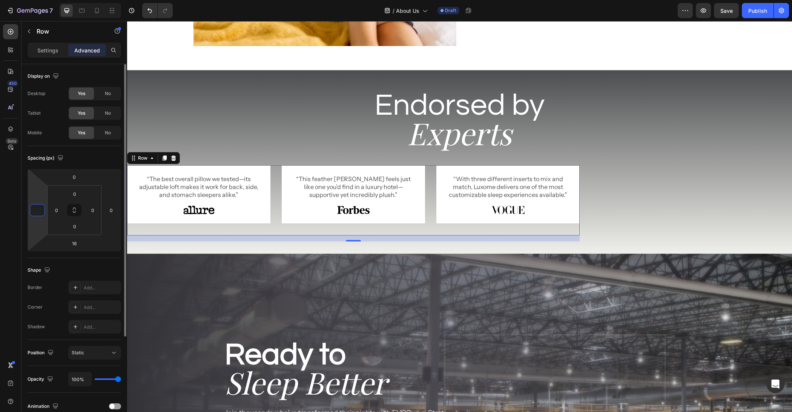
type input "0"
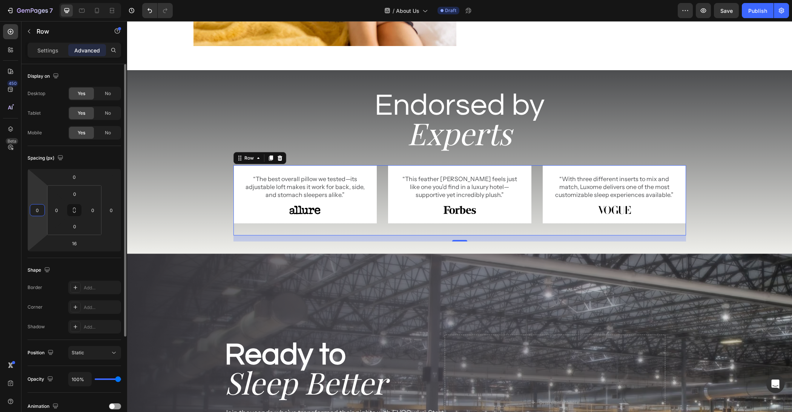
click at [104, 162] on div "Spacing (px)" at bounding box center [75, 158] width 94 height 12
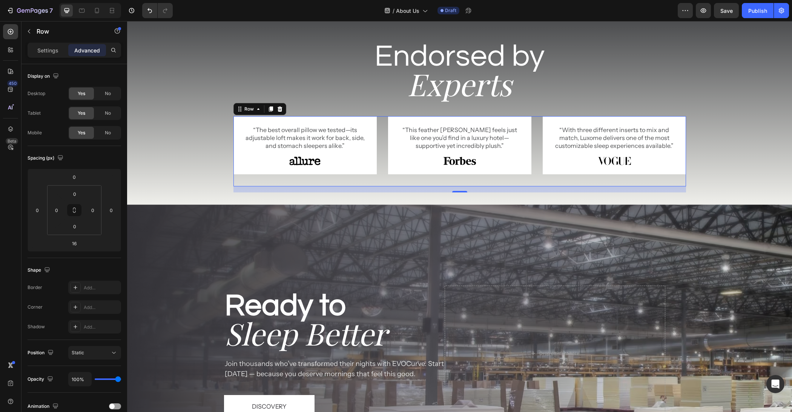
scroll to position [1214, 0]
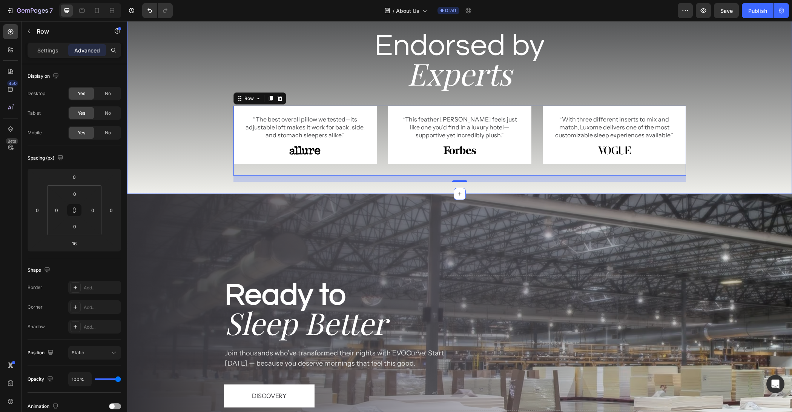
drag, startPoint x: 218, startPoint y: 165, endPoint x: 218, endPoint y: 169, distance: 4.5
click at [218, 165] on div "Endorsed by Heading Experts Heading Row “The best overall pillow we tested—its …" at bounding box center [459, 104] width 665 height 156
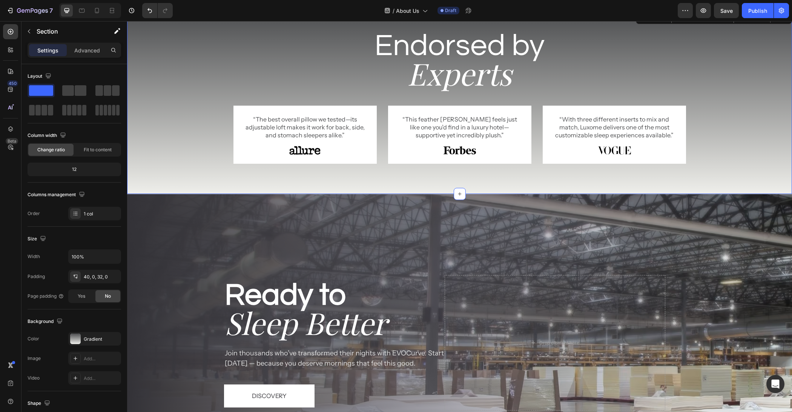
click at [218, 265] on div "Background Image" at bounding box center [459, 343] width 665 height 298
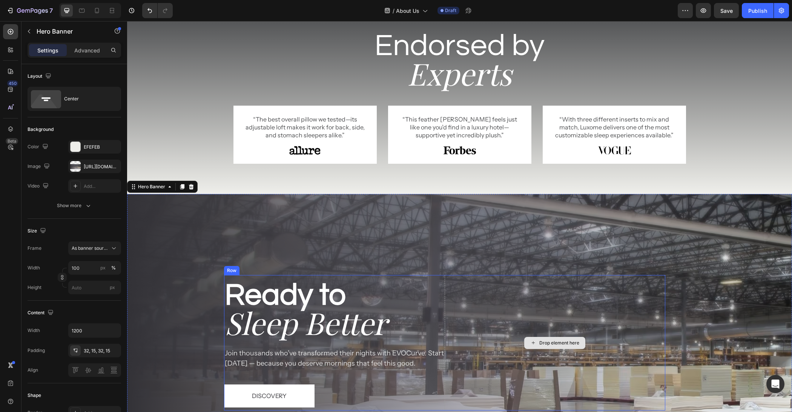
click at [480, 296] on div "Drop element here" at bounding box center [555, 342] width 221 height 135
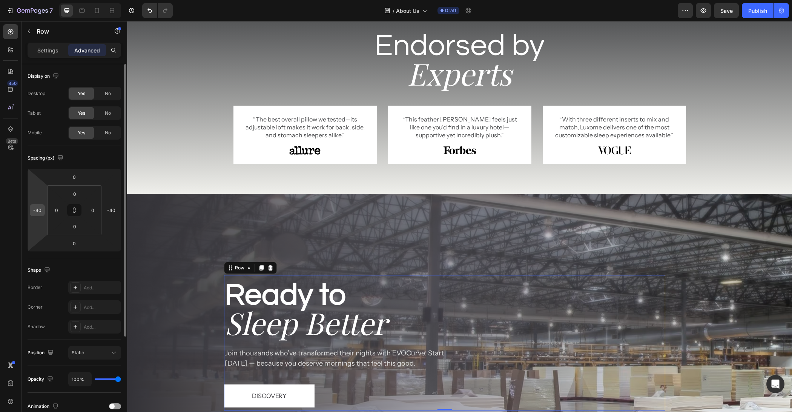
click at [39, 212] on input "-40" at bounding box center [37, 210] width 11 height 11
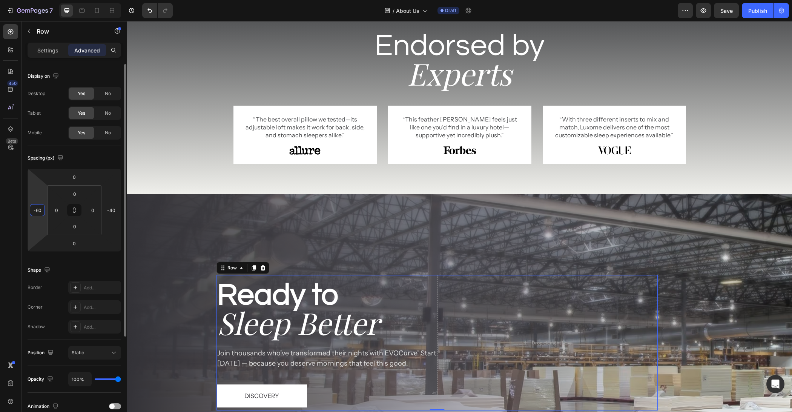
click at [41, 209] on input "-60" at bounding box center [37, 210] width 11 height 11
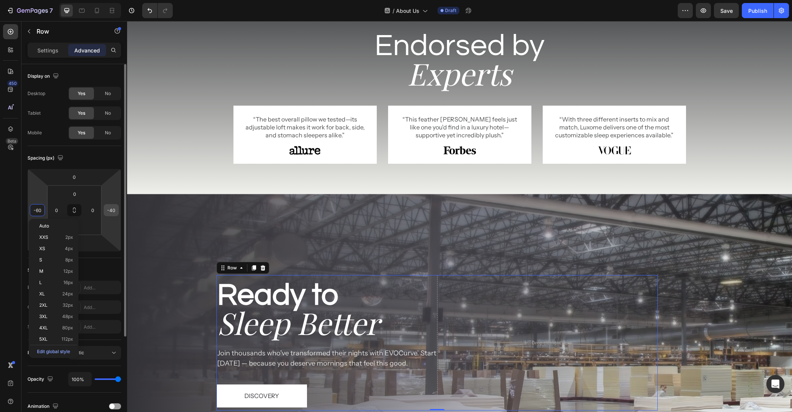
type input "-60"
click at [116, 210] on input "-40" at bounding box center [111, 210] width 11 height 11
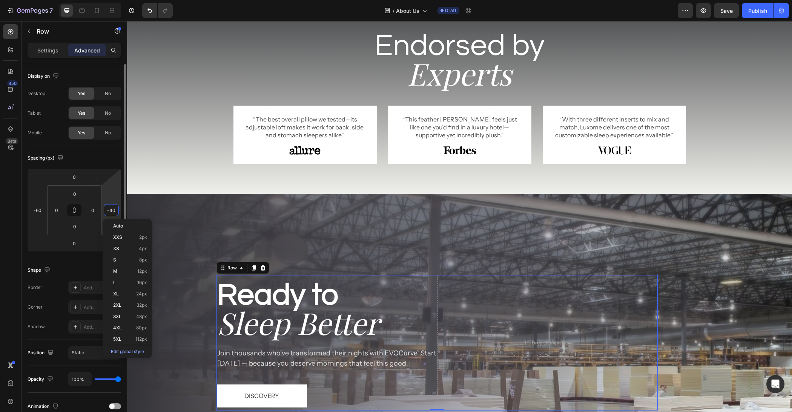
paste input "6"
type input "-60"
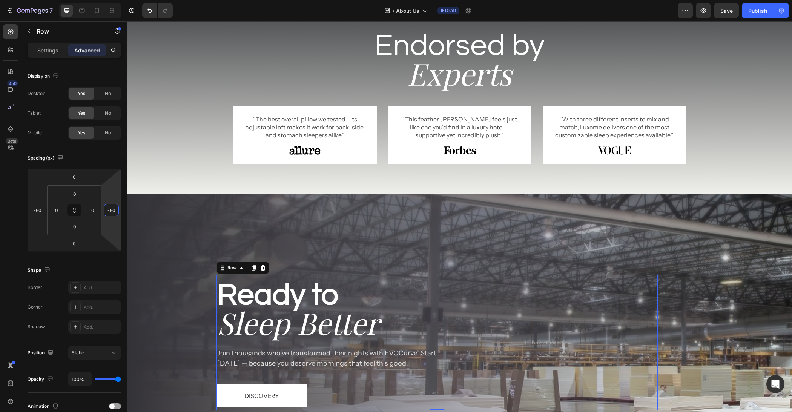
click at [173, 164] on div "Endorsed by Heading Experts Heading Row “The best overall pillow we tested—its …" at bounding box center [459, 104] width 665 height 156
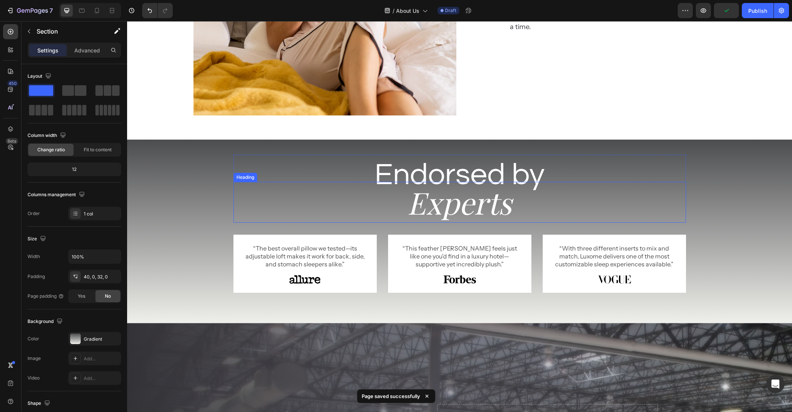
scroll to position [1143, 0]
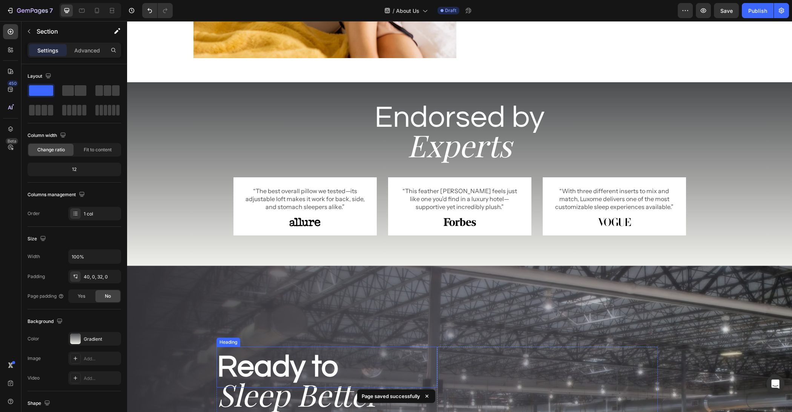
click at [431, 358] on h2 "Ready to" at bounding box center [327, 367] width 221 height 41
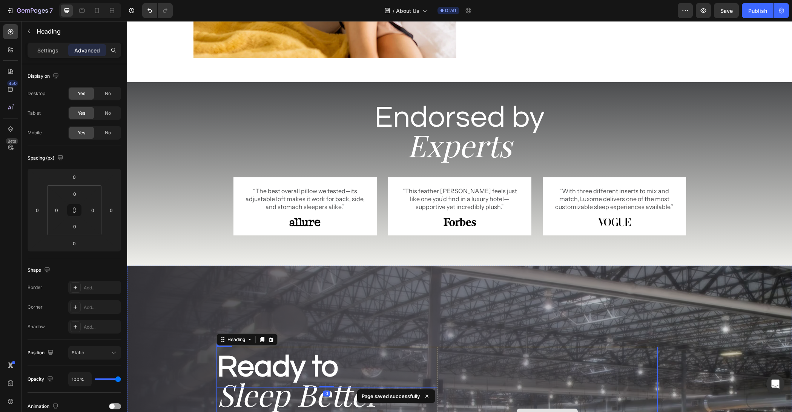
click at [439, 360] on div "Drop element here" at bounding box center [547, 414] width 221 height 135
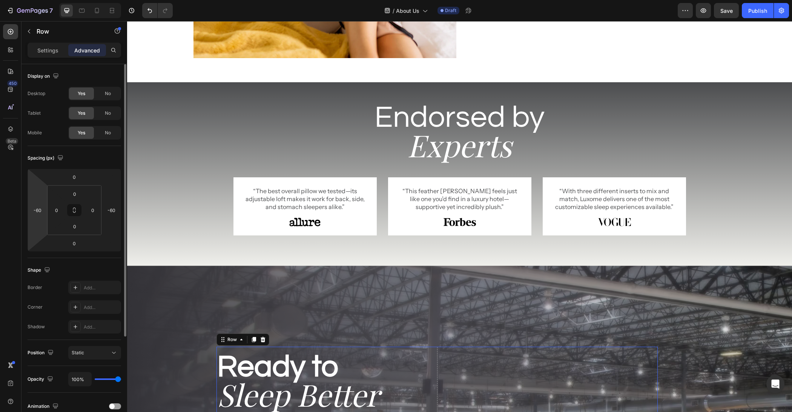
click at [45, 0] on html "7 Version history / About Us Draft Preview Save Publish 450 Beta Sections(11) E…" at bounding box center [396, 0] width 792 height 0
type input "-58"
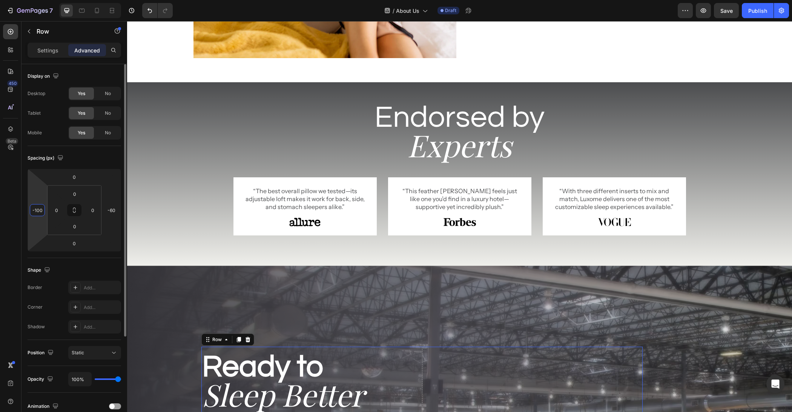
scroll to position [0, 0]
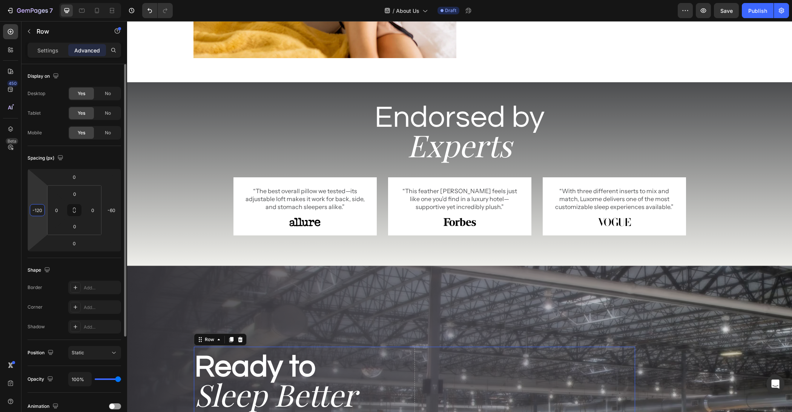
click at [35, 211] on input "-120" at bounding box center [37, 210] width 11 height 11
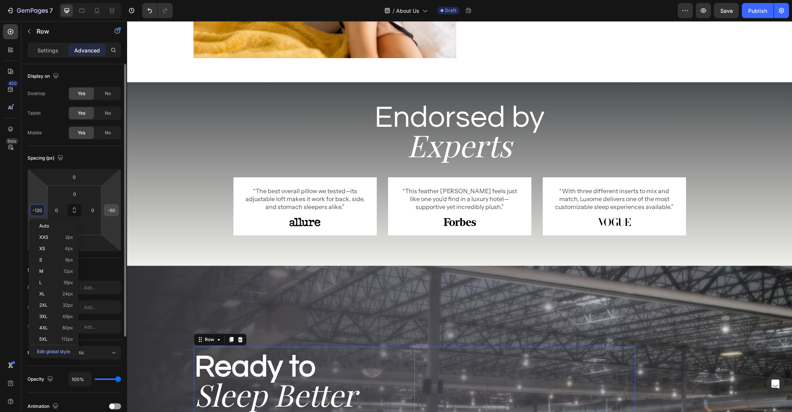
type input "-120"
click at [112, 211] on input "-60" at bounding box center [111, 210] width 11 height 11
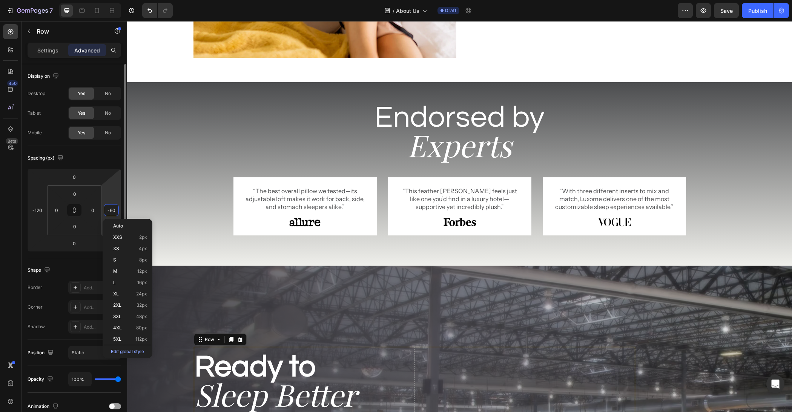
click at [112, 211] on input "-60" at bounding box center [111, 210] width 11 height 11
paste input "12"
type input "-120"
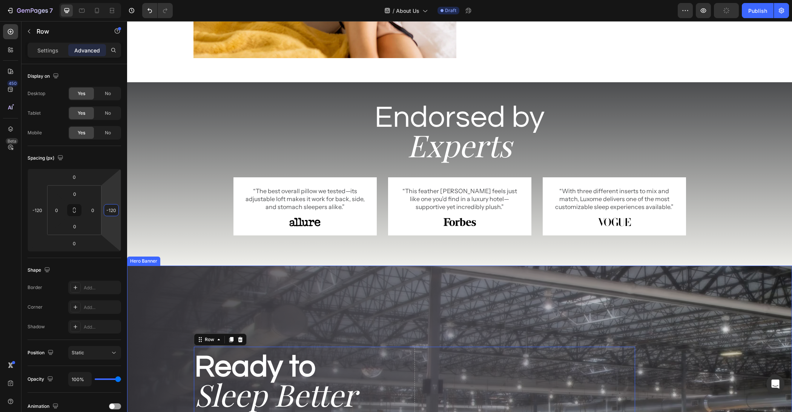
click at [269, 292] on div "Background Image" at bounding box center [459, 415] width 665 height 298
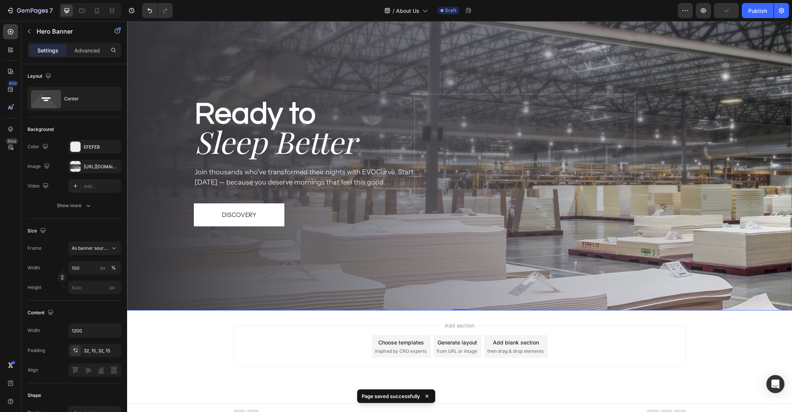
scroll to position [1335, 0]
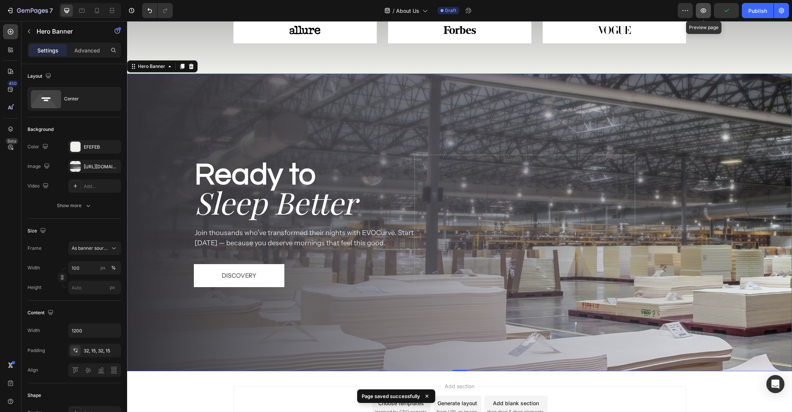
click at [704, 14] on button "button" at bounding box center [703, 10] width 15 height 15
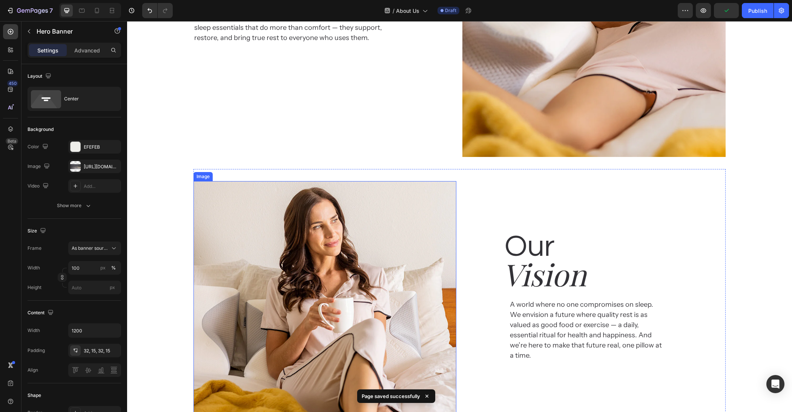
scroll to position [482, 0]
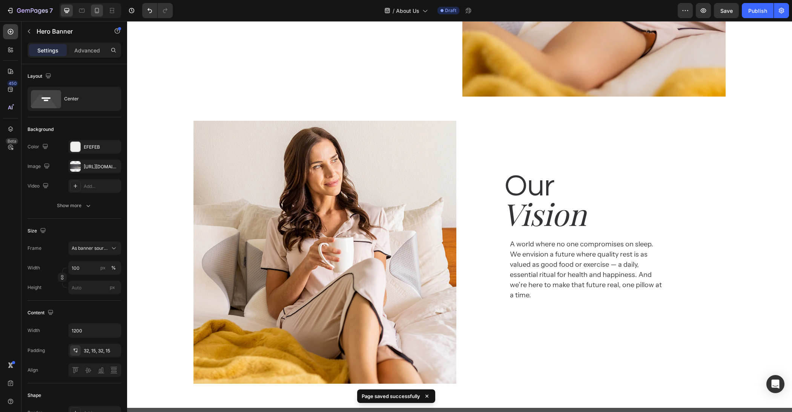
click at [93, 7] on icon at bounding box center [97, 11] width 8 height 8
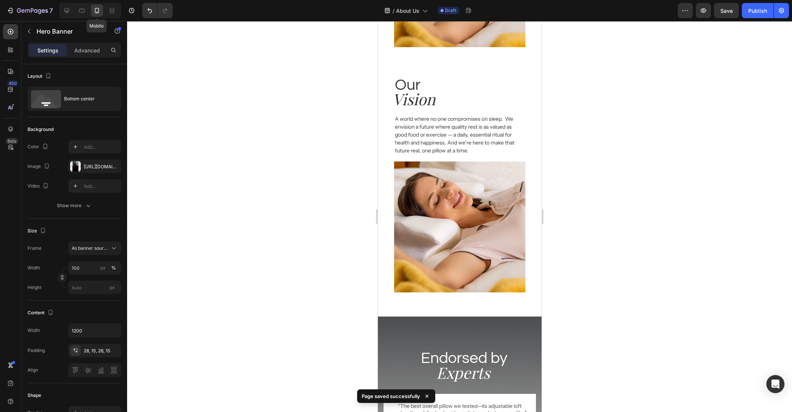
type input "100%"
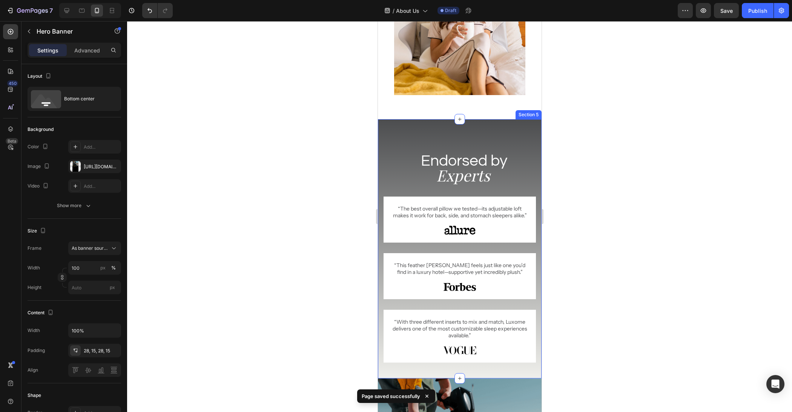
scroll to position [746, 0]
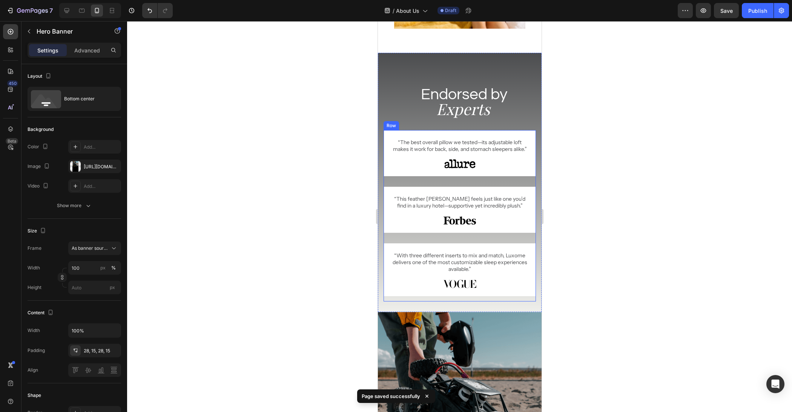
click at [581, 167] on div at bounding box center [459, 216] width 665 height 391
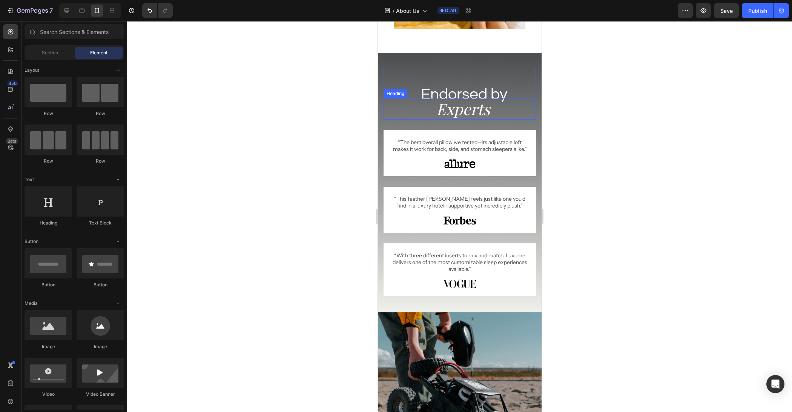
click at [514, 108] on h2 "Experts" at bounding box center [463, 109] width 146 height 22
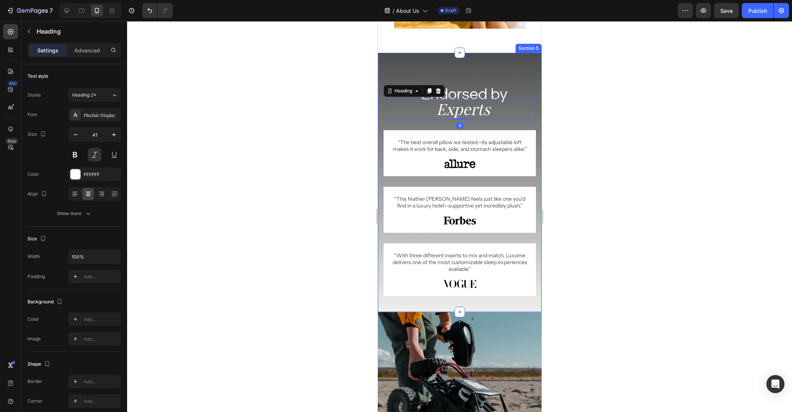
click at [513, 124] on div "Endorsed by Heading Experts Heading 0 Row “The best overall pillow we tested—it…" at bounding box center [459, 188] width 152 height 238
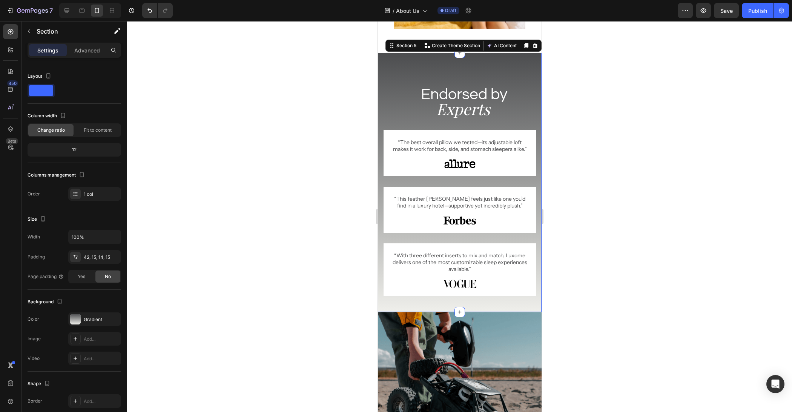
click at [514, 126] on div "Endorsed by Heading Experts Heading Row “The best overall pillow we tested—its …" at bounding box center [459, 188] width 152 height 238
click at [492, 127] on div "Endorsed by Heading Experts Heading Row “The best overall pillow we tested—its …" at bounding box center [459, 188] width 152 height 238
click at [88, 256] on div "42, 15, 14, 15" at bounding box center [95, 257] width 22 height 7
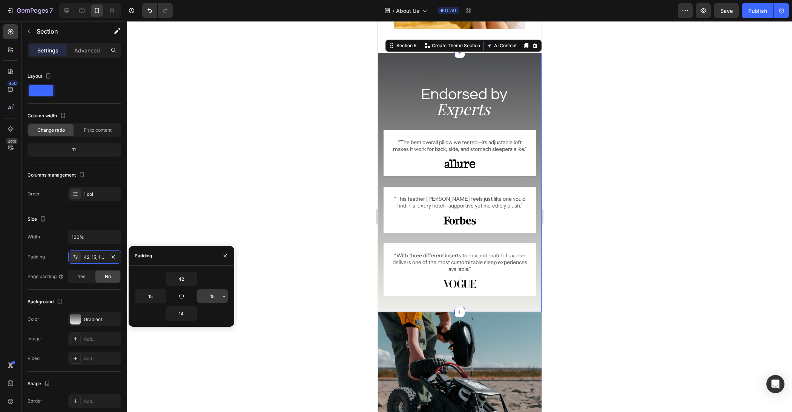
click at [214, 295] on input "15" at bounding box center [212, 296] width 31 height 14
click at [88, 236] on input "100%" at bounding box center [95, 237] width 52 height 14
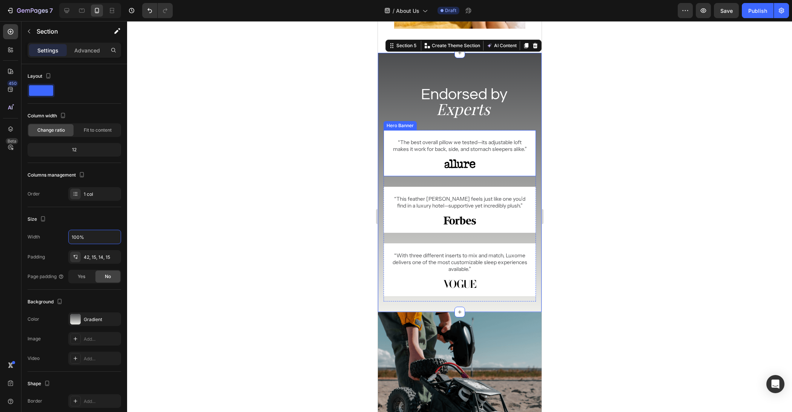
click at [471, 187] on div "“The best overall pillow we tested—its adjustable loft makes it work for back, …" at bounding box center [459, 158] width 152 height 57
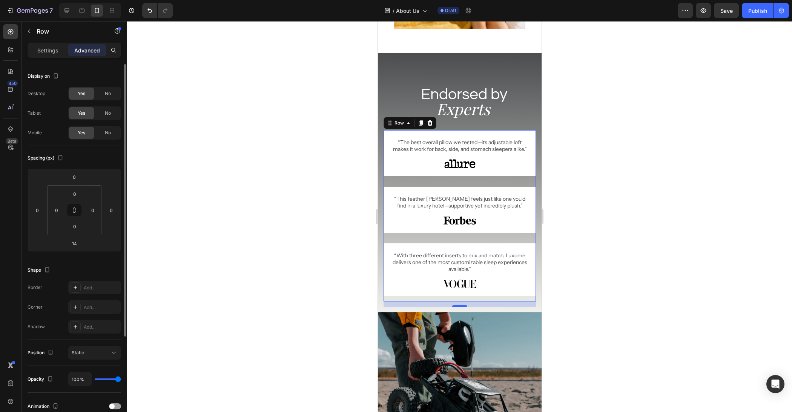
click at [41, 48] on p "Settings" at bounding box center [47, 50] width 21 height 8
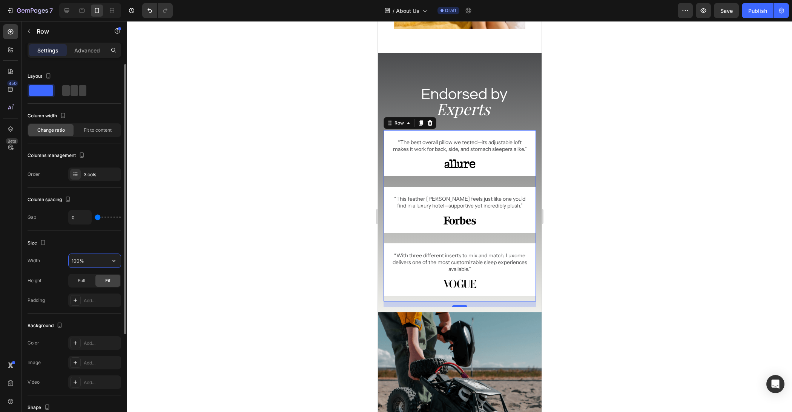
click at [100, 260] on input "100%" at bounding box center [95, 261] width 52 height 14
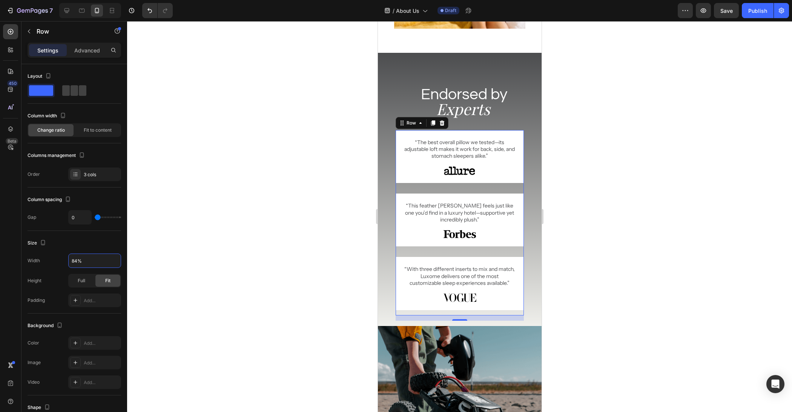
type input "85%"
click at [641, 212] on div at bounding box center [459, 216] width 665 height 391
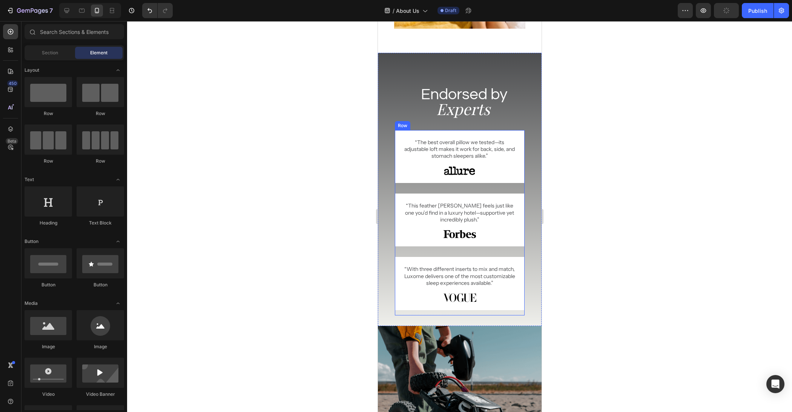
click at [491, 187] on div "“The best overall pillow we tested—its adjustable loft makes it work for back, …" at bounding box center [459, 161] width 129 height 63
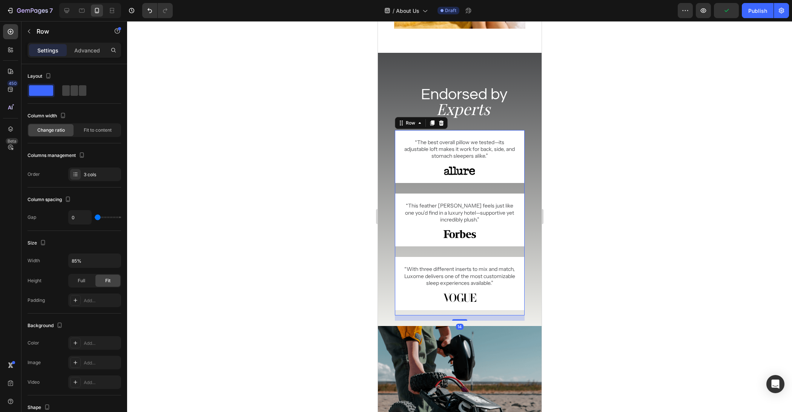
click at [210, 204] on div at bounding box center [459, 216] width 665 height 391
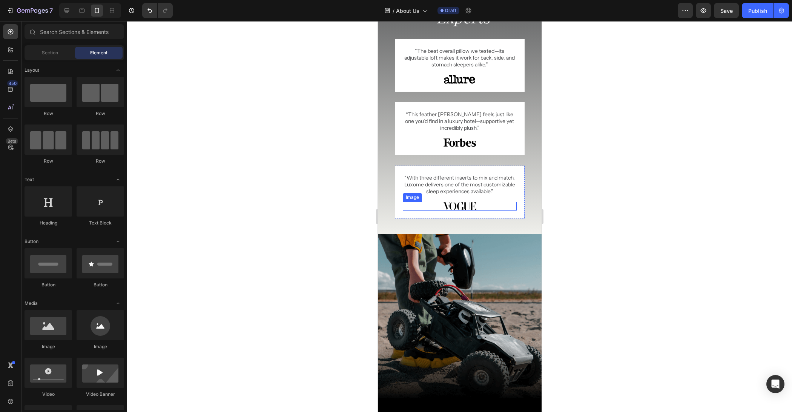
scroll to position [841, 0]
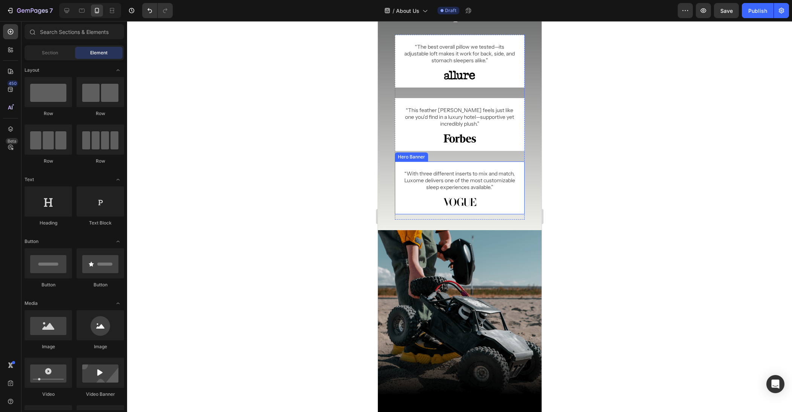
click at [497, 211] on div "“With three different inserts to mix and match, Luxome delivers one of the most…" at bounding box center [459, 187] width 129 height 53
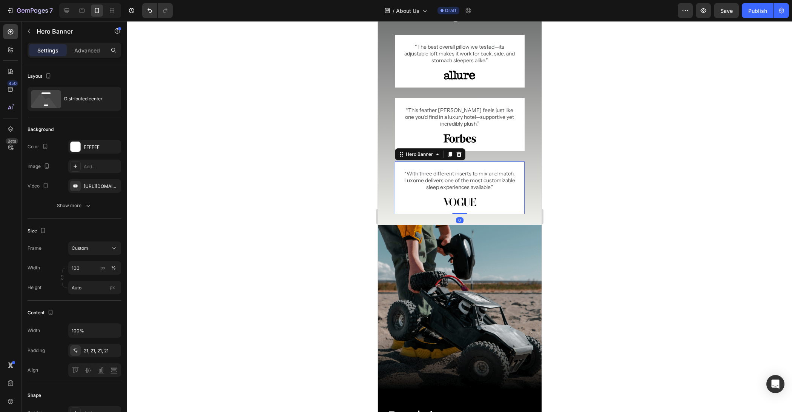
drag, startPoint x: 461, startPoint y: 218, endPoint x: 466, endPoint y: 182, distance: 36.1
click at [467, 175] on div "“With three different inserts to mix and match, Luxome delivers one of the most…" at bounding box center [459, 187] width 129 height 53
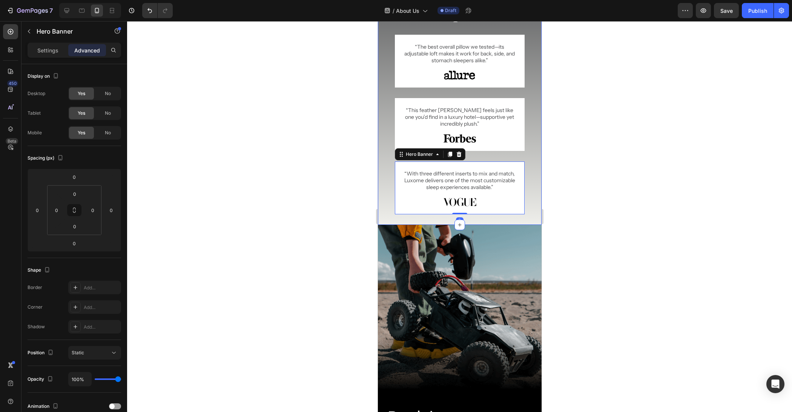
click at [500, 217] on div "Endorsed by Heading Experts Heading Row “The best overall pillow we tested—its …" at bounding box center [459, 96] width 152 height 246
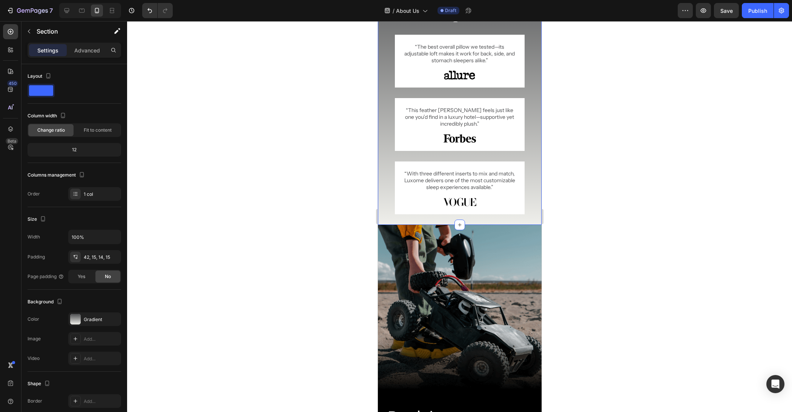
click at [531, 135] on div "Endorsed by Heading Experts Heading Row “The best overall pillow we tested—its …" at bounding box center [459, 96] width 152 height 246
click at [513, 89] on div "“The best overall pillow we tested—its adjustable loft makes it work for back, …" at bounding box center [459, 66] width 129 height 63
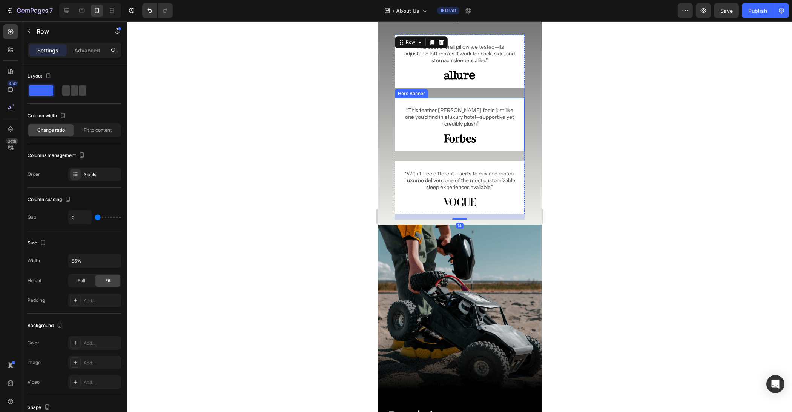
scroll to position [807, 0]
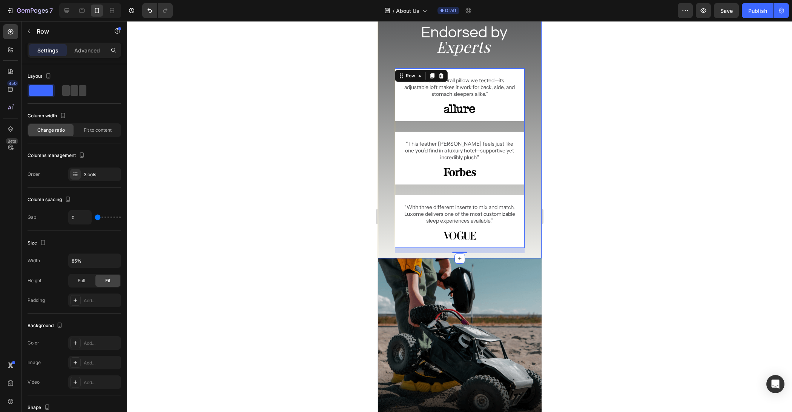
click at [498, 58] on div "Endorsed by Heading Experts Heading Row “The best overall pillow we tested—its …" at bounding box center [459, 130] width 152 height 246
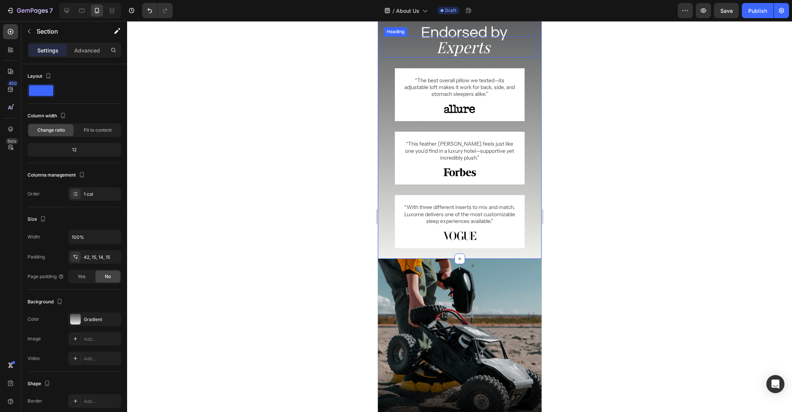
scroll to position [730, 0]
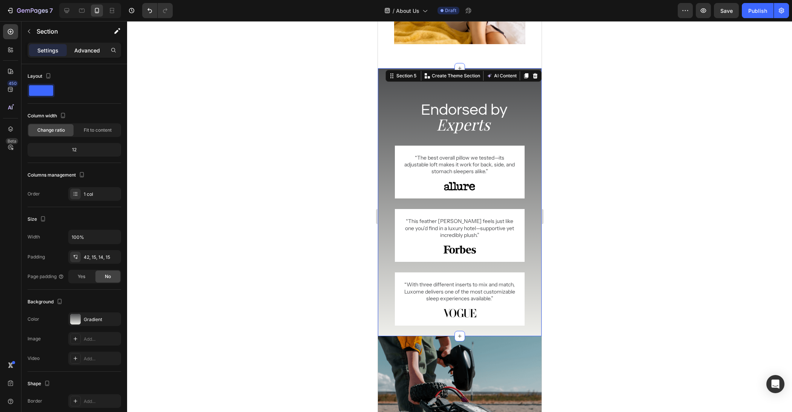
click at [89, 47] on p "Advanced" at bounding box center [87, 50] width 26 height 8
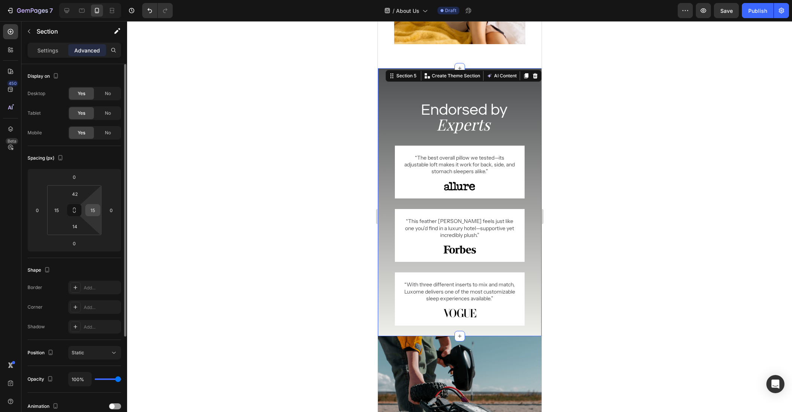
click at [92, 209] on input "15" at bounding box center [92, 210] width 11 height 11
type input "0"
click at [58, 210] on input "15" at bounding box center [56, 210] width 11 height 11
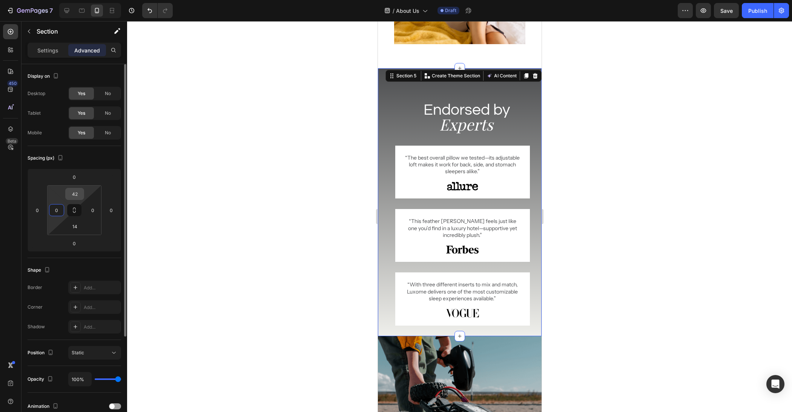
type input "0"
click at [78, 193] on input "42" at bounding box center [74, 193] width 15 height 11
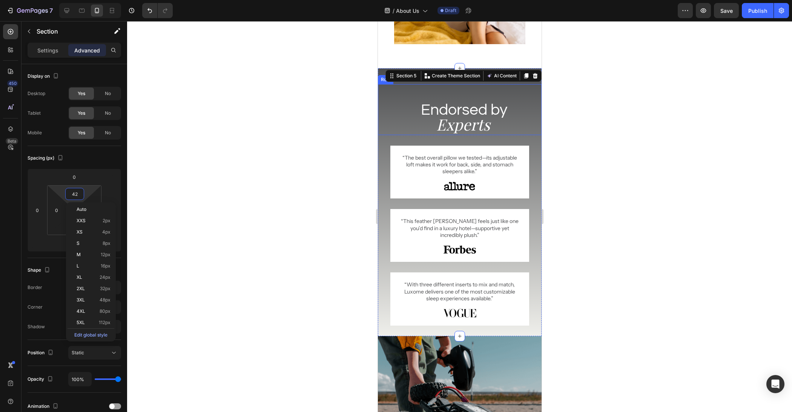
click at [496, 95] on div "Endorsed by Heading Experts Heading" at bounding box center [460, 109] width 164 height 51
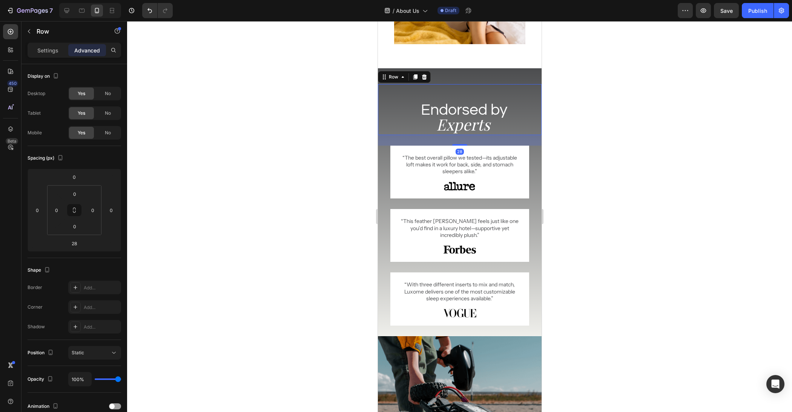
click at [495, 92] on div "Endorsed by Heading Experts Heading" at bounding box center [460, 109] width 164 height 51
click at [497, 77] on div "Endorsed by Heading Experts Heading Row 28 “The best overall pillow we tested—i…" at bounding box center [460, 202] width 164 height 268
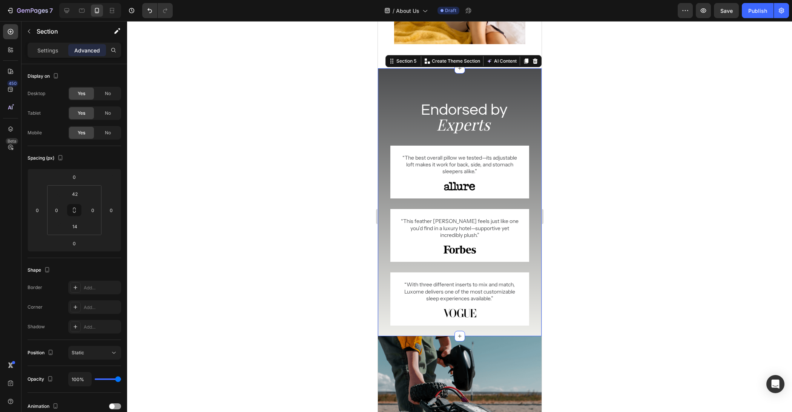
click at [492, 94] on div "Endorsed by Heading Experts Heading" at bounding box center [460, 109] width 164 height 51
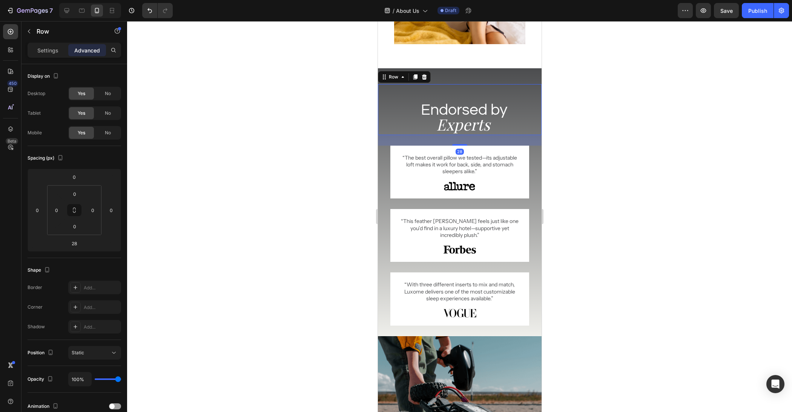
click at [491, 100] on h2 "Endorsed by" at bounding box center [463, 110] width 155 height 22
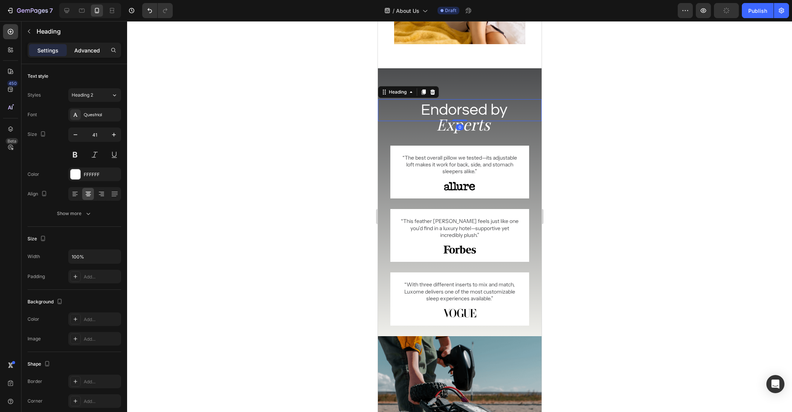
click at [82, 52] on p "Advanced" at bounding box center [87, 50] width 26 height 8
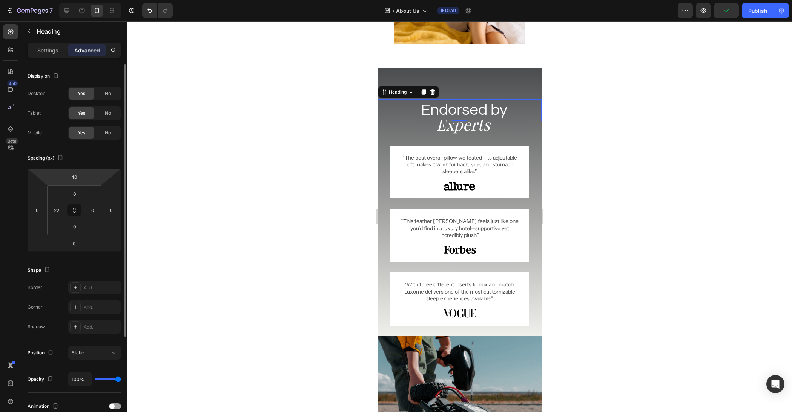
click at [85, 0] on html "7 Version history / About Us Draft Preview Publish 450 Beta Sections(11) Elemen…" at bounding box center [396, 0] width 792 height 0
type input "0"
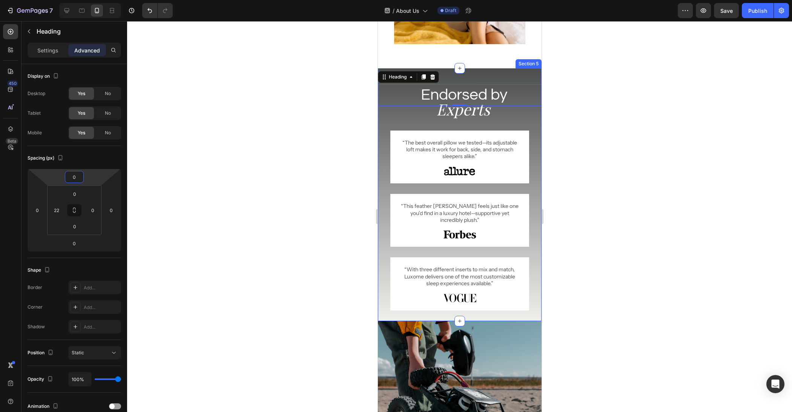
click at [497, 75] on div "Endorsed by Heading 0 Experts Heading Row “The best overall pillow we tested—it…" at bounding box center [460, 194] width 164 height 252
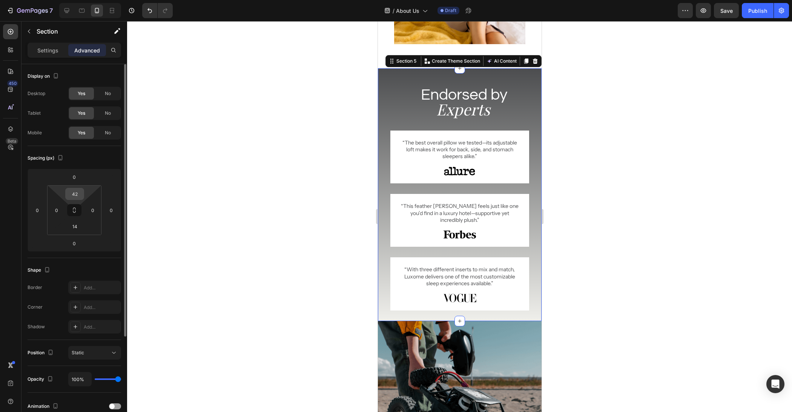
click at [76, 195] on input "42" at bounding box center [74, 193] width 15 height 11
type input "40"
click at [80, 229] on input "14" at bounding box center [74, 226] width 15 height 11
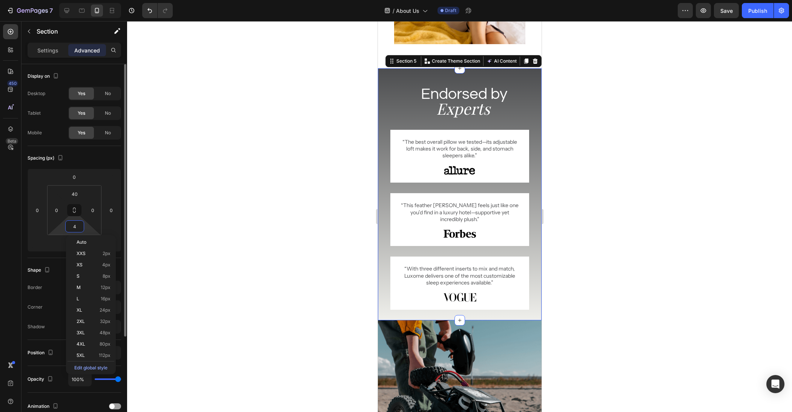
type input "40"
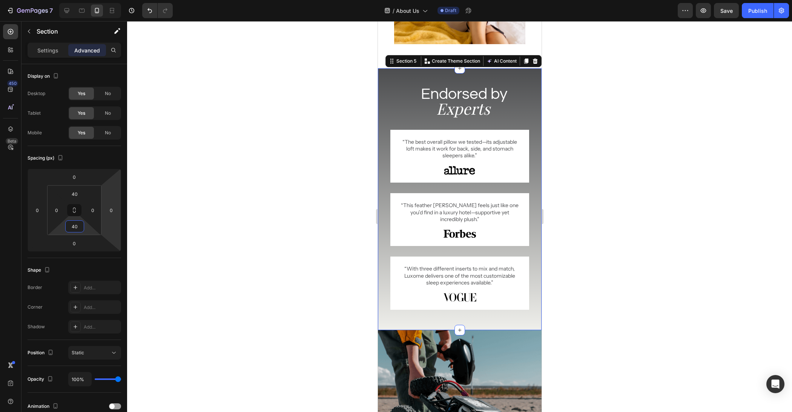
click at [170, 297] on div at bounding box center [459, 216] width 665 height 391
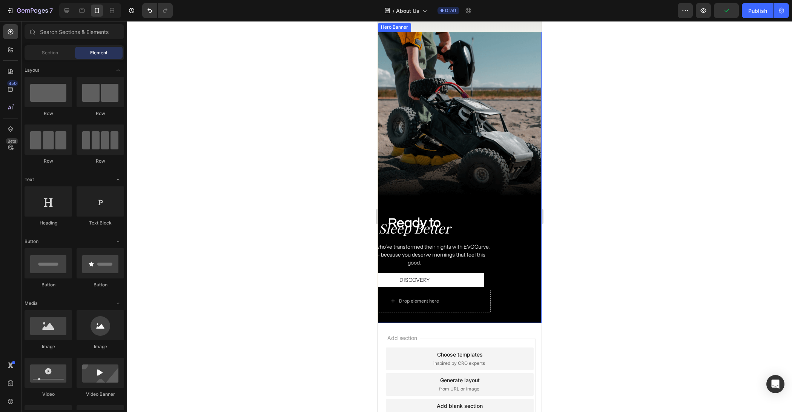
scroll to position [906, 0]
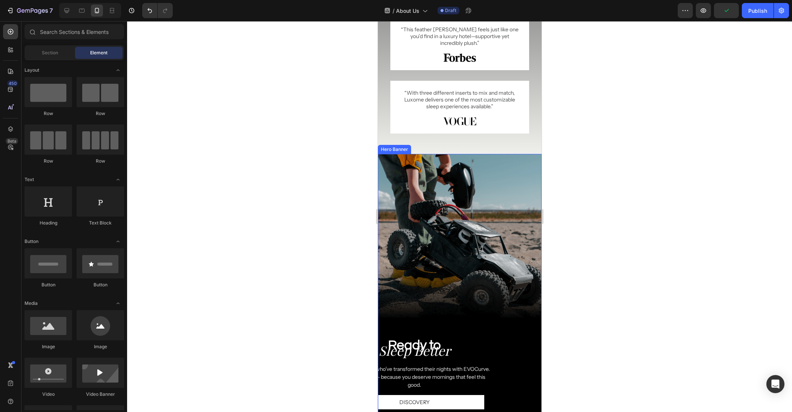
click at [486, 212] on div "Background Image" at bounding box center [460, 299] width 164 height 291
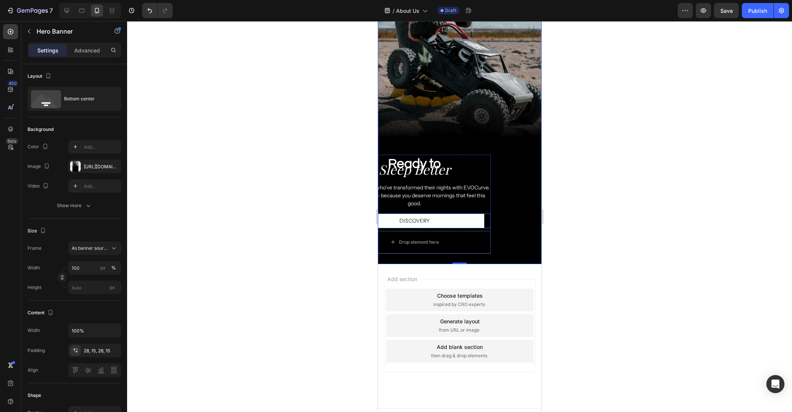
scroll to position [1080, 0]
click at [481, 166] on h2 "Sleep Better" at bounding box center [414, 169] width 152 height 19
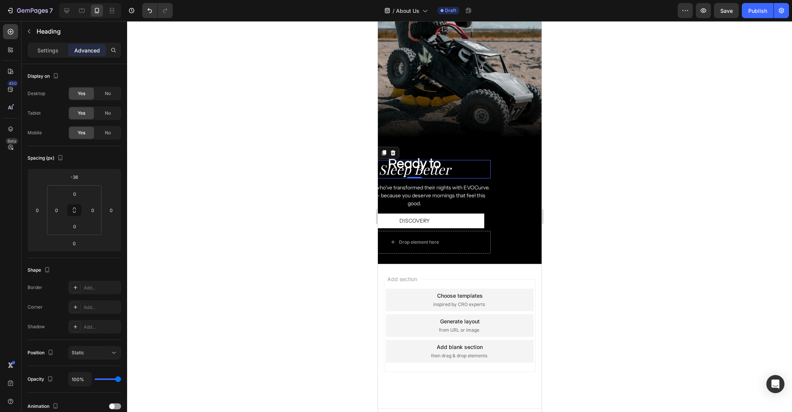
click at [439, 169] on h2 "Sleep Better" at bounding box center [414, 169] width 152 height 19
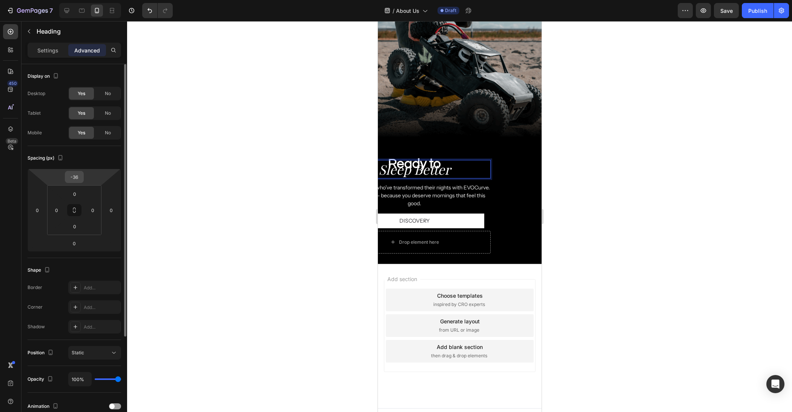
click at [80, 177] on input "-36" at bounding box center [74, 176] width 15 height 11
type input "-20"
click at [238, 219] on div at bounding box center [459, 216] width 665 height 391
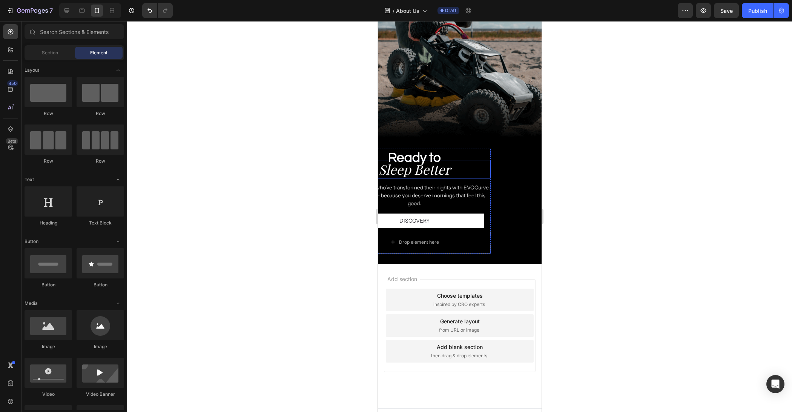
click at [435, 159] on h2 "Ready to" at bounding box center [414, 158] width 152 height 19
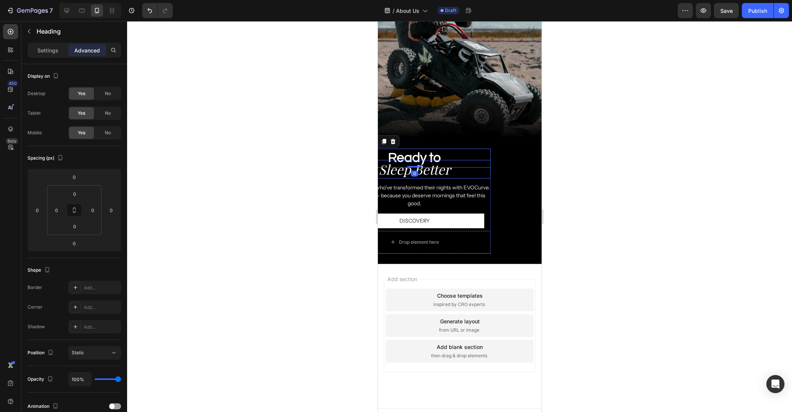
click at [584, 182] on div at bounding box center [459, 216] width 665 height 391
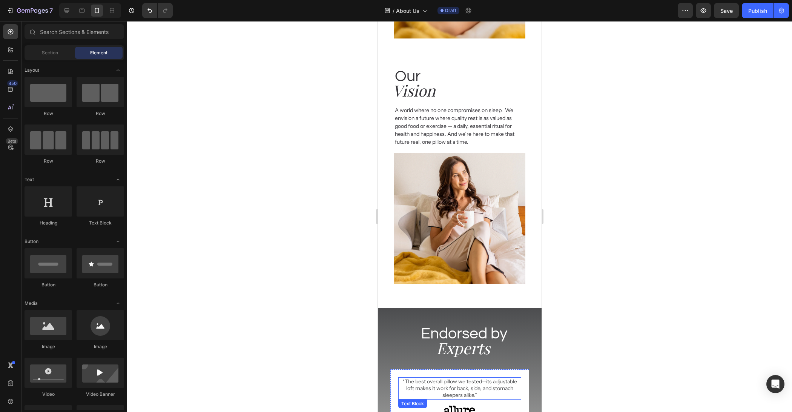
scroll to position [485, 0]
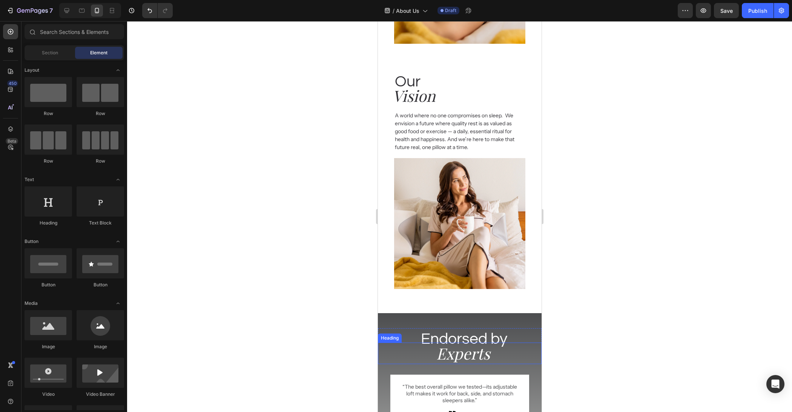
click at [458, 355] on h2 "Experts" at bounding box center [462, 354] width 157 height 22
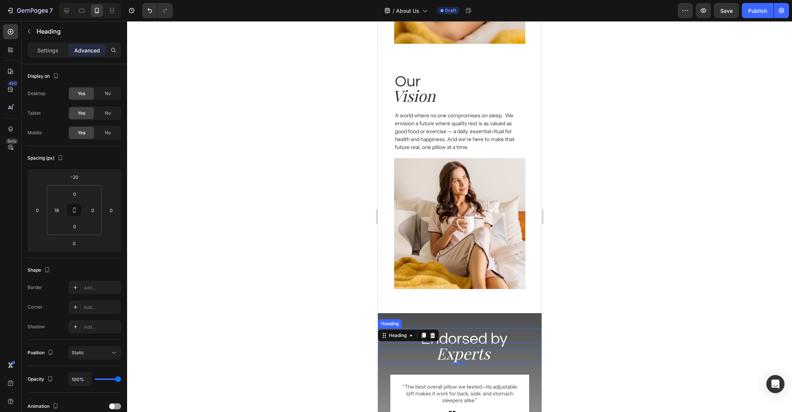
click at [499, 336] on h2 "Endorsed by" at bounding box center [463, 339] width 155 height 22
click at [477, 351] on h2 "Experts" at bounding box center [462, 354] width 157 height 22
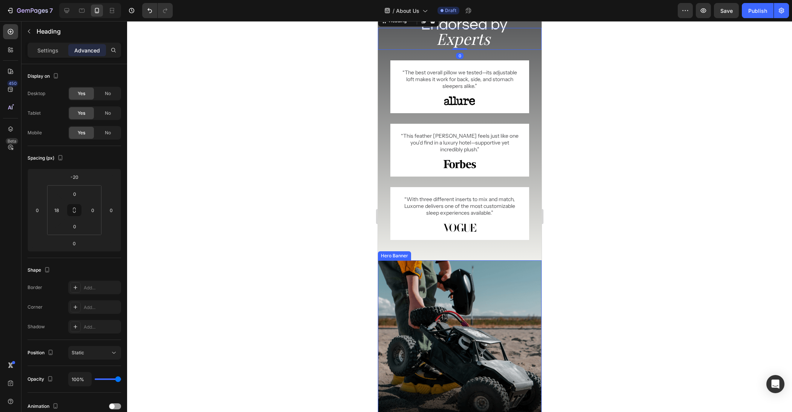
scroll to position [1091, 0]
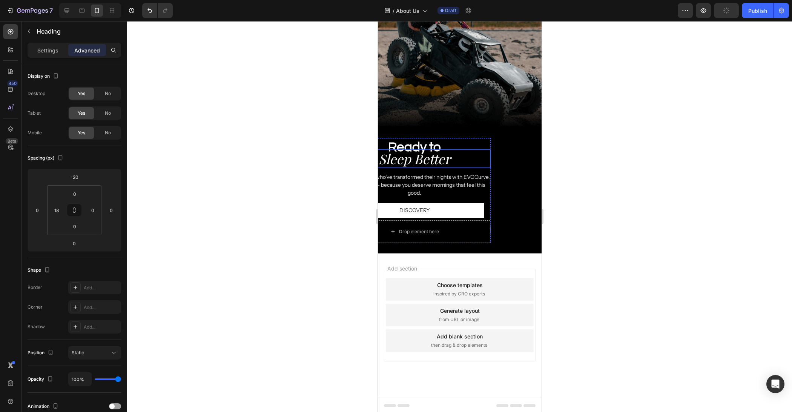
click at [437, 165] on h2 "Sleep Better" at bounding box center [414, 158] width 152 height 19
click at [439, 163] on h2 "Sleep Better" at bounding box center [414, 158] width 152 height 19
click at [50, 46] on p "Settings" at bounding box center [47, 50] width 21 height 8
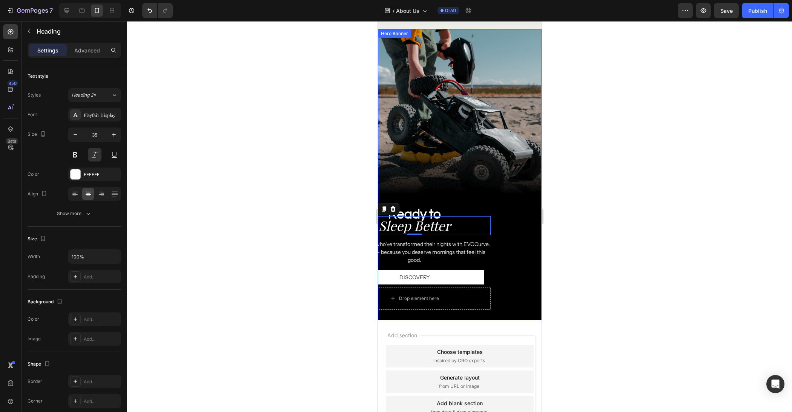
scroll to position [1085, 0]
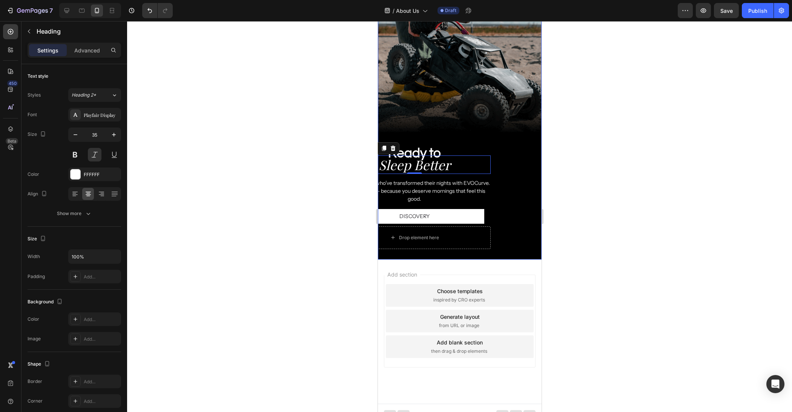
click at [504, 199] on div "Ready to Heading Sleep Better Heading 0 Join thousands who’ve transformed their…" at bounding box center [459, 196] width 152 height 105
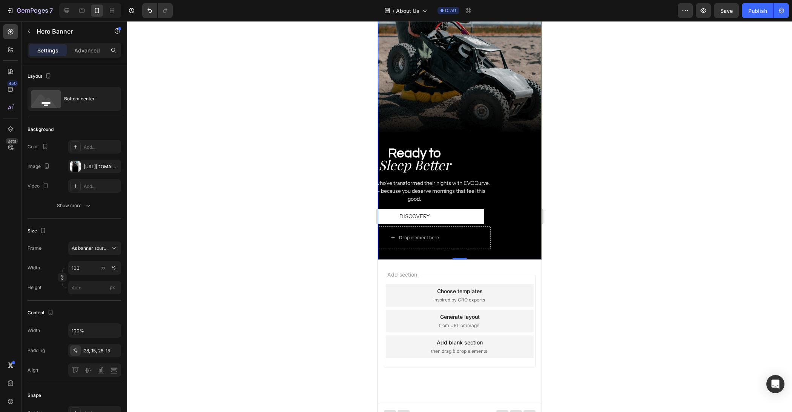
click at [490, 200] on div "Ready to Heading Sleep Better Heading Join thousands who’ve transformed their n…" at bounding box center [459, 196] width 152 height 105
click at [489, 210] on div "Discovery Button" at bounding box center [414, 216] width 152 height 14
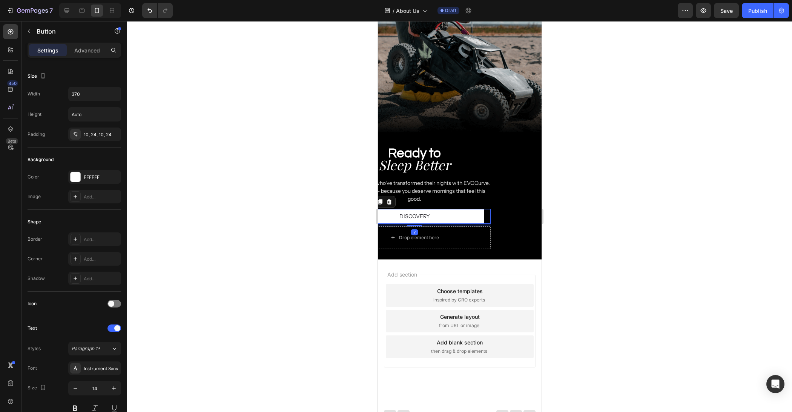
click at [494, 198] on div "Ready to Heading Sleep Better Heading Join thousands who’ve transformed their n…" at bounding box center [459, 196] width 152 height 105
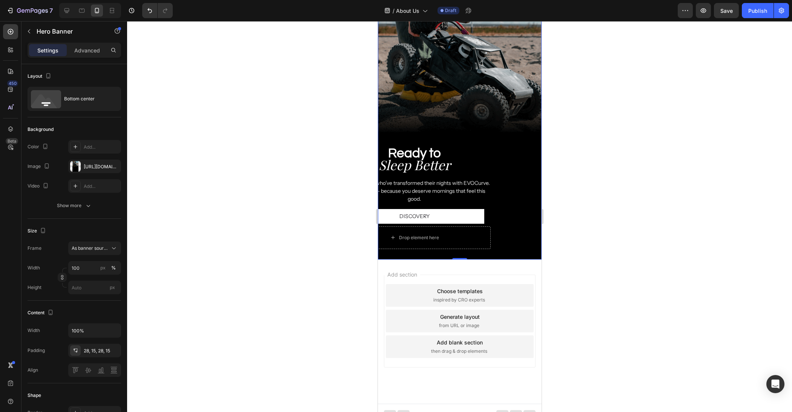
click at [503, 194] on div "Ready to Heading Sleep Better Heading Join thousands who’ve transformed their n…" at bounding box center [459, 196] width 152 height 105
click at [508, 189] on div "Ready to Heading Sleep Better Heading Join thousands who’ve transformed their n…" at bounding box center [459, 196] width 152 height 105
click at [478, 156] on p "Sleep Better" at bounding box center [414, 164] width 151 height 17
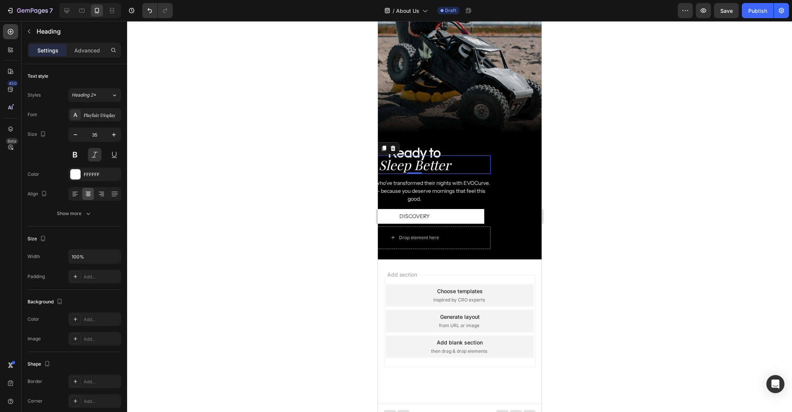
click at [484, 175] on div "Join thousands who’ve transformed their nights with EVOCurve. Start today — bec…" at bounding box center [414, 189] width 152 height 30
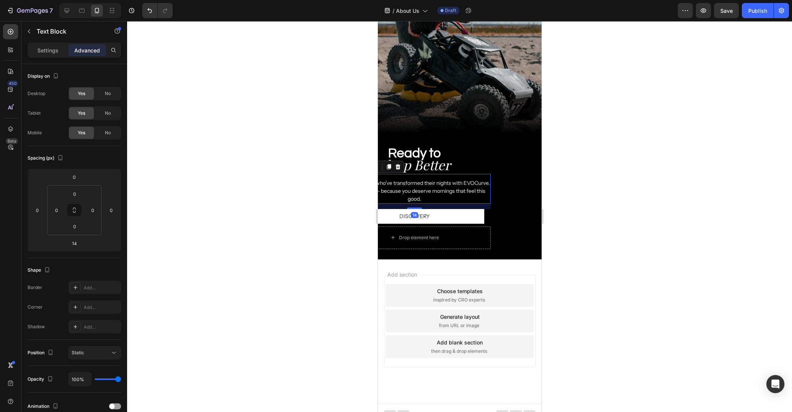
click at [487, 172] on p "Sleep Better" at bounding box center [414, 164] width 151 height 17
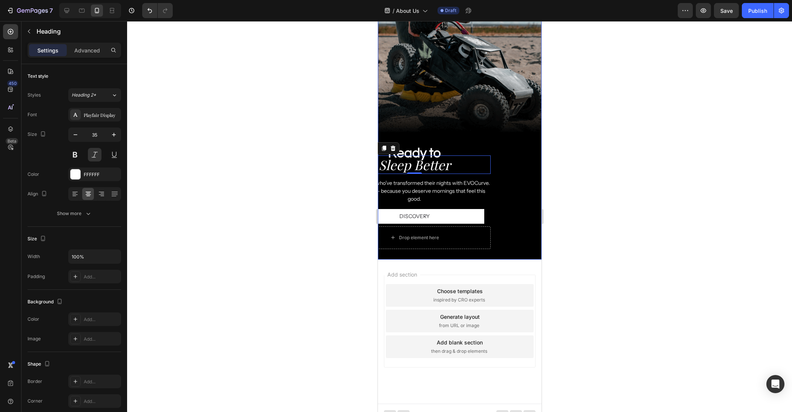
click at [480, 137] on div "Ready to Heading Sleep Better Heading 0 Join thousands who’ve transformed their…" at bounding box center [460, 197] width 164 height 126
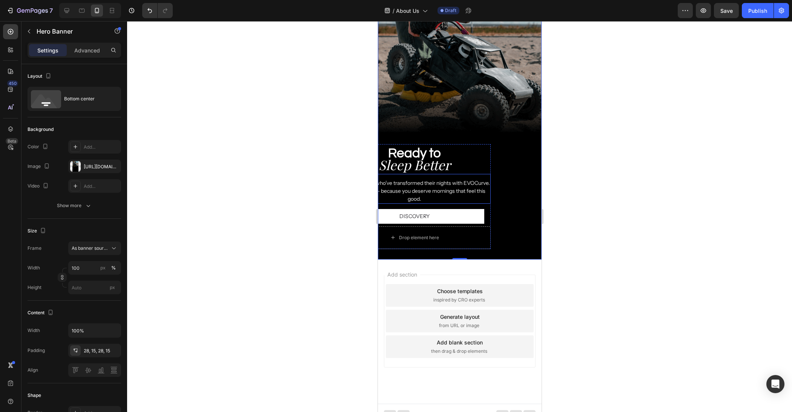
click at [486, 198] on p "Join thousands who’ve transformed their nights with EVOCurve. Start [DATE] — be…" at bounding box center [414, 191] width 151 height 24
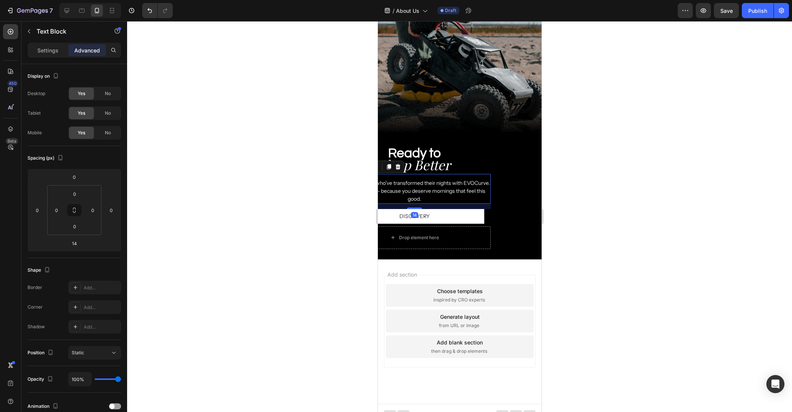
click at [489, 206] on div "14" at bounding box center [414, 206] width 152 height 5
click at [489, 213] on div "Discovery Button" at bounding box center [414, 216] width 152 height 14
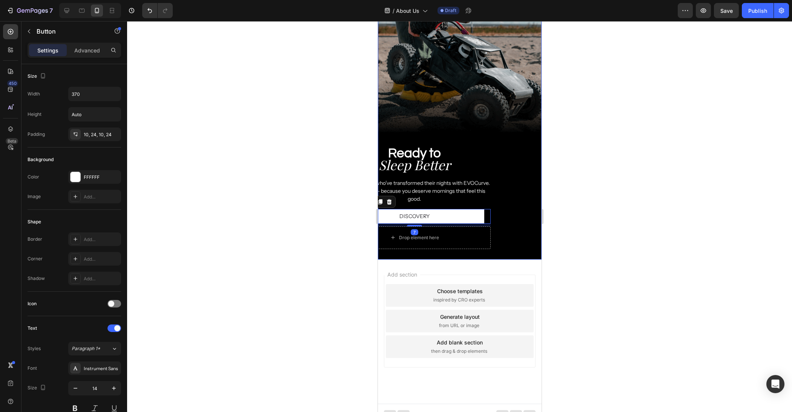
click at [491, 221] on div "Ready to Heading Sleep Better Heading Join thousands who’ve transformed their n…" at bounding box center [459, 196] width 152 height 105
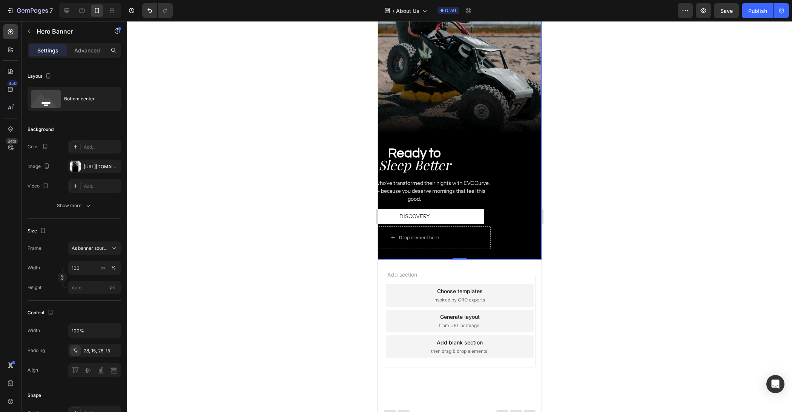
click at [488, 240] on div "Drop element here" at bounding box center [414, 237] width 152 height 23
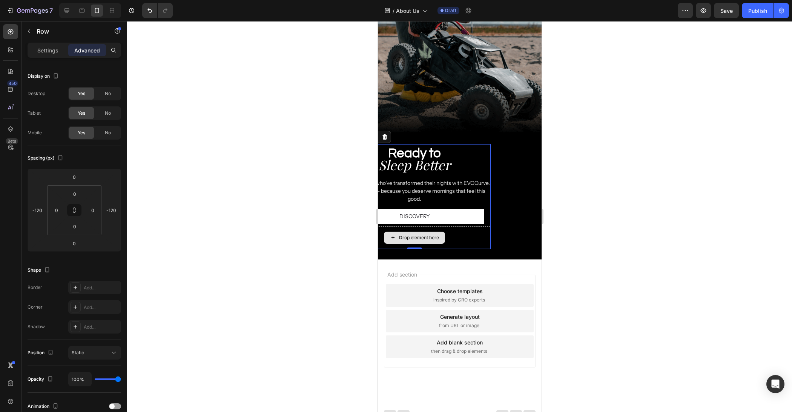
click at [481, 237] on div "Drop element here" at bounding box center [414, 237] width 152 height 23
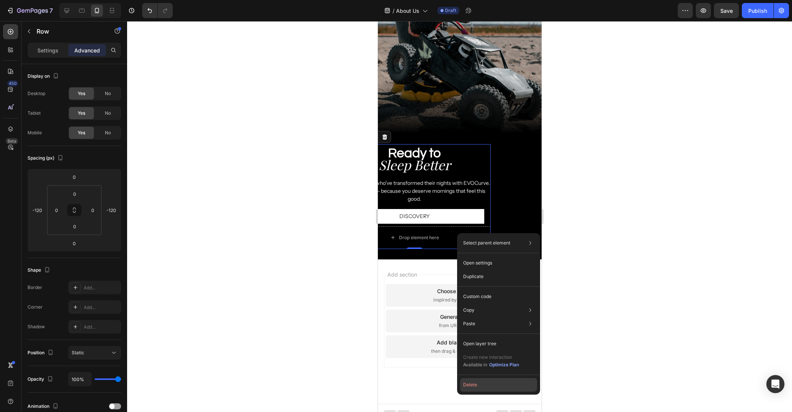
drag, startPoint x: 483, startPoint y: 388, endPoint x: 106, endPoint y: 367, distance: 378.3
click at [483, 388] on button "Delete" at bounding box center [498, 385] width 77 height 14
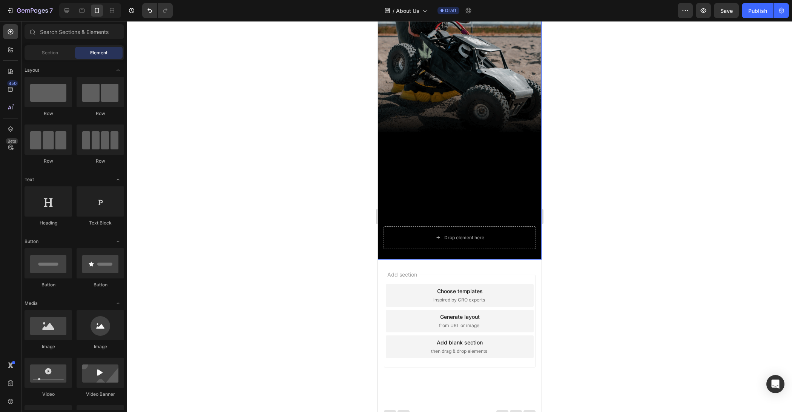
click at [582, 189] on div at bounding box center [459, 216] width 665 height 391
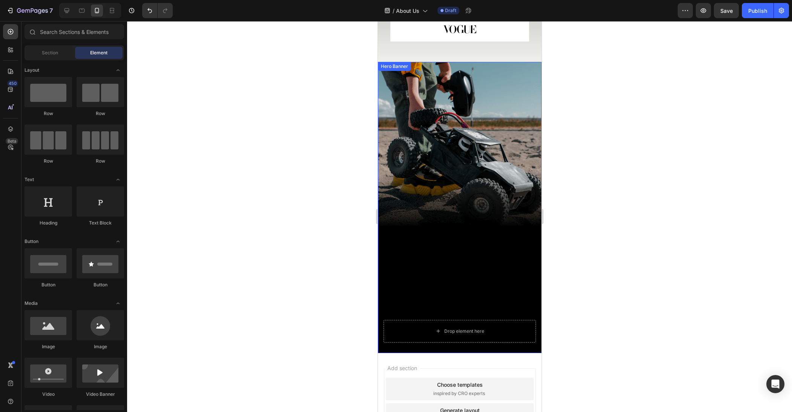
scroll to position [957, 0]
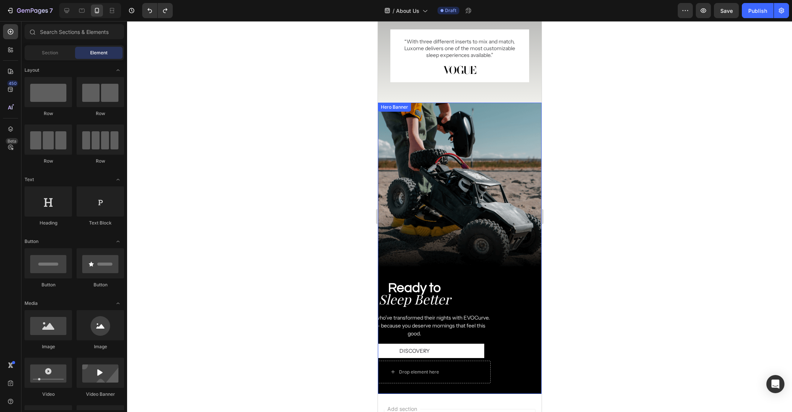
click at [644, 206] on div at bounding box center [459, 216] width 665 height 391
click at [601, 203] on div at bounding box center [459, 216] width 665 height 391
drag, startPoint x: 428, startPoint y: 283, endPoint x: 493, endPoint y: 283, distance: 64.9
click at [428, 290] on h2 "Sleep Better" at bounding box center [414, 299] width 152 height 19
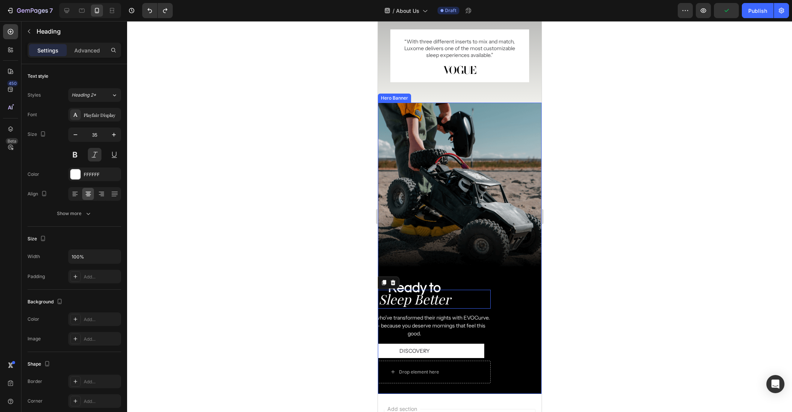
click at [489, 279] on h2 "Ready to" at bounding box center [414, 288] width 152 height 19
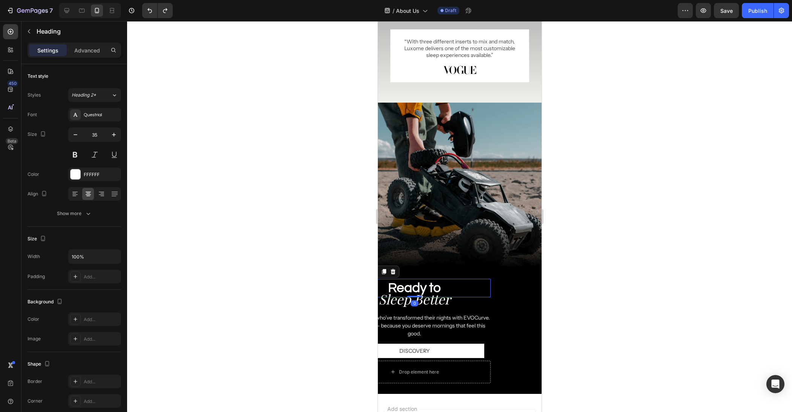
click at [491, 289] on div "Ready to Heading 0 Sleep Better Heading Join thousands who’ve transformed their…" at bounding box center [459, 331] width 152 height 105
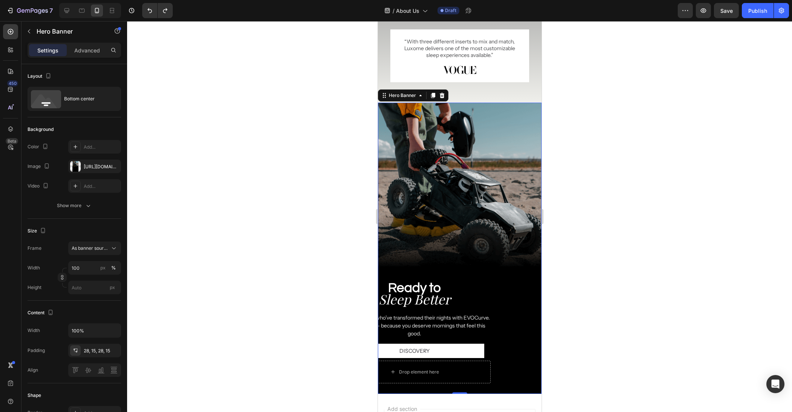
click at [480, 295] on h2 "Sleep Better" at bounding box center [414, 299] width 152 height 19
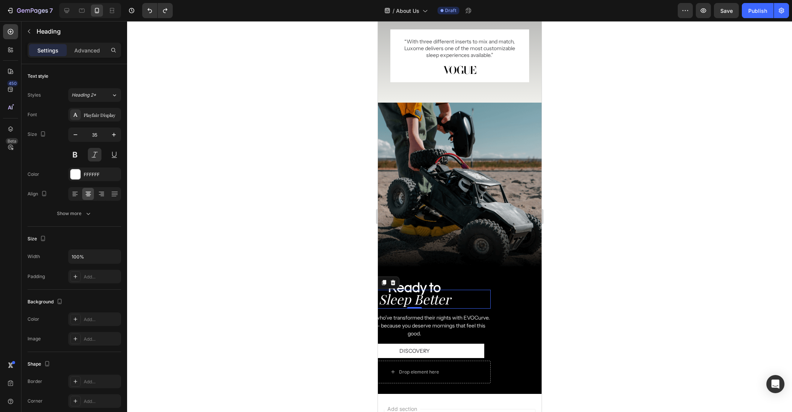
click at [486, 290] on h2 "Sleep Better" at bounding box center [414, 299] width 152 height 19
click at [489, 282] on h2 "Ready to" at bounding box center [414, 288] width 152 height 19
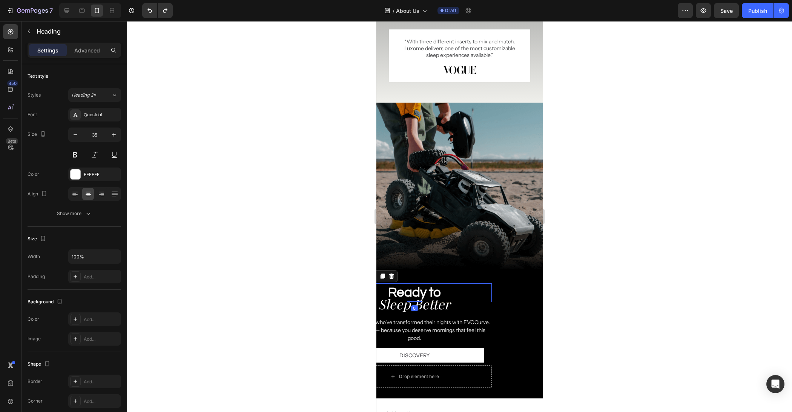
click at [479, 313] on div "Join thousands who’ve transformed their nights with EVOCurve. Start today — bec…" at bounding box center [414, 328] width 155 height 30
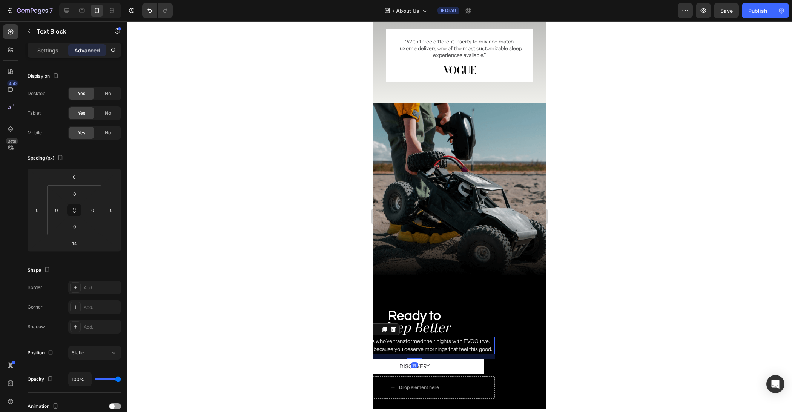
click at [606, 290] on div at bounding box center [459, 216] width 665 height 391
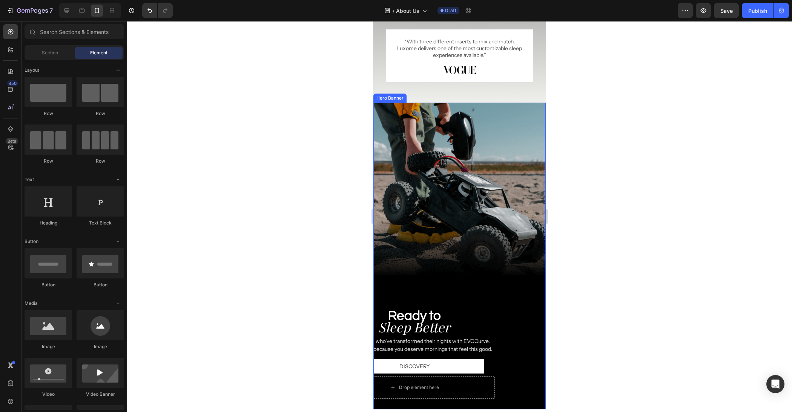
click at [495, 321] on h2 "Sleep Better" at bounding box center [414, 327] width 161 height 19
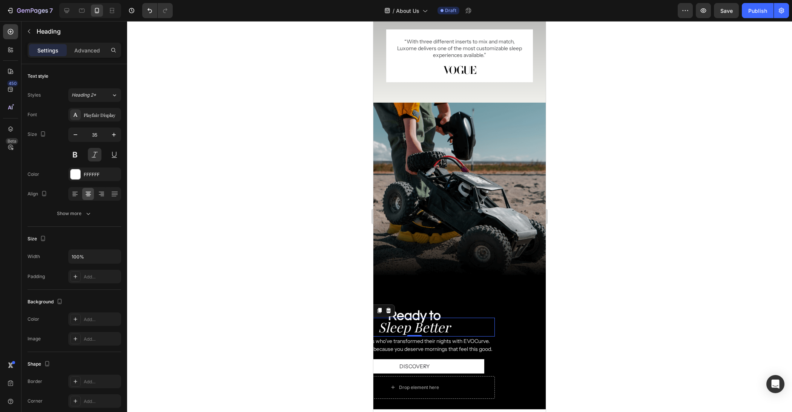
click at [493, 337] on p "Join thousands who’ve transformed their nights with EVOCurve. Start [DATE] — be…" at bounding box center [415, 345] width 160 height 16
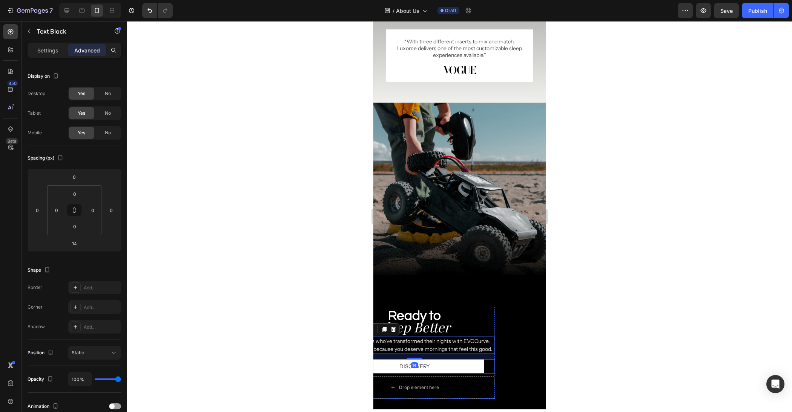
click at [492, 359] on div "Discovery Button" at bounding box center [414, 366] width 161 height 14
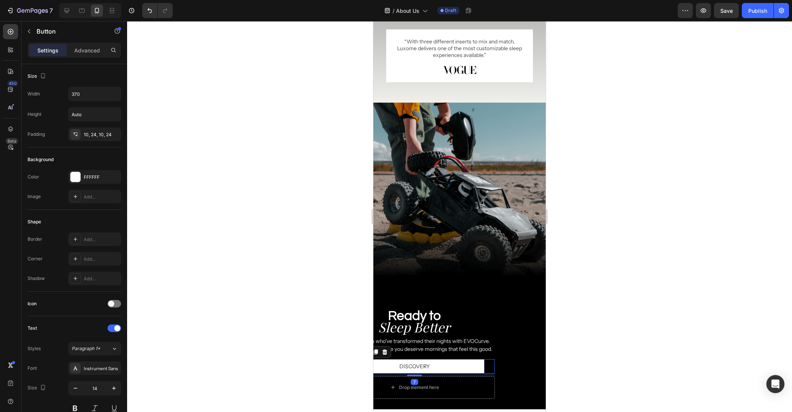
click at [494, 359] on div "Discovery Button 7" at bounding box center [414, 366] width 161 height 14
click at [494, 349] on div "Ready to Heading Sleep Better Heading Join thousands who’ve transformed their n…" at bounding box center [414, 341] width 161 height 69
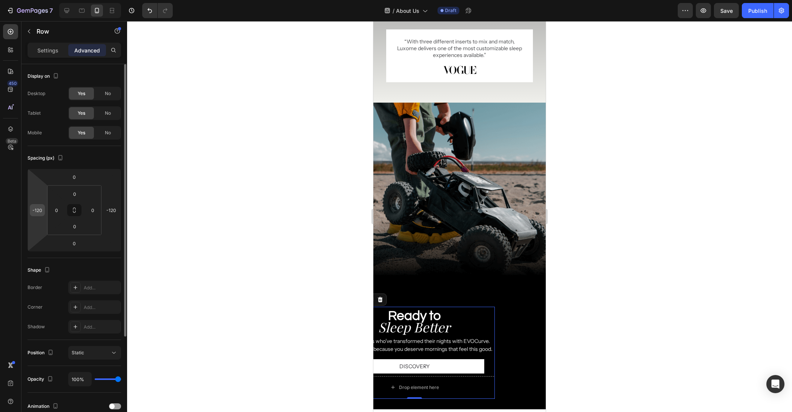
click at [37, 210] on input "-120" at bounding box center [37, 210] width 11 height 11
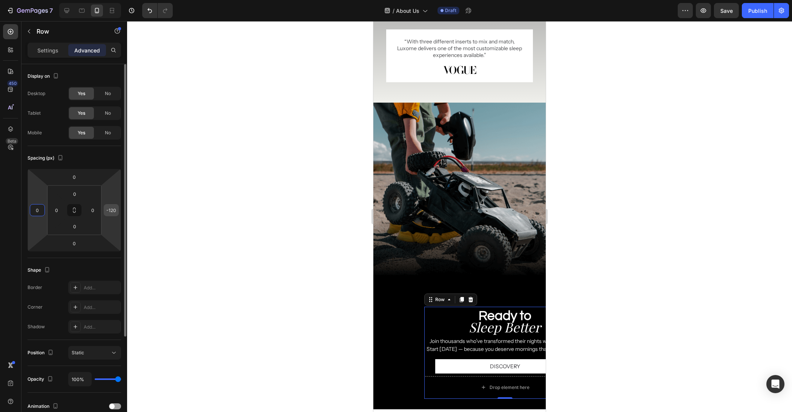
type input "0"
click at [107, 211] on input "-120" at bounding box center [111, 210] width 11 height 11
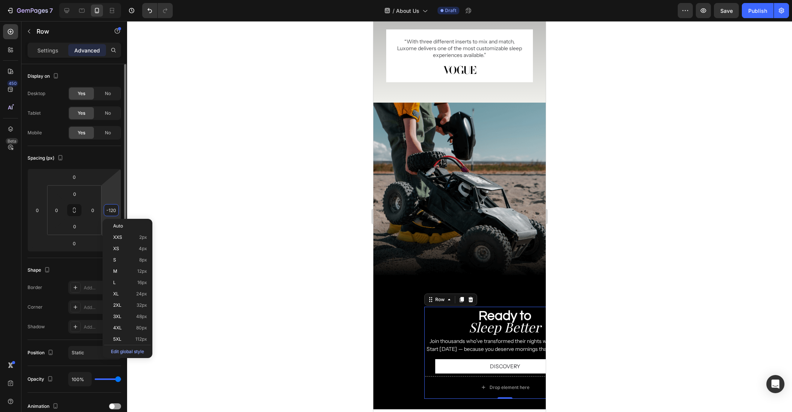
type input "0"
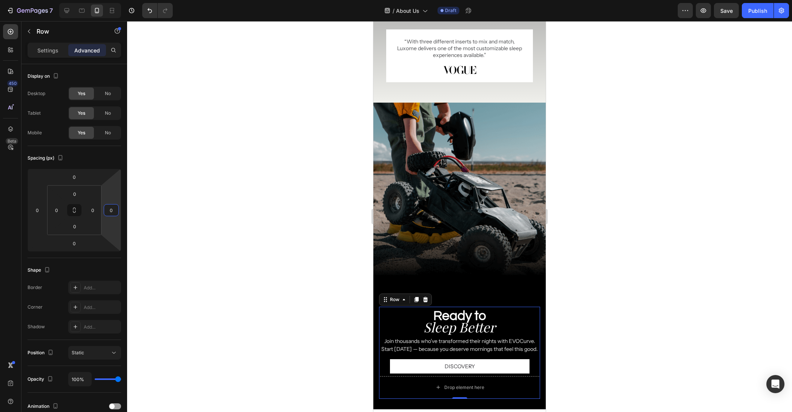
click at [623, 266] on div at bounding box center [459, 216] width 665 height 391
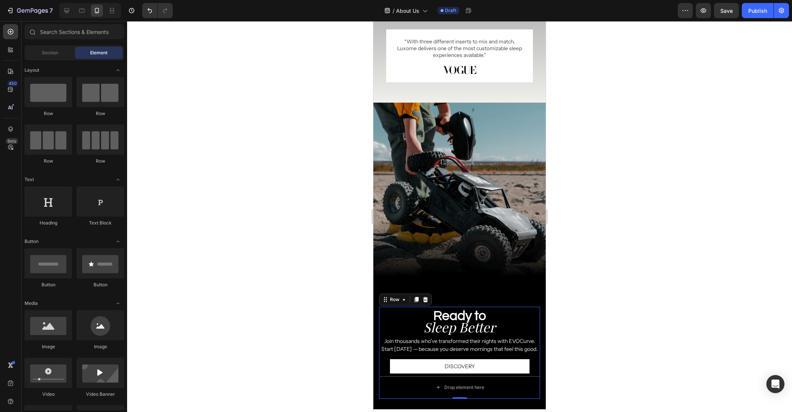
click at [623, 266] on div at bounding box center [459, 216] width 665 height 391
click at [471, 318] on p "Sleep Better" at bounding box center [460, 326] width 160 height 17
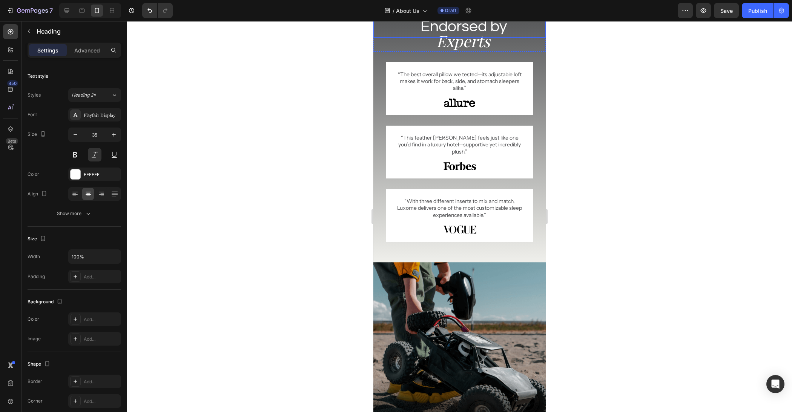
scroll to position [772, 0]
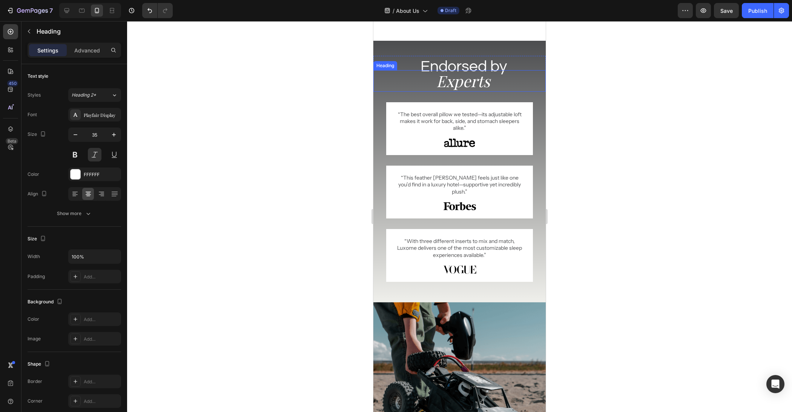
click at [457, 72] on h2 "Experts" at bounding box center [463, 81] width 166 height 22
click at [212, 151] on div at bounding box center [459, 216] width 665 height 391
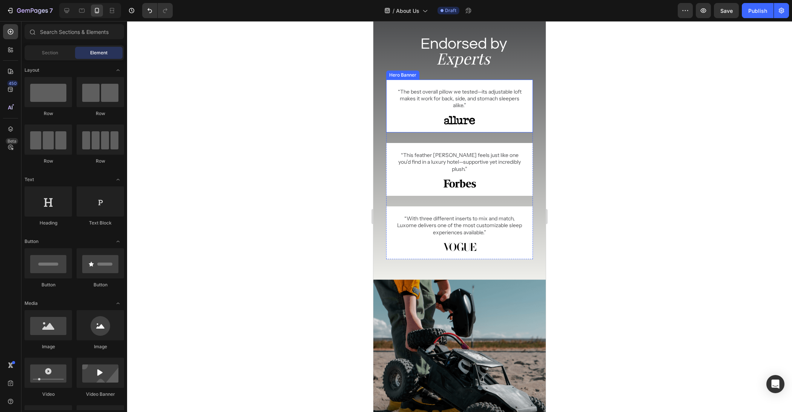
scroll to position [713, 0]
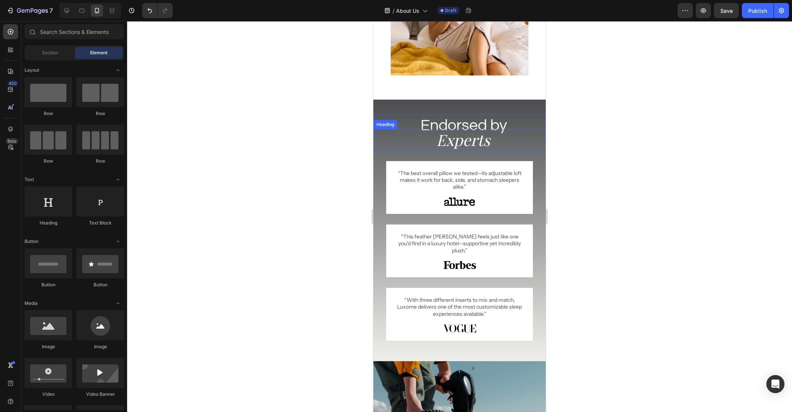
click at [467, 147] on h2 "Experts" at bounding box center [463, 140] width 166 height 22
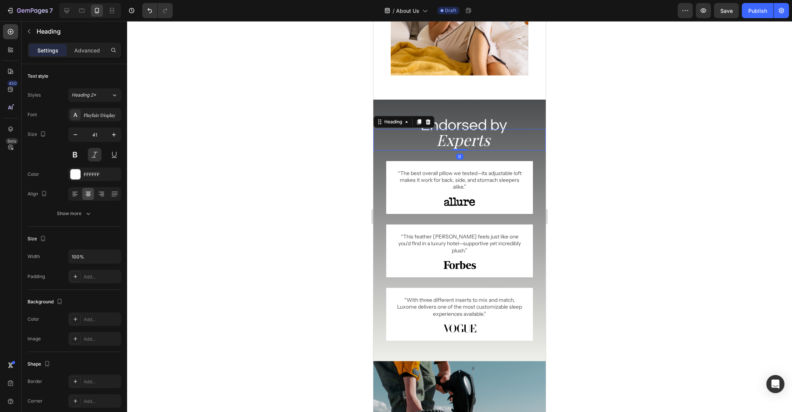
click at [79, 56] on div "Settings Advanced" at bounding box center [75, 50] width 94 height 15
click at [85, 51] on p "Advanced" at bounding box center [87, 50] width 26 height 8
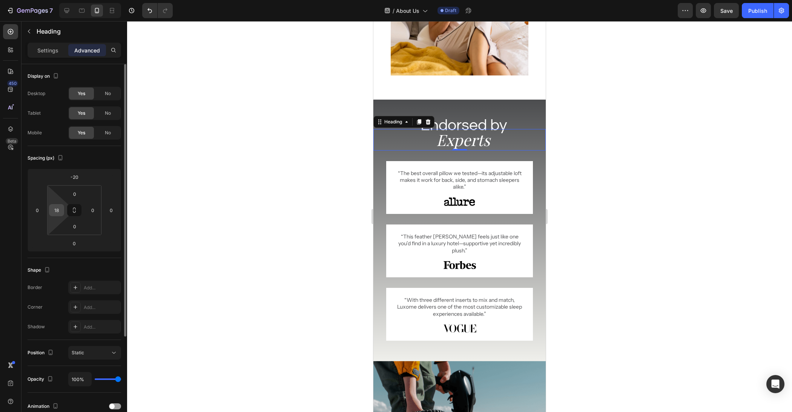
click at [56, 205] on input "18" at bounding box center [56, 210] width 11 height 11
click at [63, 207] on div "18" at bounding box center [56, 210] width 15 height 12
click at [58, 209] on input "18" at bounding box center [56, 210] width 11 height 11
click at [58, 208] on input "18" at bounding box center [56, 210] width 11 height 11
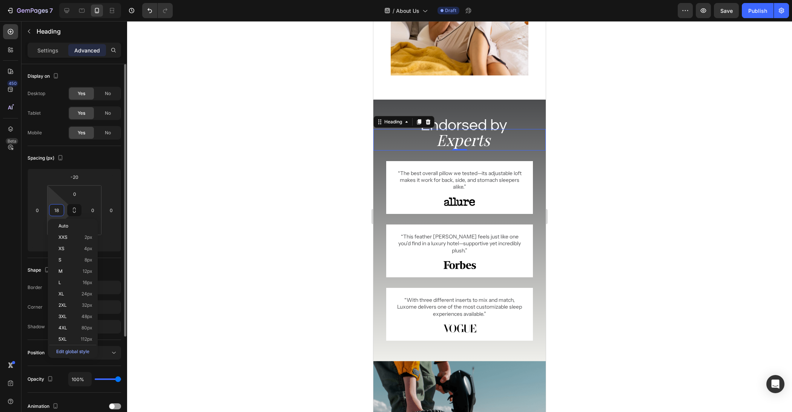
type input "0"
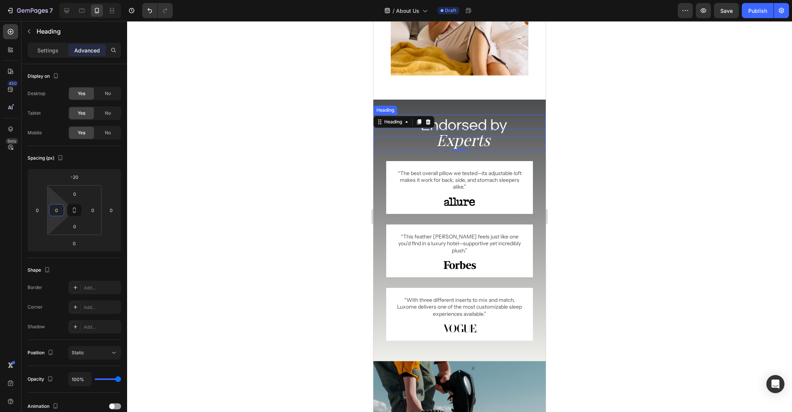
click at [485, 124] on h2 "Endorsed by" at bounding box center [464, 126] width 164 height 22
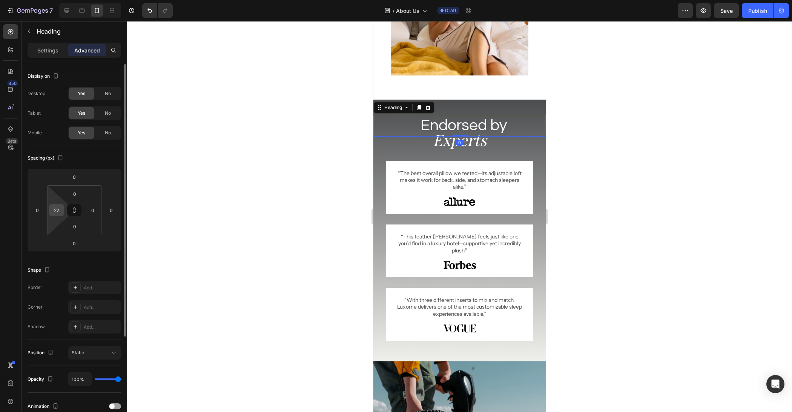
click at [58, 209] on input "22" at bounding box center [56, 210] width 11 height 11
type input "0"
click at [690, 197] on div at bounding box center [459, 216] width 665 height 391
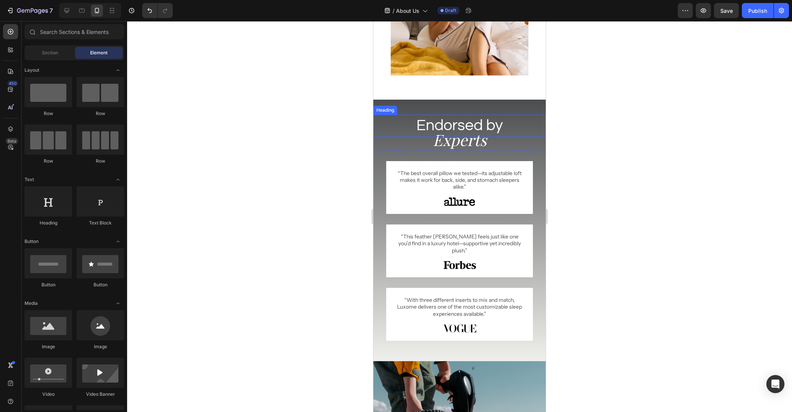
click at [488, 121] on h2 "Endorsed by" at bounding box center [460, 126] width 172 height 22
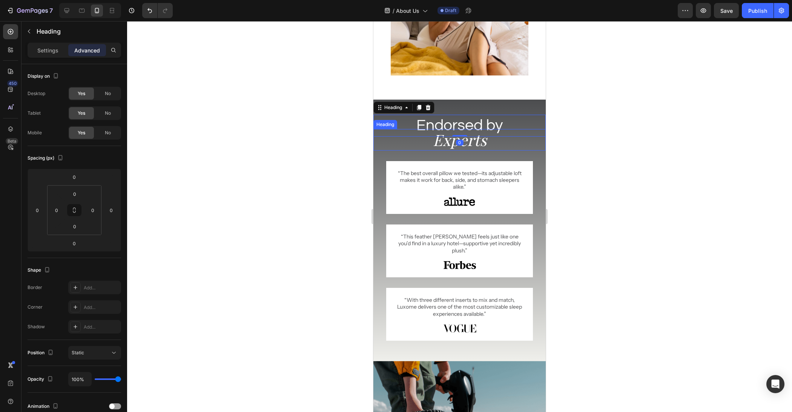
click at [484, 139] on h2 "Experts" at bounding box center [460, 140] width 172 height 22
click at [485, 127] on h2 "Endorsed by" at bounding box center [460, 126] width 172 height 22
type input "22"
click at [574, 138] on div at bounding box center [459, 216] width 665 height 391
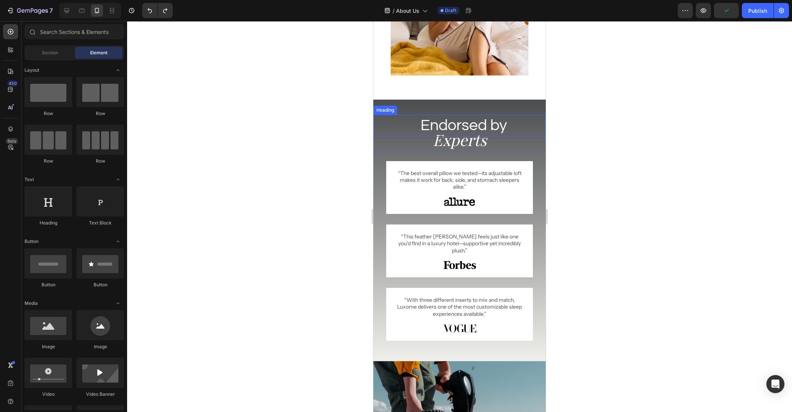
click at [491, 120] on h2 "Endorsed by" at bounding box center [464, 126] width 164 height 22
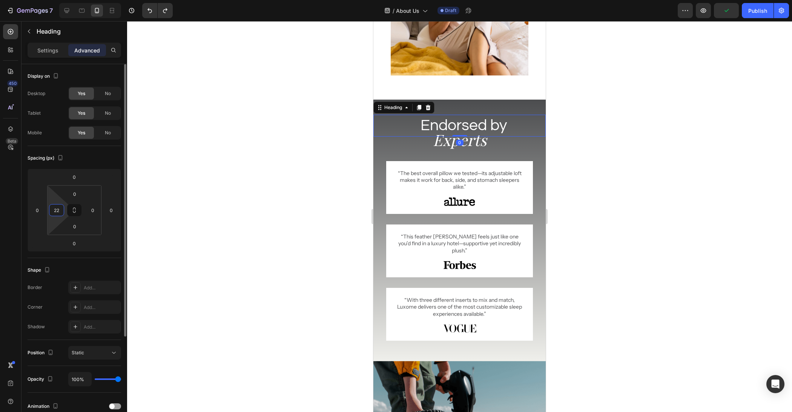
click at [55, 205] on input "22" at bounding box center [56, 210] width 11 height 11
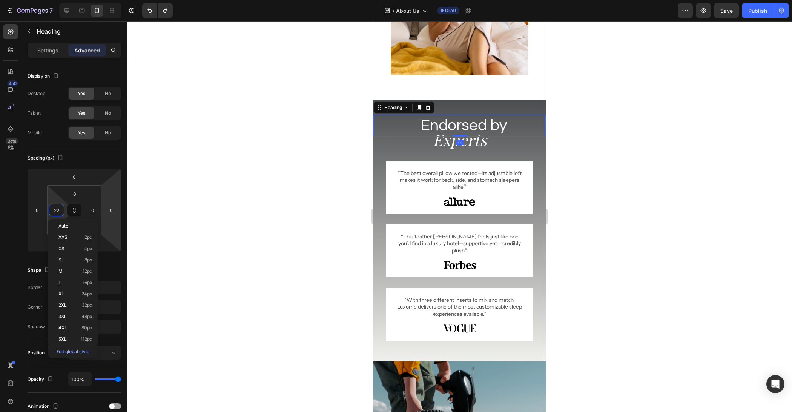
type input "0"
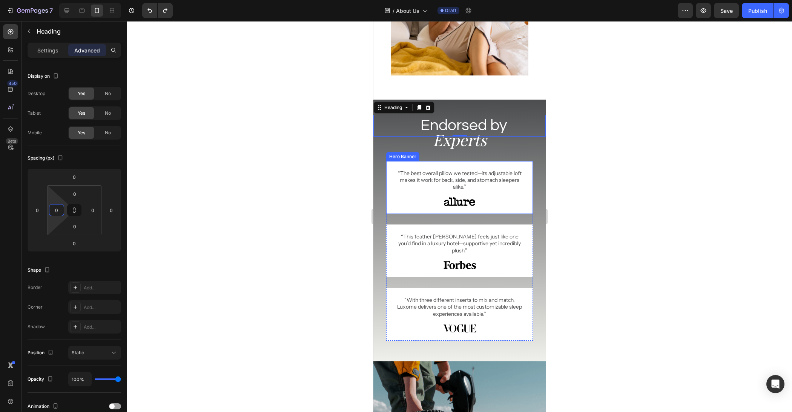
click at [666, 213] on div at bounding box center [459, 216] width 665 height 391
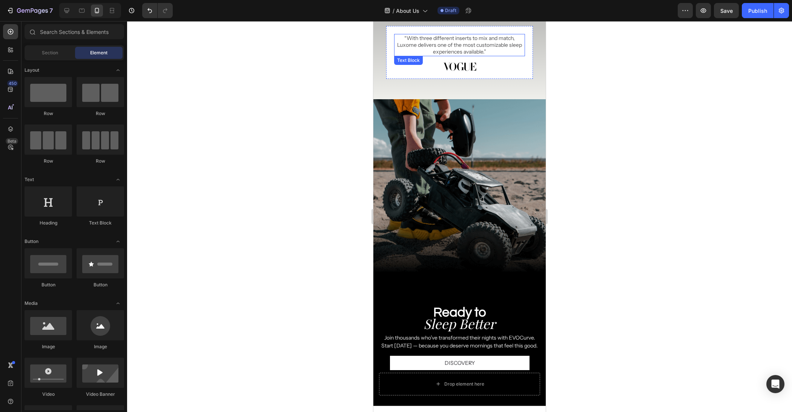
scroll to position [1059, 0]
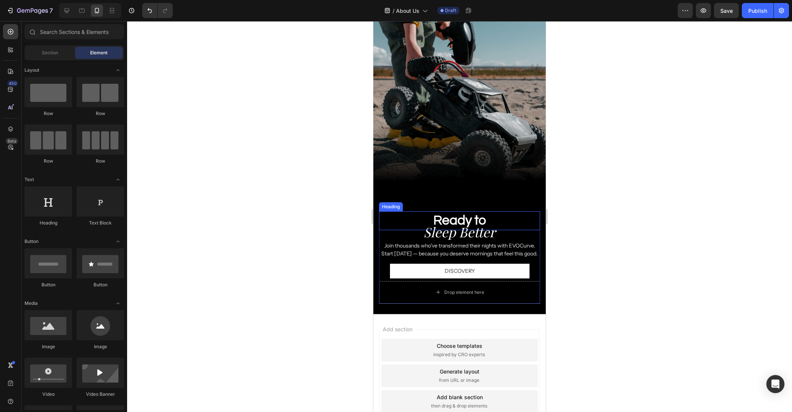
click at [468, 217] on h2 "Ready to" at bounding box center [459, 220] width 161 height 19
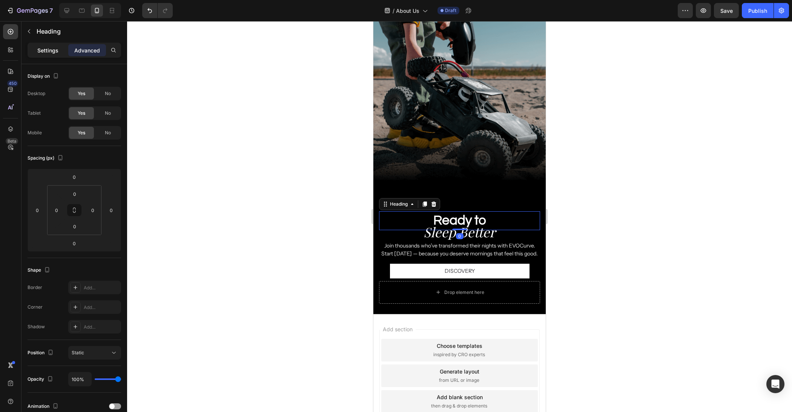
click at [48, 49] on p "Settings" at bounding box center [47, 50] width 21 height 8
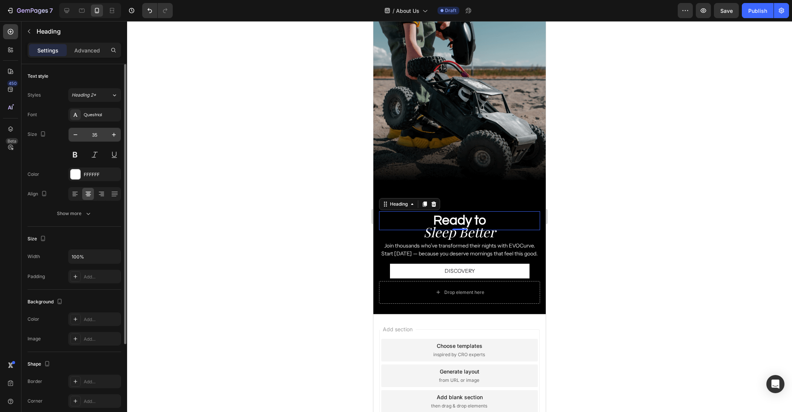
click at [96, 129] on input "35" at bounding box center [94, 135] width 25 height 14
click at [102, 132] on input "35" at bounding box center [94, 135] width 25 height 14
click at [102, 92] on div "Heading 2*" at bounding box center [92, 95] width 40 height 7
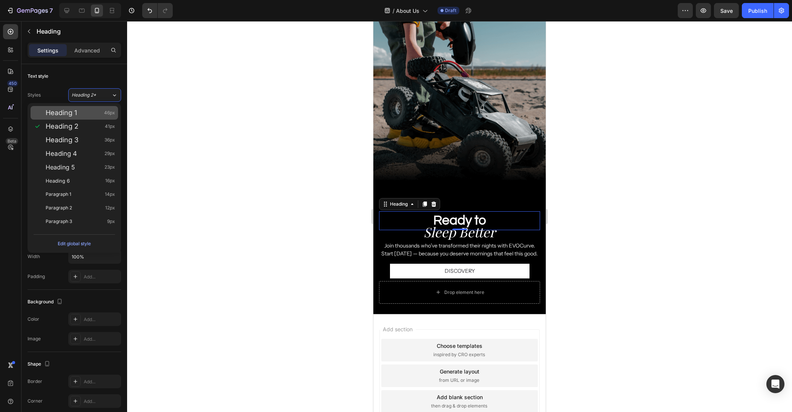
click at [91, 111] on div "Heading 1 46px" at bounding box center [80, 113] width 69 height 8
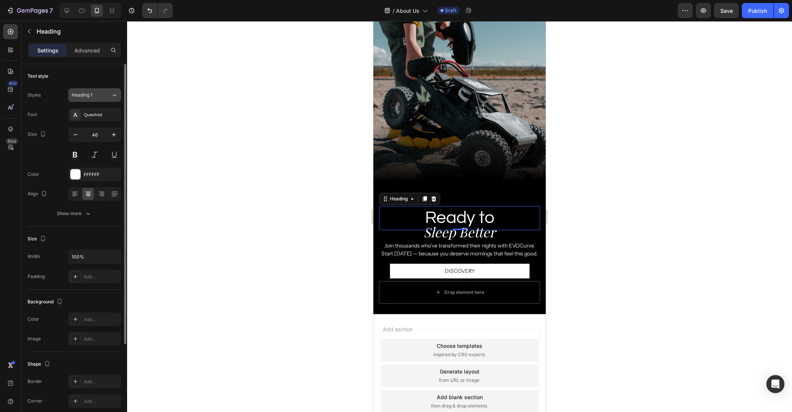
click at [102, 93] on div "Heading 1" at bounding box center [87, 95] width 31 height 7
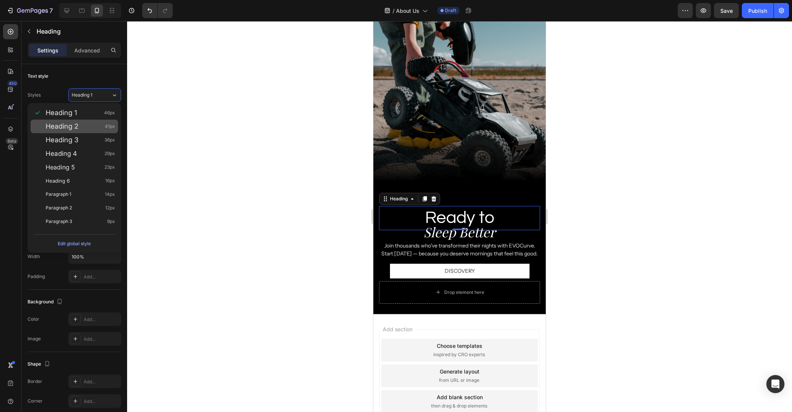
click at [96, 123] on div "Heading 2 41px" at bounding box center [80, 127] width 69 height 8
type input "41"
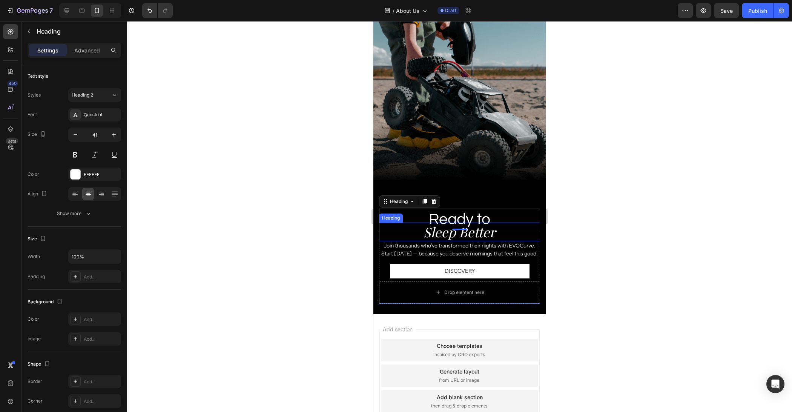
click at [472, 238] on p "Sleep Better" at bounding box center [460, 231] width 160 height 17
click at [129, 96] on div at bounding box center [459, 216] width 665 height 391
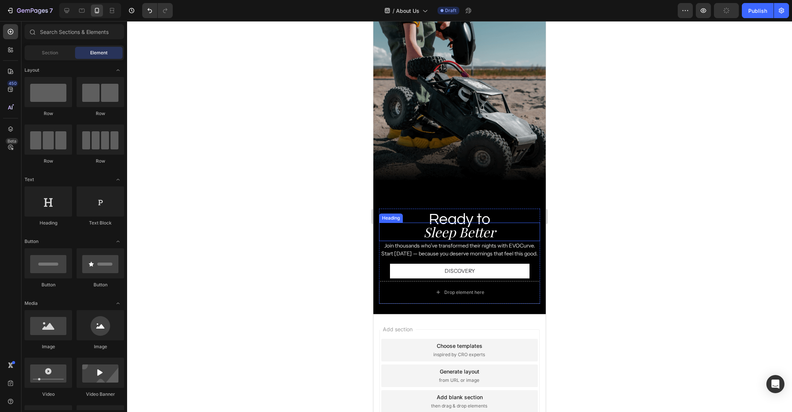
click at [447, 234] on p "Sleep Better" at bounding box center [460, 231] width 160 height 17
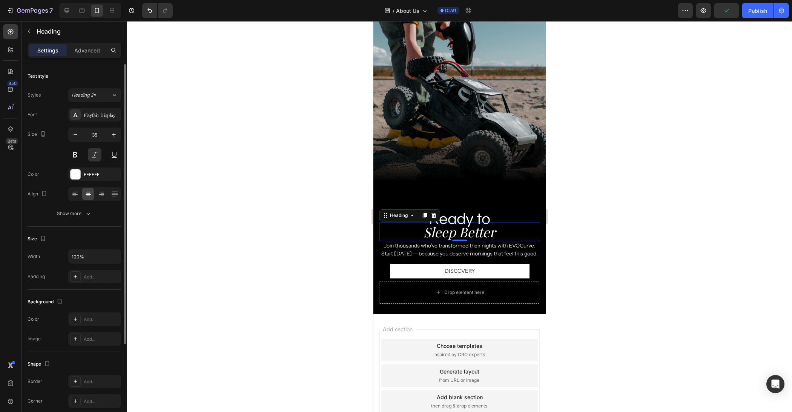
click at [112, 290] on div "Text style Styles Heading 2* Font Playfair Display Size 35 Color FFFFFF Align S…" at bounding box center [75, 321] width 94 height 62
click at [109, 94] on div "Heading 2*" at bounding box center [92, 95] width 40 height 7
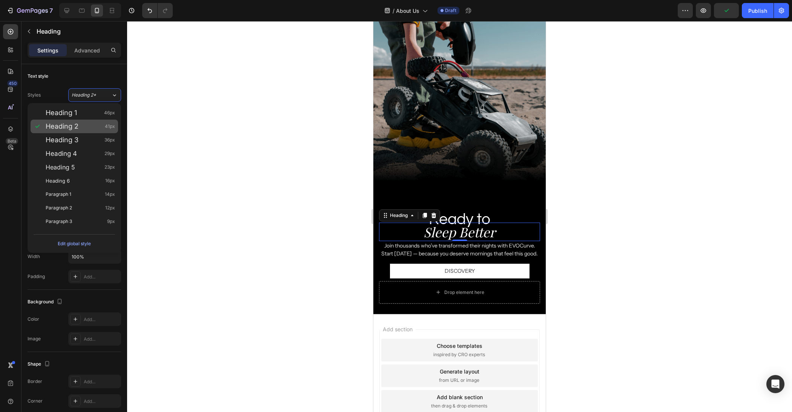
click at [105, 127] on span "41px" at bounding box center [110, 127] width 10 height 8
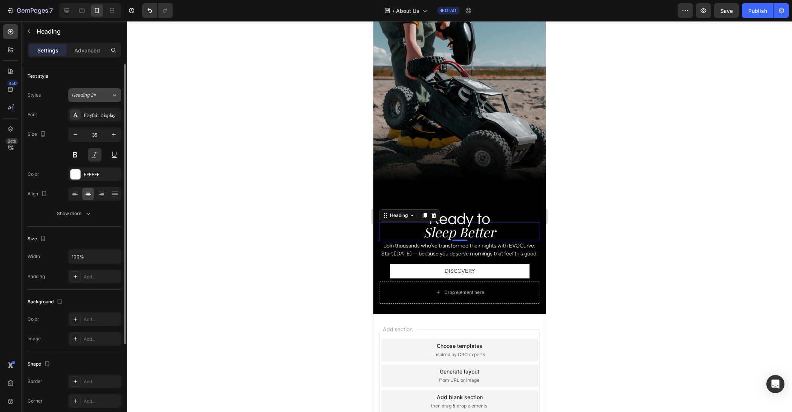
click at [100, 96] on div "Heading 2*" at bounding box center [87, 95] width 31 height 7
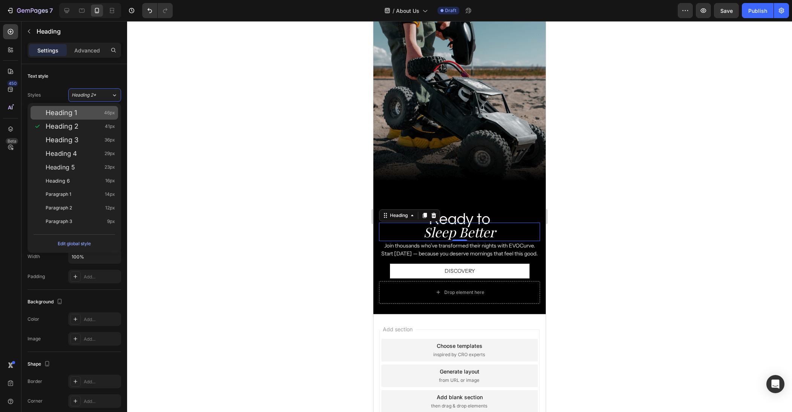
click at [96, 107] on div "Heading 1 46px" at bounding box center [75, 113] width 88 height 14
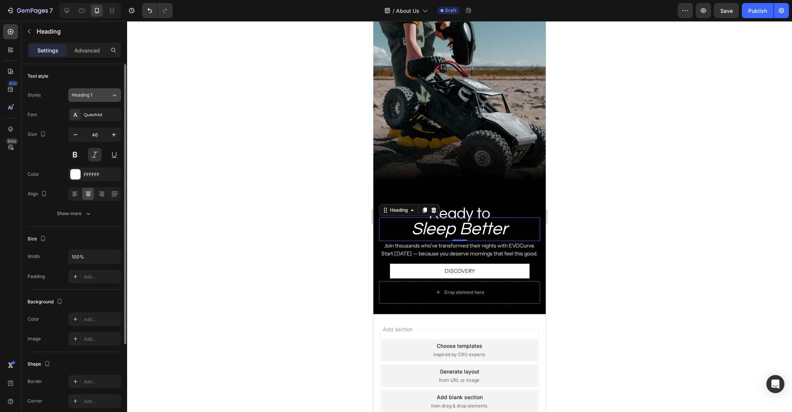
click at [100, 97] on div "Heading 1" at bounding box center [87, 95] width 31 height 7
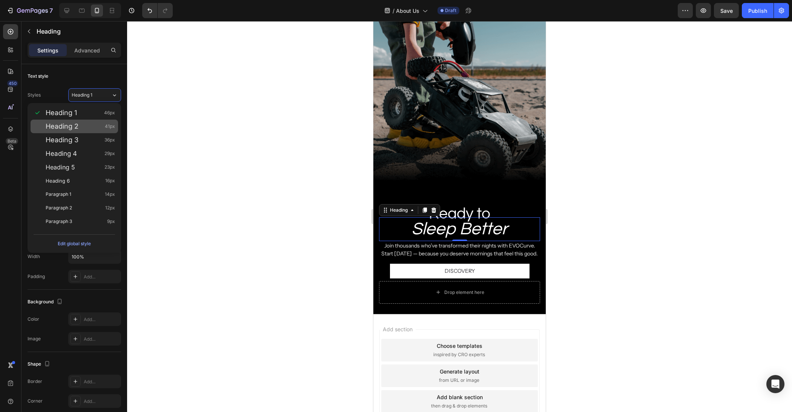
click at [89, 131] on div "Heading 2 41px" at bounding box center [75, 127] width 88 height 14
type input "41"
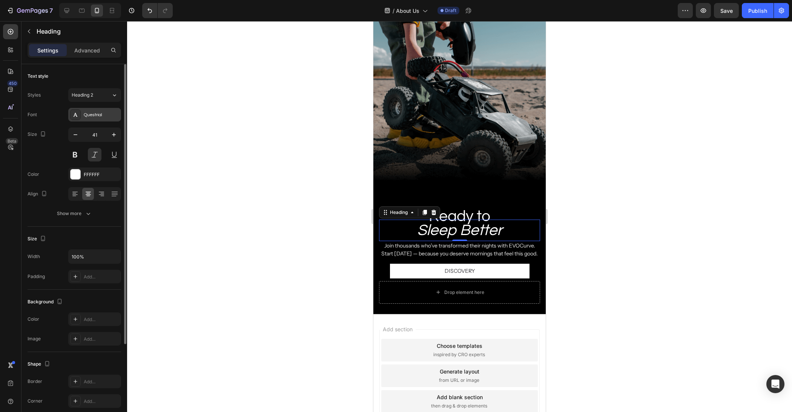
click at [94, 120] on div "Questrial" at bounding box center [94, 115] width 53 height 14
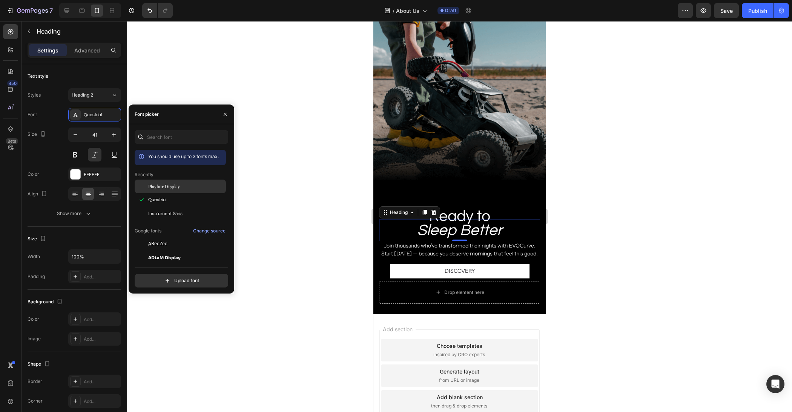
click at [191, 187] on div "Playfair Display" at bounding box center [186, 186] width 76 height 7
click at [191, 98] on div at bounding box center [459, 216] width 665 height 391
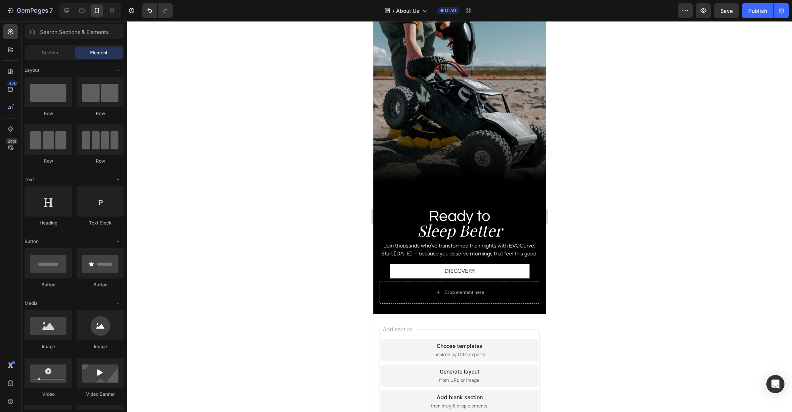
click at [641, 218] on div at bounding box center [459, 216] width 665 height 391
click at [491, 213] on h2 "Ready to" at bounding box center [459, 217] width 161 height 22
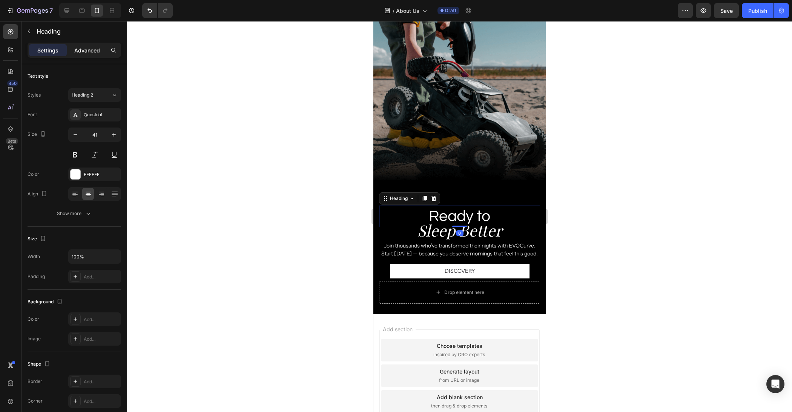
click at [84, 47] on p "Advanced" at bounding box center [87, 50] width 26 height 8
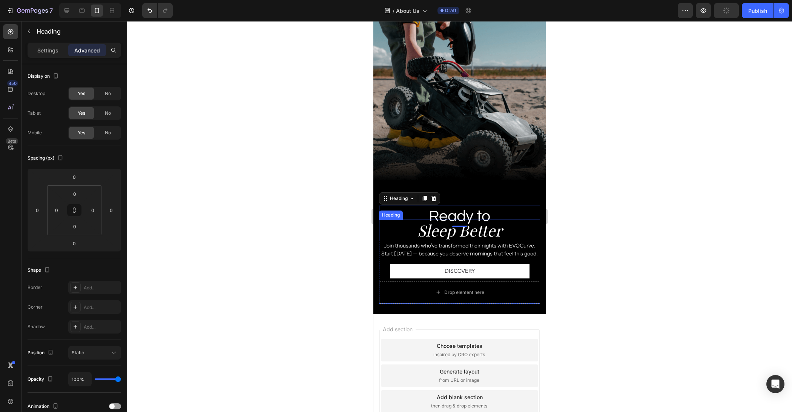
click at [498, 235] on p "Sleep Better" at bounding box center [460, 230] width 160 height 20
click at [277, 177] on div at bounding box center [459, 216] width 665 height 391
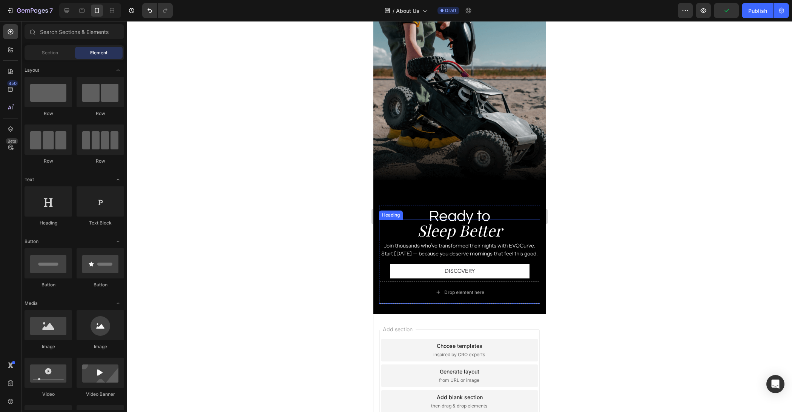
click at [455, 244] on p "Join thousands who’ve transformed their nights with EVOCurve. Start [DATE] — be…" at bounding box center [460, 250] width 160 height 16
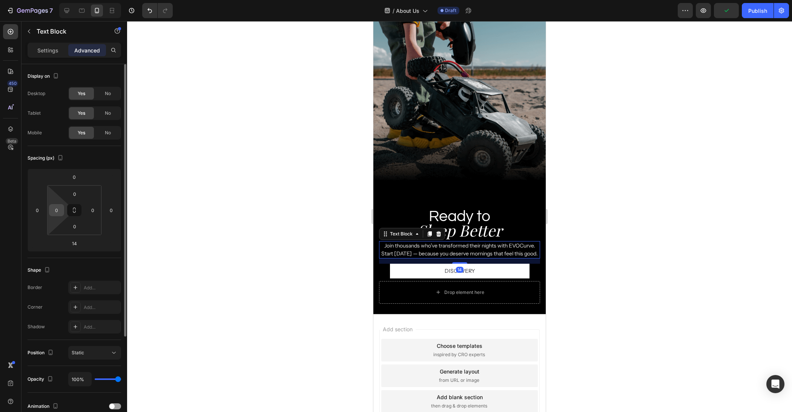
click at [63, 212] on div "0" at bounding box center [56, 210] width 15 height 12
click at [62, 212] on input "0" at bounding box center [56, 210] width 11 height 11
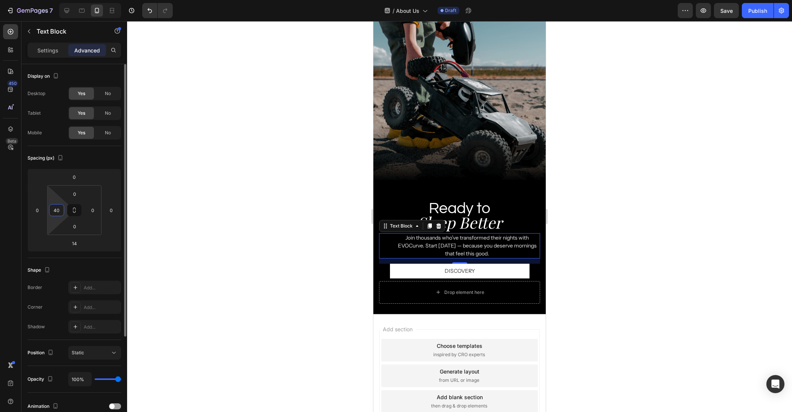
click at [59, 211] on input "40" at bounding box center [56, 210] width 11 height 11
click at [58, 210] on input "40" at bounding box center [56, 210] width 11 height 11
type input "4"
type input "20"
type input "2"
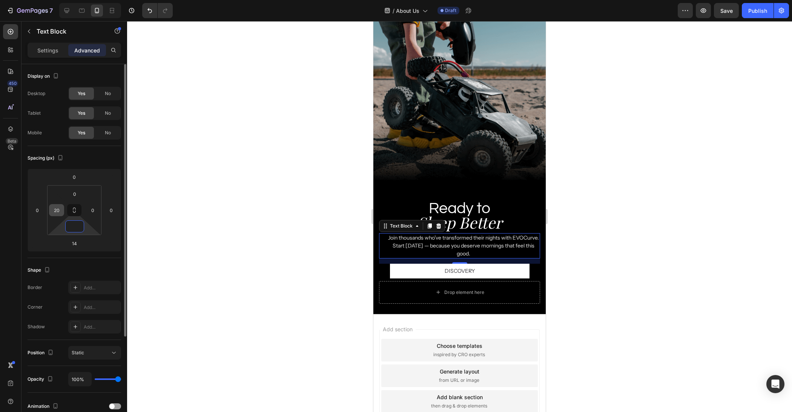
type input "0"
type input "20"
click at [266, 241] on div at bounding box center [459, 216] width 665 height 391
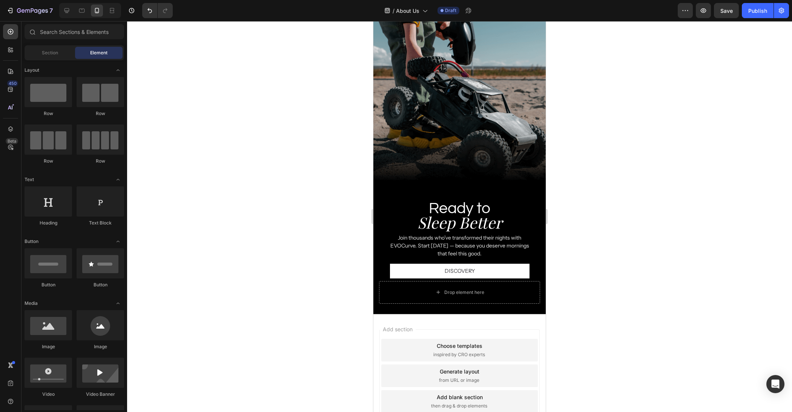
click at [590, 274] on div at bounding box center [459, 216] width 665 height 391
click at [518, 286] on div "Drop element here" at bounding box center [459, 292] width 161 height 23
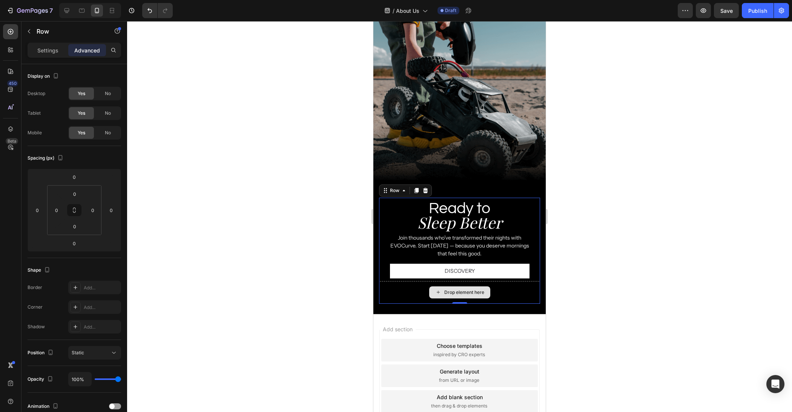
click at [517, 291] on div "Drop element here" at bounding box center [459, 292] width 161 height 23
click at [473, 294] on div "Drop element here" at bounding box center [464, 292] width 40 height 6
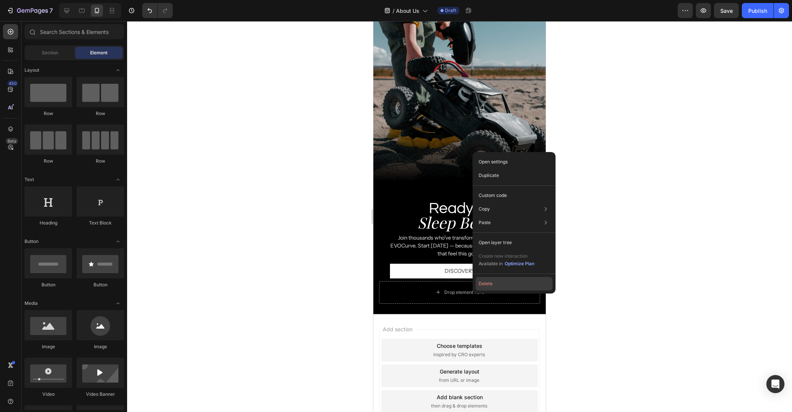
click at [482, 287] on button "Delete" at bounding box center [514, 284] width 77 height 14
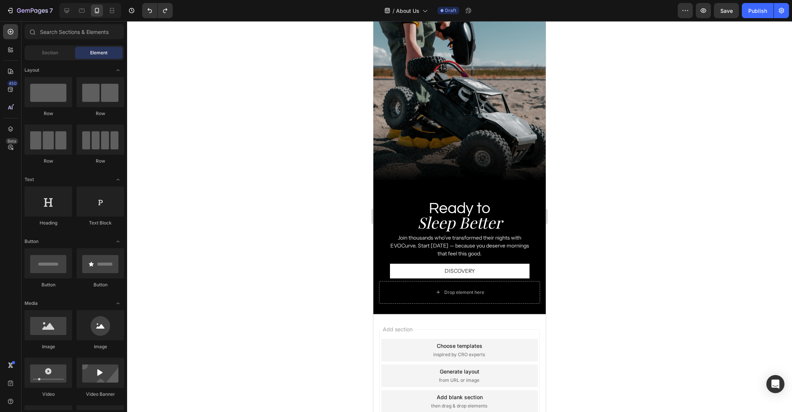
click at [622, 281] on div at bounding box center [459, 216] width 665 height 391
click at [476, 231] on h2 "Sleep Better" at bounding box center [459, 223] width 161 height 22
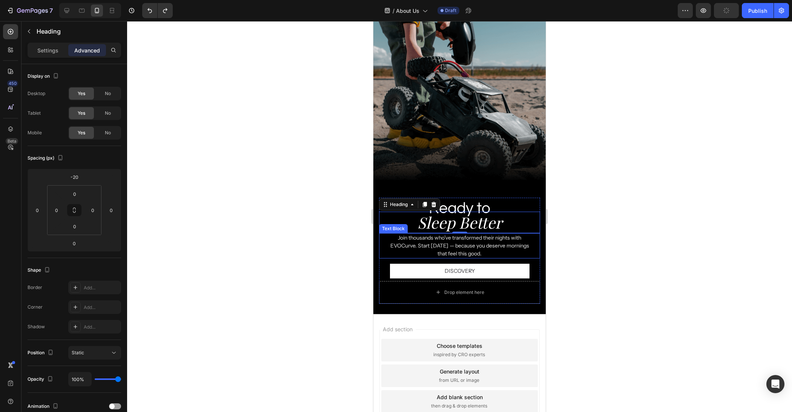
click at [478, 241] on p "Join thousands who’ve transformed their nights with EVOCurve. Start [DATE] — be…" at bounding box center [460, 246] width 145 height 24
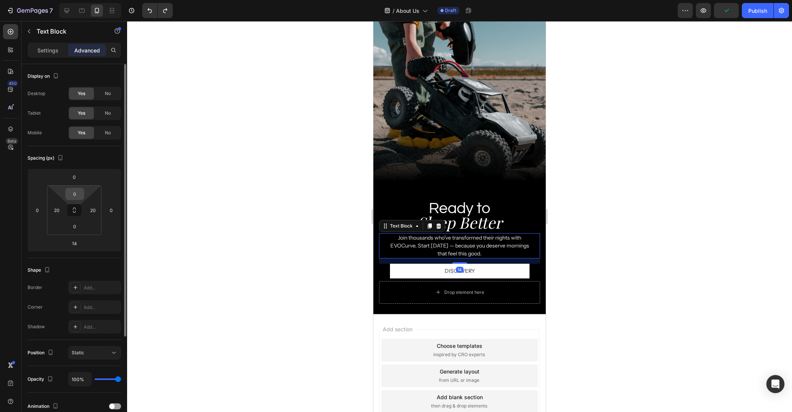
click at [80, 194] on input "0" at bounding box center [74, 193] width 15 height 11
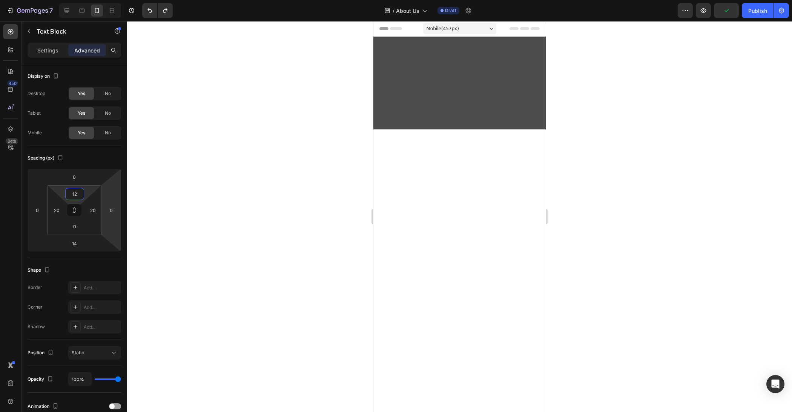
scroll to position [1059, 0]
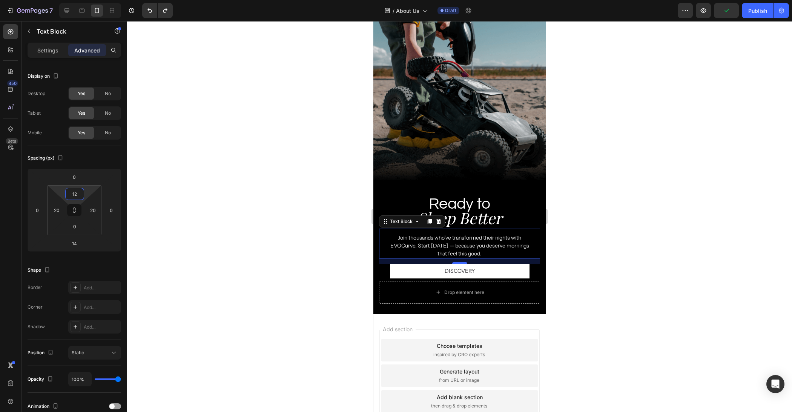
click at [641, 241] on div at bounding box center [459, 216] width 665 height 391
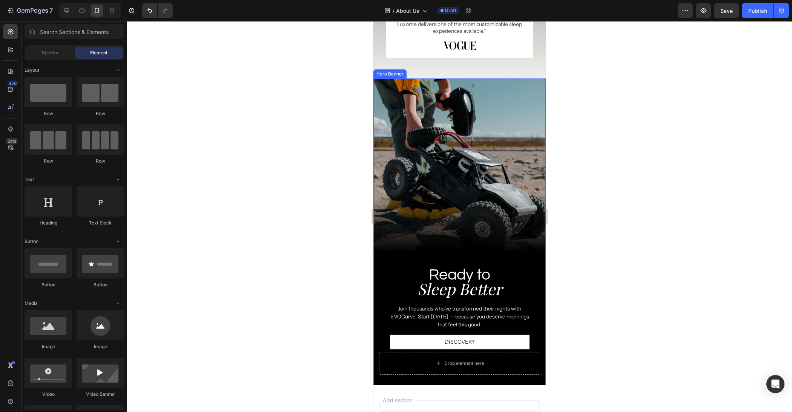
scroll to position [937, 0]
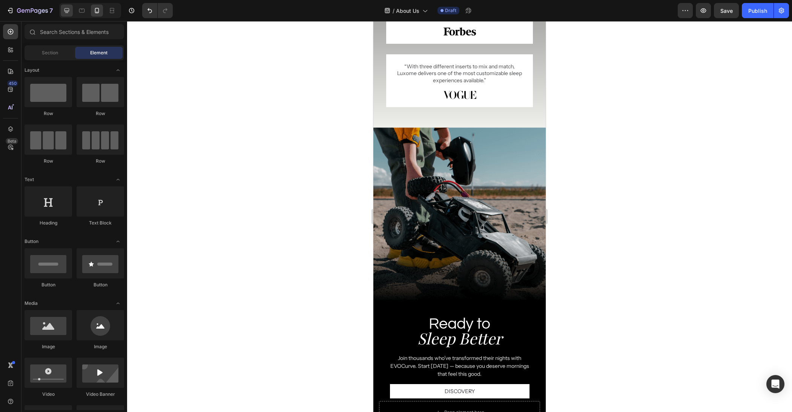
click at [67, 6] on div at bounding box center [67, 11] width 12 height 12
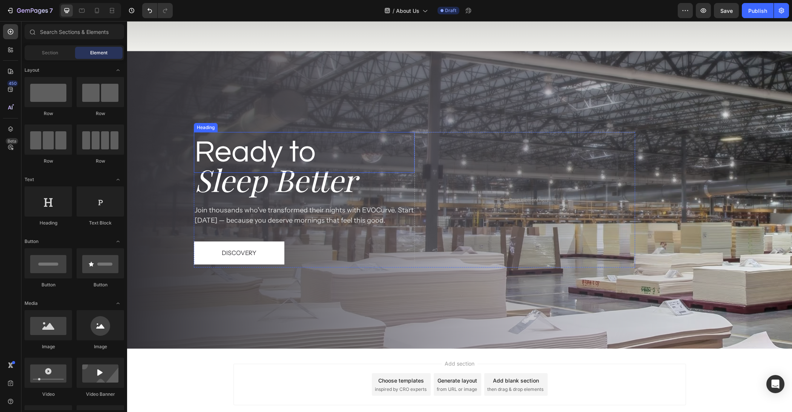
scroll to position [1066, 0]
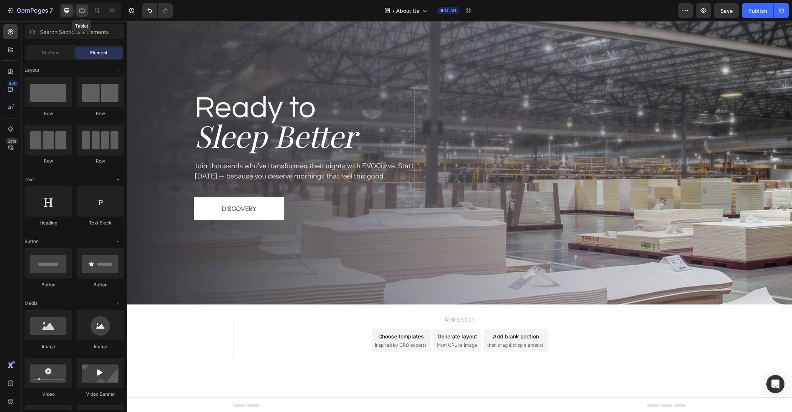
click at [80, 10] on icon at bounding box center [82, 11] width 8 height 8
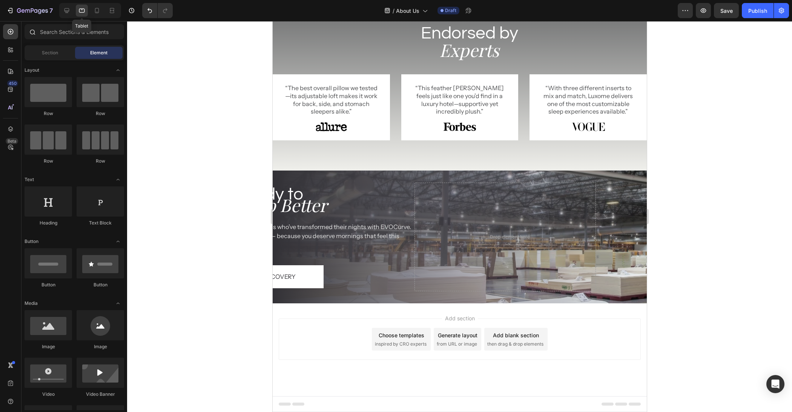
scroll to position [919, 0]
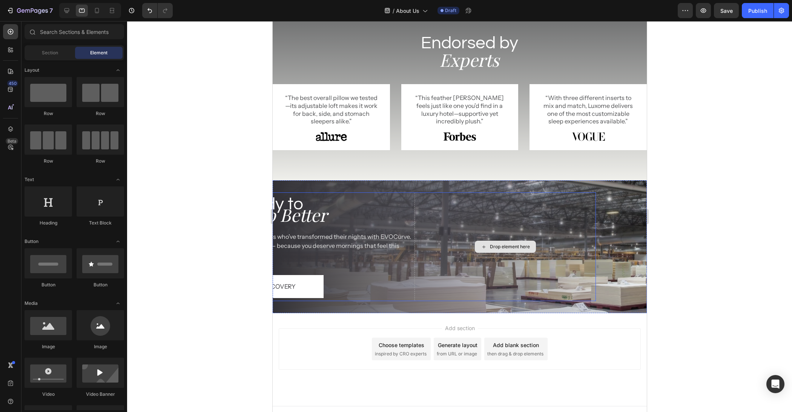
click at [423, 228] on div "Drop element here" at bounding box center [504, 246] width 181 height 109
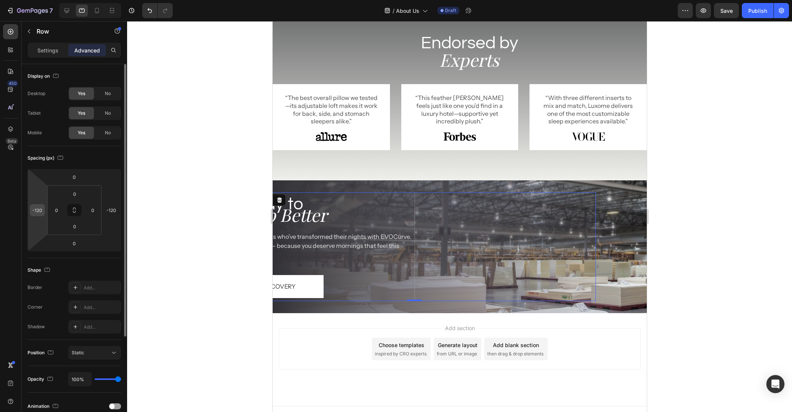
click at [39, 211] on input "-120" at bounding box center [37, 210] width 11 height 11
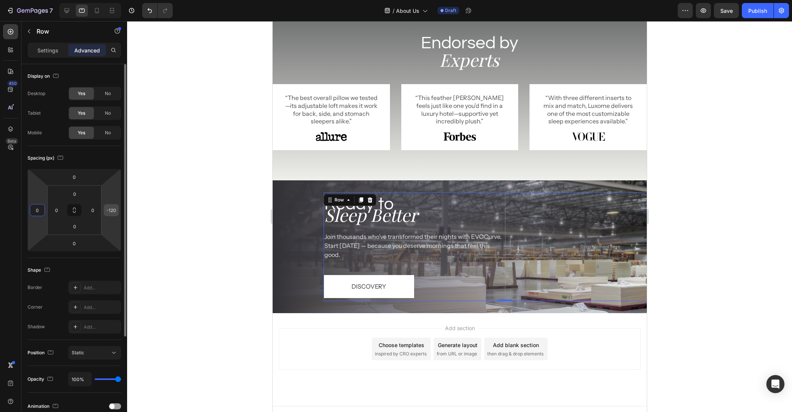
type input "0"
click at [116, 210] on input "-120" at bounding box center [111, 210] width 11 height 11
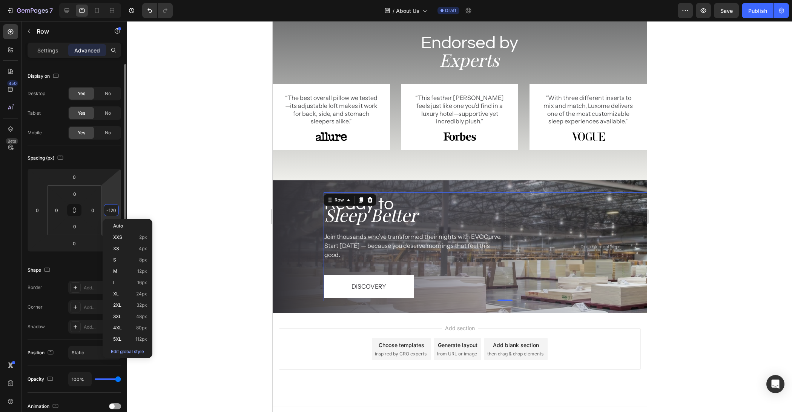
type input "0"
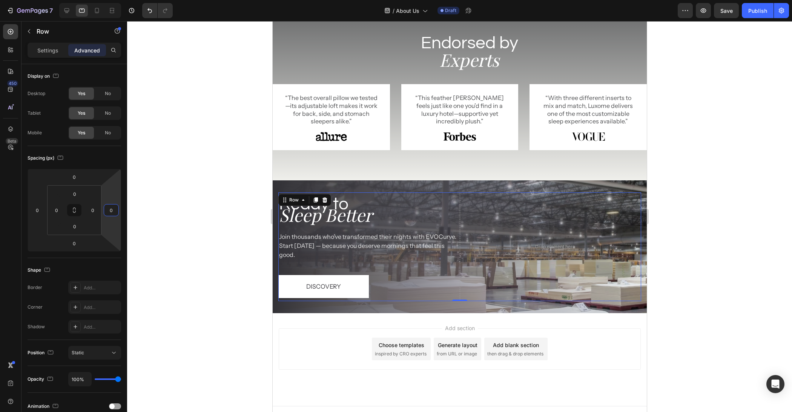
click at [198, 200] on div at bounding box center [459, 216] width 665 height 391
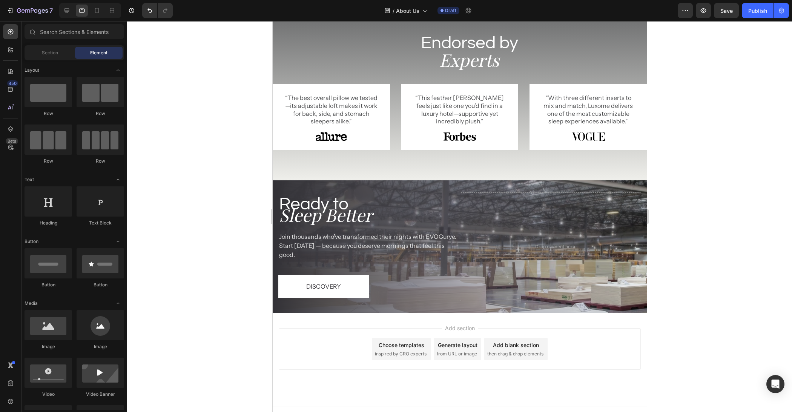
click at [198, 200] on div at bounding box center [459, 216] width 665 height 391
click at [317, 218] on h2 "Sleep Better" at bounding box center [368, 215] width 181 height 24
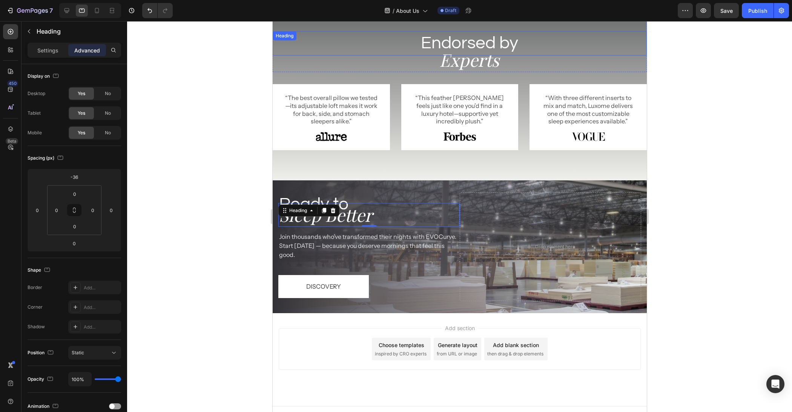
click at [471, 44] on h2 "Endorsed by" at bounding box center [469, 43] width 355 height 24
click at [45, 48] on p "Settings" at bounding box center [47, 50] width 21 height 8
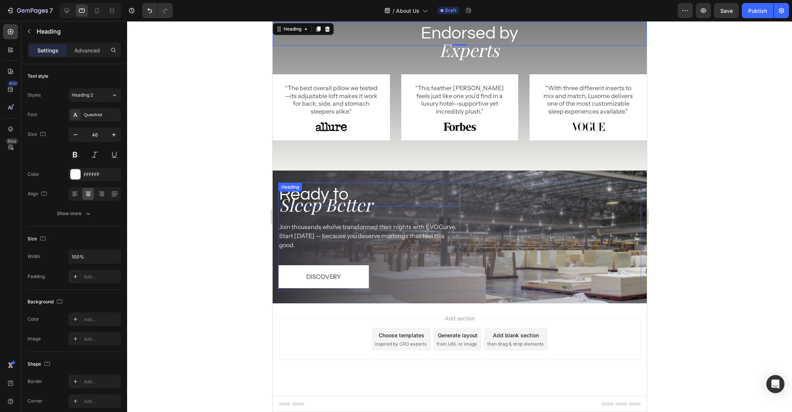
scroll to position [639, 0]
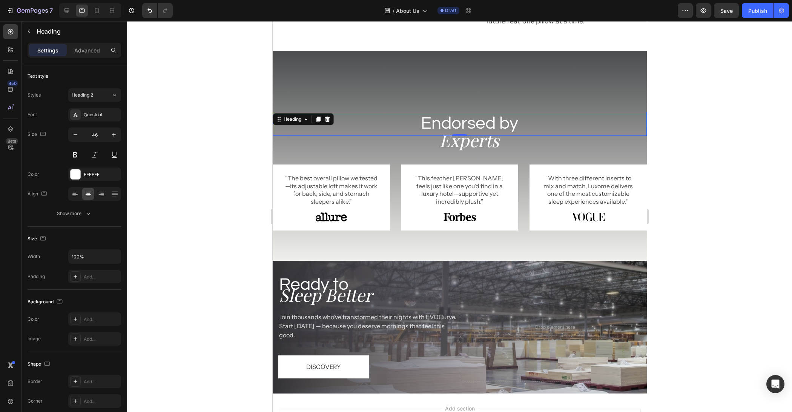
click at [755, 184] on div at bounding box center [459, 216] width 665 height 391
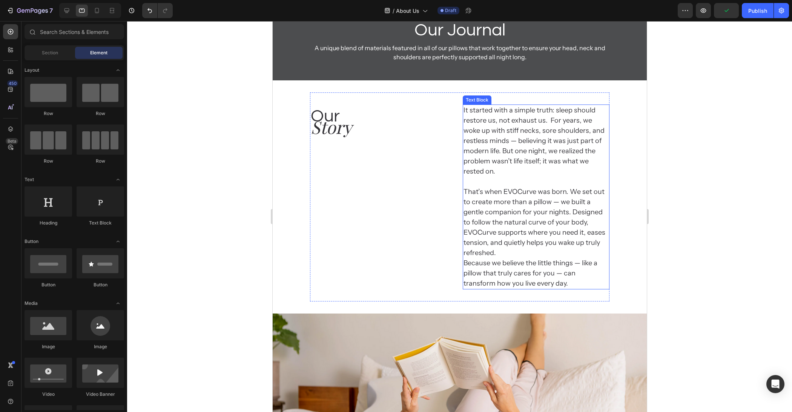
scroll to position [0, 0]
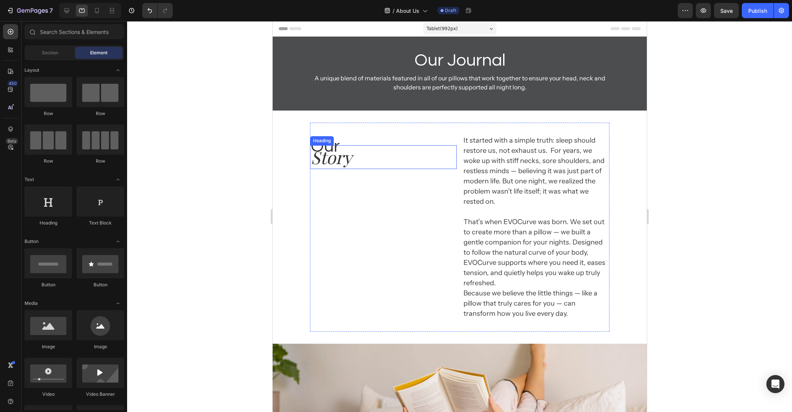
click at [331, 160] on h2 "Story" at bounding box center [383, 157] width 147 height 24
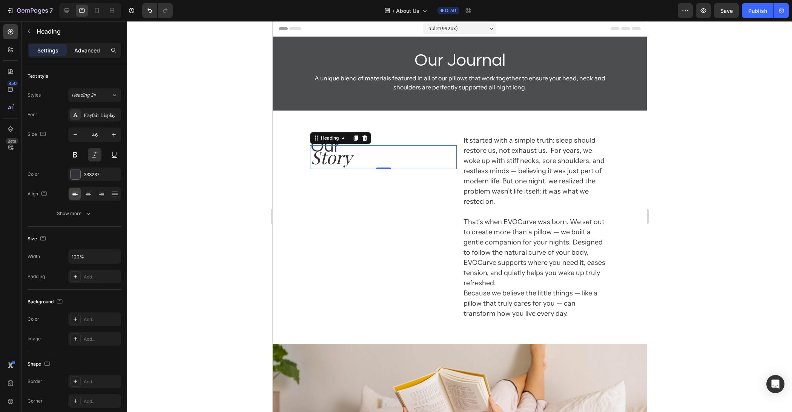
click at [82, 51] on p "Advanced" at bounding box center [87, 50] width 26 height 8
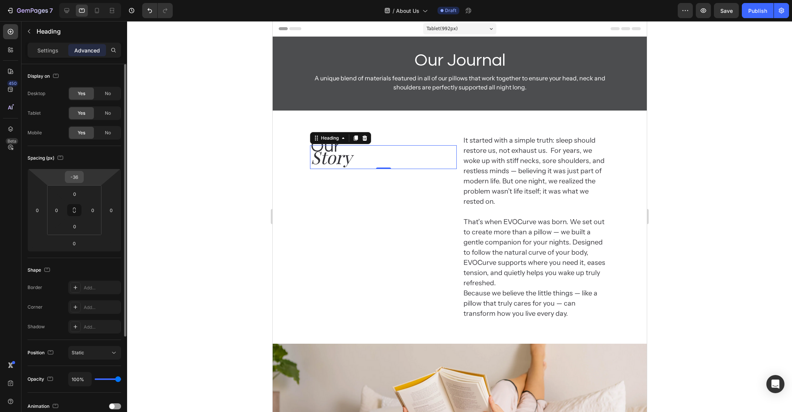
click at [79, 176] on input "-36" at bounding box center [74, 176] width 15 height 11
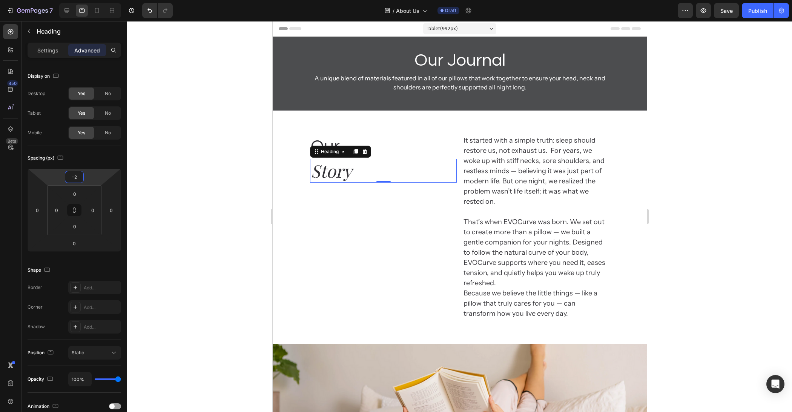
type input "-20"
click at [242, 210] on div at bounding box center [459, 216] width 665 height 391
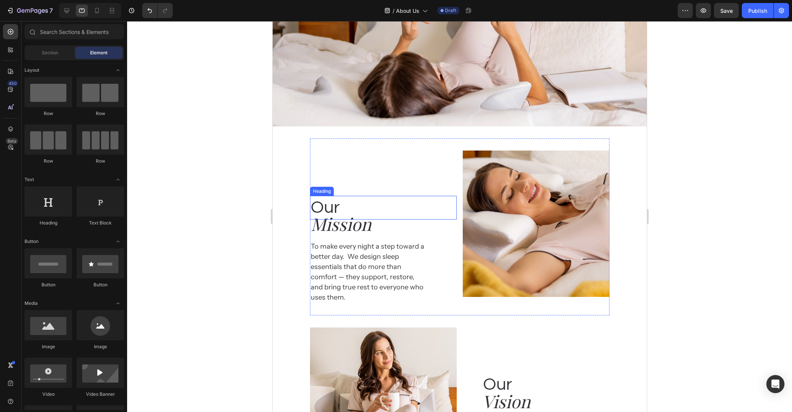
scroll to position [393, 0]
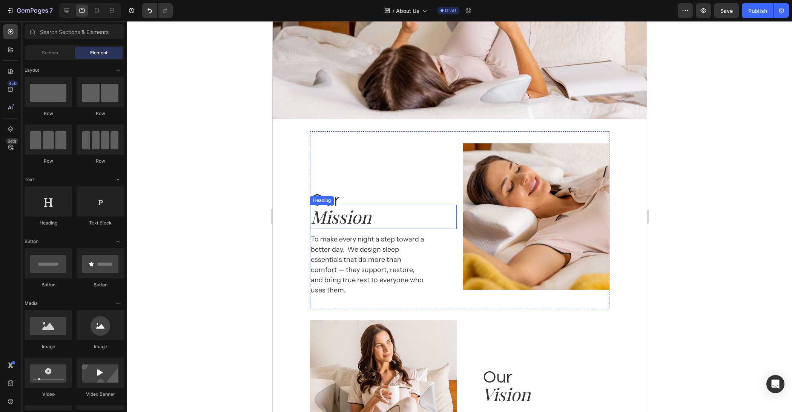
click at [339, 215] on h2 "Mission" at bounding box center [383, 217] width 147 height 24
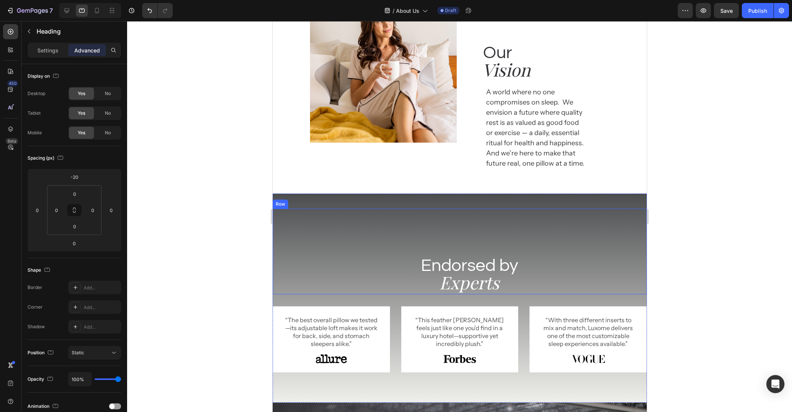
scroll to position [718, 0]
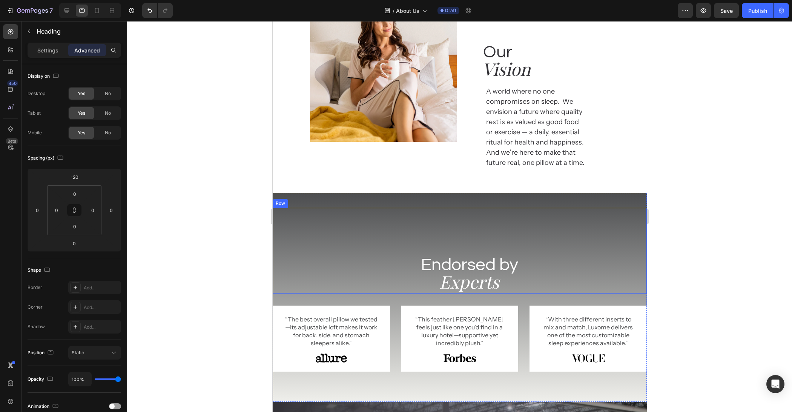
click at [457, 238] on div "Endorsed by Heading Experts Heading" at bounding box center [459, 251] width 374 height 86
click at [480, 229] on div "Endorsed by Heading Experts Heading" at bounding box center [459, 251] width 374 height 86
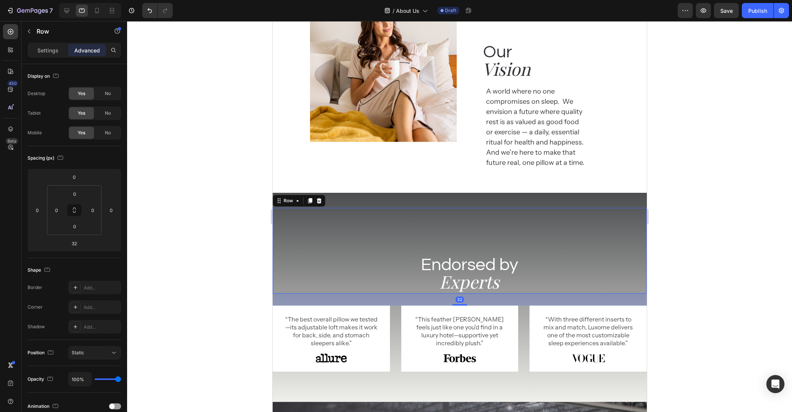
click at [470, 261] on h2 "Endorsed by" at bounding box center [469, 265] width 355 height 24
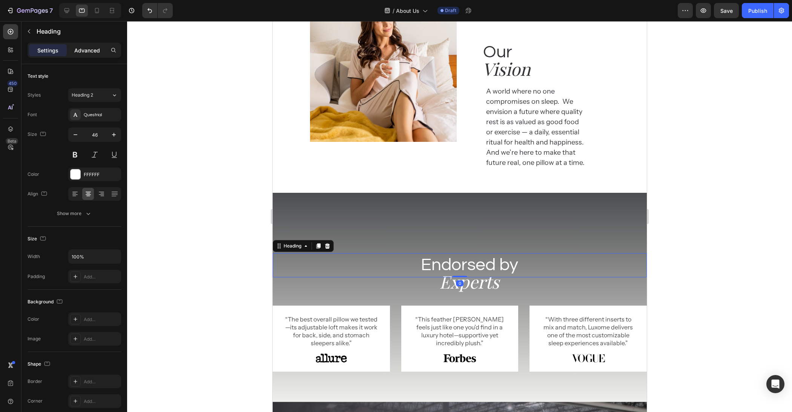
click at [93, 46] on p "Advanced" at bounding box center [87, 50] width 26 height 8
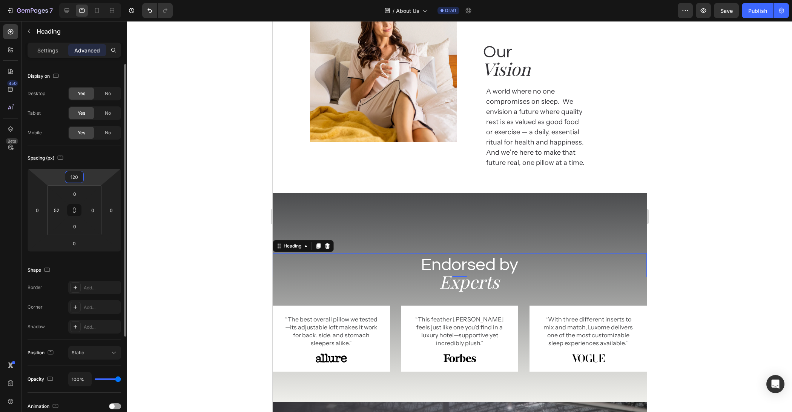
click at [80, 176] on input "120" at bounding box center [74, 176] width 15 height 11
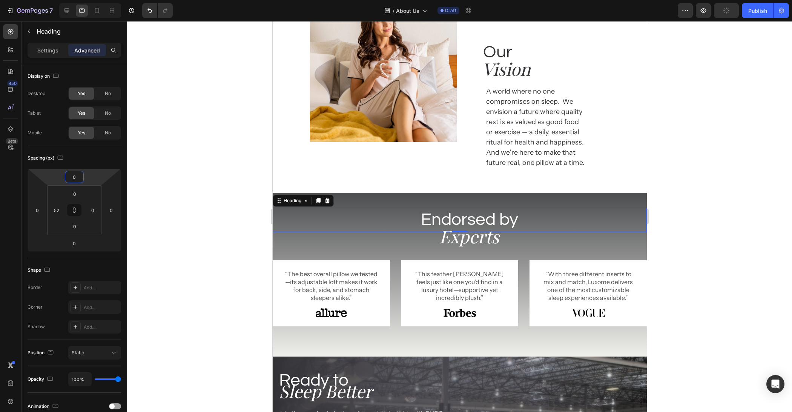
click at [746, 252] on div at bounding box center [459, 216] width 665 height 391
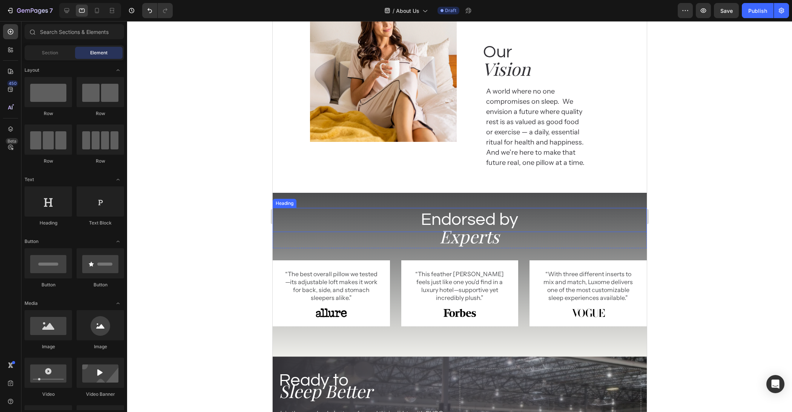
click at [451, 225] on h2 "Experts" at bounding box center [468, 237] width 355 height 24
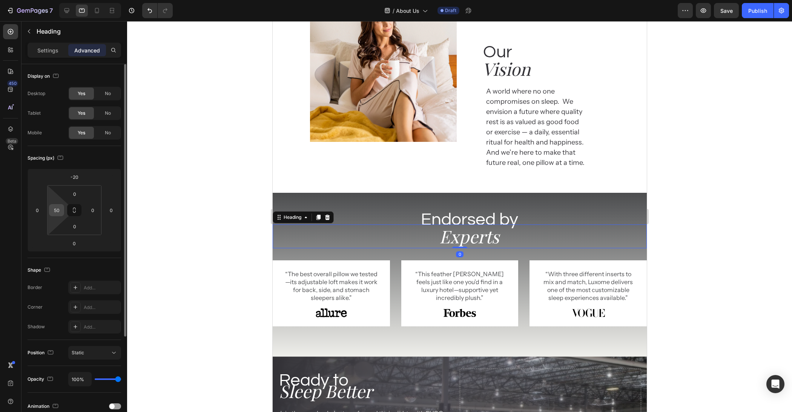
click at [59, 211] on input "50" at bounding box center [56, 210] width 11 height 11
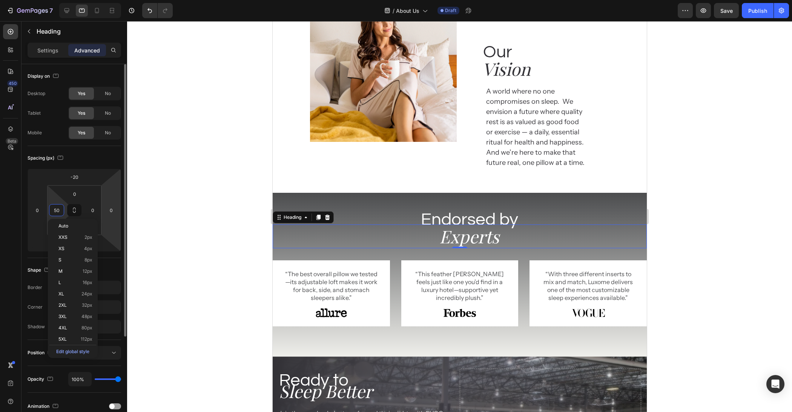
type input "0"
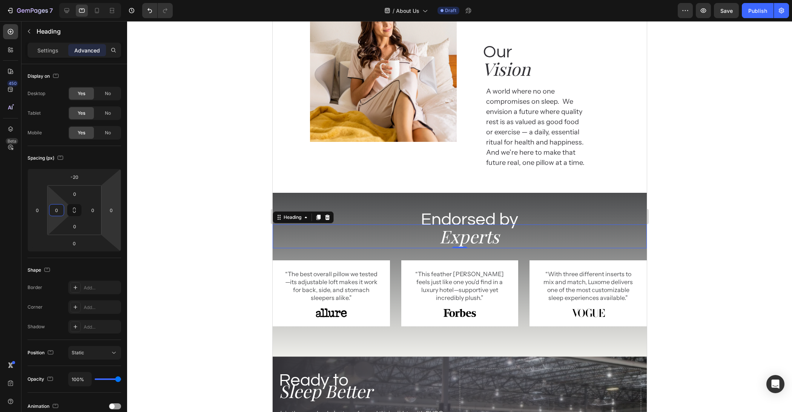
click at [158, 215] on div at bounding box center [459, 216] width 665 height 391
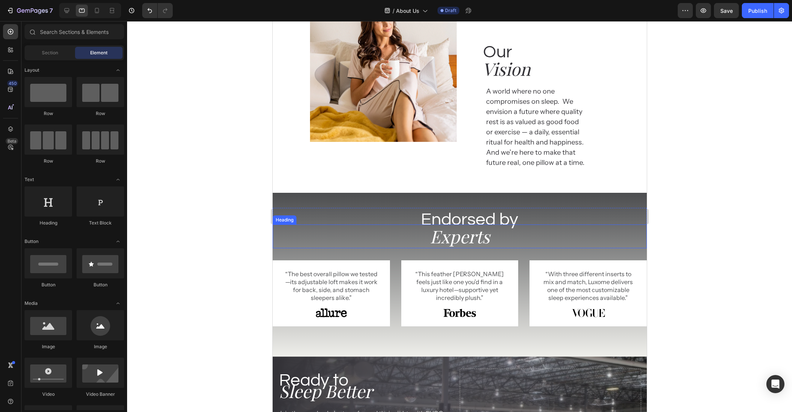
click at [467, 225] on h2 "Experts" at bounding box center [459, 237] width 374 height 24
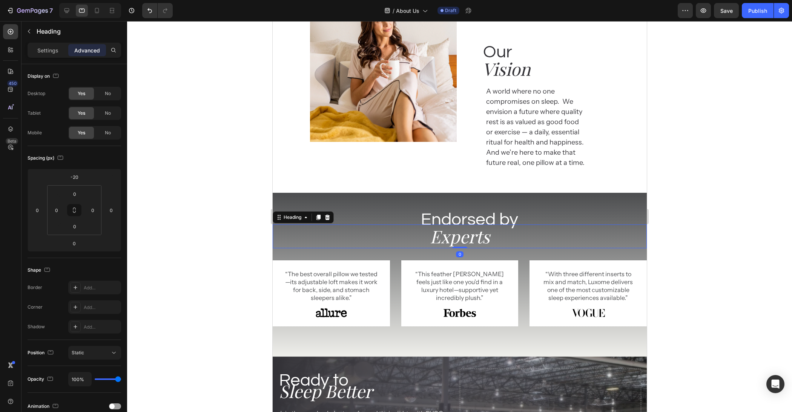
click at [462, 215] on h2 "Endorsed by" at bounding box center [469, 220] width 355 height 24
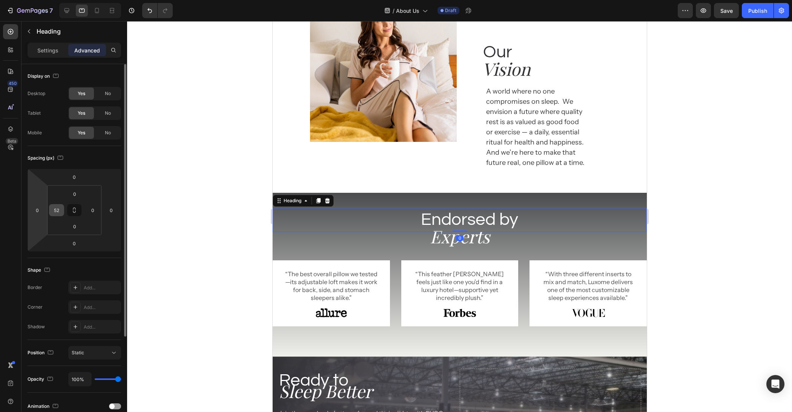
click at [53, 209] on input "52" at bounding box center [56, 210] width 11 height 11
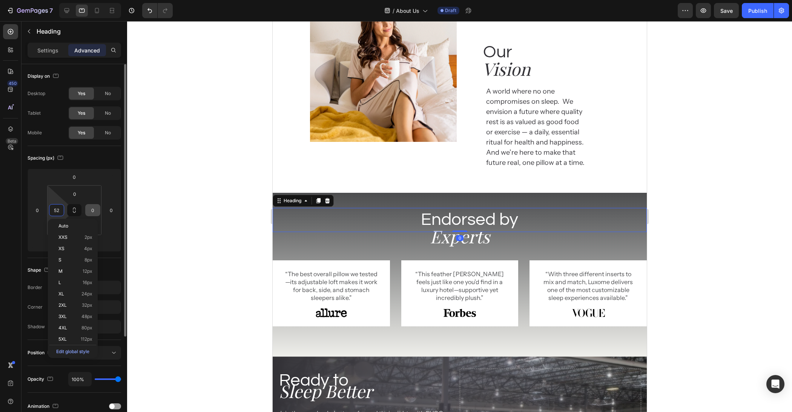
type input "0"
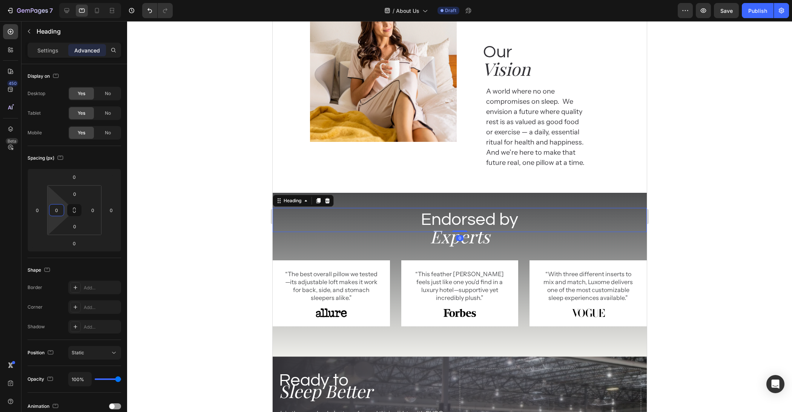
click at [217, 220] on div at bounding box center [459, 216] width 665 height 391
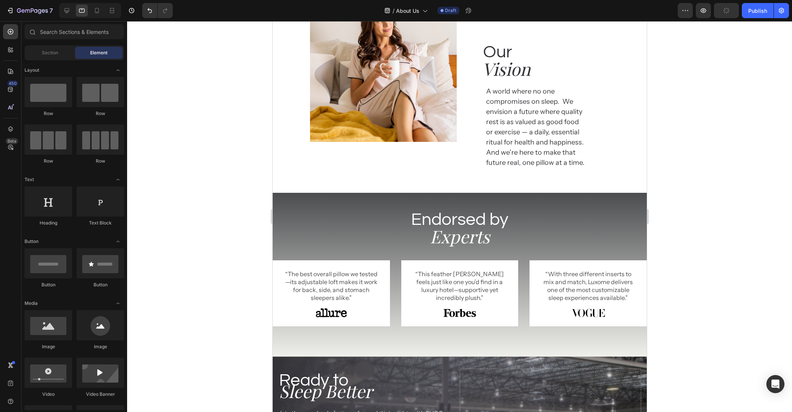
click at [789, 261] on div at bounding box center [459, 216] width 665 height 391
click at [524, 271] on div "“The best overall pillow we tested—its adjustable loft makes it work for back, …" at bounding box center [459, 299] width 374 height 78
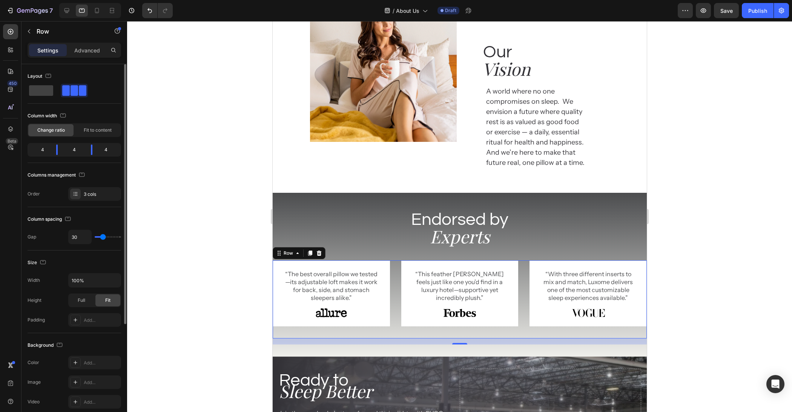
type input "19"
type input "18"
type input "14"
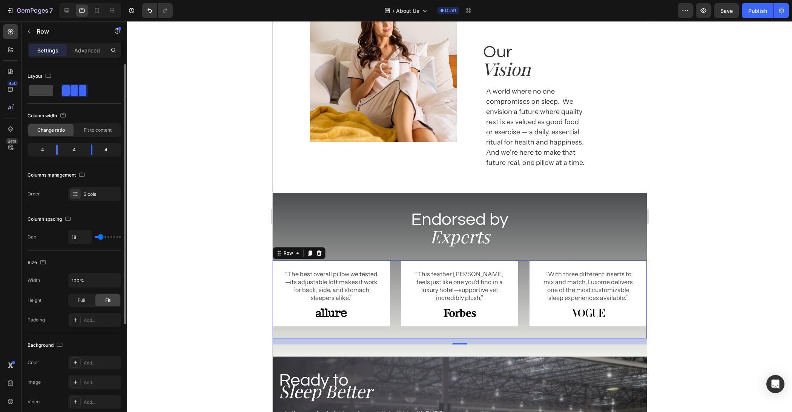
type input "14"
type input "18"
type input "20"
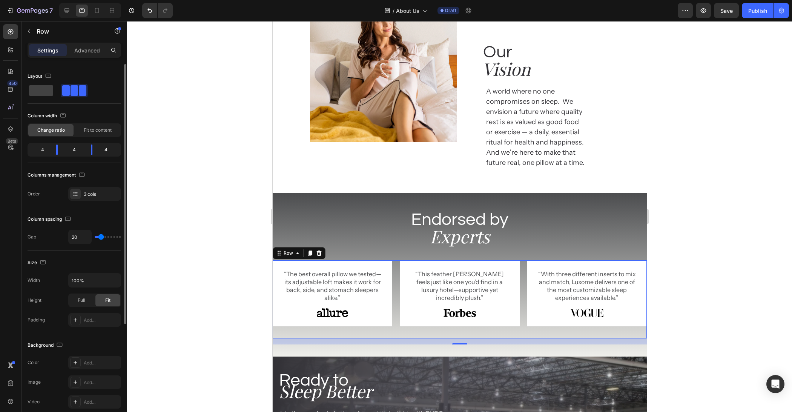
click at [101, 238] on input "range" at bounding box center [108, 237] width 26 height 2
drag, startPoint x: 161, startPoint y: 290, endPoint x: 184, endPoint y: 291, distance: 22.3
click at [167, 291] on div at bounding box center [459, 216] width 665 height 391
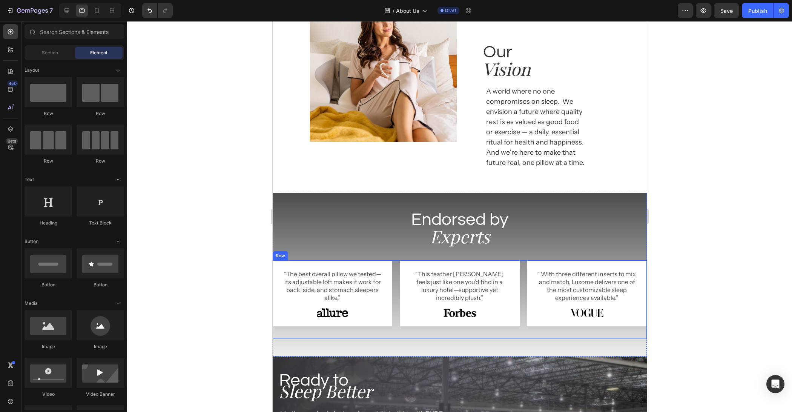
click at [394, 277] on div "“The best overall pillow we tested—its adjustable loft makes it work for back, …" at bounding box center [459, 299] width 374 height 78
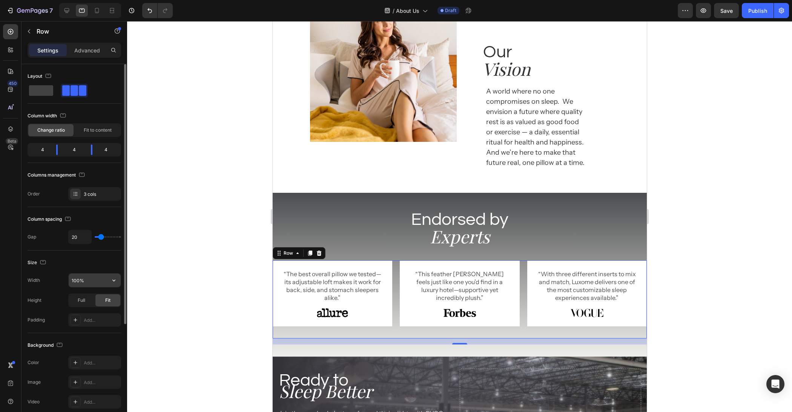
click at [94, 280] on input "100%" at bounding box center [95, 281] width 52 height 14
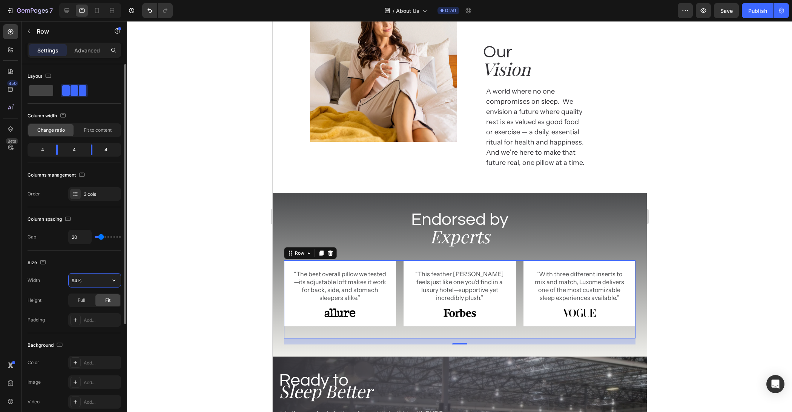
type input "95%"
click at [195, 246] on div at bounding box center [459, 216] width 665 height 391
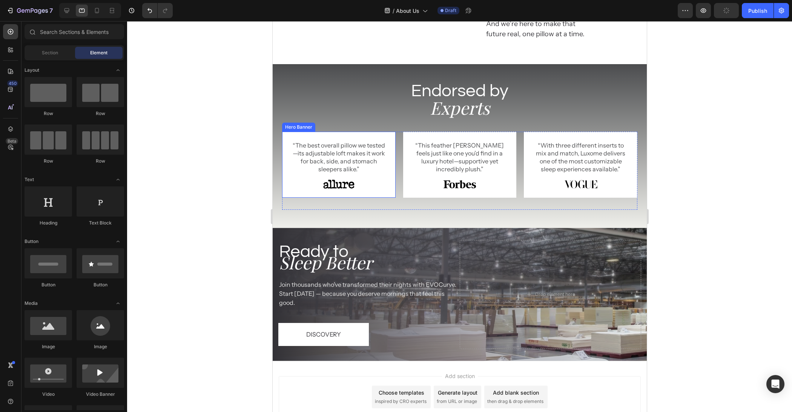
scroll to position [888, 0]
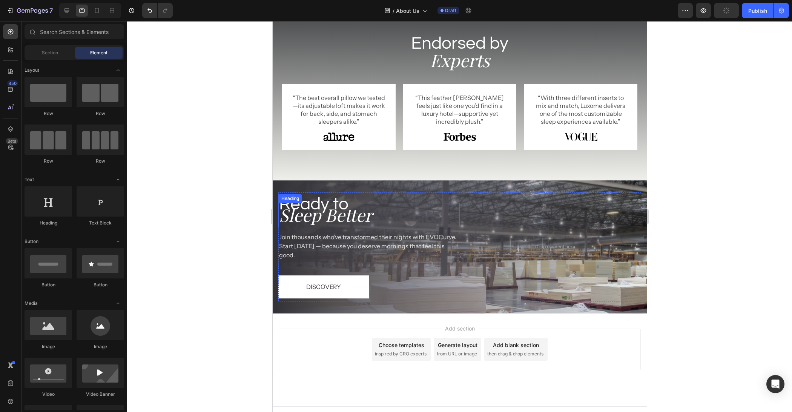
click at [347, 217] on h2 "Sleep Better" at bounding box center [368, 215] width 181 height 24
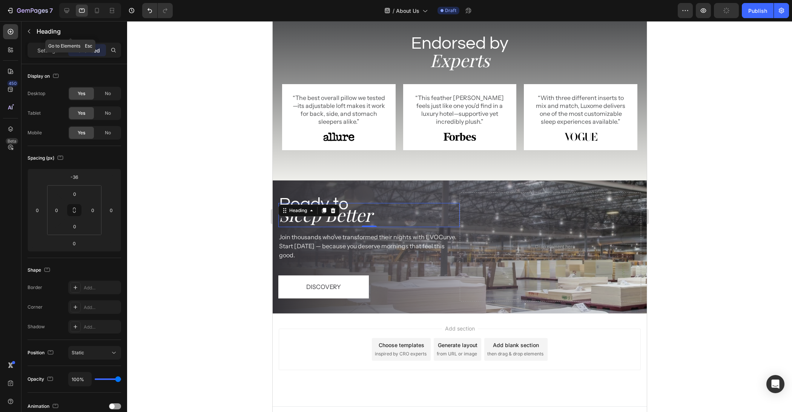
click at [36, 41] on div "Heading" at bounding box center [71, 32] width 98 height 22
click at [39, 44] on div "Settings" at bounding box center [48, 50] width 38 height 12
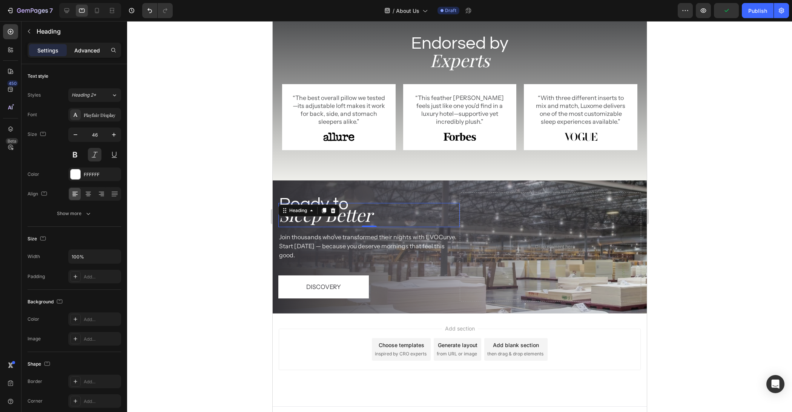
click at [85, 51] on p "Advanced" at bounding box center [87, 50] width 26 height 8
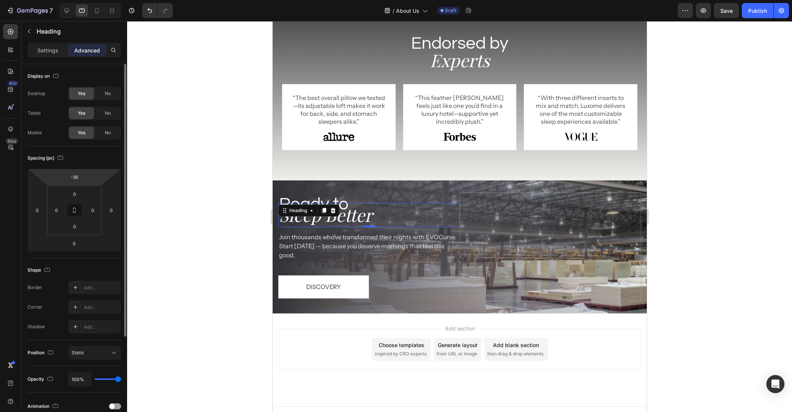
click at [84, 0] on html "7 Version history / About Us Draft Preview Save Publish 450 Beta Sections(11) E…" at bounding box center [396, 0] width 792 height 0
type input "-20"
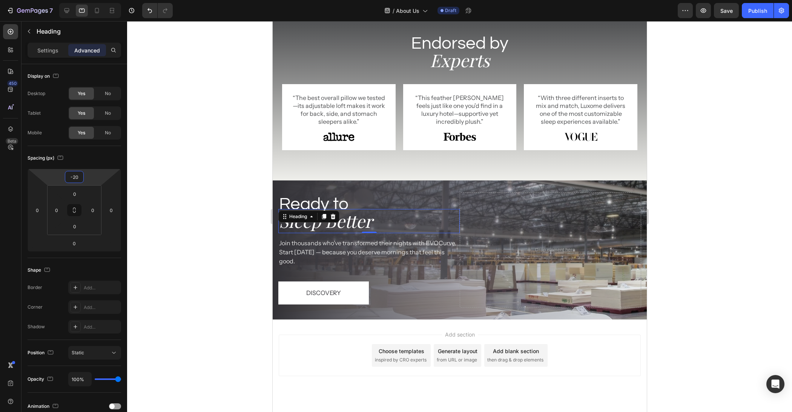
click at [198, 254] on div at bounding box center [459, 216] width 665 height 391
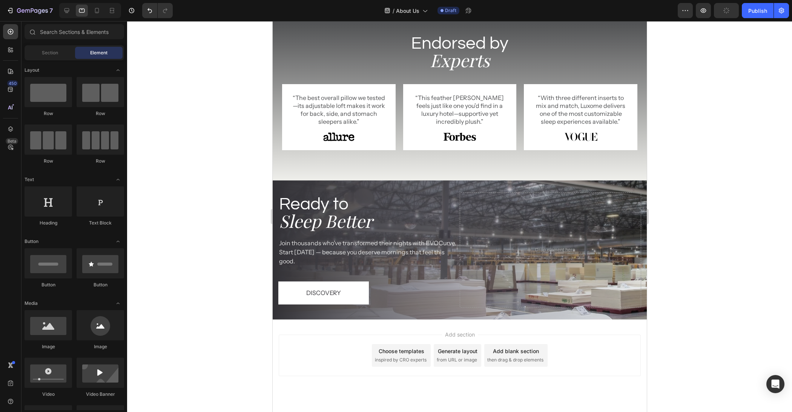
click at [773, 227] on div at bounding box center [459, 216] width 665 height 391
click at [455, 197] on h2 "Ready to" at bounding box center [368, 204] width 181 height 24
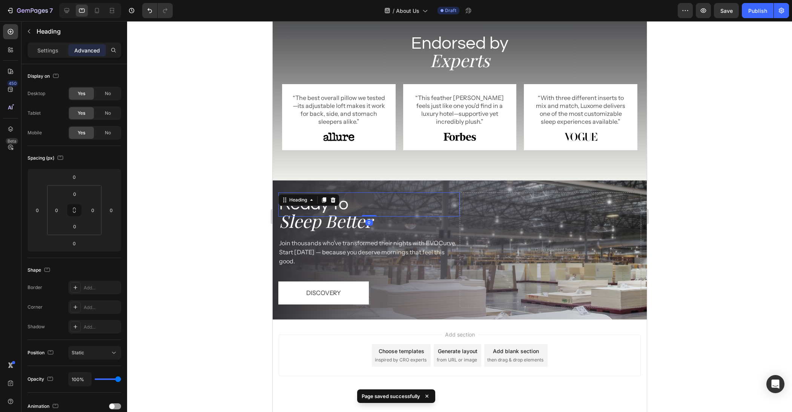
click at [460, 214] on div "Drop element here" at bounding box center [550, 249] width 181 height 115
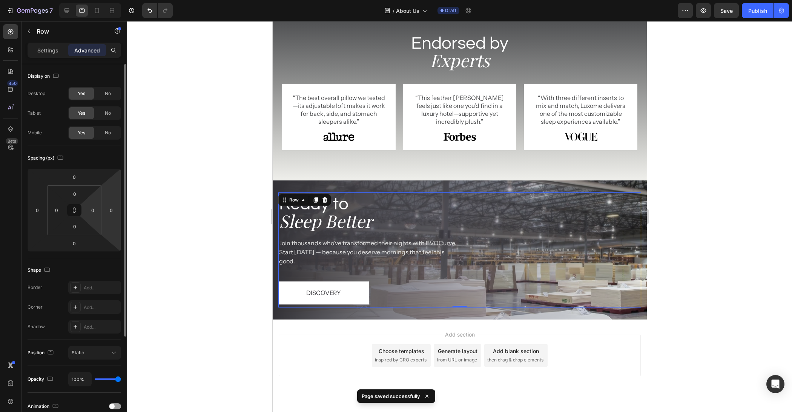
click at [102, 0] on html "7 Version history / About Us Draft Preview Save Publish 450 Beta Sections(11) E…" at bounding box center [396, 0] width 792 height 0
click at [181, 214] on div at bounding box center [459, 216] width 665 height 391
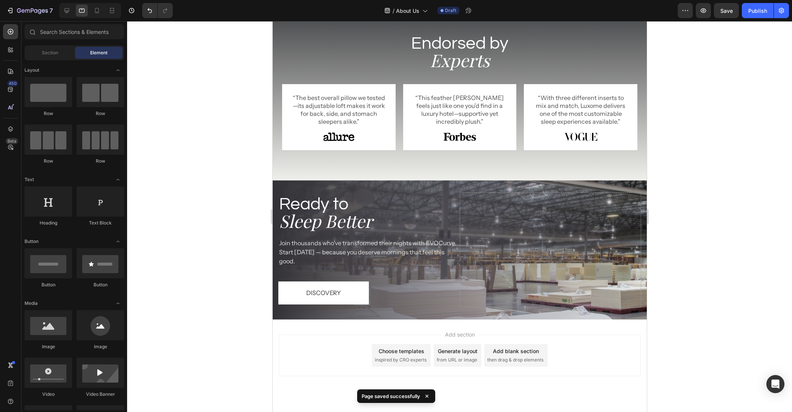
click at [193, 212] on div at bounding box center [459, 216] width 665 height 391
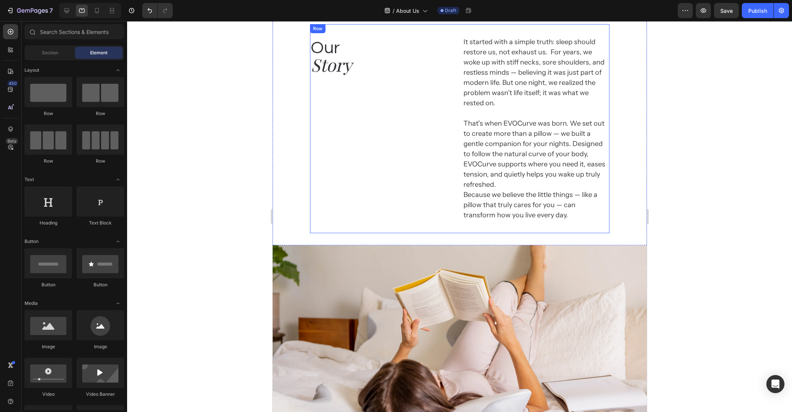
scroll to position [0, 0]
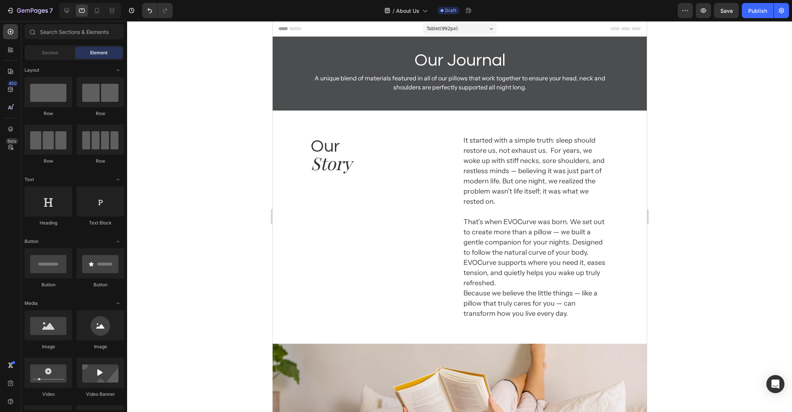
click at [212, 171] on div at bounding box center [459, 216] width 665 height 391
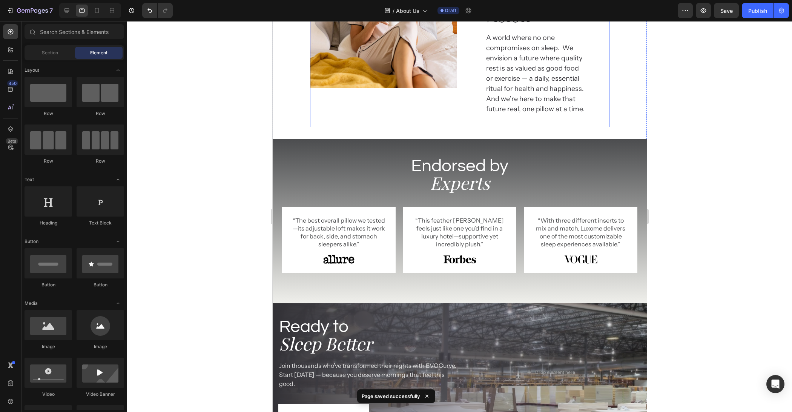
scroll to position [894, 0]
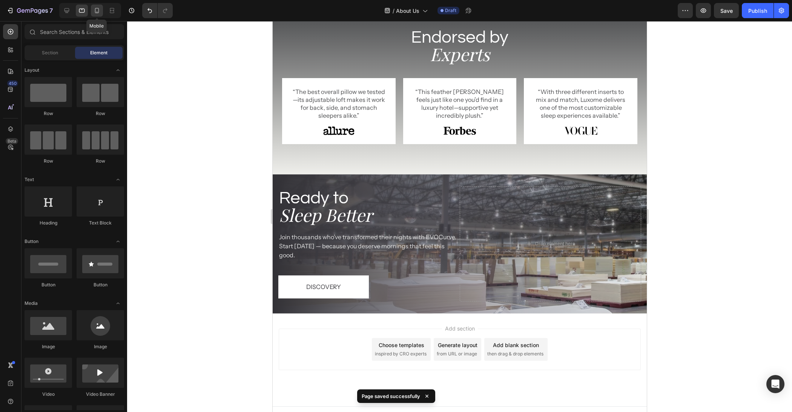
click at [97, 13] on icon at bounding box center [97, 11] width 8 height 8
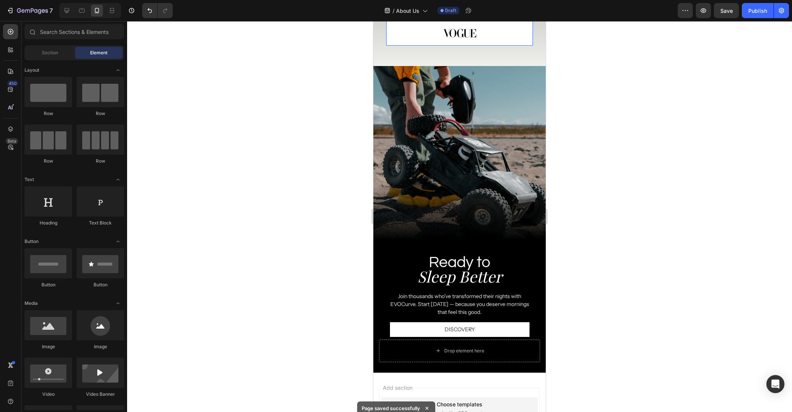
scroll to position [1227, 0]
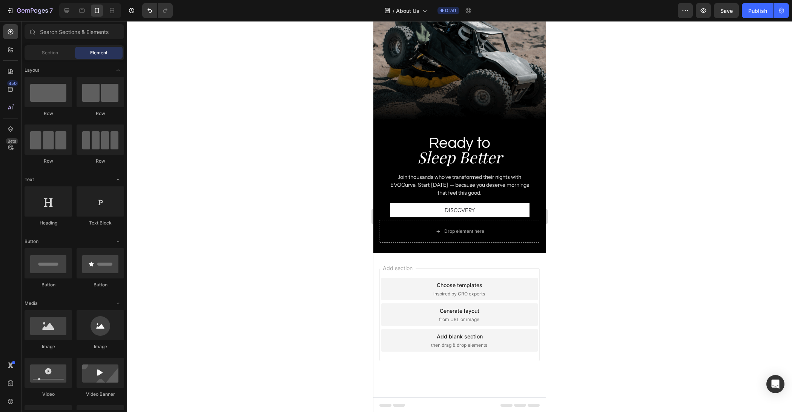
click at [619, 105] on div at bounding box center [459, 216] width 665 height 391
click at [703, 15] on button "button" at bounding box center [703, 10] width 15 height 15
click at [745, 14] on button "Publish" at bounding box center [758, 10] width 32 height 15
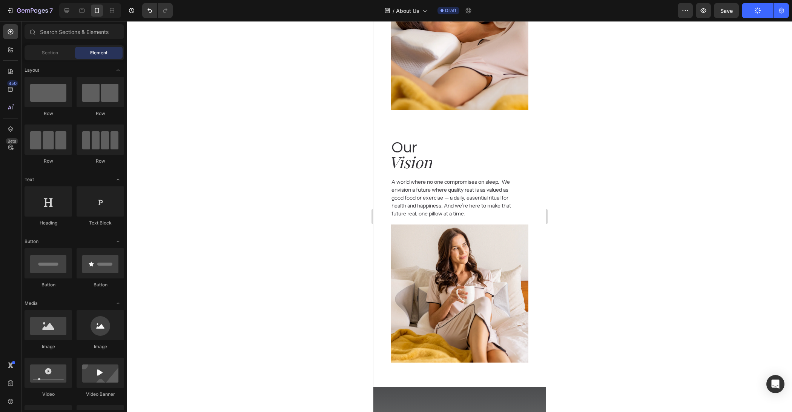
scroll to position [0, 0]
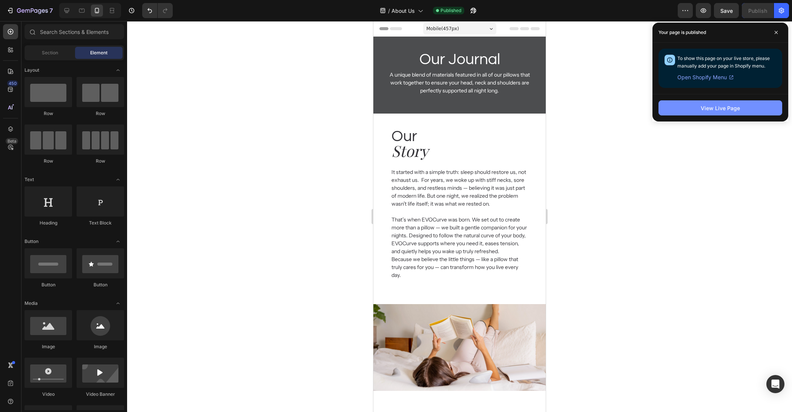
click at [727, 111] on div "View Live Page" at bounding box center [720, 108] width 39 height 8
